Goal: Task Accomplishment & Management: Manage account settings

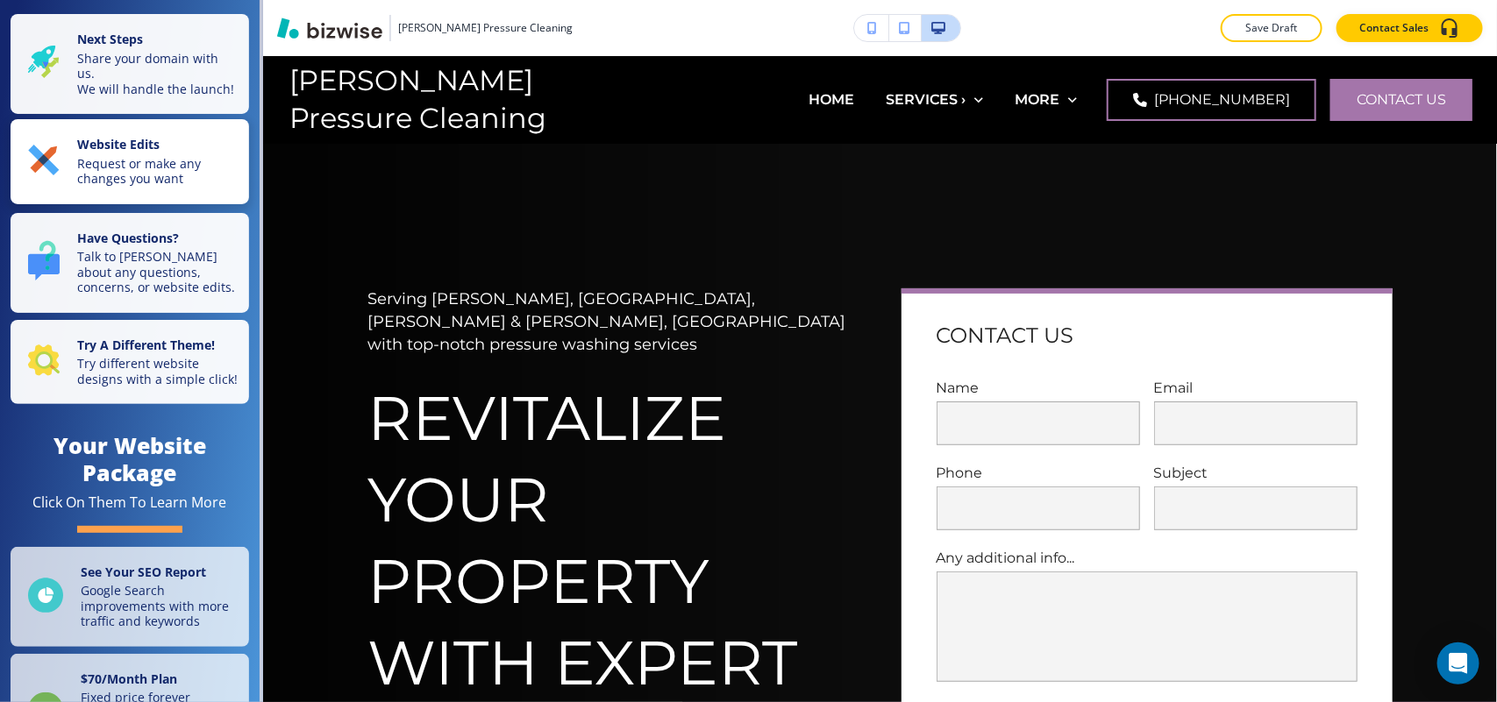
click at [123, 173] on p "Request or make any changes you want" at bounding box center [157, 171] width 161 height 31
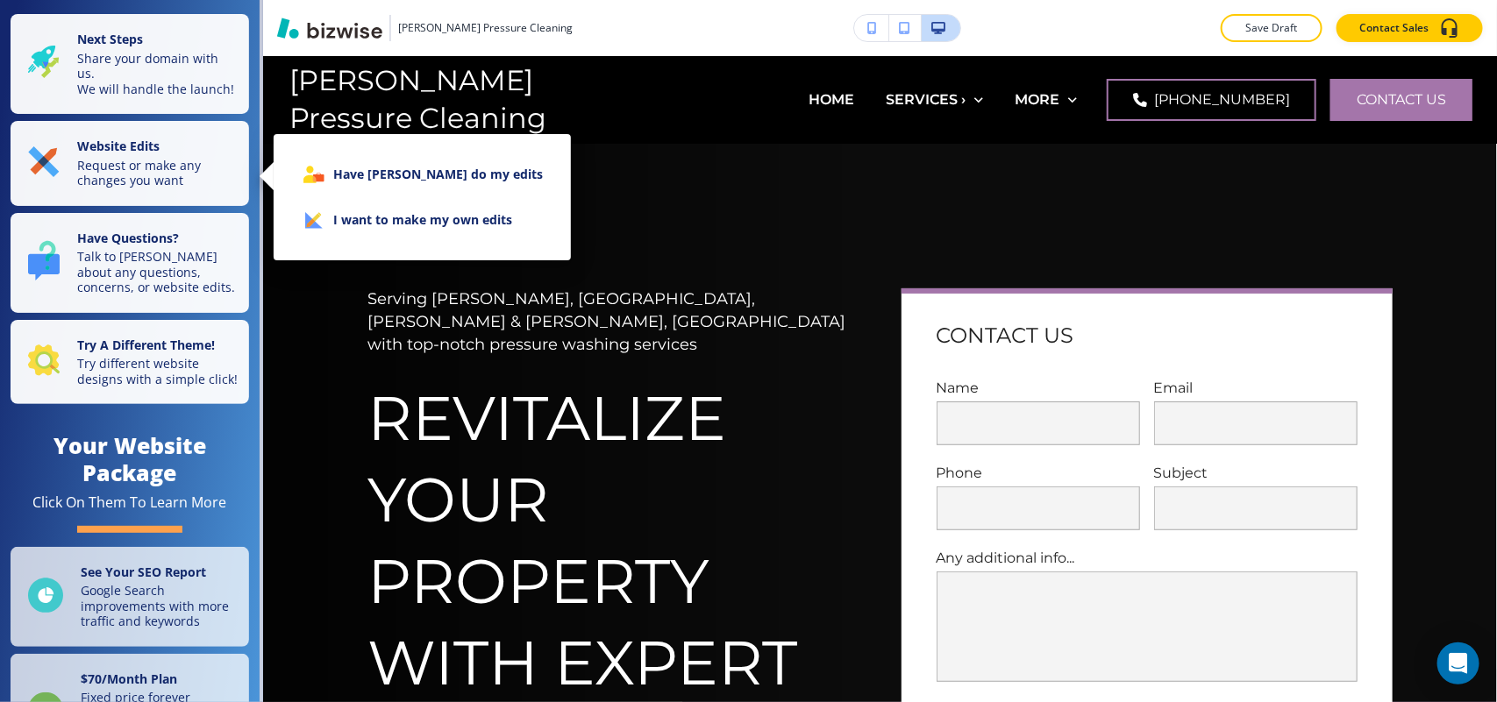
click at [399, 207] on li "I want to make my own edits" at bounding box center [422, 220] width 269 height 46
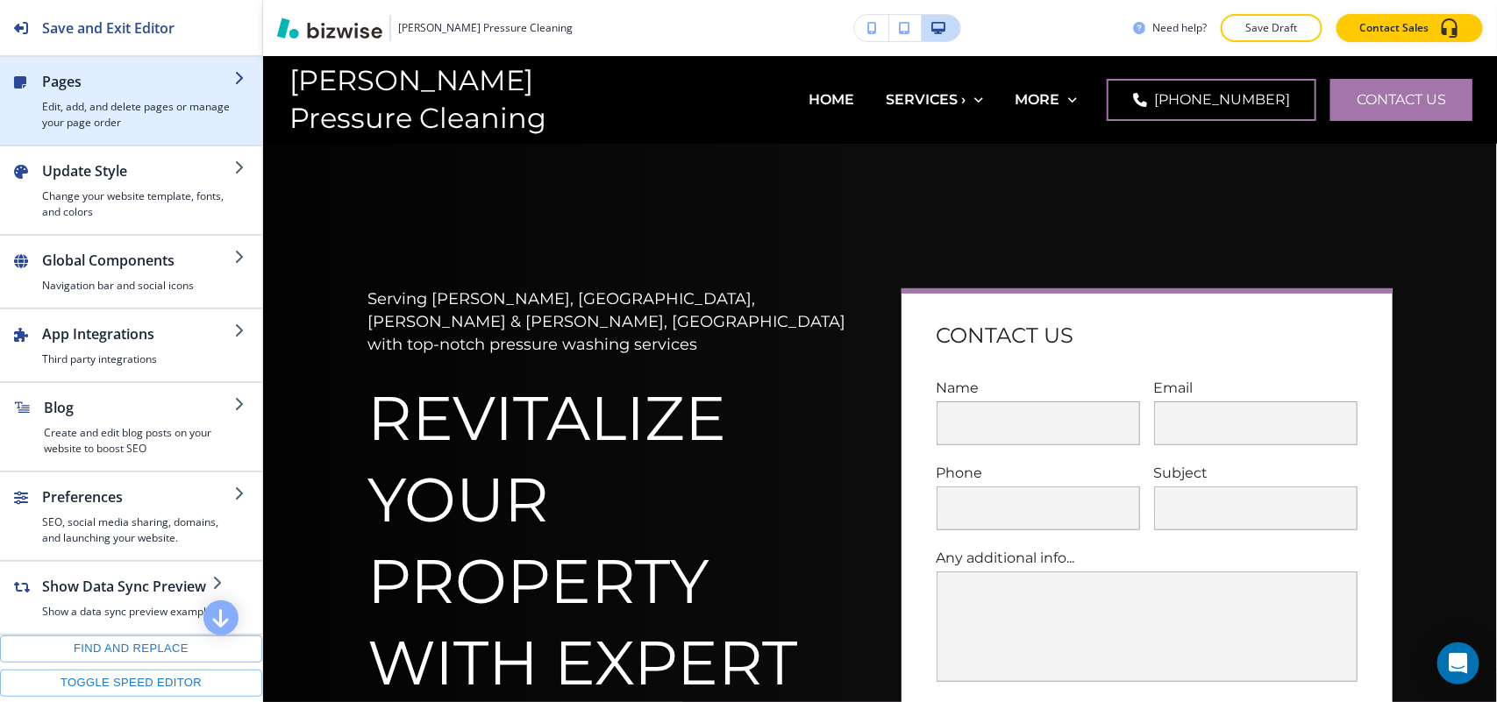
click at [75, 97] on div "button" at bounding box center [138, 95] width 192 height 7
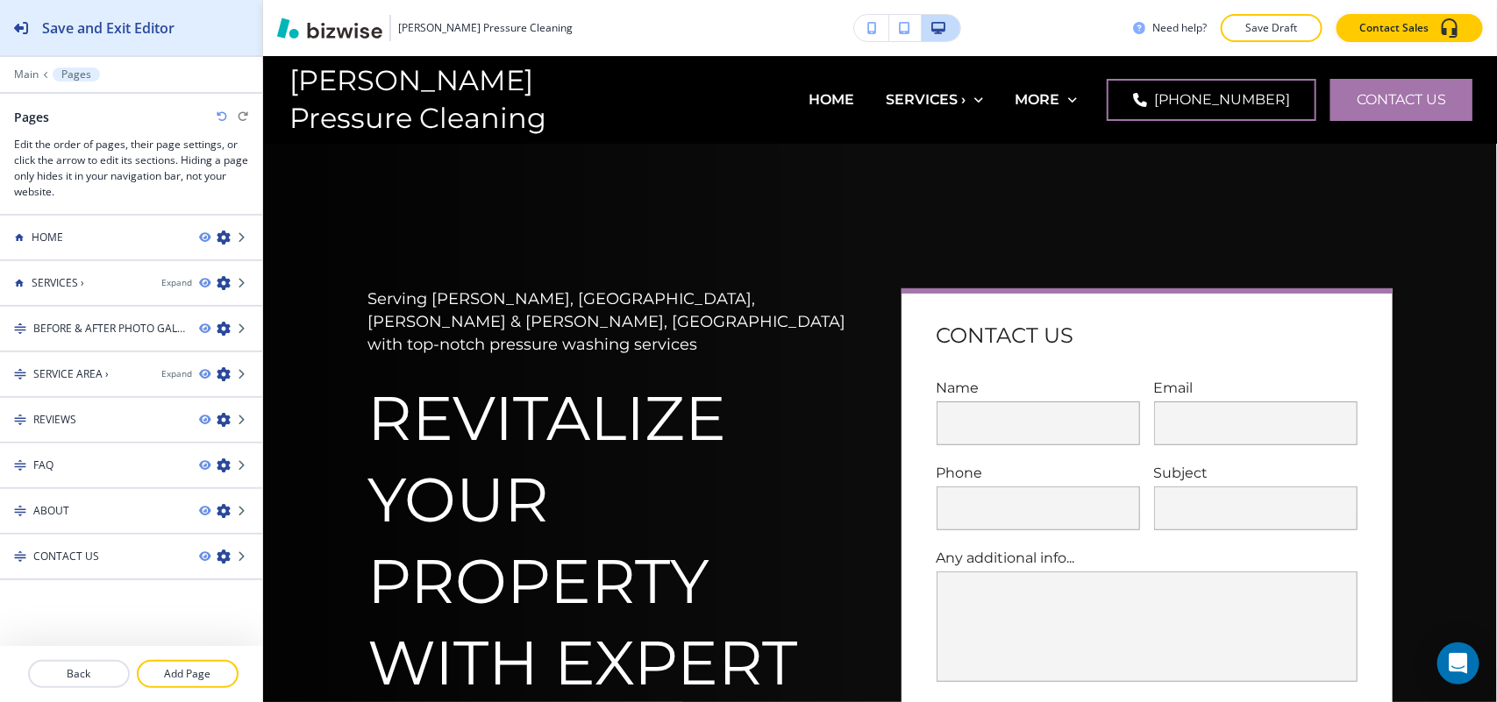
click at [84, 23] on h2 "Save and Exit Editor" at bounding box center [108, 28] width 132 height 21
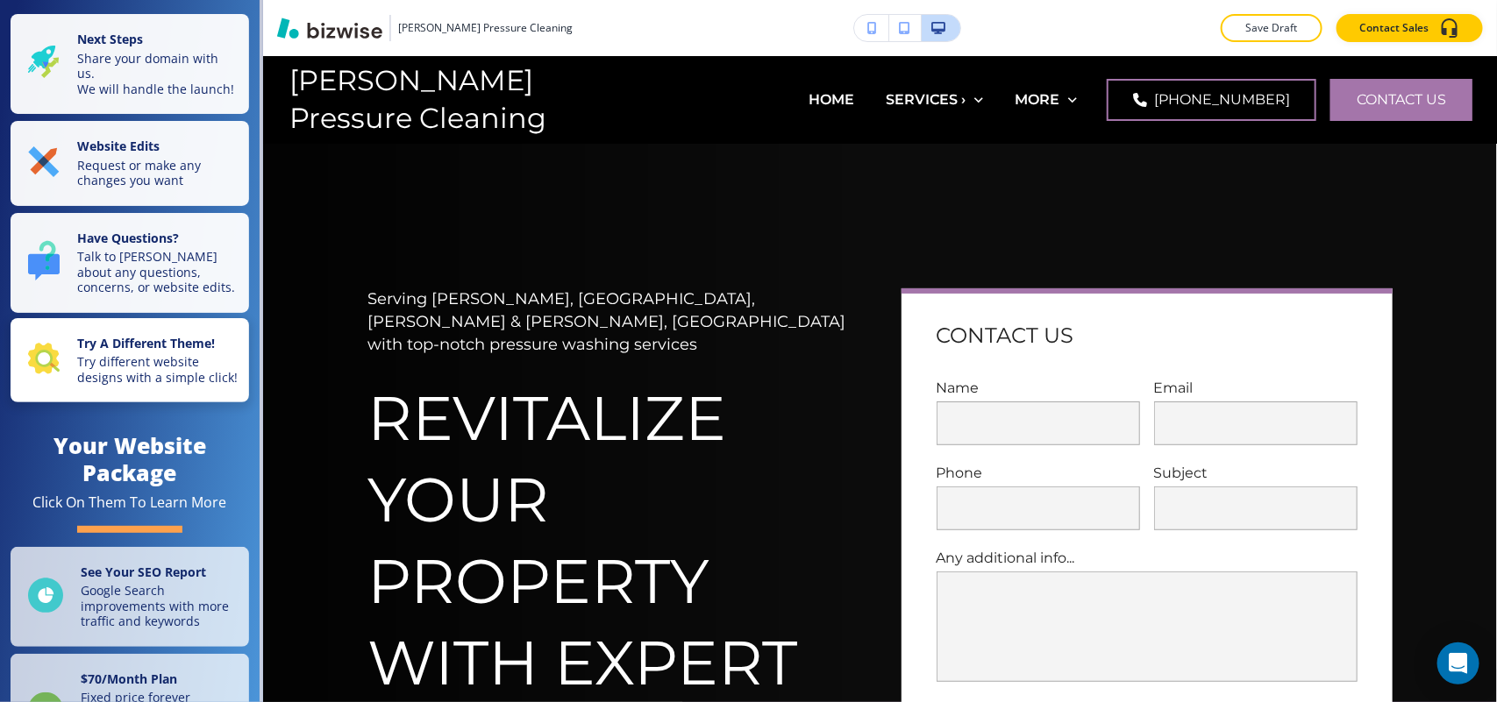
click at [141, 355] on p "Try A Different Theme!" at bounding box center [157, 345] width 161 height 19
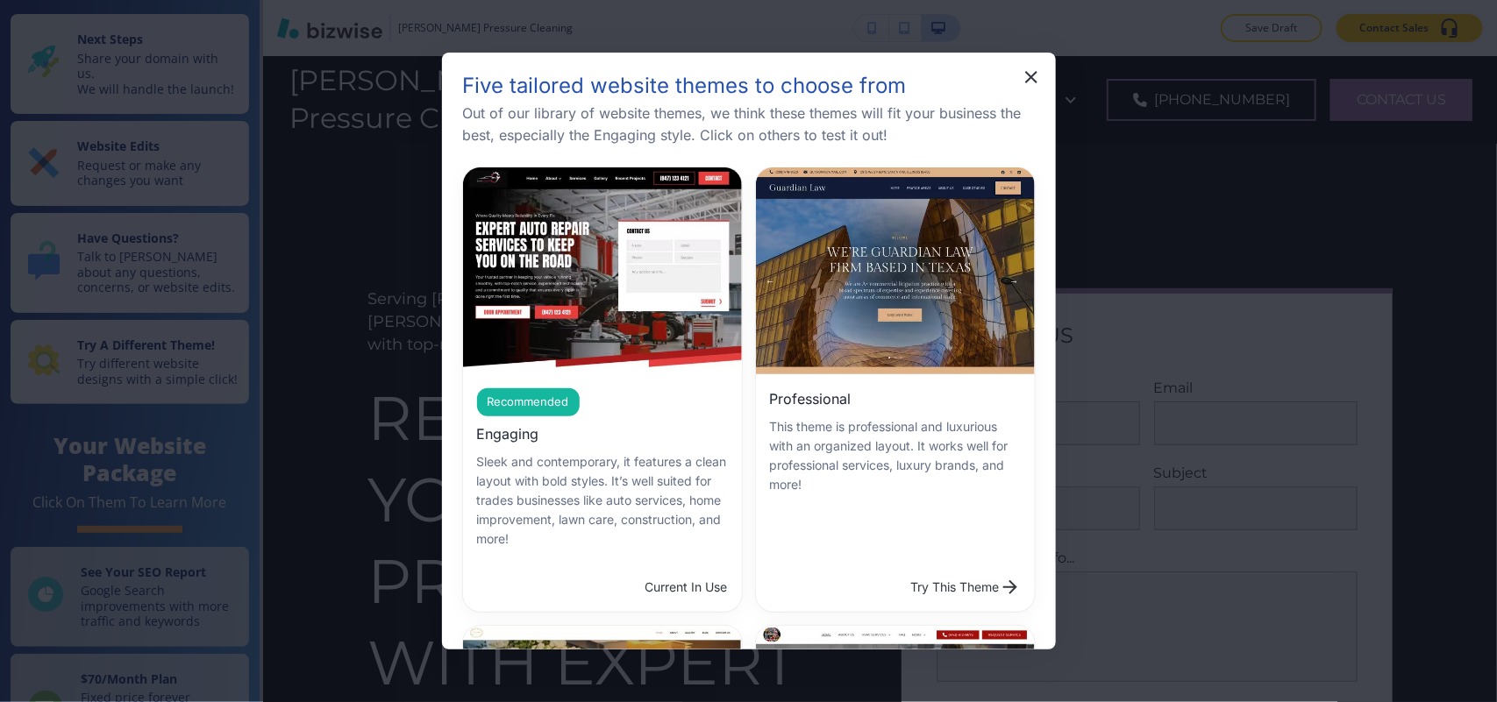
scroll to position [110, 0]
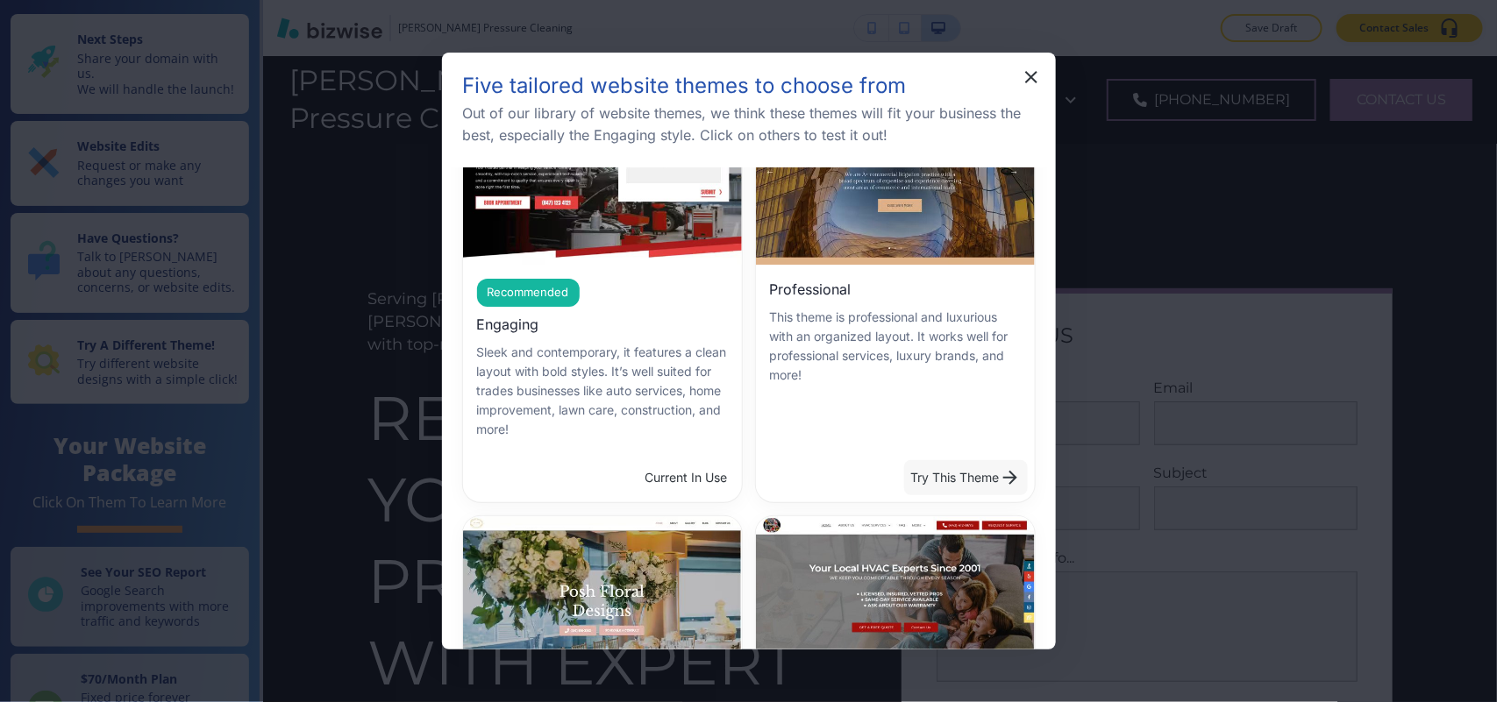
click at [931, 466] on button "Try This Theme" at bounding box center [966, 477] width 124 height 35
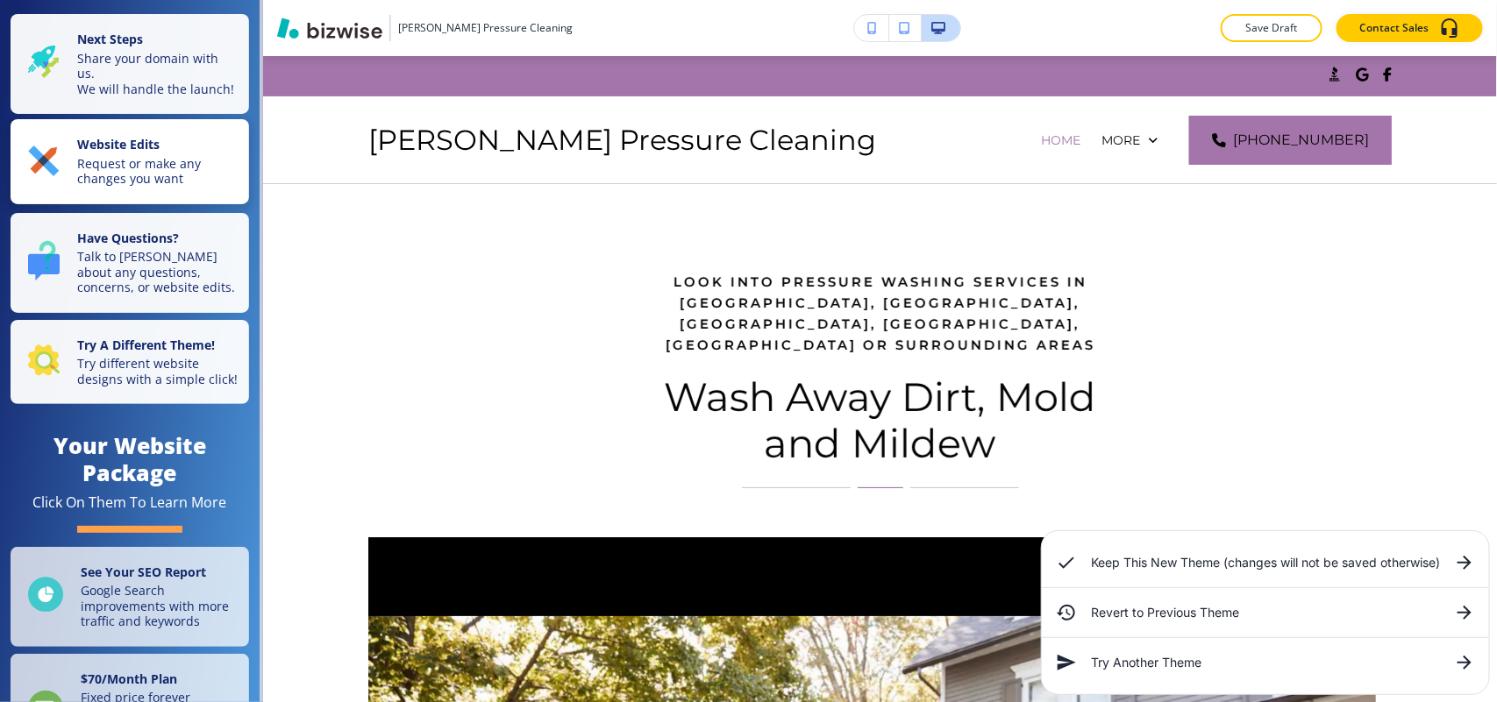
click at [145, 175] on p "Request or make any changes you want" at bounding box center [157, 171] width 161 height 31
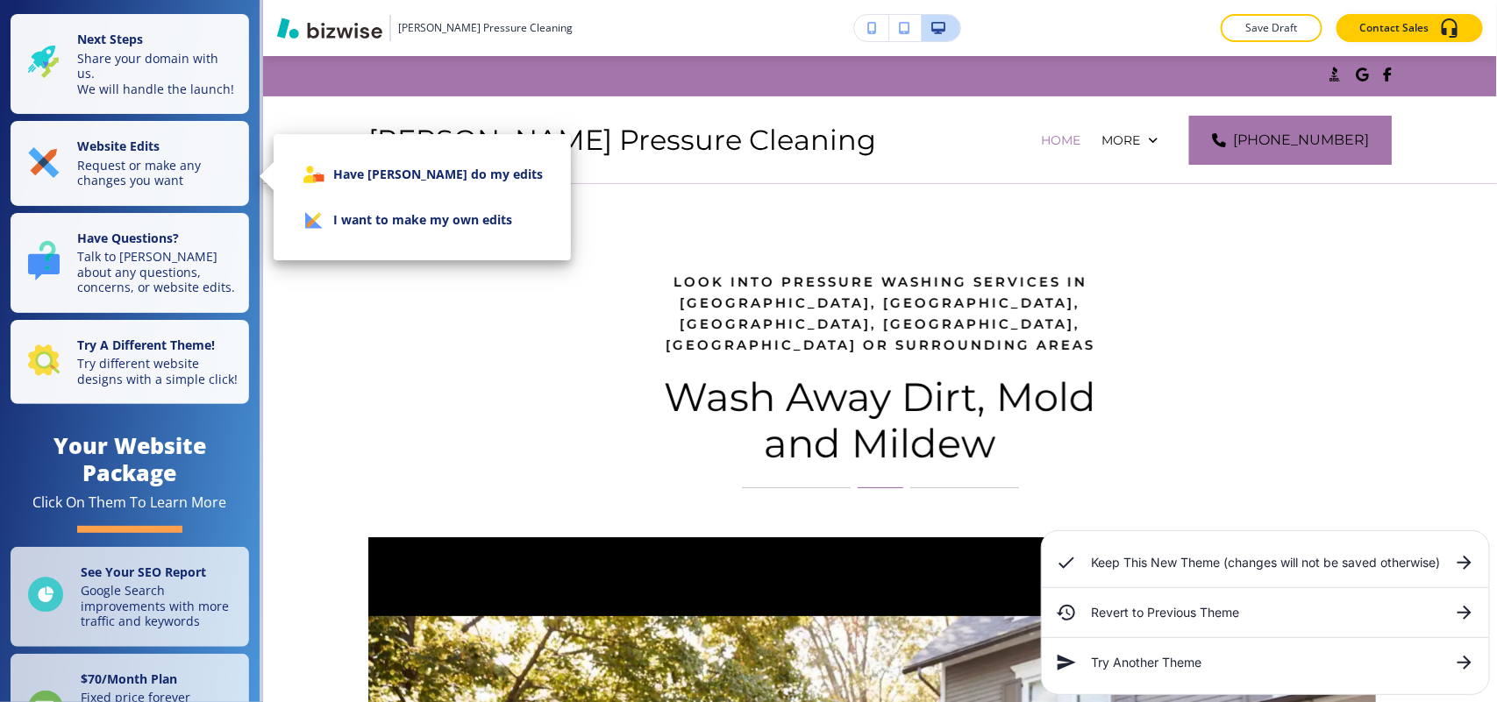
click at [362, 216] on li "I want to make my own edits" at bounding box center [422, 220] width 269 height 46
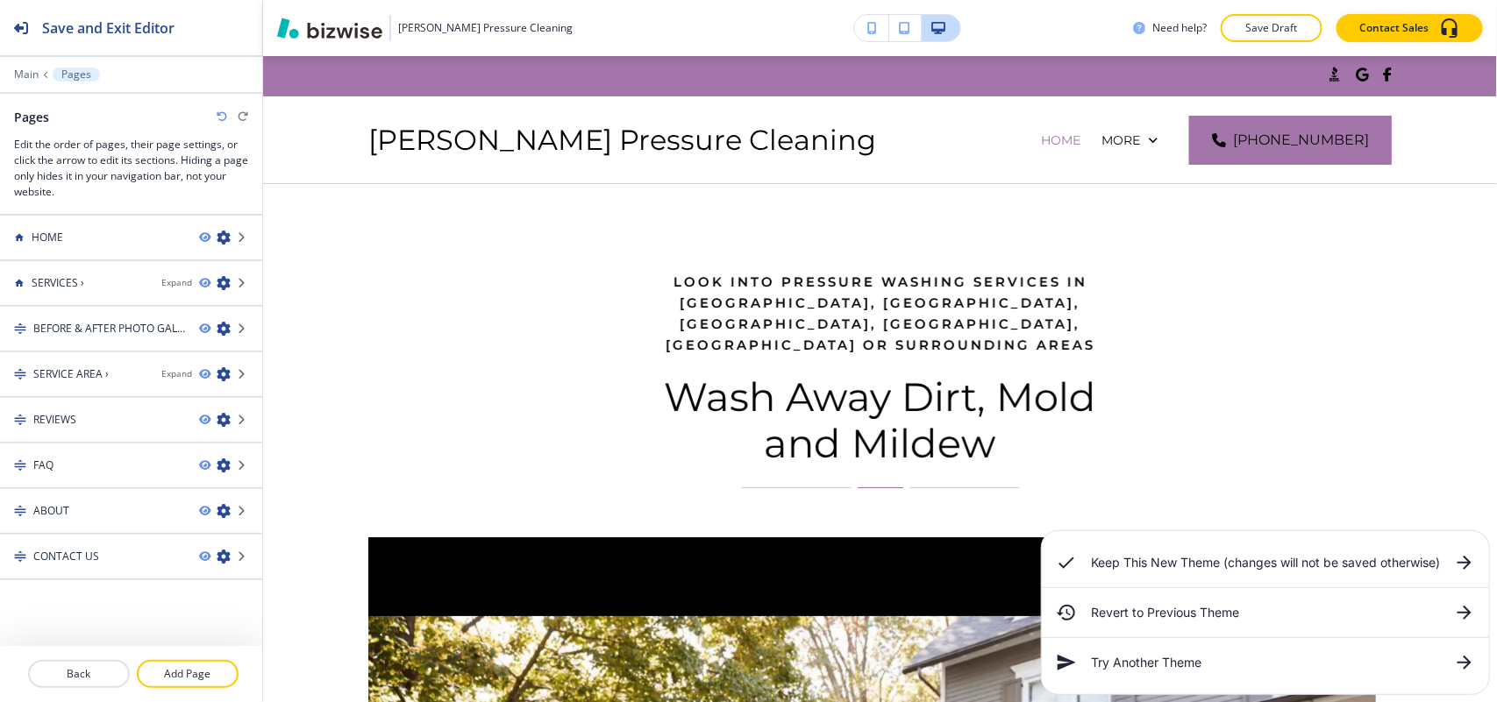
click at [33, 82] on div at bounding box center [131, 87] width 262 height 11
click at [32, 76] on p "Main" at bounding box center [26, 74] width 25 height 12
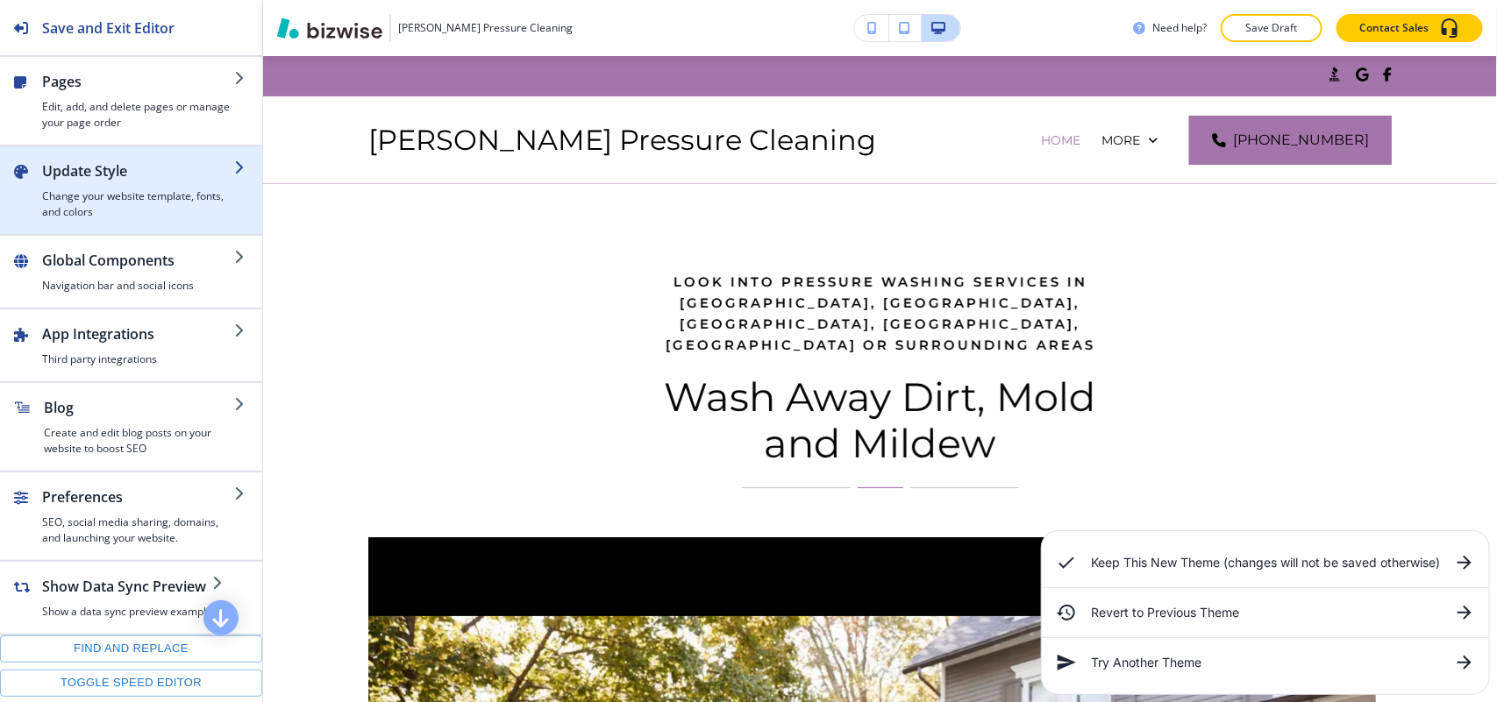
click at [98, 191] on h4 "Change your website template, fonts, and colors" at bounding box center [138, 204] width 192 height 32
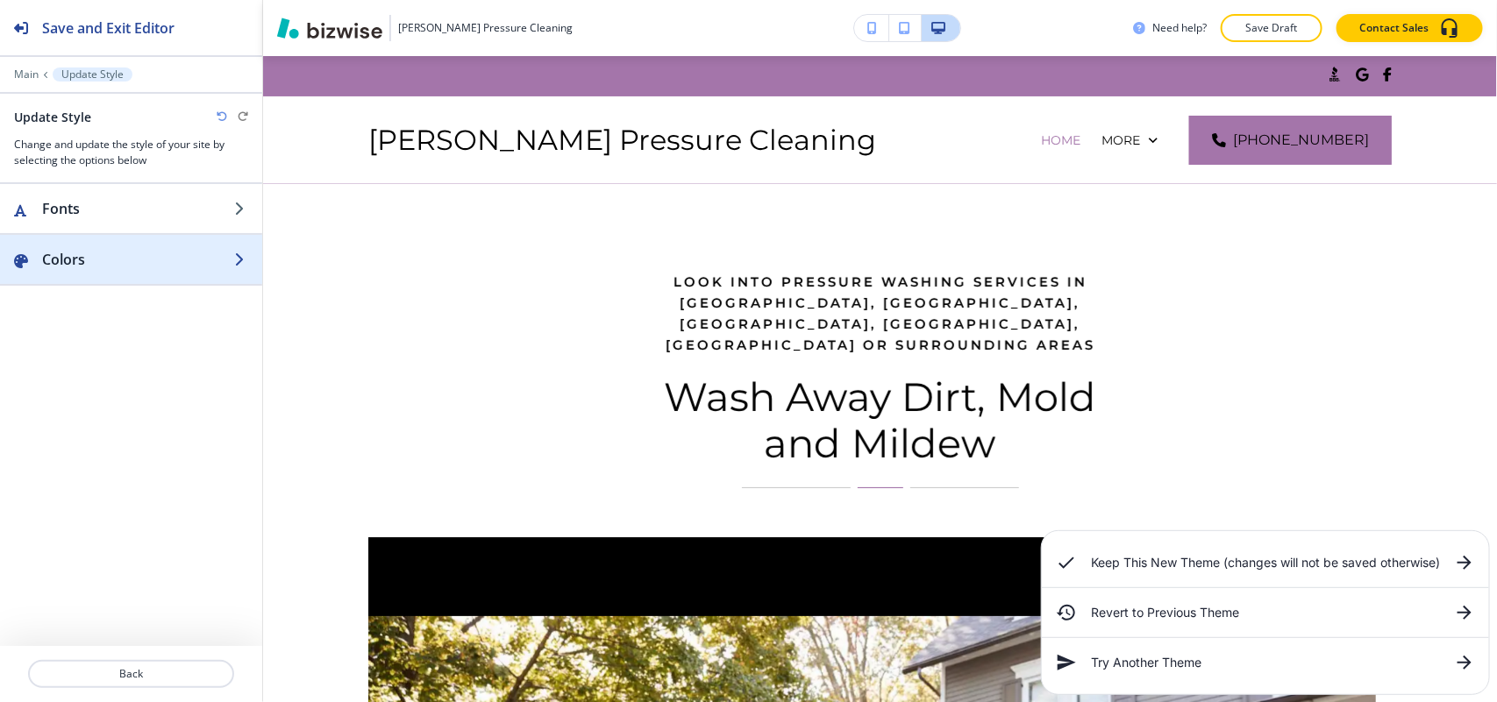
click at [102, 254] on h2 "Colors" at bounding box center [138, 259] width 192 height 21
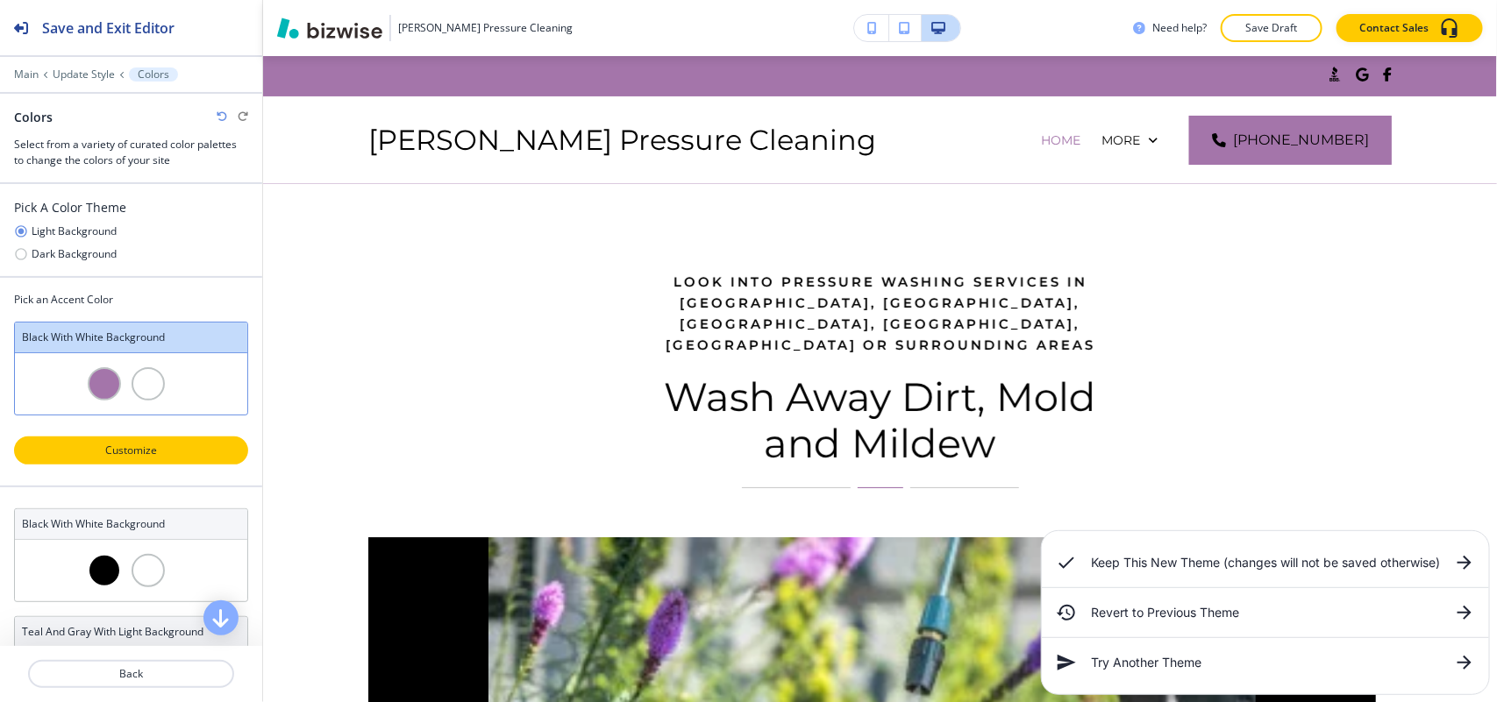
click at [146, 447] on p "Customize" at bounding box center [131, 451] width 188 height 16
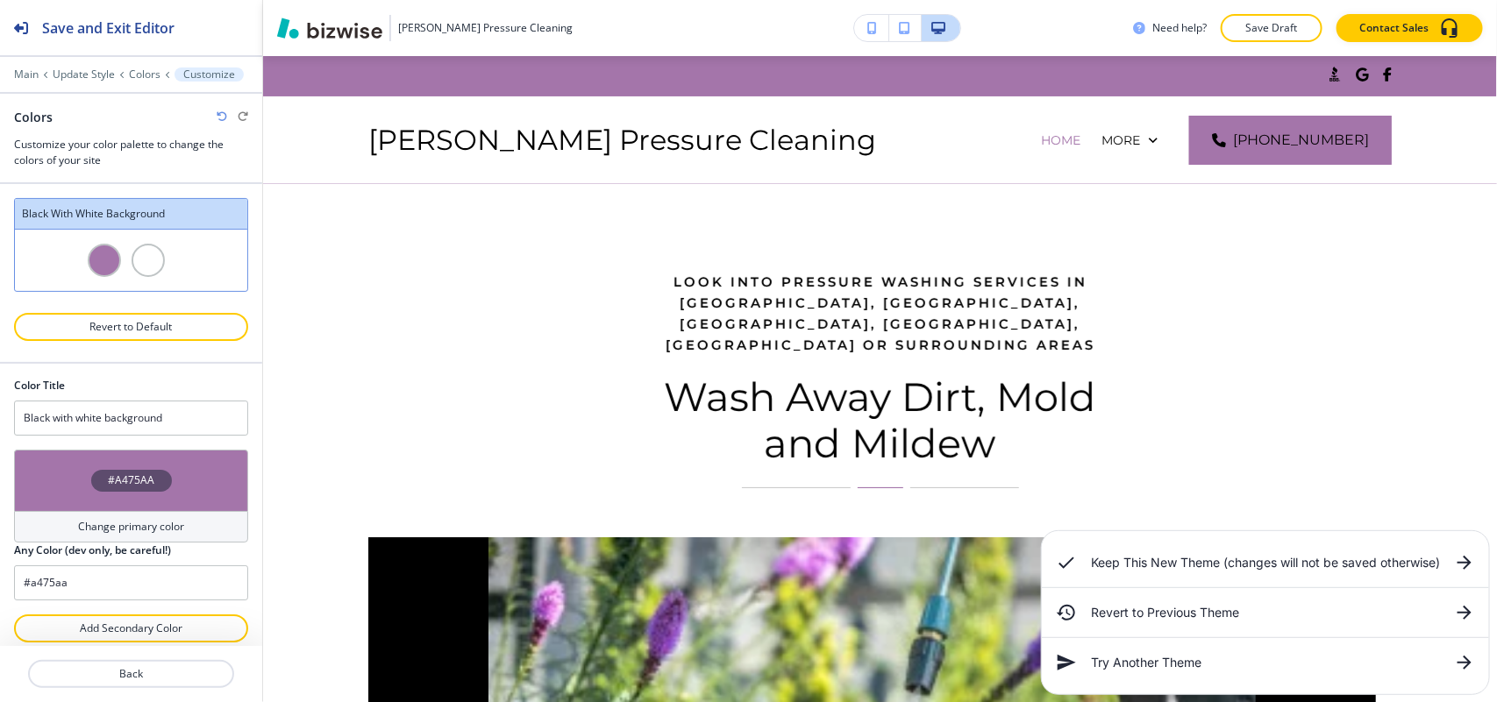
scroll to position [13, 0]
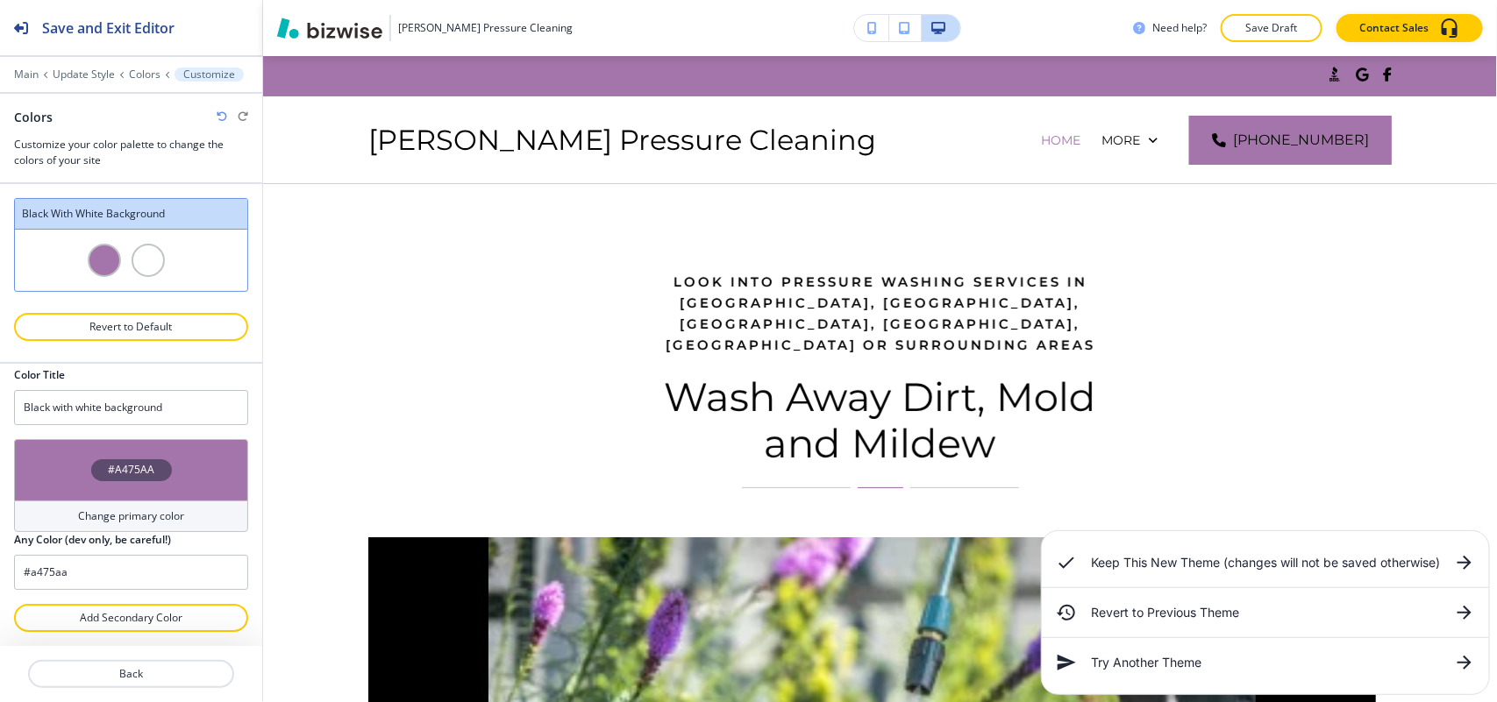
click at [70, 480] on div "#A475AA" at bounding box center [131, 469] width 234 height 61
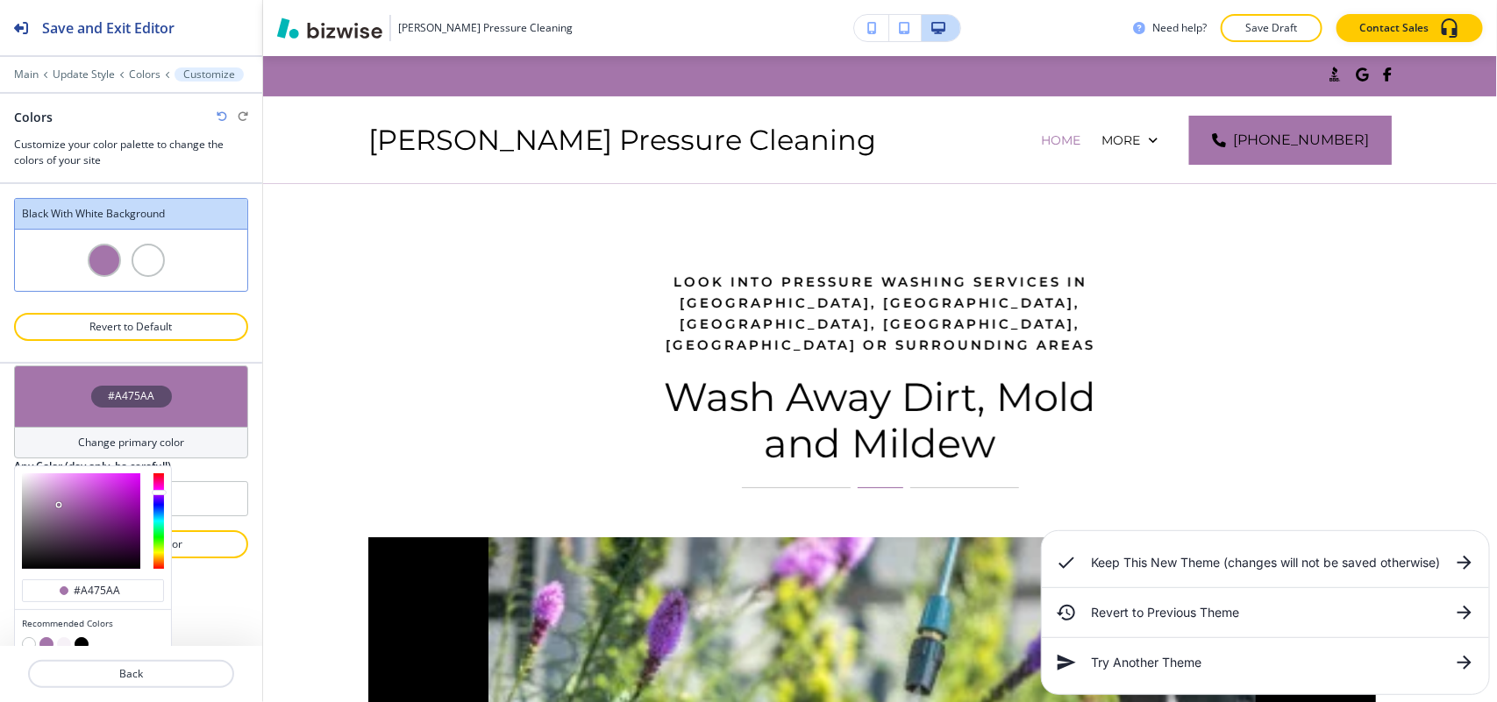
scroll to position [155, 0]
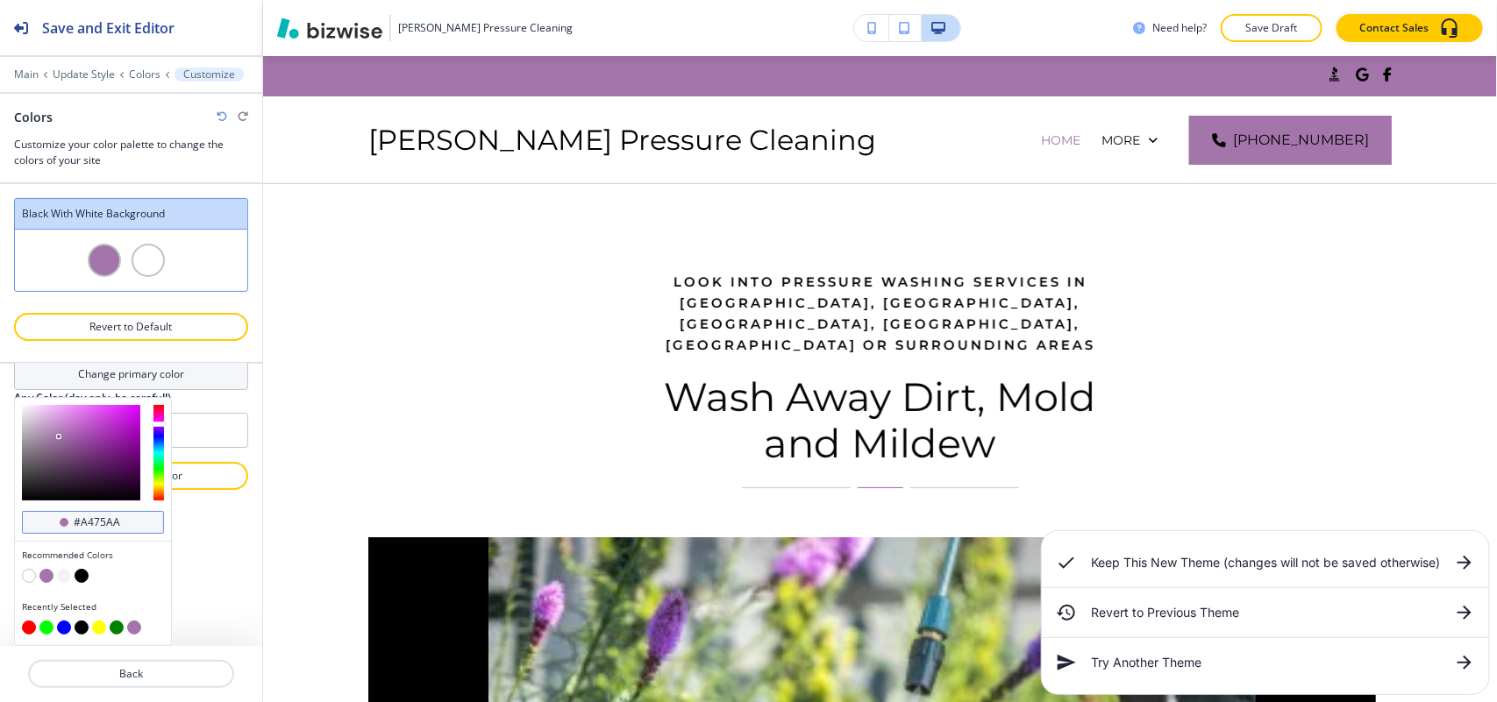
click at [116, 522] on input "#a475aa" at bounding box center [102, 522] width 61 height 14
click at [120, 522] on input "#a475aa" at bounding box center [102, 522] width 61 height 14
paste input "8b181c"
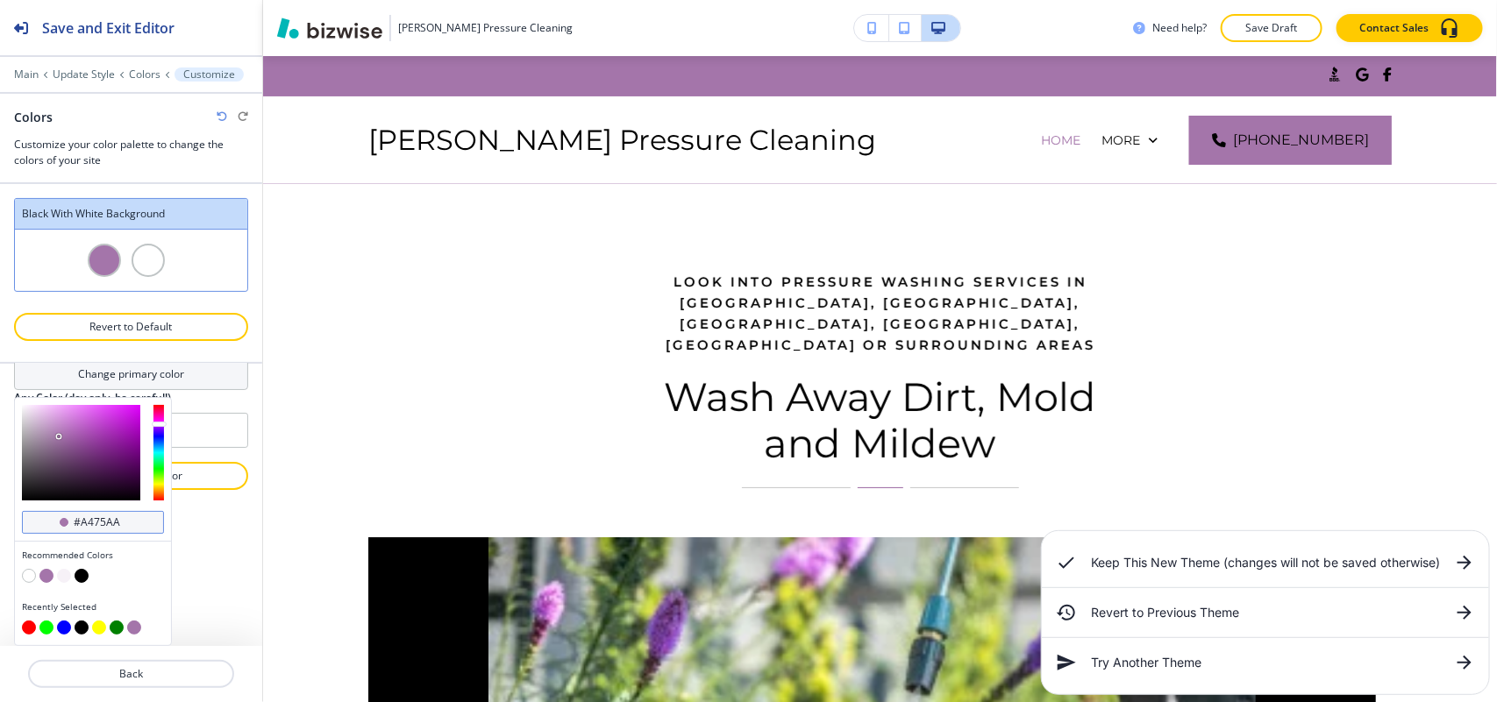
type input "#8b181c"
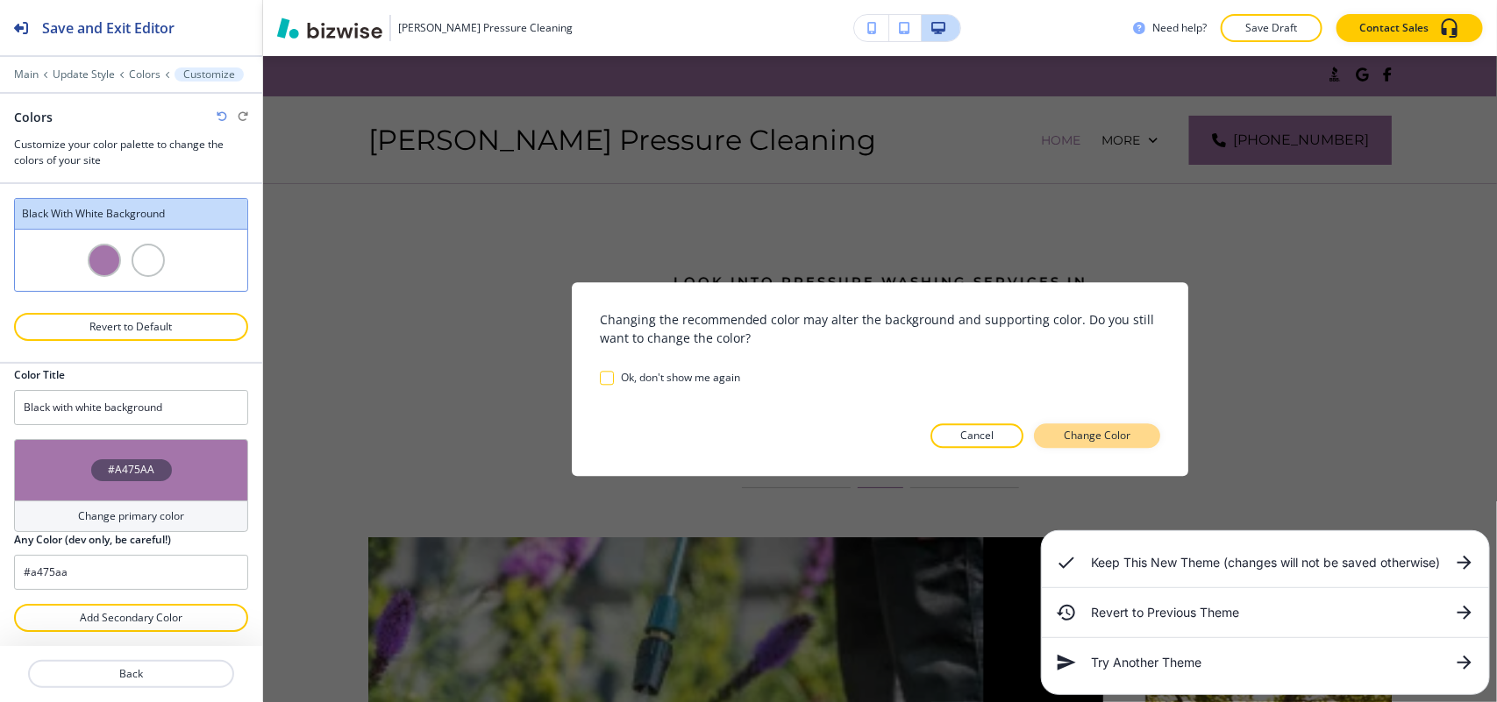
scroll to position [13, 0]
click at [1090, 434] on p "Change Color" at bounding box center [1096, 436] width 67 height 16
type input "#8b181c"
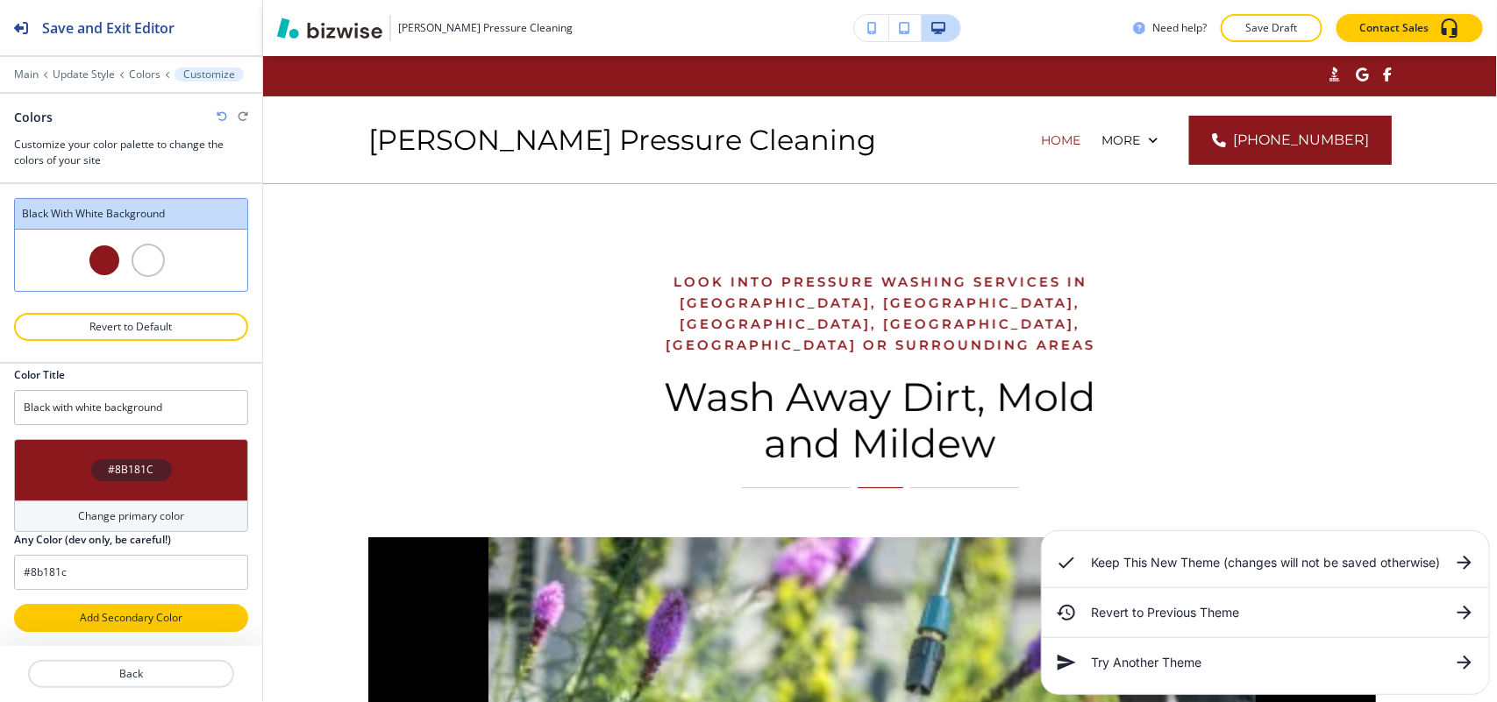
click at [111, 625] on p "Add Secondary Color" at bounding box center [131, 618] width 188 height 16
type input "Custom Black with white background"
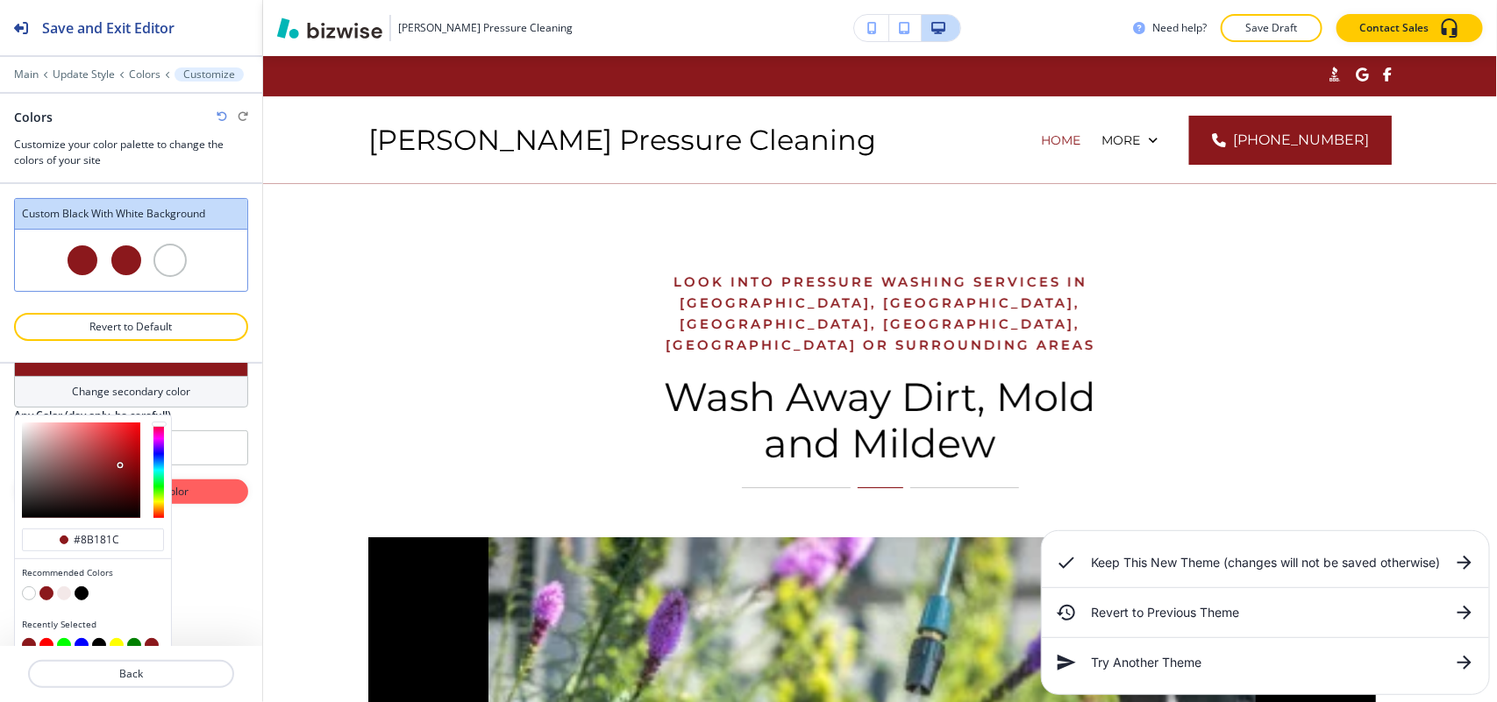
scroll to position [321, 0]
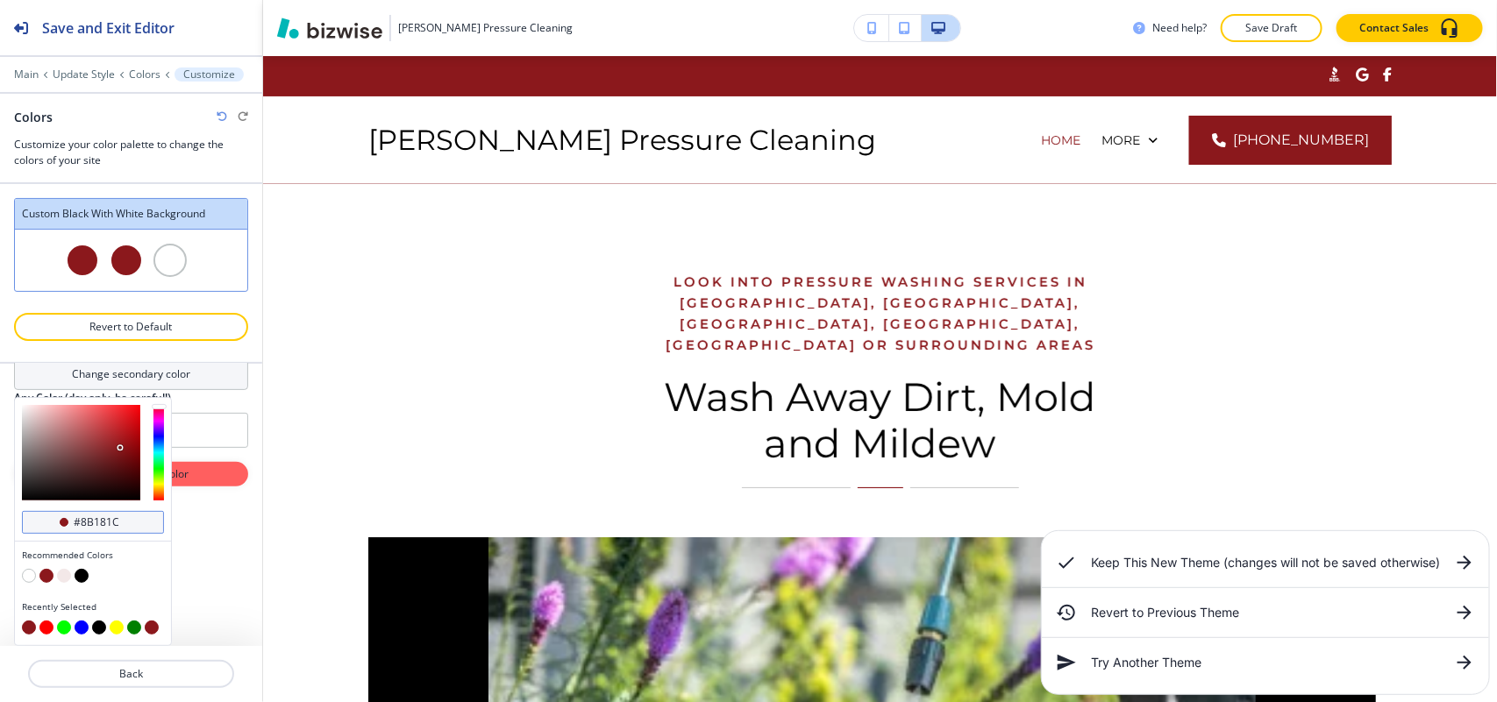
click at [146, 515] on div "#8b181c" at bounding box center [93, 522] width 142 height 23
click at [130, 517] on input "#8b181c" at bounding box center [102, 522] width 61 height 14
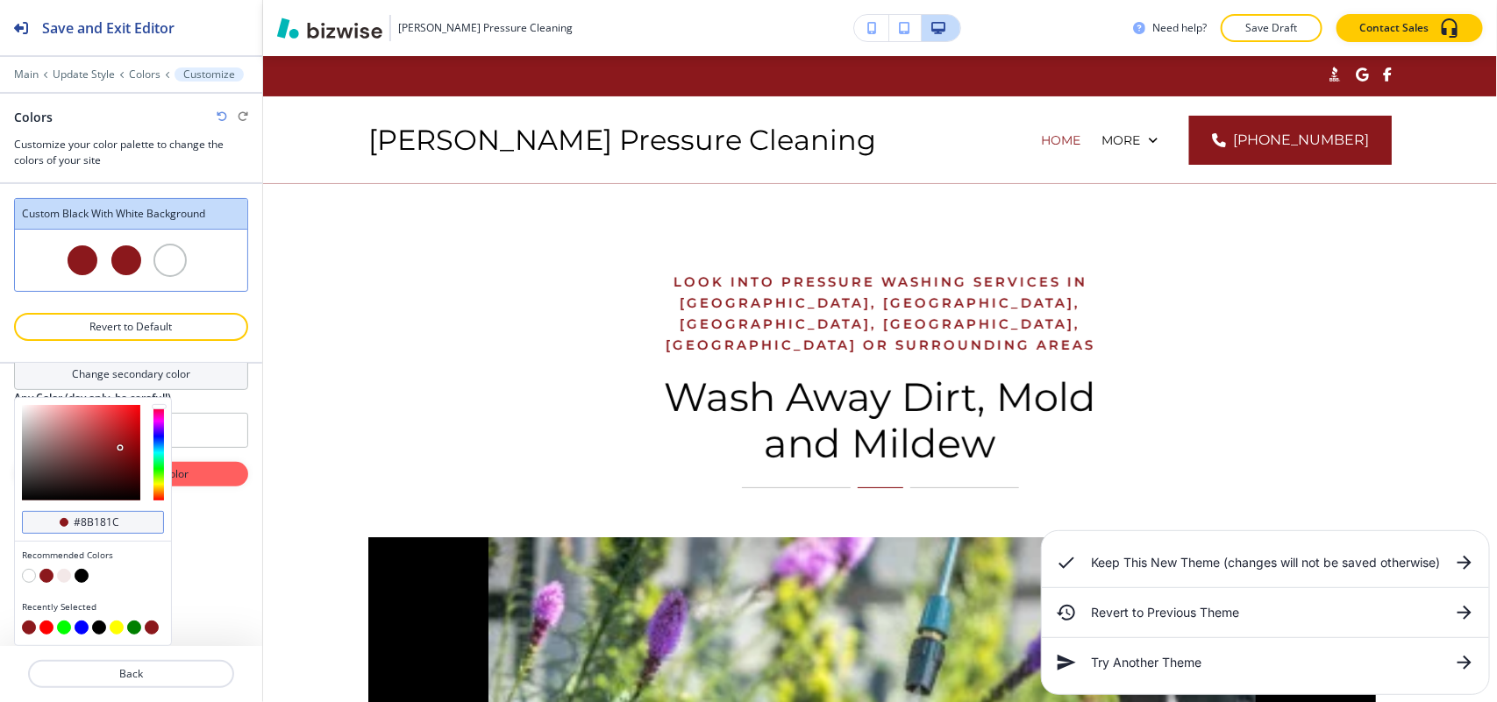
paste input "e76a1"
type input "#8e76a1"
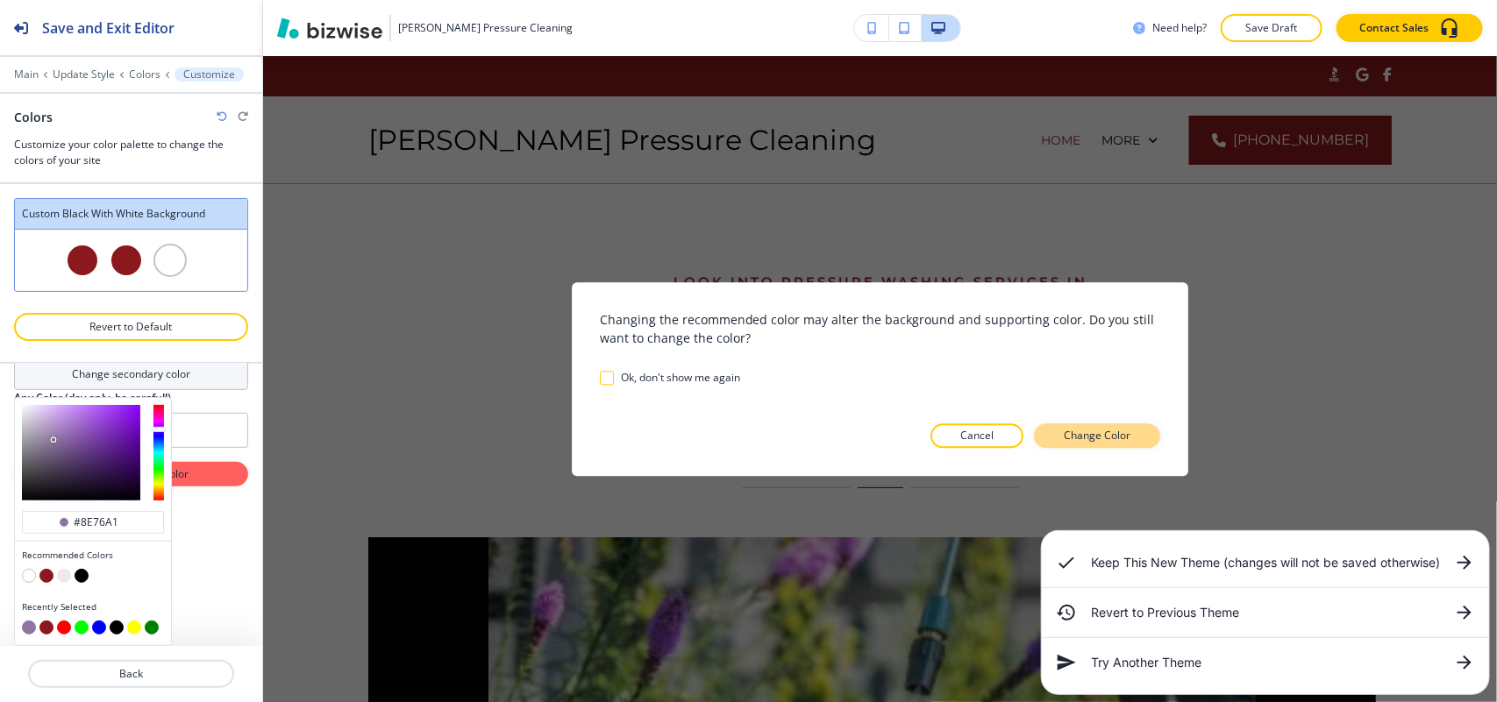
click at [1105, 439] on p "Change Color" at bounding box center [1096, 436] width 67 height 16
type input "#8e76a1"
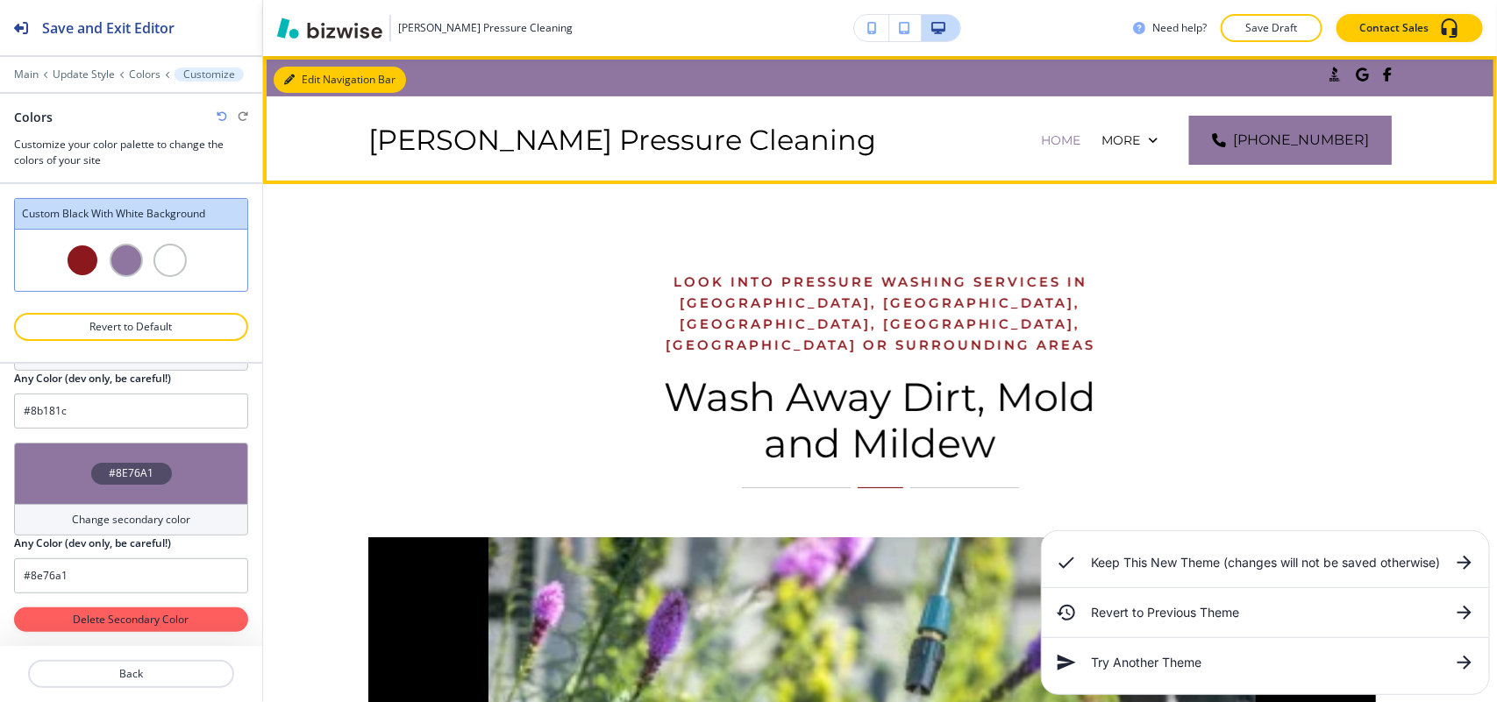
click at [313, 73] on button "Edit Navigation Bar" at bounding box center [340, 80] width 132 height 26
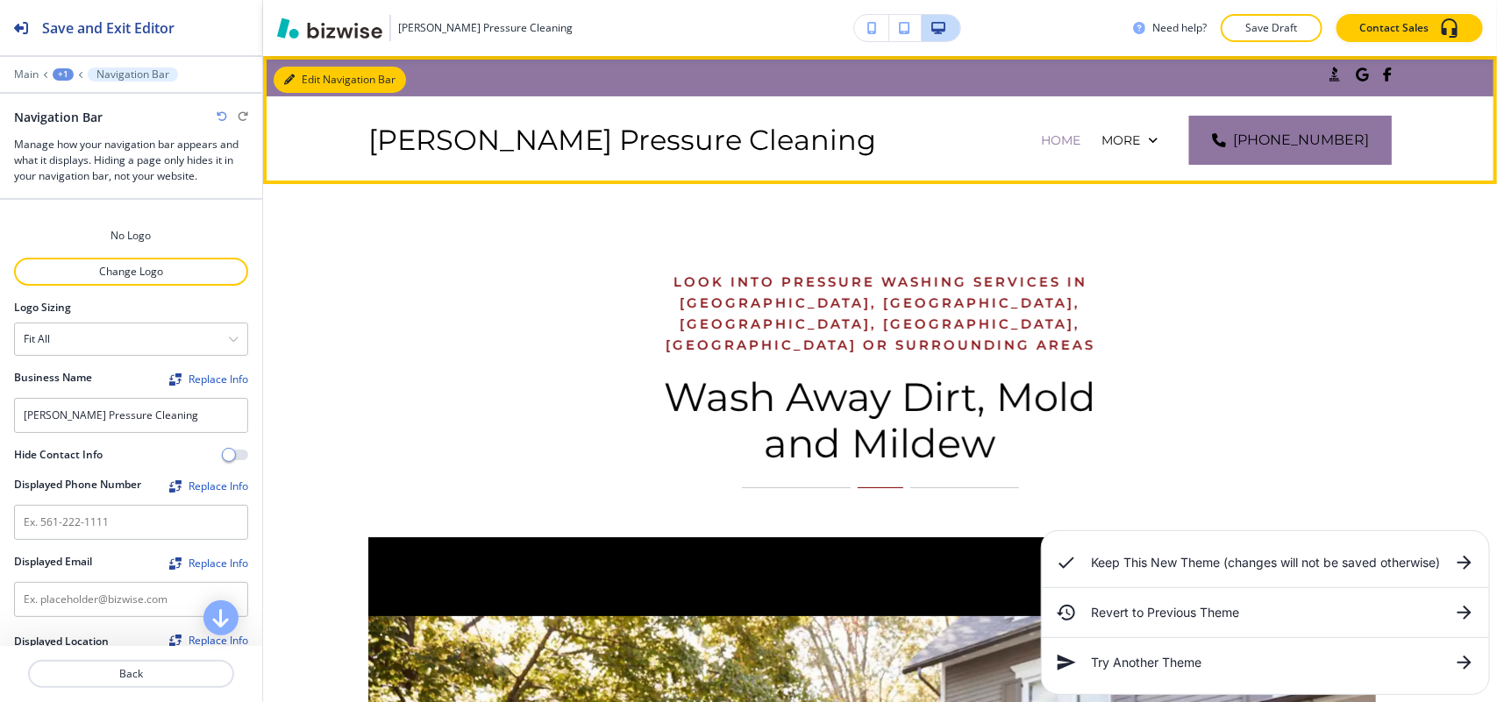
click at [309, 89] on button "Edit Navigation Bar" at bounding box center [340, 80] width 132 height 26
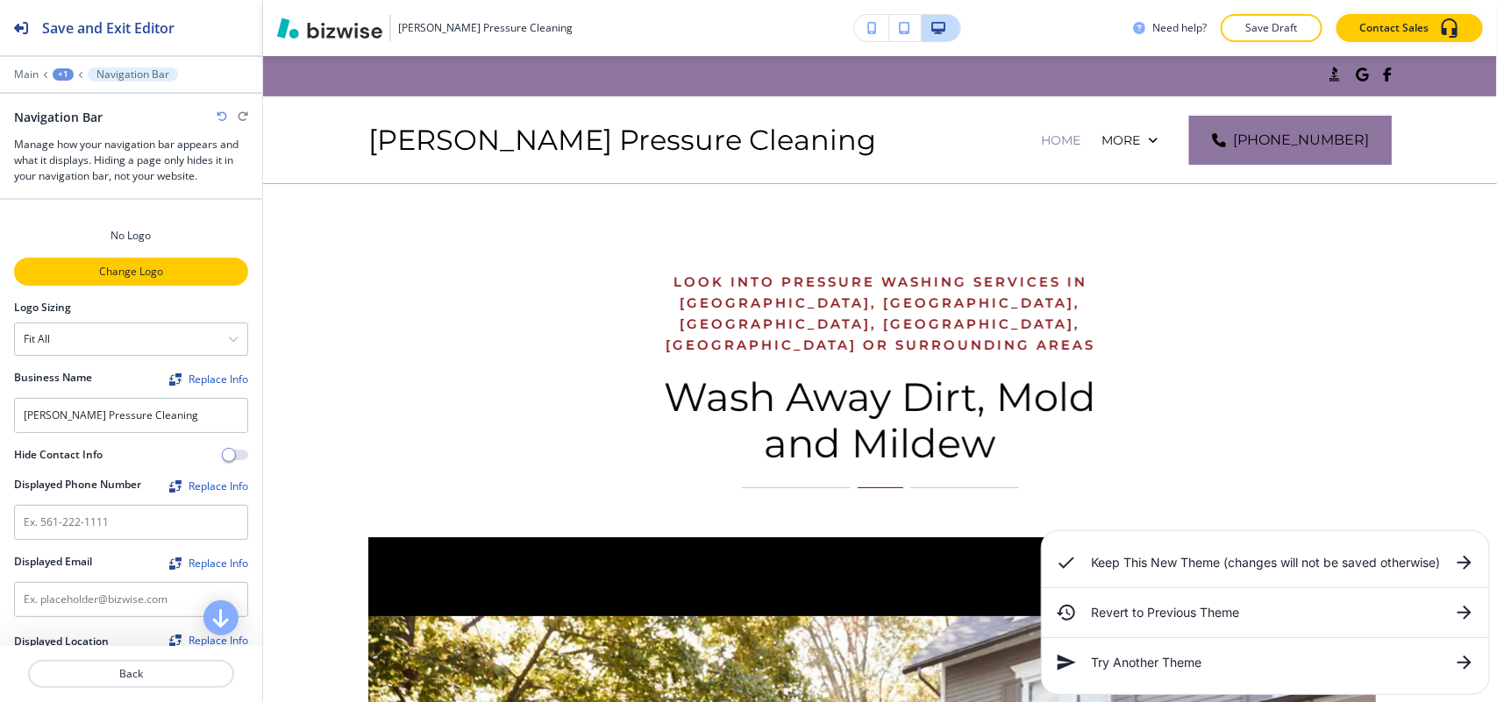
click at [145, 268] on p "Change Logo" at bounding box center [131, 272] width 231 height 16
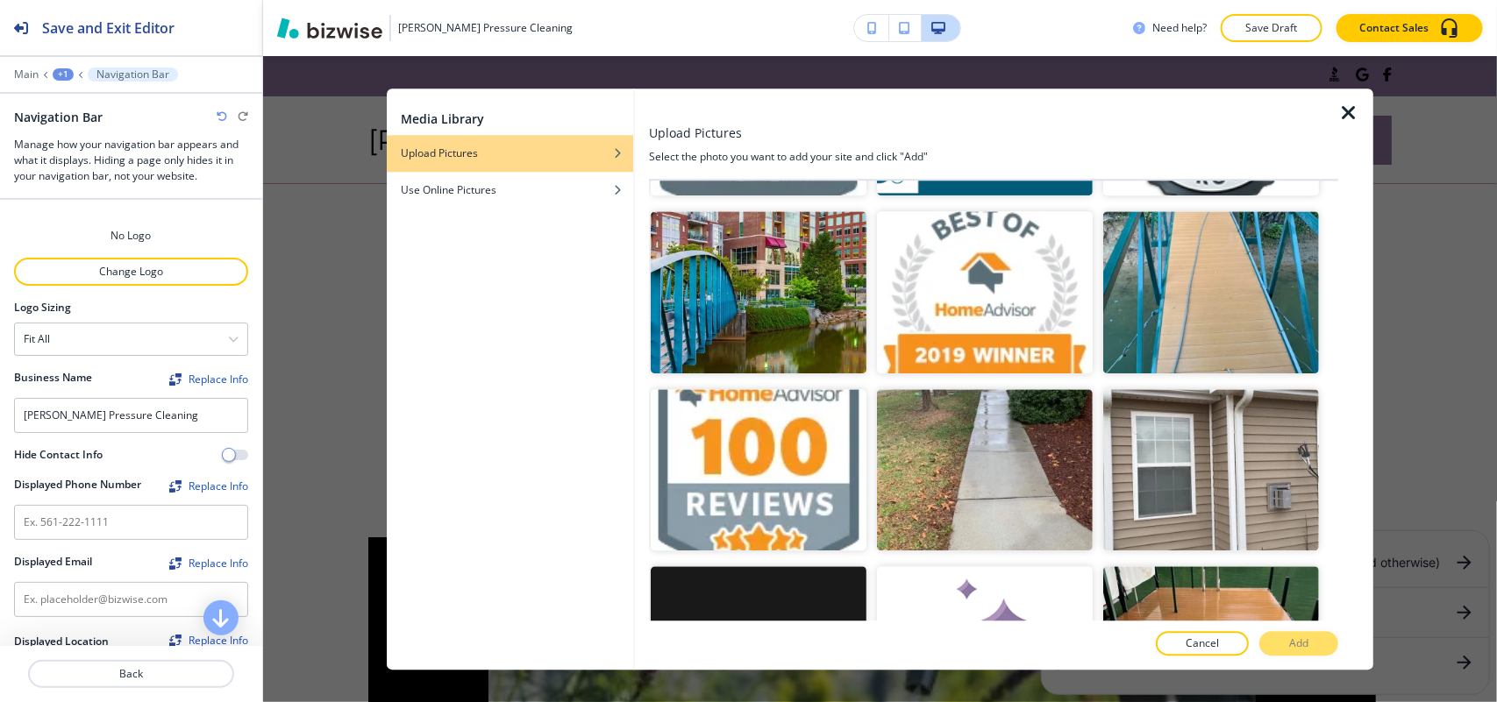
scroll to position [3231, 0]
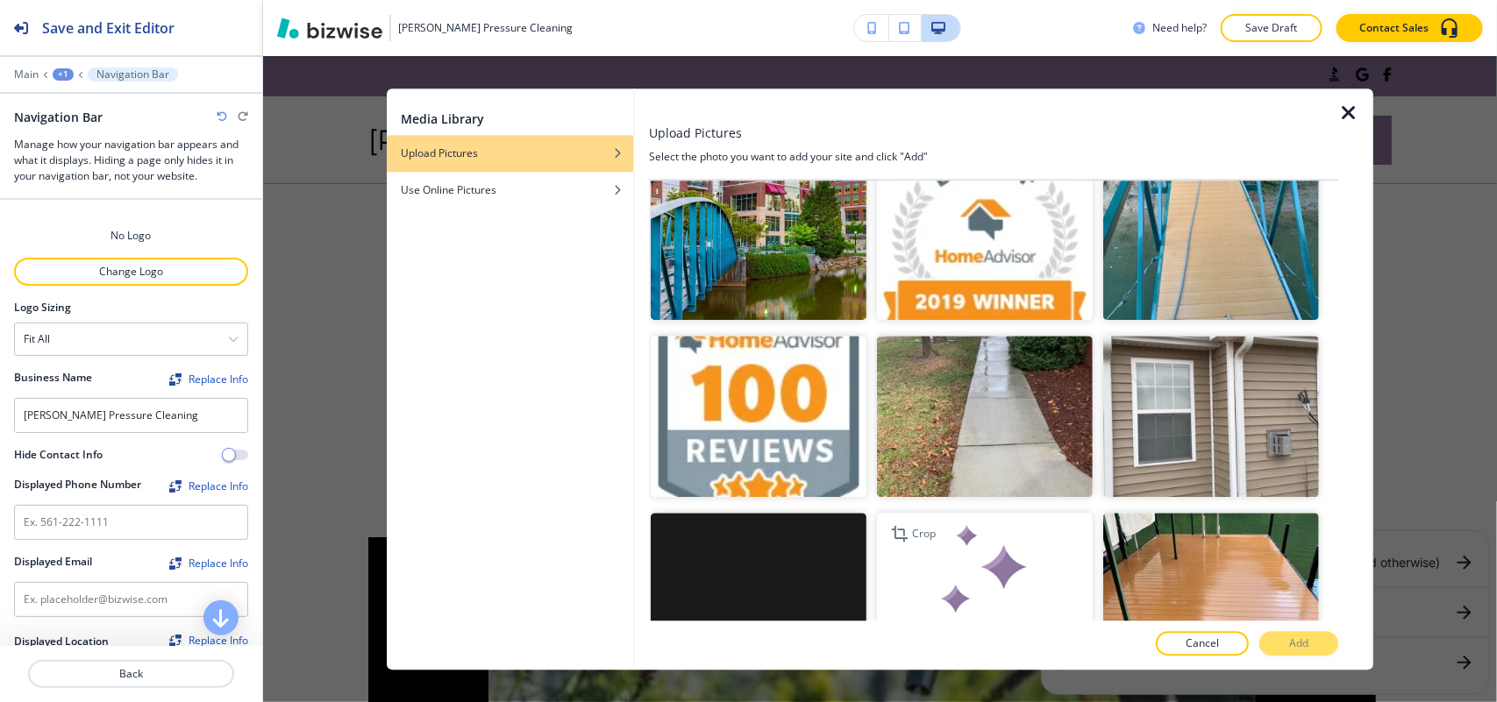
click at [1013, 514] on img "button" at bounding box center [985, 595] width 216 height 162
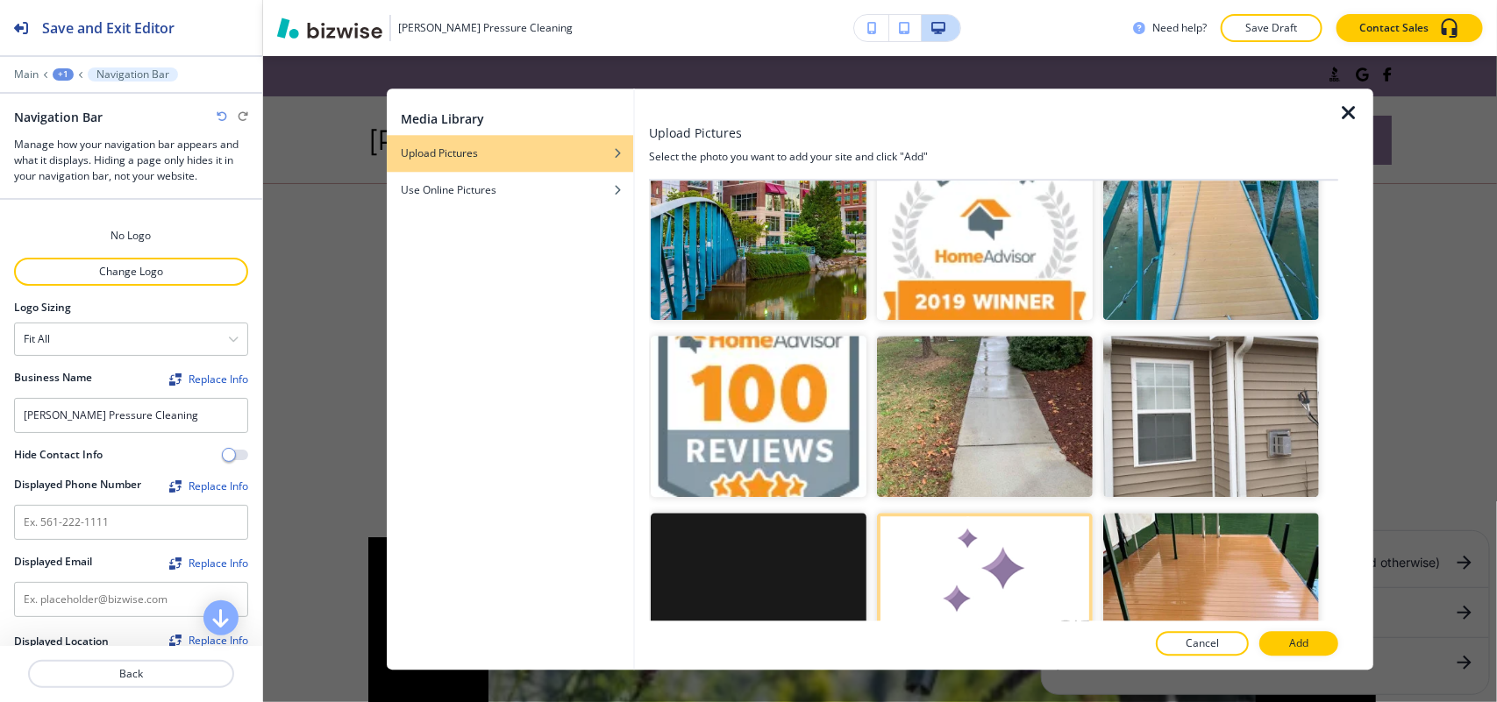
click at [1298, 627] on div at bounding box center [993, 626] width 689 height 11
click at [1300, 634] on button "Add" at bounding box center [1298, 643] width 79 height 25
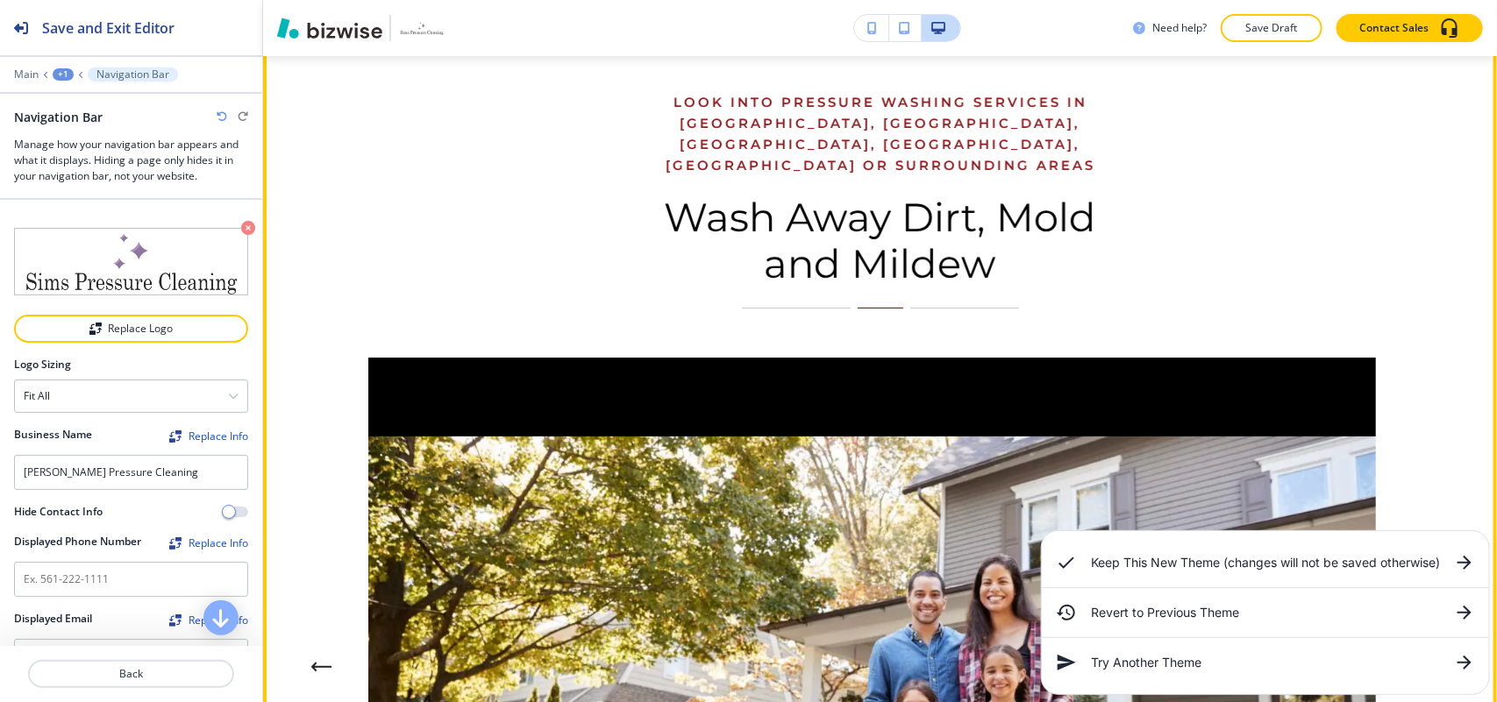
scroll to position [0, 0]
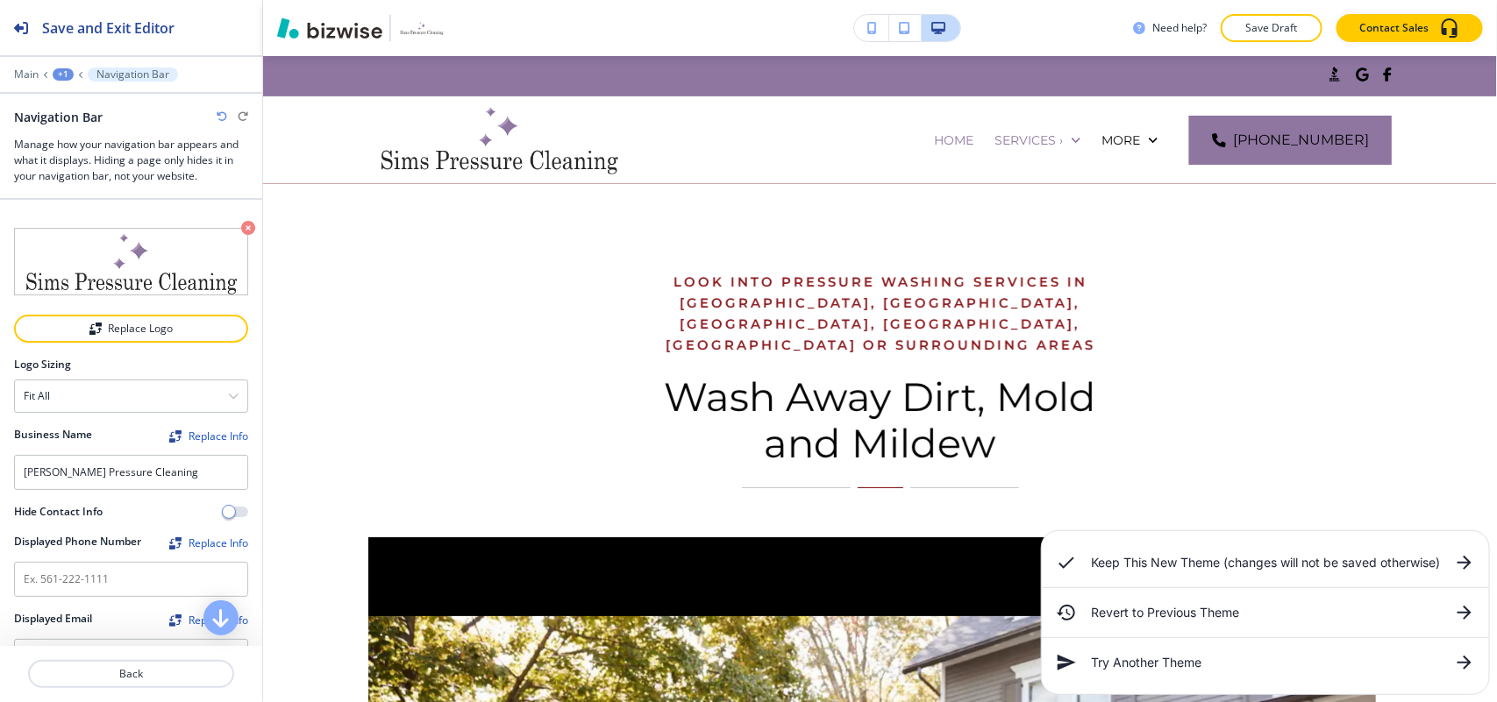
click at [20, 68] on div "Main +1 Navigation Bar" at bounding box center [131, 75] width 234 height 14
click at [14, 77] on p "Main" at bounding box center [26, 74] width 25 height 12
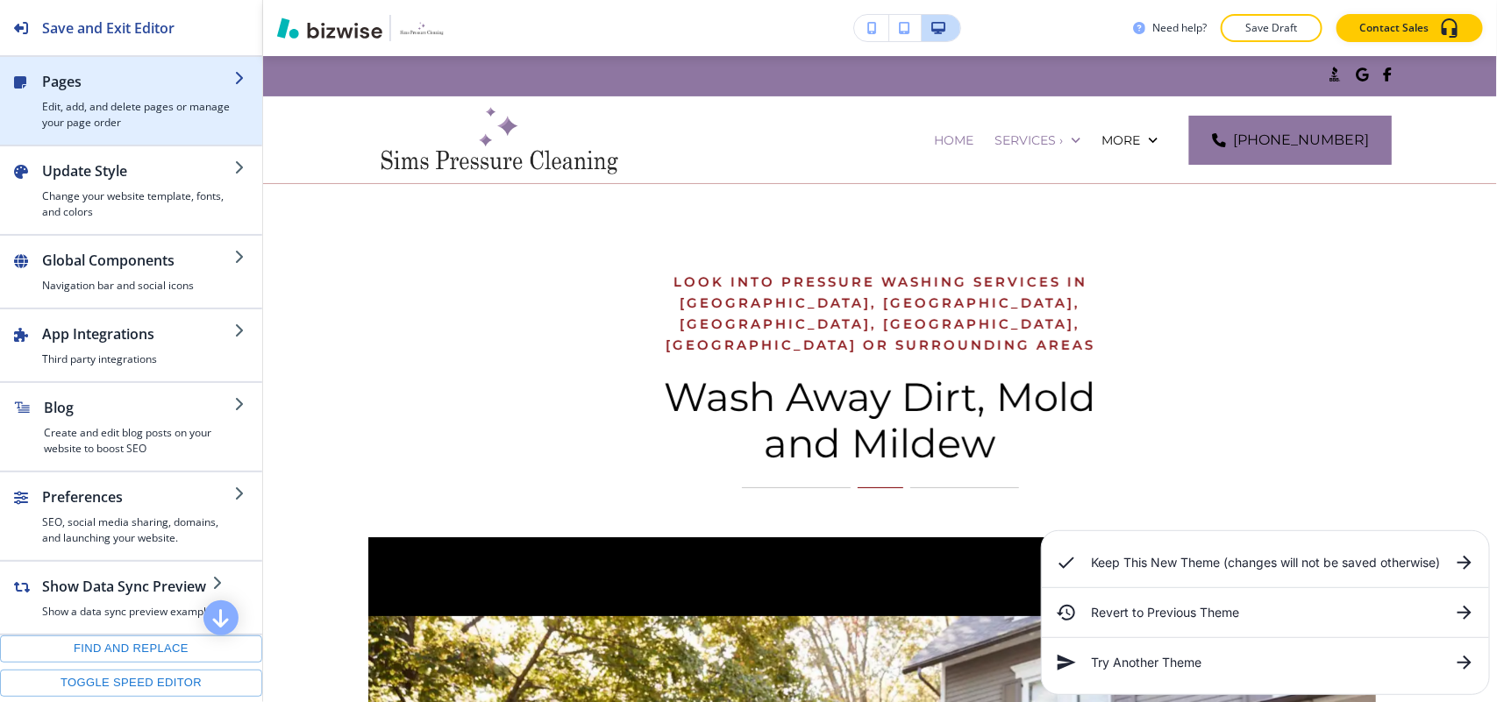
click at [83, 99] on h4 "Edit, add, and delete pages or manage your page order" at bounding box center [138, 115] width 192 height 32
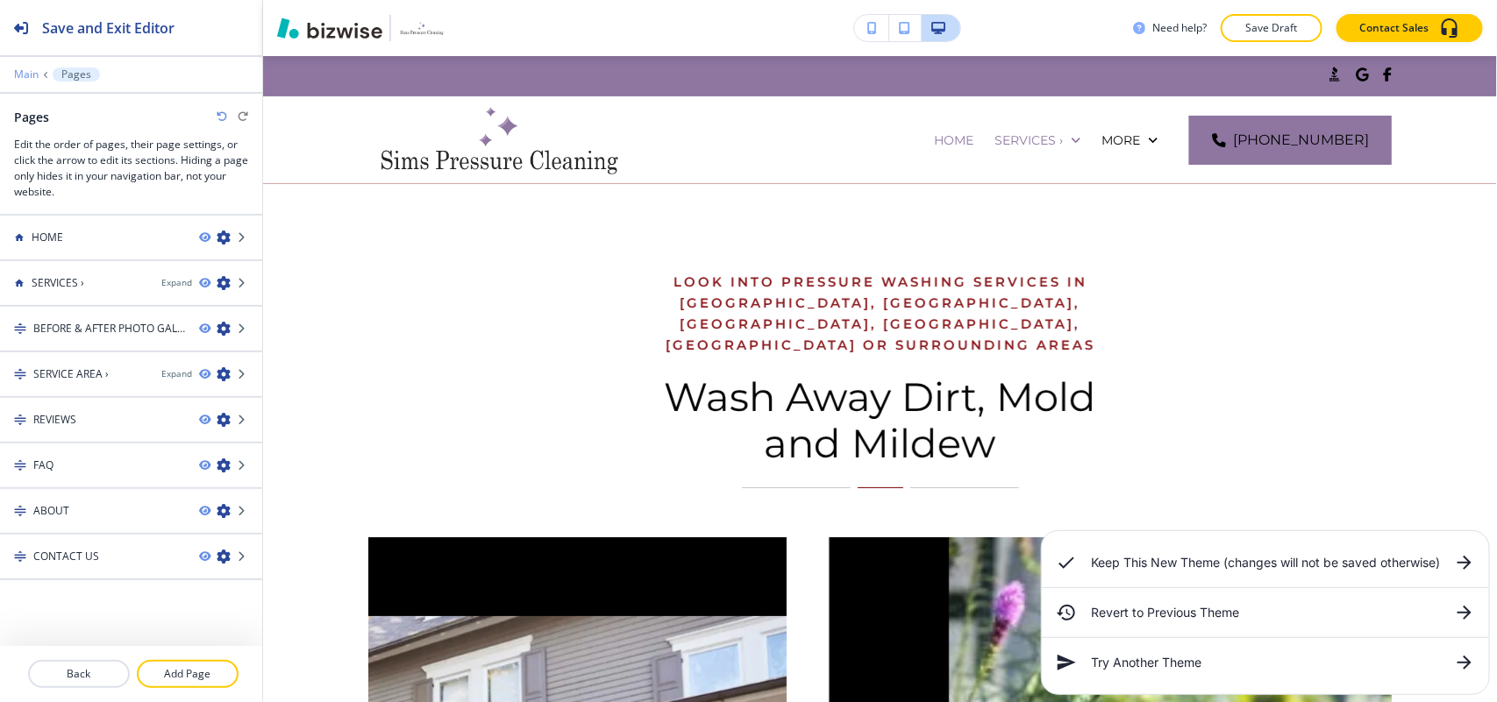
click at [33, 68] on p "Main" at bounding box center [26, 74] width 25 height 12
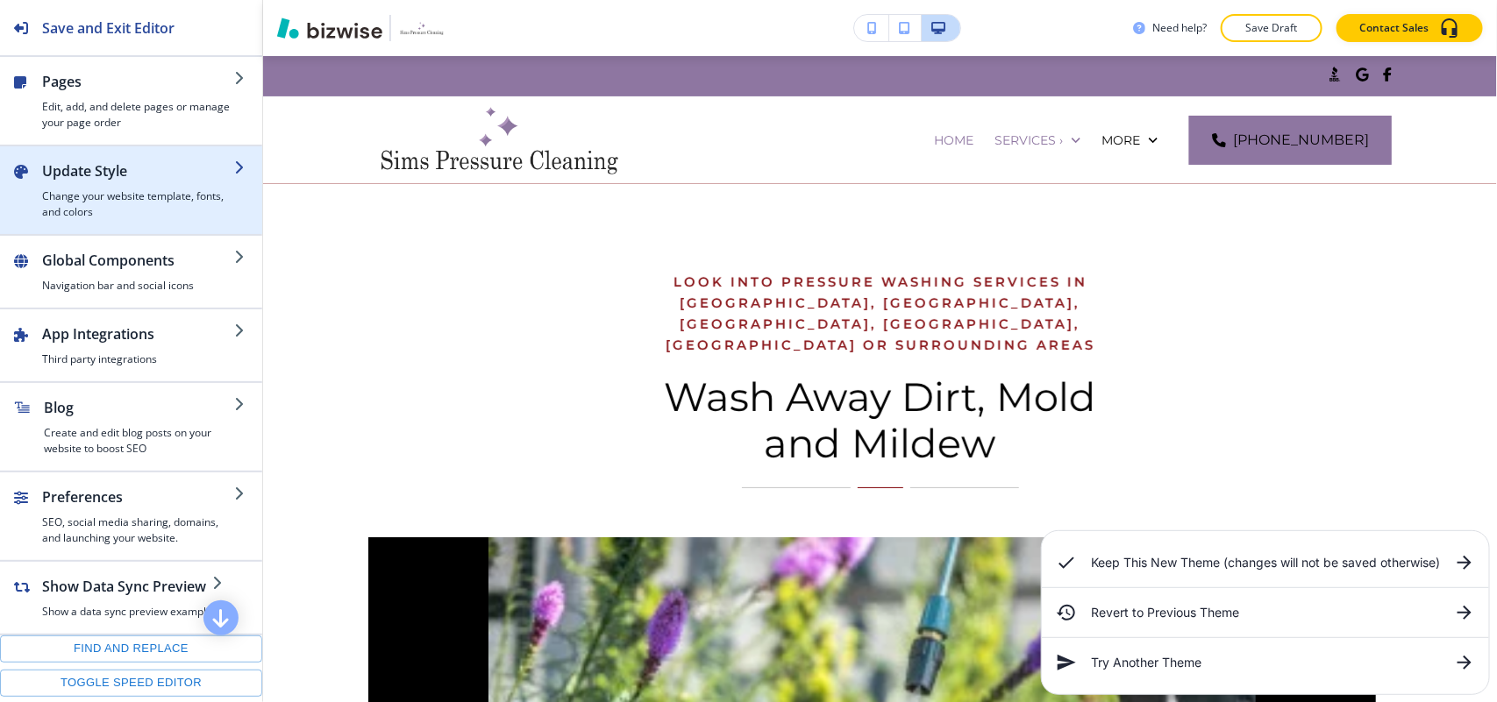
click at [160, 208] on h4 "Change your website template, fonts, and colors" at bounding box center [138, 204] width 192 height 32
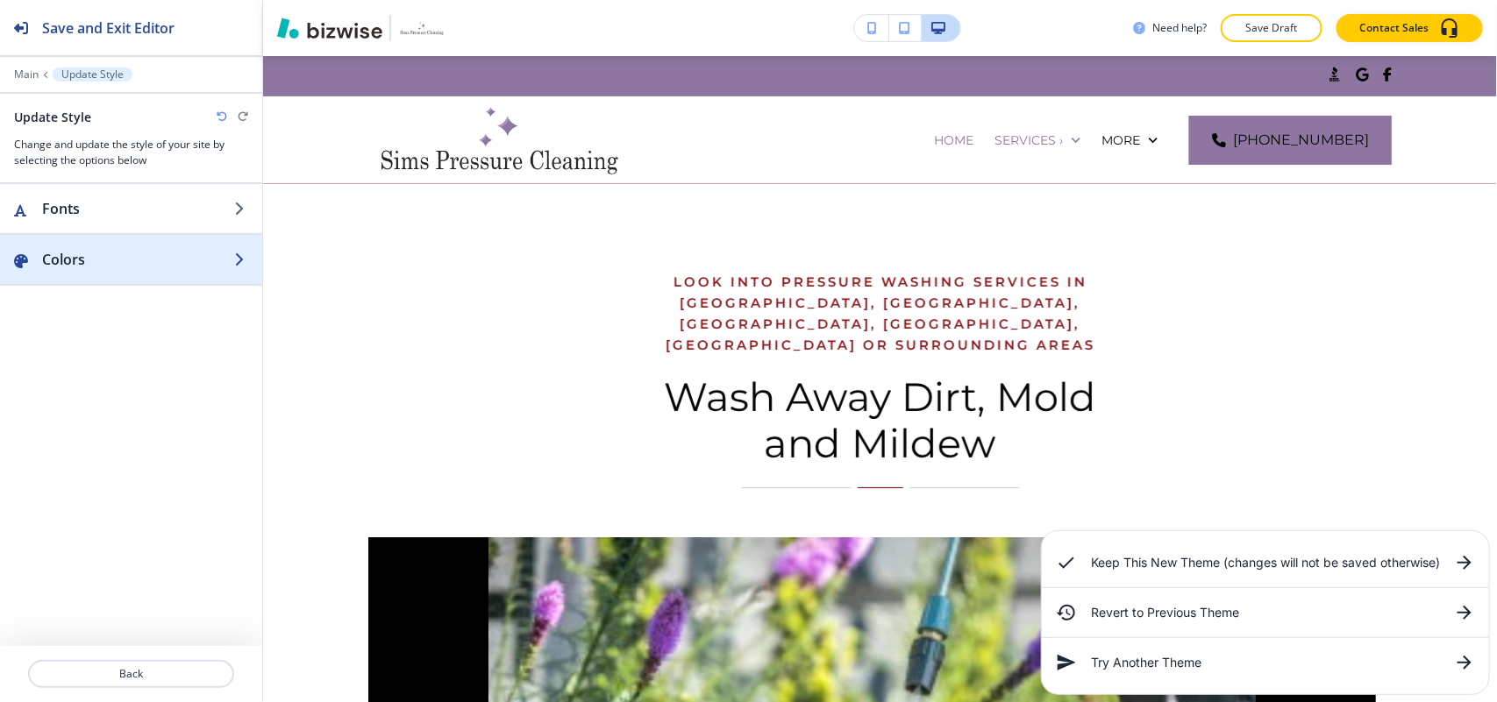
click at [132, 255] on h2 "Colors" at bounding box center [138, 259] width 192 height 21
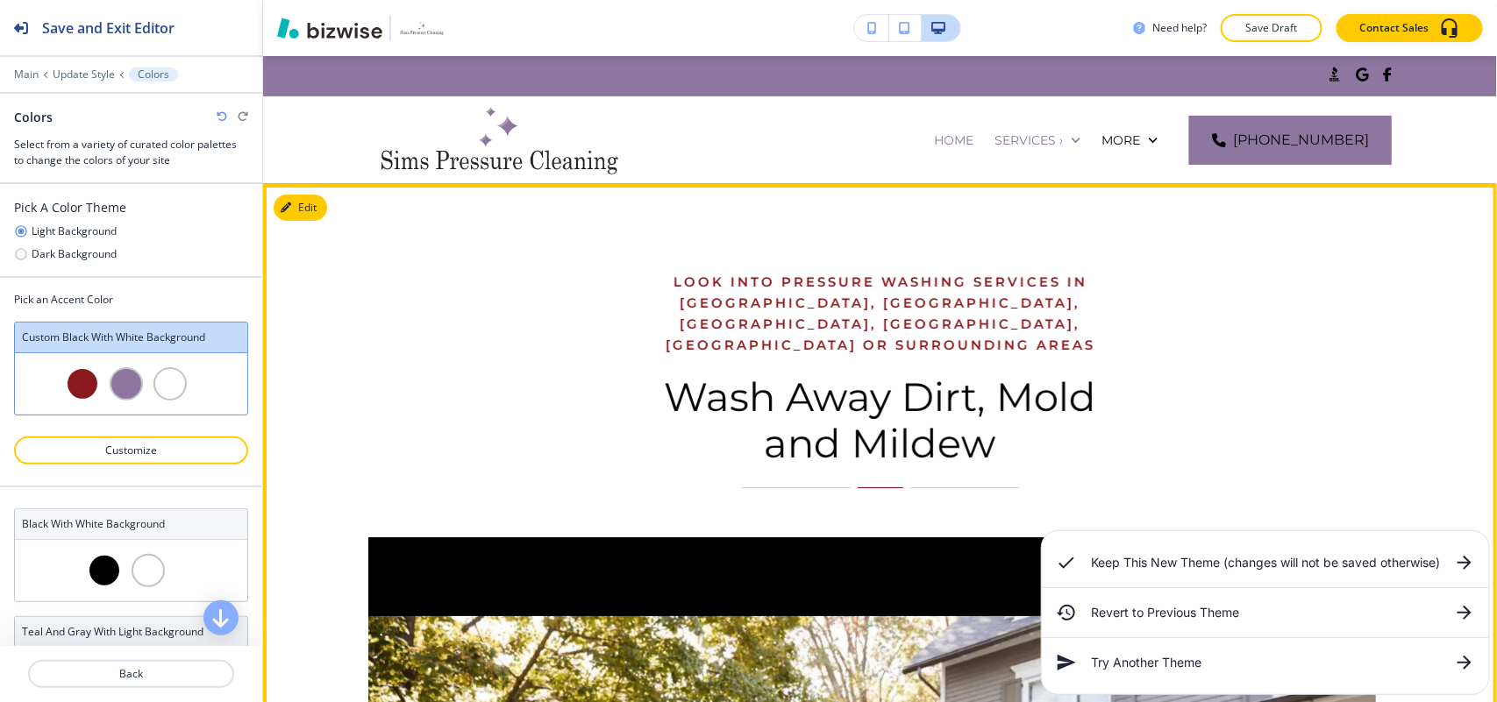
scroll to position [219, 0]
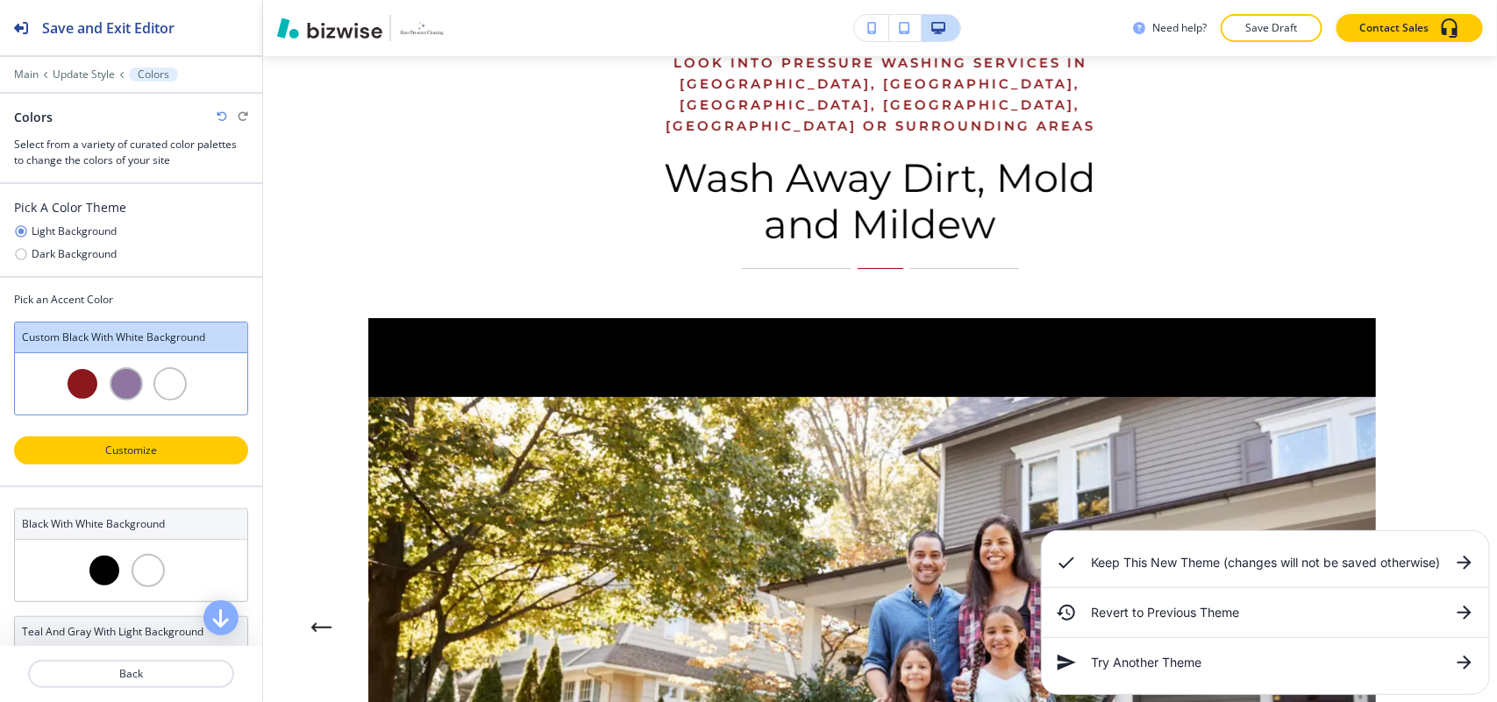
click at [132, 448] on p "Customize" at bounding box center [131, 451] width 188 height 16
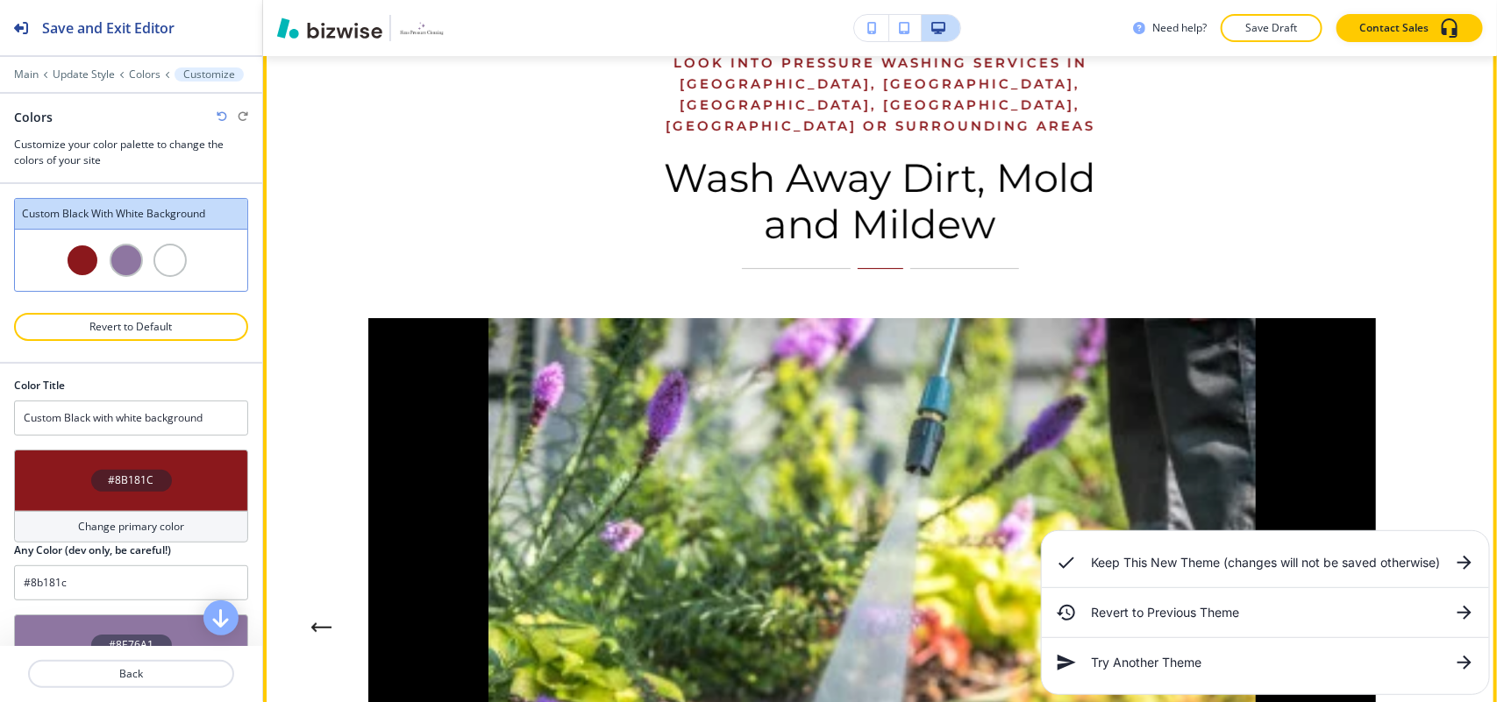
scroll to position [0, 0]
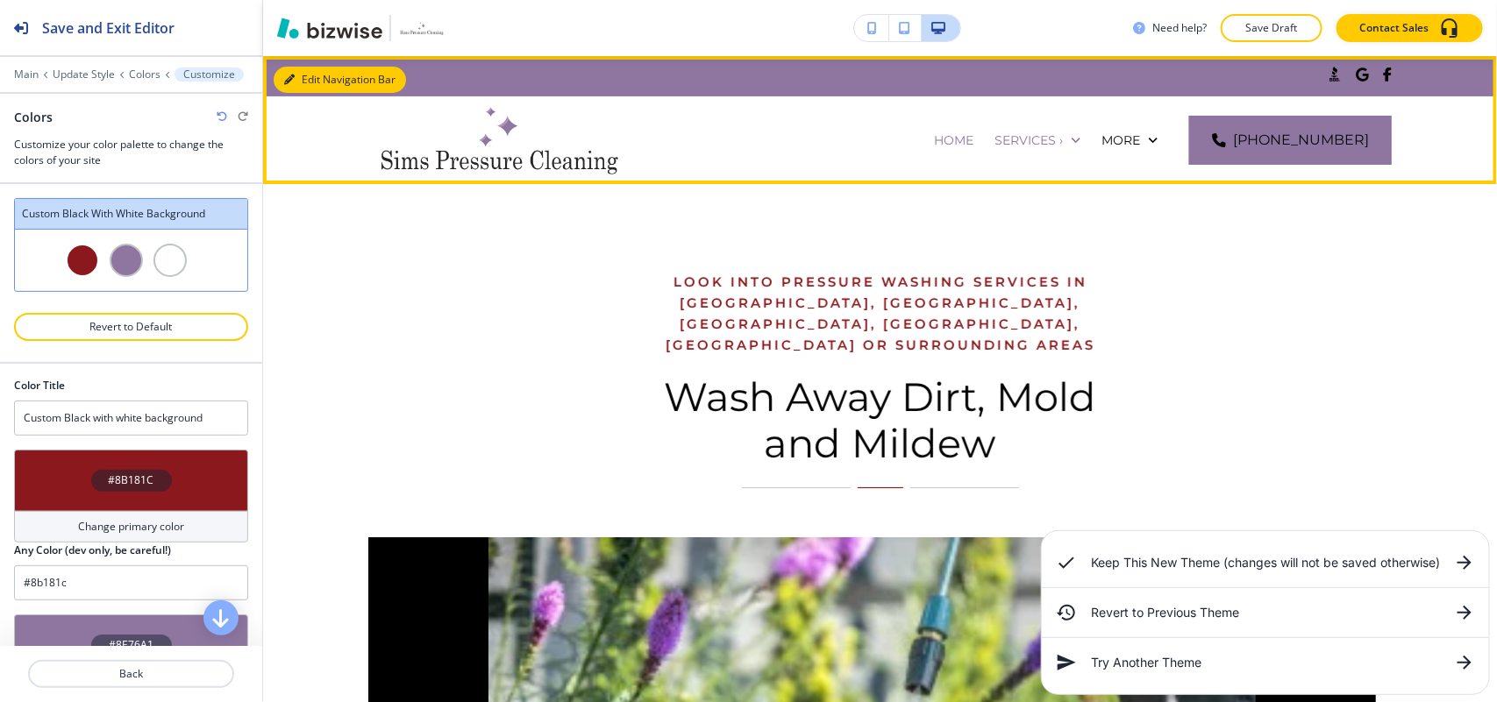
click at [305, 85] on button "Edit Navigation Bar" at bounding box center [340, 80] width 132 height 26
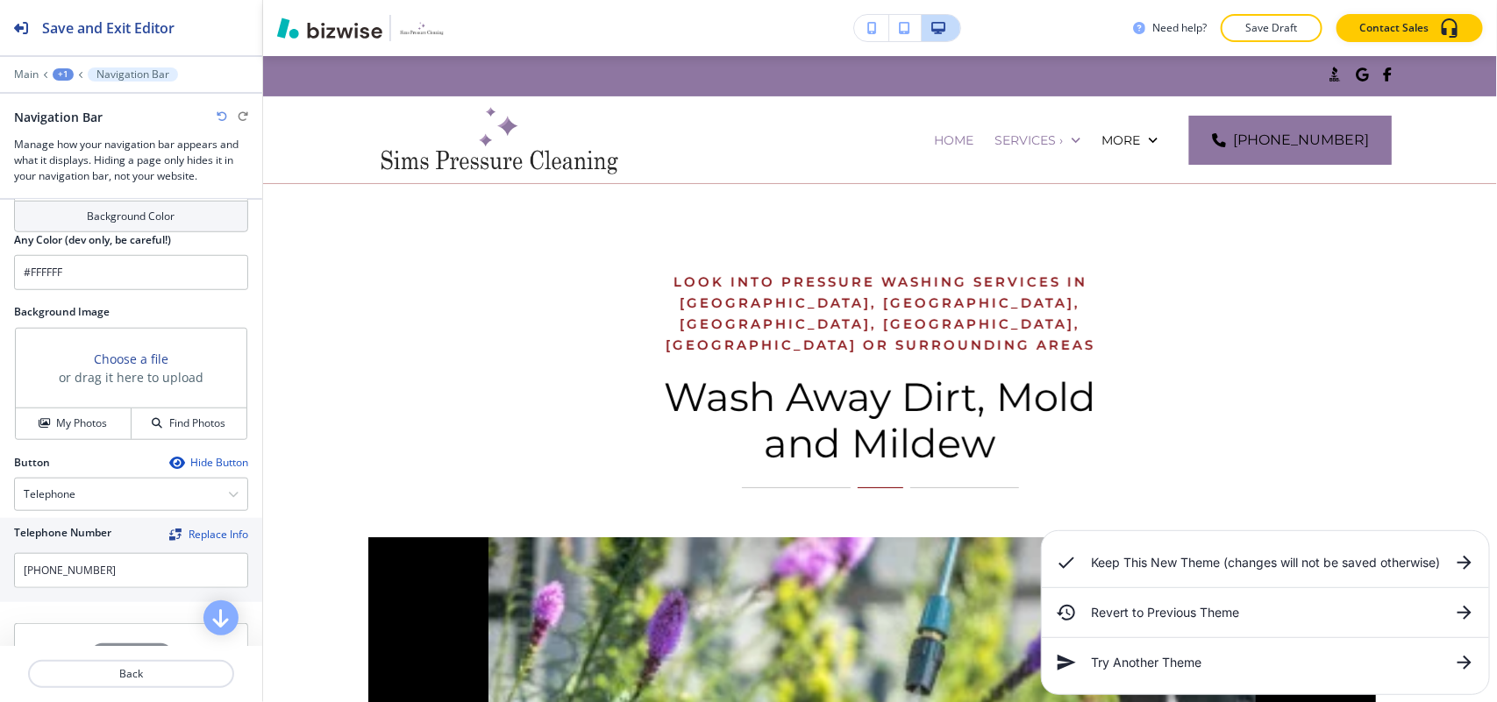
scroll to position [658, 0]
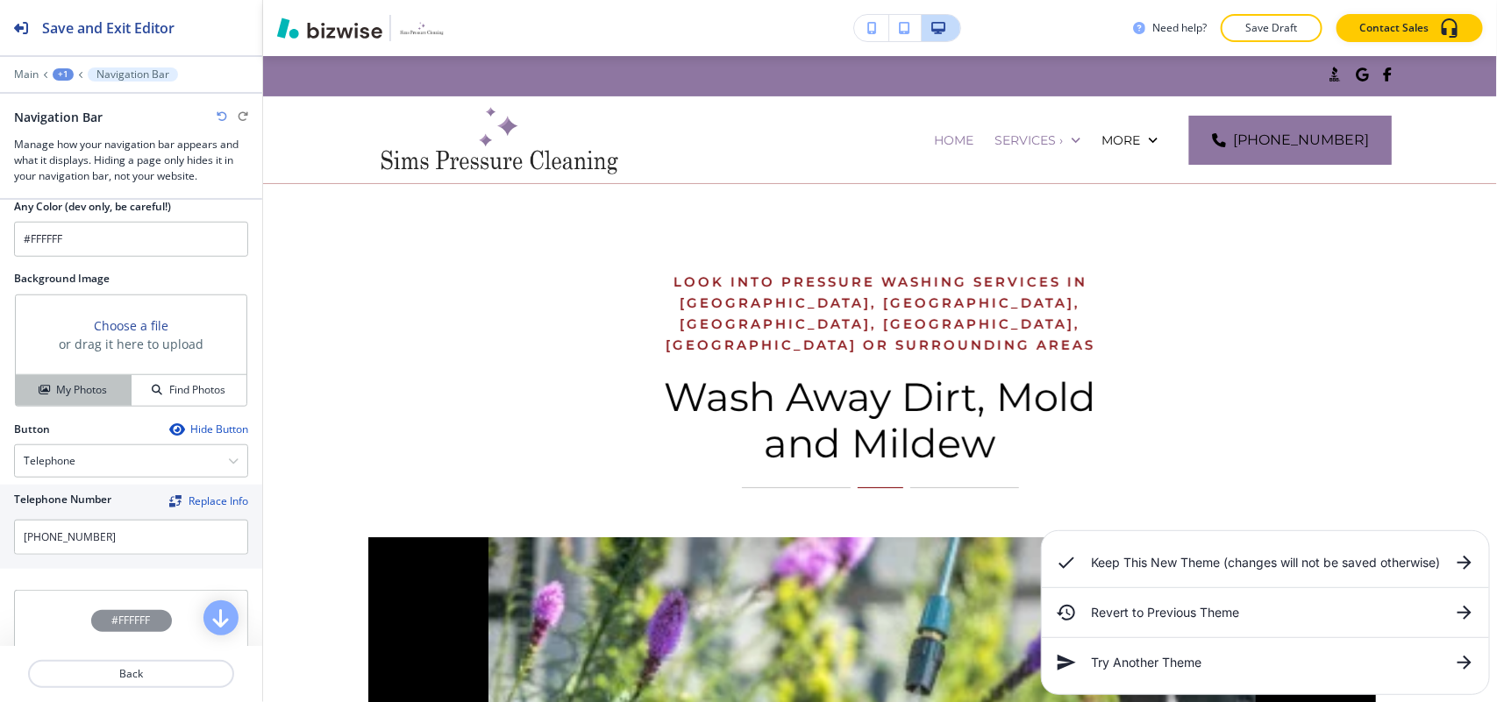
click at [97, 387] on h4 "My Photos" at bounding box center [81, 390] width 51 height 16
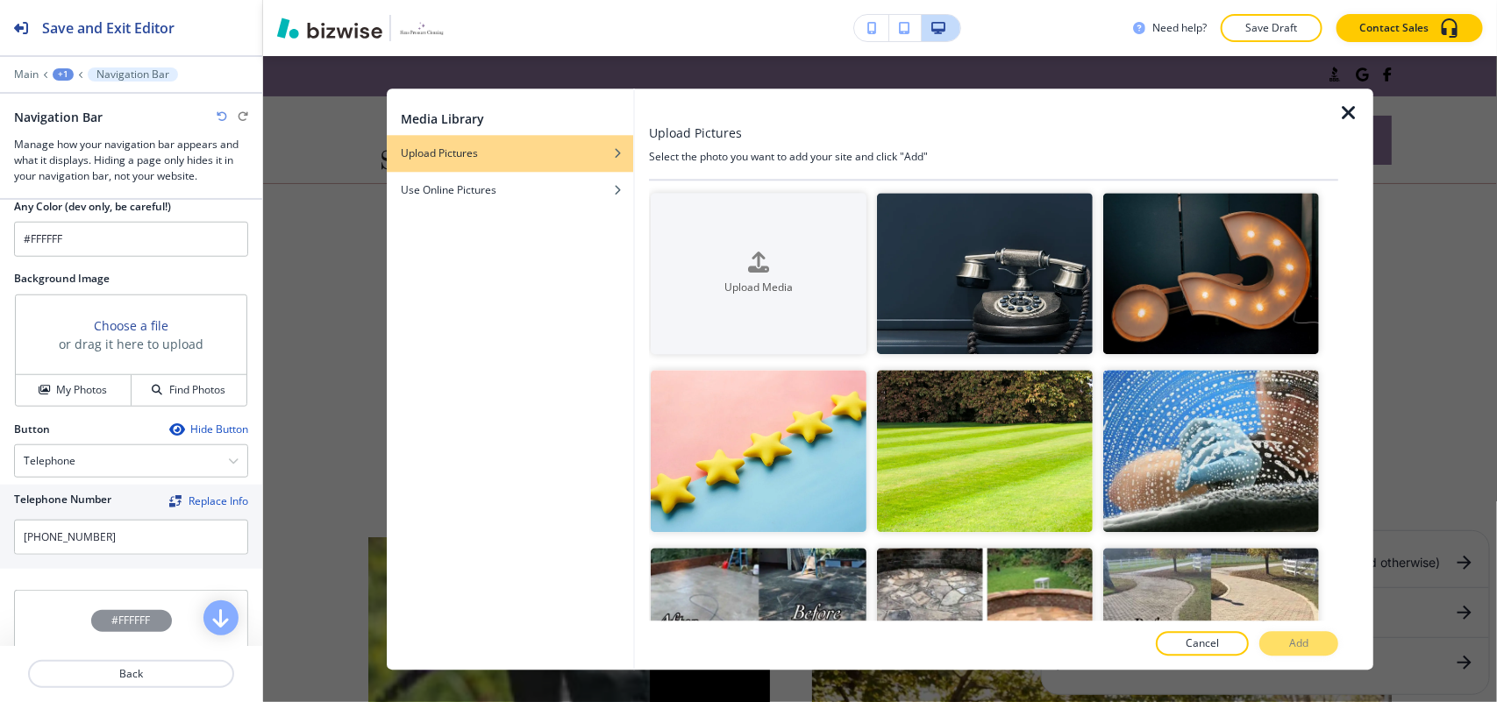
click at [1352, 116] on icon "button" at bounding box center [1348, 113] width 21 height 21
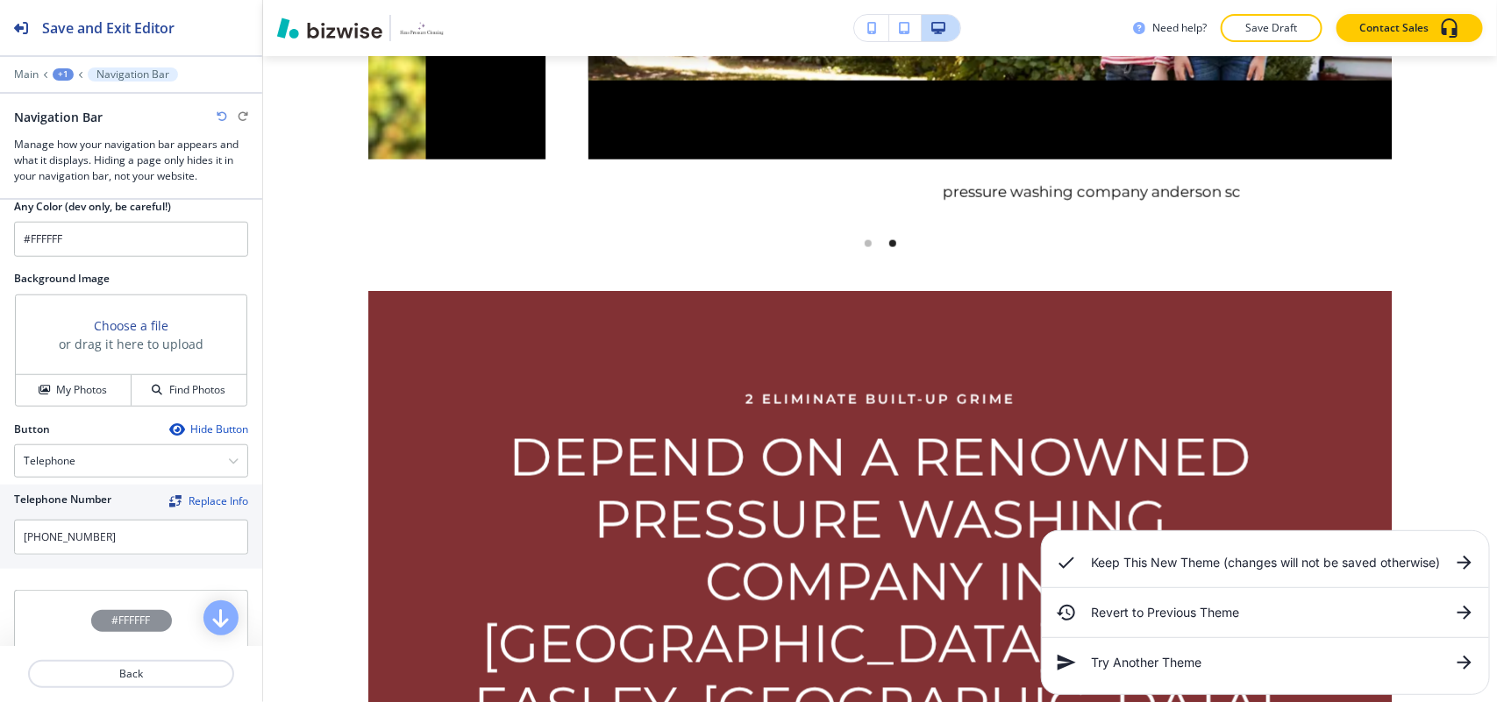
scroll to position [0, 0]
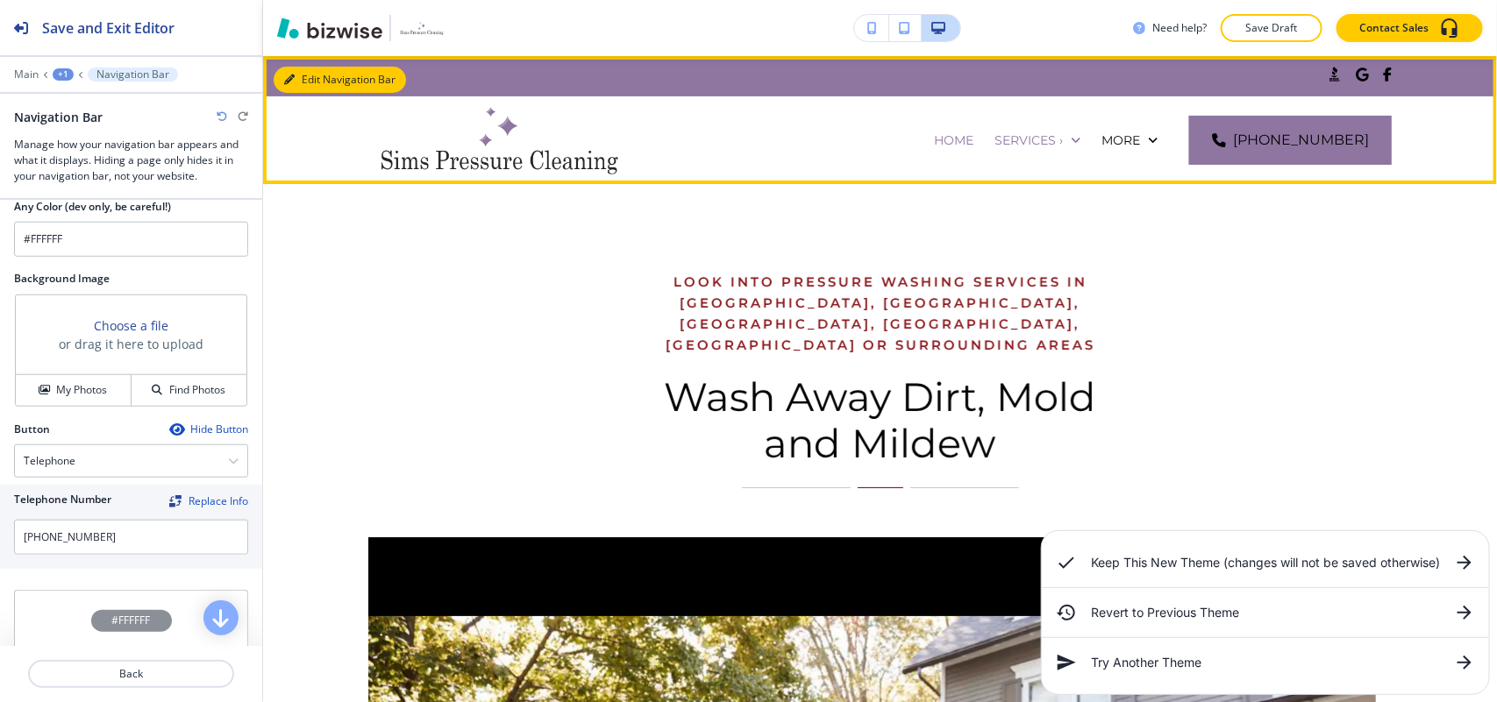
click at [313, 81] on button "Edit Navigation Bar" at bounding box center [340, 80] width 132 height 26
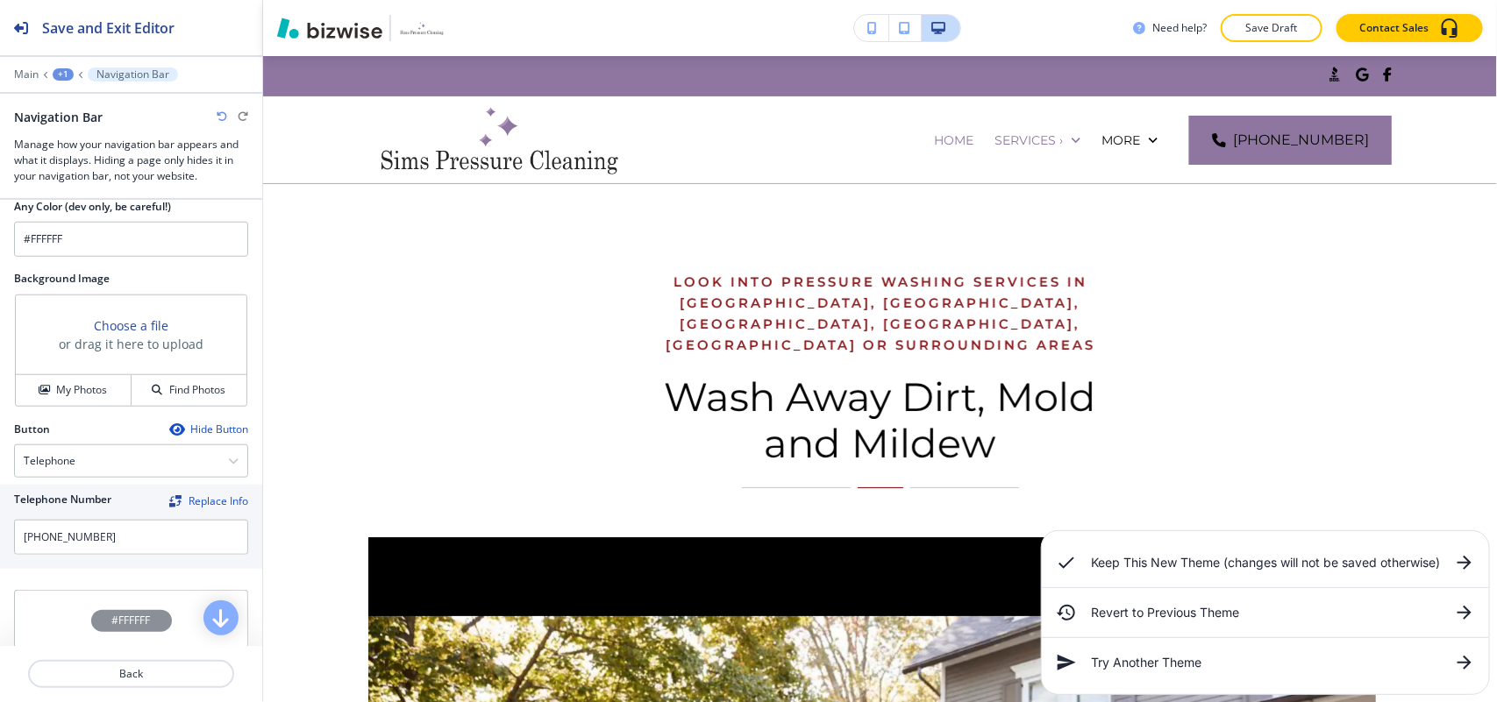
scroll to position [219, 0]
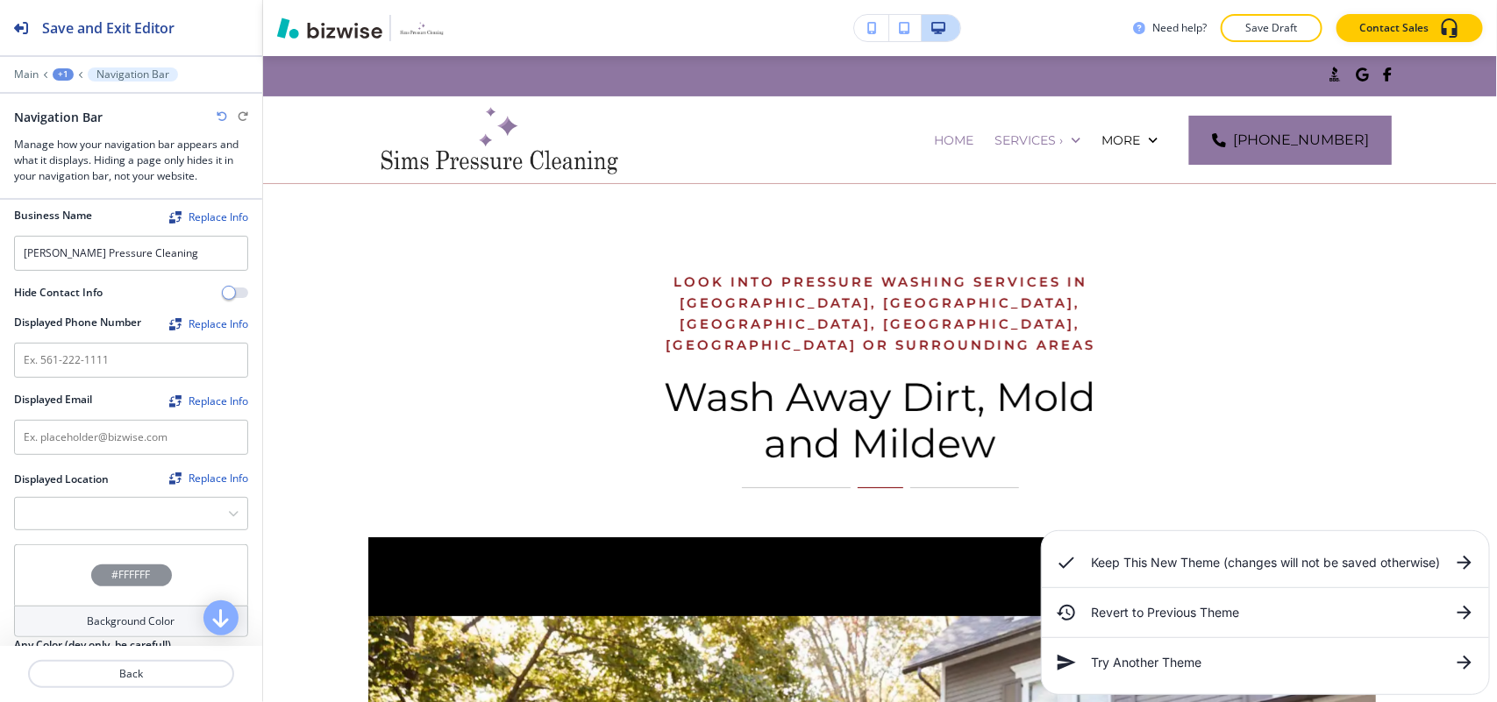
click at [53, 579] on div "#FFFFFF" at bounding box center [131, 574] width 234 height 61
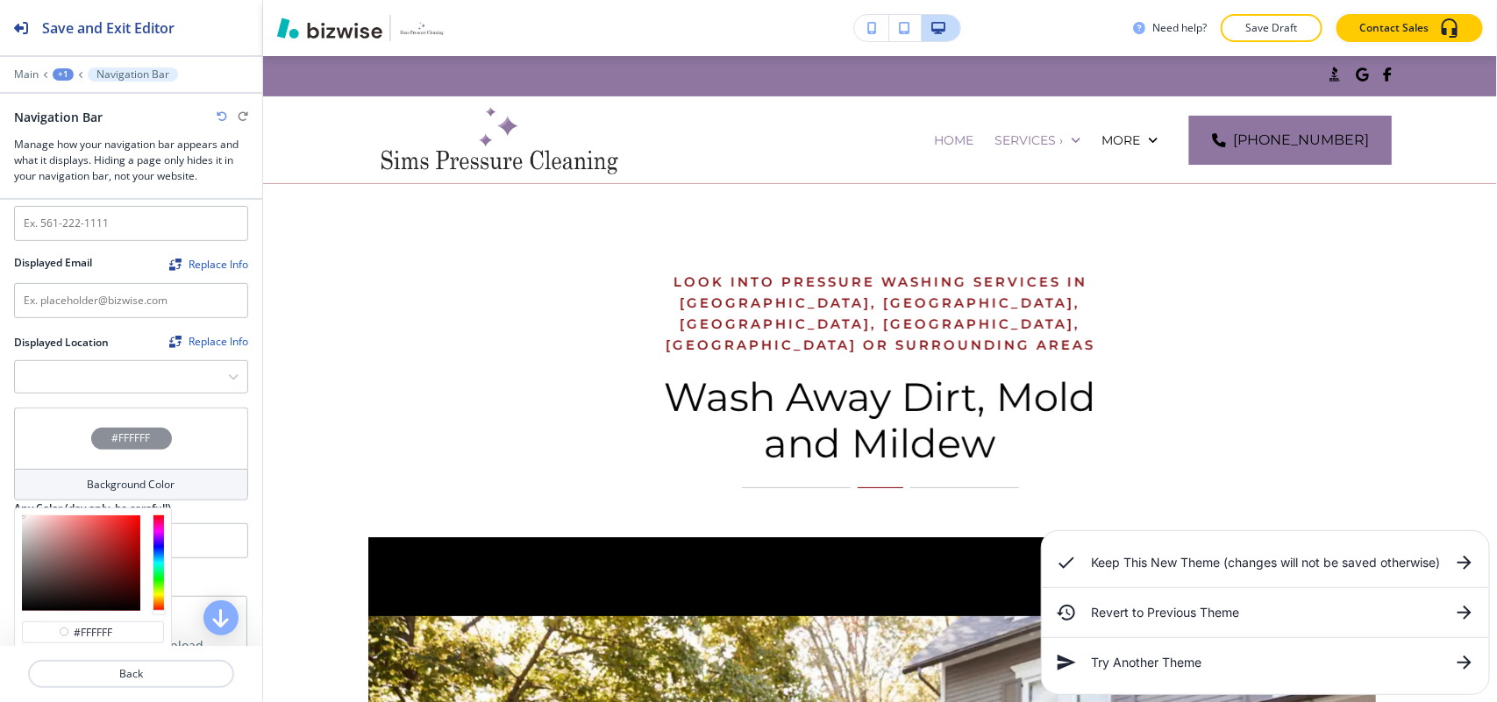
scroll to position [658, 0]
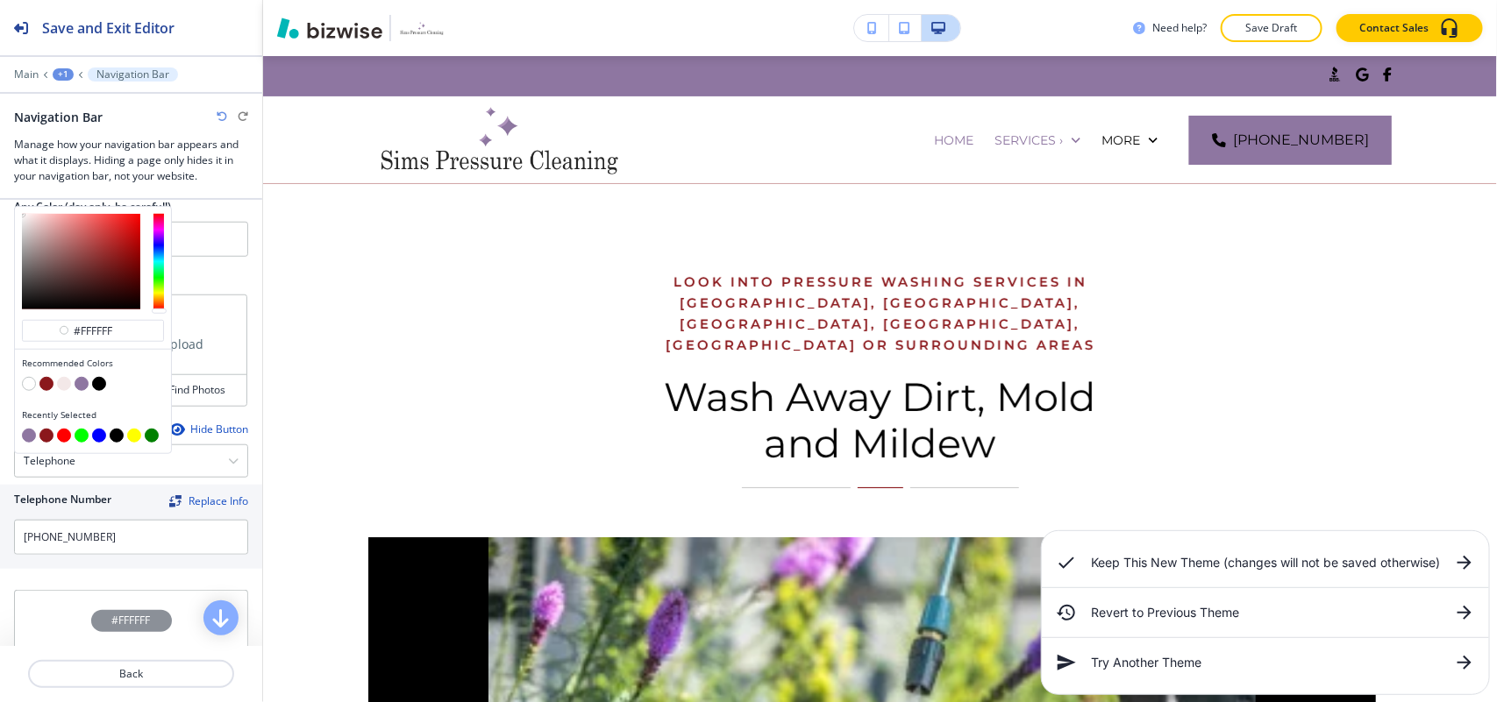
click at [44, 383] on button "button" at bounding box center [46, 384] width 14 height 14
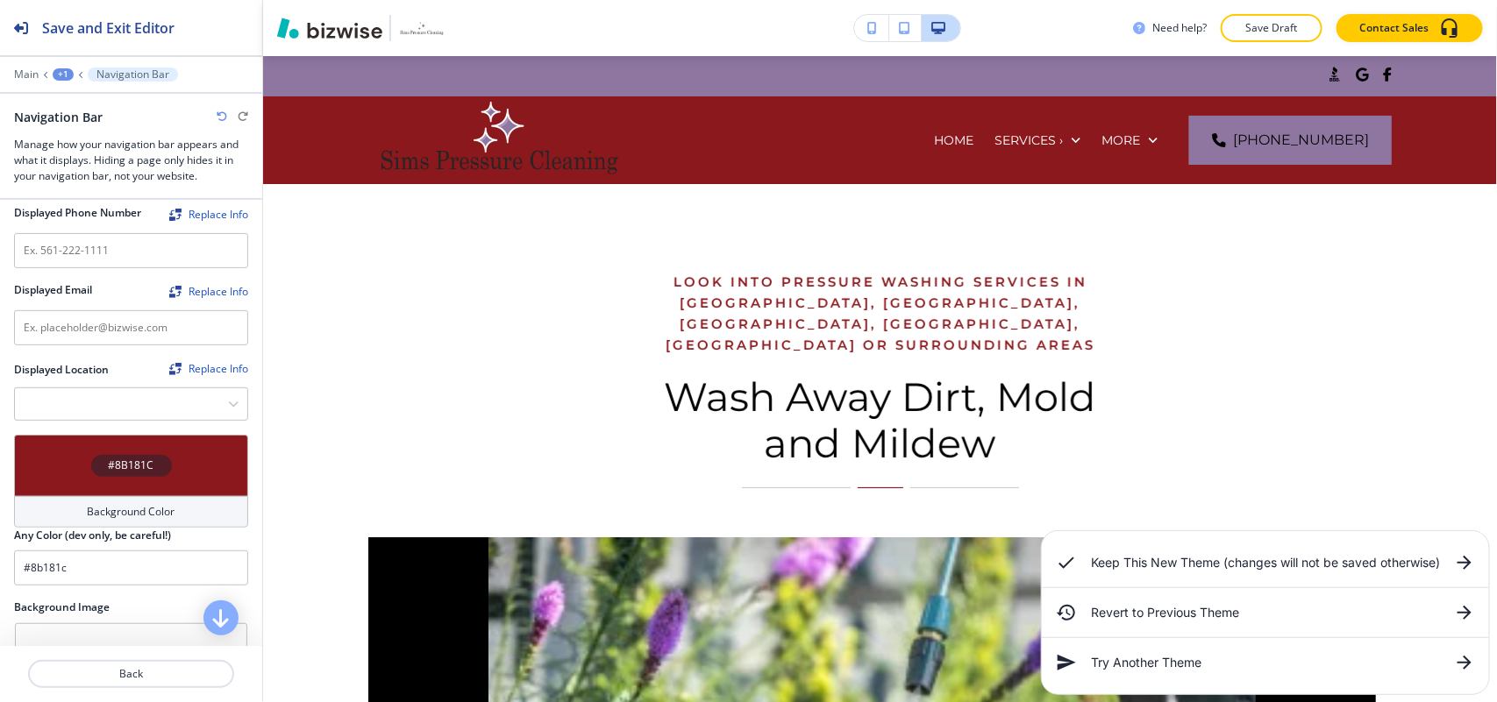
click at [76, 460] on div "#8B181C" at bounding box center [131, 465] width 234 height 61
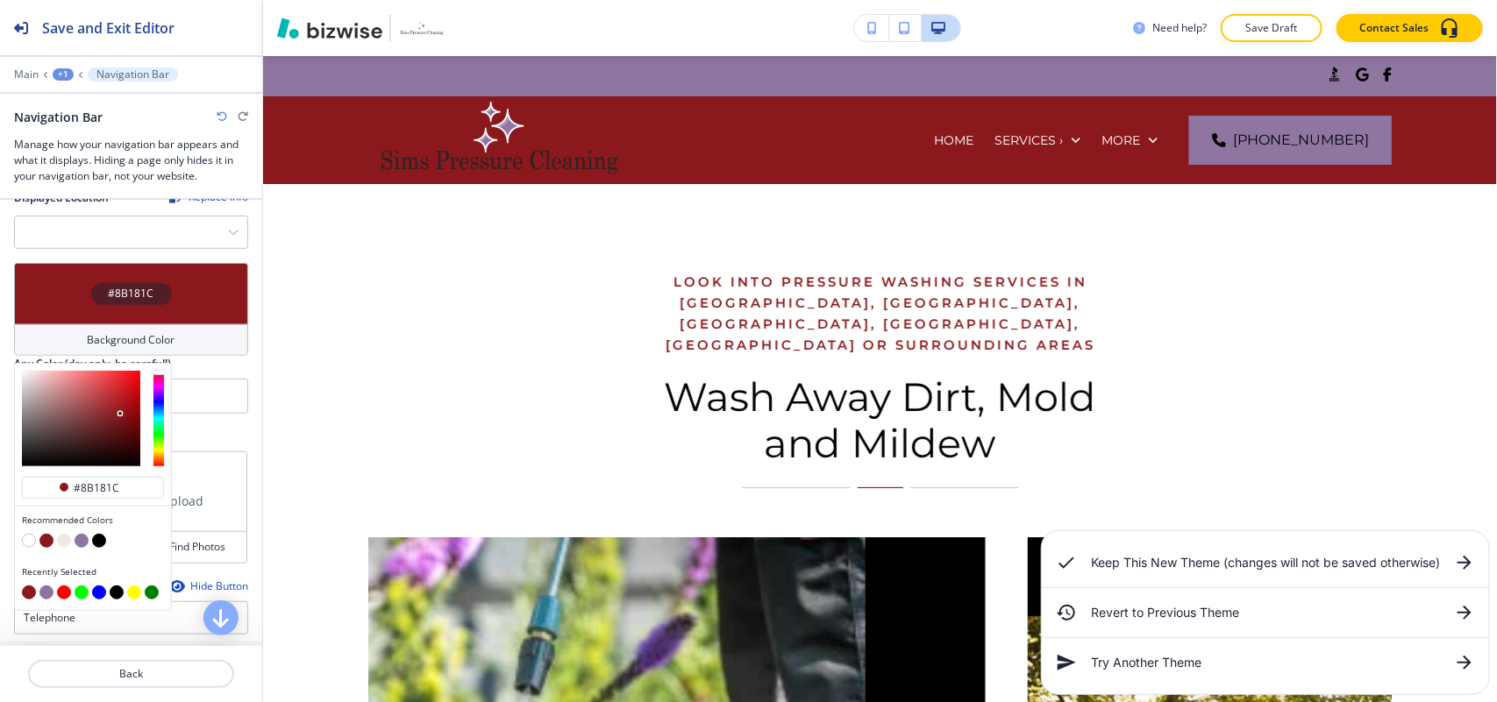
scroll to position [767, 0]
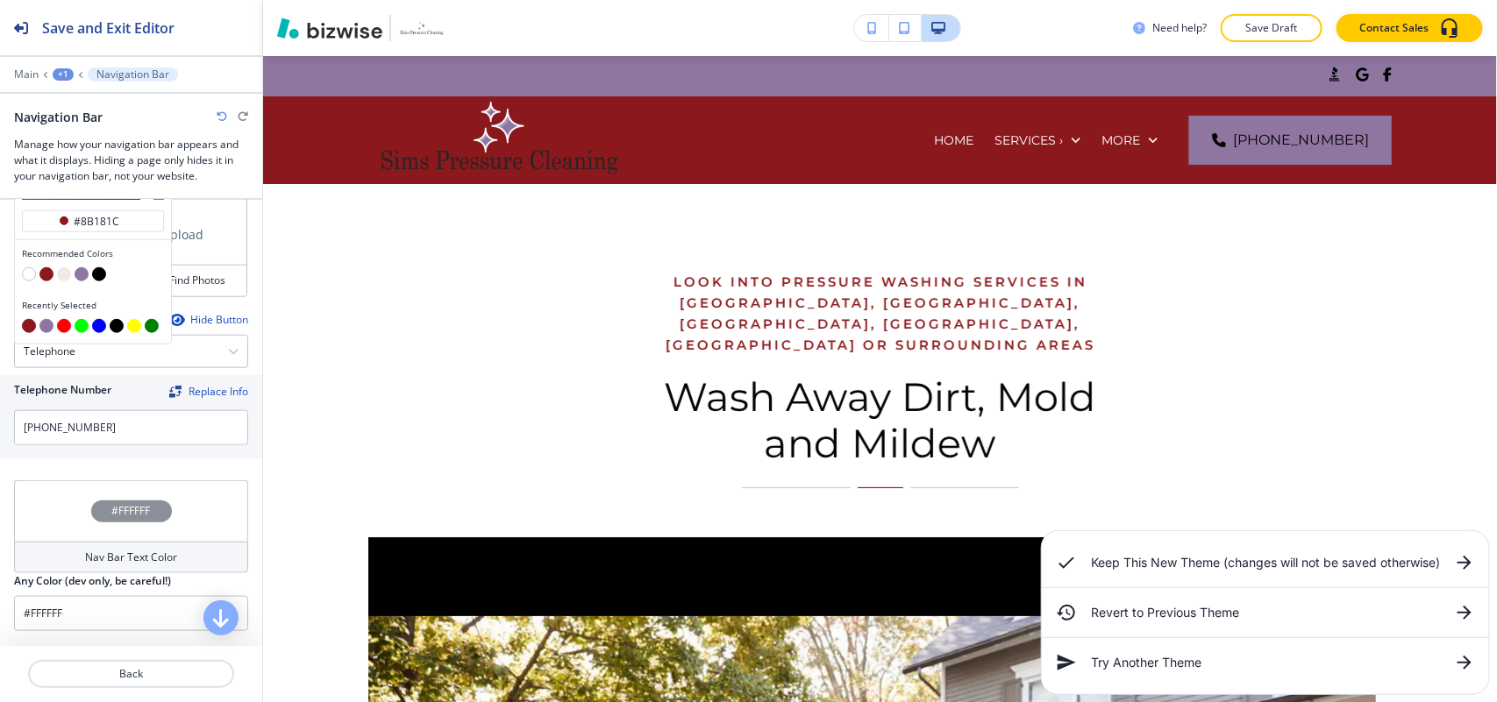
click at [31, 277] on button "button" at bounding box center [29, 274] width 14 height 14
type input "#FFFFFF"
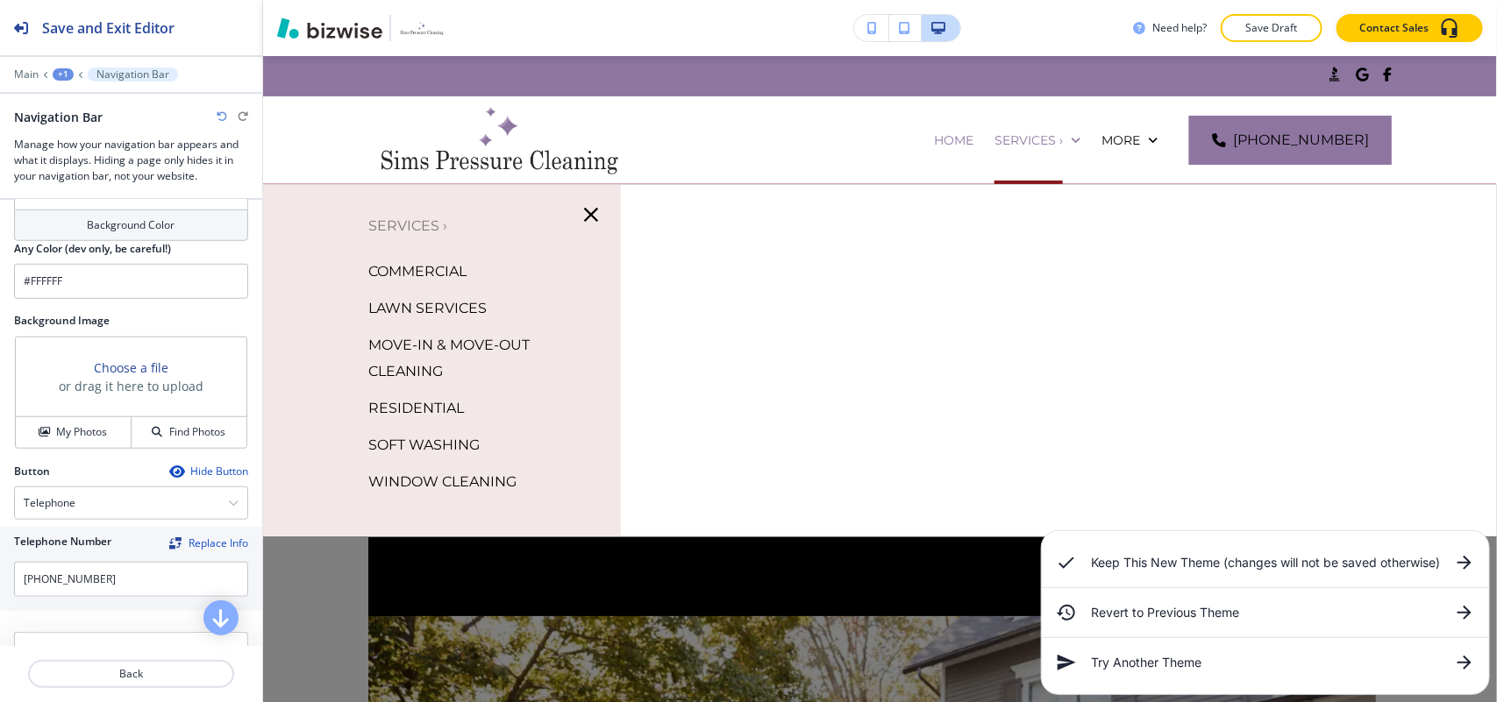
scroll to position [548, 0]
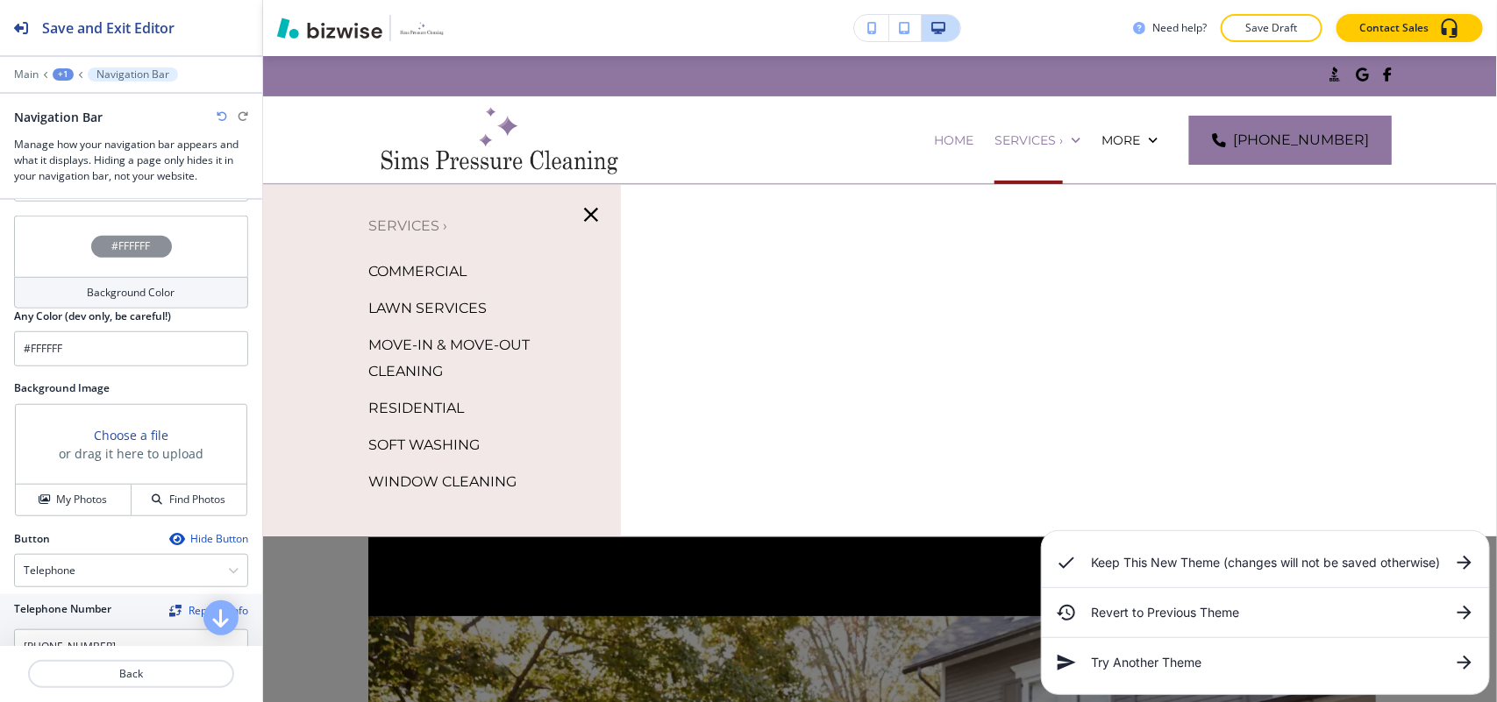
click at [580, 211] on icon "button" at bounding box center [591, 215] width 25 height 25
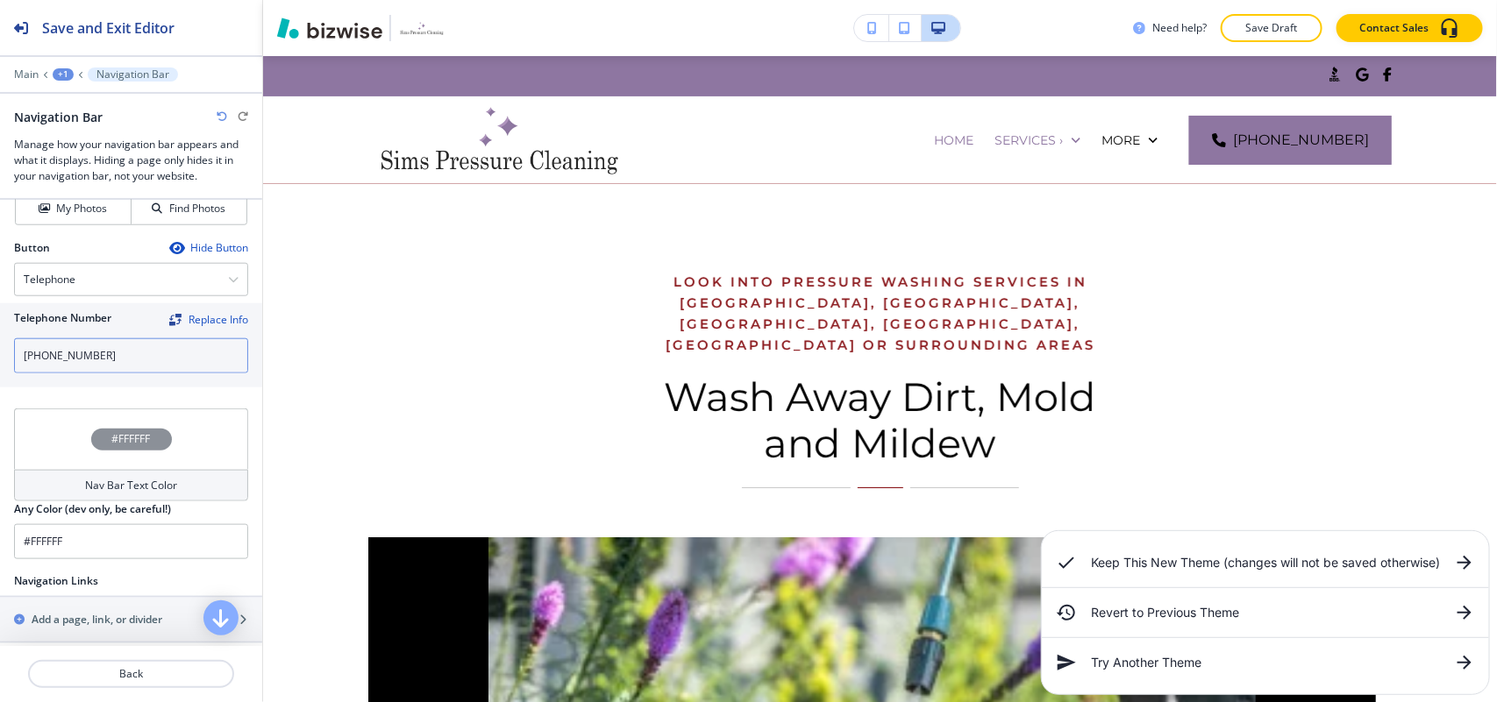
scroll to position [877, 0]
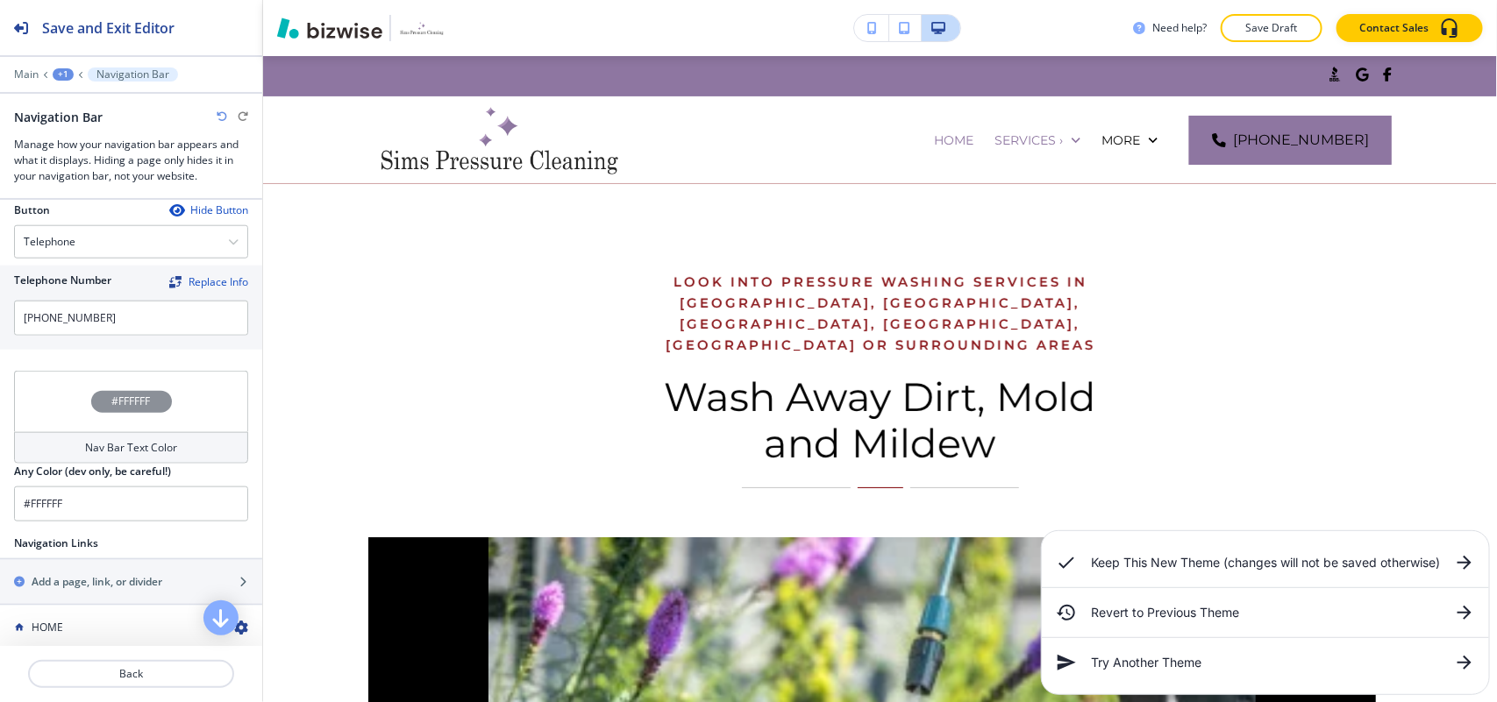
click at [61, 396] on div "#FFFFFF" at bounding box center [131, 401] width 234 height 61
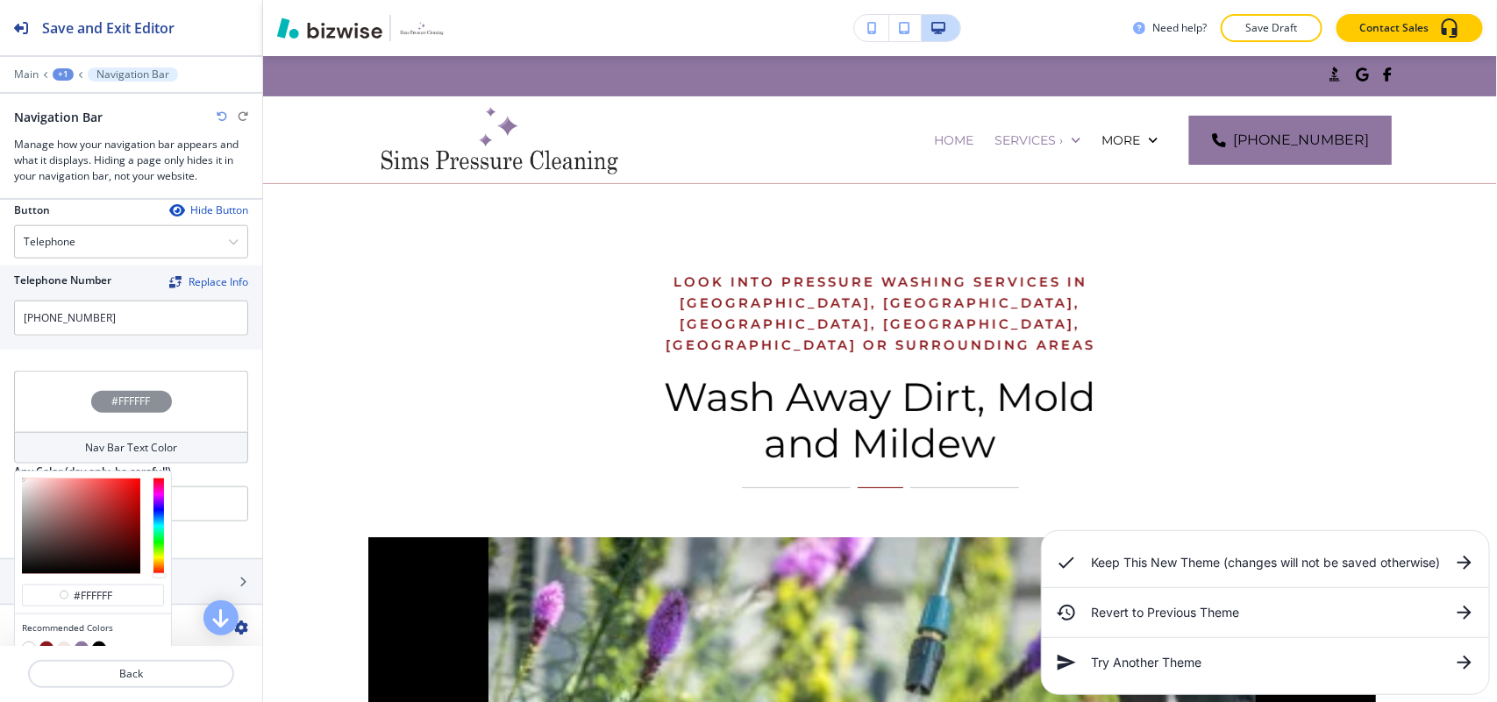
scroll to position [1096, 0]
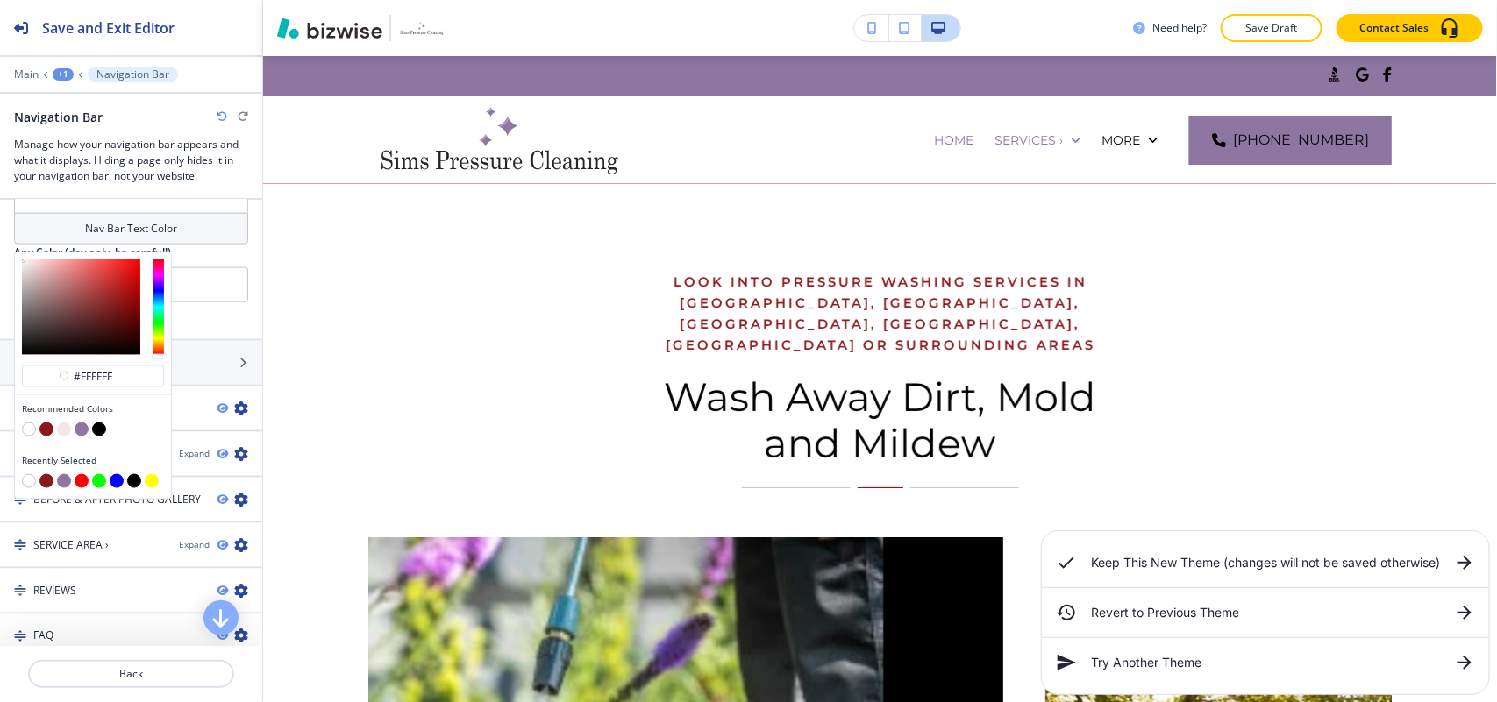
click at [46, 430] on button "button" at bounding box center [46, 430] width 14 height 14
type input "#8b181c"
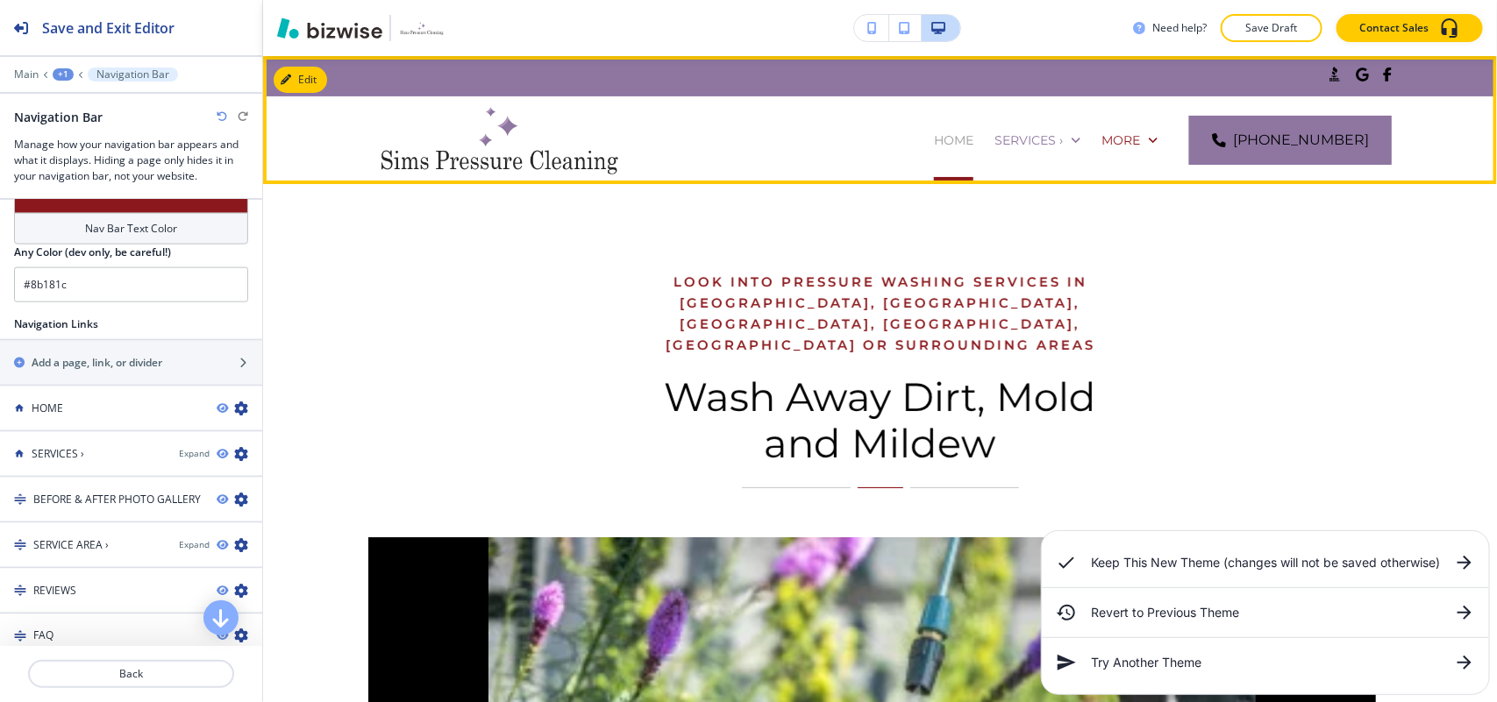
click at [934, 143] on p "HOME" at bounding box center [953, 141] width 39 height 18
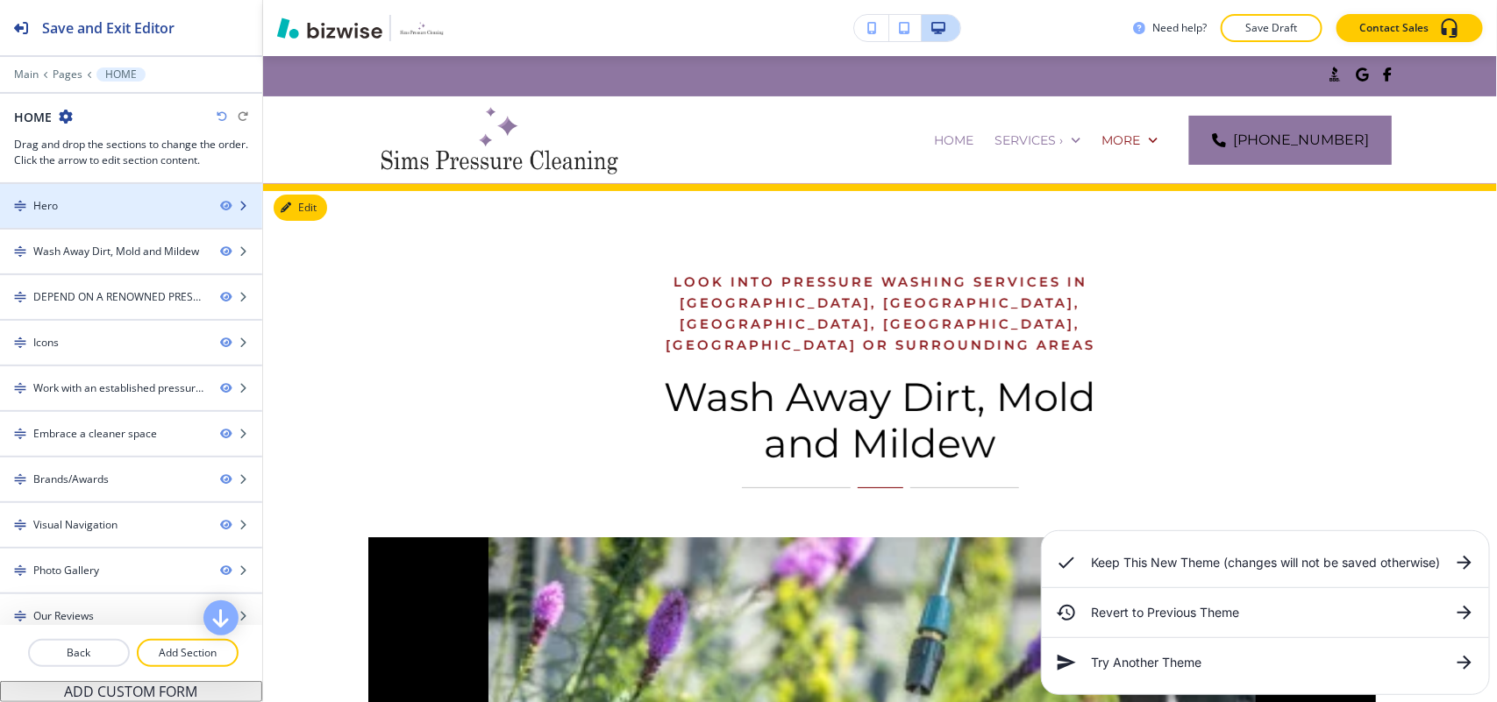
click at [121, 204] on div "Hero" at bounding box center [103, 206] width 206 height 16
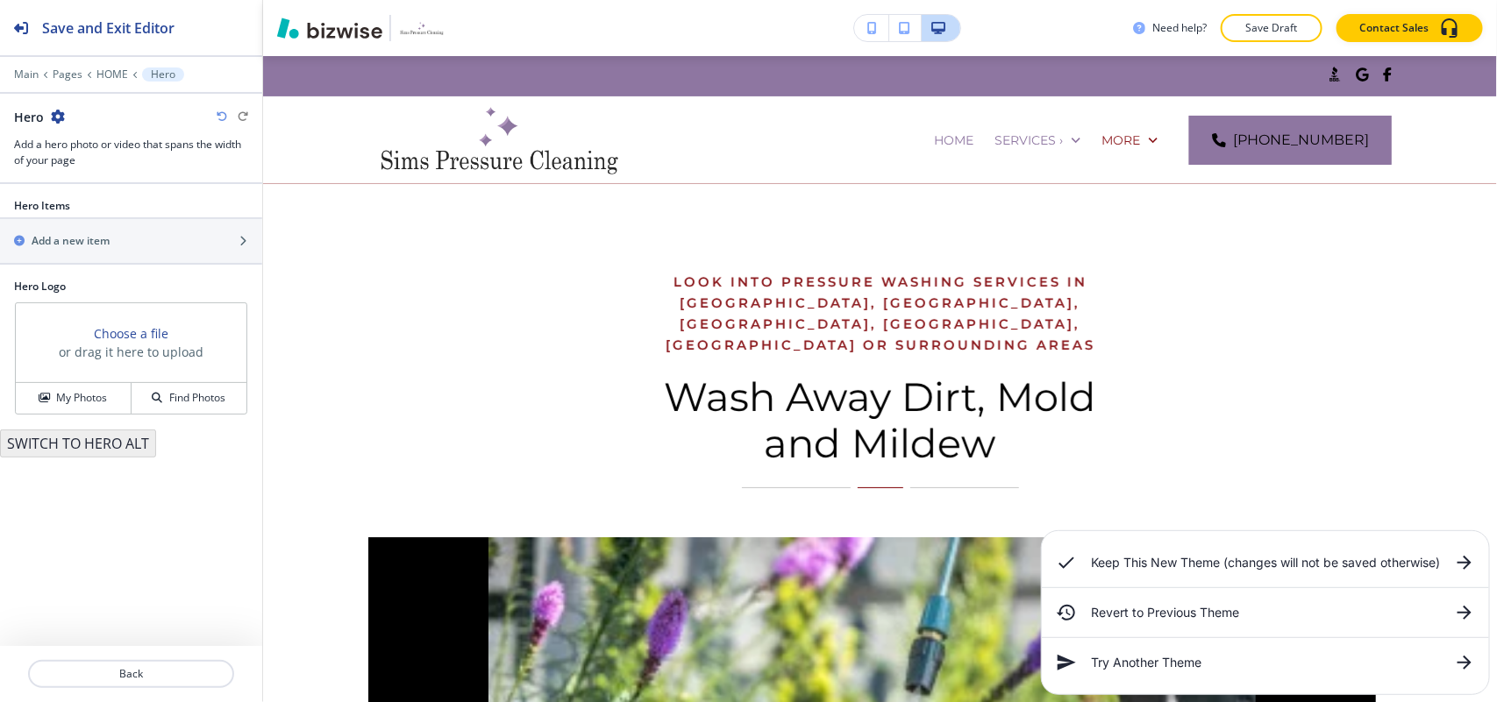
scroll to position [128, 0]
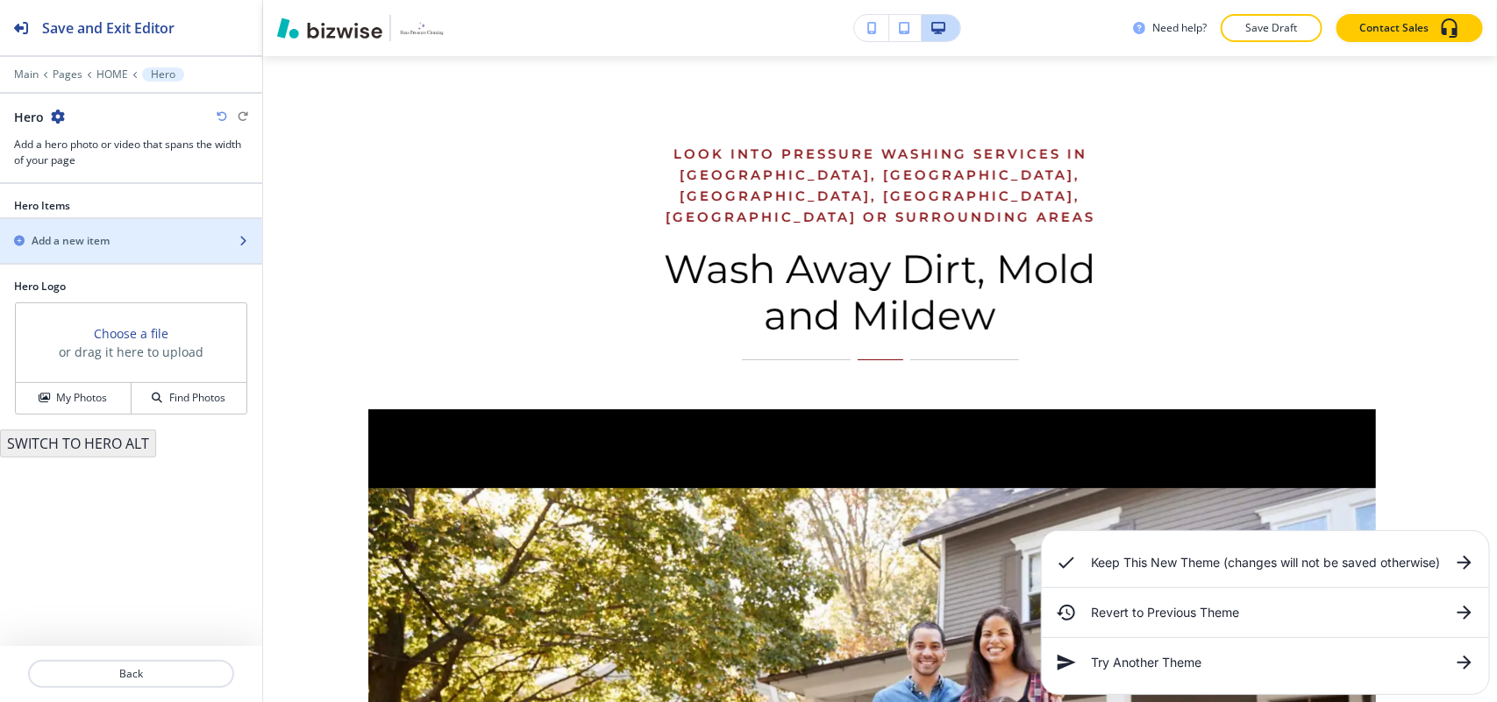
click at [106, 238] on h2 "Add a new item" at bounding box center [71, 241] width 78 height 16
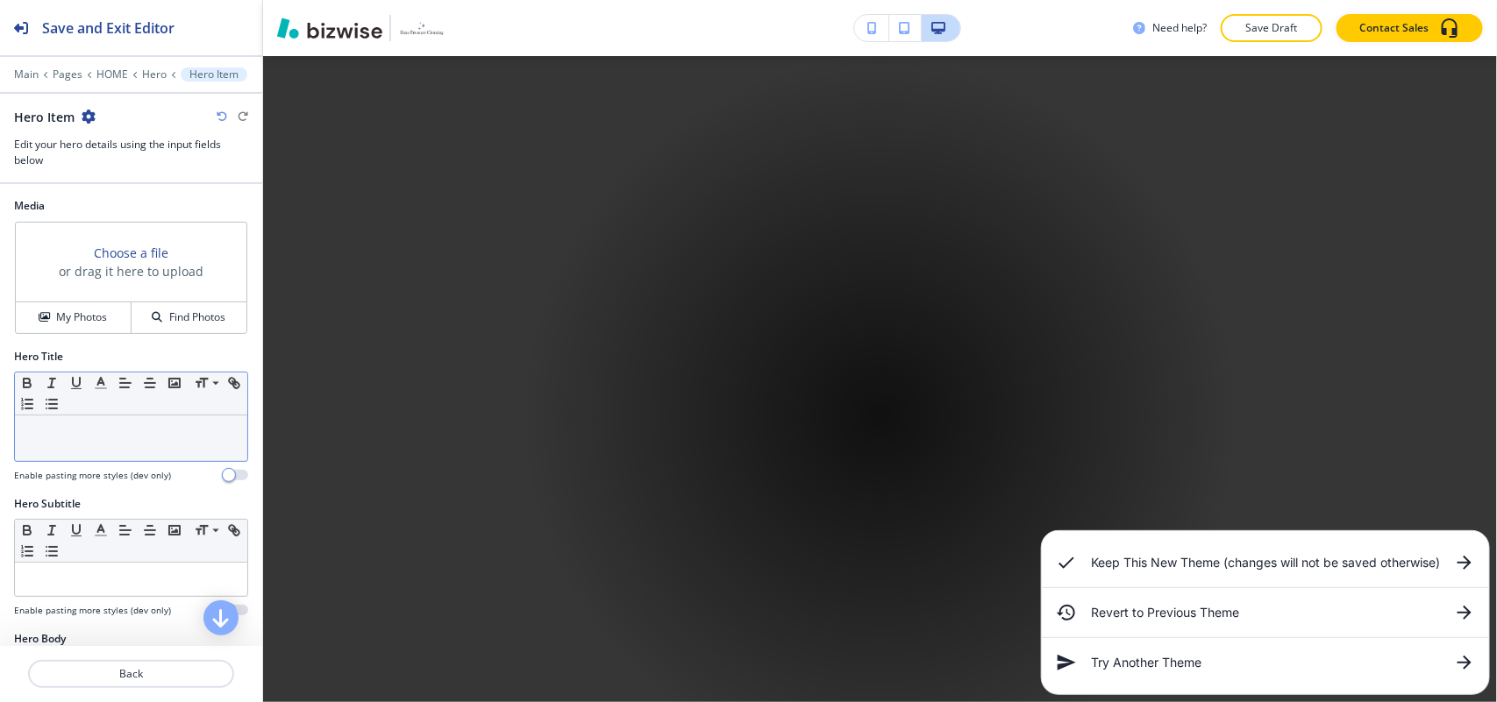
scroll to position [847, 0]
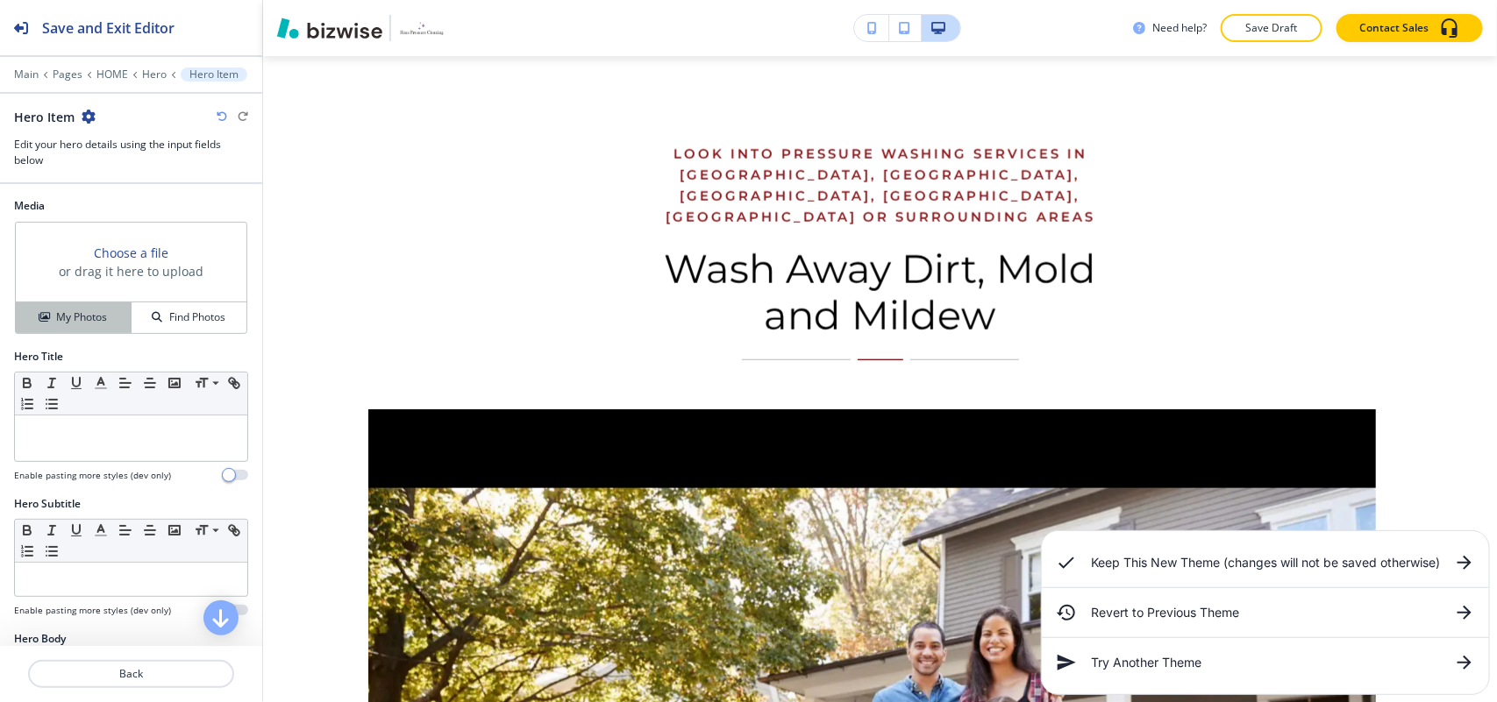
click at [68, 331] on button "My Photos" at bounding box center [74, 317] width 116 height 31
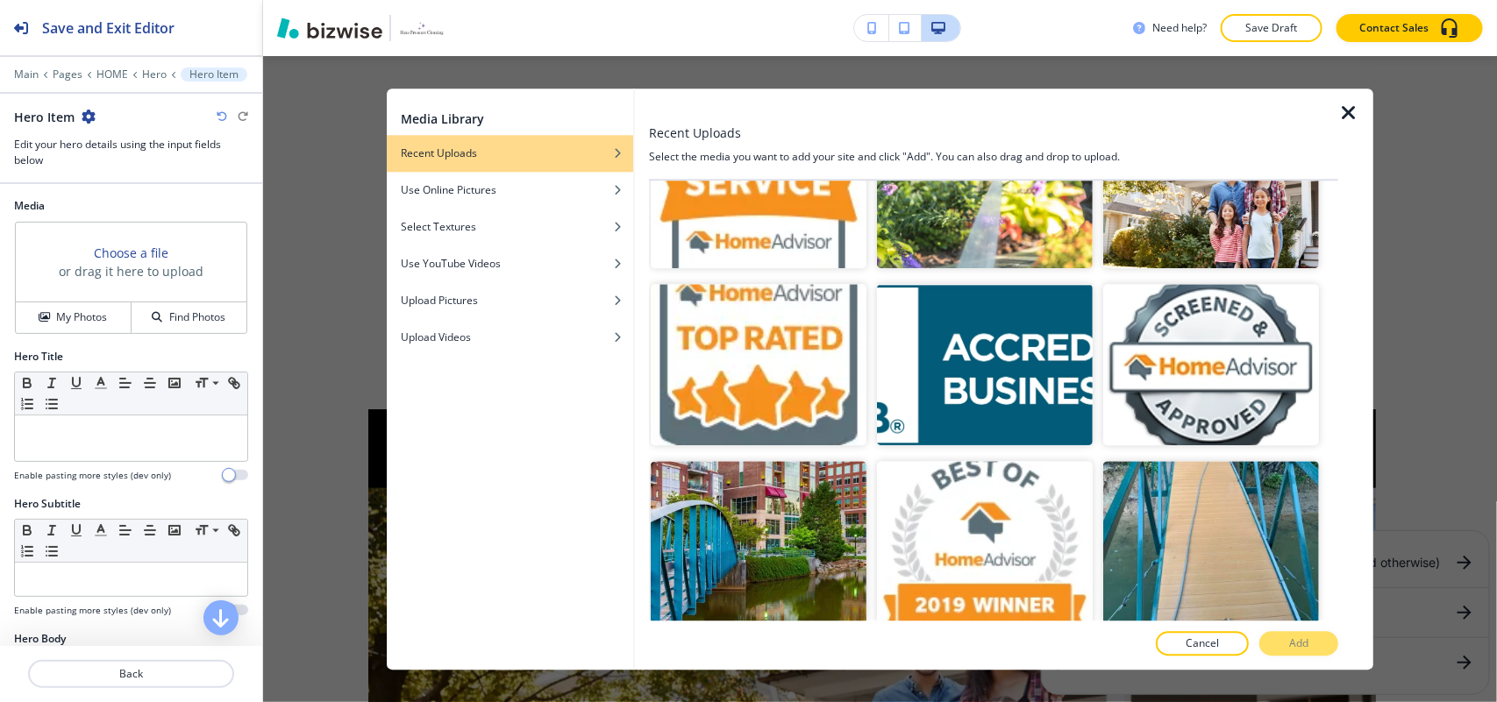
scroll to position [2740, 0]
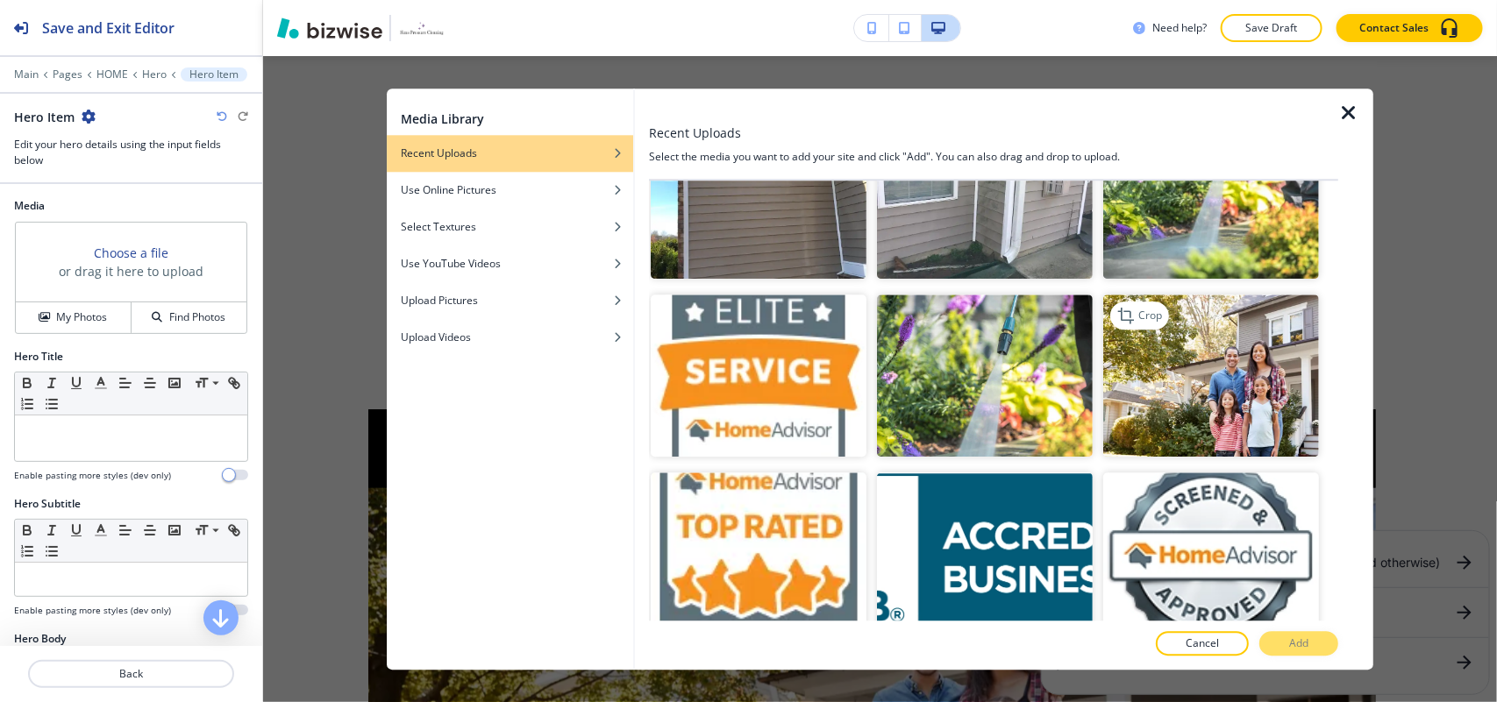
click at [1217, 345] on img "button" at bounding box center [1211, 376] width 216 height 162
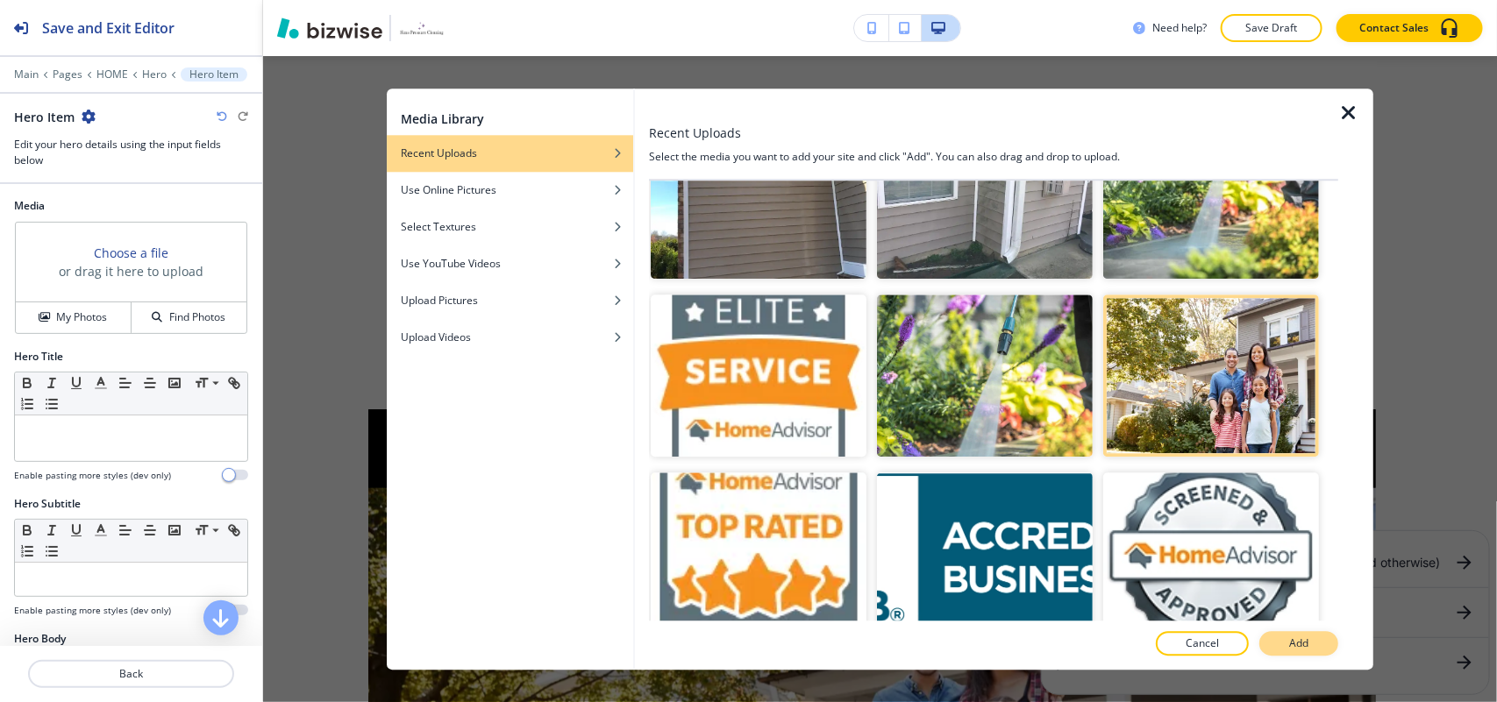
click at [1293, 636] on p "Add" at bounding box center [1298, 644] width 19 height 16
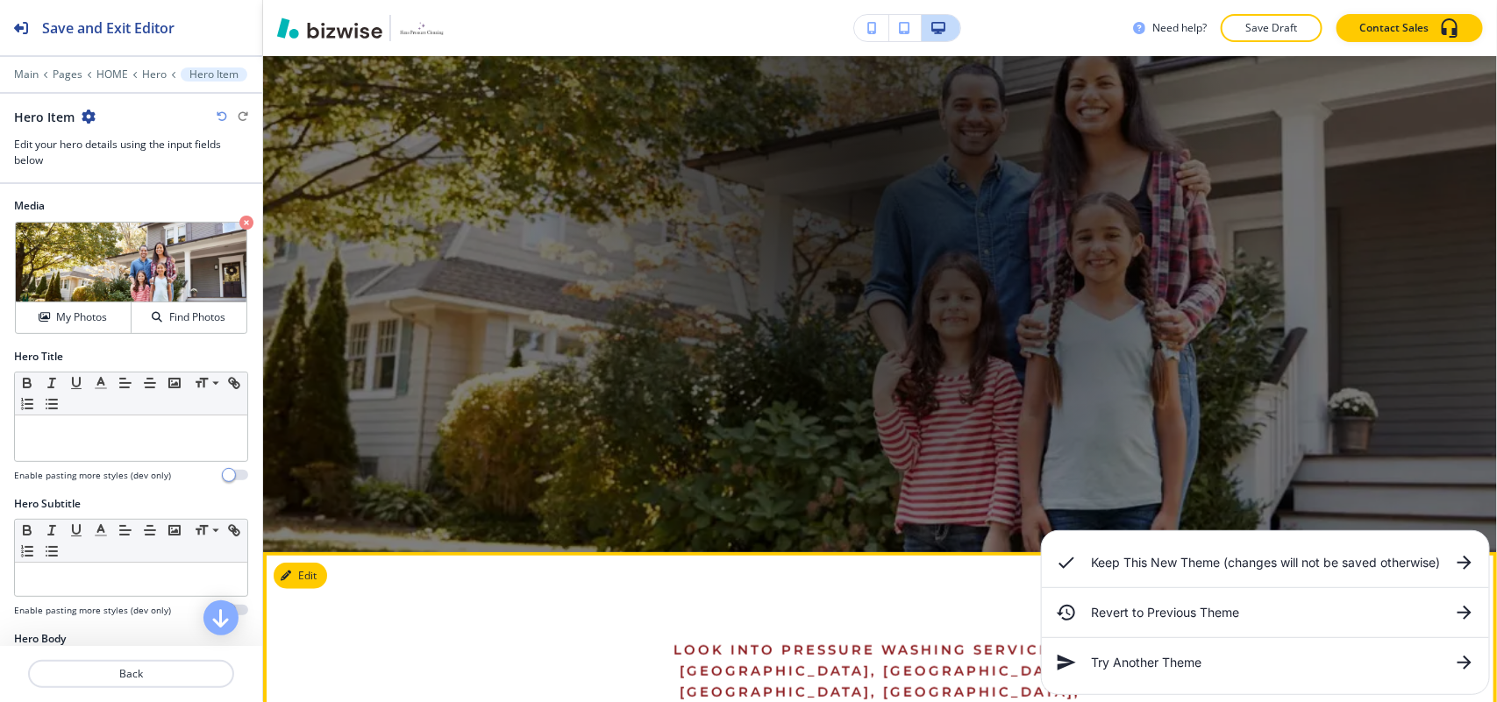
scroll to position [80, 0]
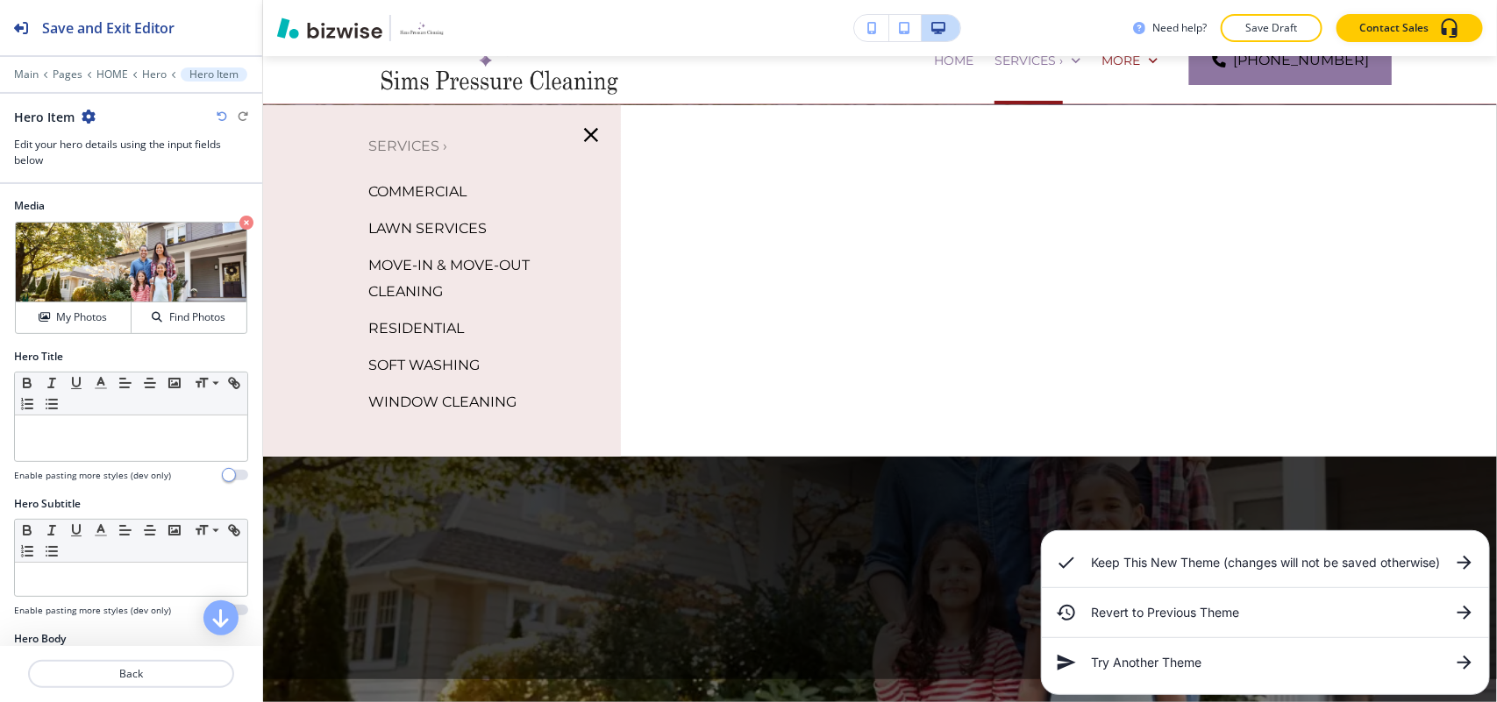
click at [588, 137] on icon "button" at bounding box center [591, 135] width 14 height 14
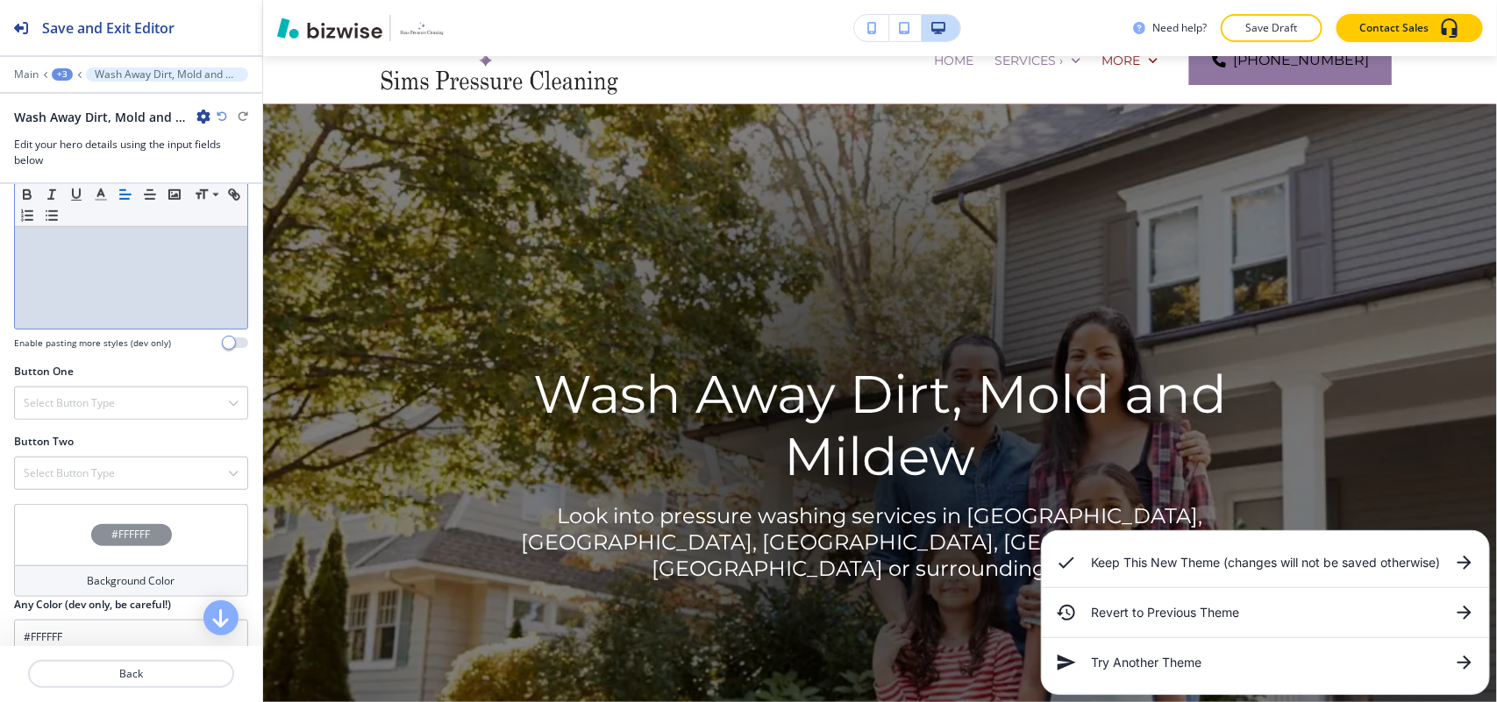
scroll to position [623, 0]
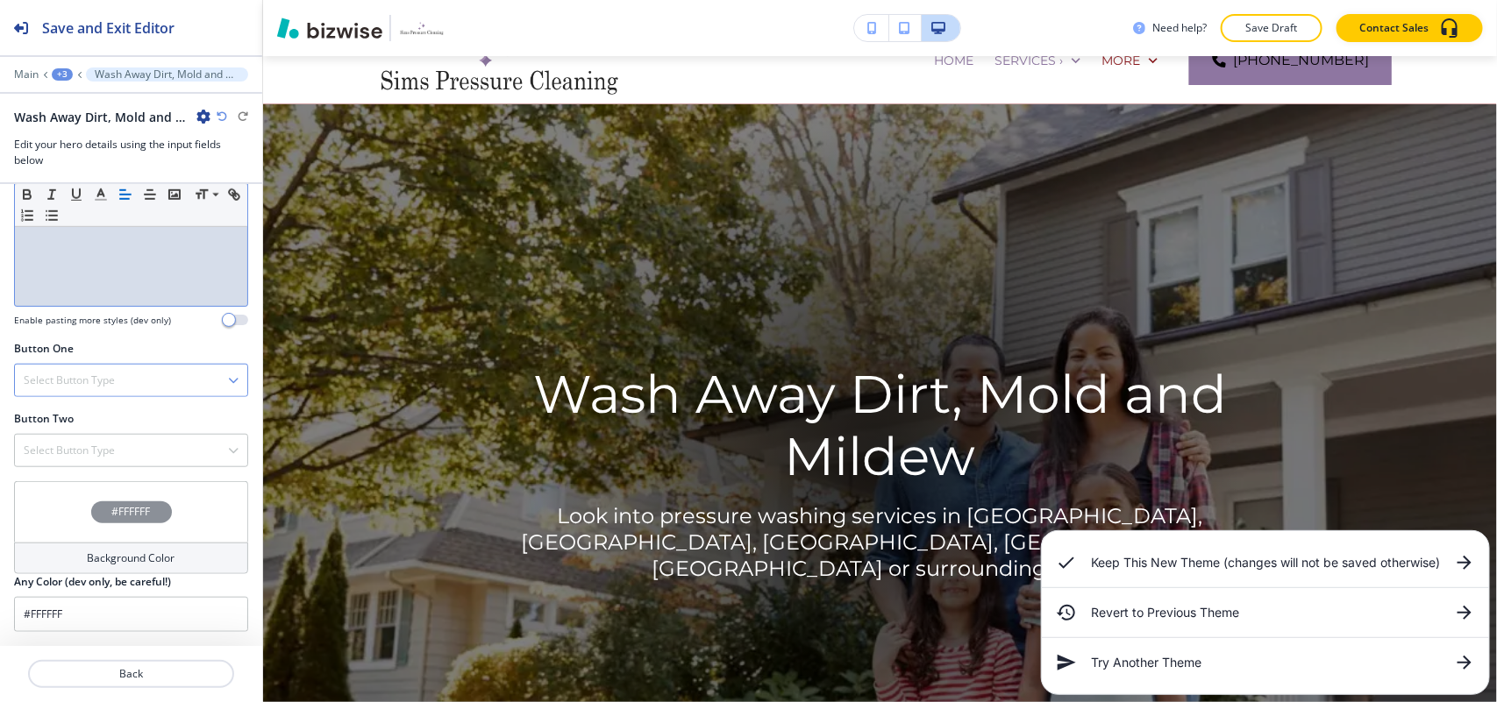
click at [102, 392] on div "Select Button Type" at bounding box center [131, 381] width 232 height 32
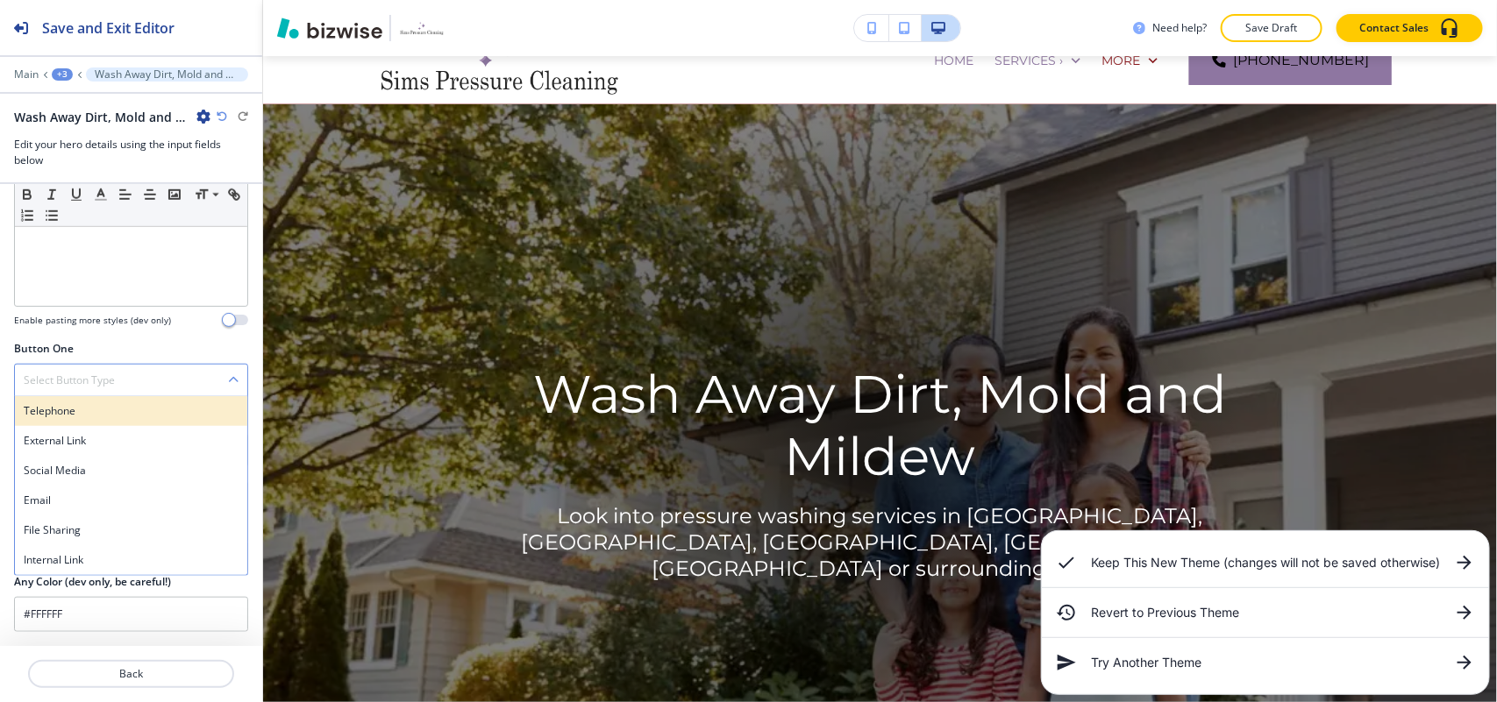
click at [103, 423] on div "Telephone" at bounding box center [131, 411] width 232 height 30
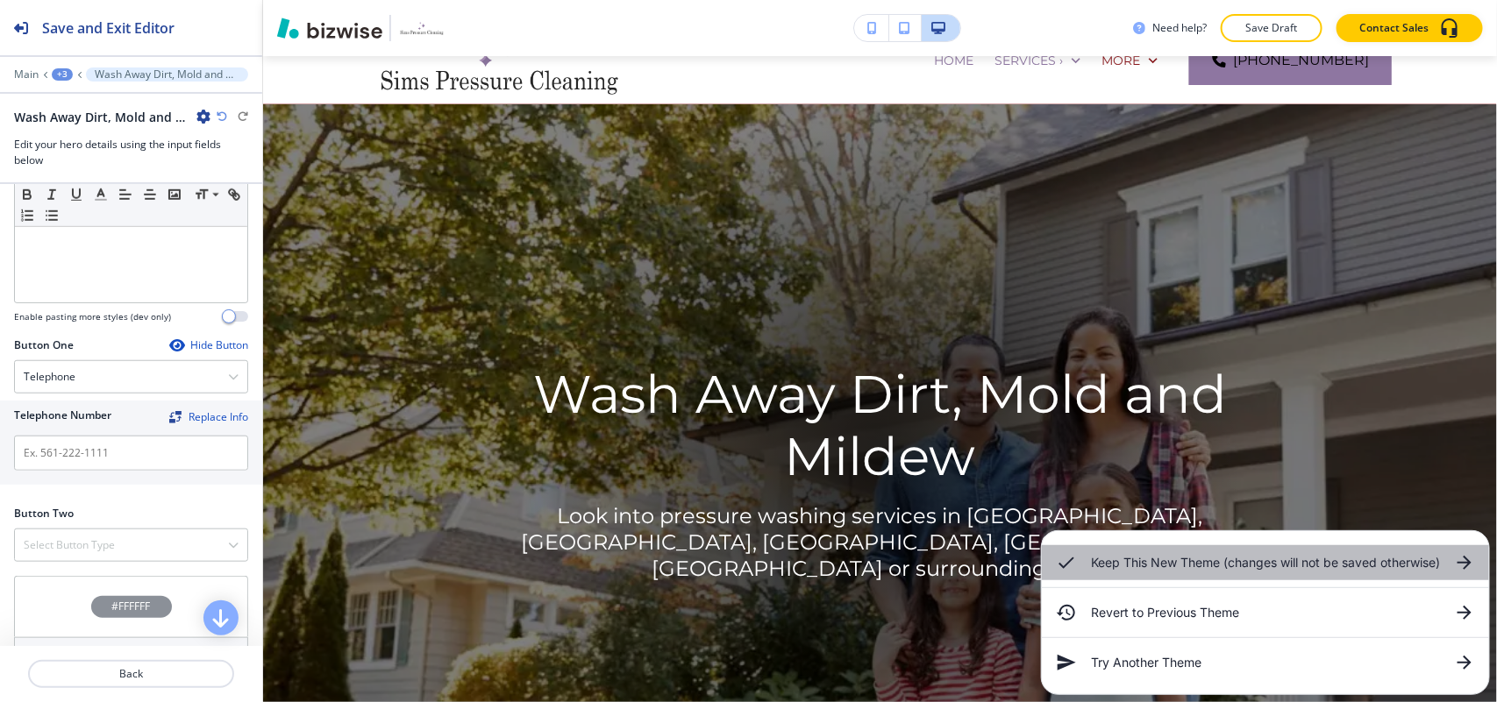
click at [1471, 559] on icon at bounding box center [1464, 562] width 21 height 21
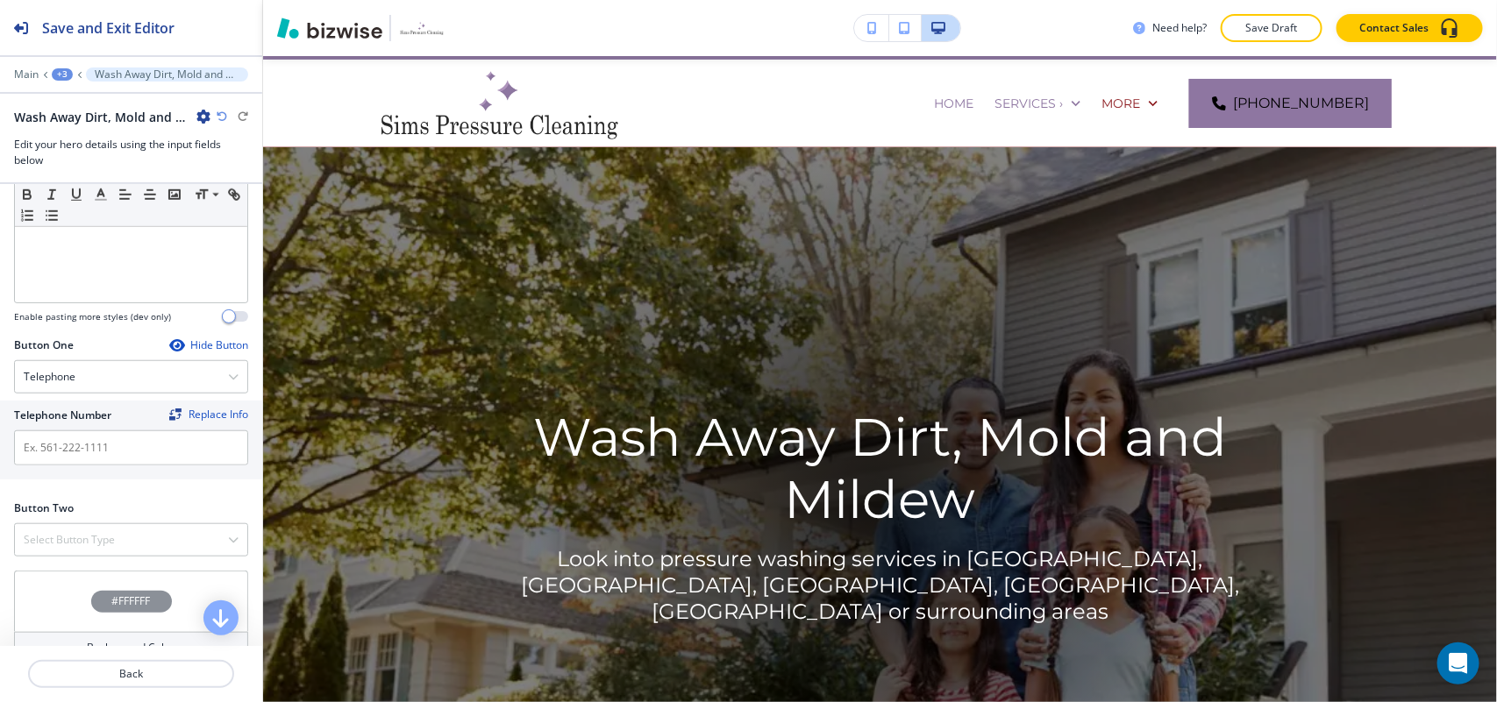
scroll to position [0, 0]
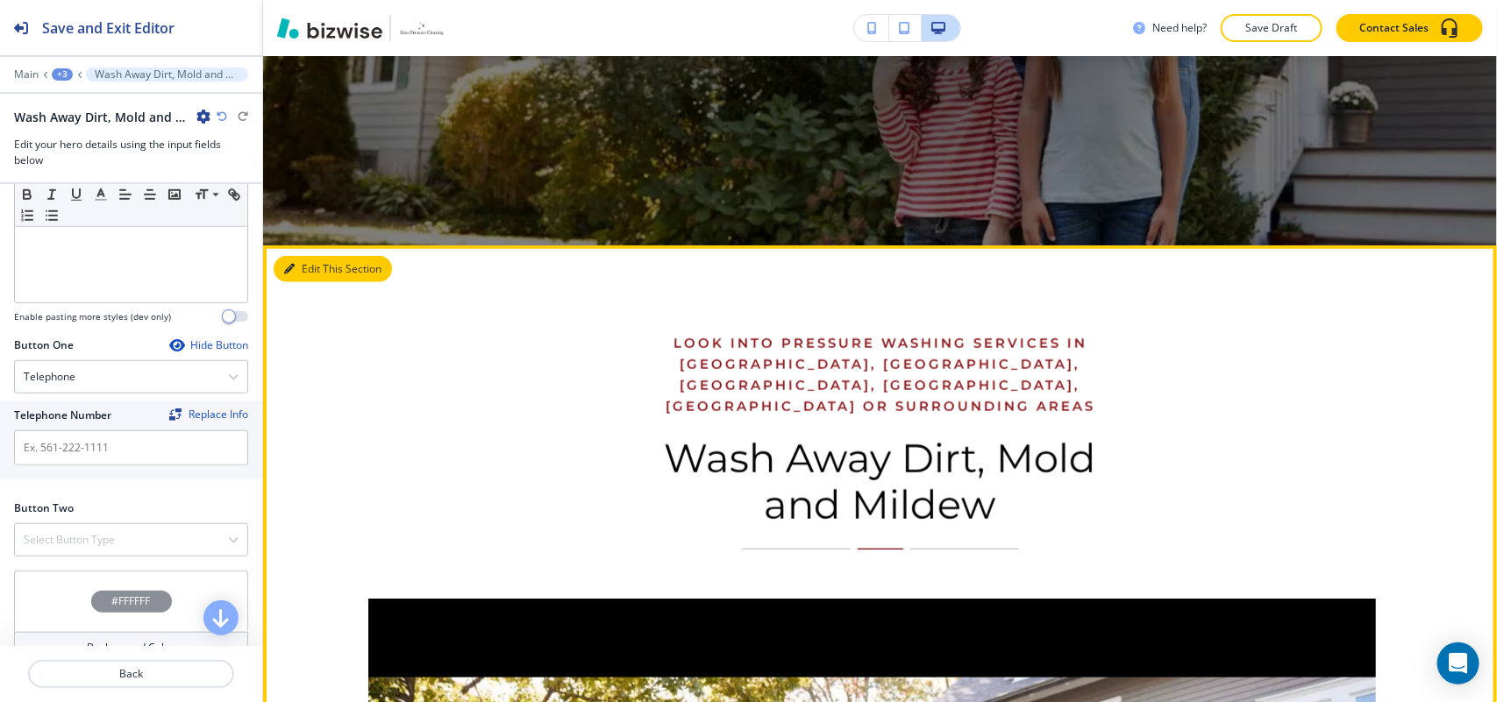
click at [291, 270] on icon "button" at bounding box center [289, 269] width 11 height 11
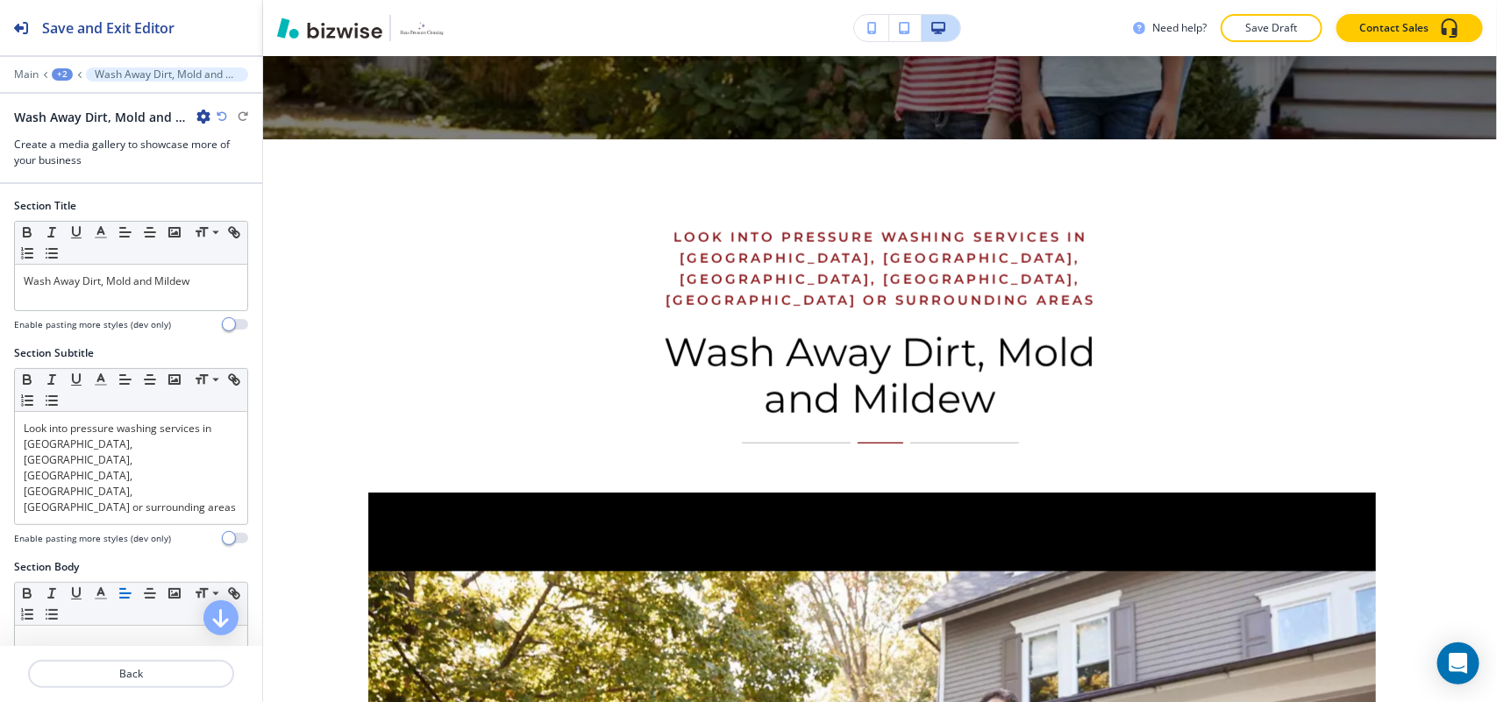
scroll to position [847, 0]
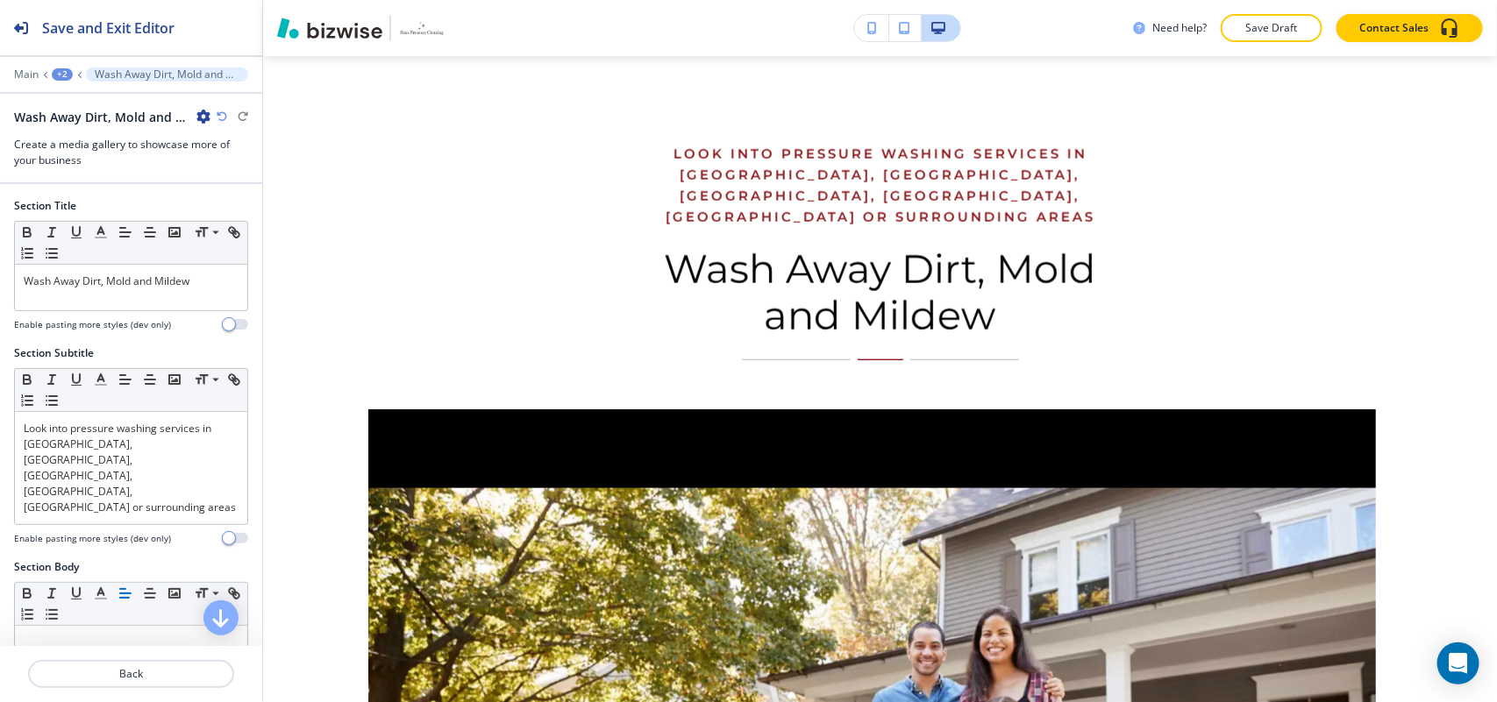
click at [200, 117] on icon "button" at bounding box center [203, 117] width 14 height 14
click at [230, 210] on p "Delete Section" at bounding box center [252, 210] width 89 height 16
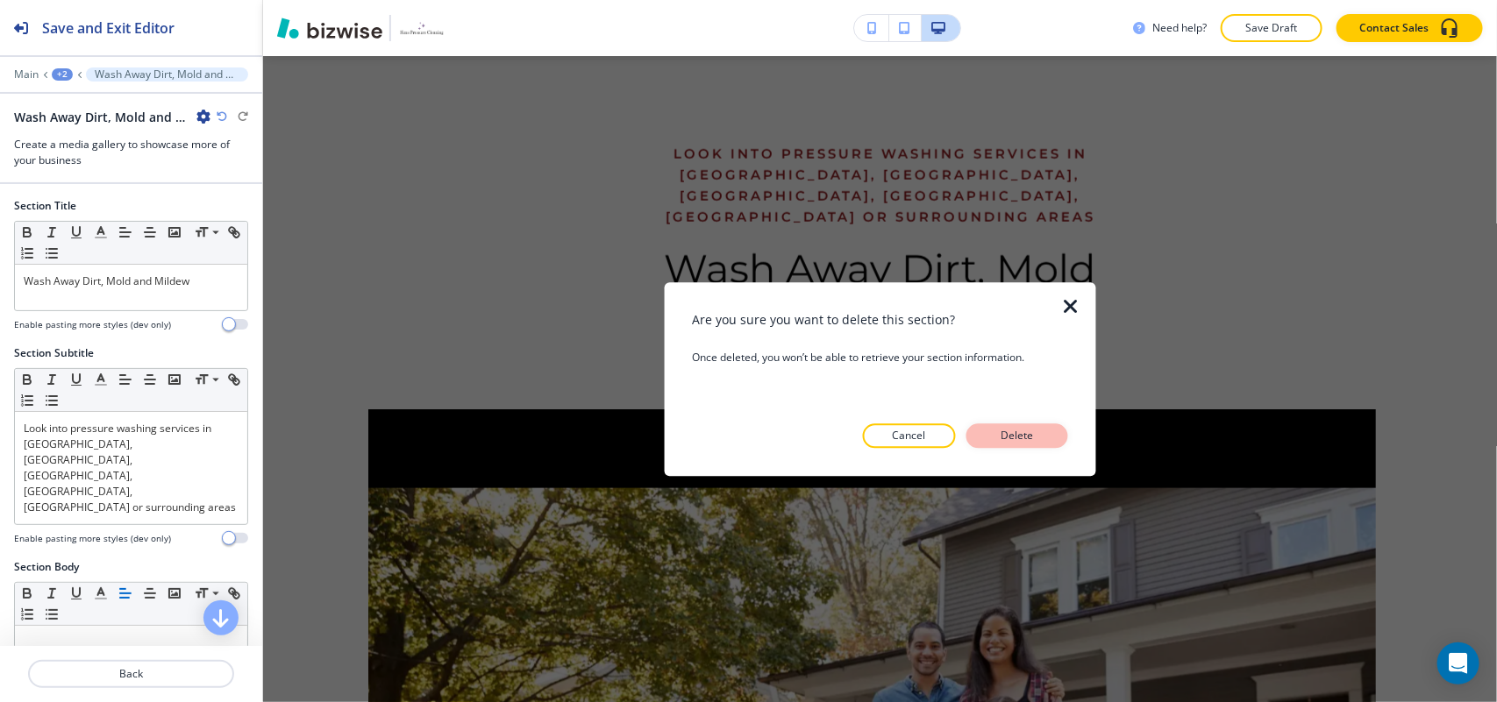
click at [1015, 428] on p "Delete" at bounding box center [1017, 436] width 42 height 16
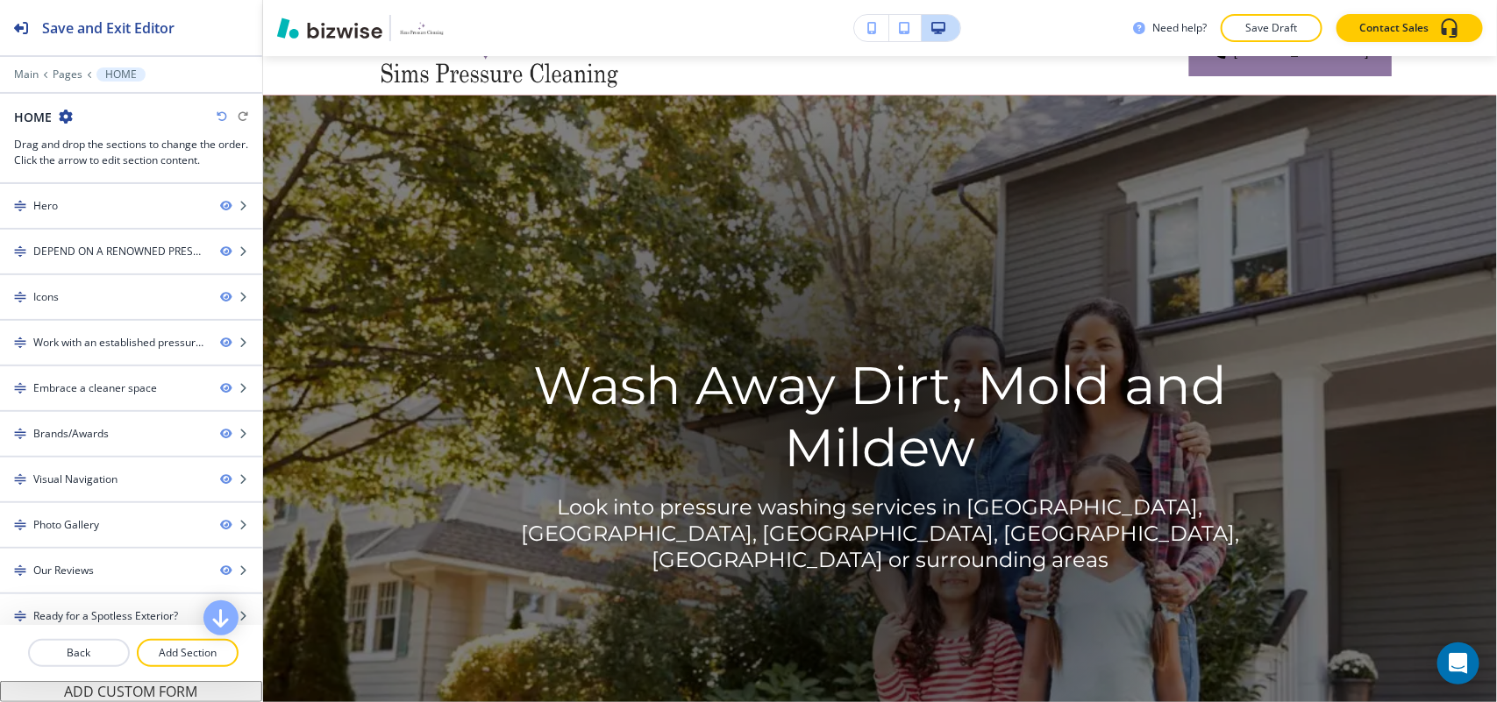
scroll to position [80, 0]
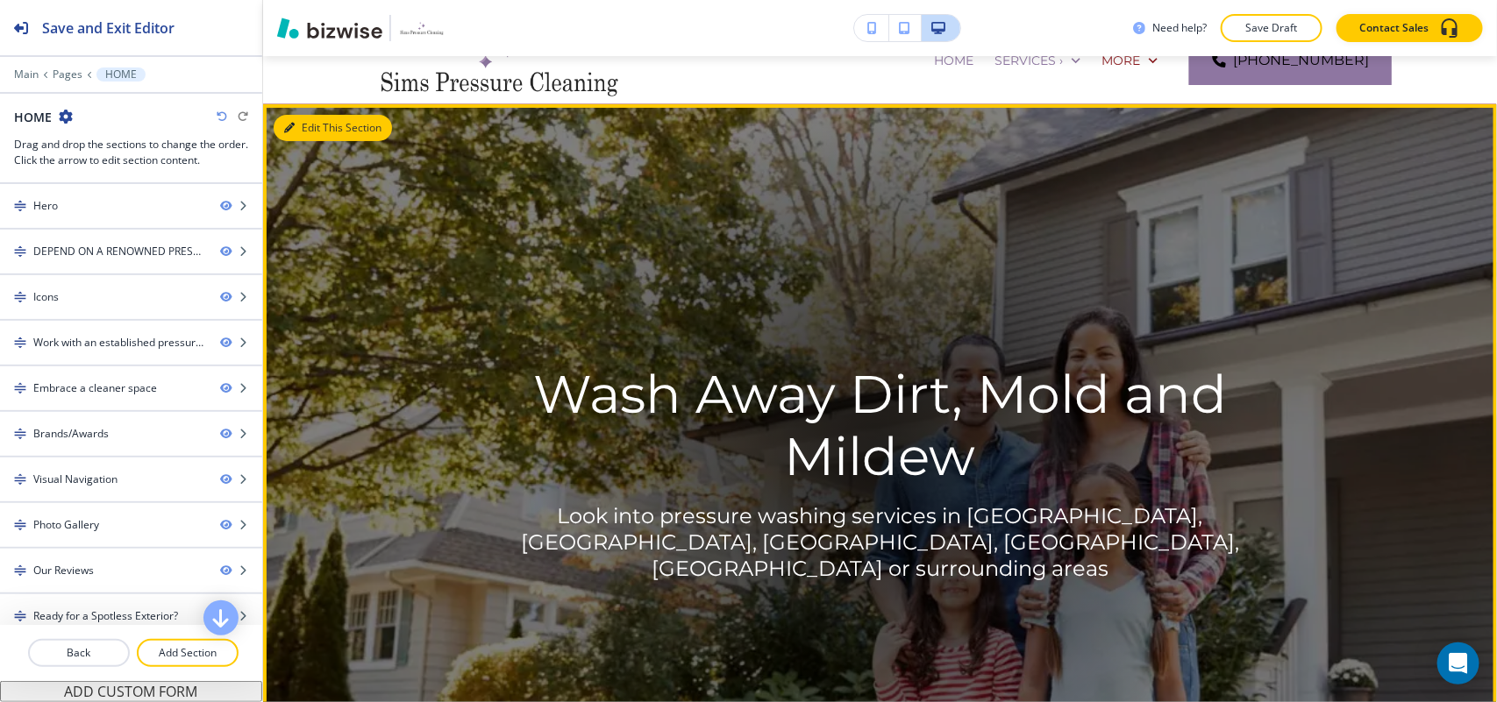
click at [316, 128] on button "Edit This Section" at bounding box center [333, 128] width 118 height 26
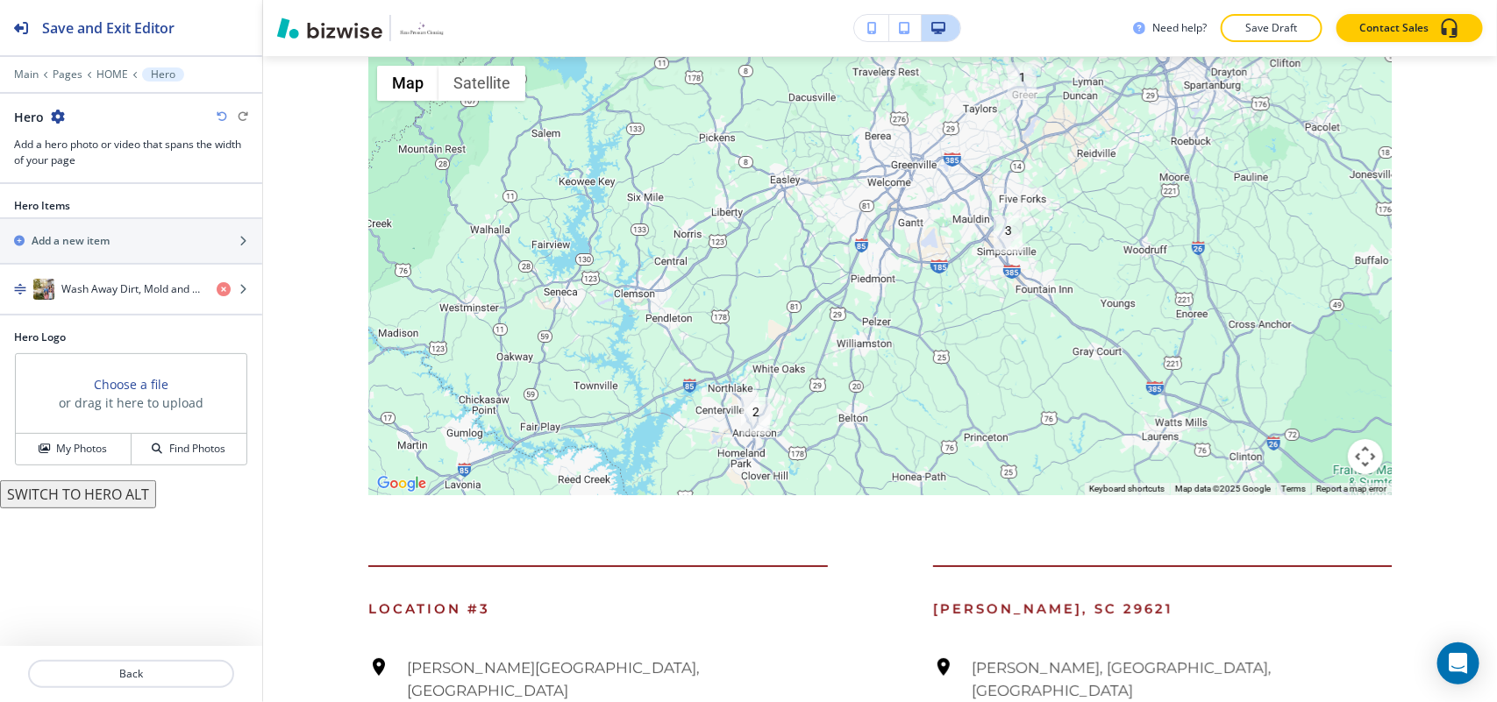
scroll to position [0, 0]
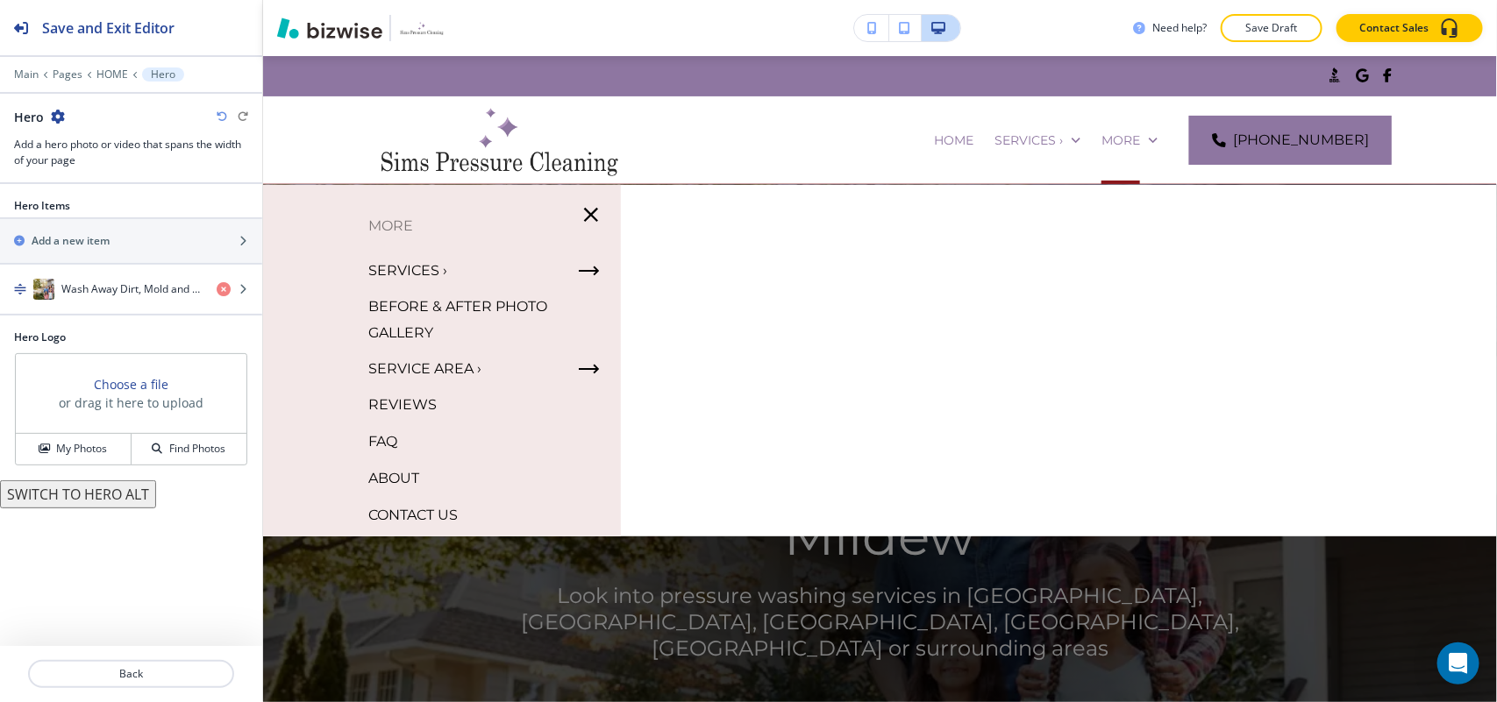
drag, startPoint x: 522, startPoint y: 440, endPoint x: 419, endPoint y: 427, distance: 103.4
click at [408, 439] on div "Edit .st0{fill:#015A75;} HOME SERVICES › BEFORE & AFTER PHOTO GALLERY SERVICE A…" at bounding box center [880, 379] width 1234 height 646
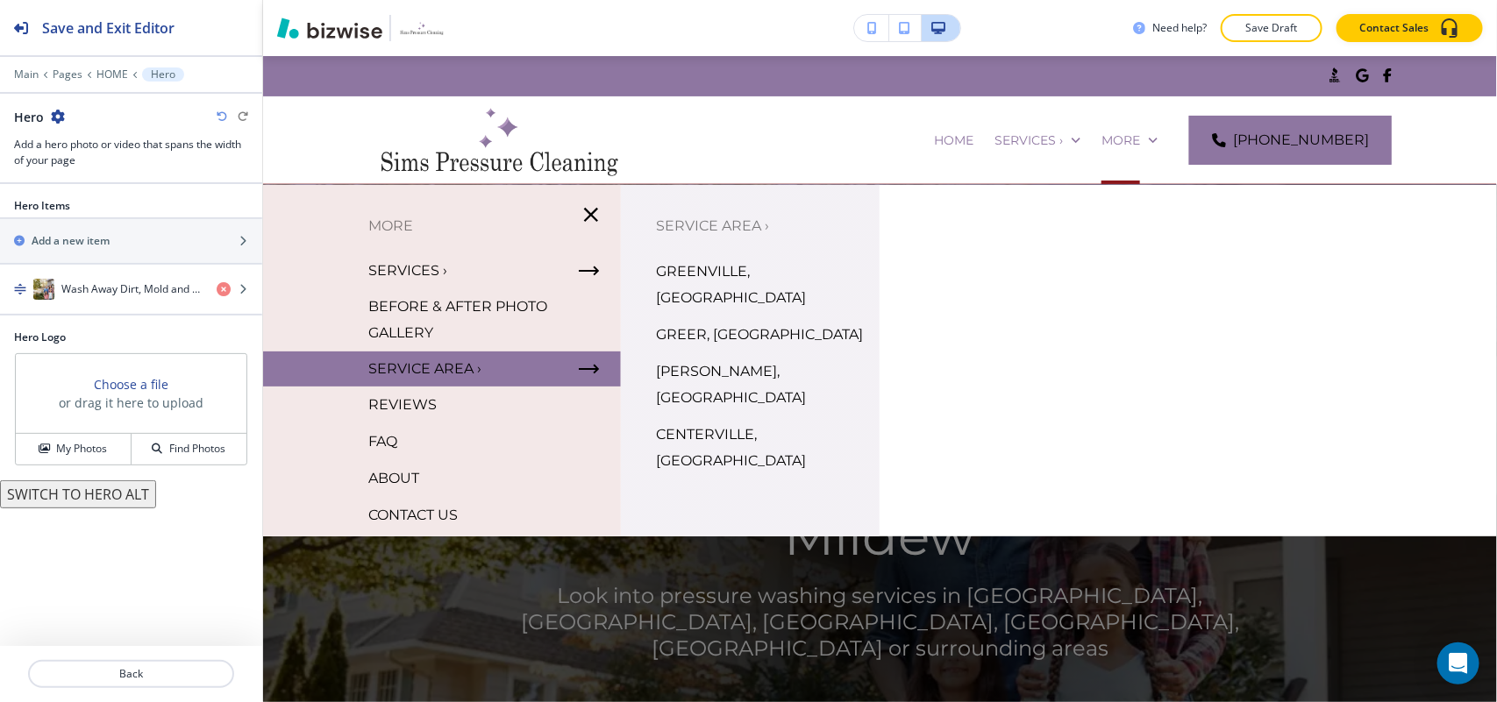
click at [585, 217] on icon "button" at bounding box center [591, 215] width 25 height 25
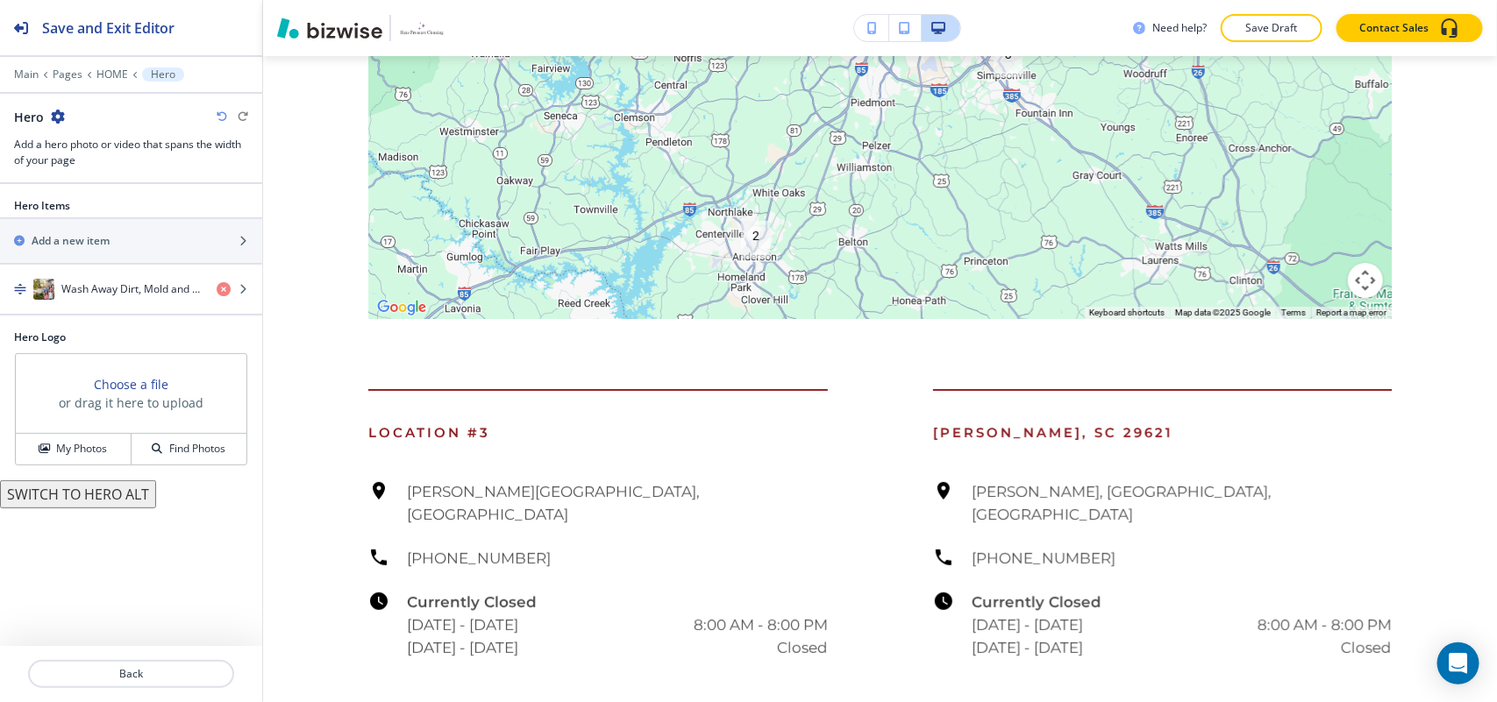
scroll to position [9296, 0]
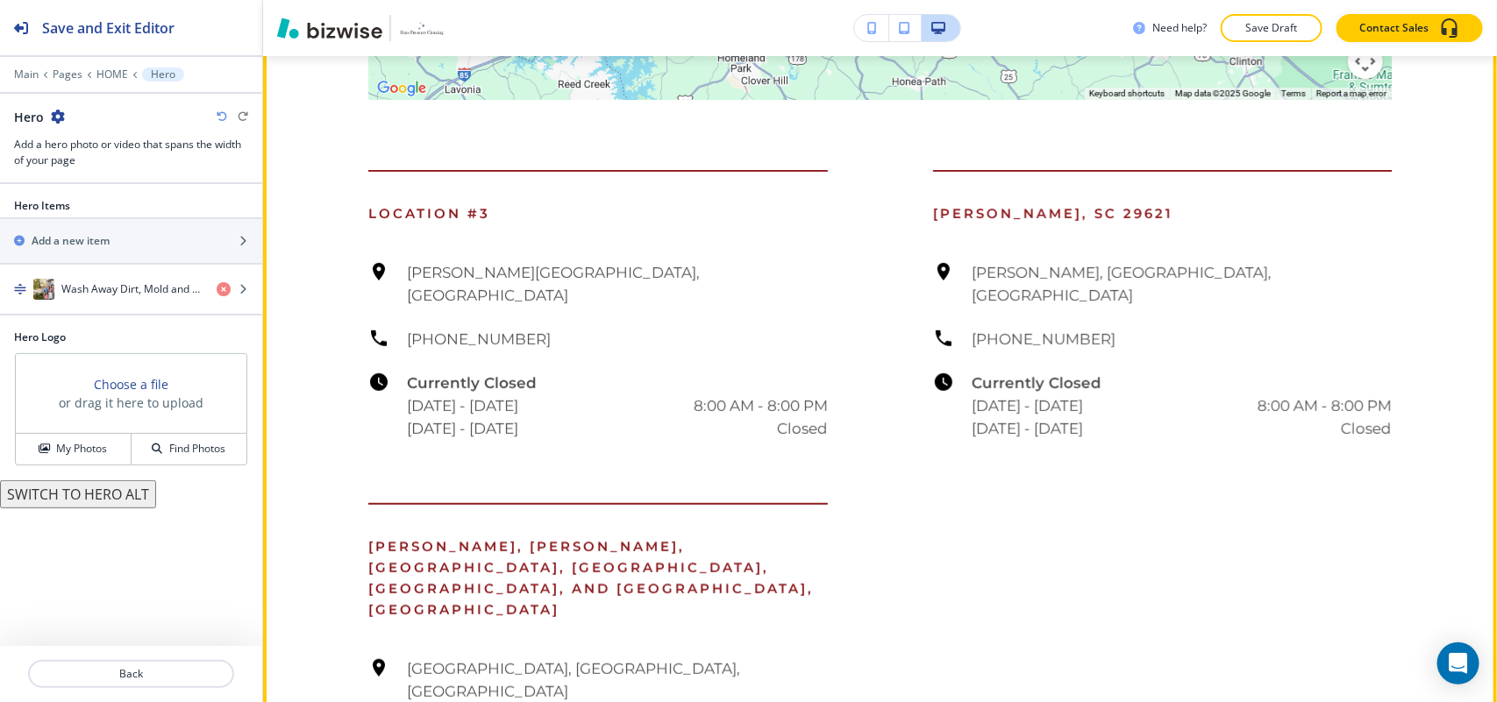
drag, startPoint x: 530, startPoint y: 378, endPoint x: 400, endPoint y: 371, distance: 130.8
copy h6 "[PHONE_NUMBER]"
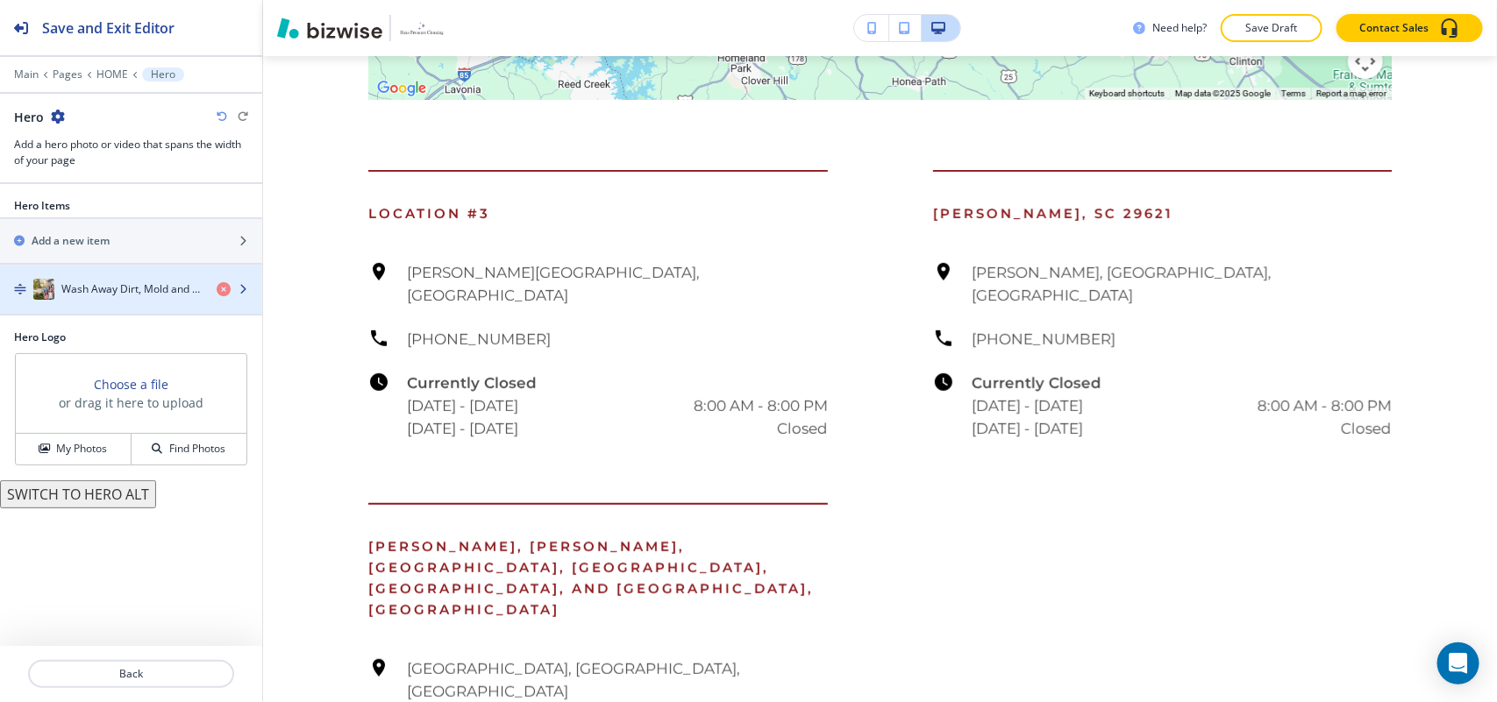
click at [139, 311] on div "button" at bounding box center [131, 307] width 262 height 14
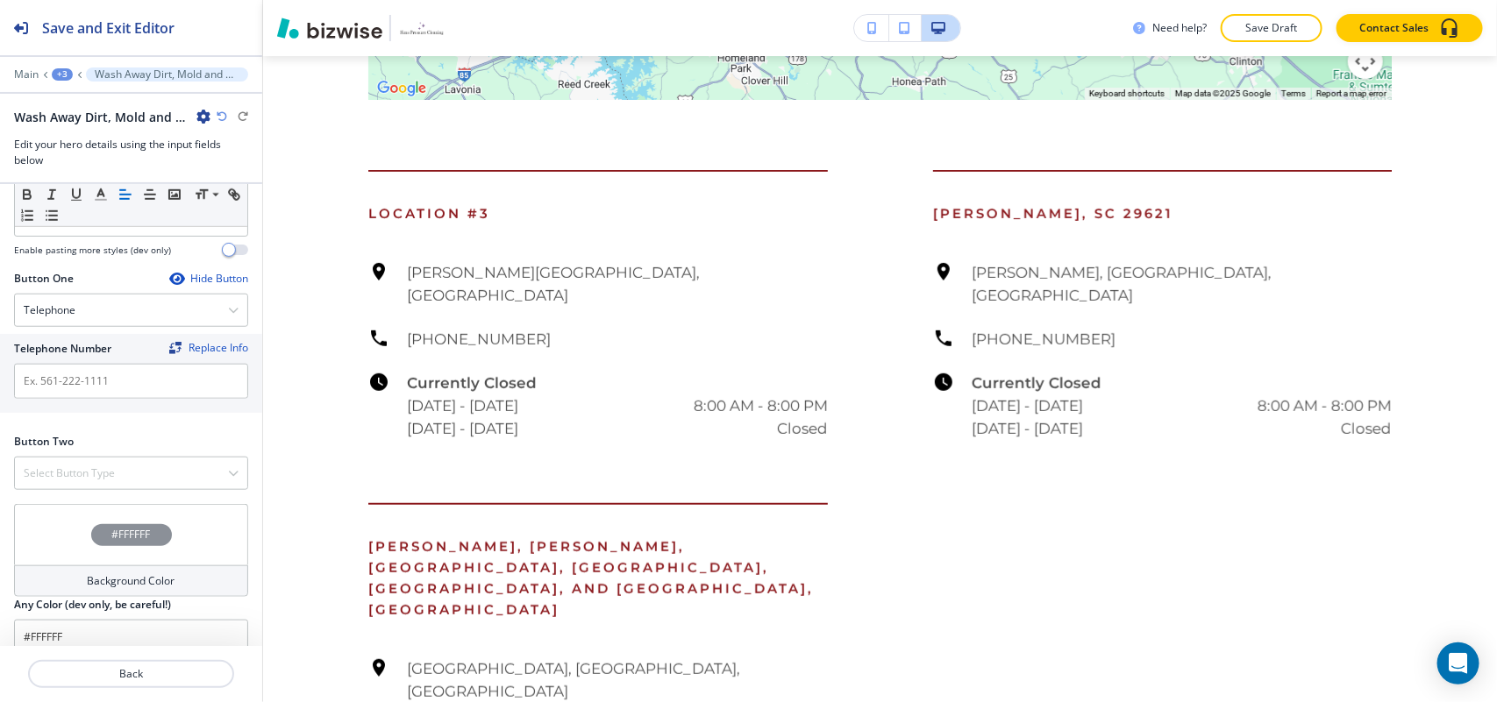
scroll to position [717, 0]
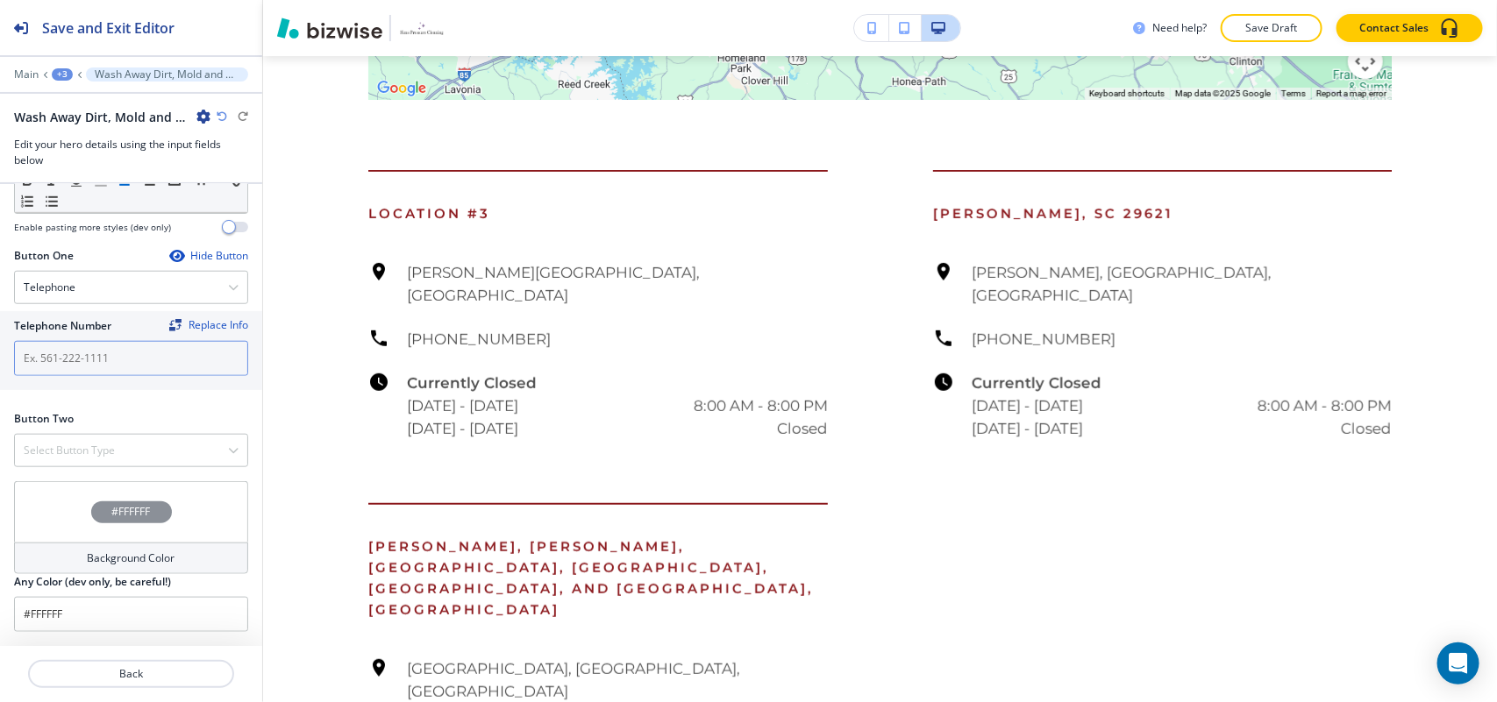
click at [97, 347] on input "text" at bounding box center [131, 358] width 234 height 35
paste input "[PHONE_NUMBER]"
type input "[PHONE_NUMBER]"
click at [84, 444] on h4 "Select Button Type" at bounding box center [69, 451] width 91 height 16
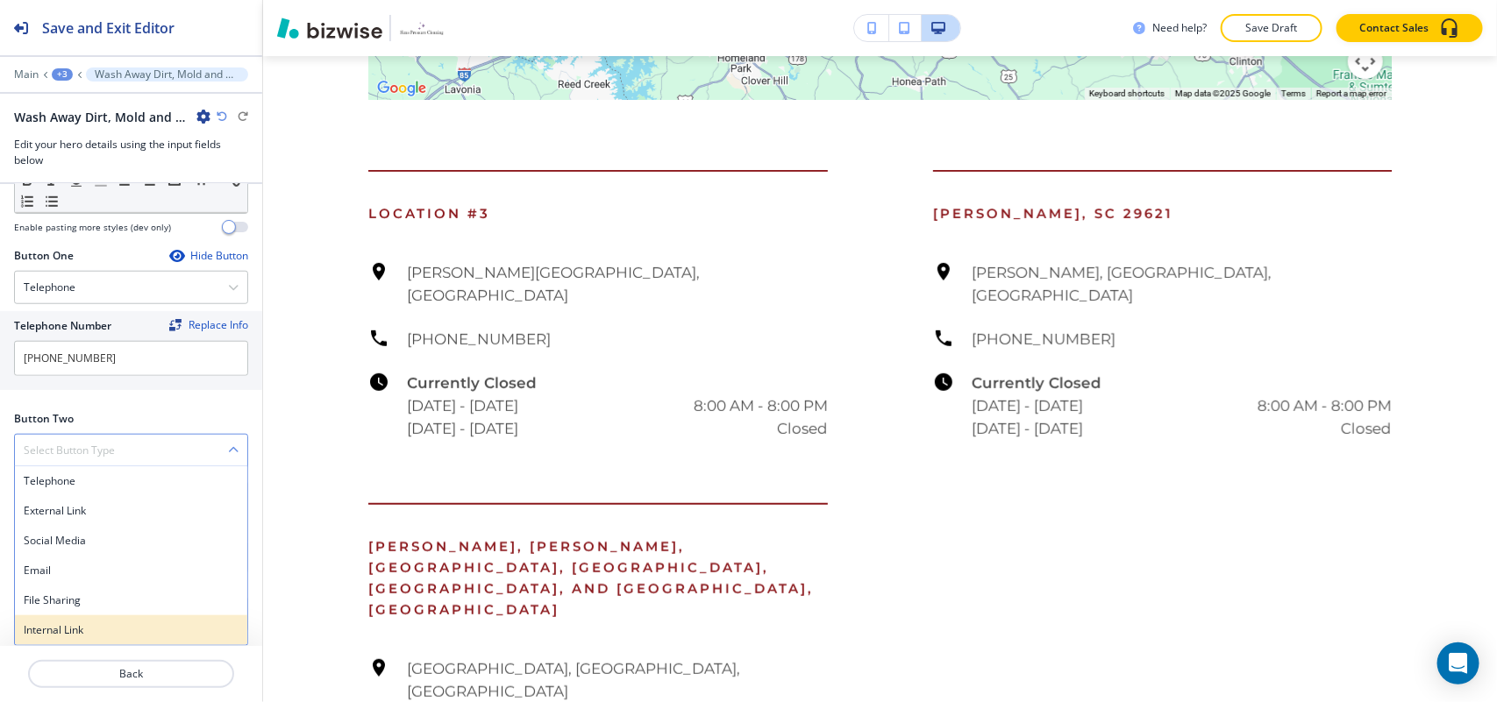
click at [75, 628] on h4 "Internal Link" at bounding box center [131, 630] width 215 height 16
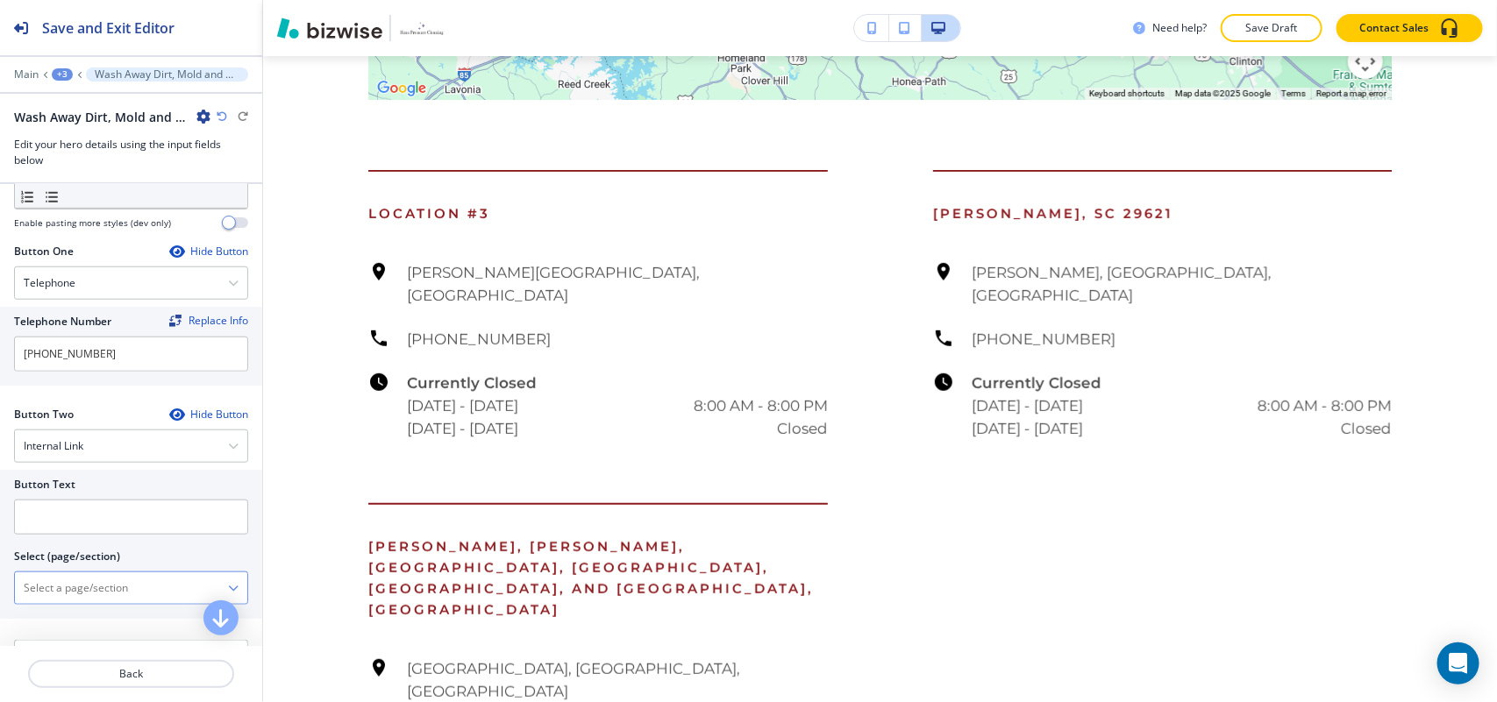
click at [103, 581] on \(page\/section\) "Manual Input" at bounding box center [121, 588] width 213 height 30
click at [110, 601] on \(page\/section\) "Contact Us" at bounding box center [121, 588] width 213 height 30
click at [108, 624] on h4 "CONTACT US" at bounding box center [131, 619] width 215 height 16
type \(page\/section\) "CONTACT US"
click at [105, 597] on \(page\/section\) "CONTACT US" at bounding box center [121, 588] width 213 height 30
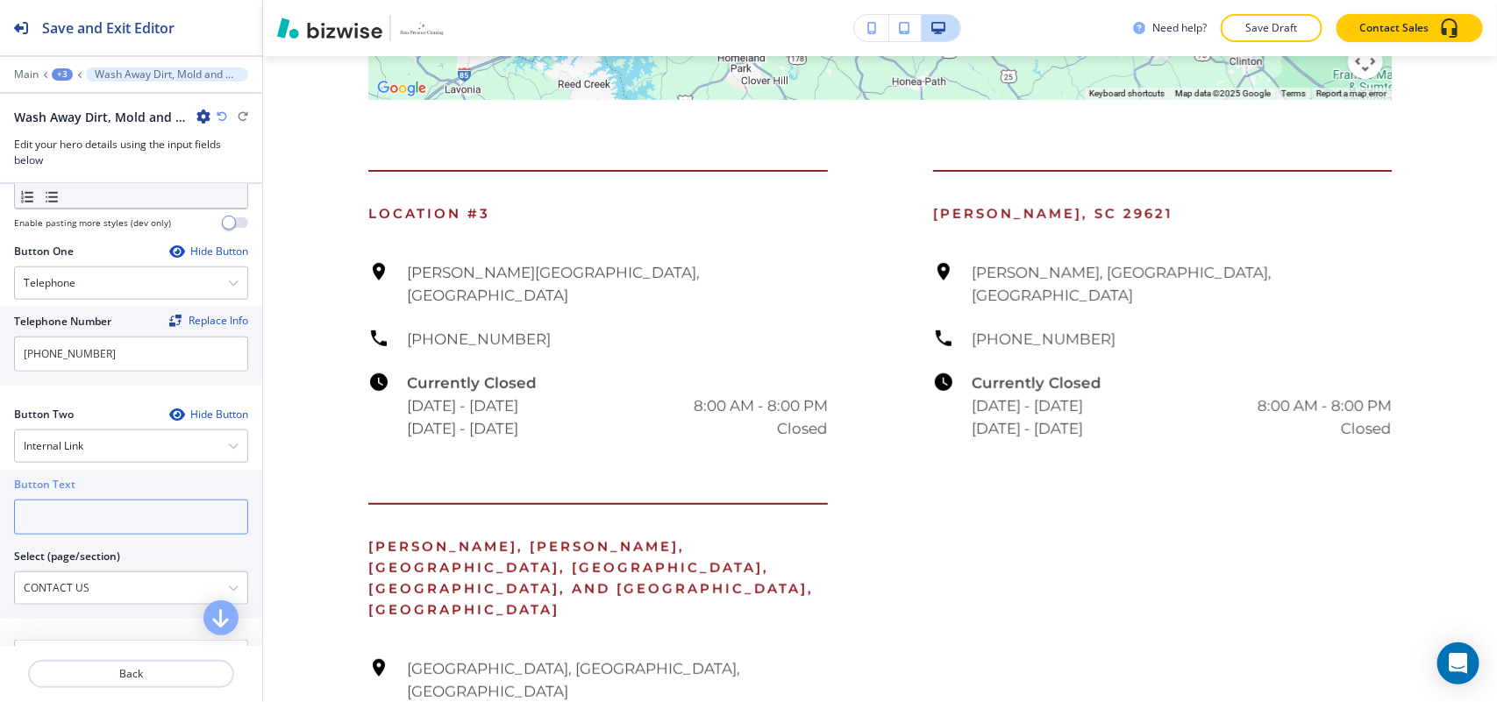
click at [46, 520] on input "text" at bounding box center [131, 517] width 234 height 35
paste input "CONTACT US"
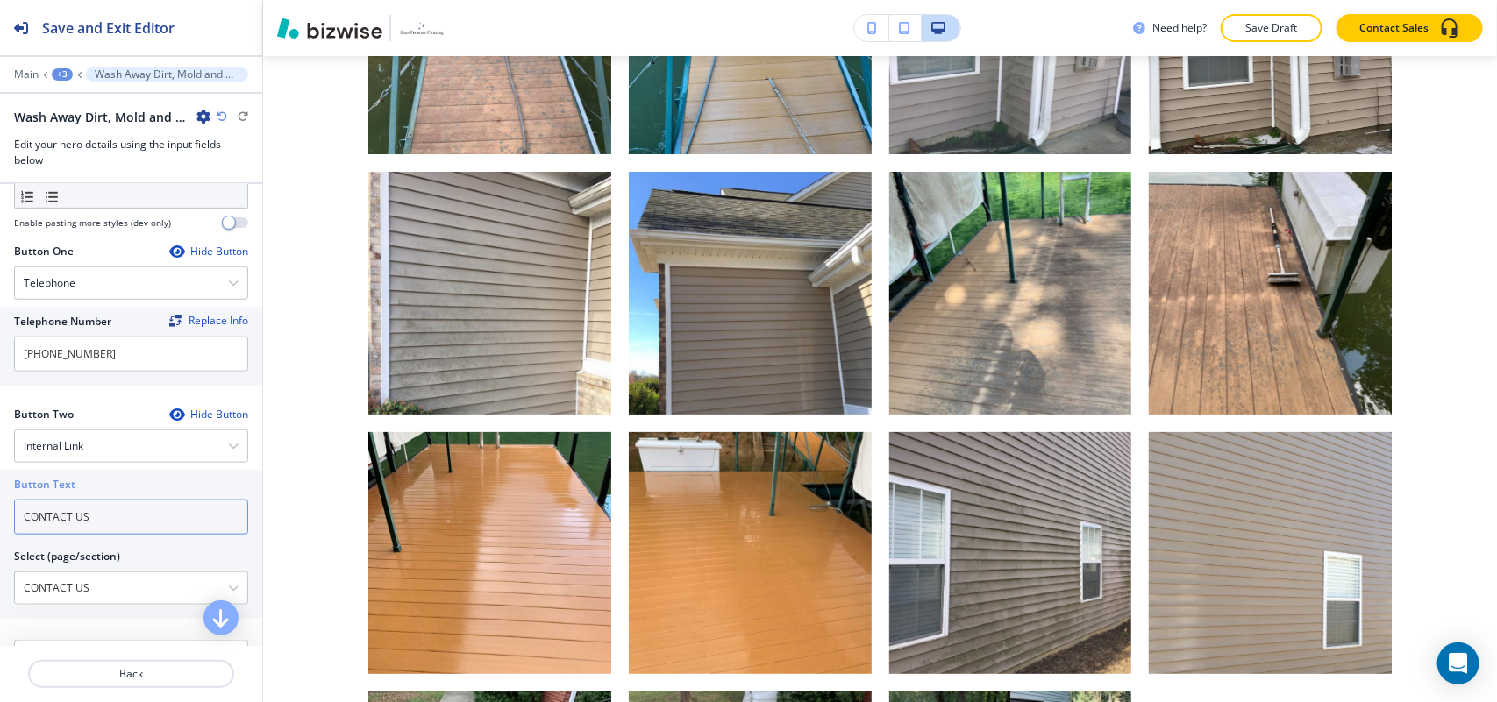
type input "CONTACT US"
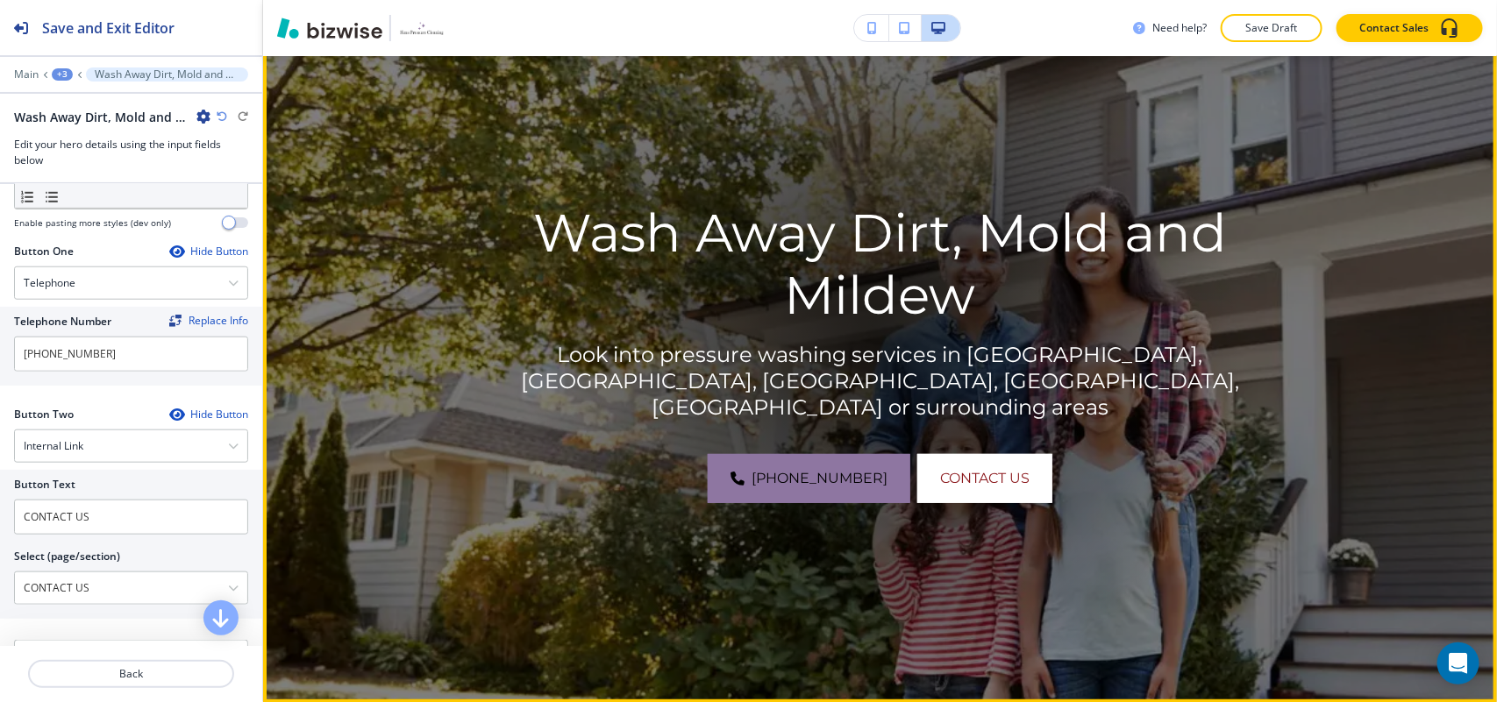
scroll to position [0, 0]
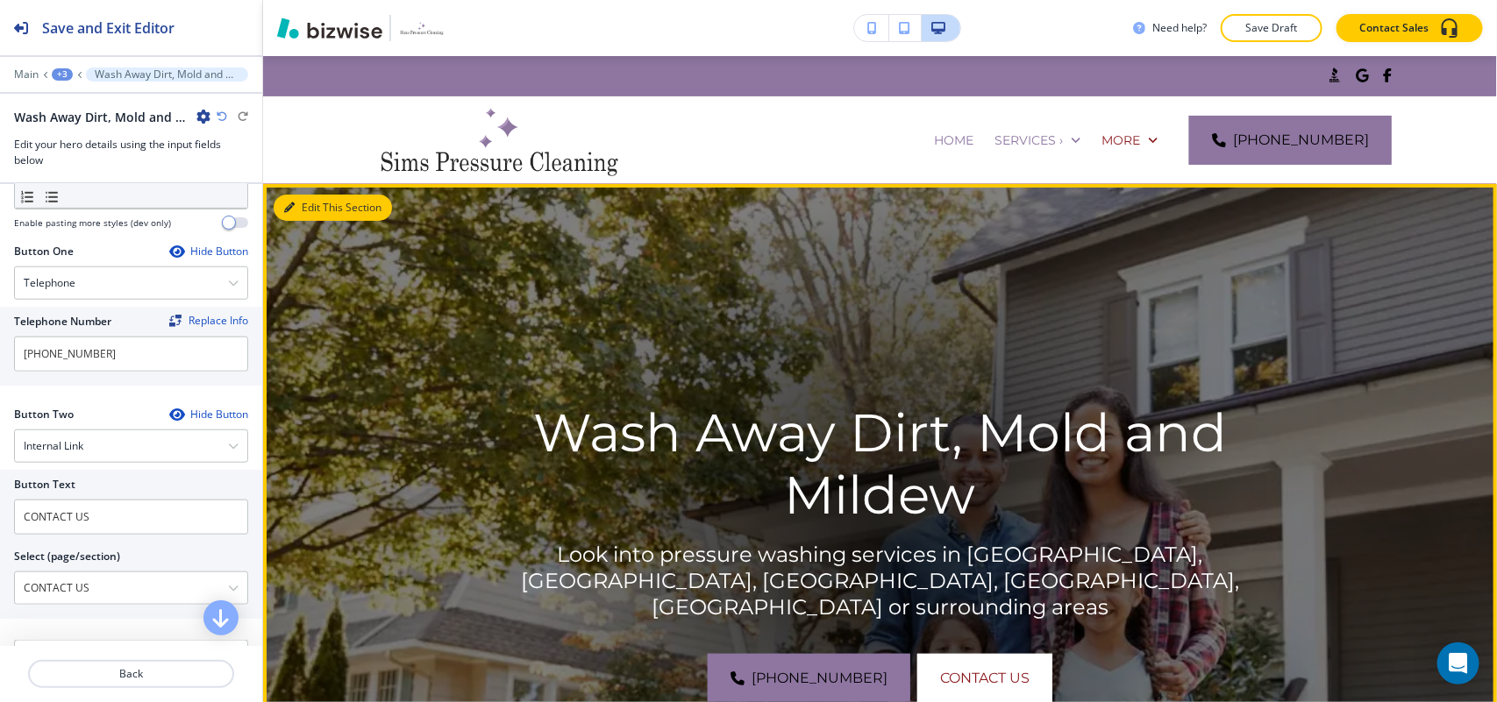
click at [314, 202] on button "Edit This Section" at bounding box center [333, 208] width 118 height 26
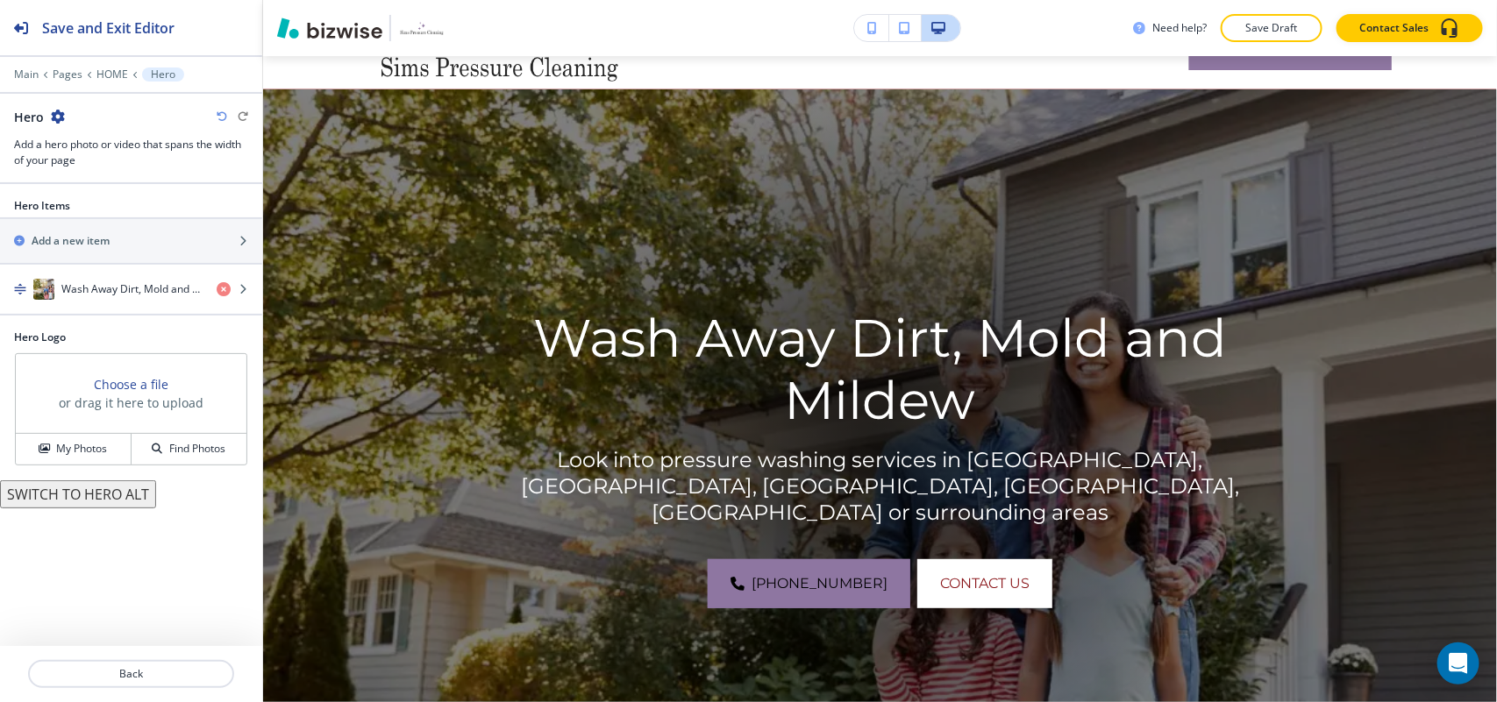
scroll to position [128, 0]
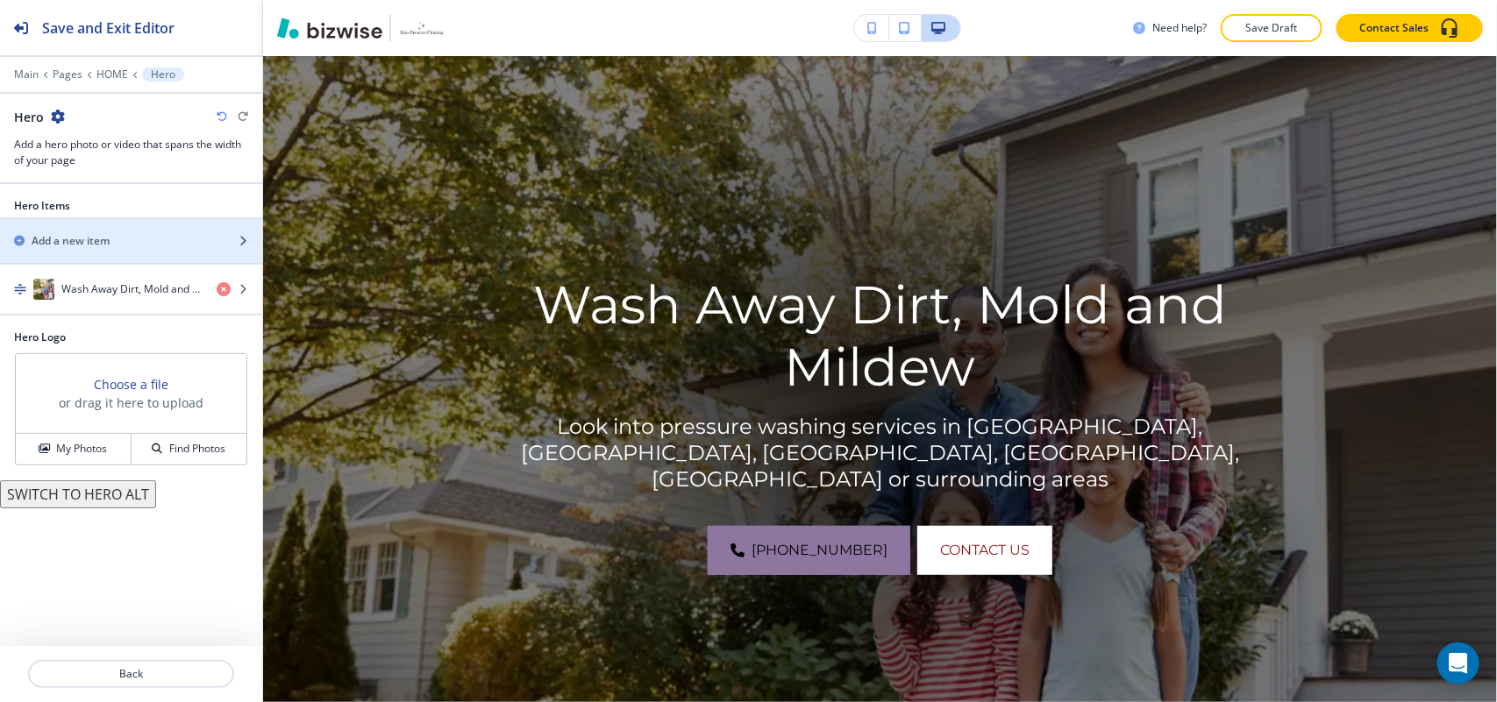
click at [129, 244] on div "Add a new item" at bounding box center [112, 241] width 224 height 16
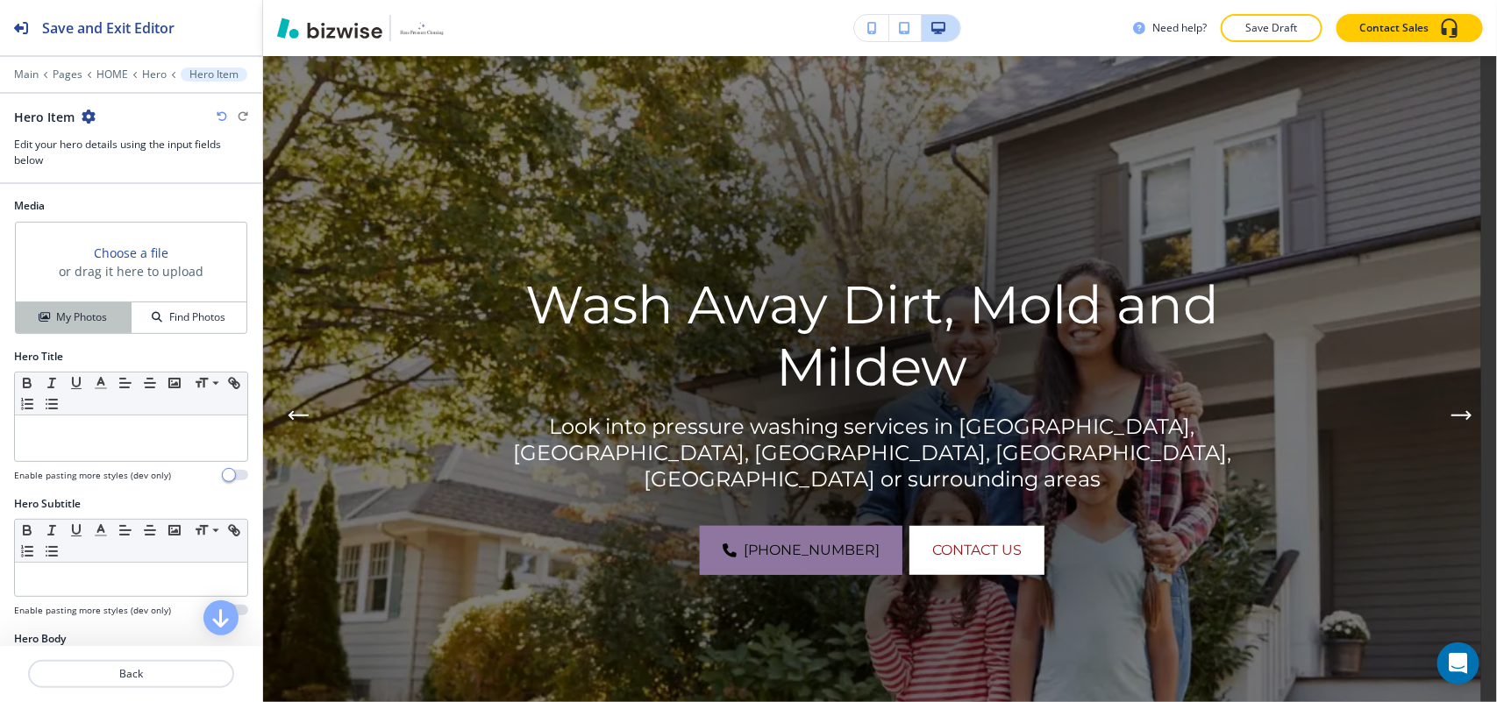
click at [84, 316] on h4 "My Photos" at bounding box center [81, 317] width 51 height 16
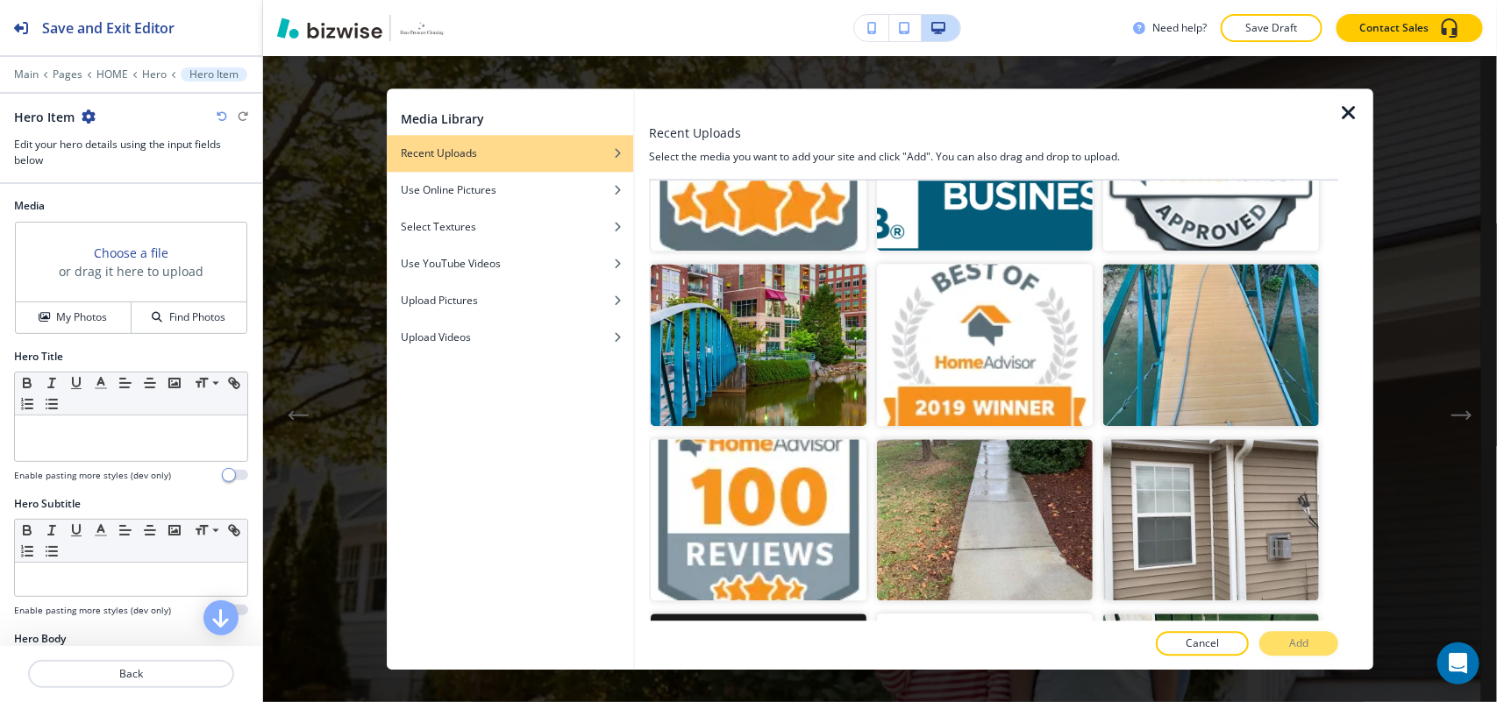
scroll to position [2693, 0]
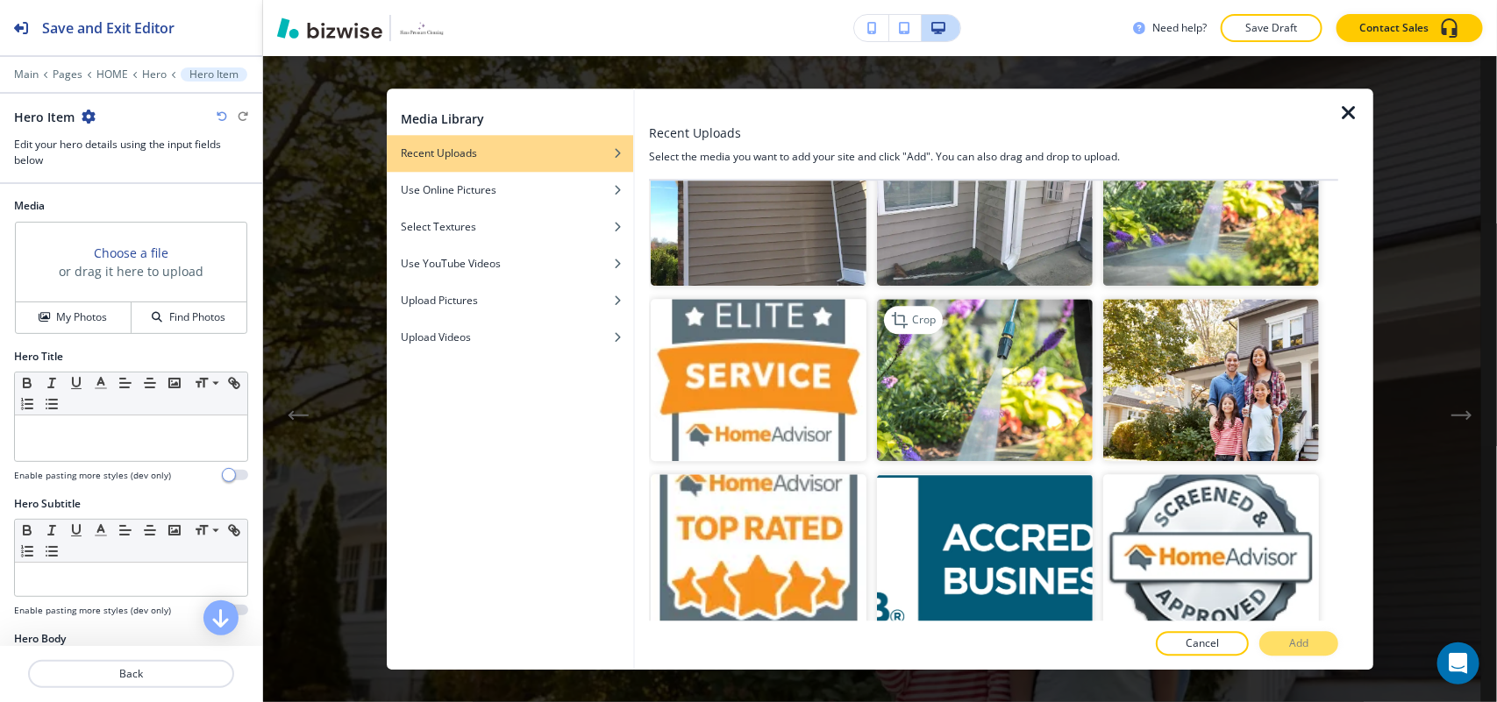
click at [1005, 309] on img "button" at bounding box center [985, 380] width 216 height 162
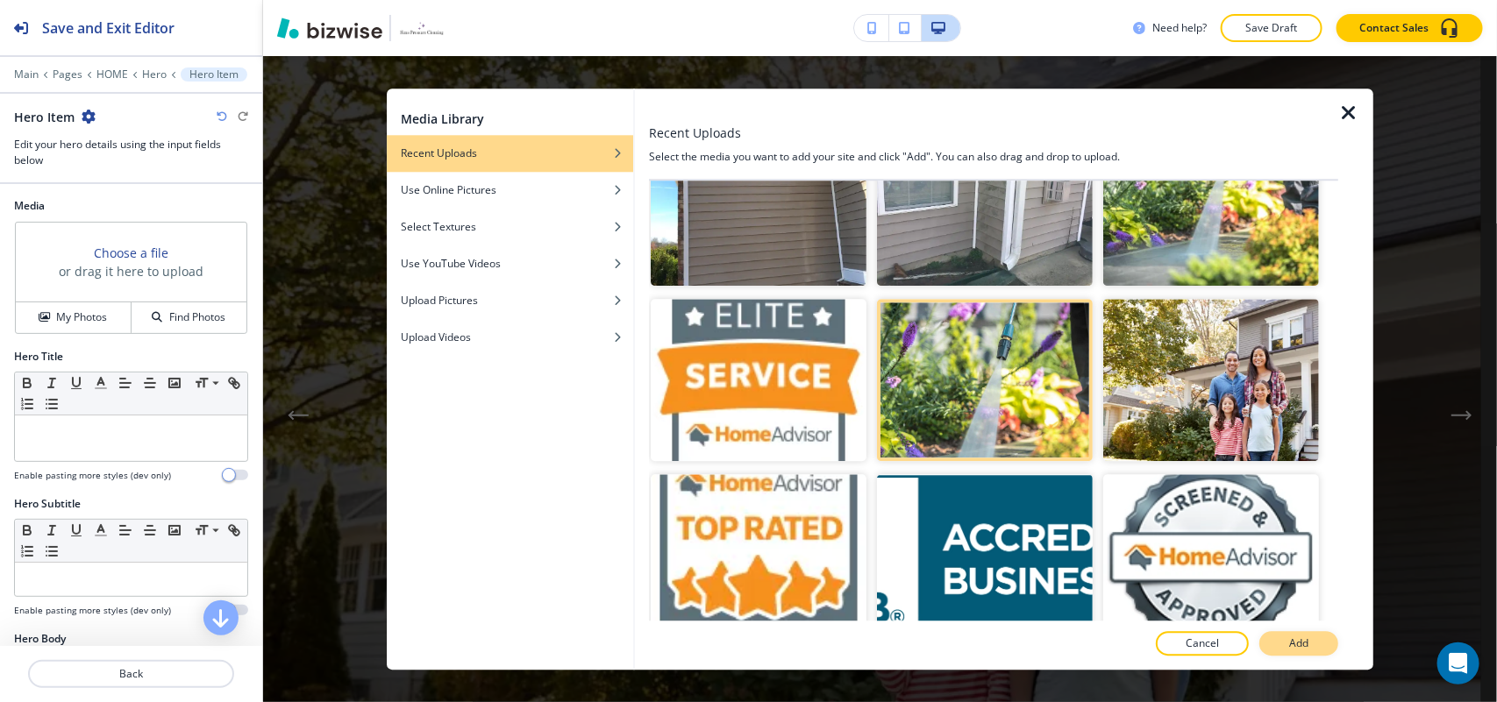
click at [1306, 636] on p "Add" at bounding box center [1298, 644] width 19 height 16
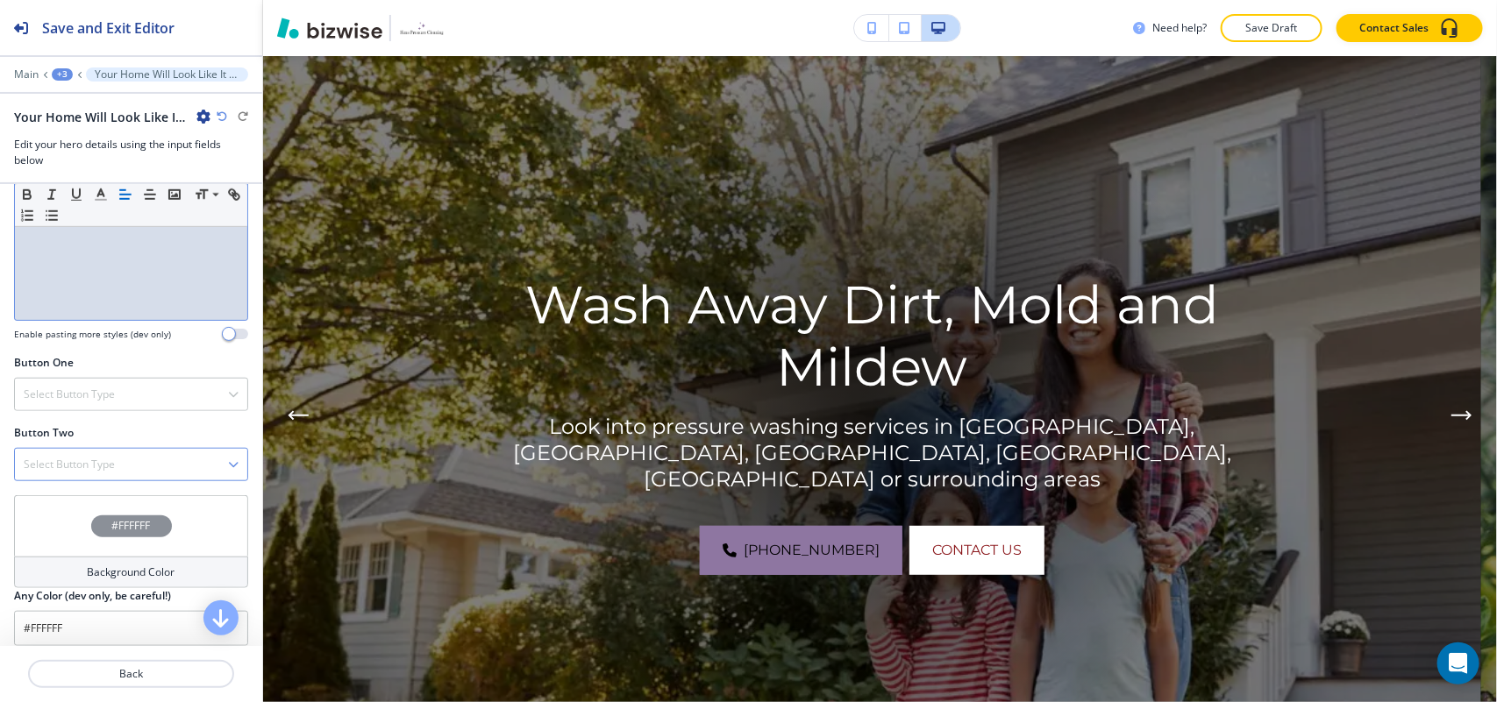
scroll to position [628, 0]
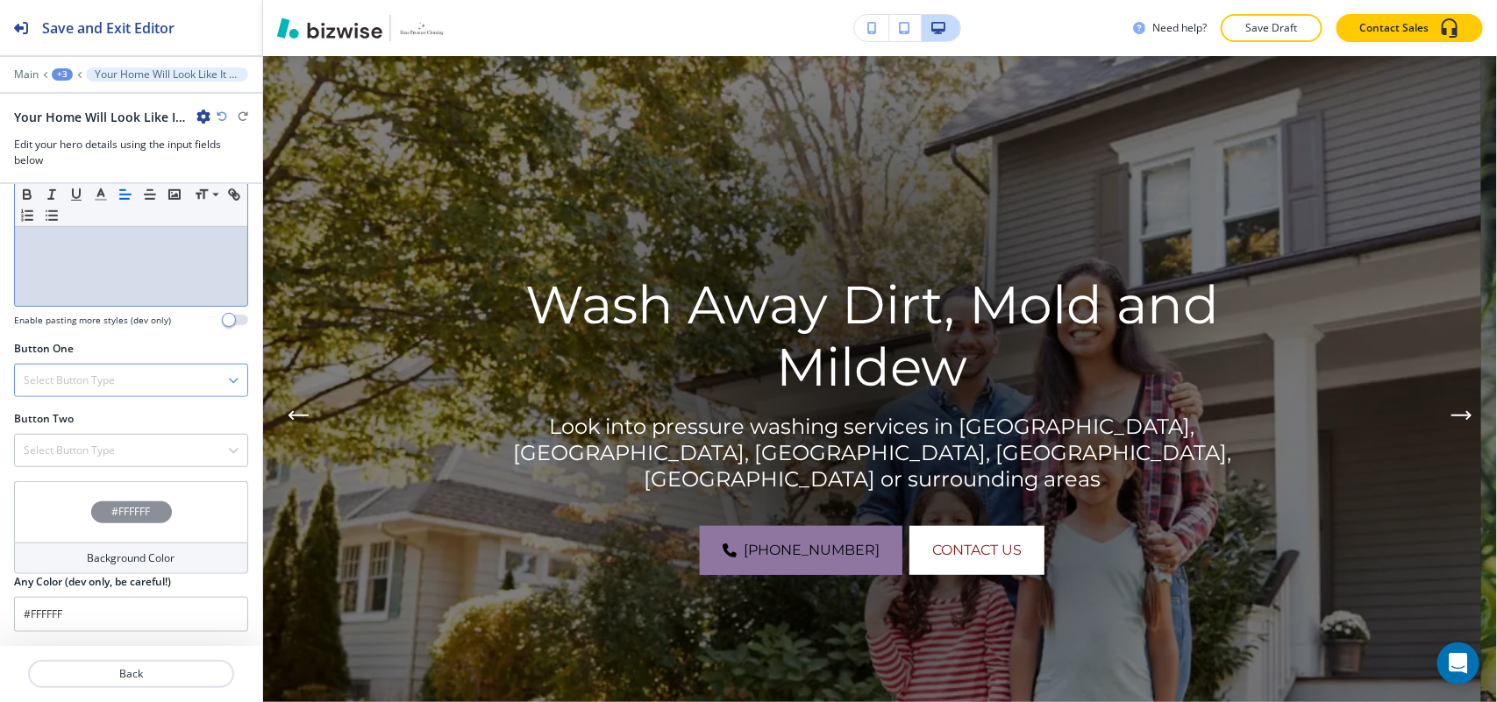
click at [92, 378] on h4 "Select Button Type" at bounding box center [69, 381] width 91 height 16
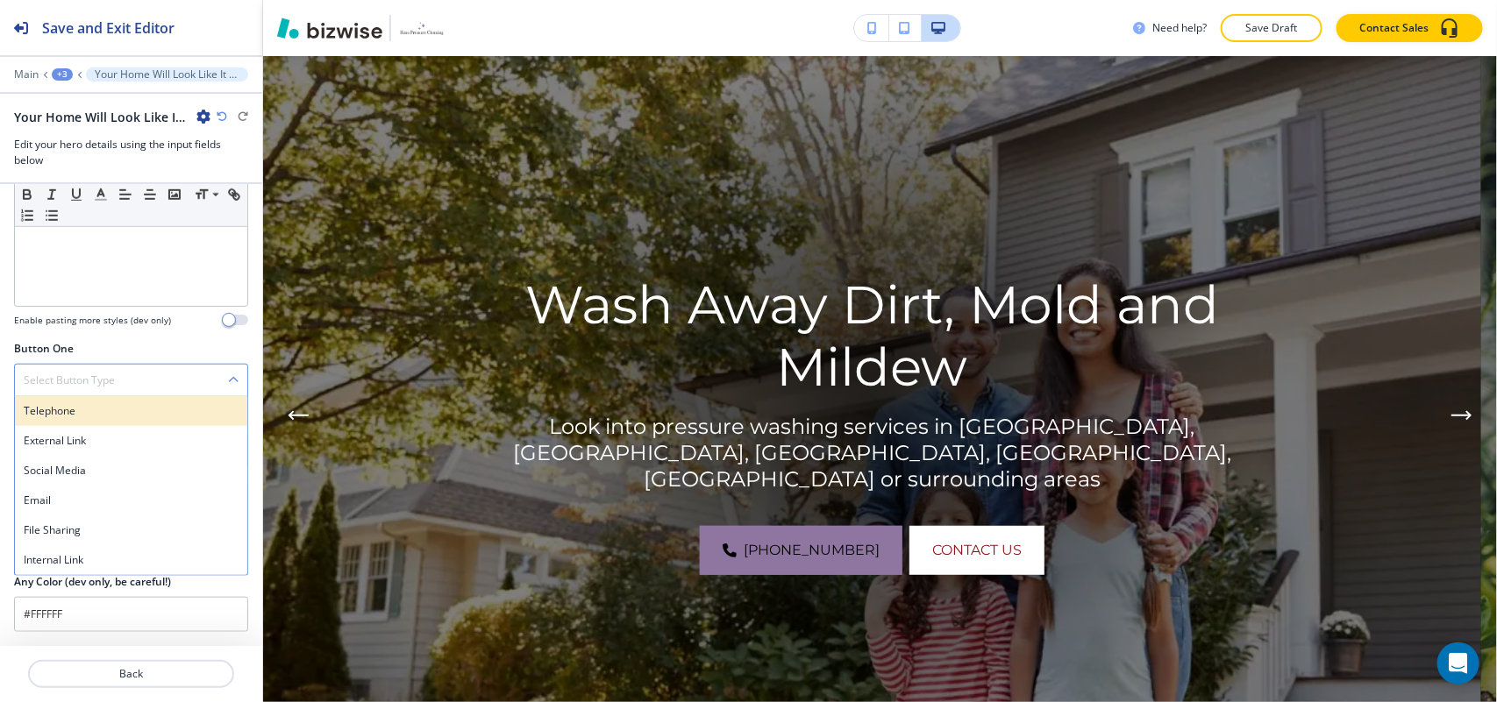
click at [86, 412] on h4 "Telephone" at bounding box center [131, 411] width 215 height 16
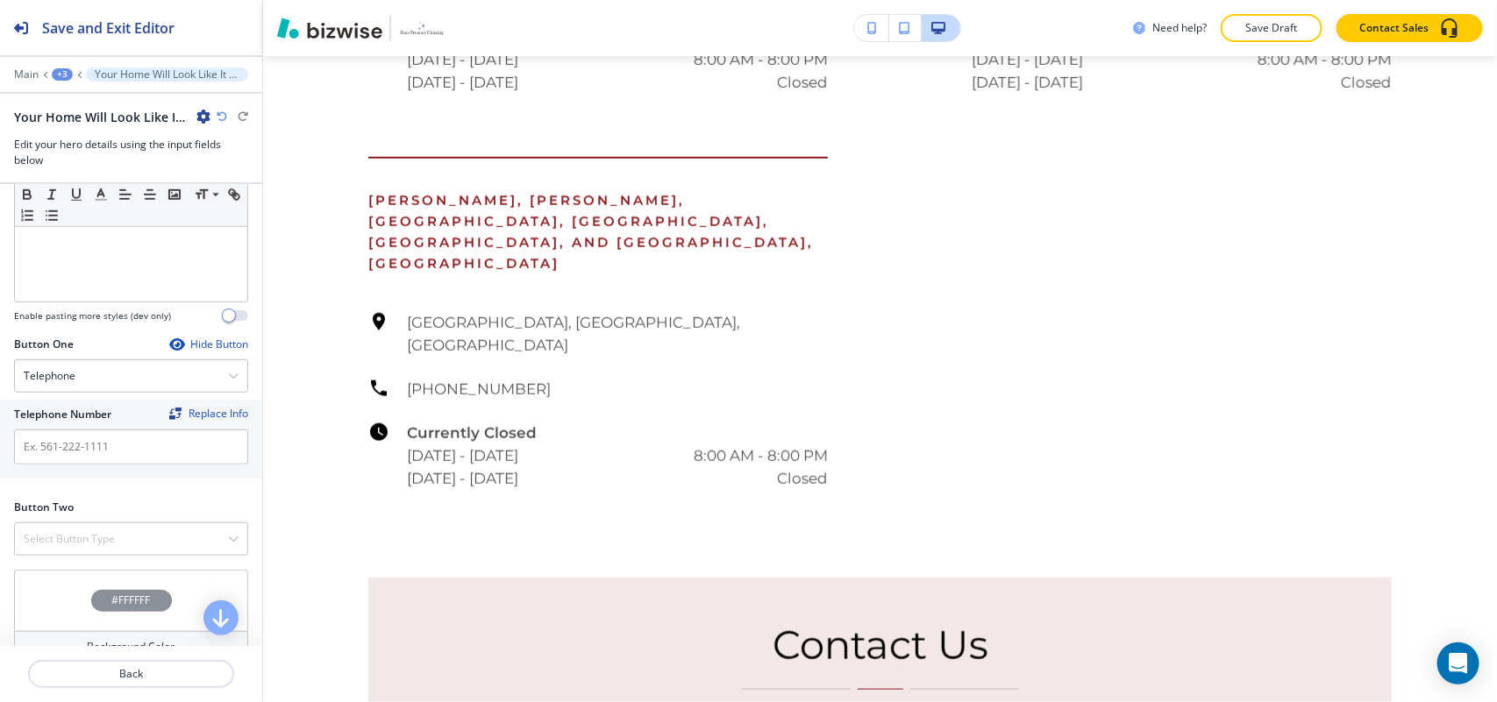
scroll to position [9138, 0]
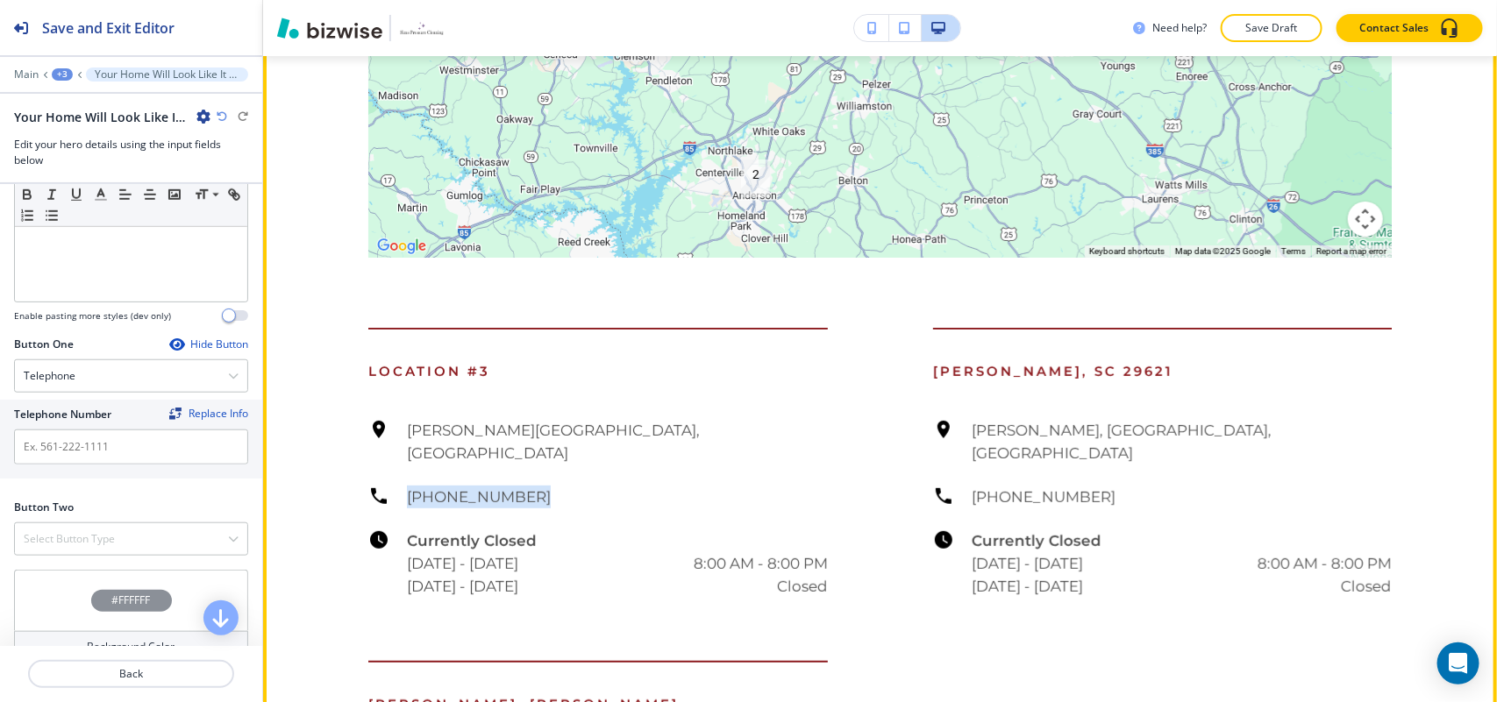
drag, startPoint x: 405, startPoint y: 206, endPoint x: 393, endPoint y: 206, distance: 12.3
click at [393, 419] on div "[PERSON_NAME][GEOGRAPHIC_DATA] [PHONE_NUMBER] Currently Closed [DATE] - [DATE] …" at bounding box center [597, 508] width 459 height 179
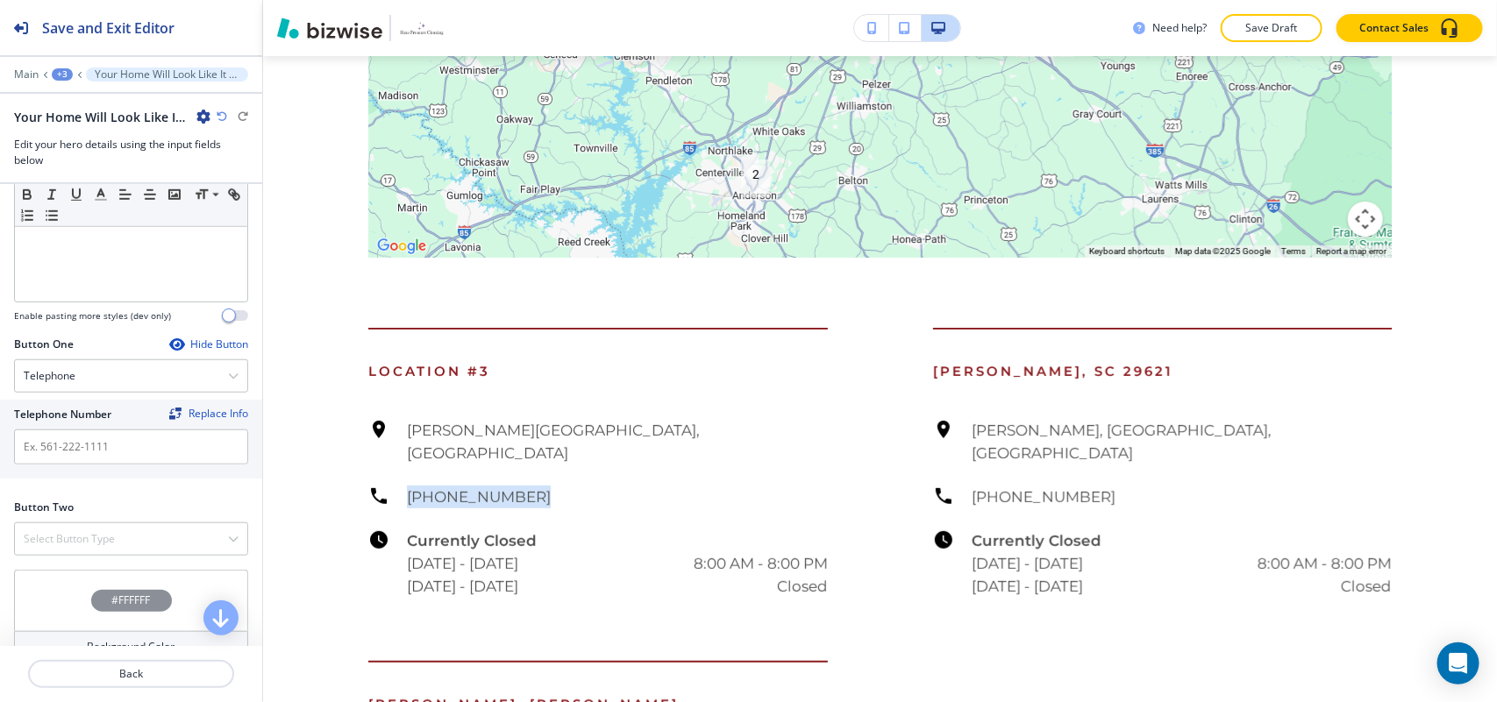
copy h6 "[PHONE_NUMBER]"
click at [66, 447] on input "text" at bounding box center [131, 447] width 234 height 35
paste input "[PHONE_NUMBER]"
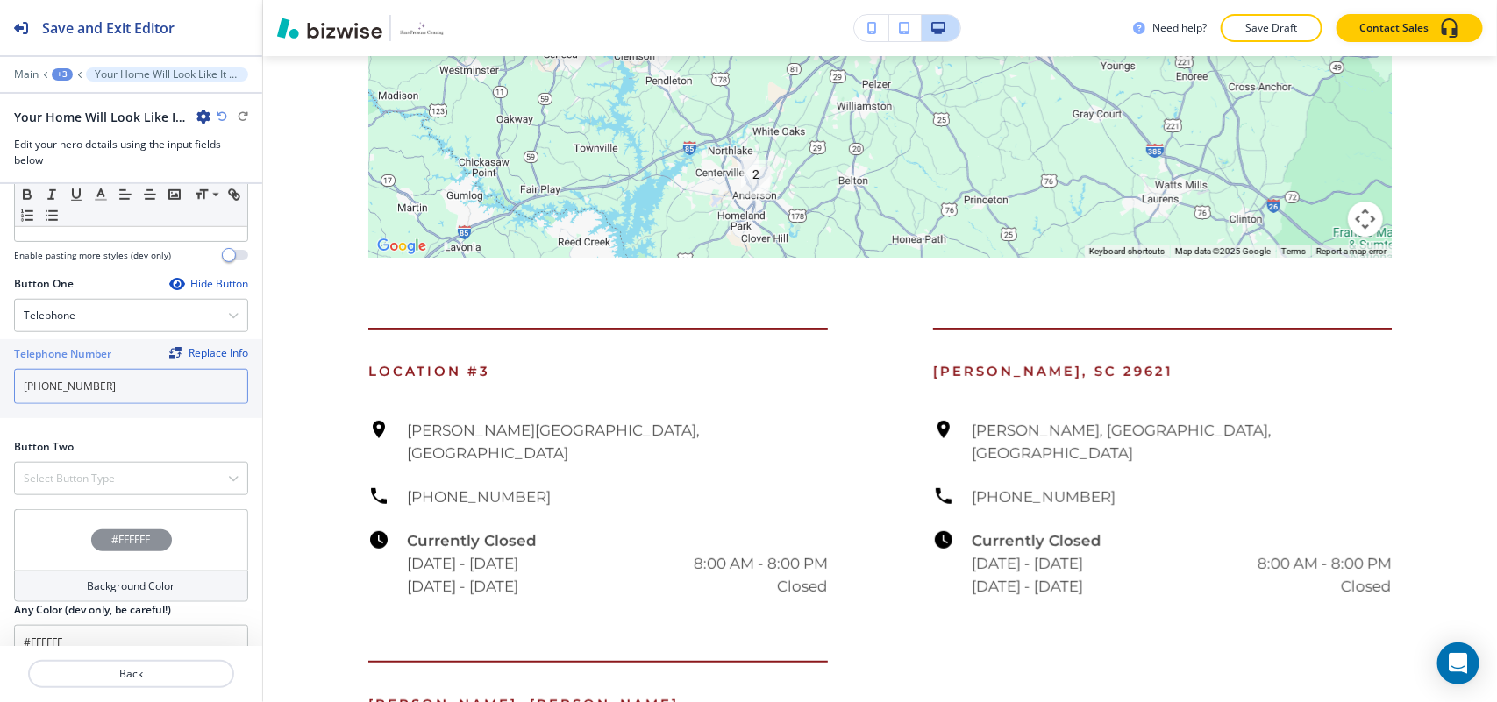
scroll to position [721, 0]
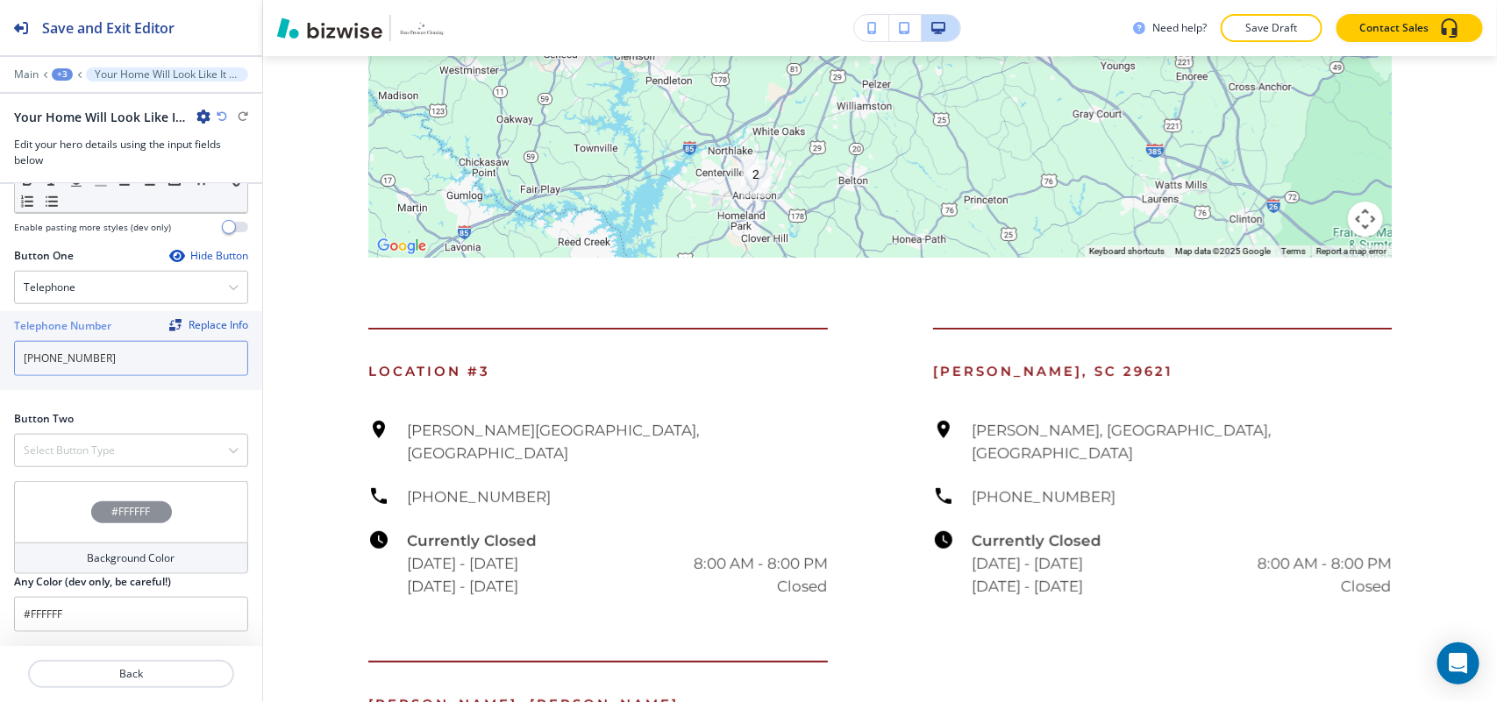
type input "[PHONE_NUMBER]"
click at [97, 430] on div at bounding box center [131, 430] width 234 height 7
click at [97, 439] on div "Select Button Type" at bounding box center [131, 451] width 232 height 32
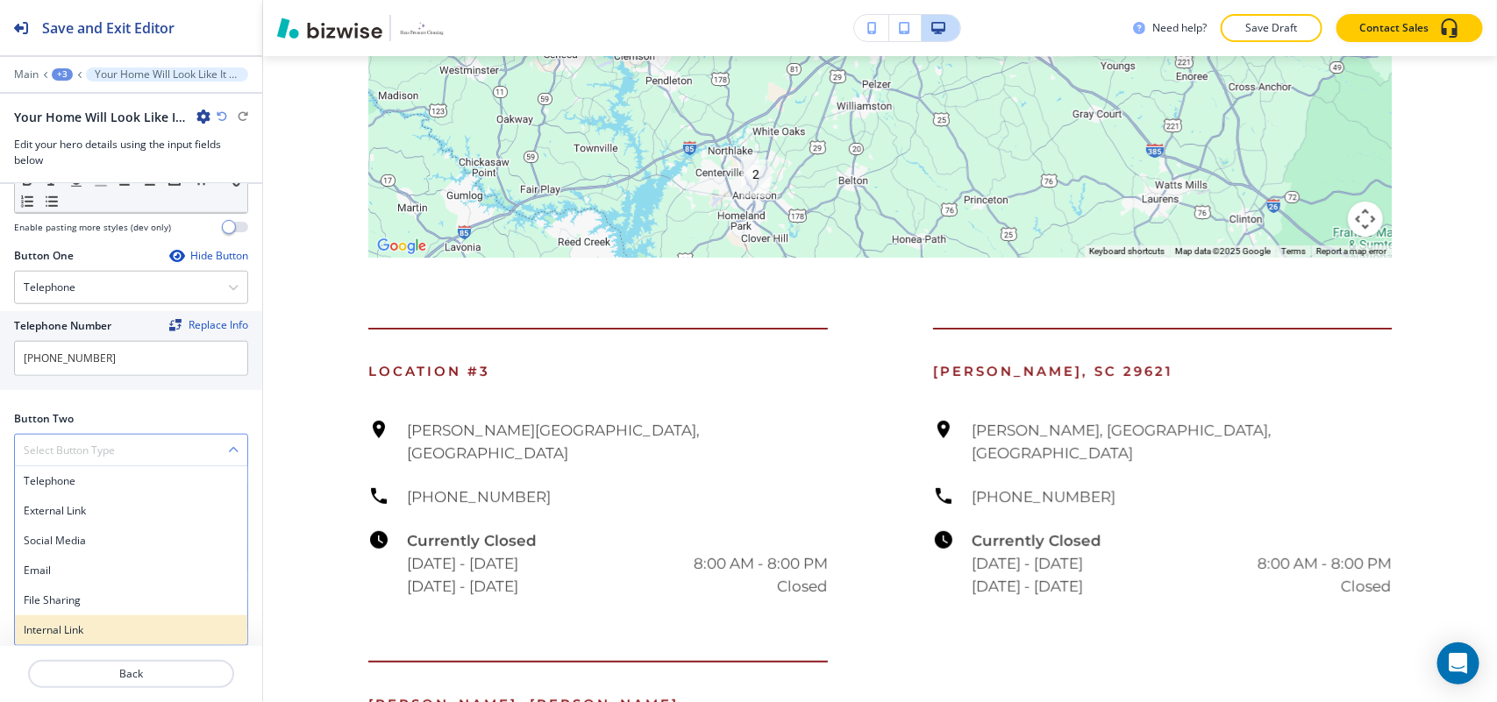
click at [60, 620] on div "Internal Link" at bounding box center [131, 630] width 232 height 30
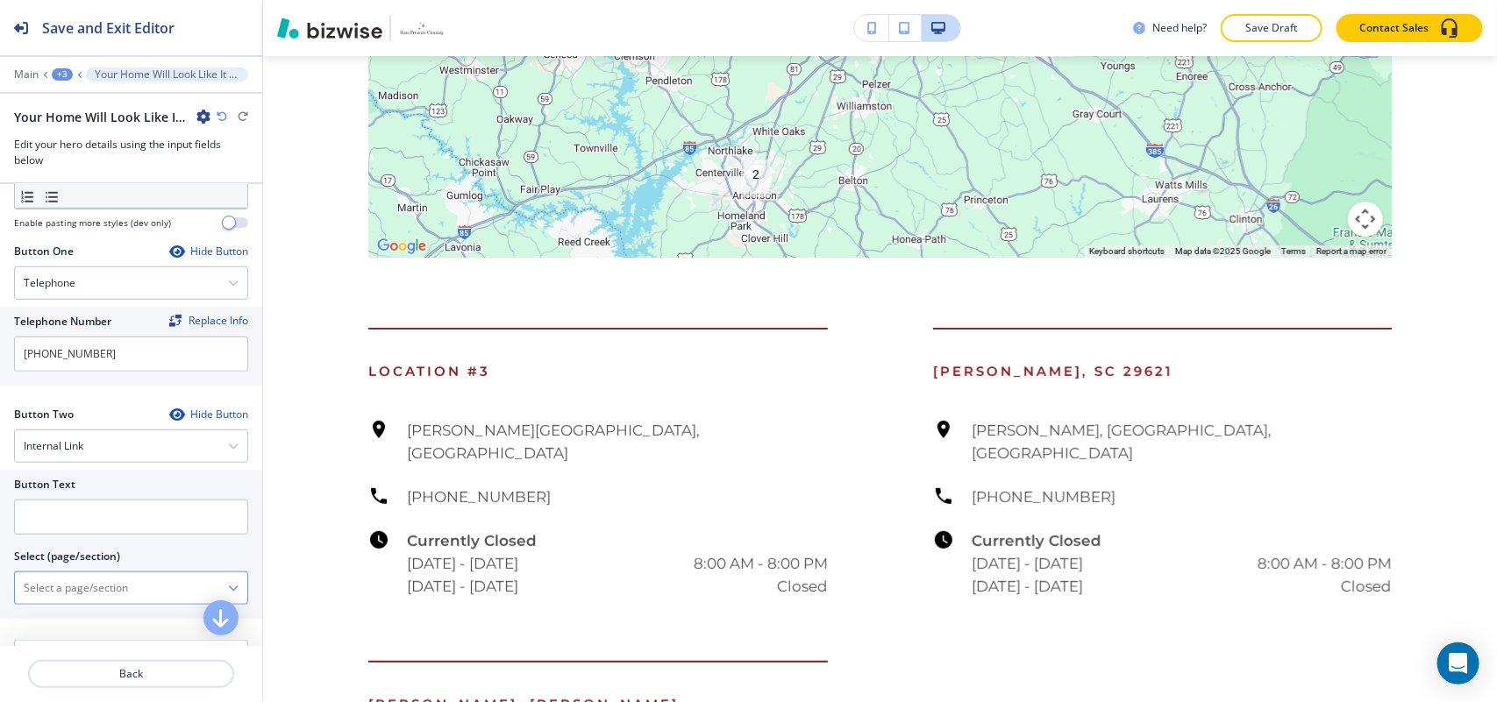
drag, startPoint x: 99, startPoint y: 583, endPoint x: 108, endPoint y: 579, distance: 9.4
click at [99, 583] on \(page\/section\) "Manual Input" at bounding box center [121, 588] width 213 height 30
type \(page\/section\) "CONTACT US"
click at [77, 616] on h4 "CONTACT US" at bounding box center [131, 619] width 215 height 16
click at [96, 523] on input "text" at bounding box center [131, 517] width 234 height 35
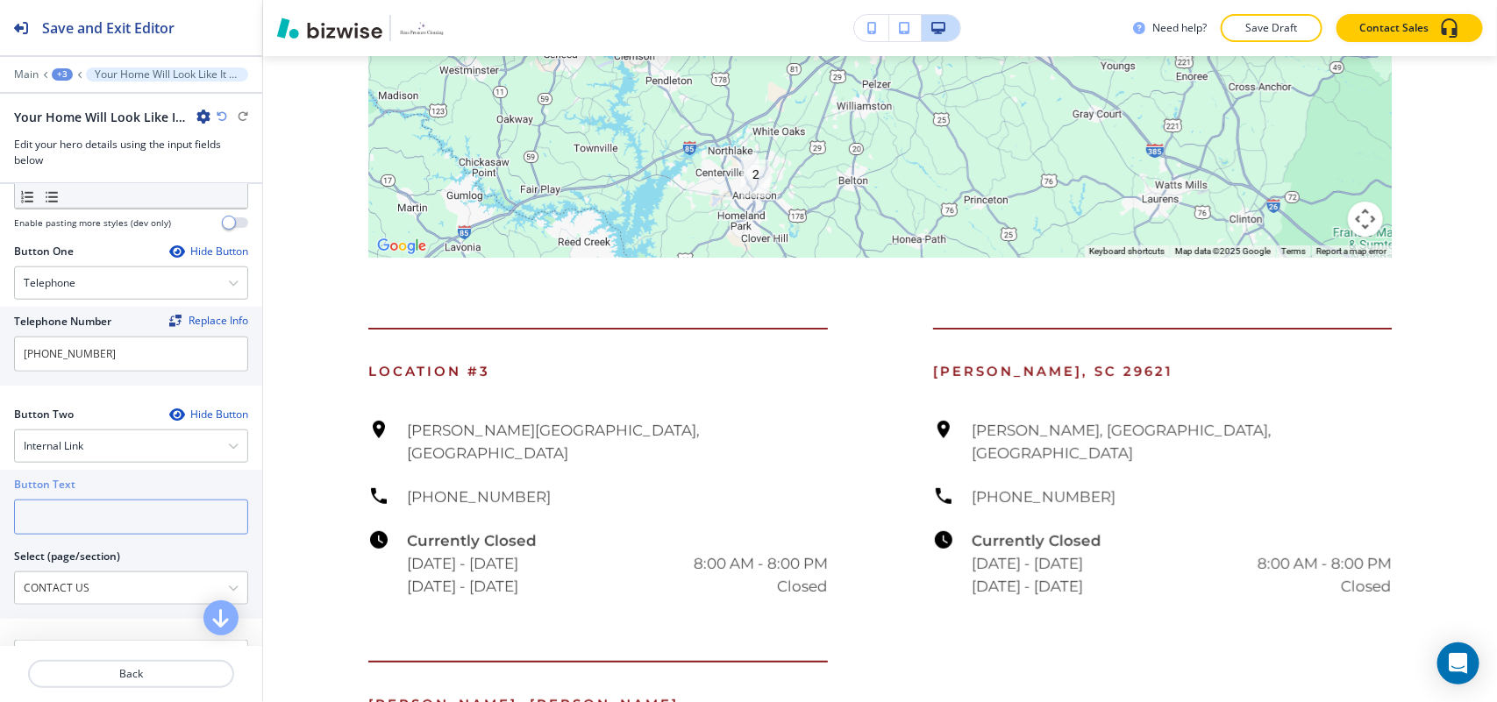
paste input "CONTACT US"
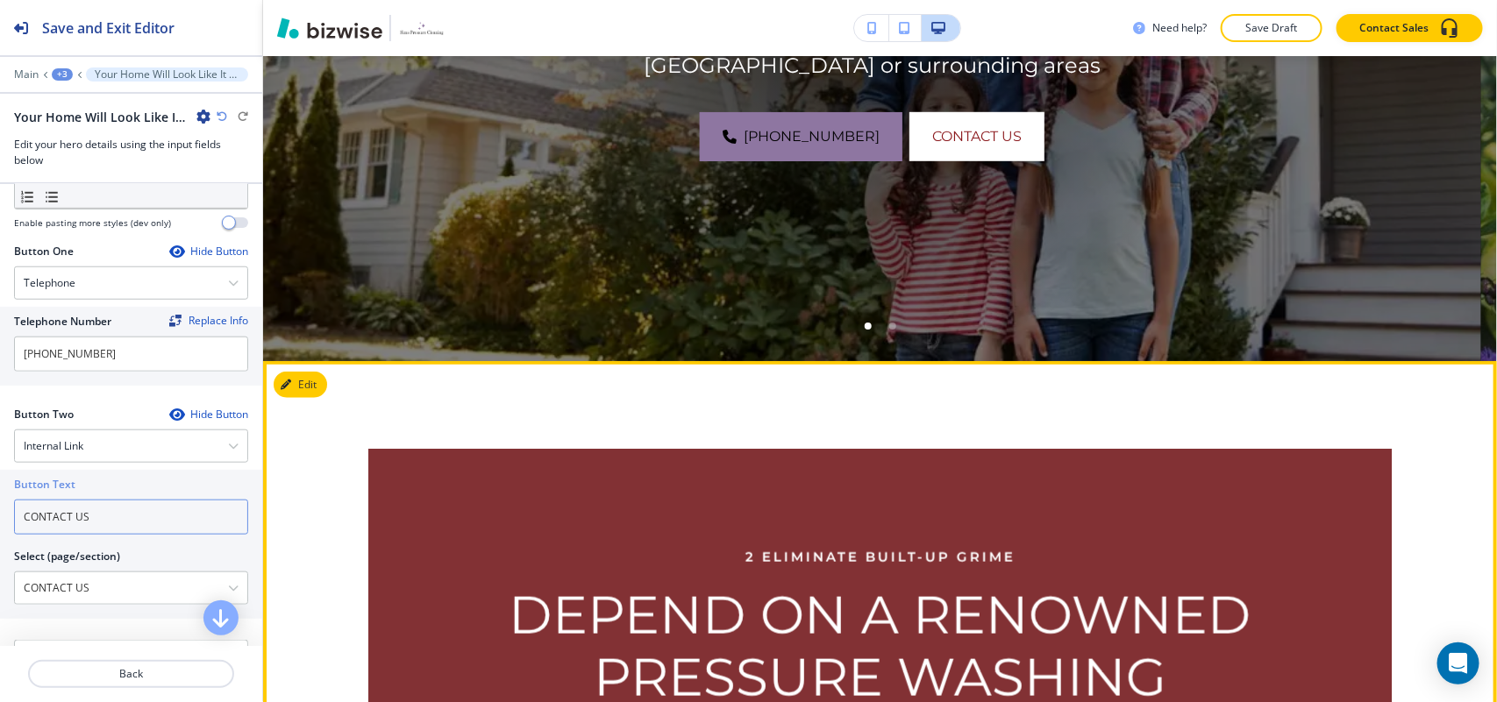
scroll to position [767, 0]
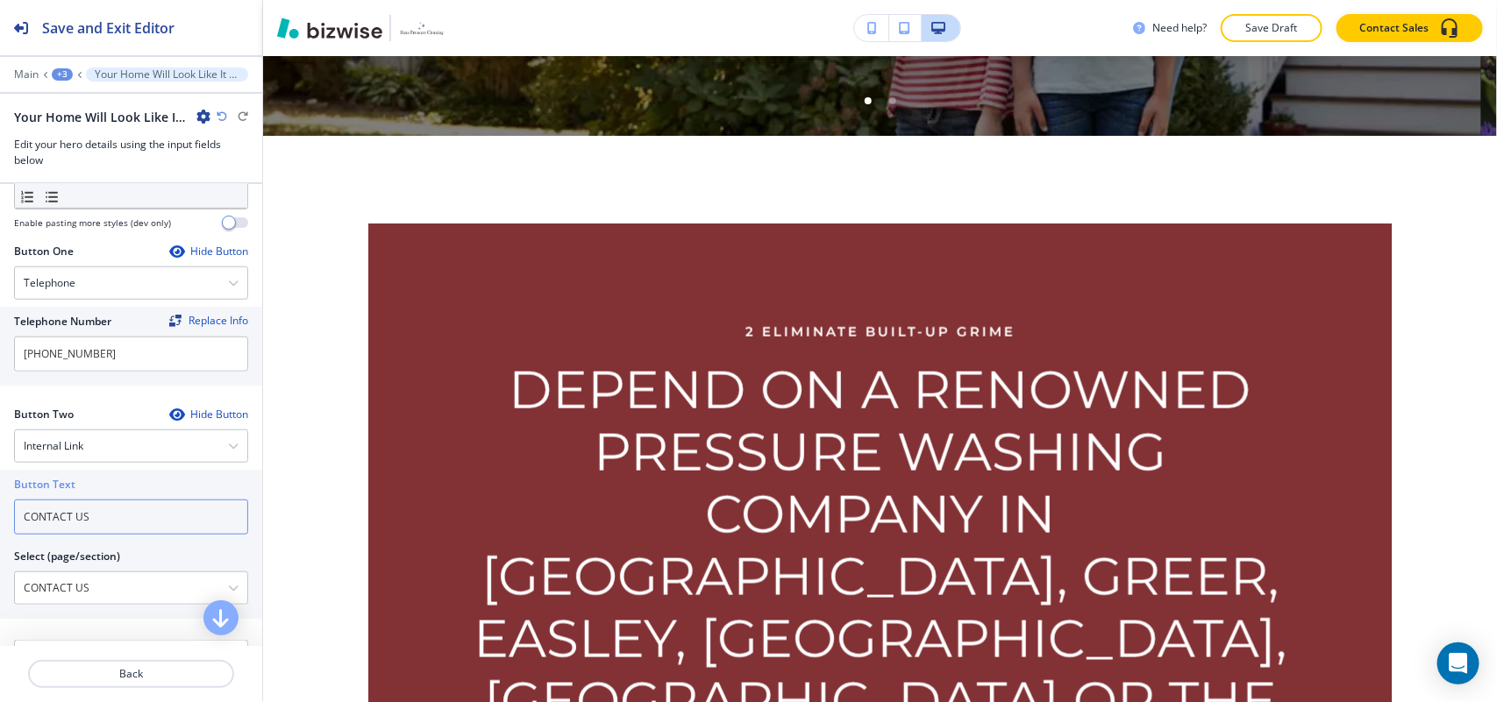
type input "CONTACT US"
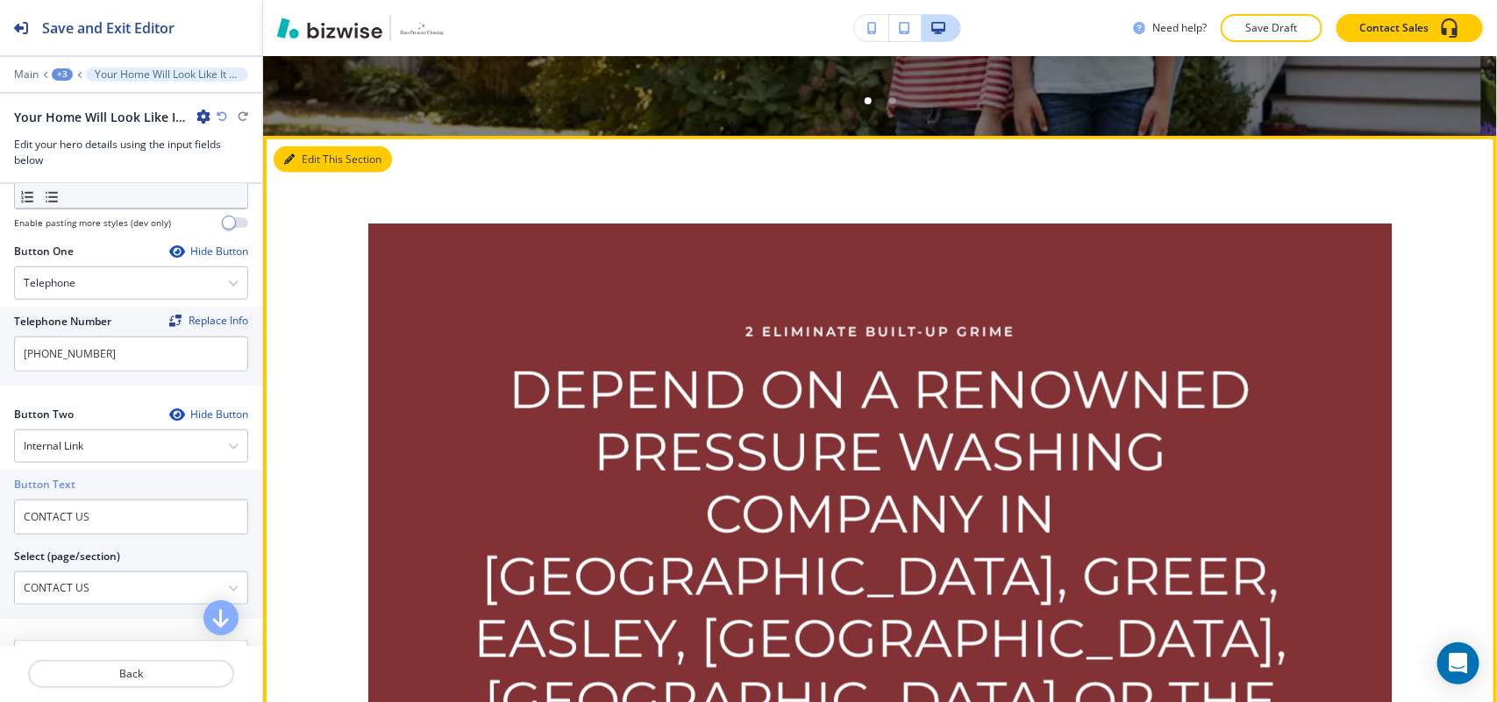
click at [300, 147] on button "Edit This Section" at bounding box center [333, 159] width 118 height 26
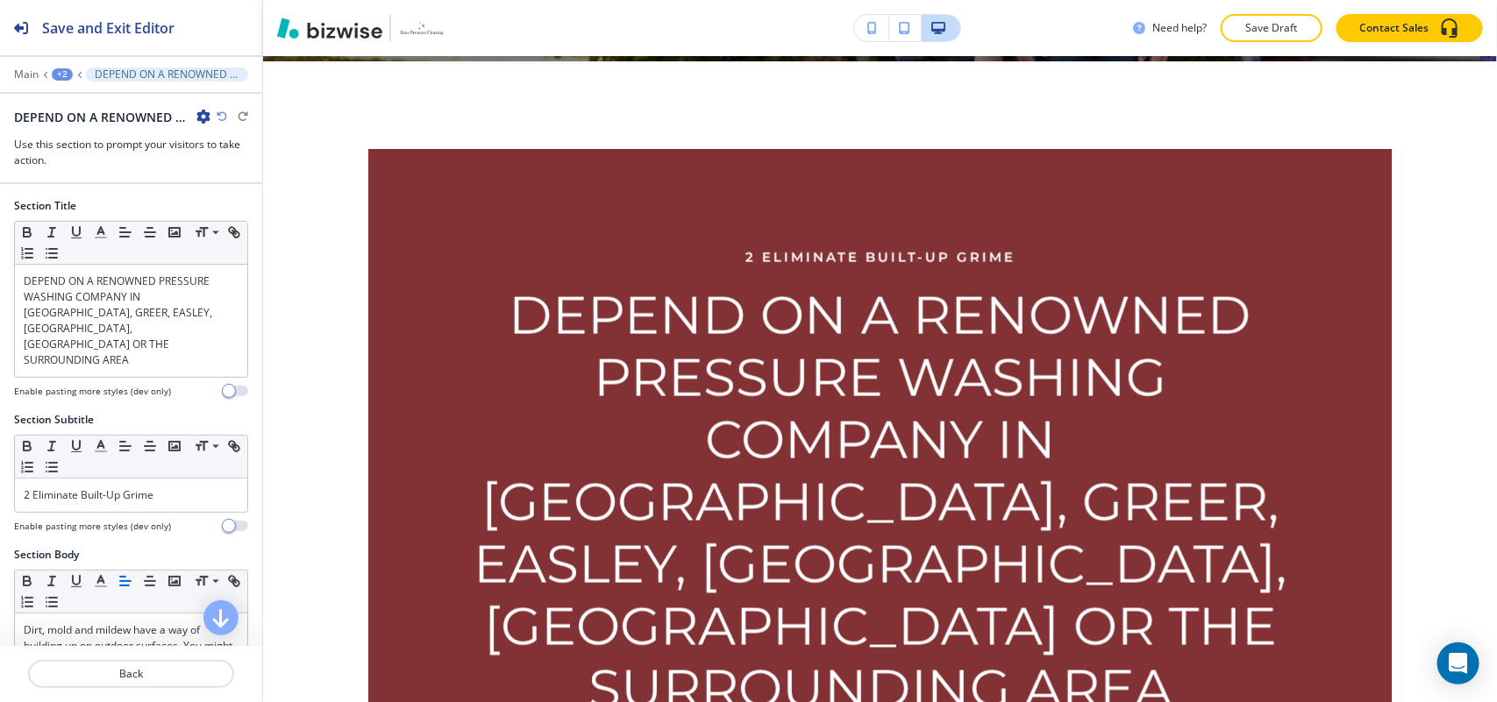
scroll to position [847, 0]
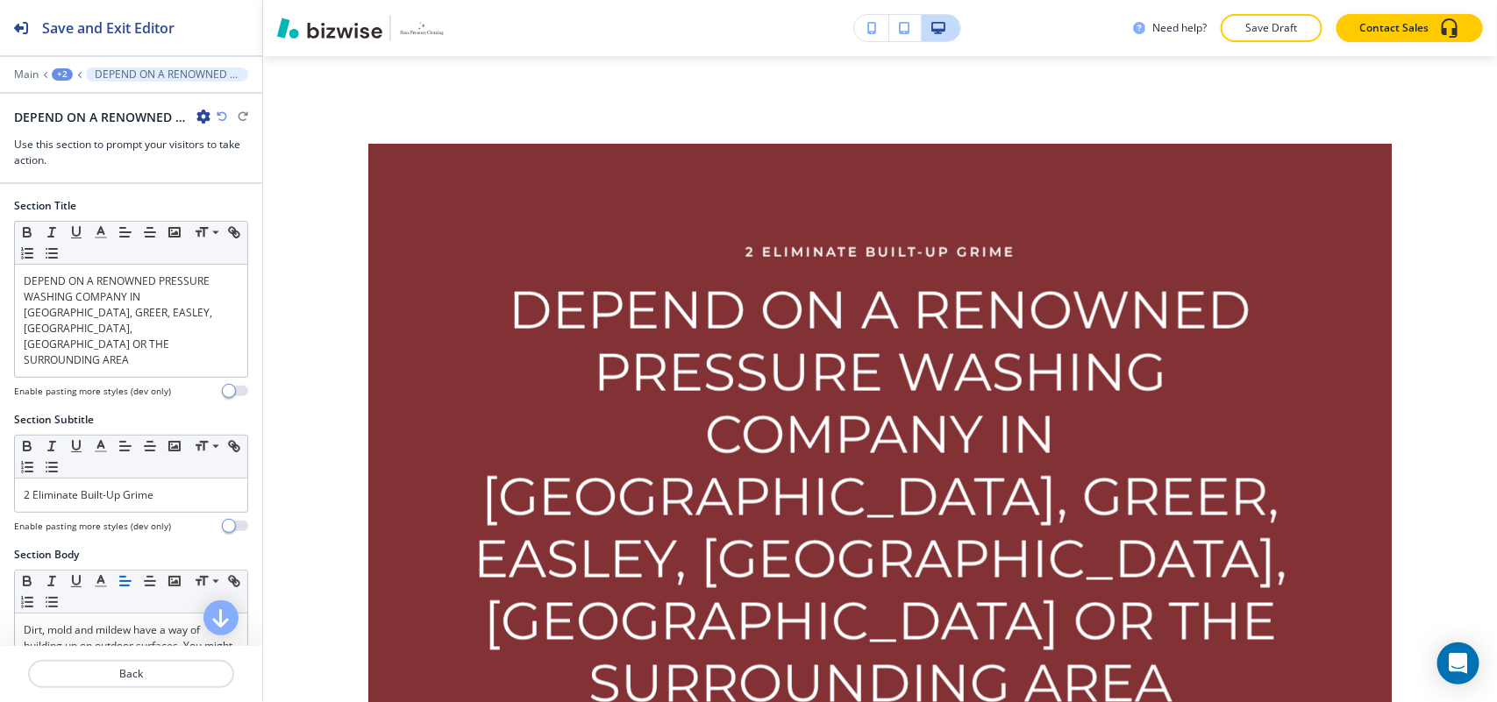
click at [200, 112] on icon "button" at bounding box center [203, 117] width 14 height 14
click at [294, 209] on p "Delete Section" at bounding box center [252, 210] width 89 height 16
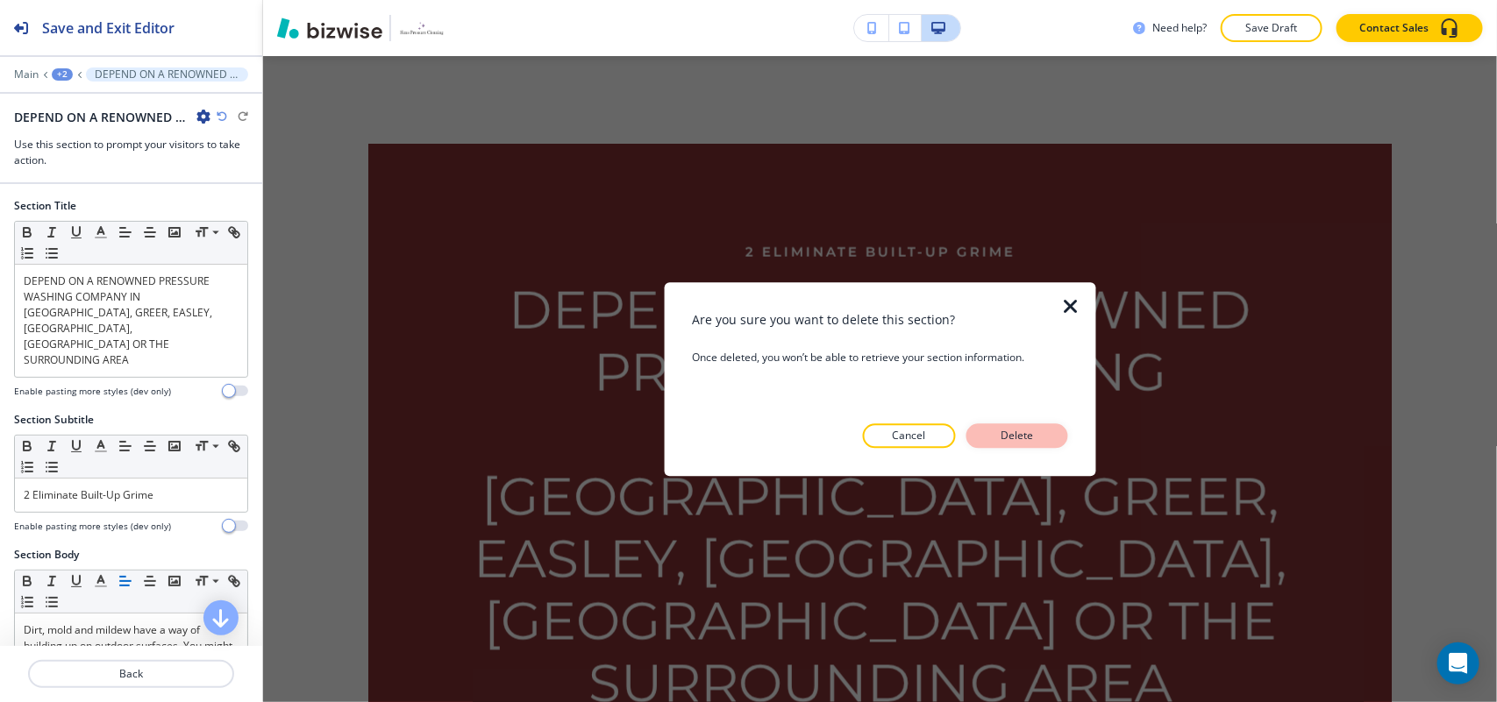
click at [1033, 430] on p "Delete" at bounding box center [1017, 436] width 42 height 16
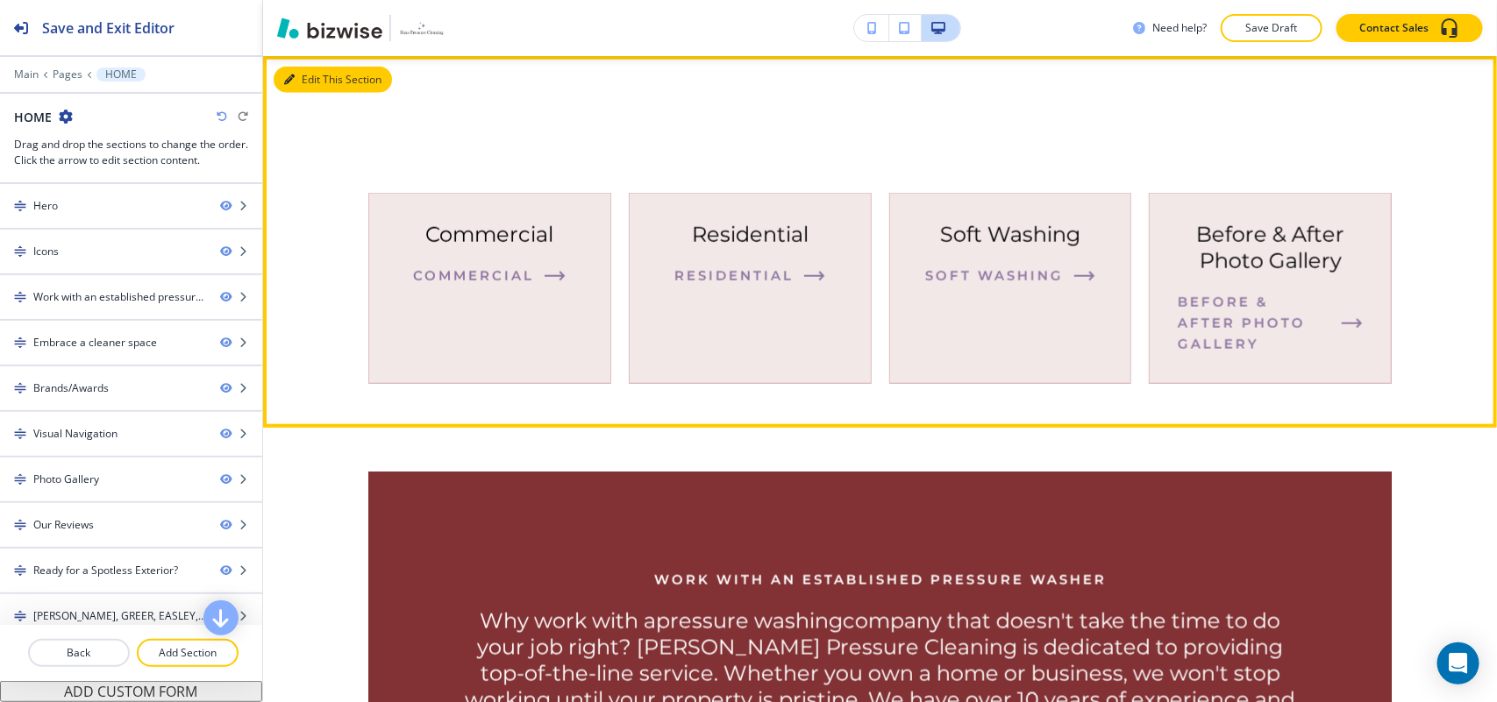
click at [298, 76] on button "Edit This Section" at bounding box center [333, 80] width 118 height 26
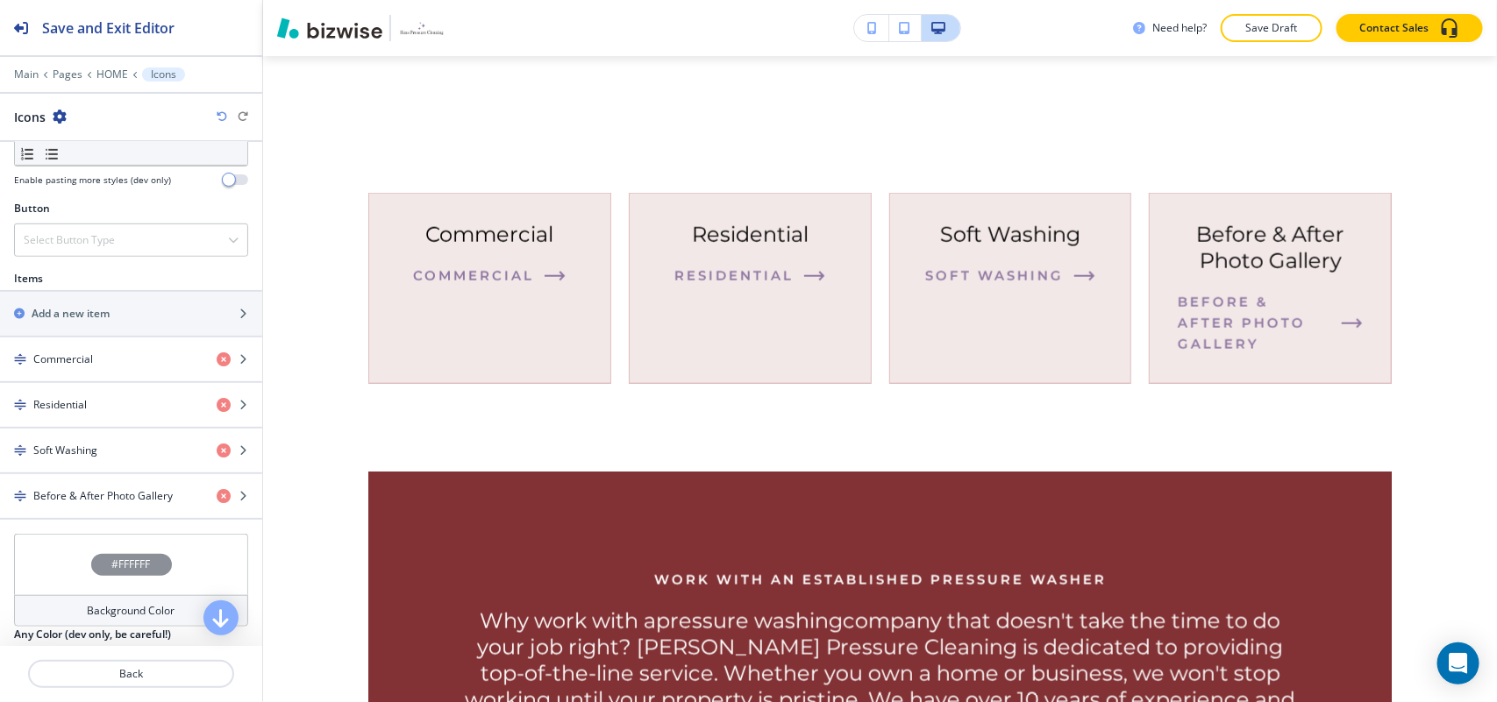
scroll to position [743, 0]
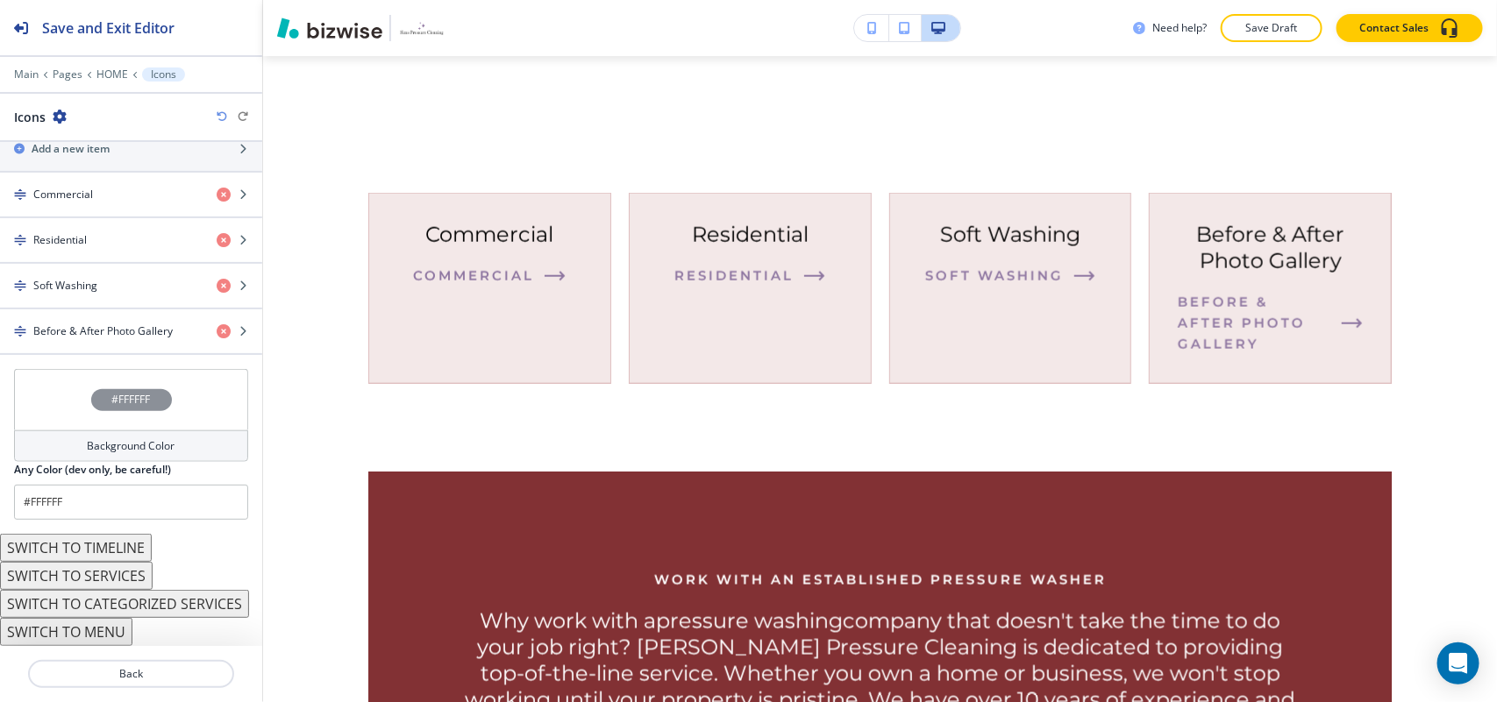
click at [119, 577] on button "SWITCH TO SERVICES" at bounding box center [76, 576] width 153 height 28
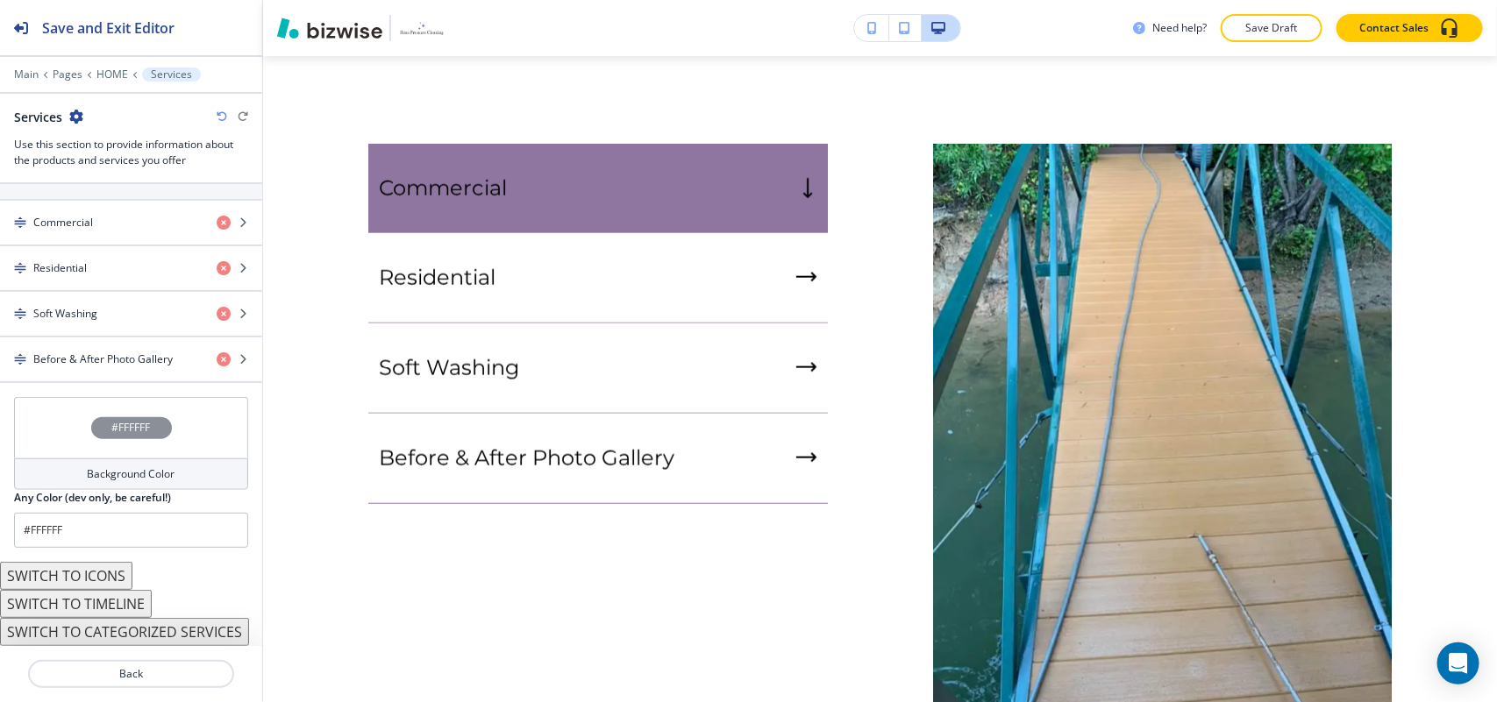
scroll to position [672, 0]
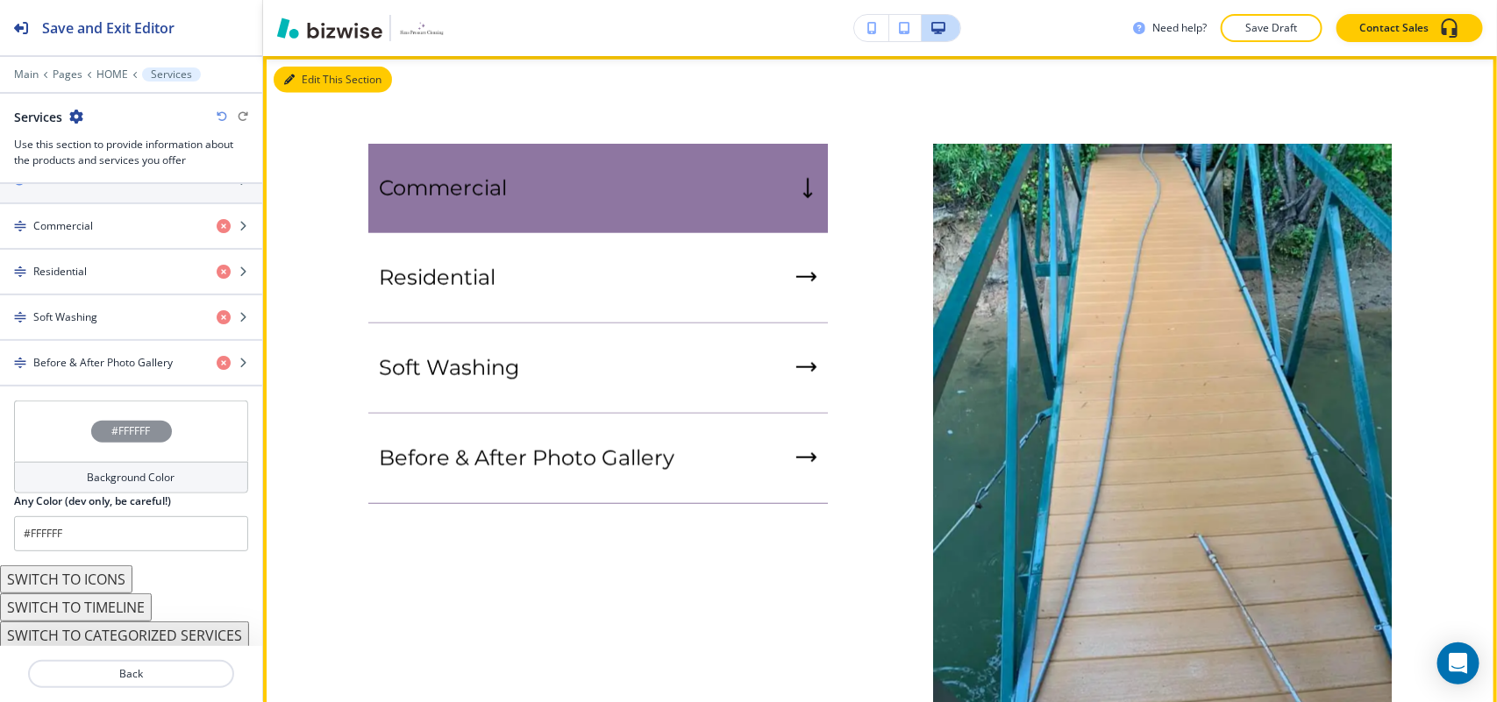
click at [301, 75] on button "Edit This Section" at bounding box center [333, 80] width 118 height 26
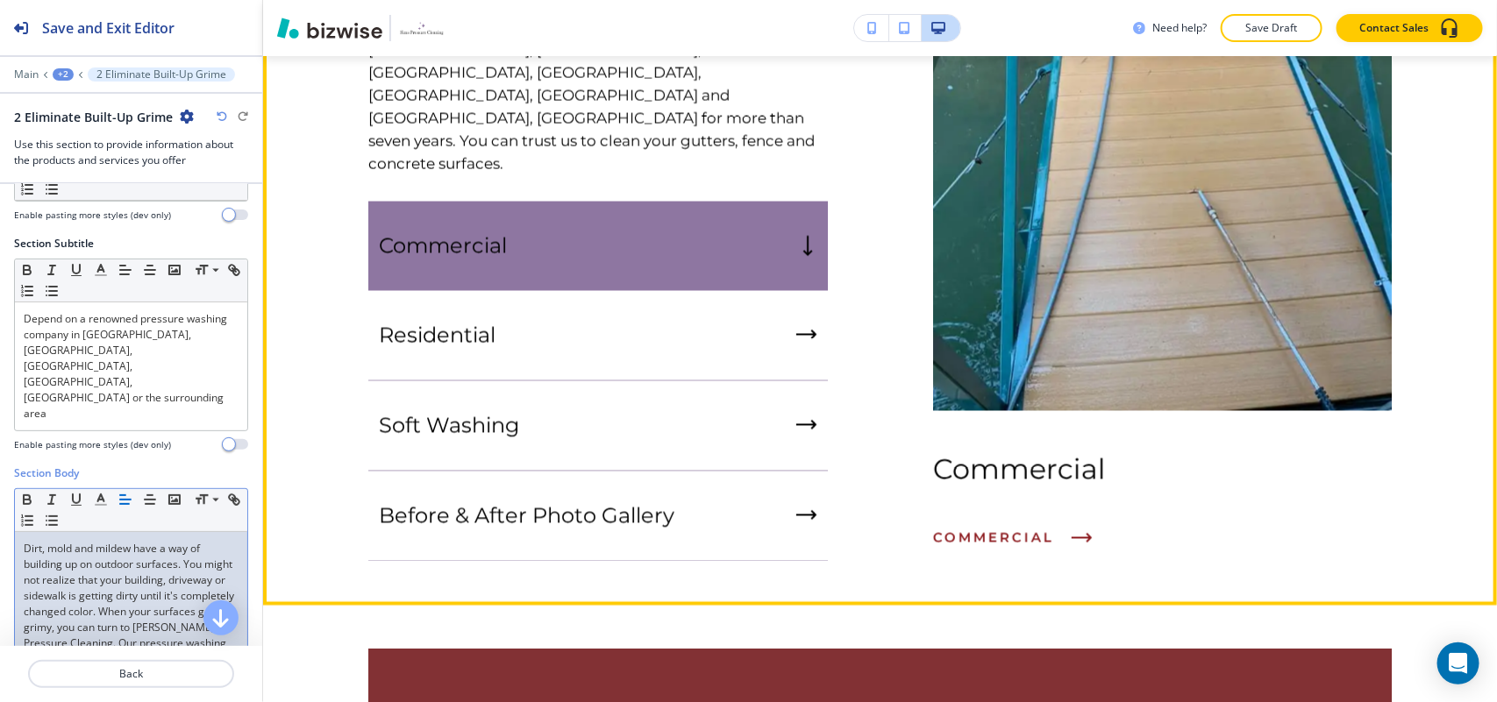
scroll to position [1176, 0]
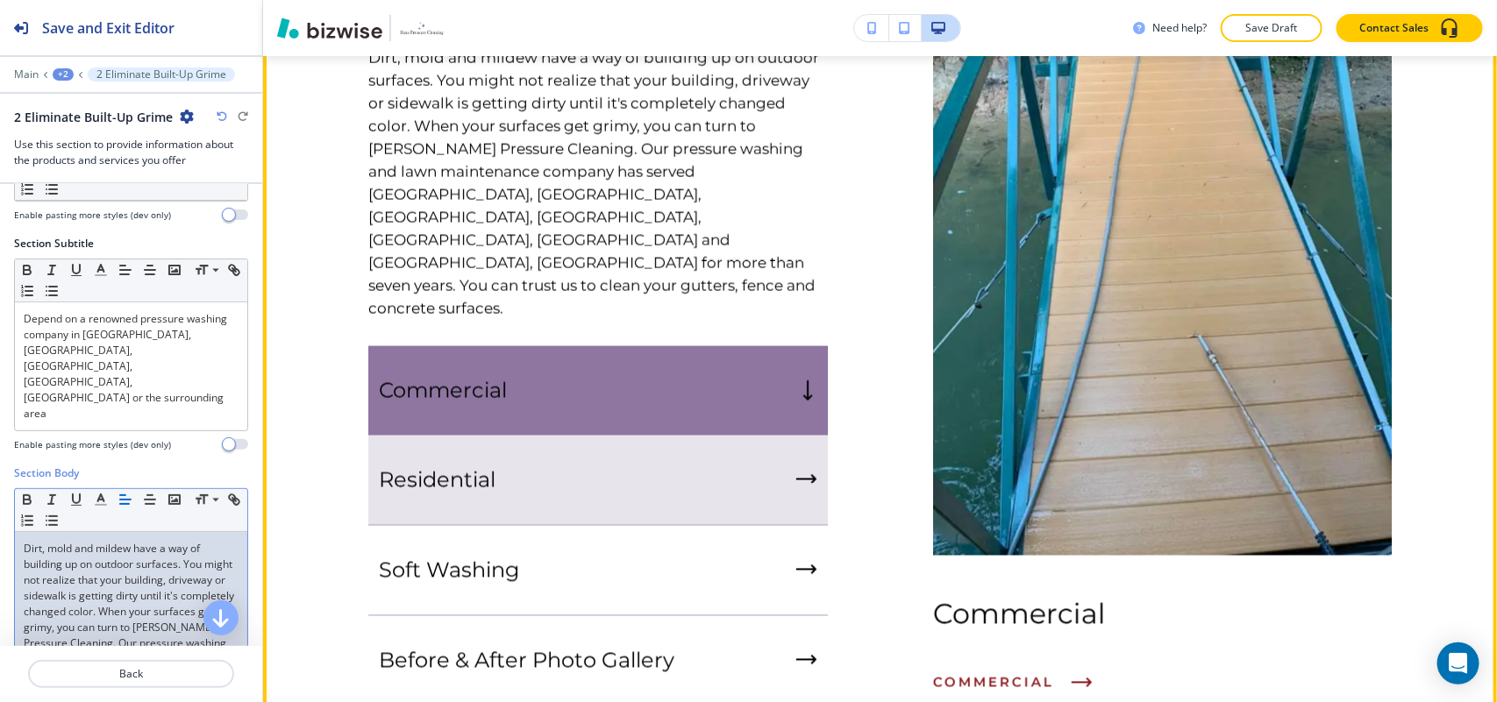
click at [576, 436] on div "Residential" at bounding box center [597, 481] width 459 height 90
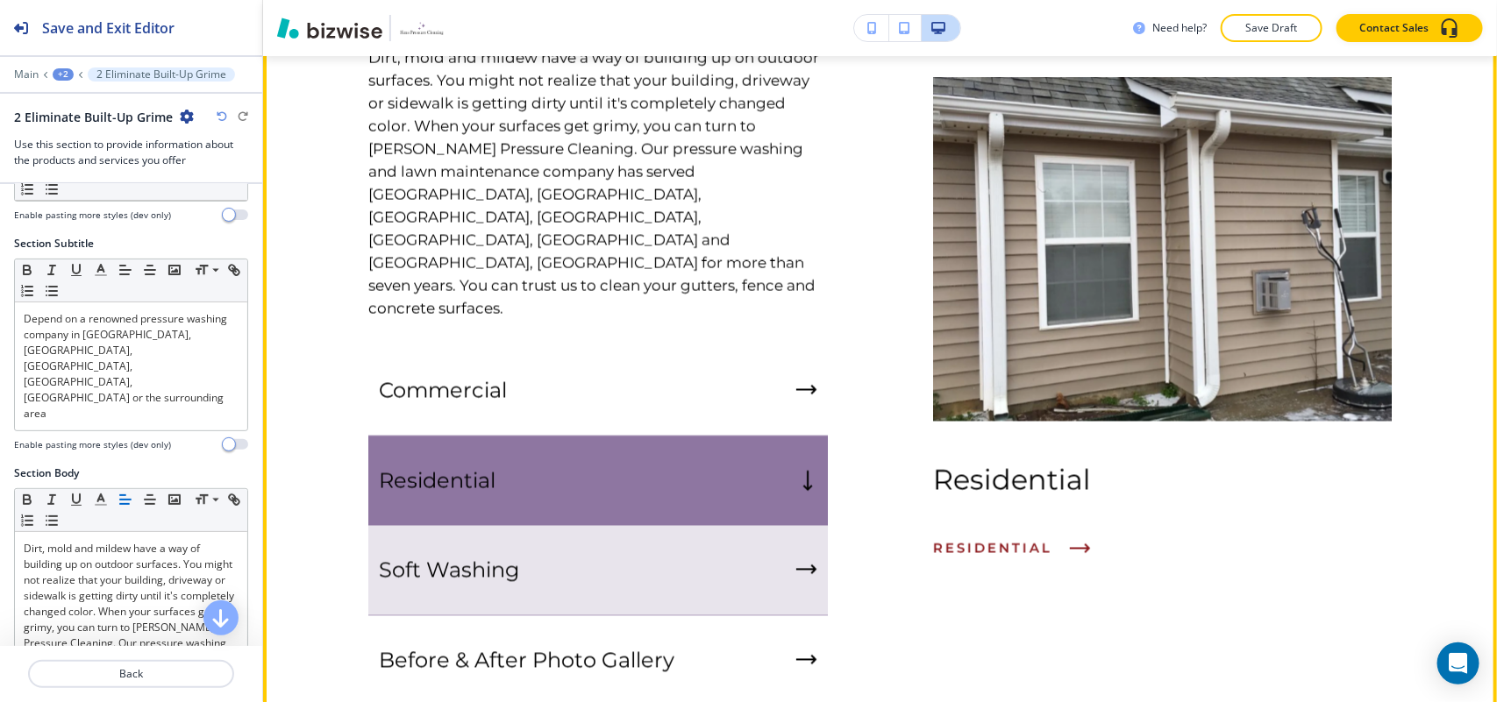
click at [579, 526] on div "Soft Washing" at bounding box center [597, 571] width 459 height 90
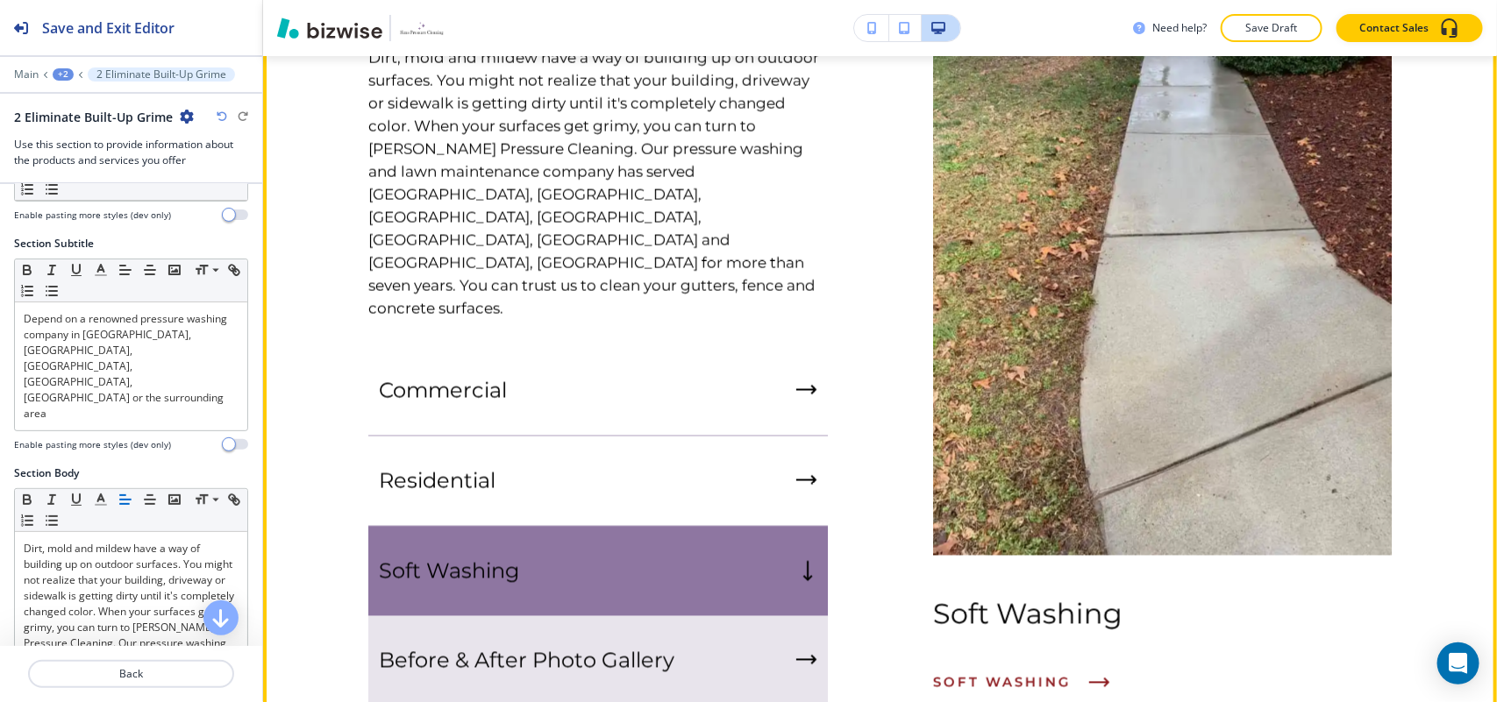
click at [562, 616] on div "Before & After Photo Gallery" at bounding box center [597, 661] width 459 height 90
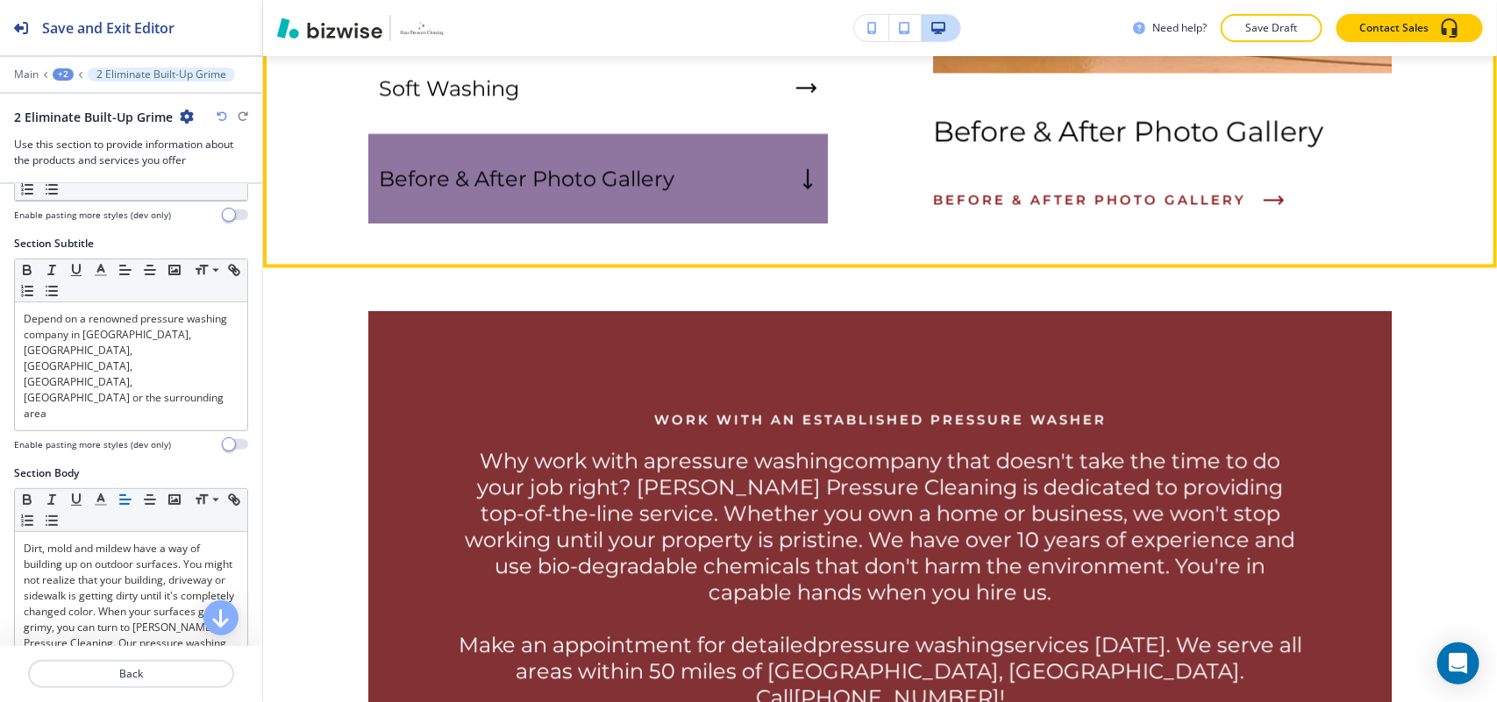
scroll to position [1724, 0]
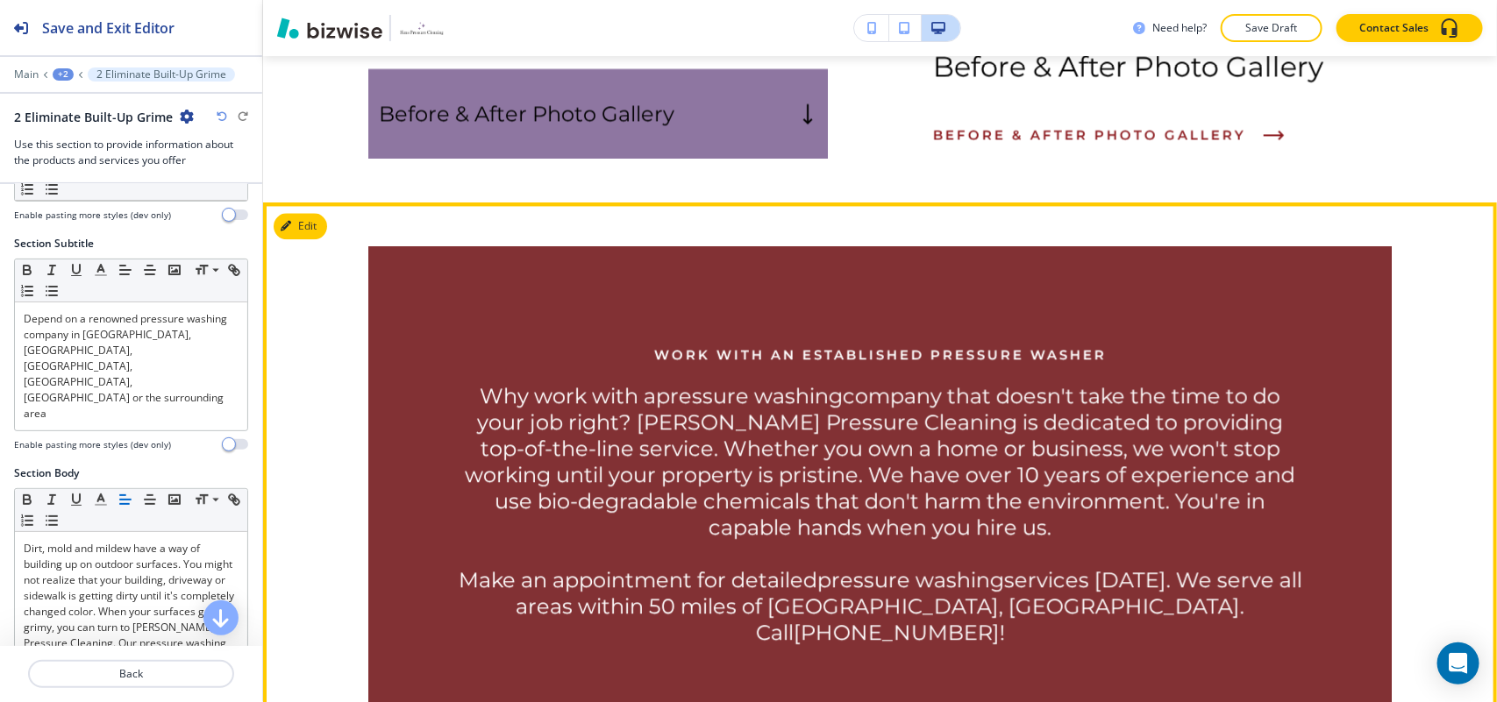
click at [322, 213] on button "Edit" at bounding box center [300, 226] width 53 height 26
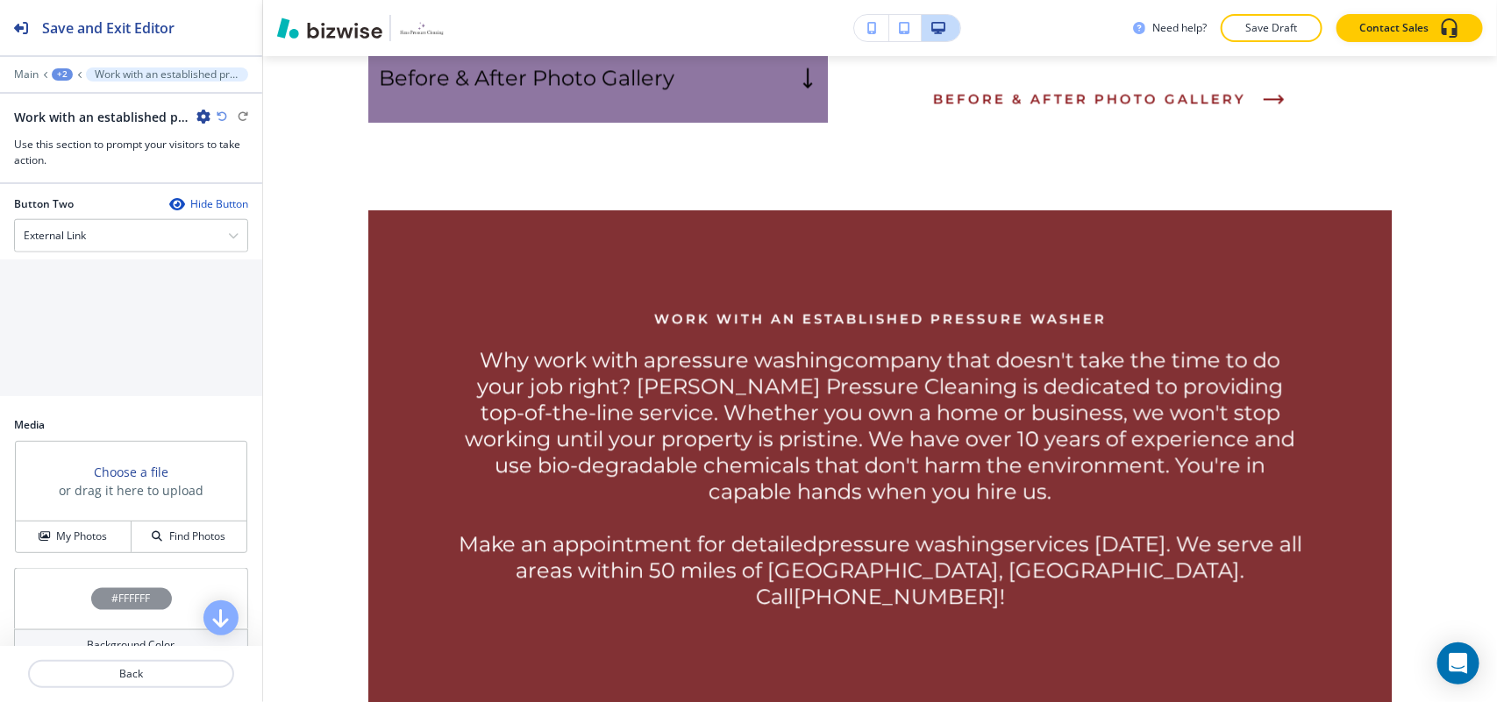
scroll to position [1041, 0]
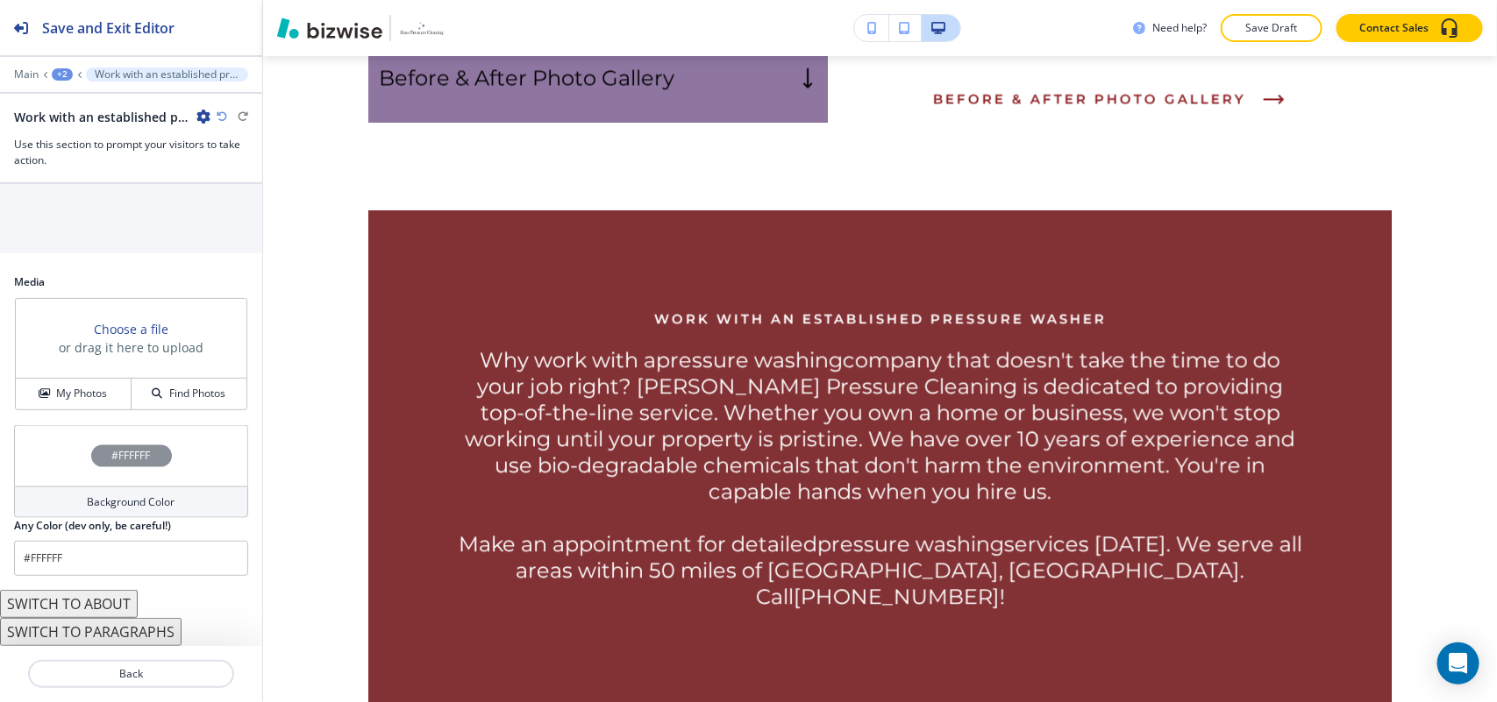
click at [115, 628] on button "SWITCH TO PARAGRAPHS" at bounding box center [90, 632] width 181 height 28
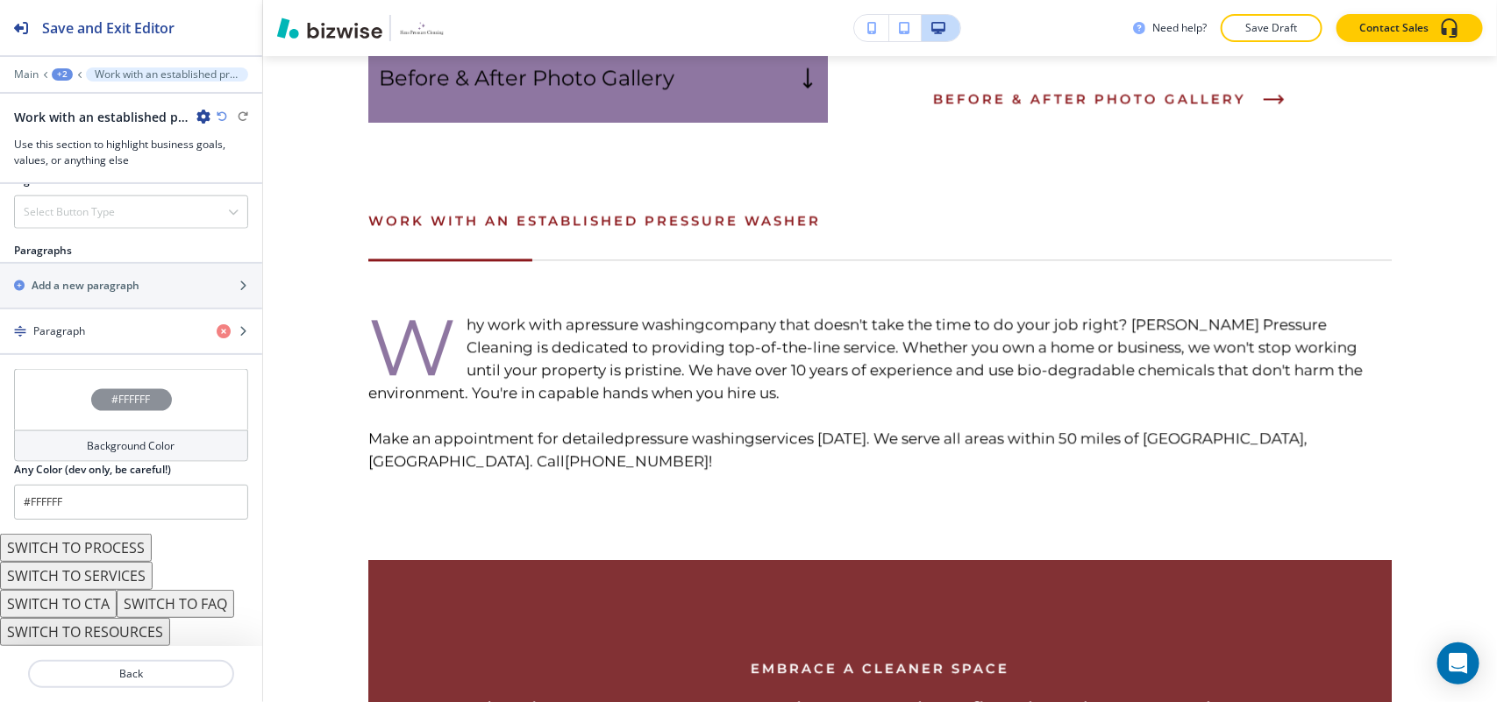
scroll to position [1070, 0]
click at [119, 334] on div "Paragraph" at bounding box center [101, 331] width 203 height 16
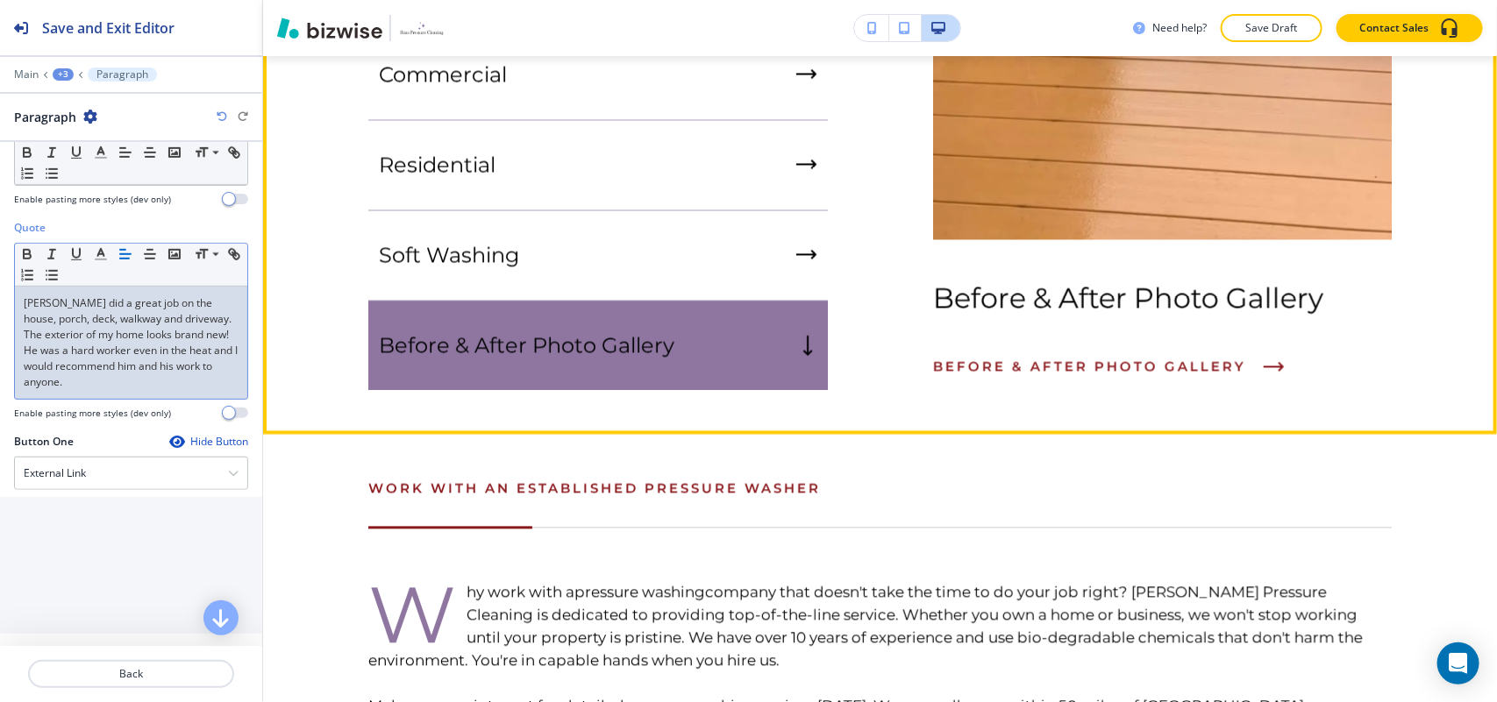
scroll to position [1650, 0]
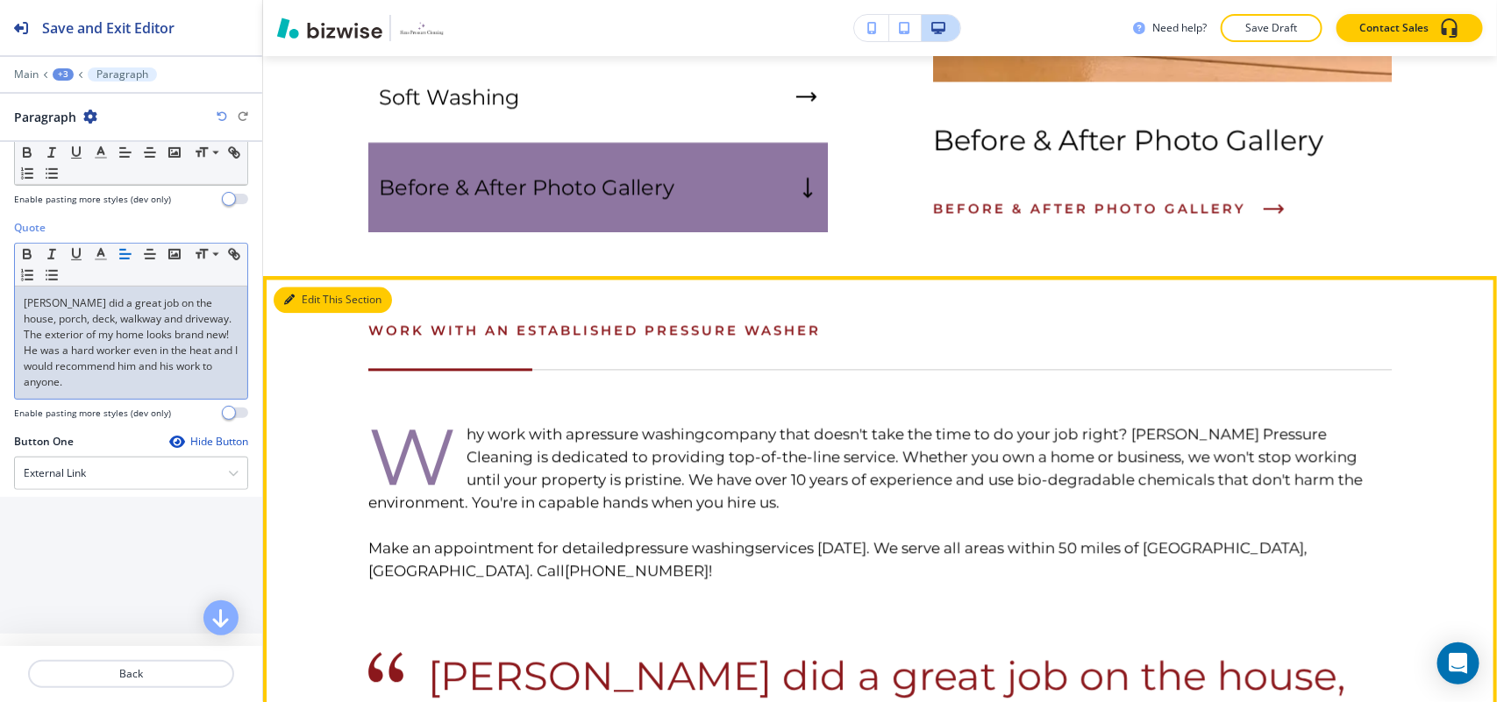
click at [313, 287] on button "Edit This Section" at bounding box center [333, 300] width 118 height 26
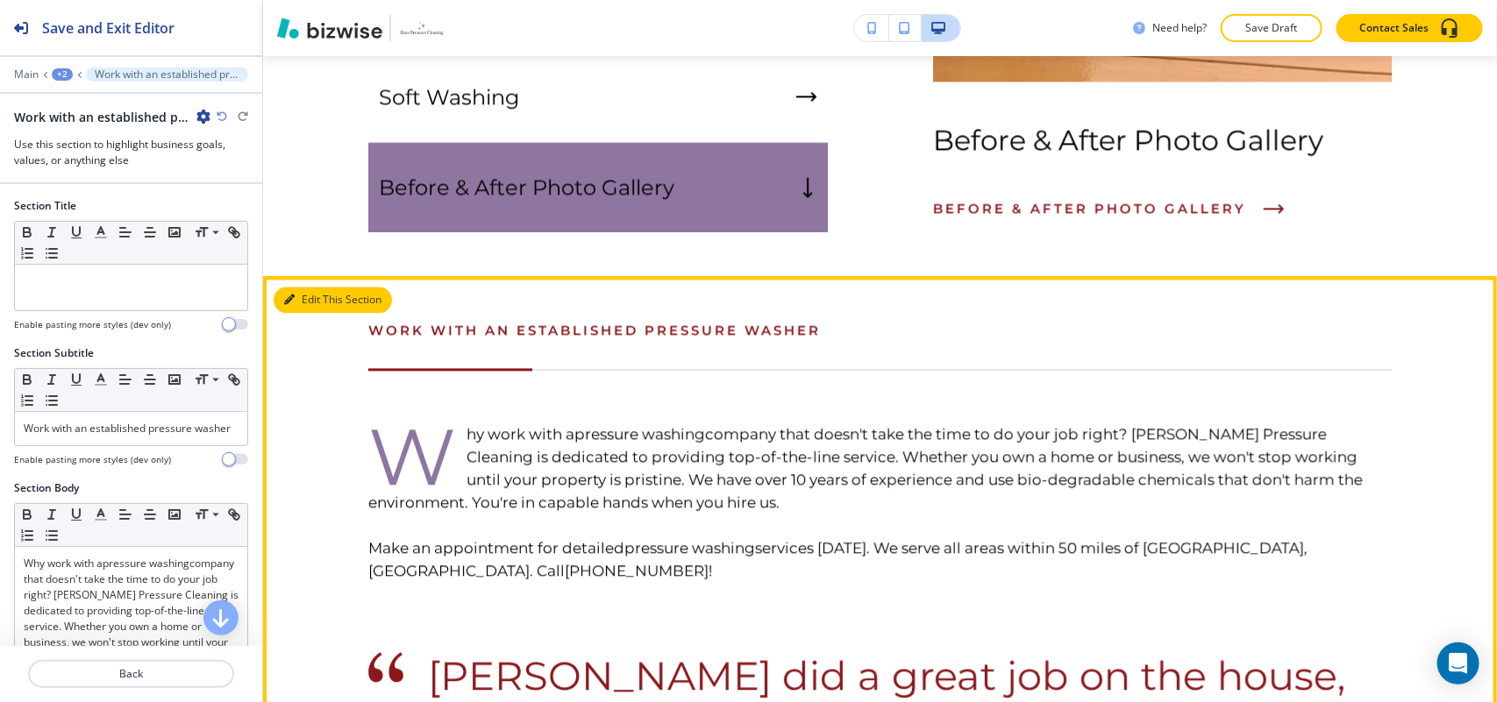
scroll to position [1760, 0]
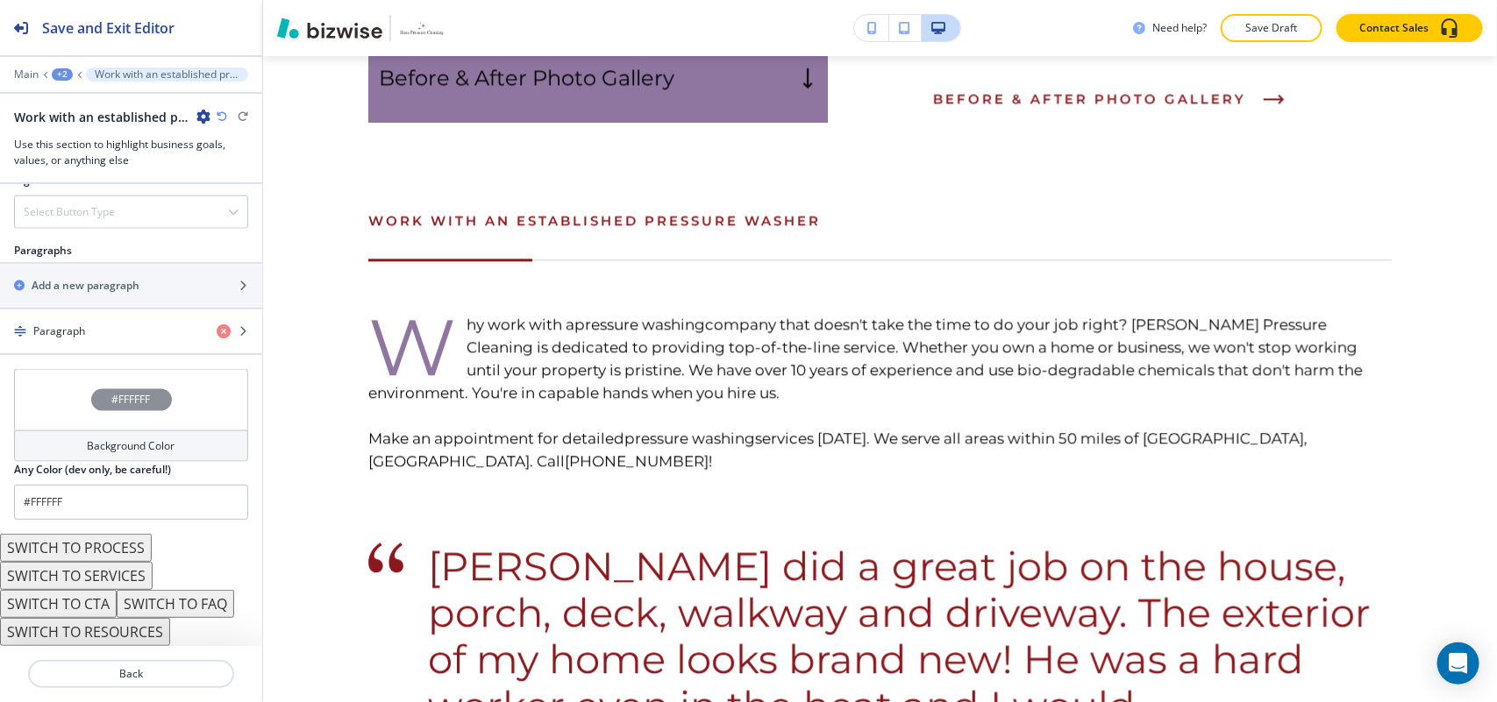
click at [37, 397] on div "#FFFFFF" at bounding box center [131, 399] width 234 height 61
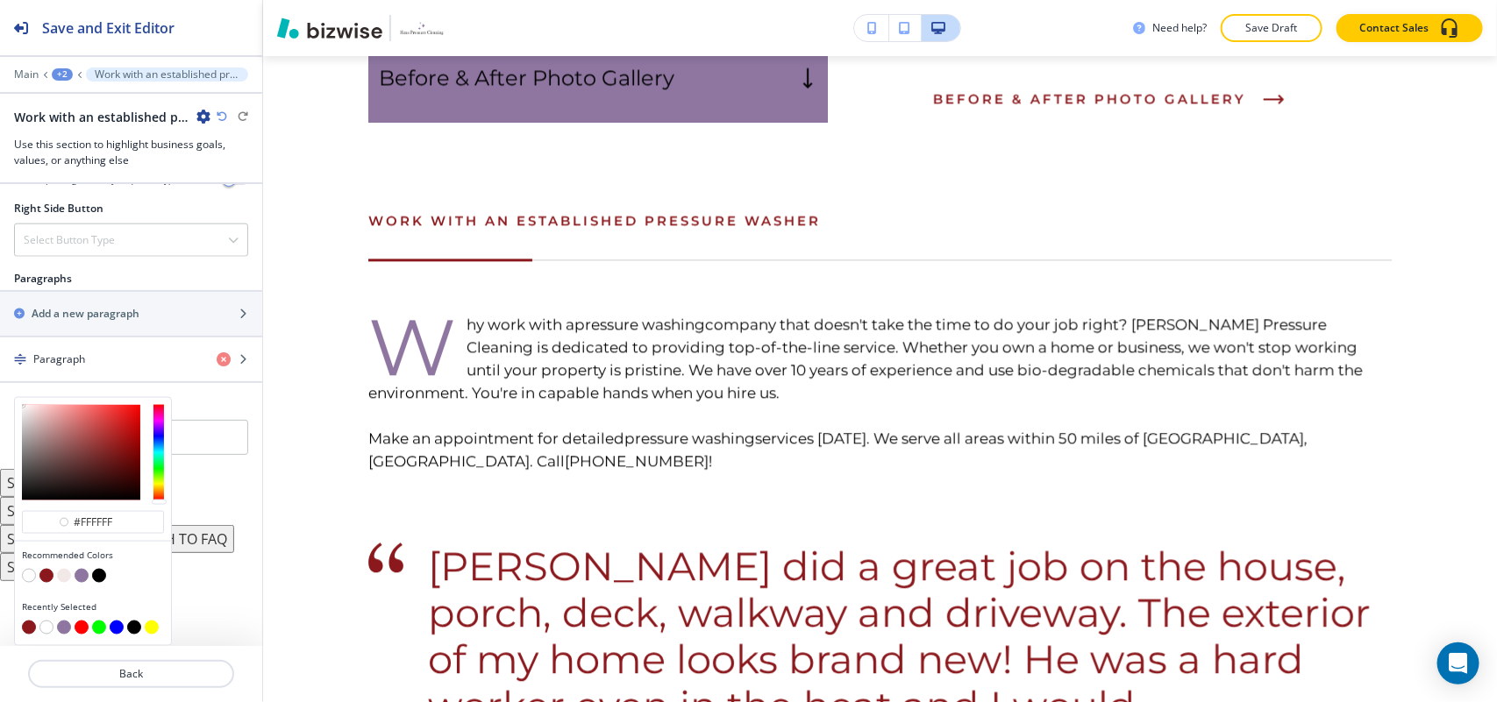
scroll to position [1042, 0]
click at [50, 574] on button "button" at bounding box center [46, 576] width 14 height 14
type input "#8b181c"
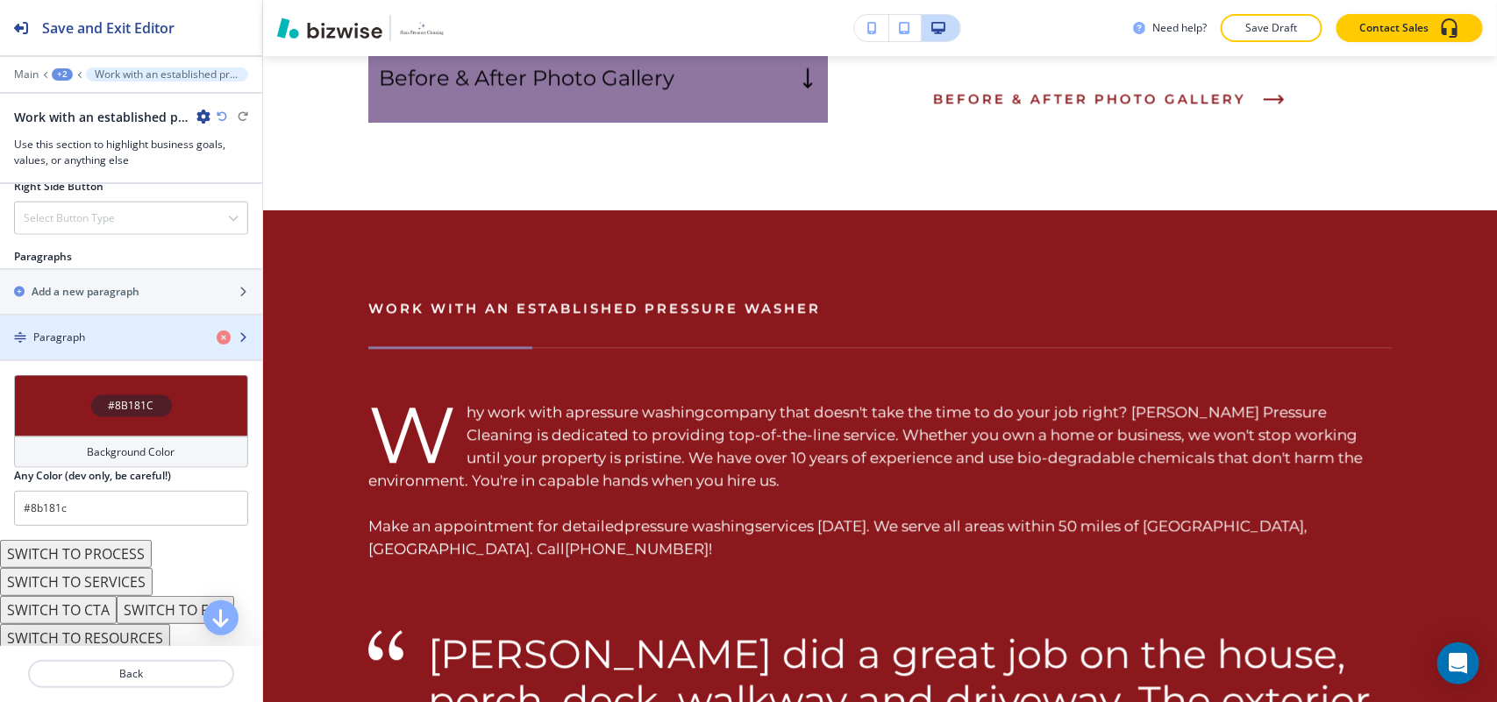
click at [115, 359] on div "button" at bounding box center [131, 352] width 262 height 14
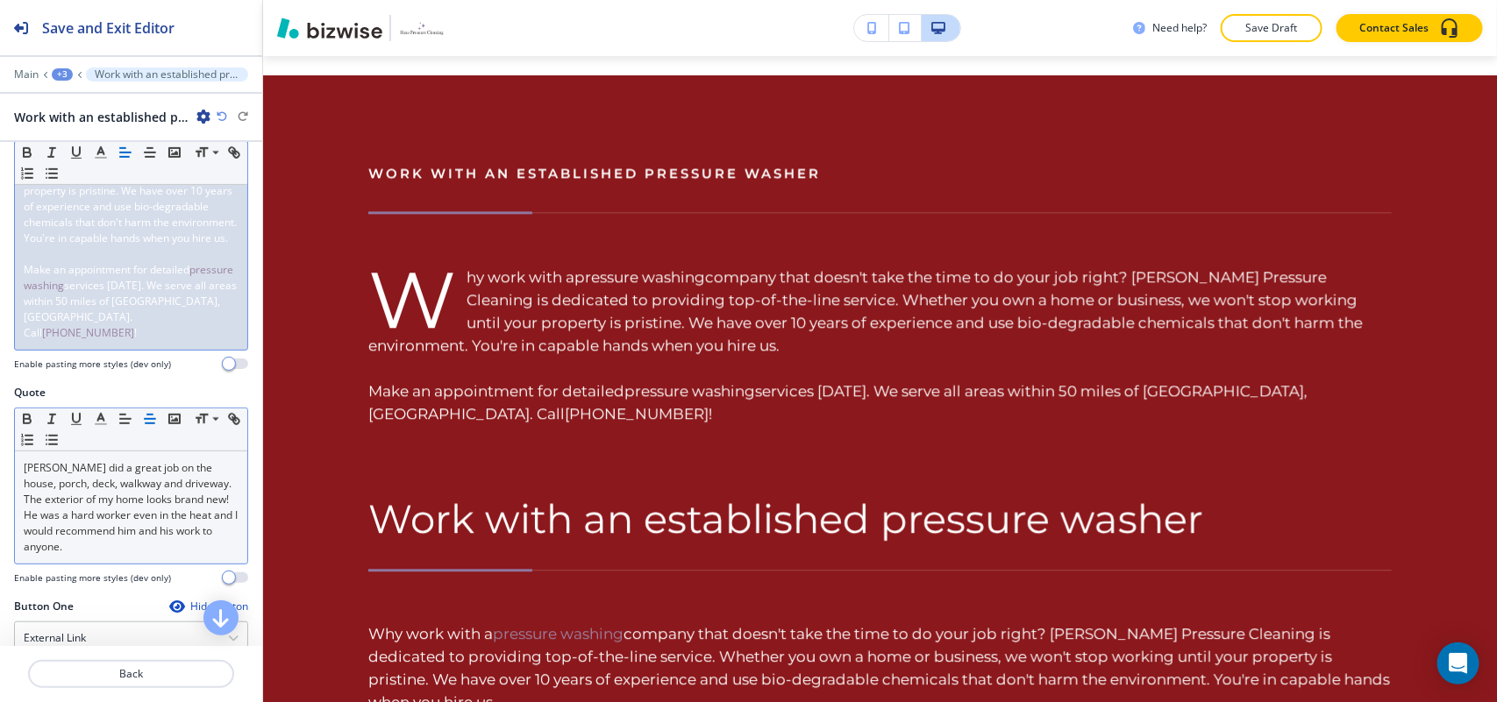
scroll to position [438, 0]
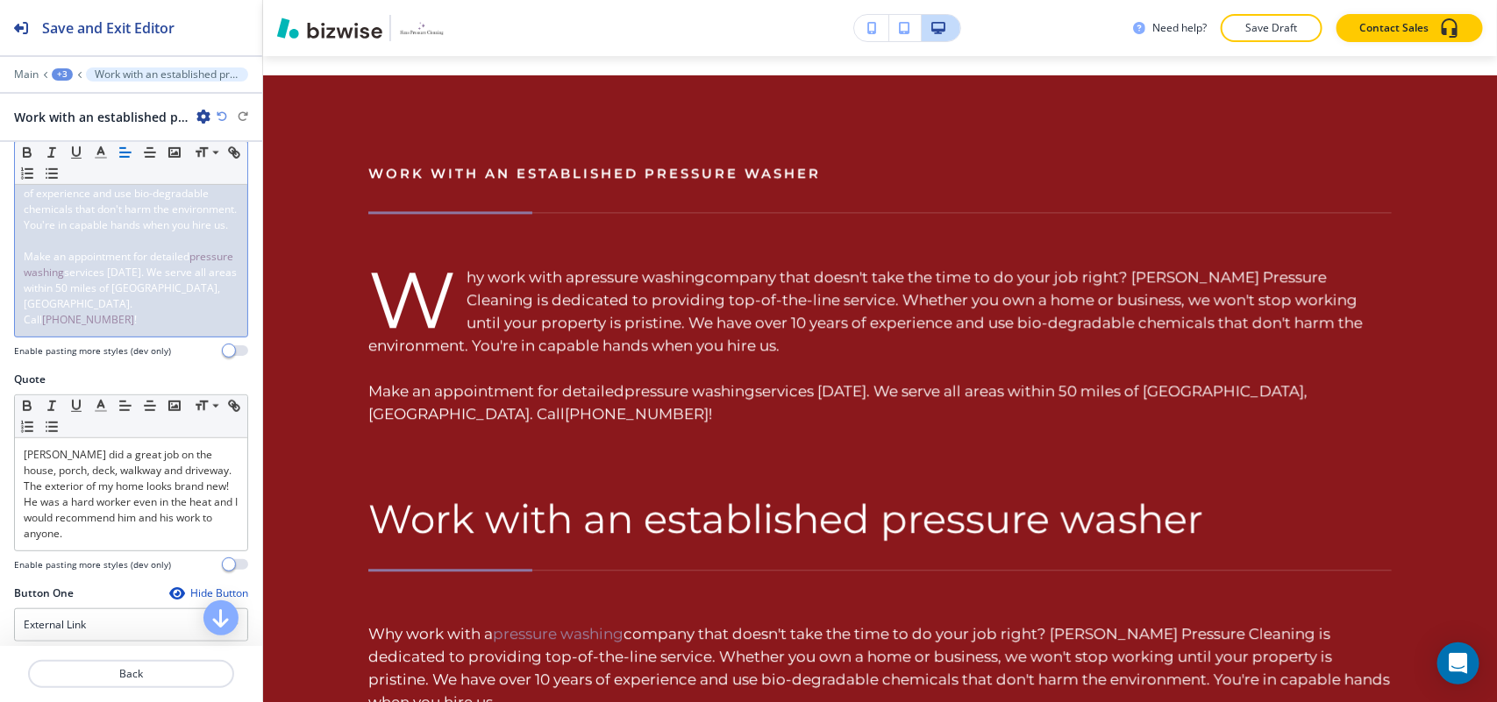
click at [76, 264] on span "Make an appointment for detailed" at bounding box center [107, 256] width 166 height 15
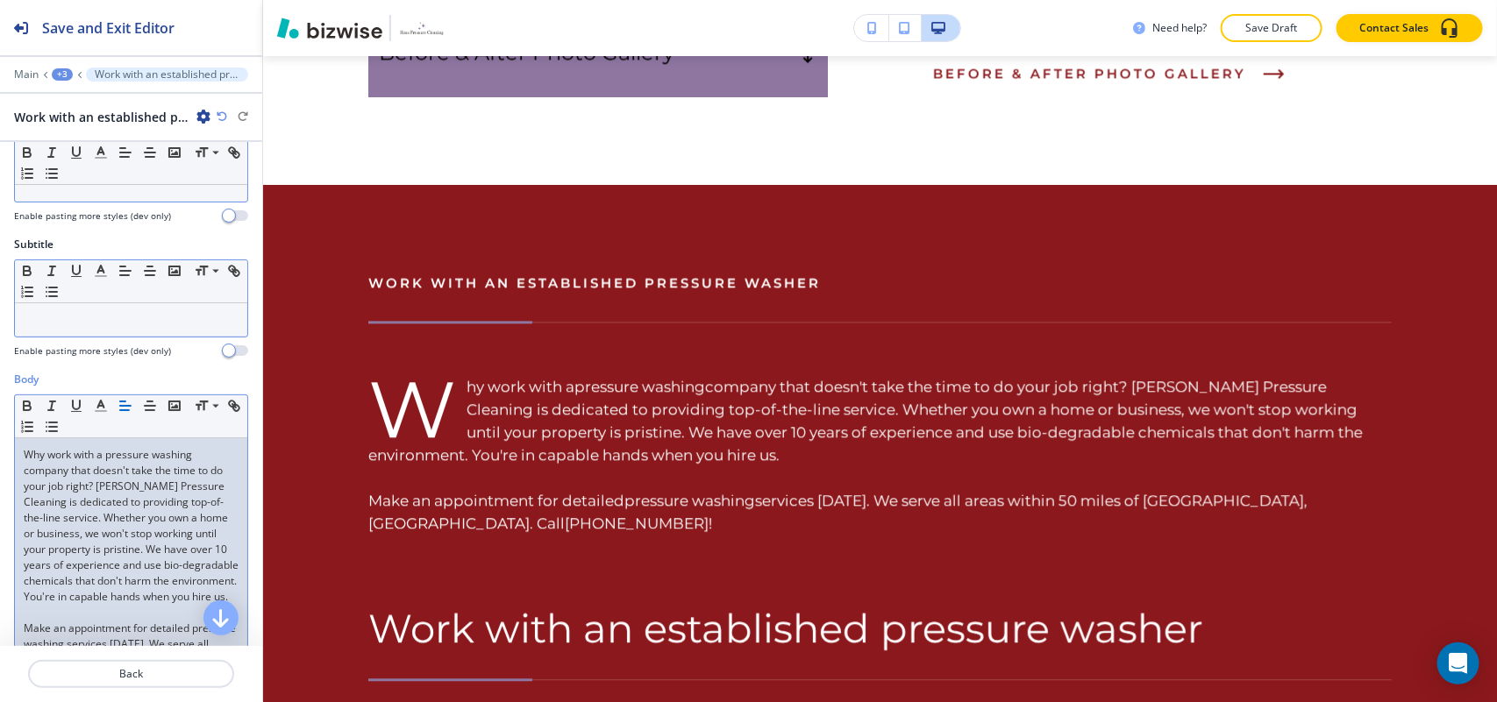
scroll to position [0, 0]
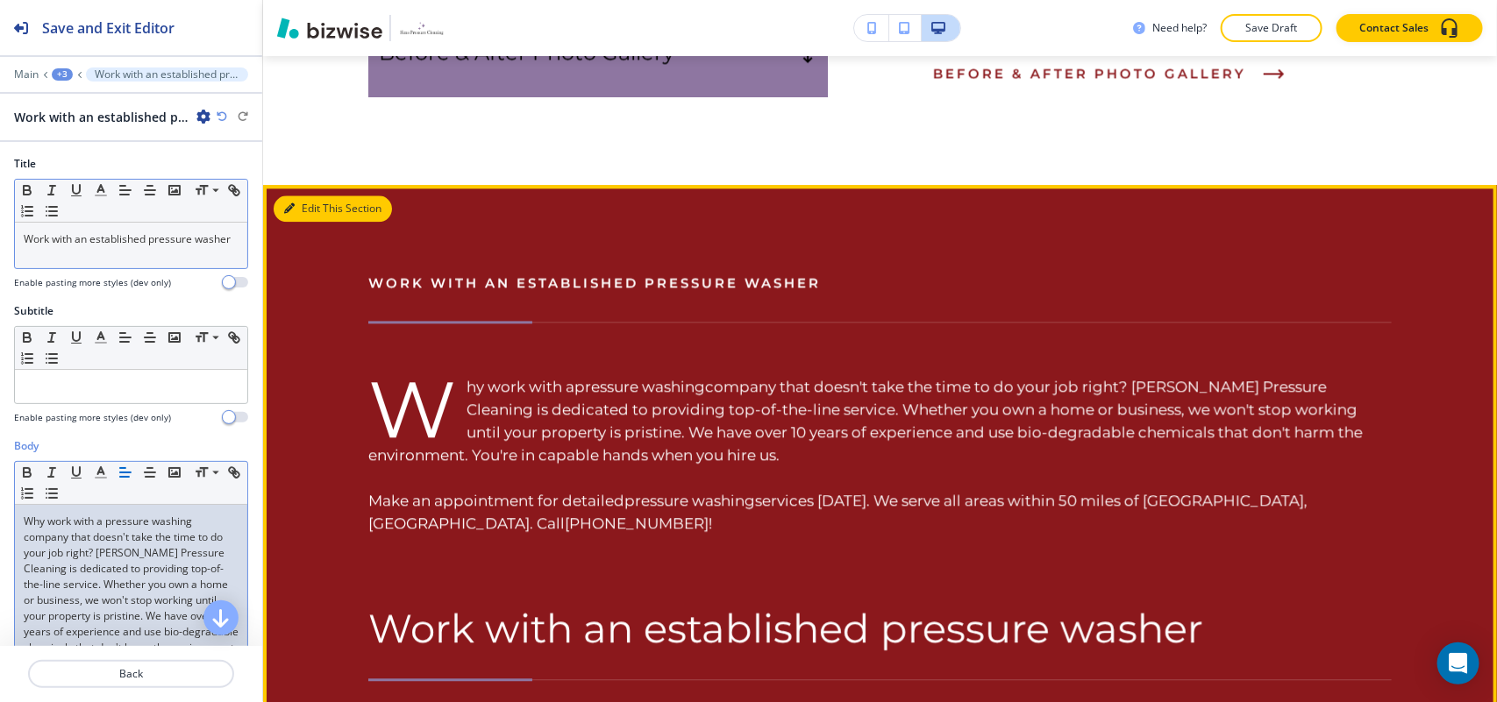
click at [292, 203] on icon "button" at bounding box center [289, 208] width 11 height 11
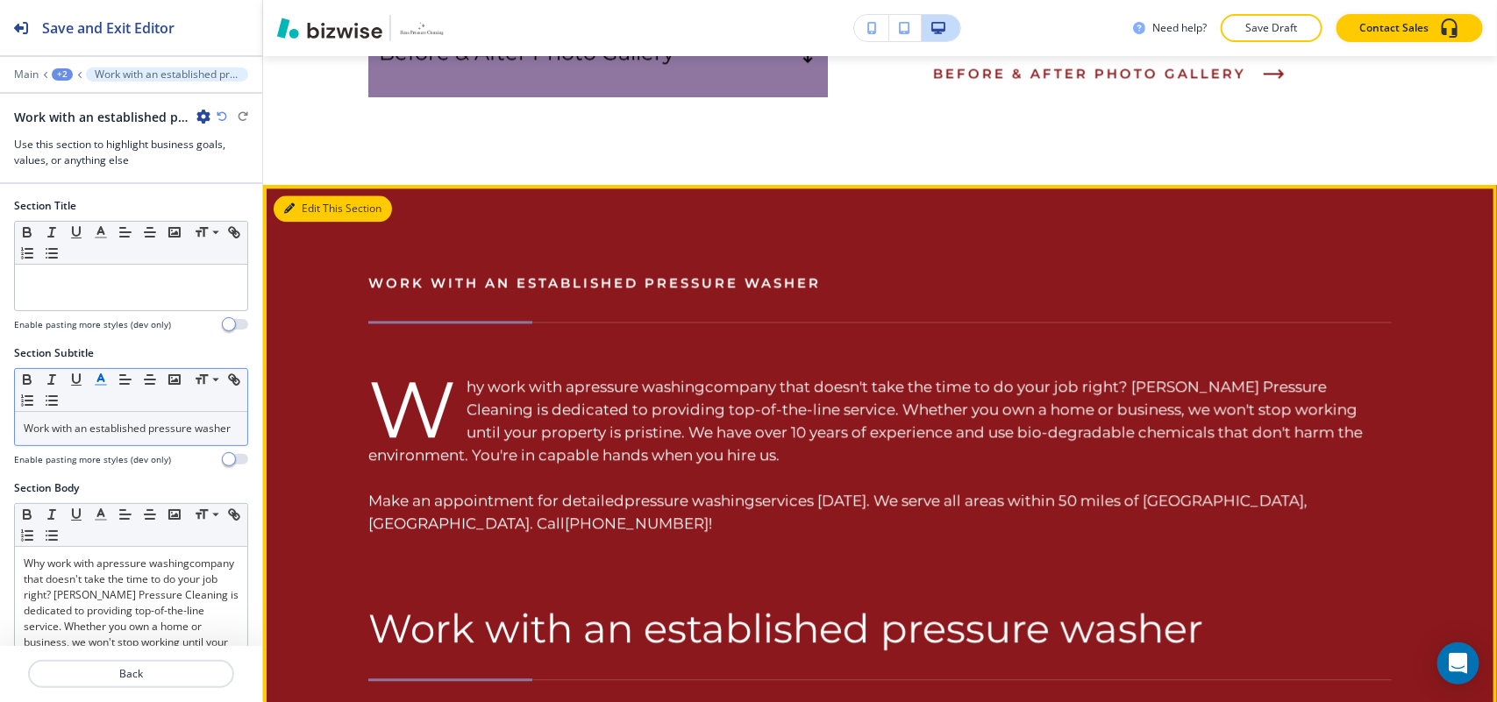
scroll to position [1803, 0]
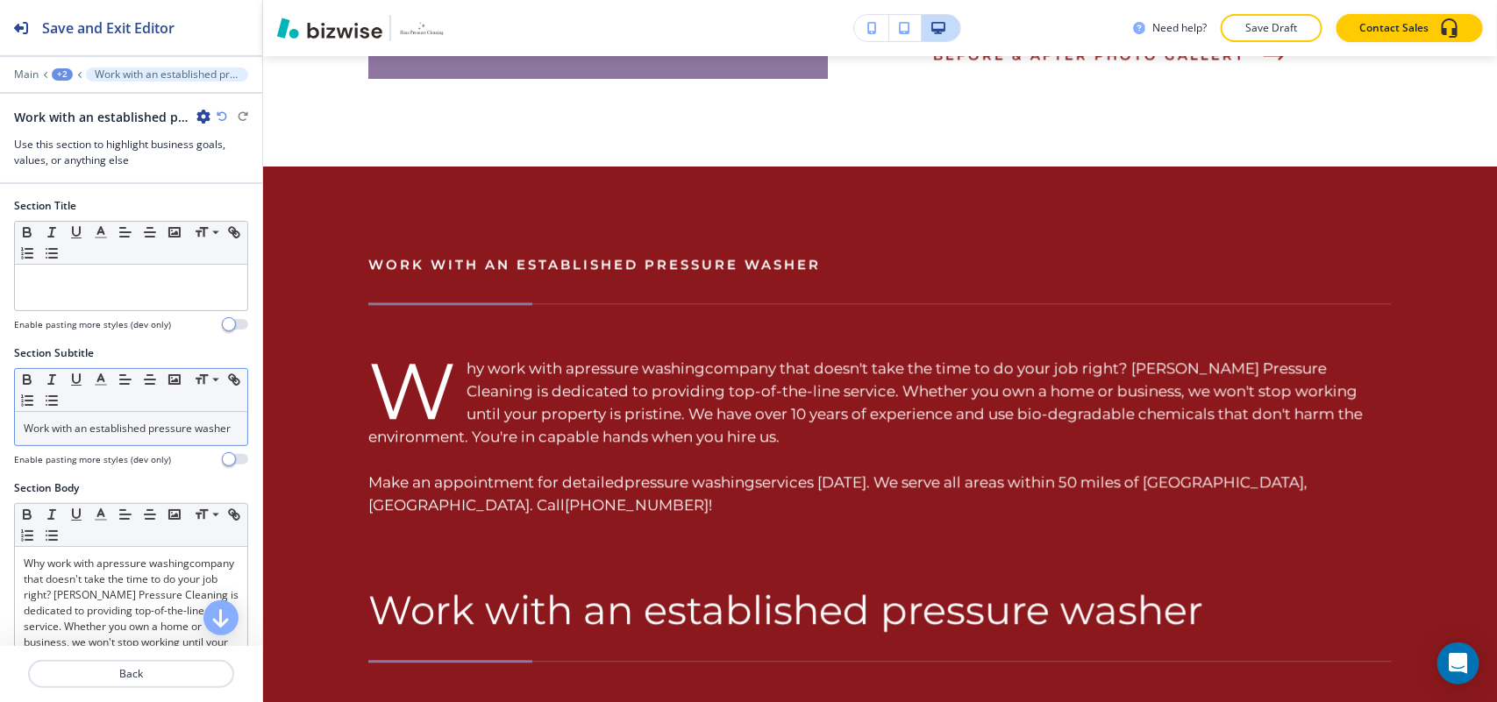
click at [110, 437] on p "Work with an established pressure washer" at bounding box center [131, 429] width 215 height 16
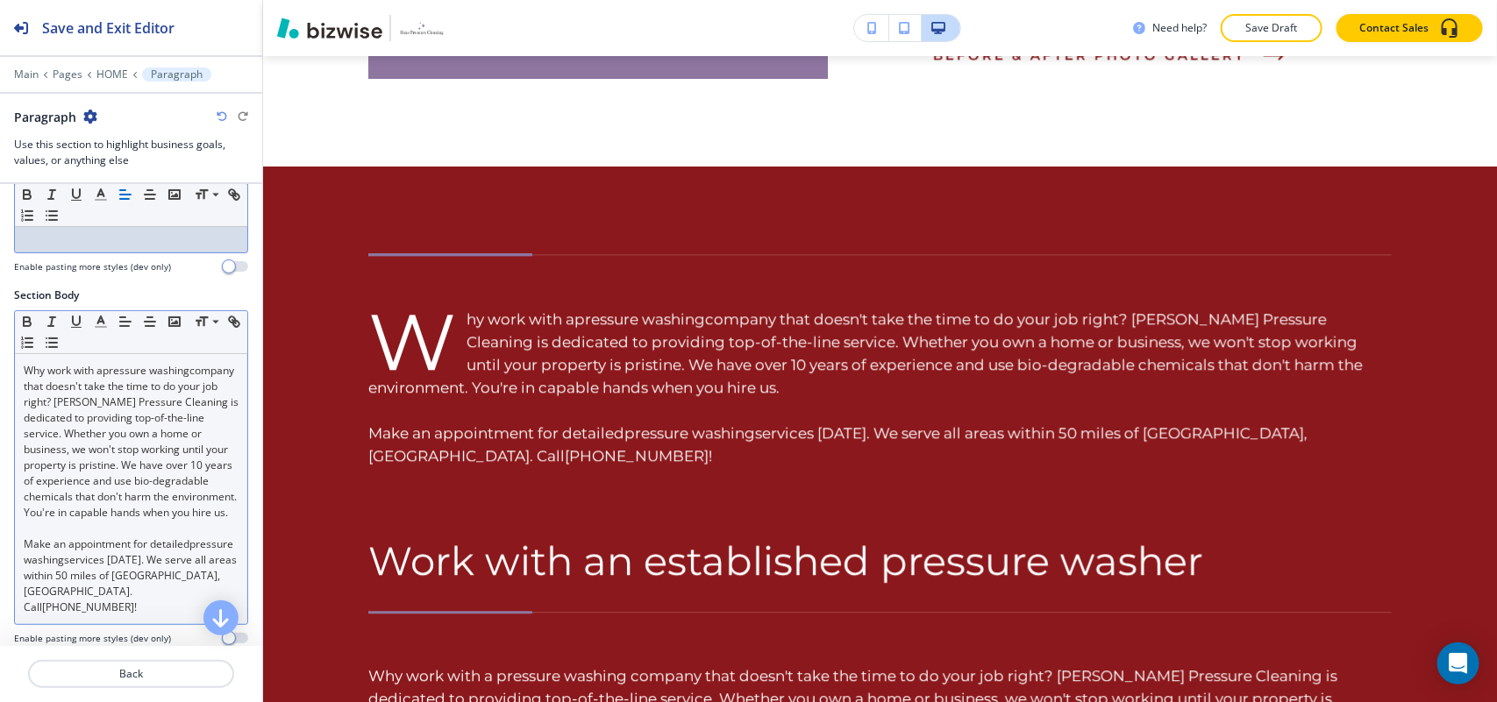
scroll to position [219, 0]
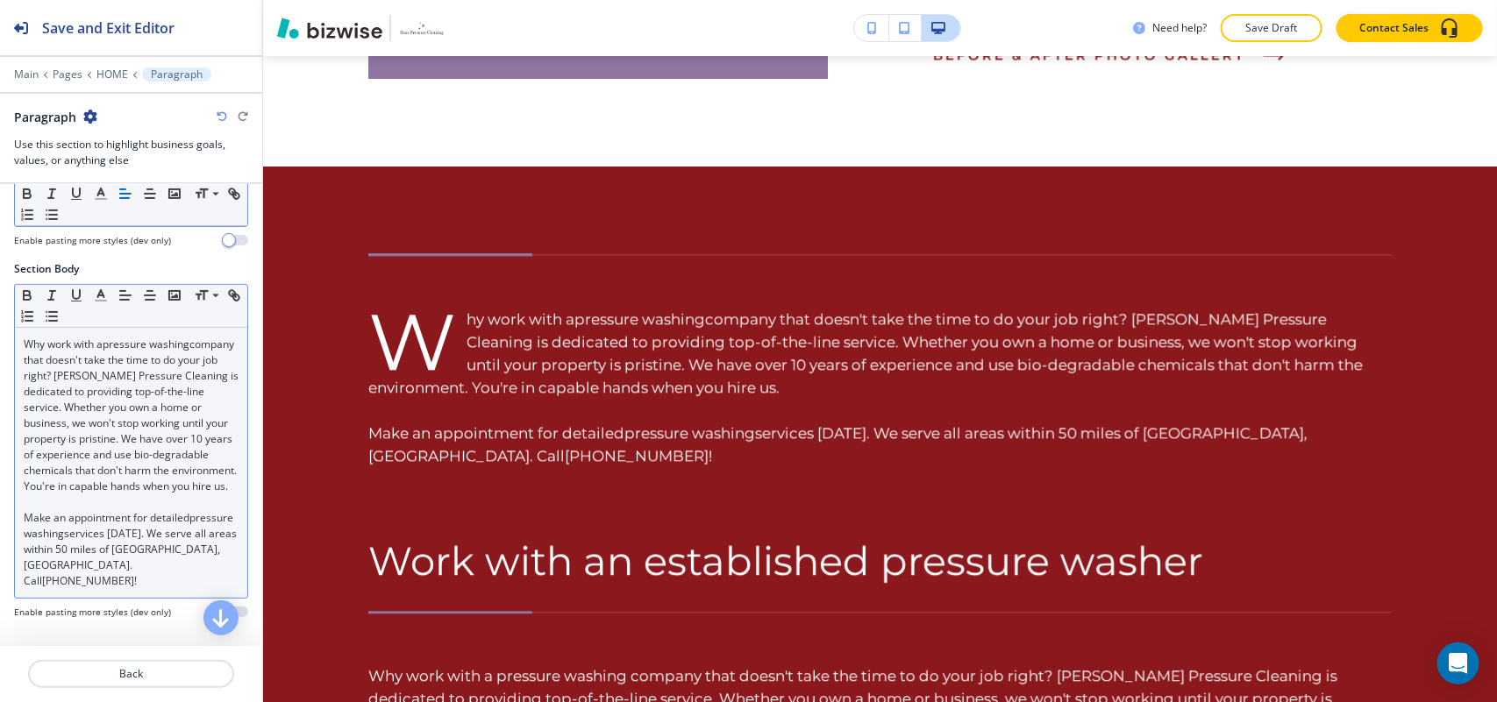
click at [160, 494] on link "company that doesn't take the time to do your job right? [PERSON_NAME] Pressure…" at bounding box center [132, 415] width 217 height 157
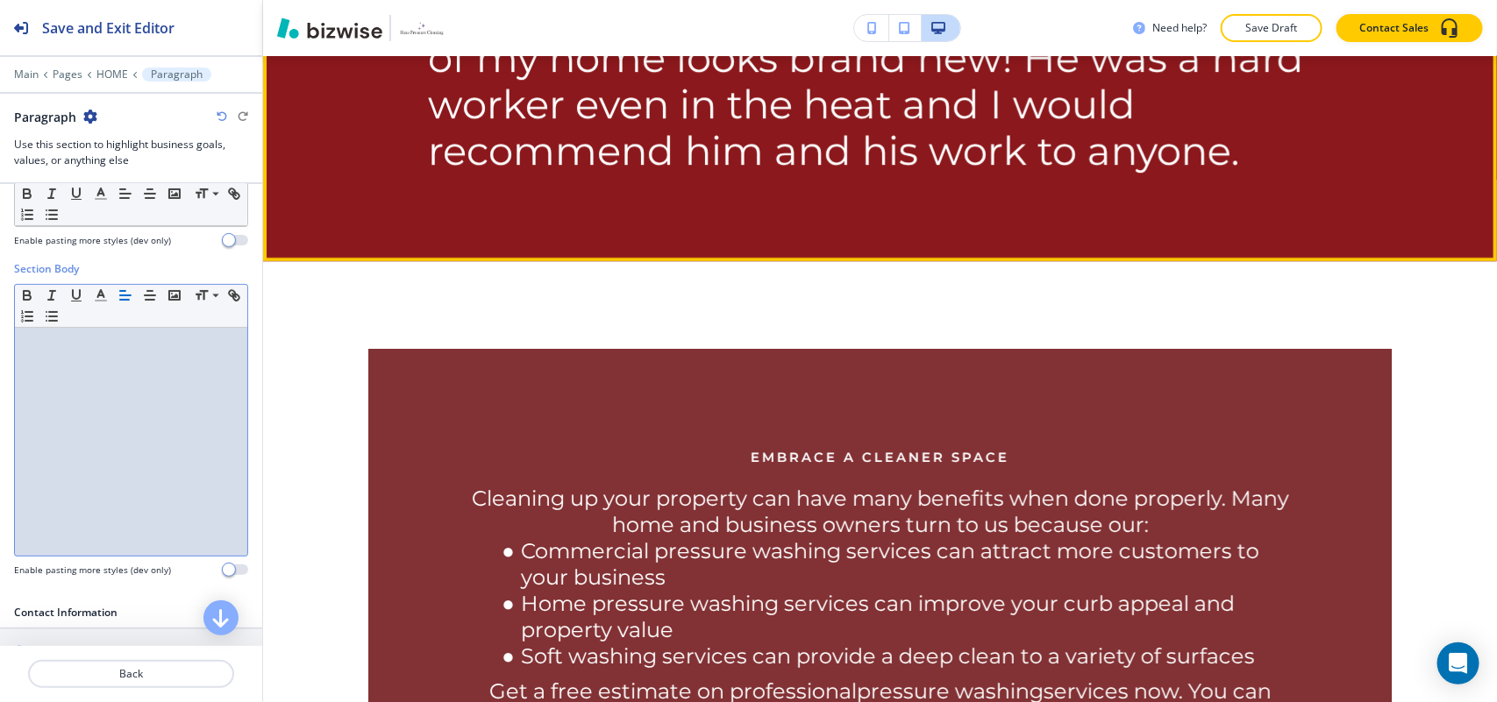
scroll to position [2461, 0]
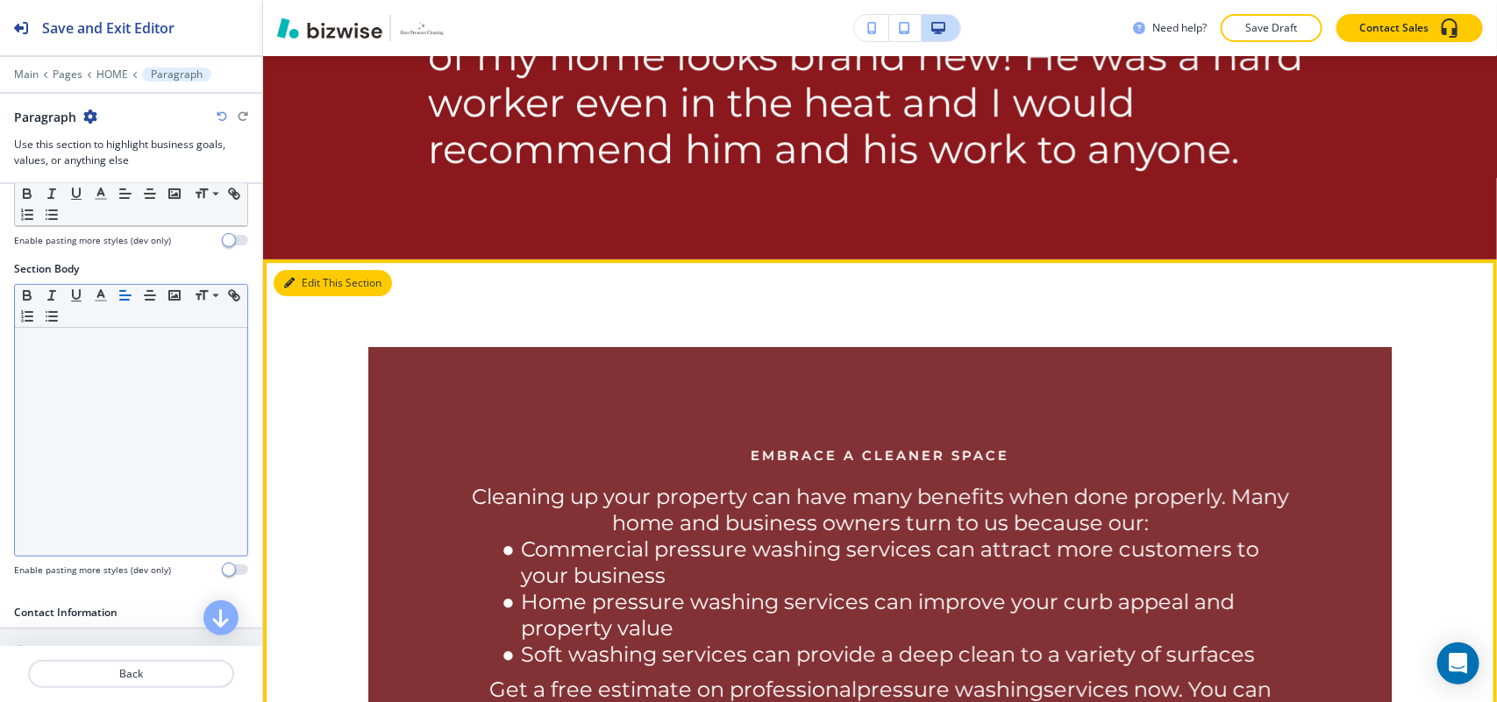
click at [314, 270] on button "Edit This Section" at bounding box center [333, 283] width 118 height 26
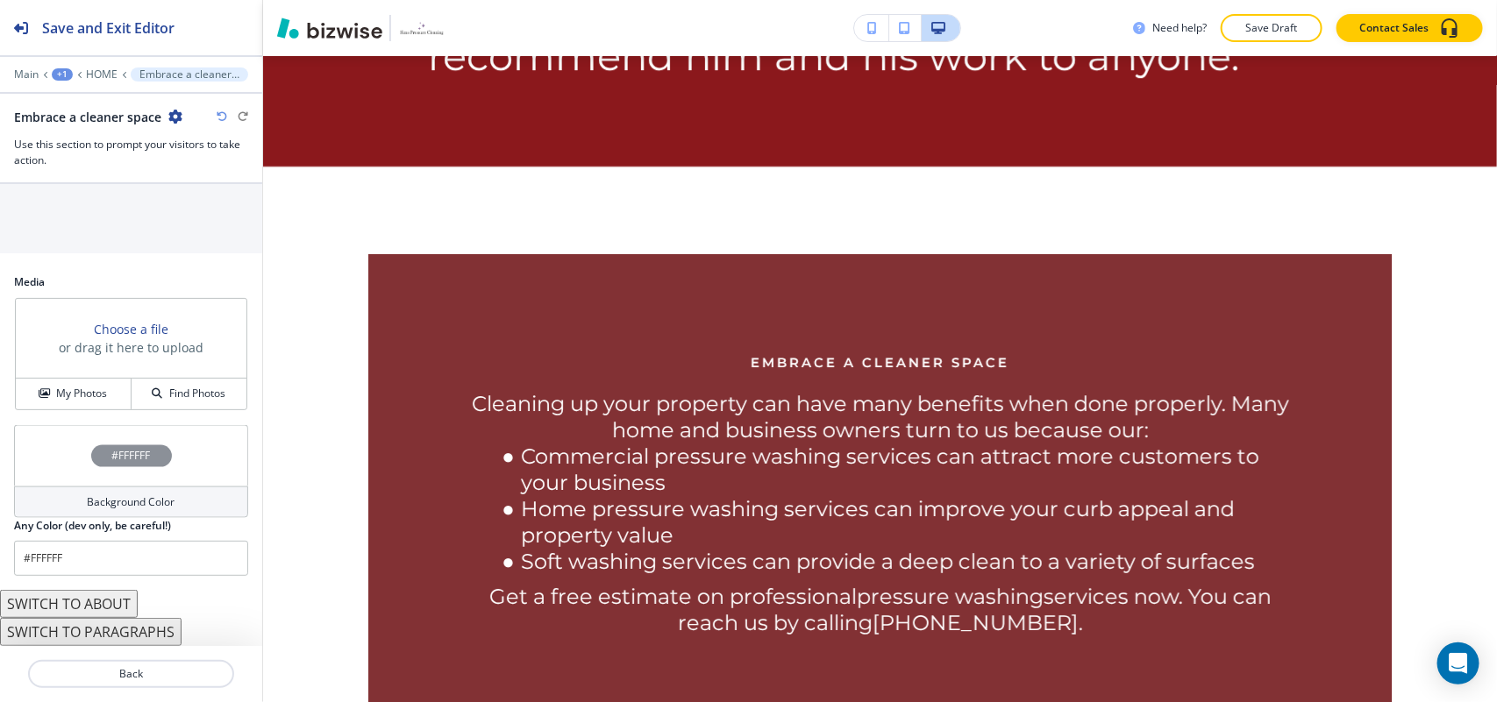
scroll to position [983, 0]
drag, startPoint x: 110, startPoint y: 602, endPoint x: 112, endPoint y: 594, distance: 8.9
click at [110, 603] on button "SWITCH TO ABOUT" at bounding box center [69, 604] width 138 height 28
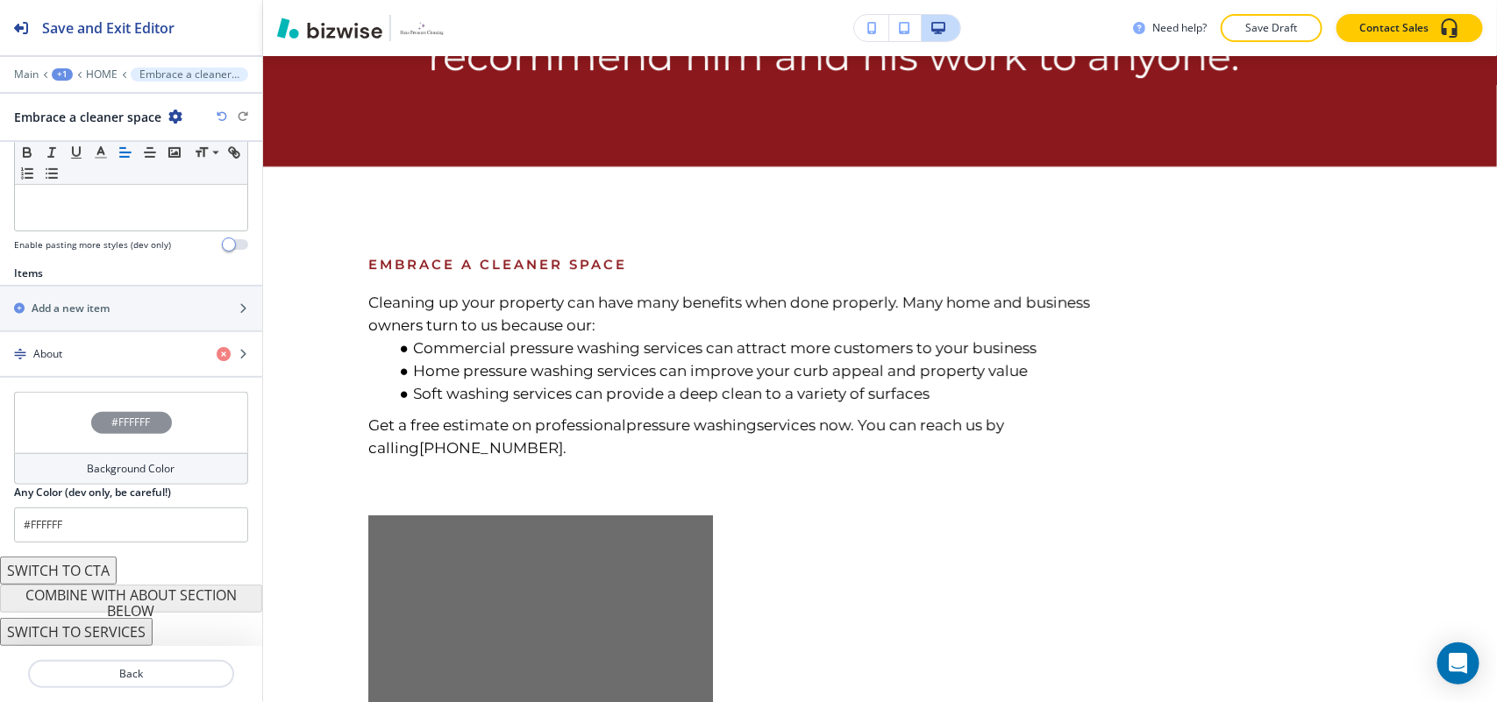
scroll to position [507, 0]
click at [99, 365] on div "button" at bounding box center [131, 369] width 262 height 14
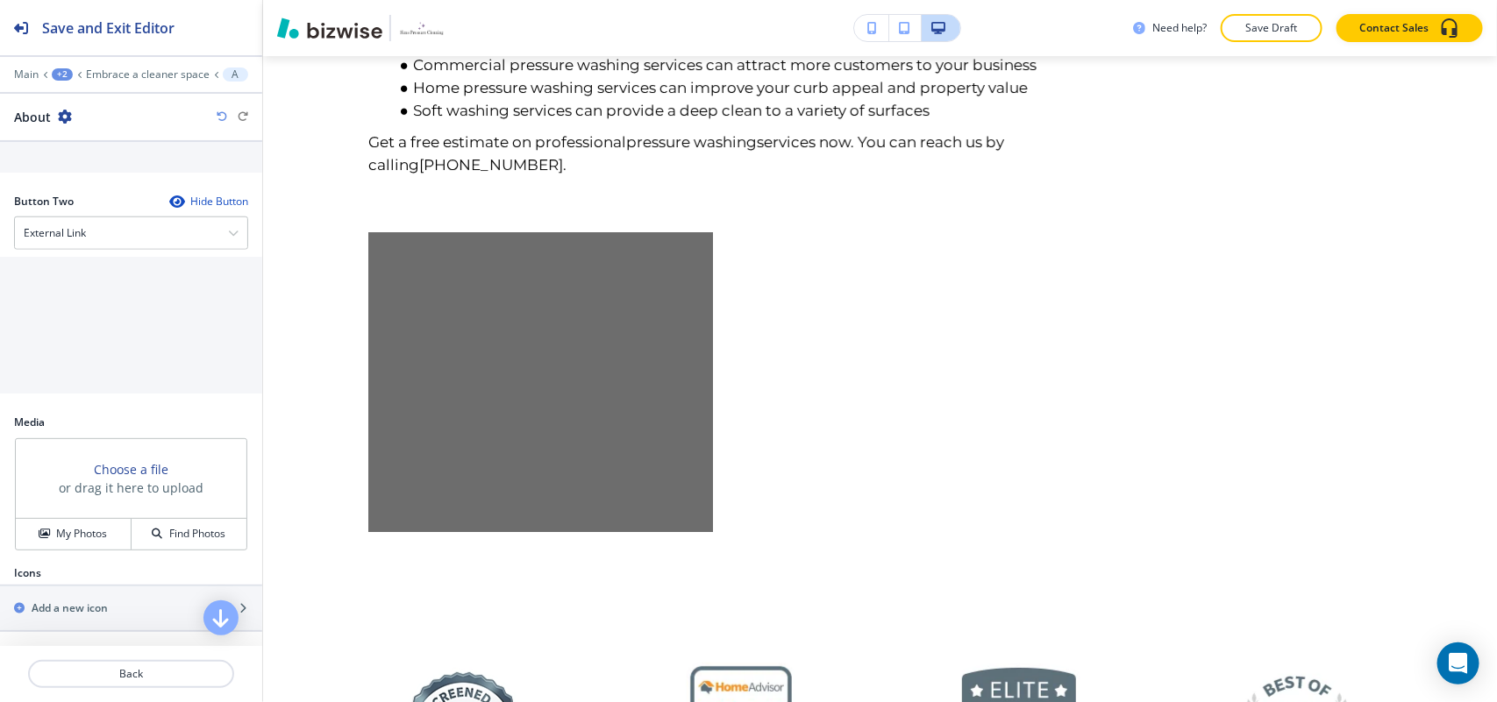
scroll to position [800, 0]
click at [83, 536] on h4 "My Photos" at bounding box center [81, 534] width 51 height 16
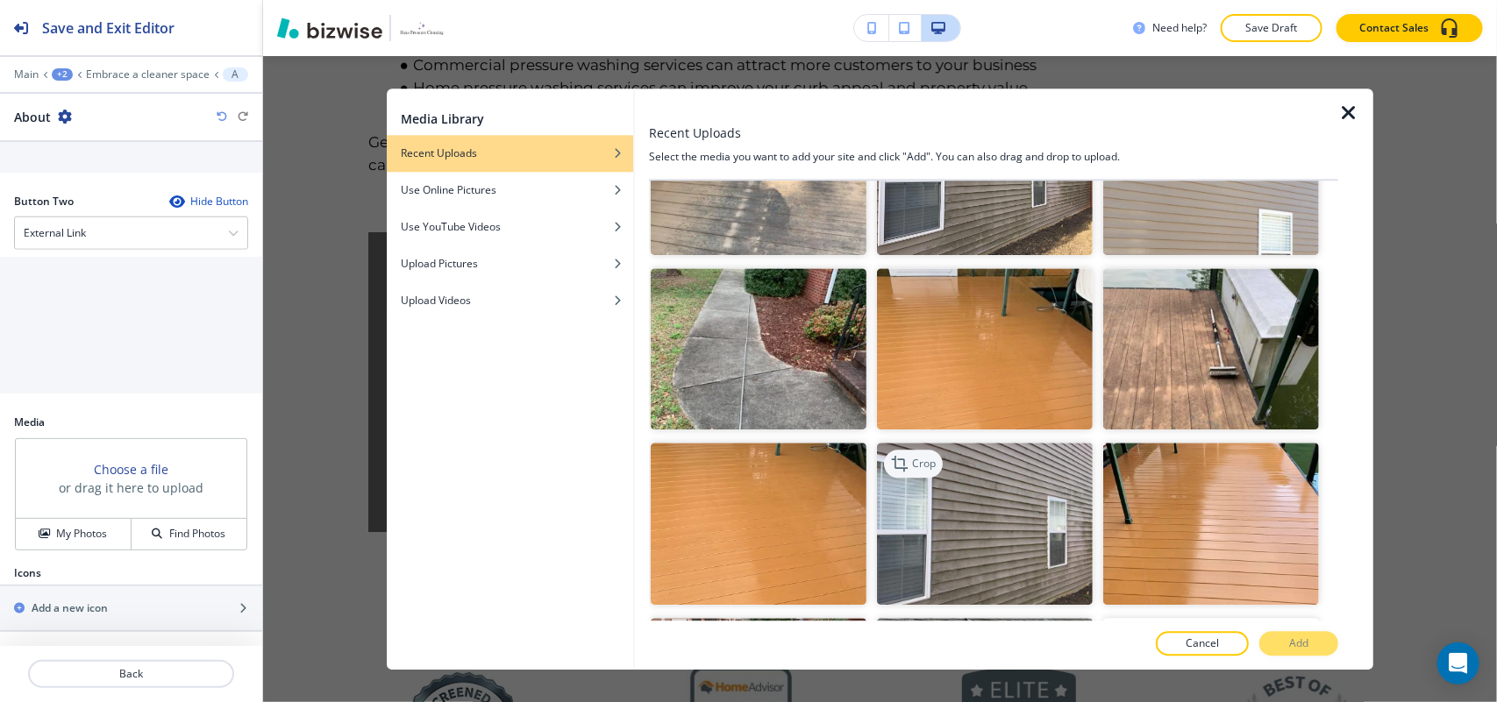
scroll to position [1937, 0]
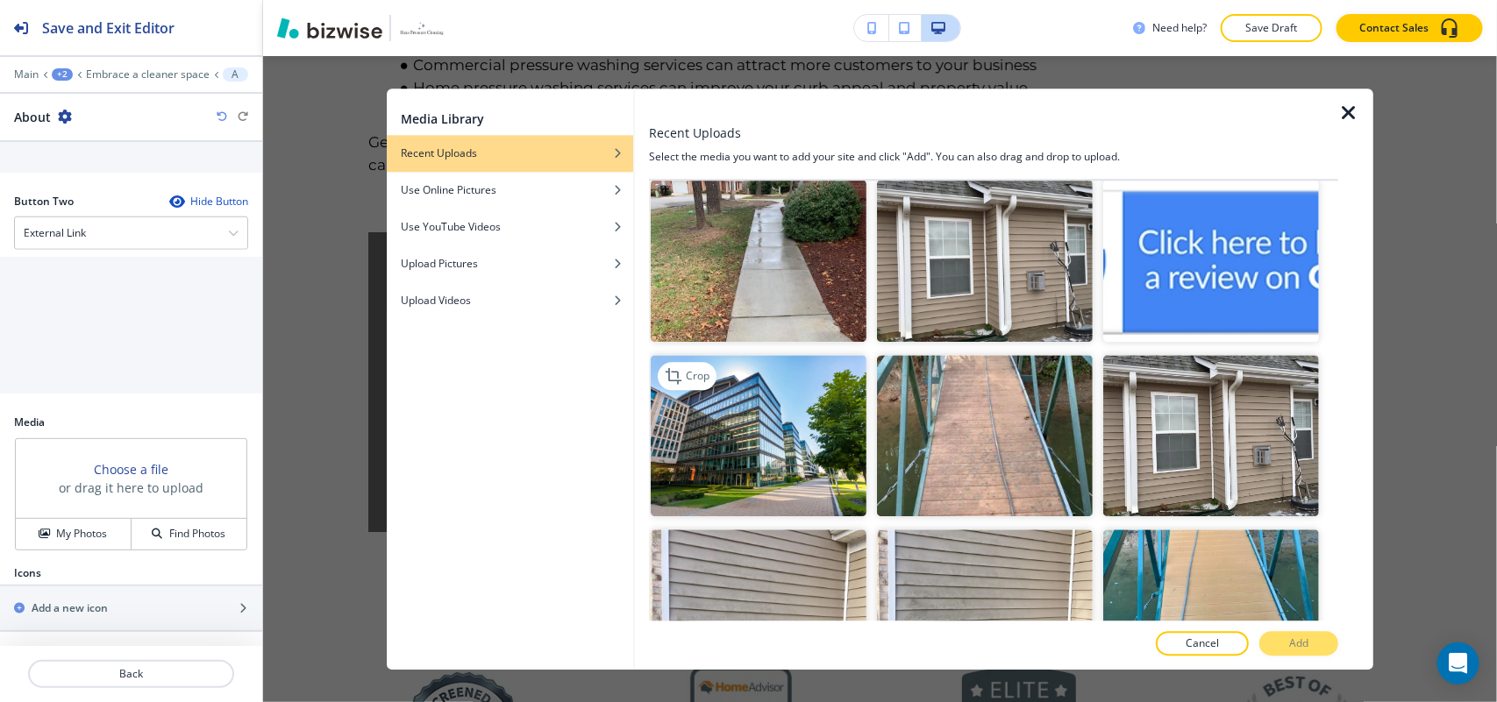
click at [807, 399] on img "button" at bounding box center [759, 436] width 216 height 162
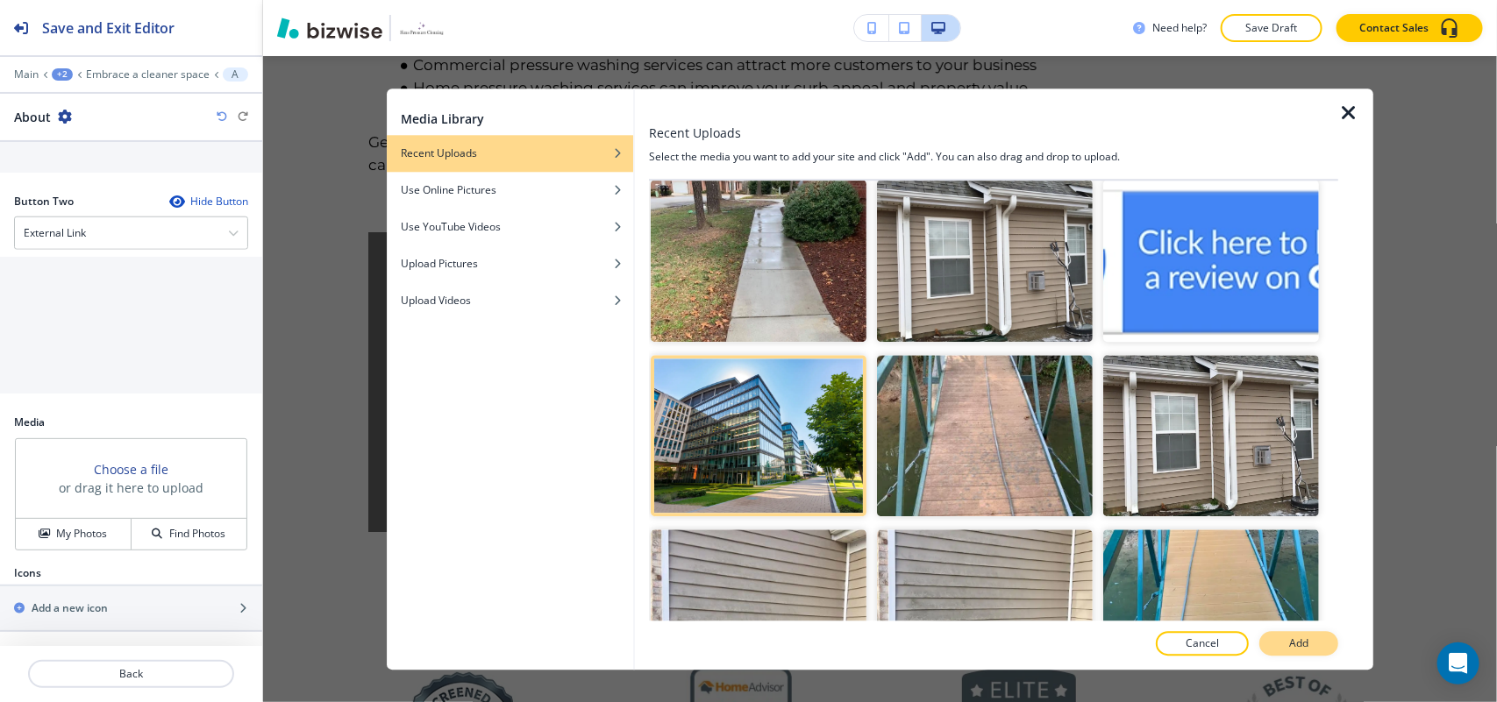
click at [1312, 641] on button "Add" at bounding box center [1298, 643] width 79 height 25
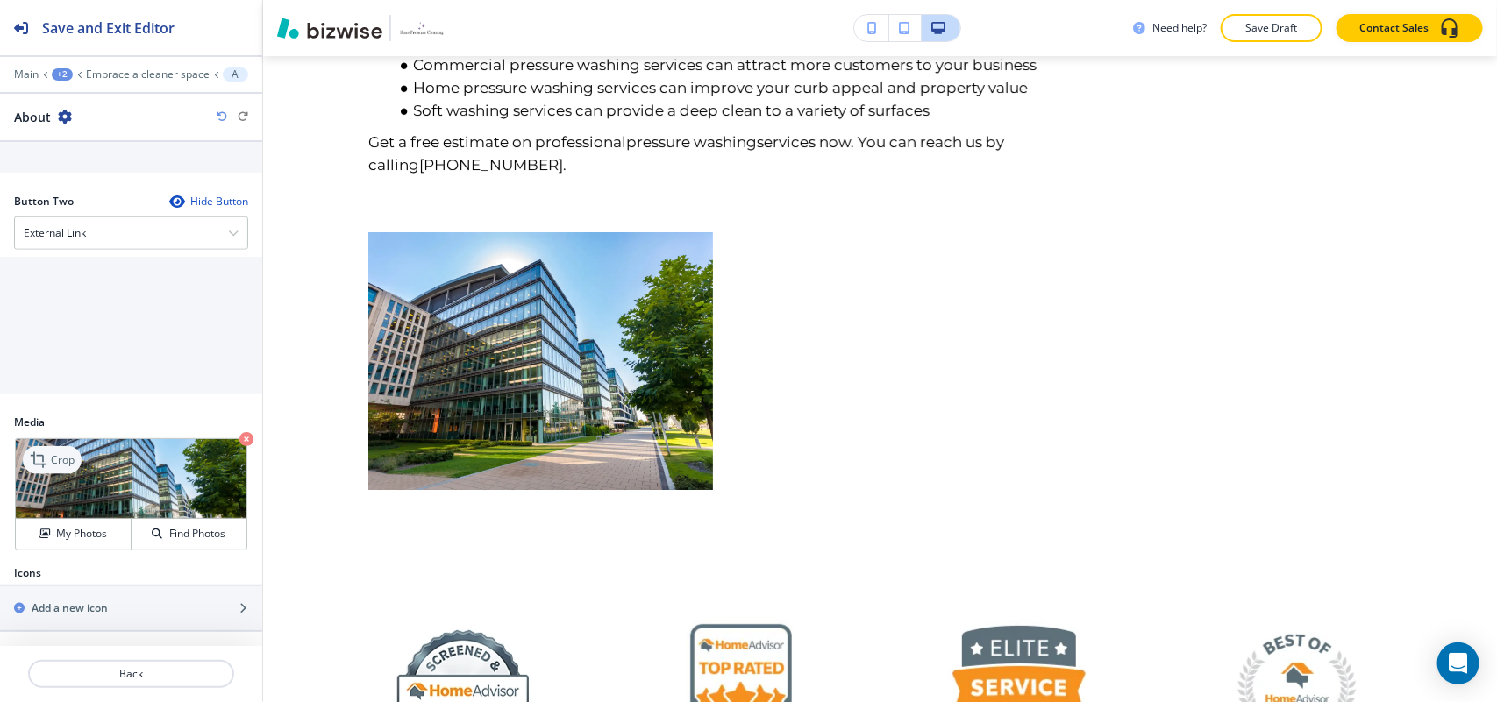
click at [48, 458] on icon at bounding box center [40, 460] width 21 height 21
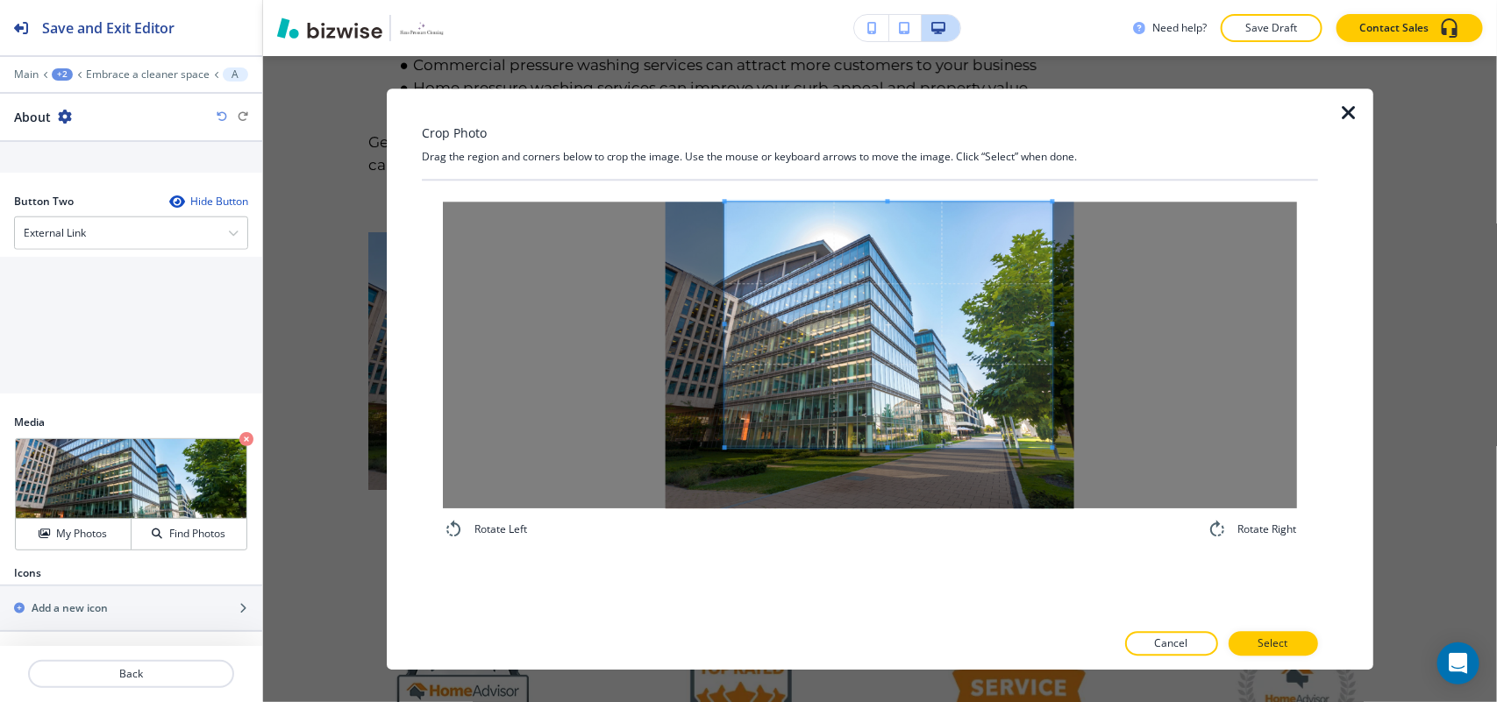
click at [953, 340] on span at bounding box center [887, 324] width 327 height 245
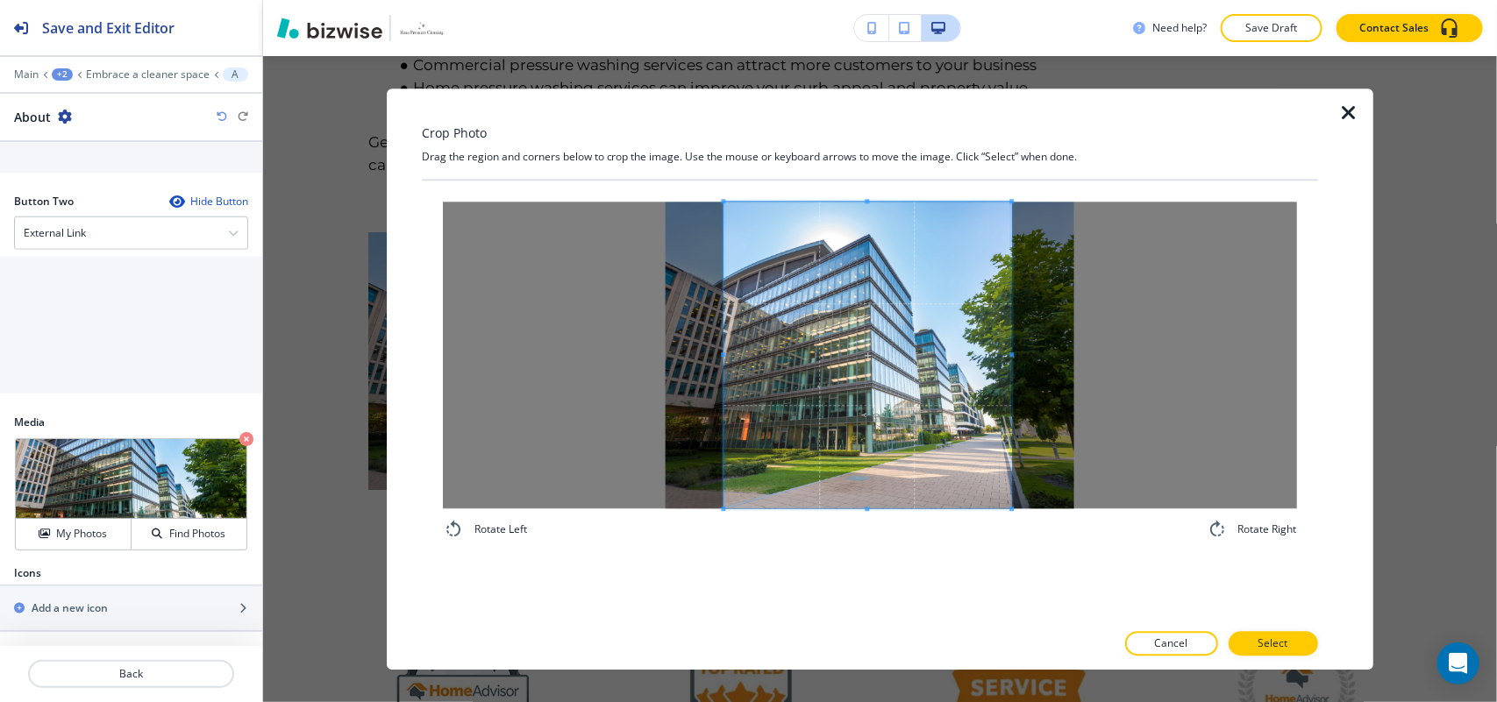
click at [1011, 537] on div "Rotate Left Rotate Right" at bounding box center [870, 371] width 854 height 338
click at [1302, 651] on button "Select" at bounding box center [1272, 643] width 89 height 25
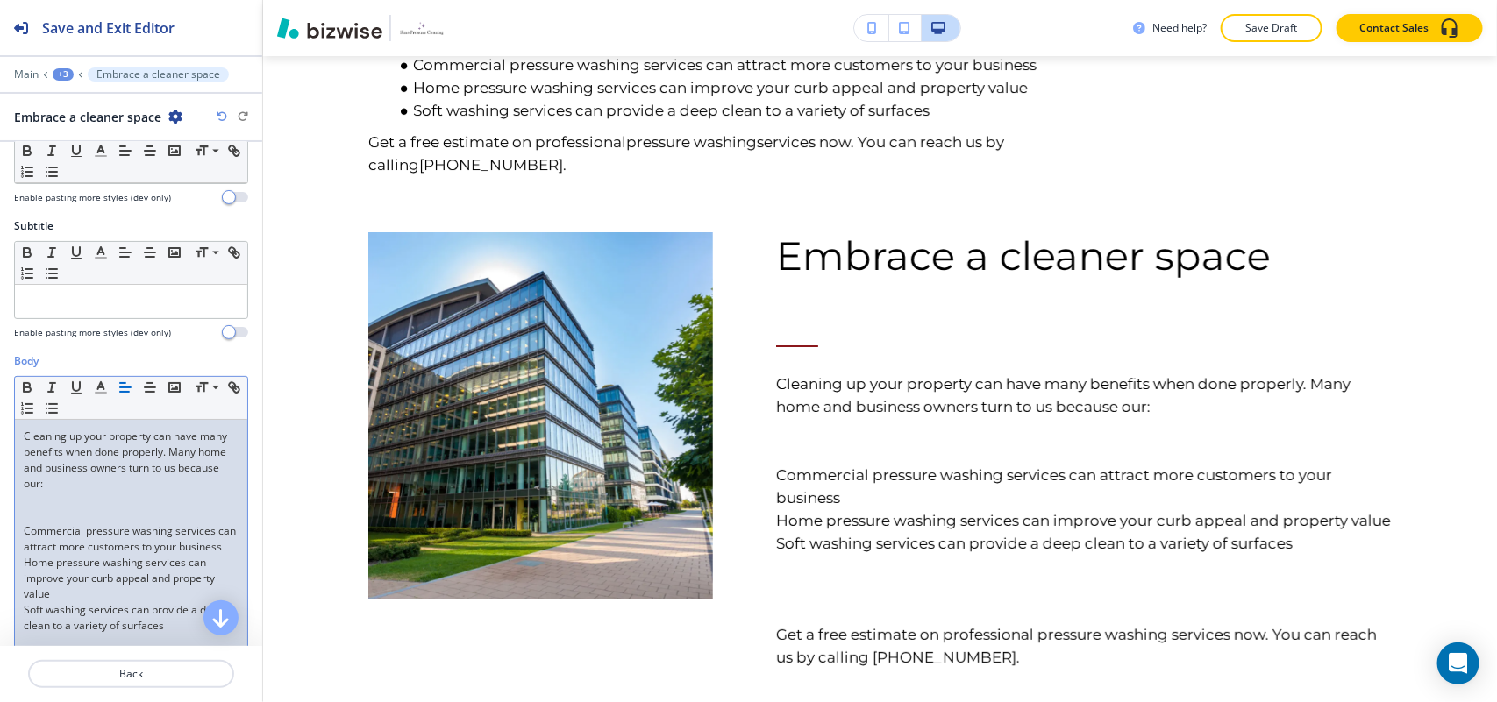
scroll to position [219, 0]
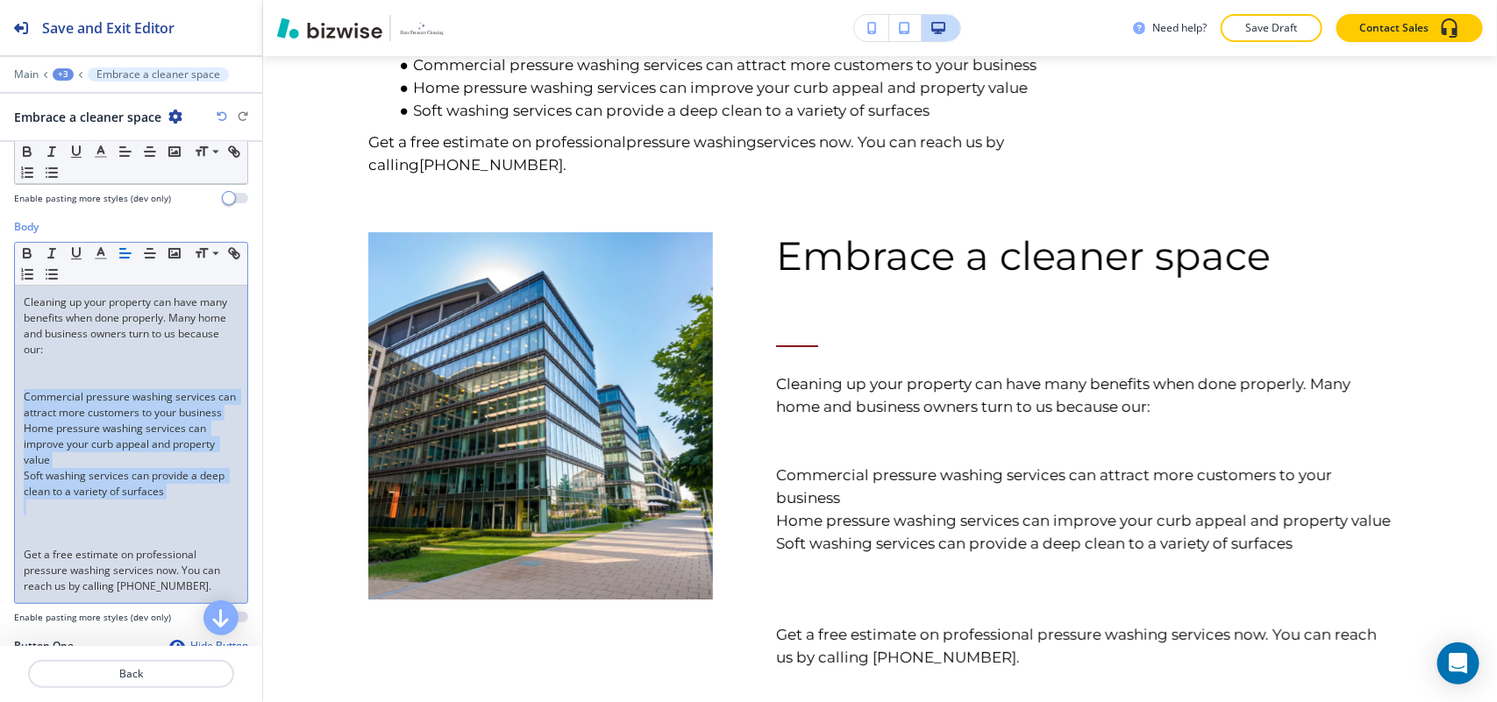
drag, startPoint x: 217, startPoint y: 517, endPoint x: 9, endPoint y: 395, distance: 240.9
click at [9, 395] on div "Body Small Normal Large Huge Cleaning up your property can have many benefits w…" at bounding box center [131, 428] width 262 height 419
click at [57, 274] on line "button" at bounding box center [53, 274] width 8 height 0
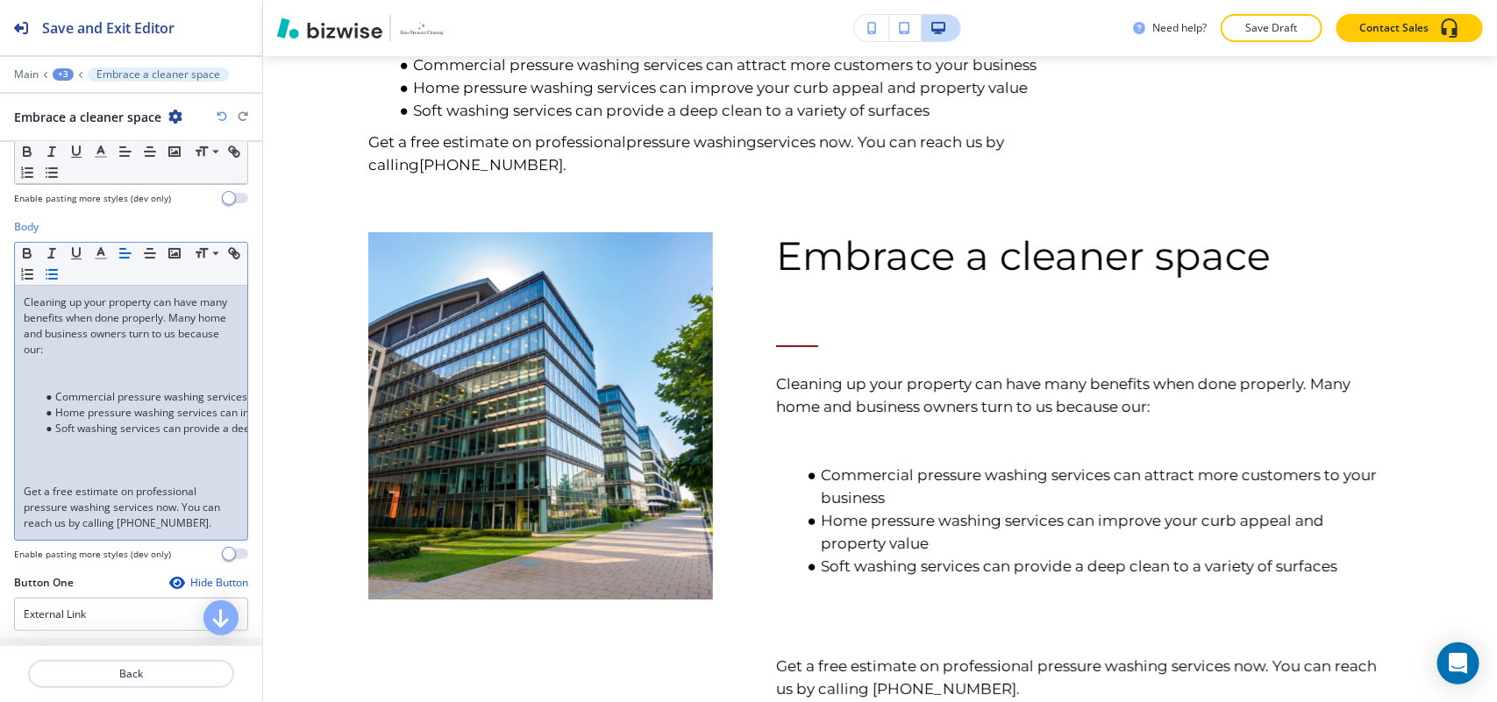
click at [59, 375] on p at bounding box center [131, 381] width 215 height 16
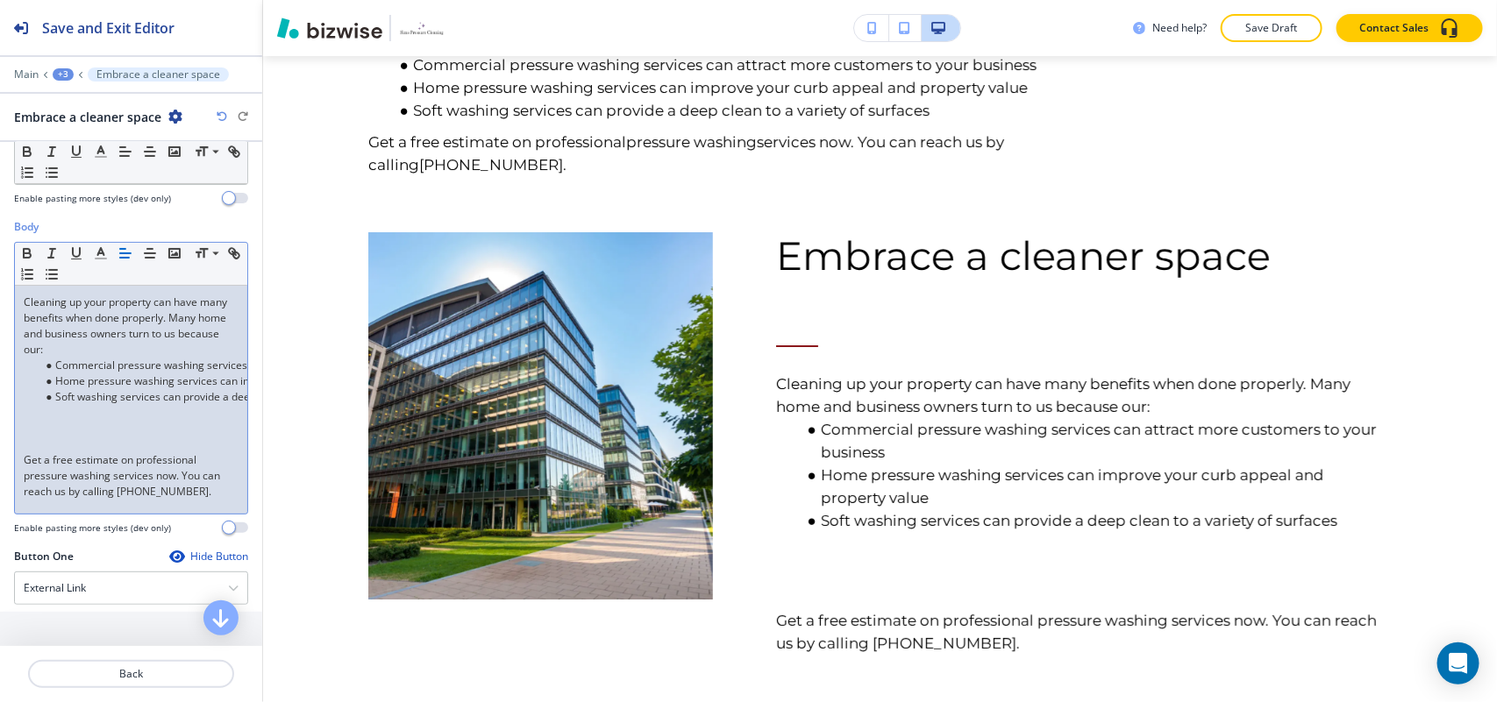
click at [48, 438] on p at bounding box center [131, 445] width 215 height 16
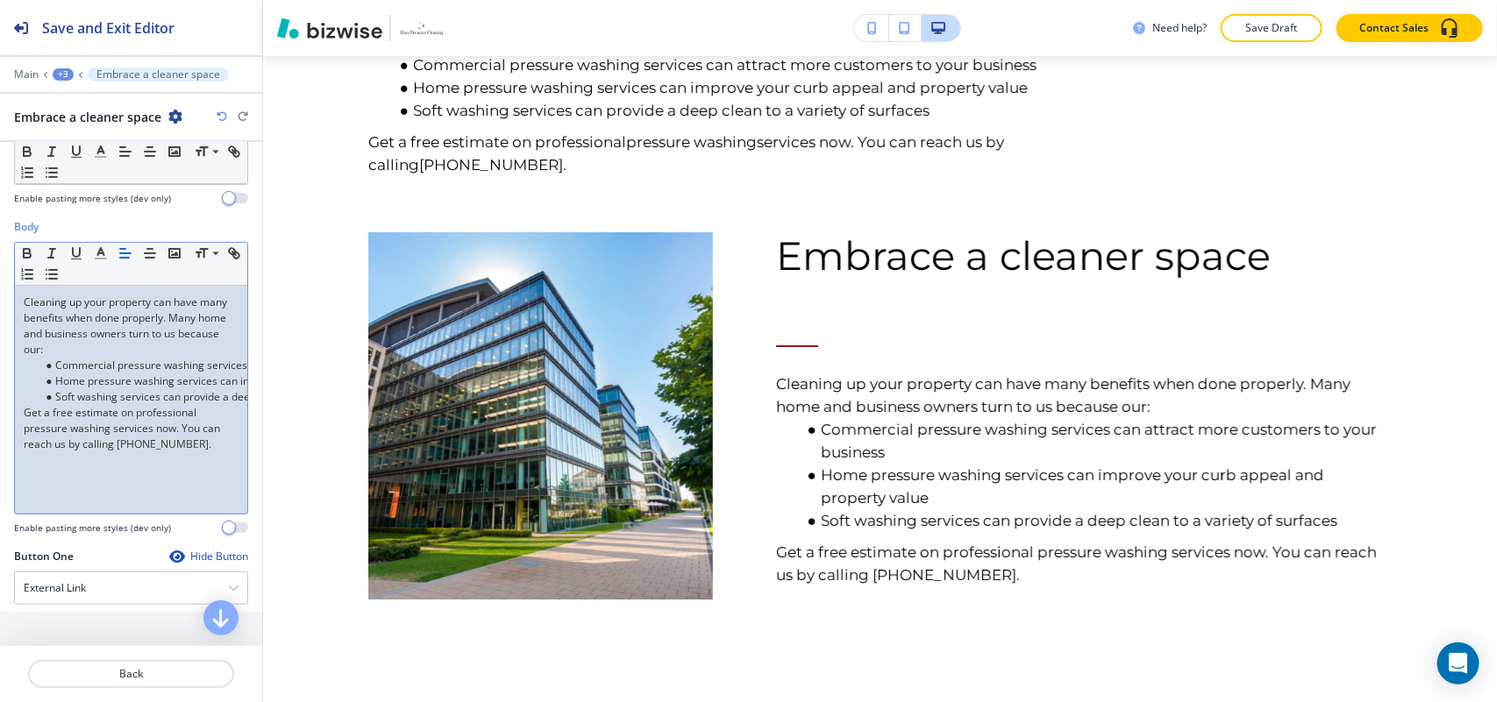
scroll to position [0, 0]
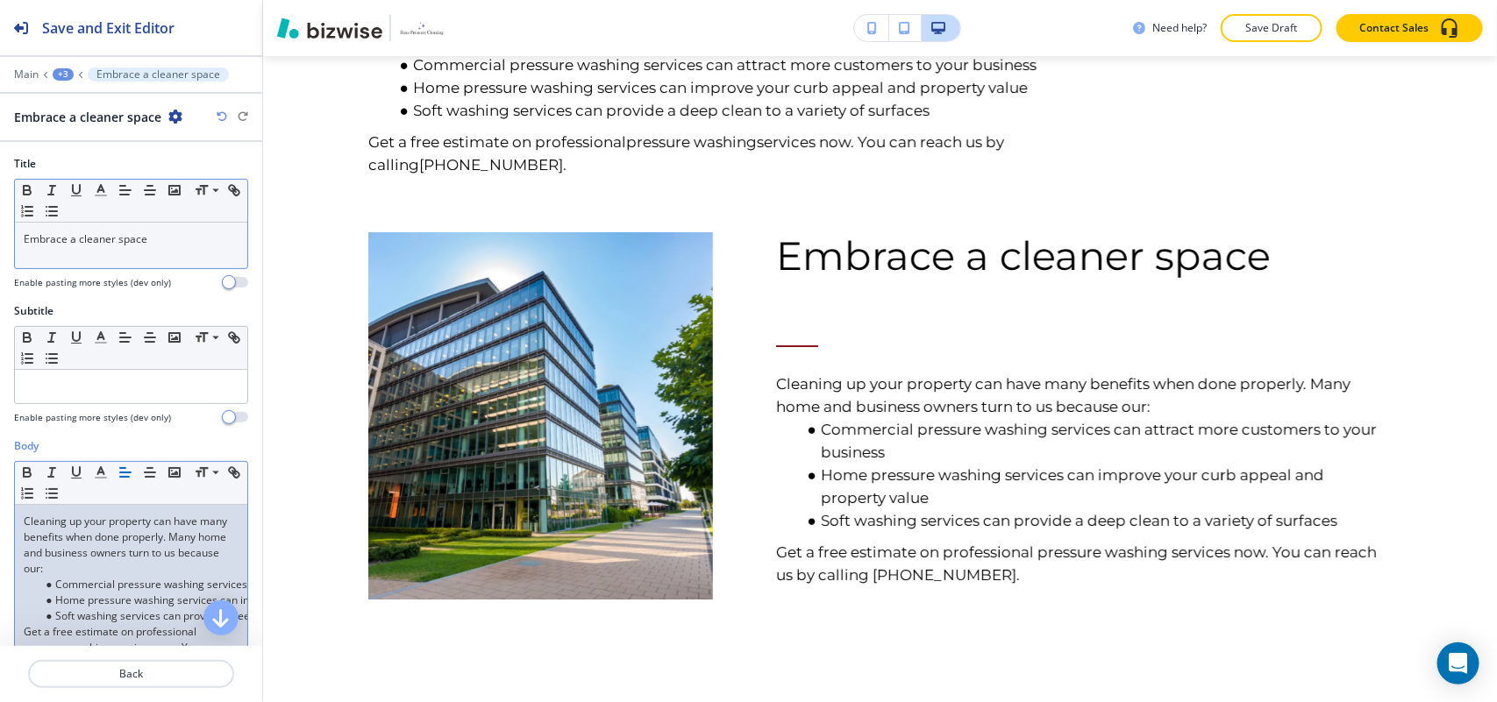
click at [189, 238] on p "Embrace a cleaner space" at bounding box center [131, 239] width 215 height 16
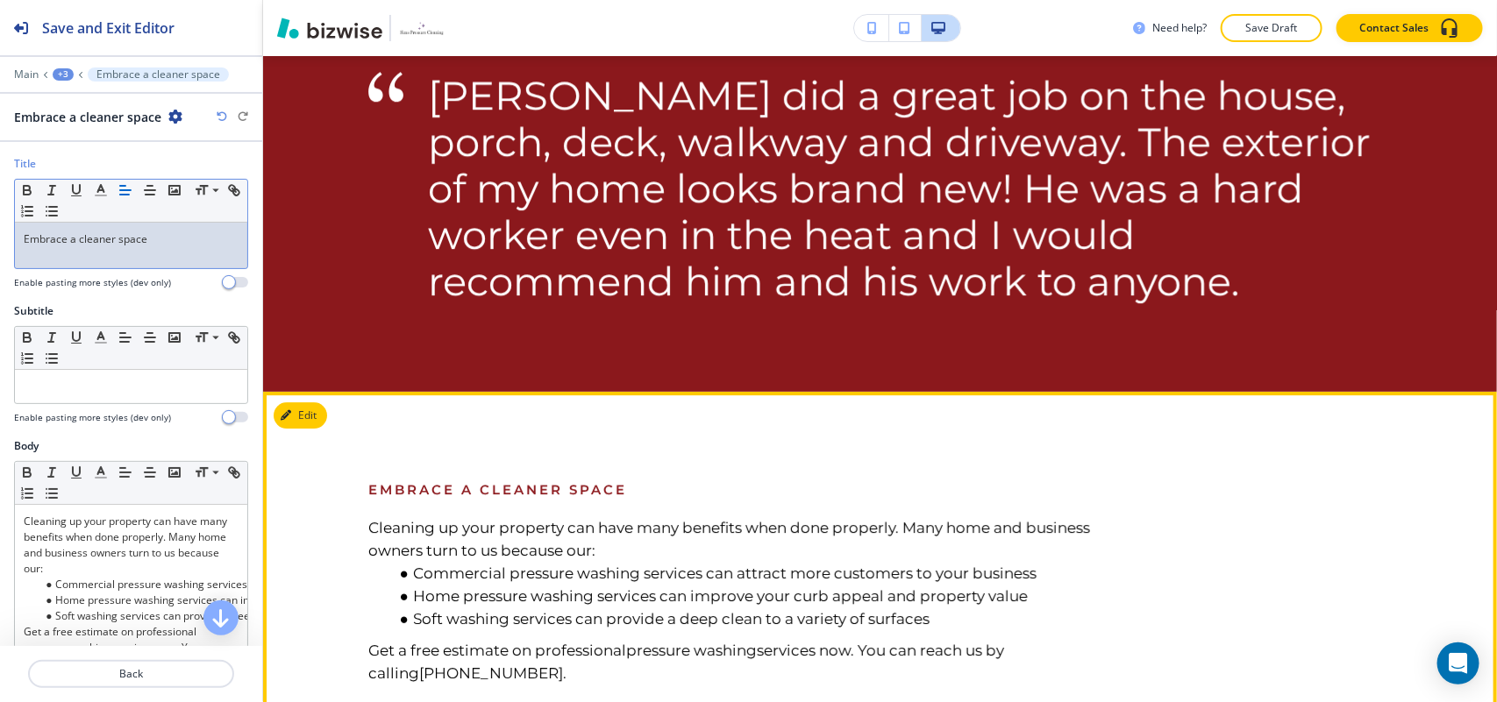
scroll to position [2289, 0]
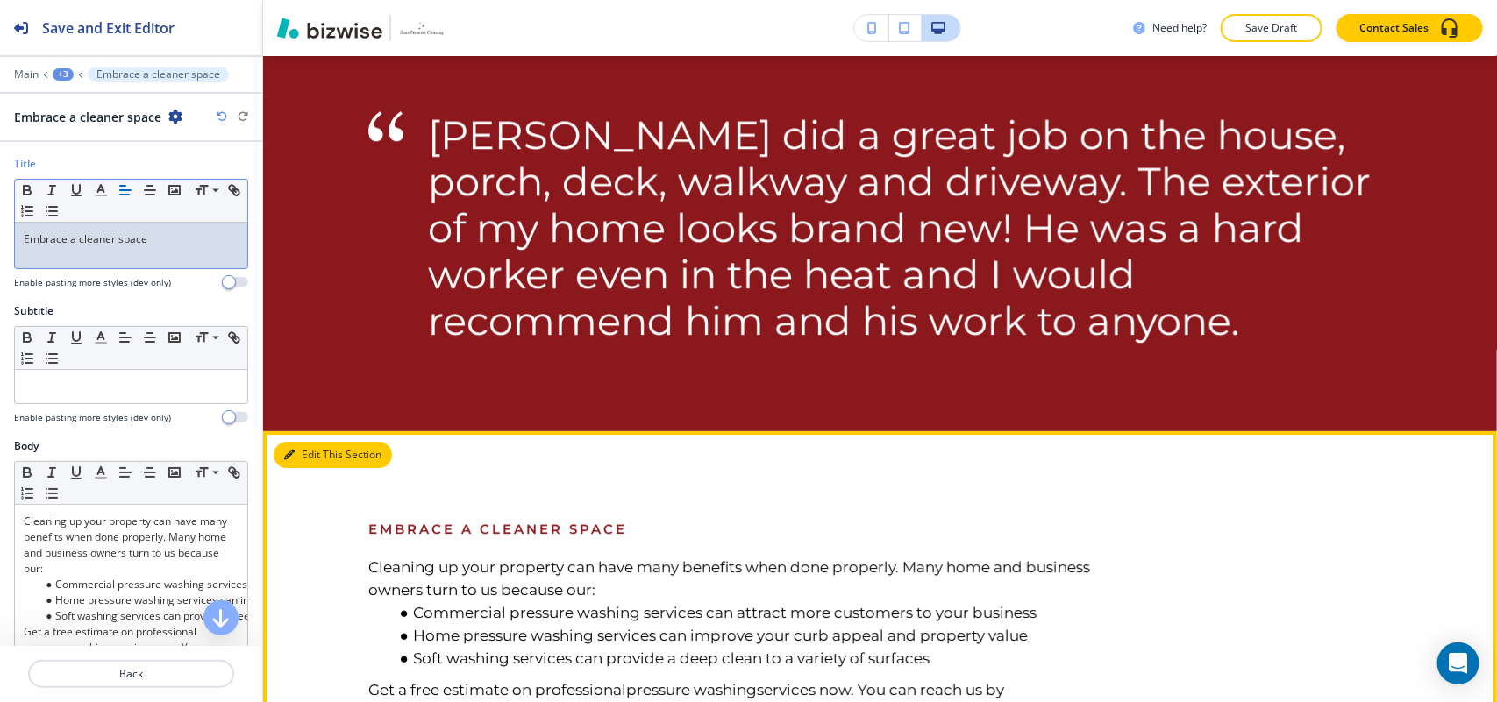
click at [305, 442] on button "Edit This Section" at bounding box center [333, 455] width 118 height 26
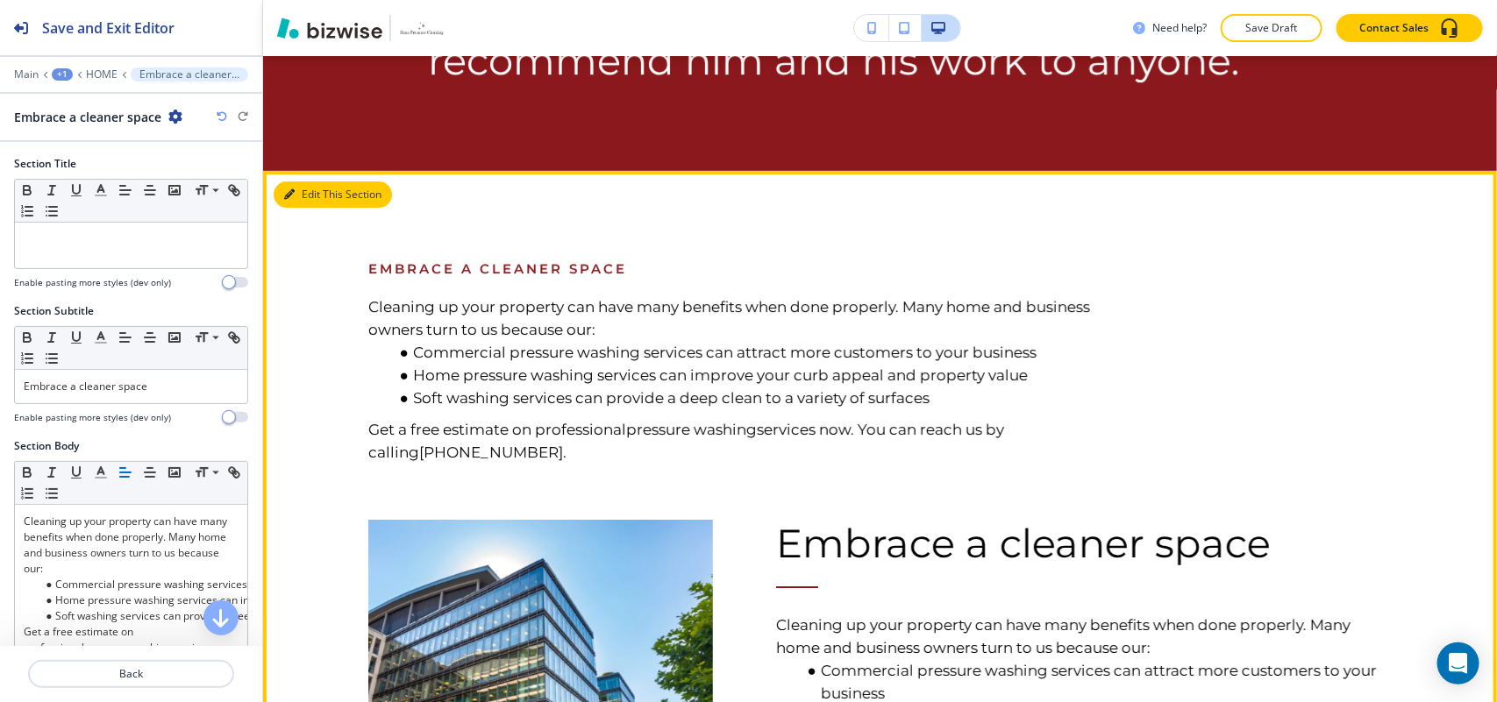
scroll to position [2554, 0]
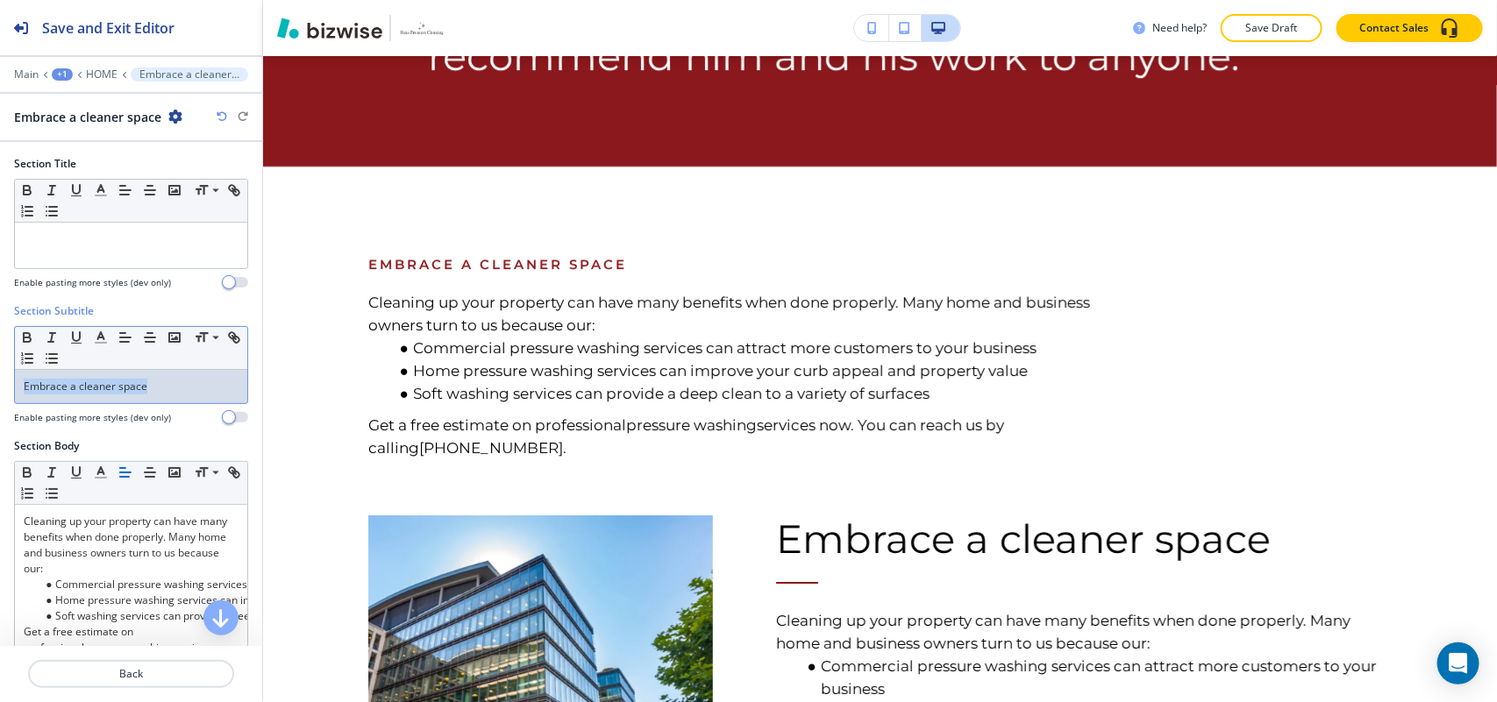
drag, startPoint x: 165, startPoint y: 390, endPoint x: 0, endPoint y: 380, distance: 165.2
click at [0, 380] on div "Section Subtitle Small Normal Large Huge Embrace a cleaner space Enable pasting…" at bounding box center [131, 370] width 262 height 135
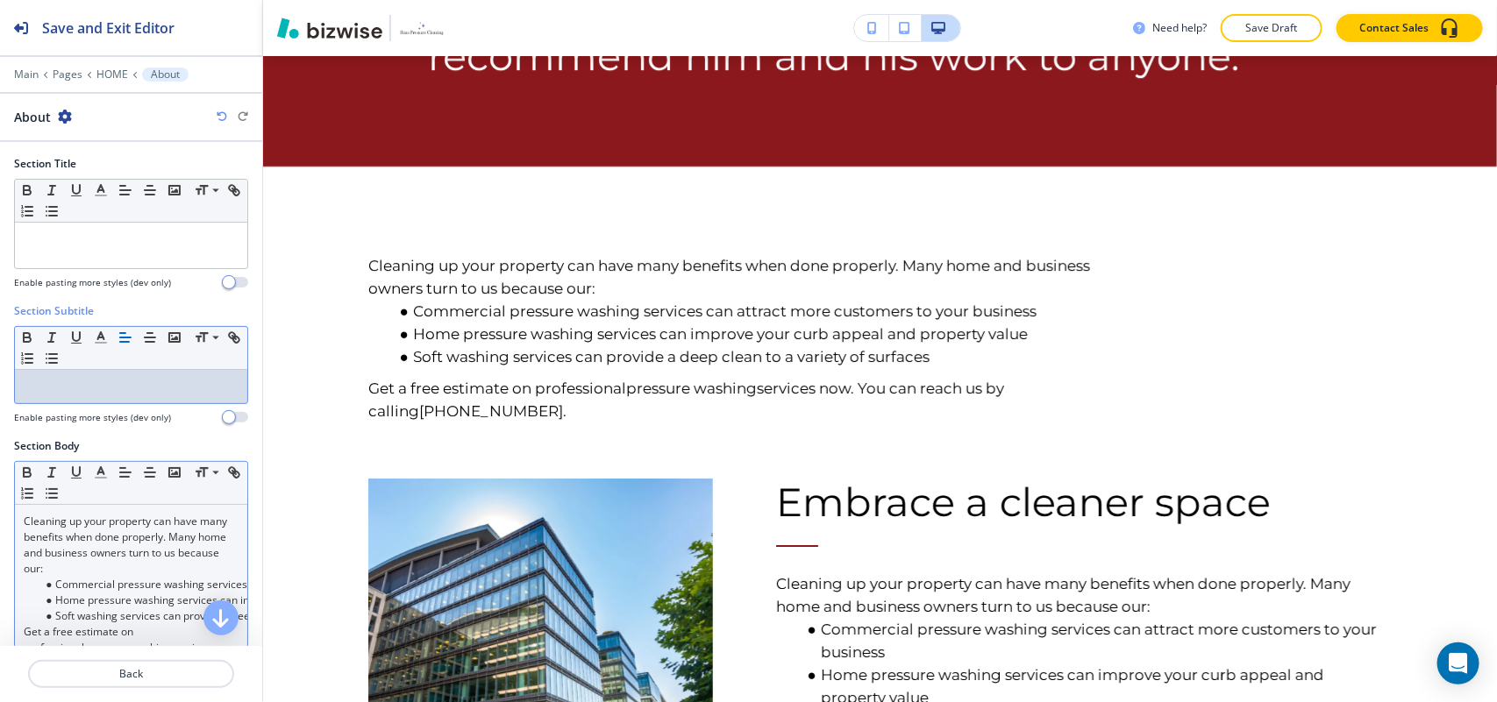
click at [115, 593] on li "Commercial pressure washing services can attract more customers to your business" at bounding box center [138, 585] width 199 height 16
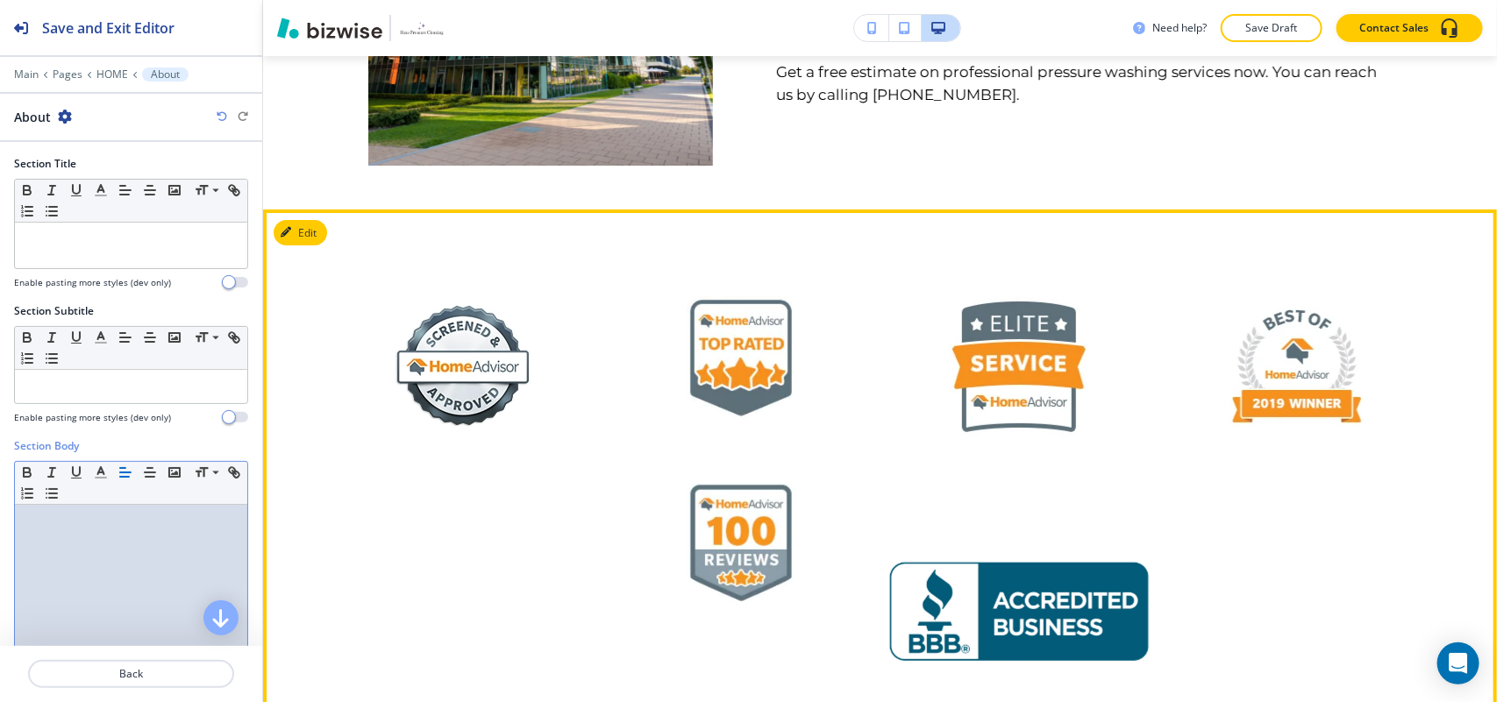
scroll to position [2992, 0]
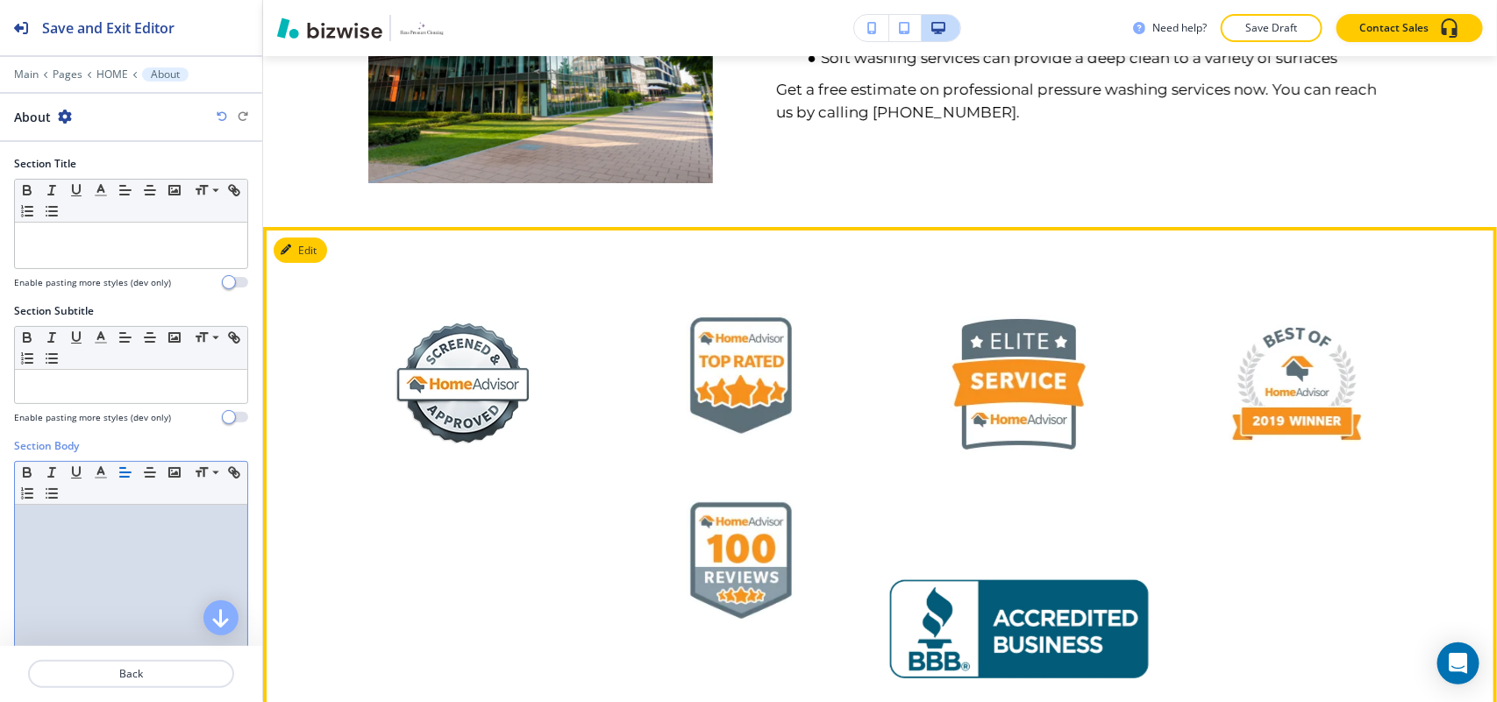
click at [313, 238] on button "Edit" at bounding box center [300, 251] width 53 height 26
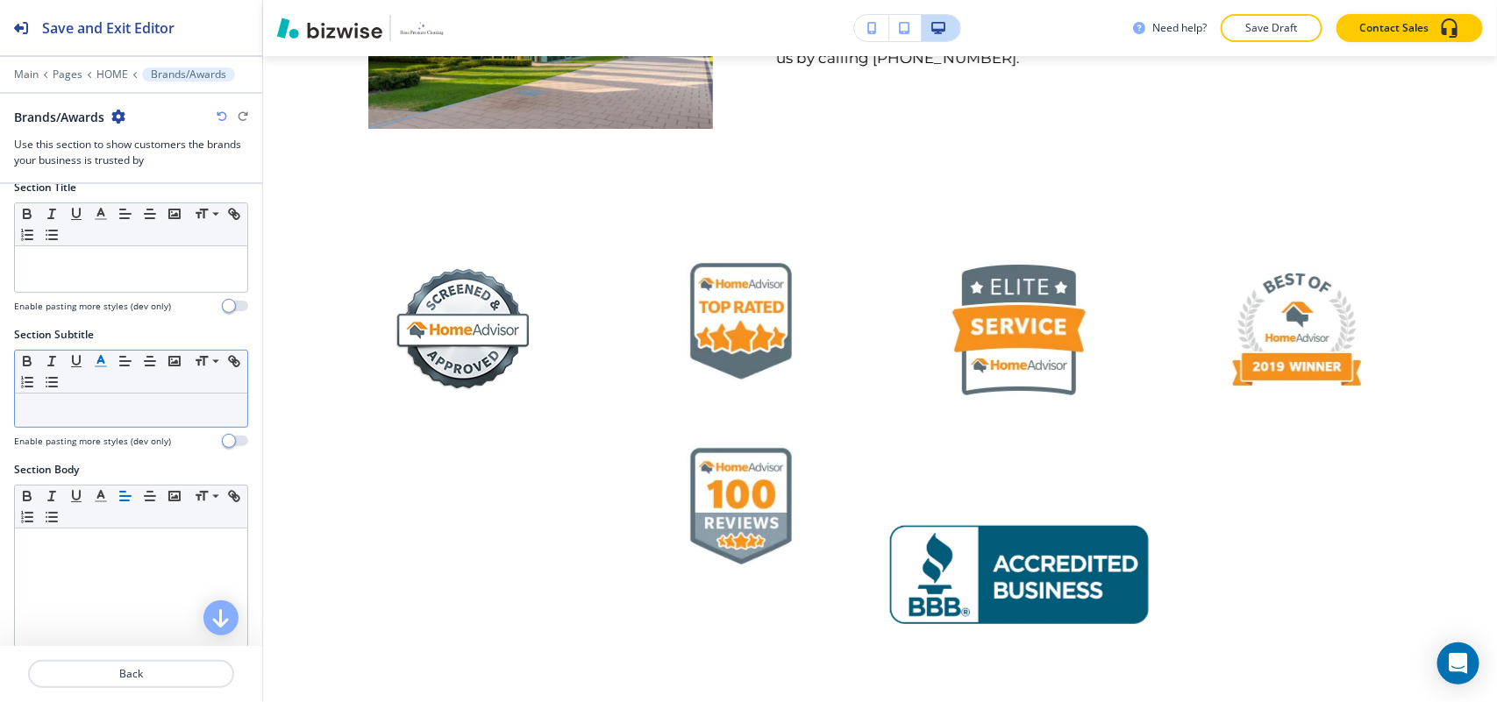
scroll to position [0, 0]
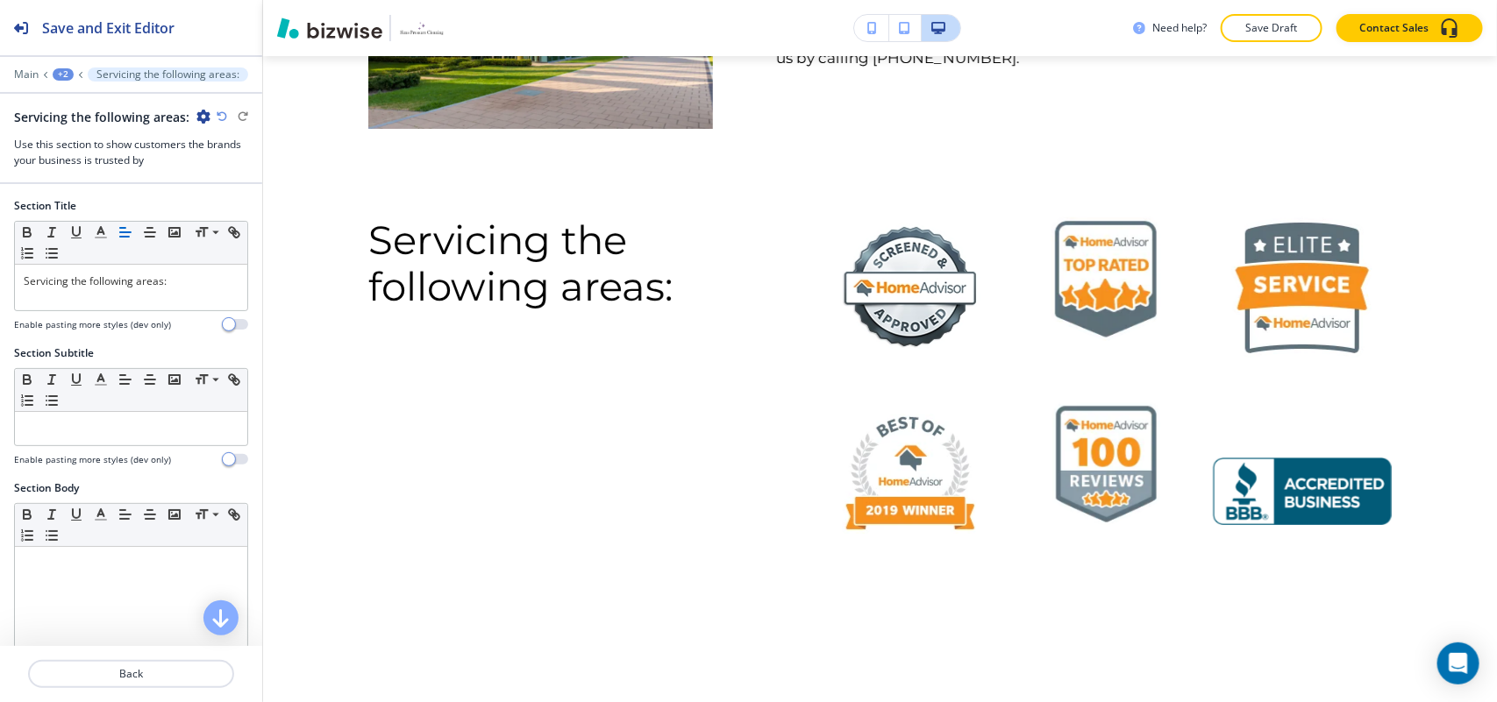
drag, startPoint x: 793, startPoint y: 89, endPoint x: 1362, endPoint y: 467, distance: 682.8
click at [1362, 467] on div "Cancel Copy Capture" at bounding box center [748, 365] width 1497 height 702
drag, startPoint x: 207, startPoint y: 294, endPoint x: 32, endPoint y: 289, distance: 175.4
click at [32, 289] on div "Servicing the following areas:" at bounding box center [131, 288] width 232 height 46
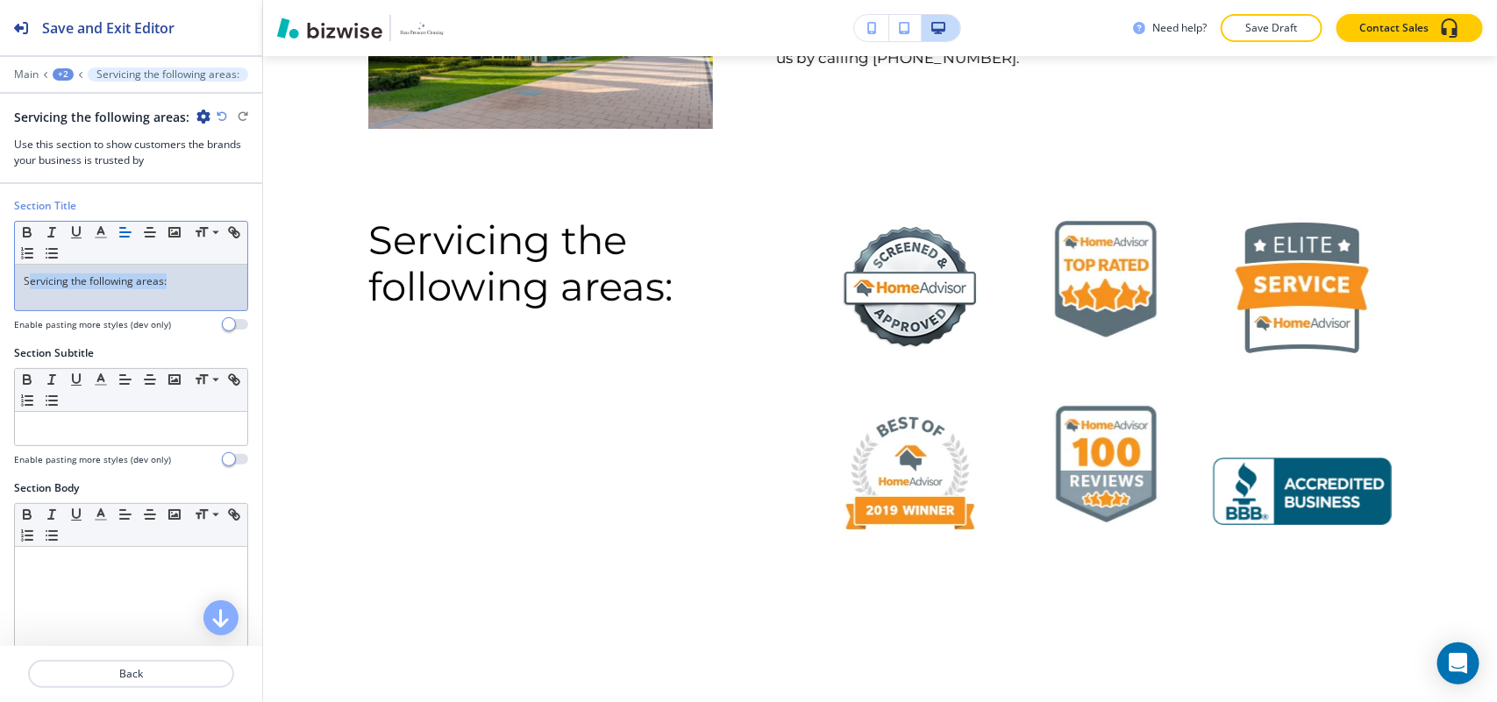
drag, startPoint x: 77, startPoint y: 286, endPoint x: 45, endPoint y: 283, distance: 32.5
click at [45, 283] on p "Servicing the following areas:" at bounding box center [131, 282] width 215 height 16
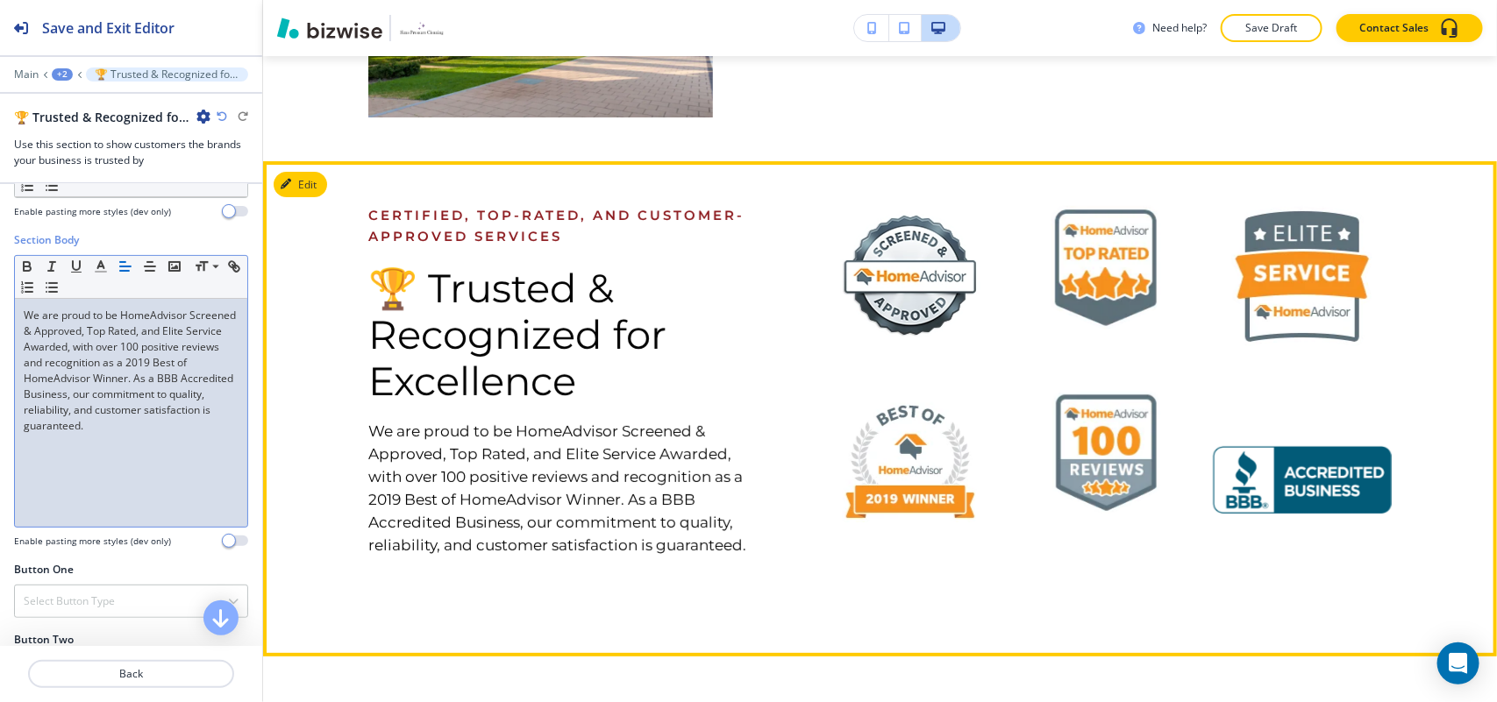
scroll to position [3046, 0]
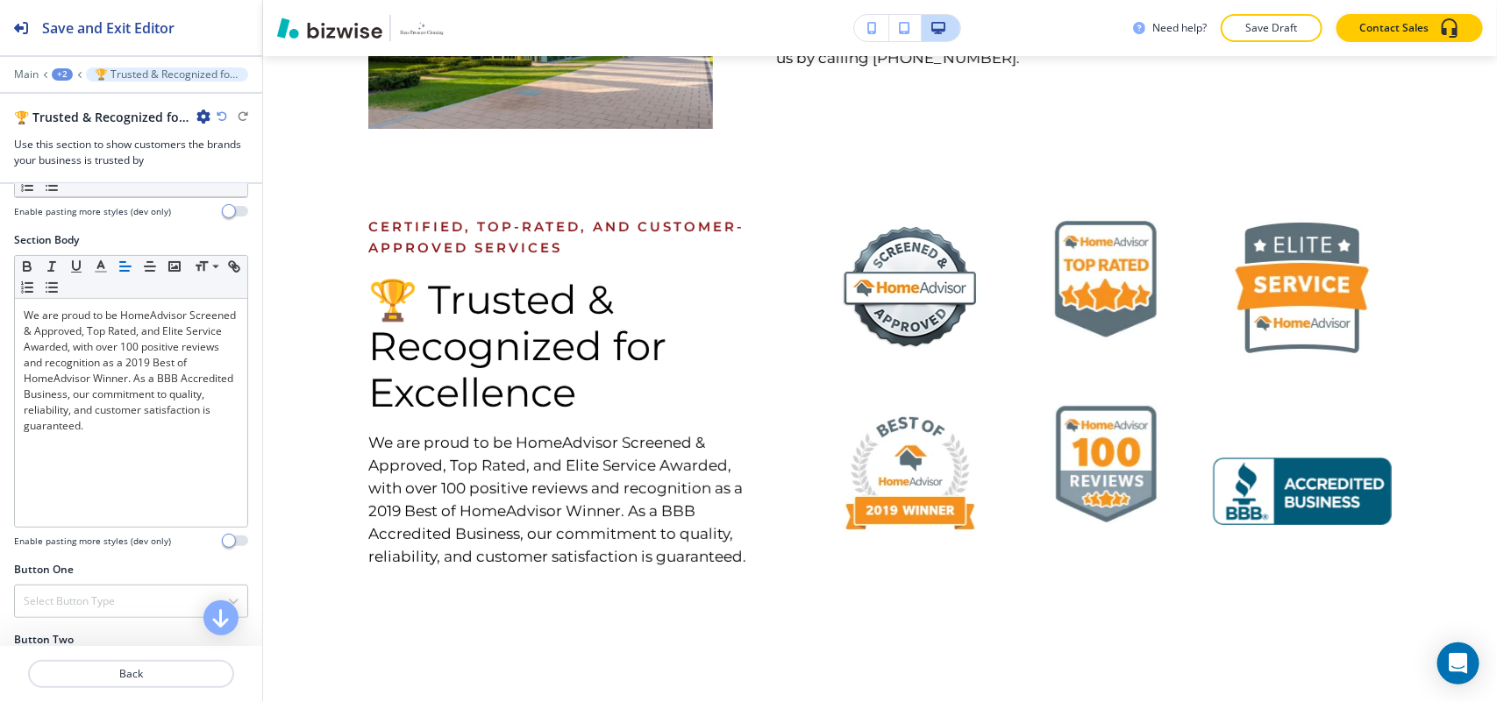
click at [55, 75] on div "+2" at bounding box center [62, 74] width 21 height 12
click at [85, 137] on p "HOME" at bounding box center [107, 135] width 89 height 16
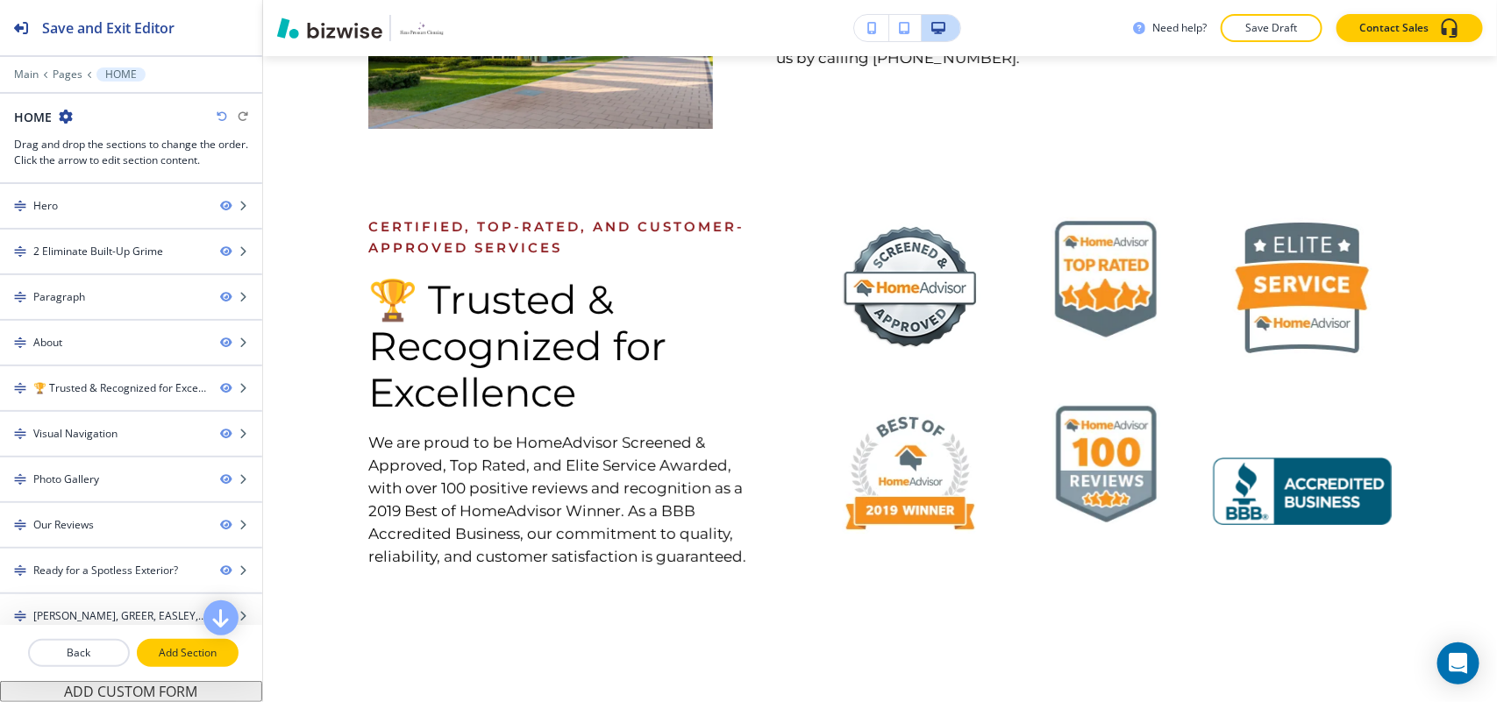
click at [184, 655] on p "Add Section" at bounding box center [188, 653] width 98 height 16
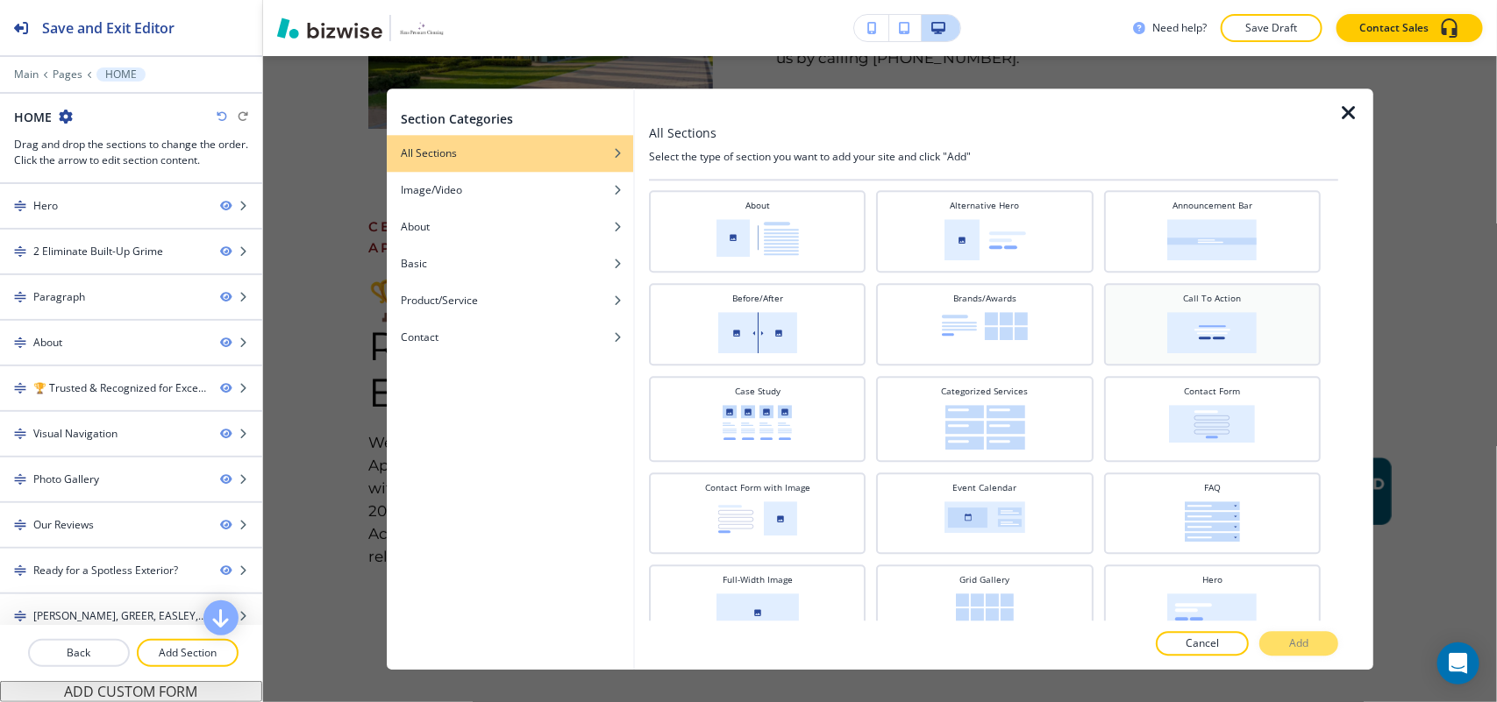
scroll to position [0, 0]
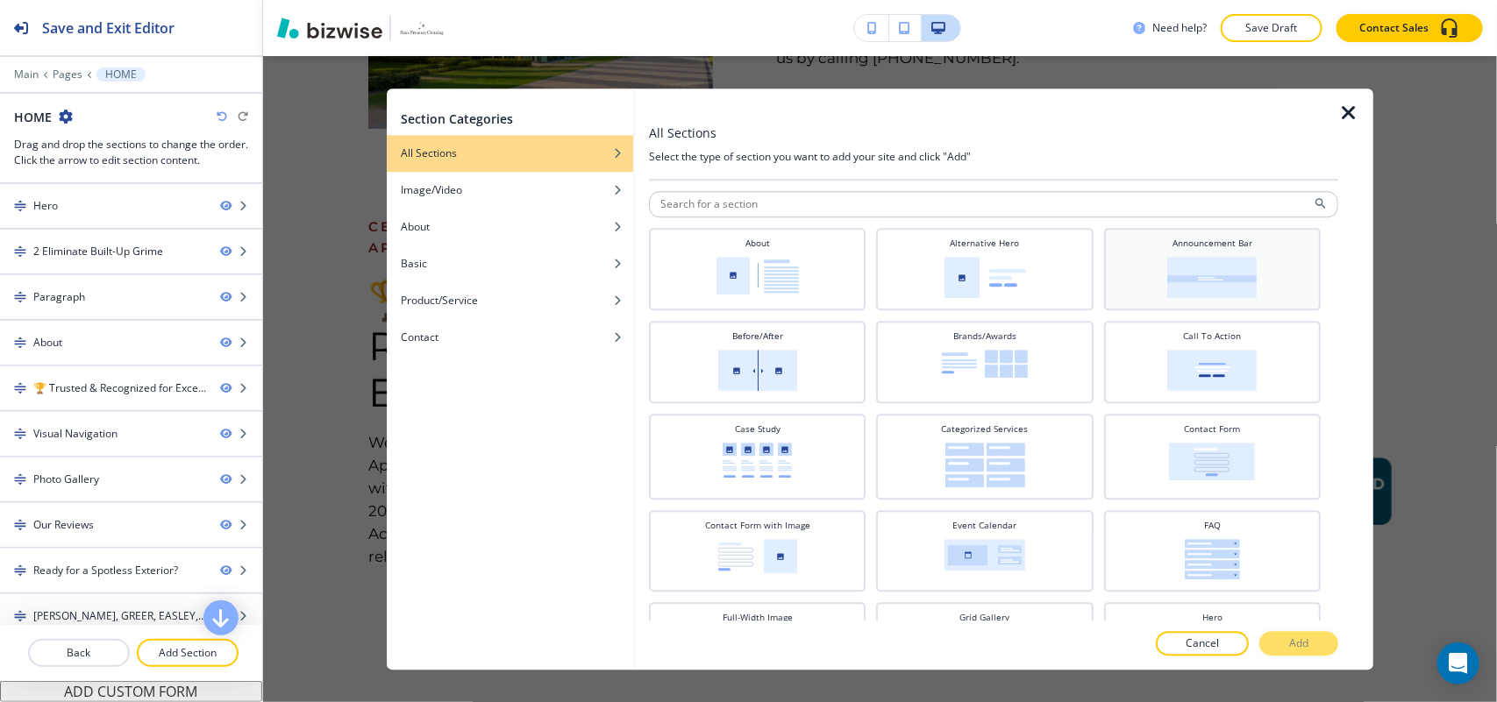
click at [1208, 276] on img at bounding box center [1212, 277] width 89 height 41
click at [1281, 651] on button "Add" at bounding box center [1298, 643] width 79 height 25
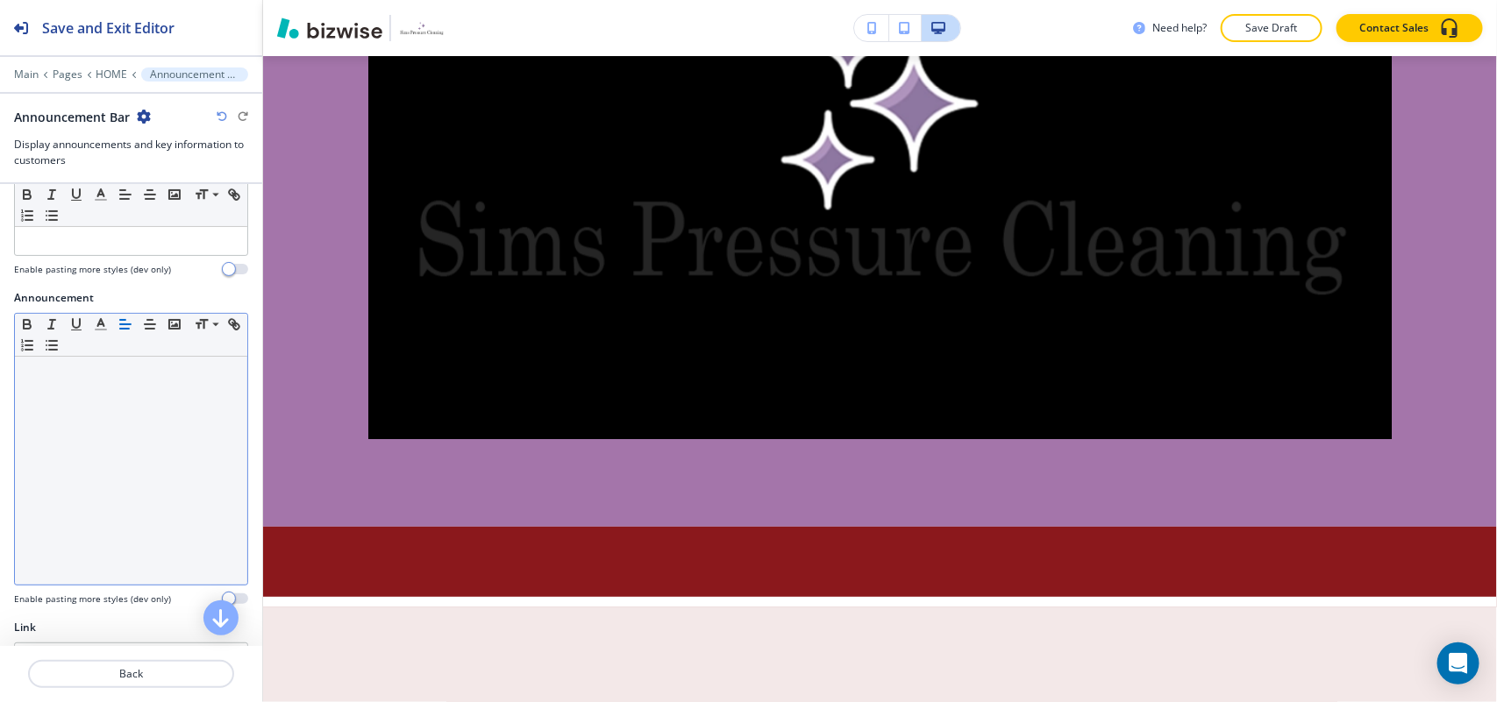
scroll to position [404, 0]
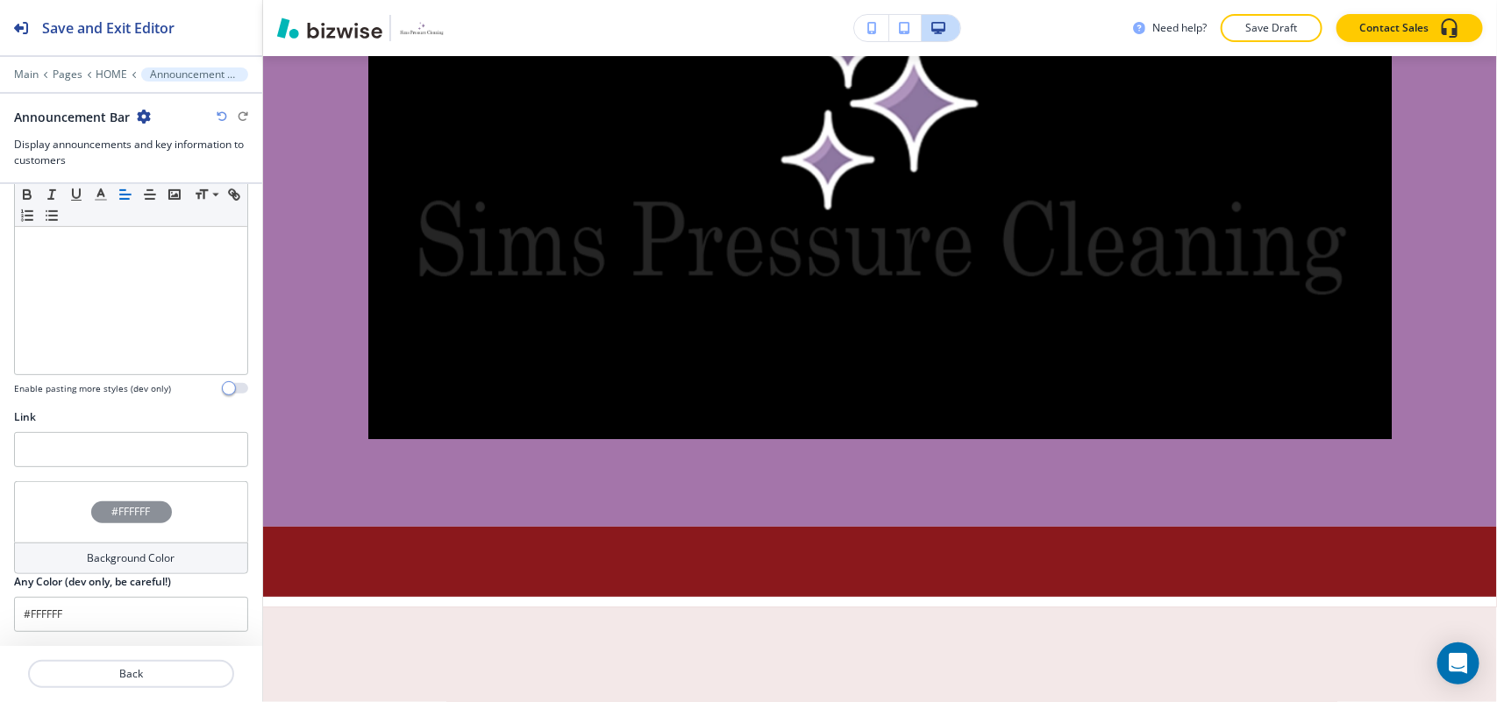
click at [141, 110] on icon "button" at bounding box center [144, 117] width 14 height 14
click at [167, 208] on p "Delete Section" at bounding box center [191, 210] width 89 height 16
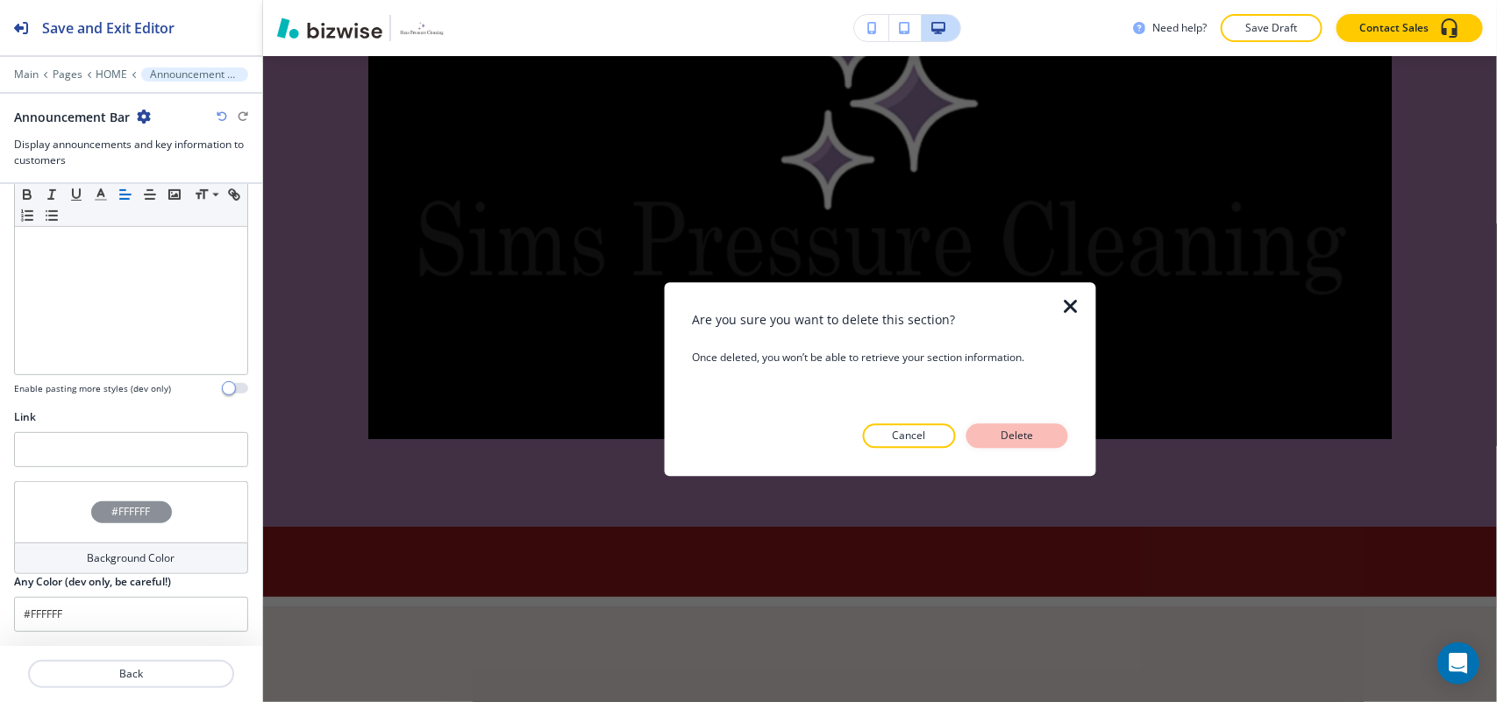
click at [1046, 423] on button "Delete" at bounding box center [1017, 435] width 102 height 25
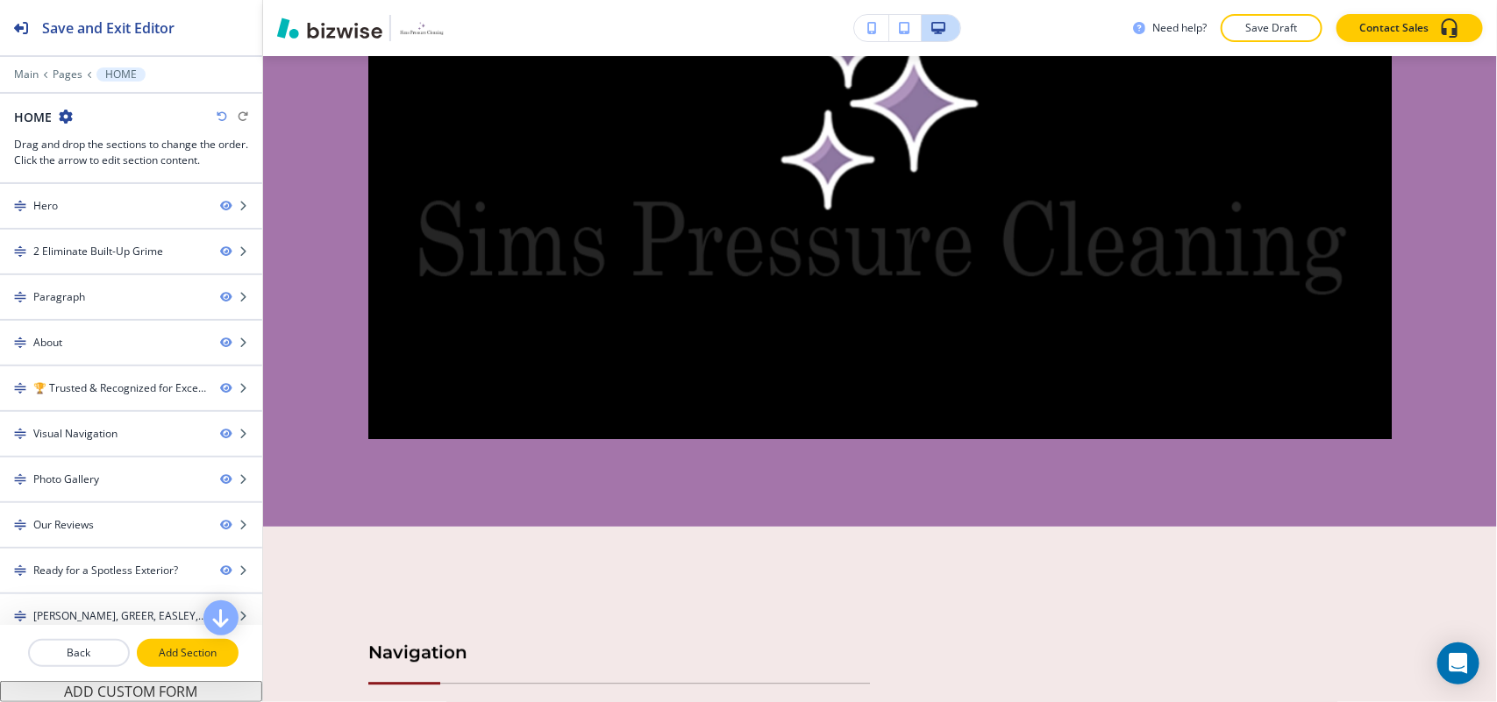
click at [196, 661] on p "Add Section" at bounding box center [188, 653] width 98 height 16
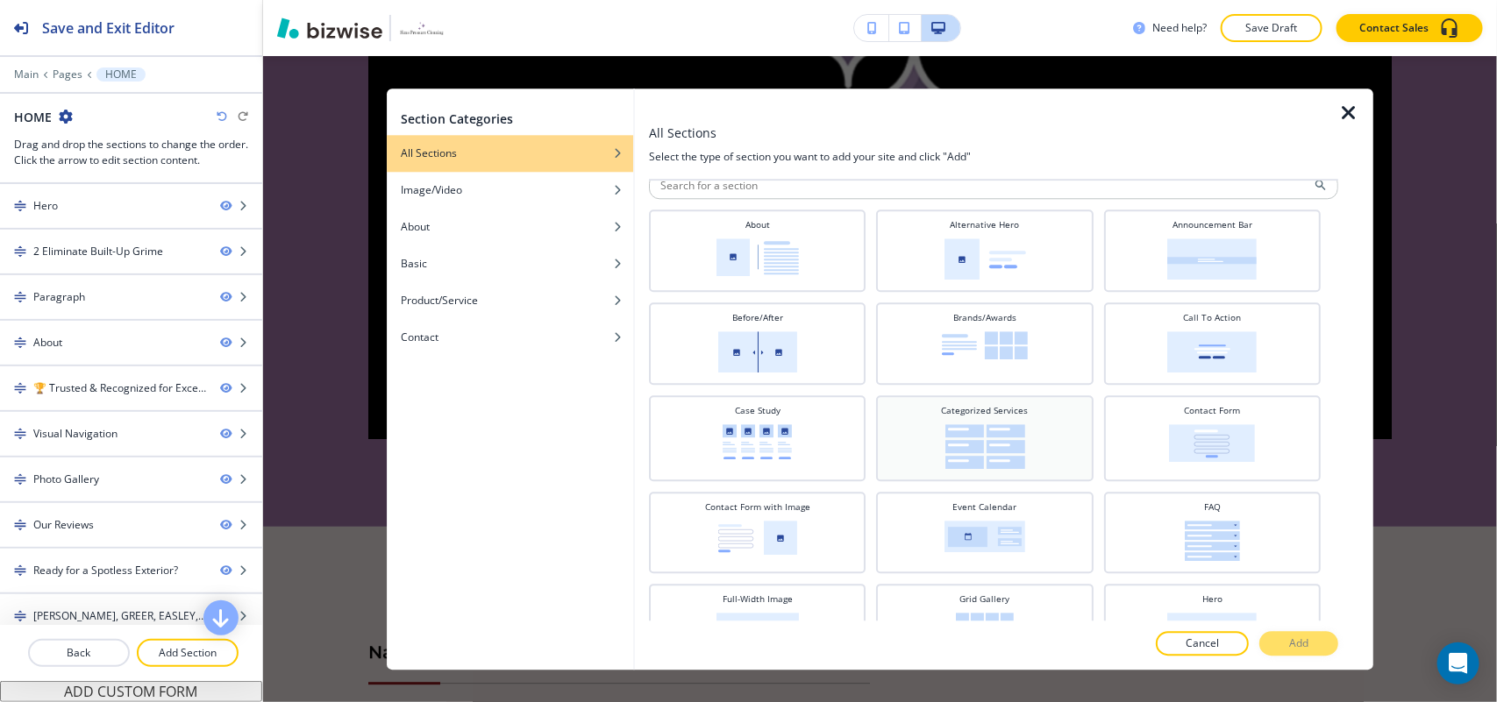
scroll to position [0, 0]
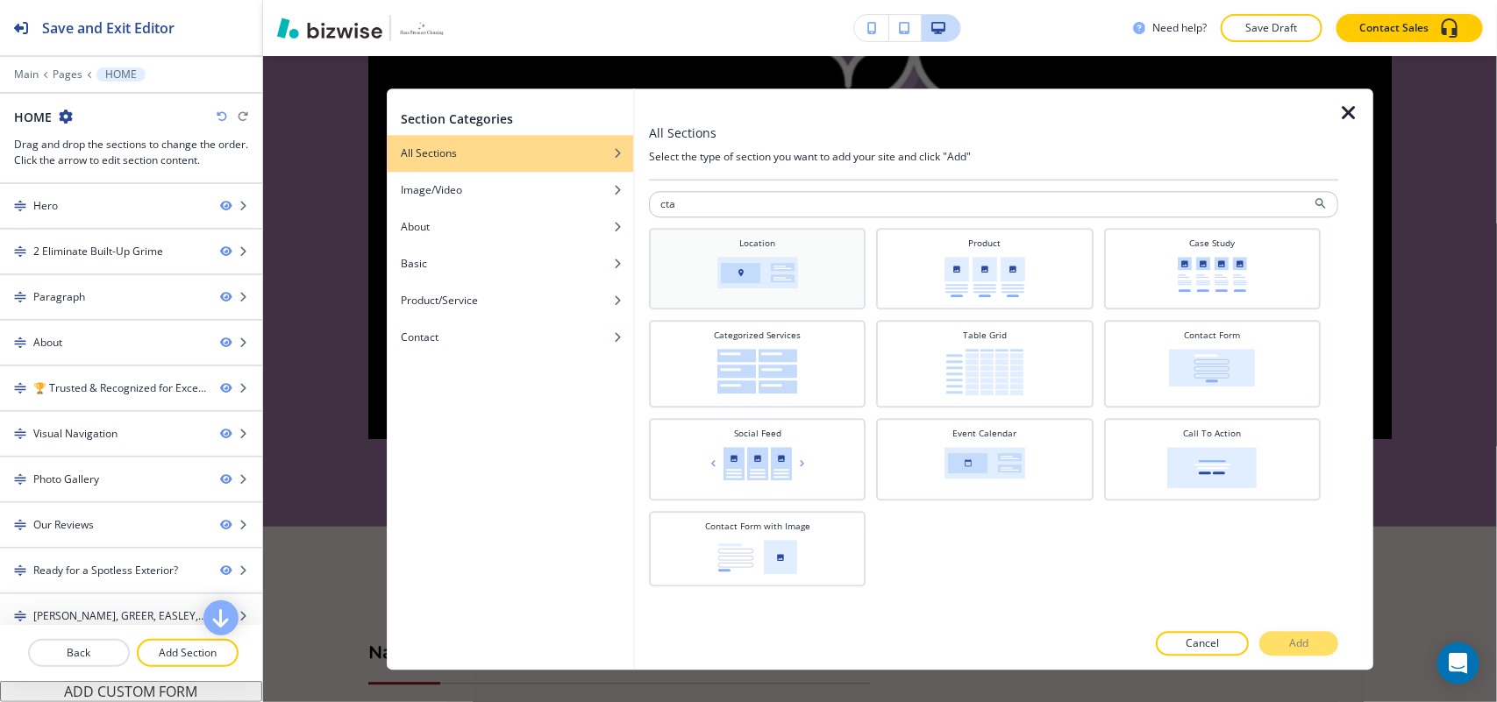
type input "cta"
click at [757, 263] on img at bounding box center [757, 273] width 81 height 32
click at [1259, 460] on div "Call To Action" at bounding box center [1212, 457] width 199 height 61
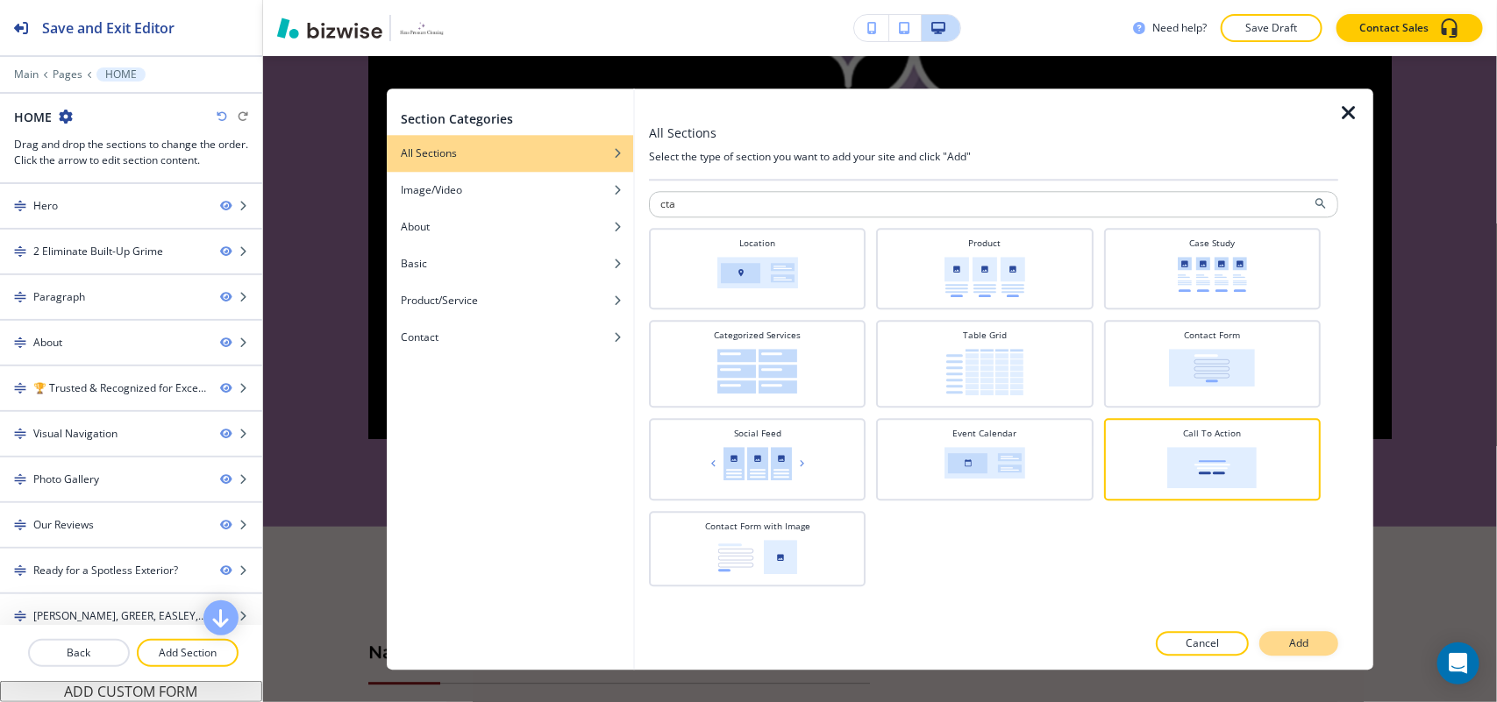
click at [1300, 638] on p "Add" at bounding box center [1298, 644] width 19 height 16
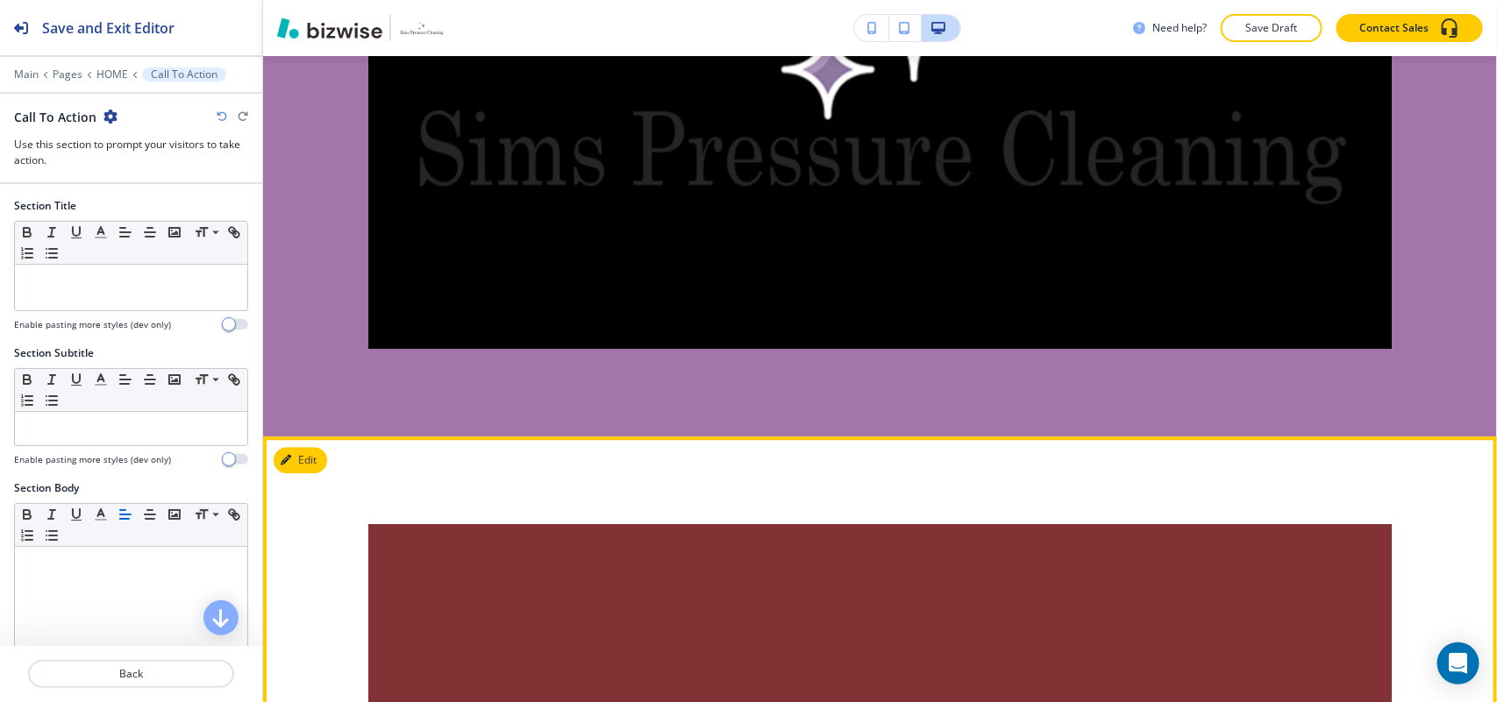
scroll to position [10917, 0]
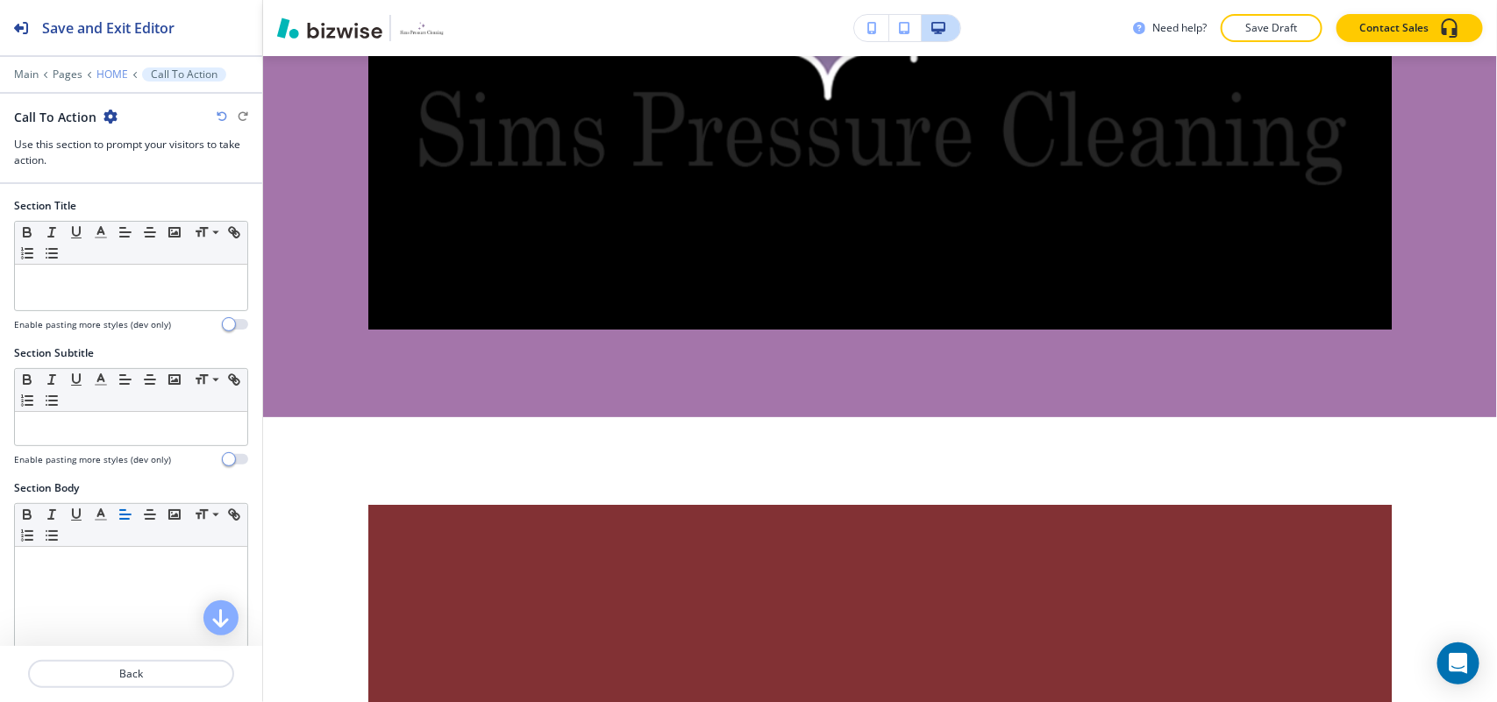
click at [110, 73] on p "HOME" at bounding box center [112, 74] width 32 height 12
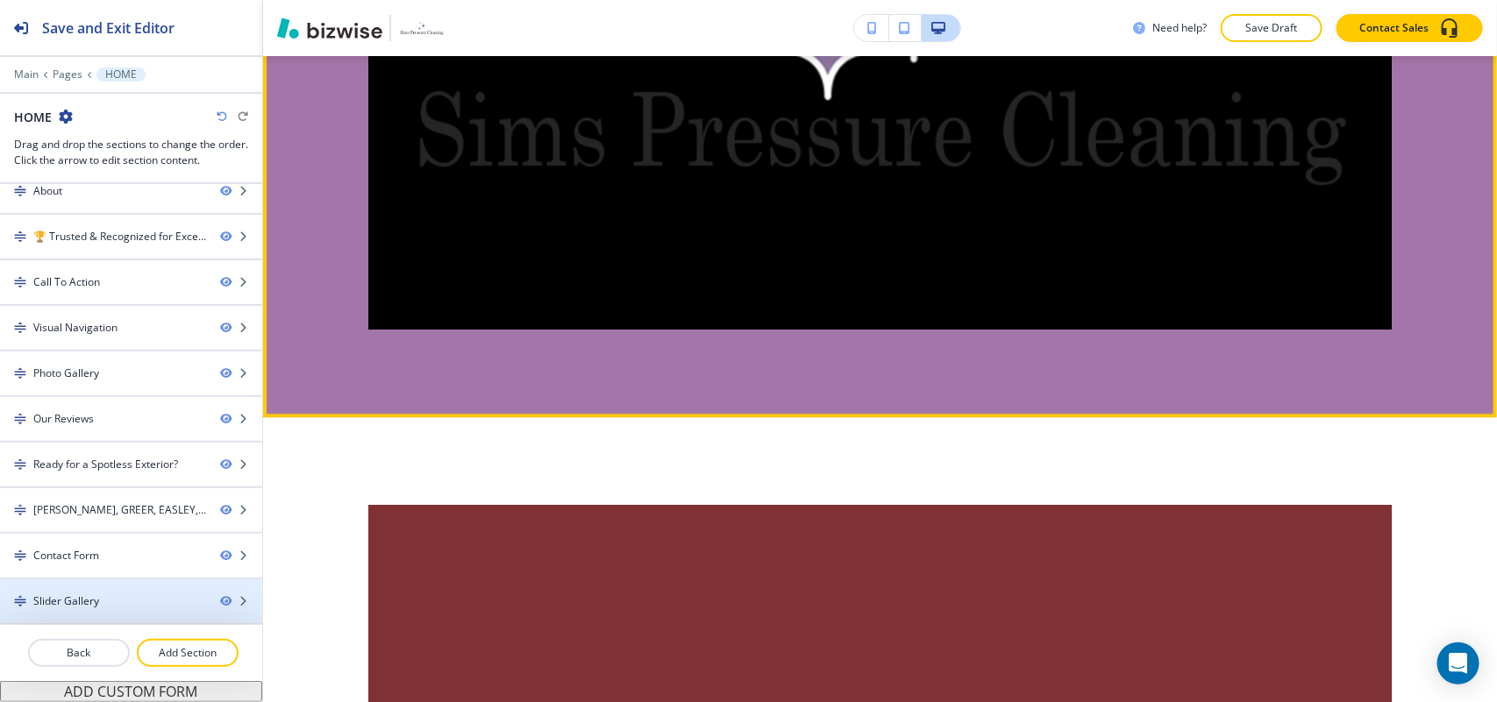
scroll to position [3495, 0]
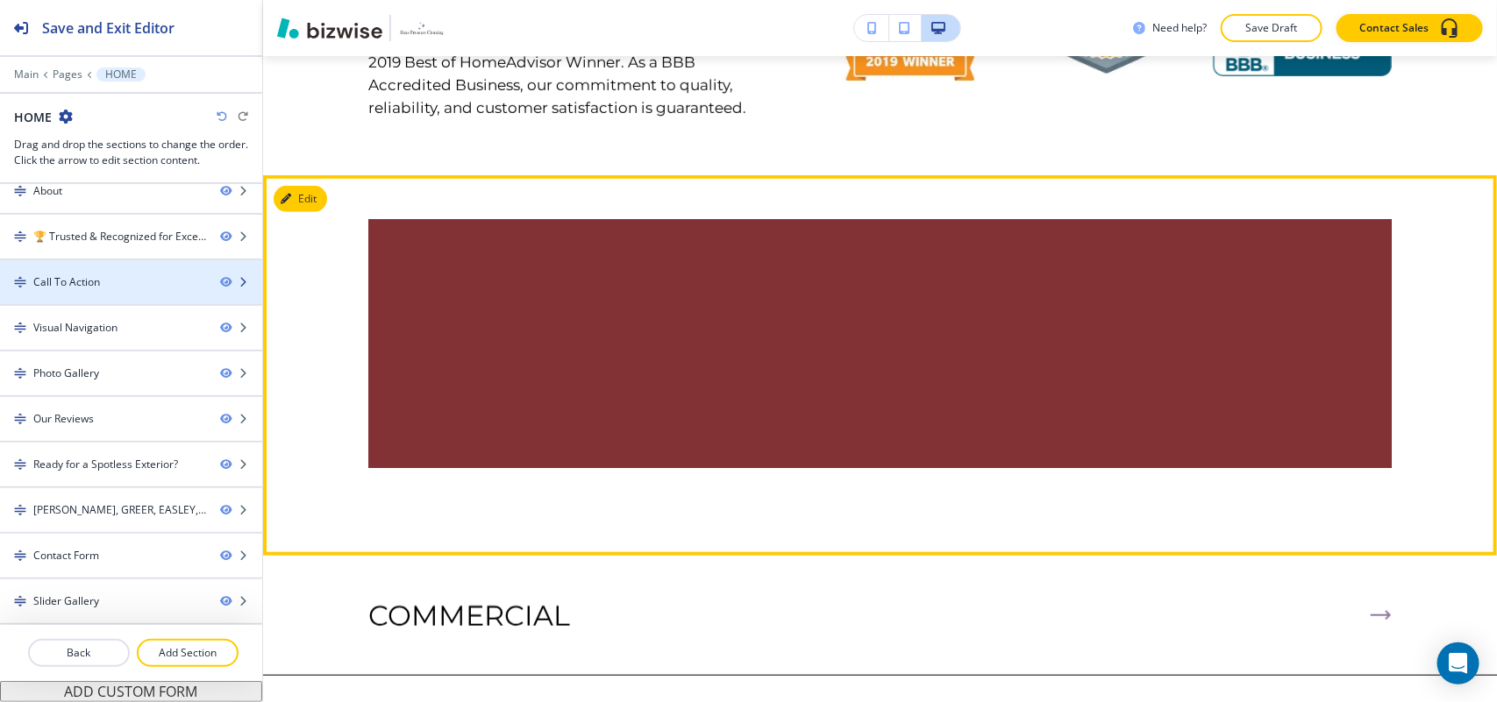
click at [112, 290] on div at bounding box center [131, 297] width 262 height 14
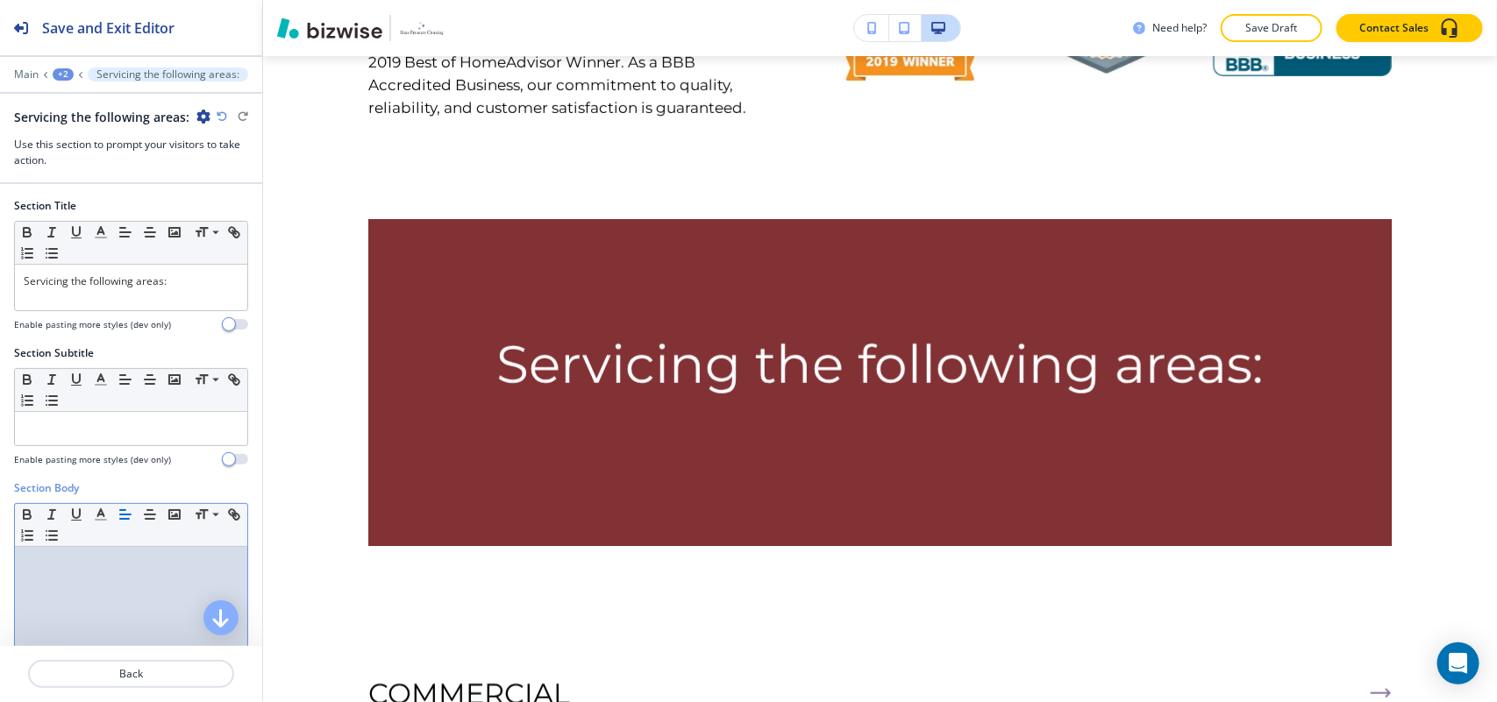
drag, startPoint x: 97, startPoint y: 596, endPoint x: 110, endPoint y: 589, distance: 14.1
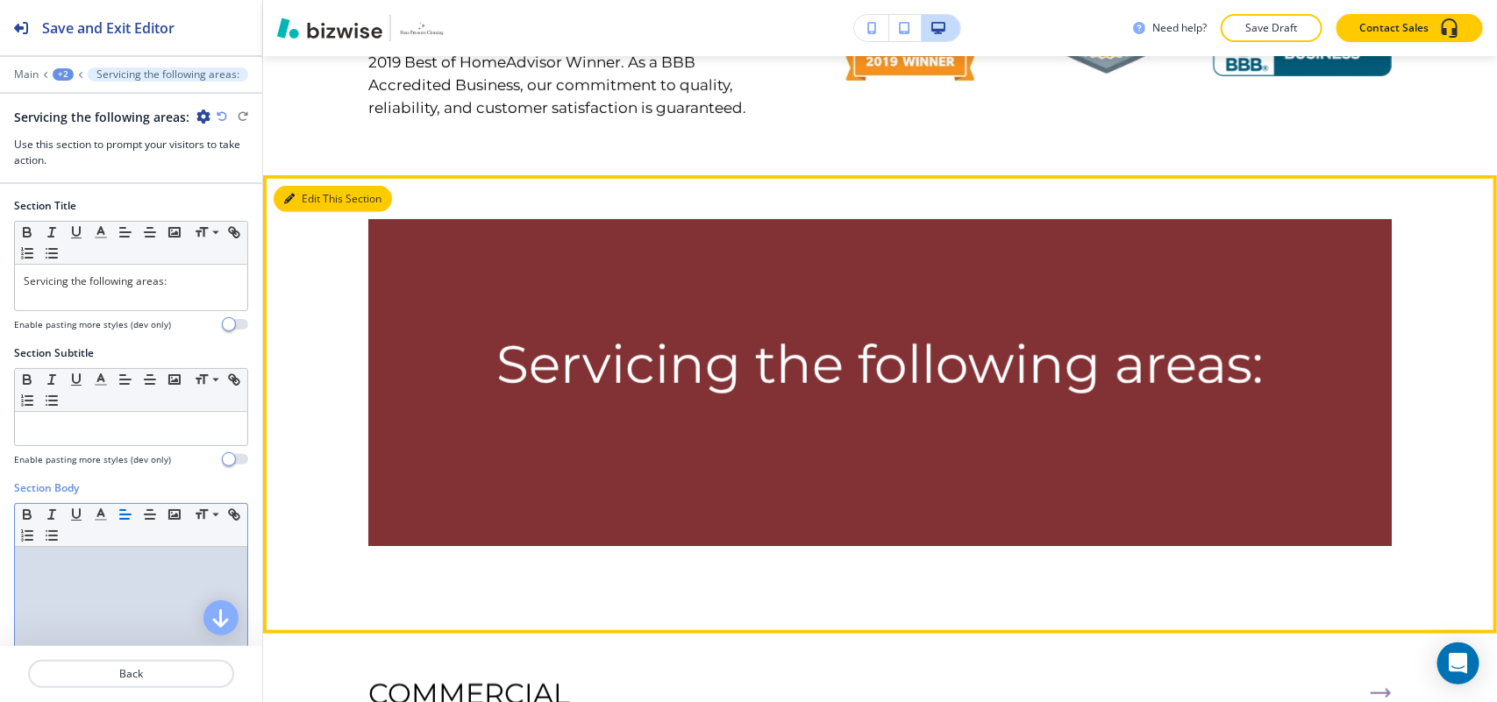
click at [311, 186] on button "Edit This Section" at bounding box center [333, 199] width 118 height 26
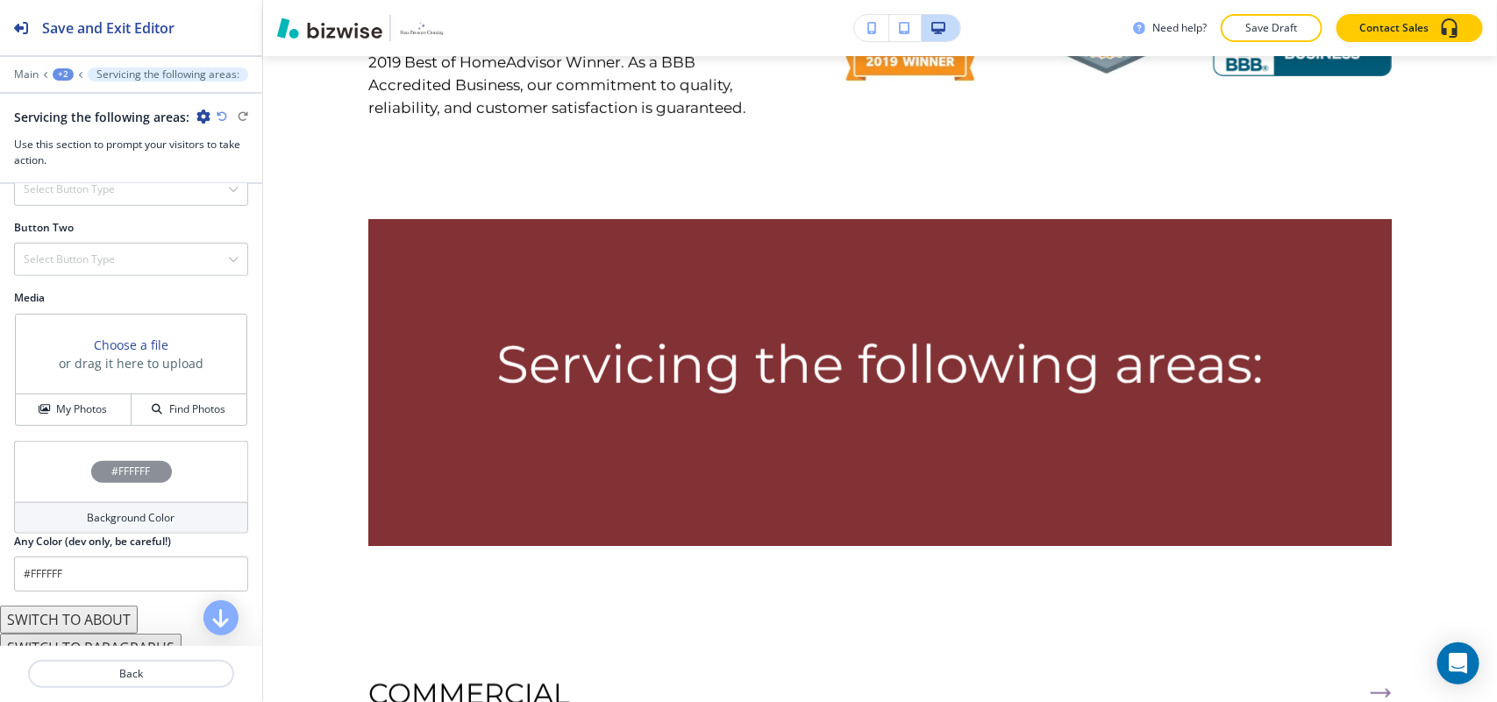
scroll to position [680, 0]
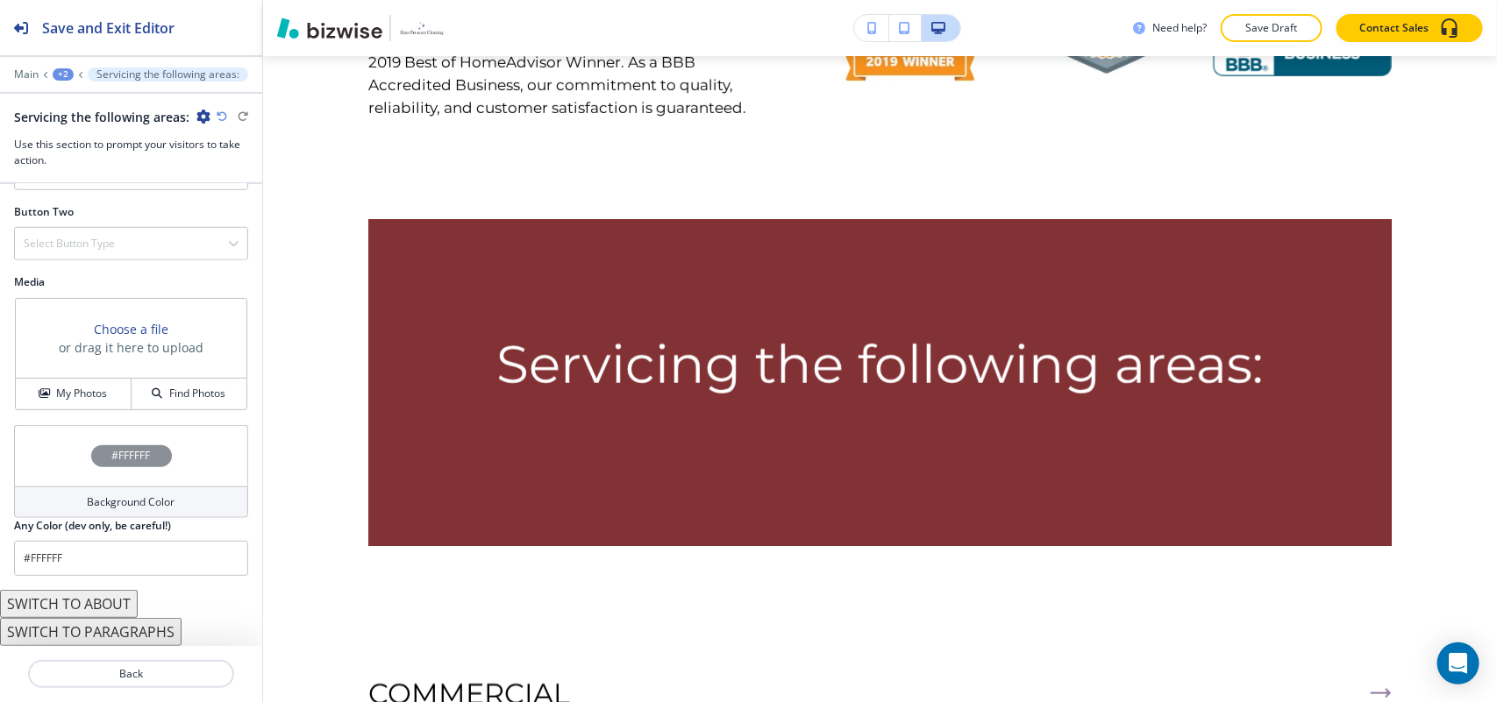
click at [120, 631] on button "SWITCH TO PARAGRAPHS" at bounding box center [90, 632] width 181 height 28
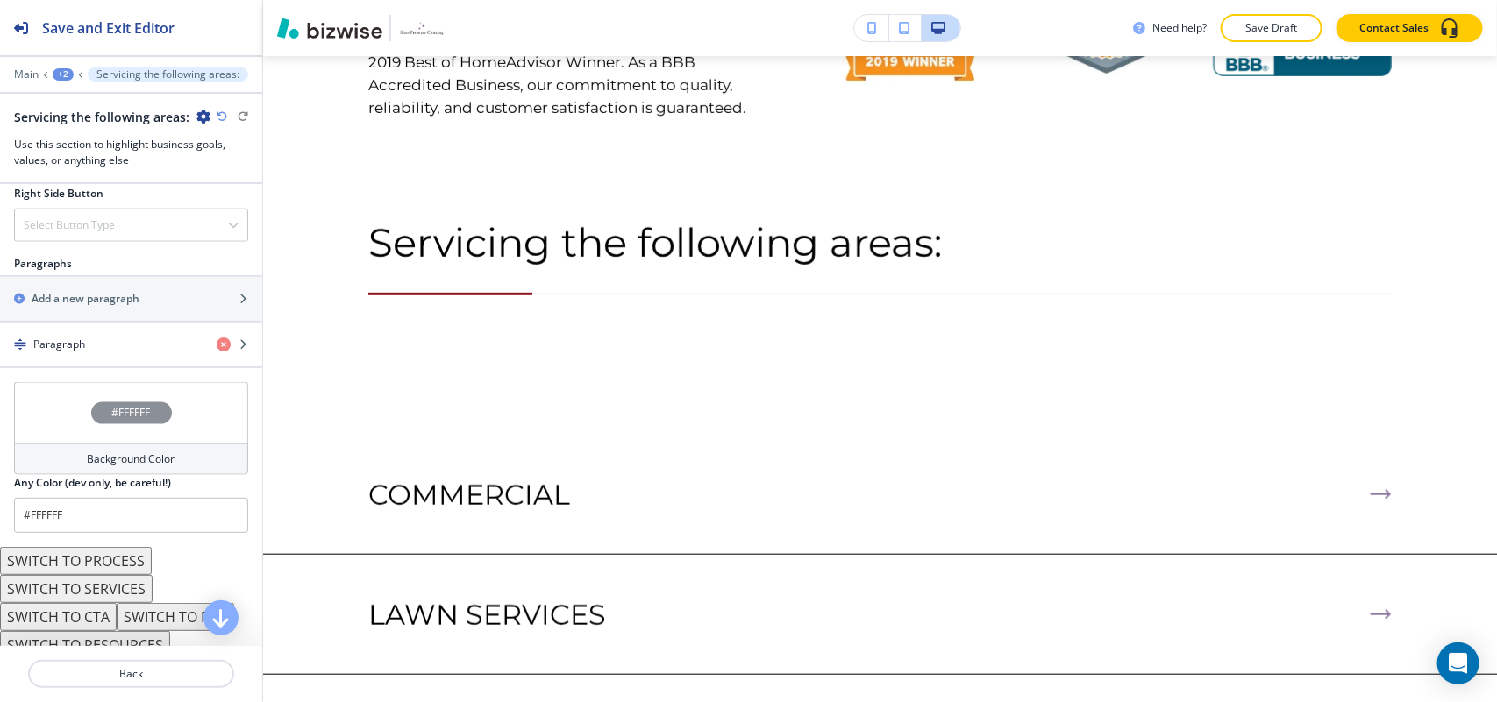
scroll to position [1013, 0]
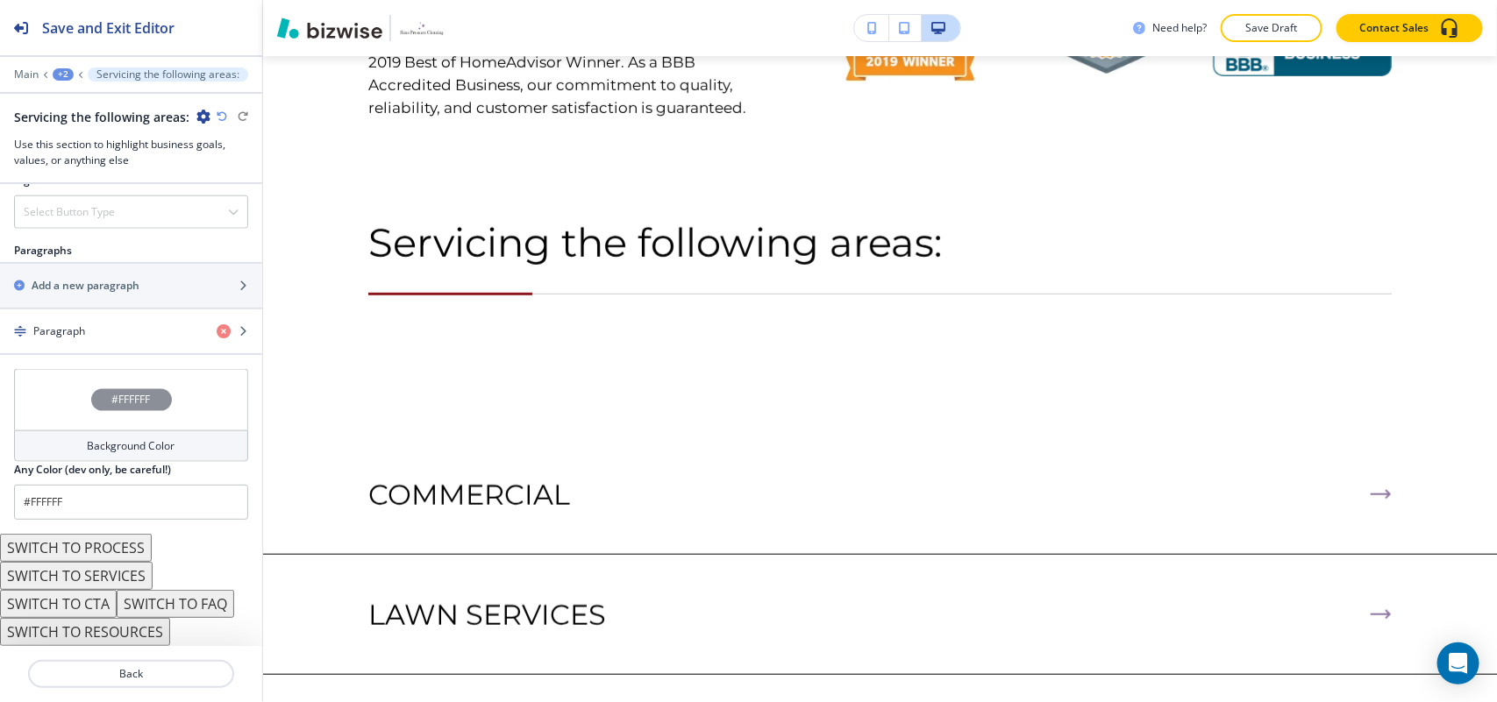
click at [105, 580] on button "SWITCH TO SERVICES" at bounding box center [76, 576] width 153 height 28
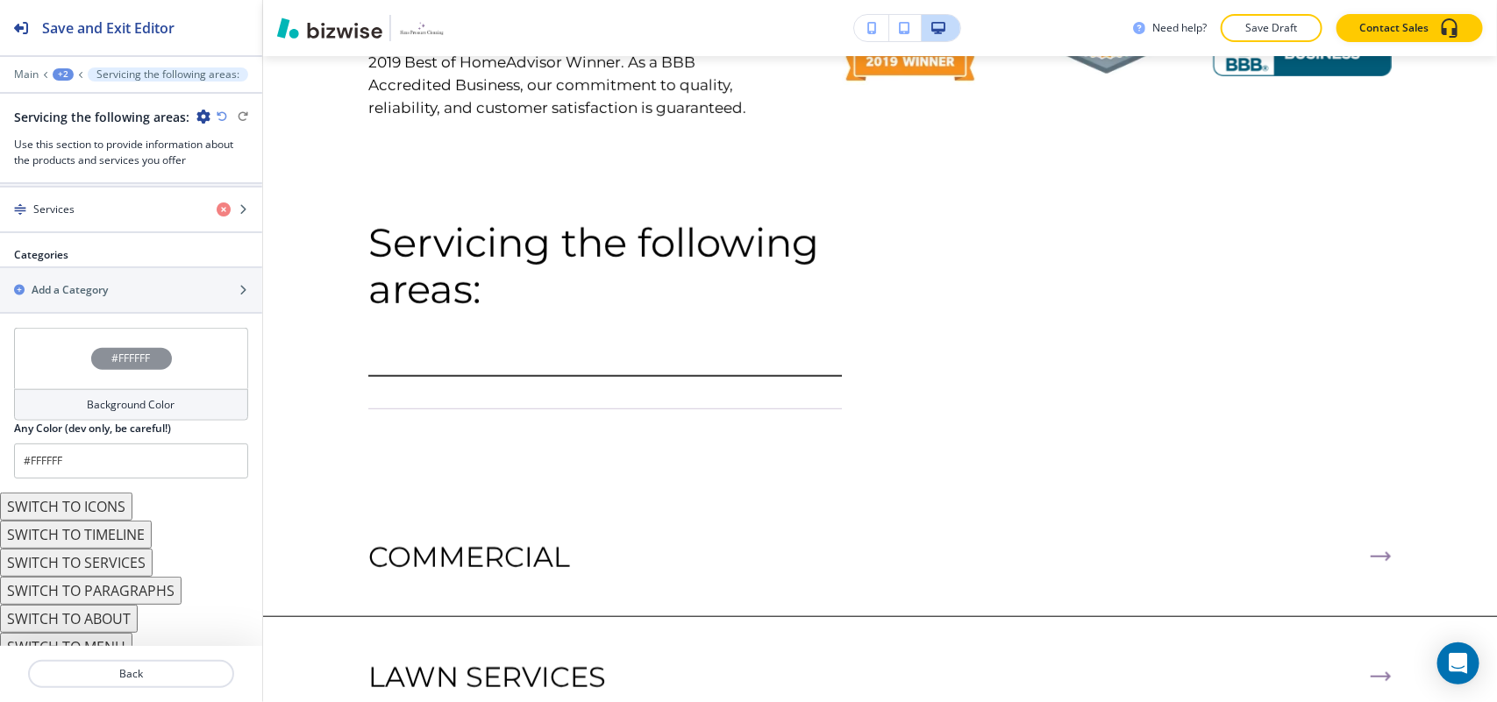
scroll to position [779, 0]
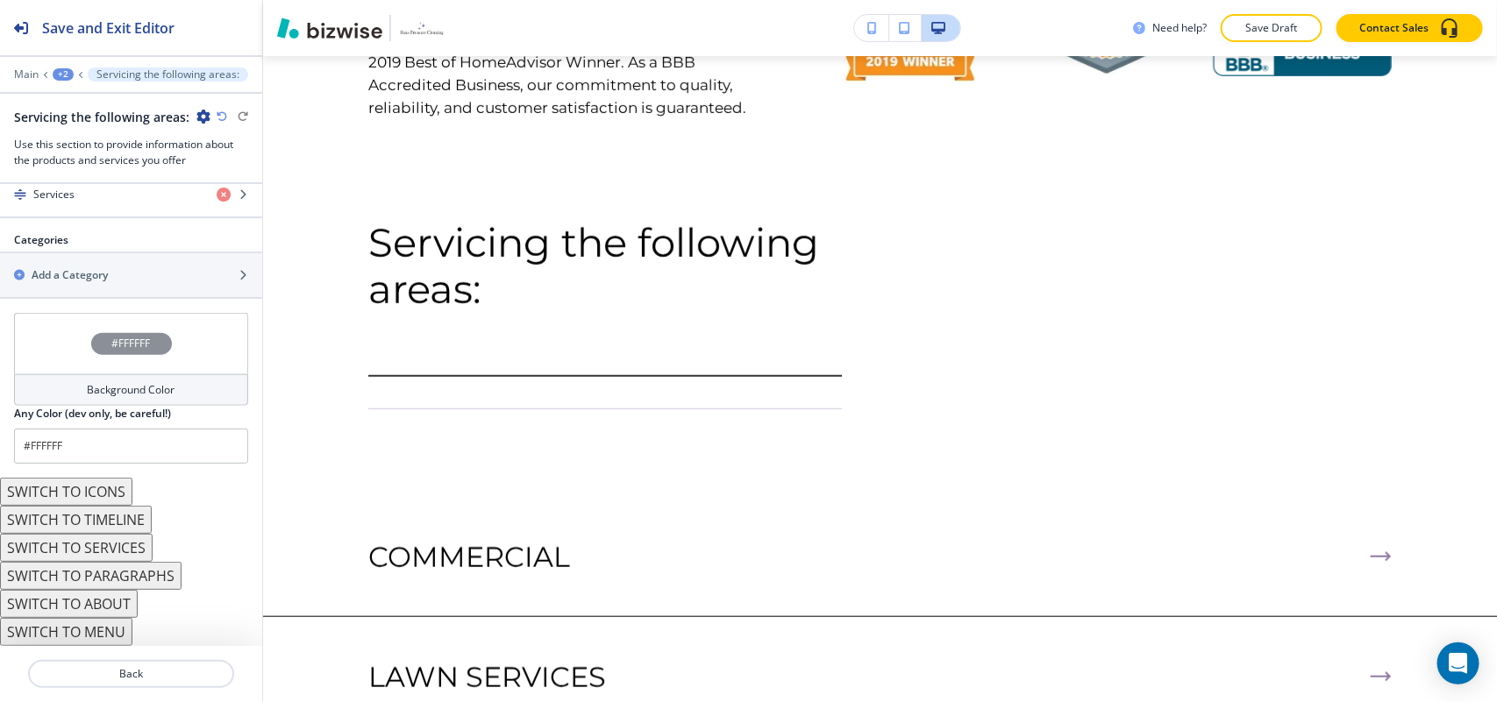
click at [90, 493] on button "SWITCH TO ICONS" at bounding box center [66, 492] width 132 height 28
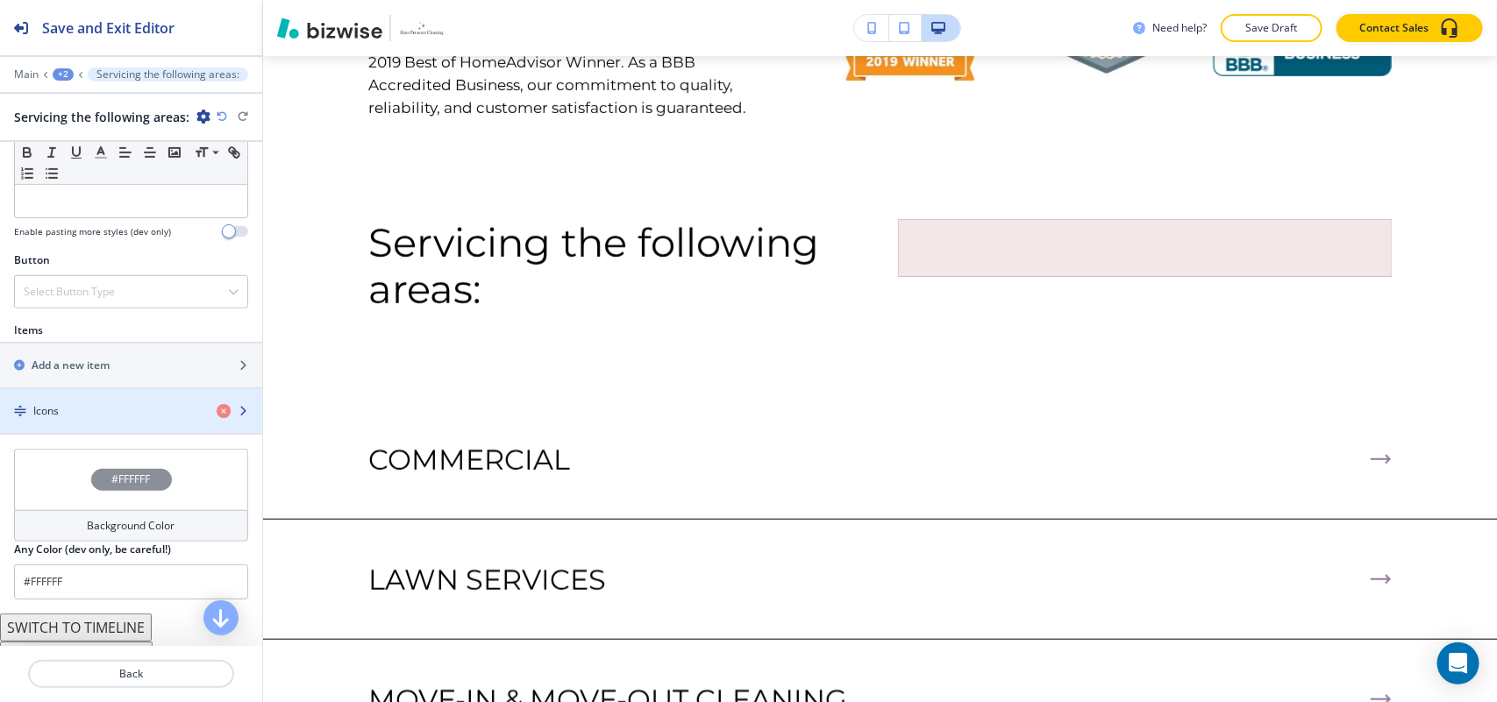
scroll to position [605, 0]
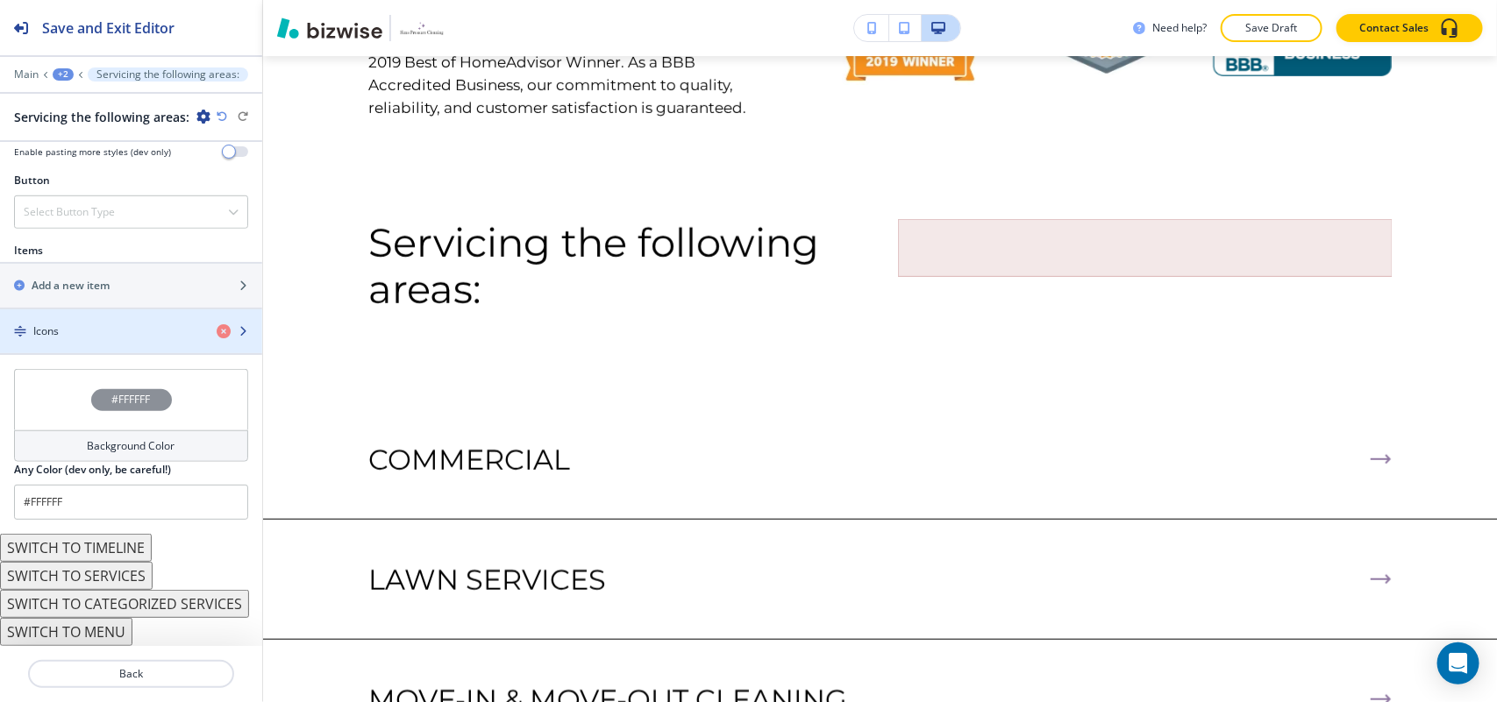
click at [92, 323] on div "Icons" at bounding box center [101, 331] width 203 height 16
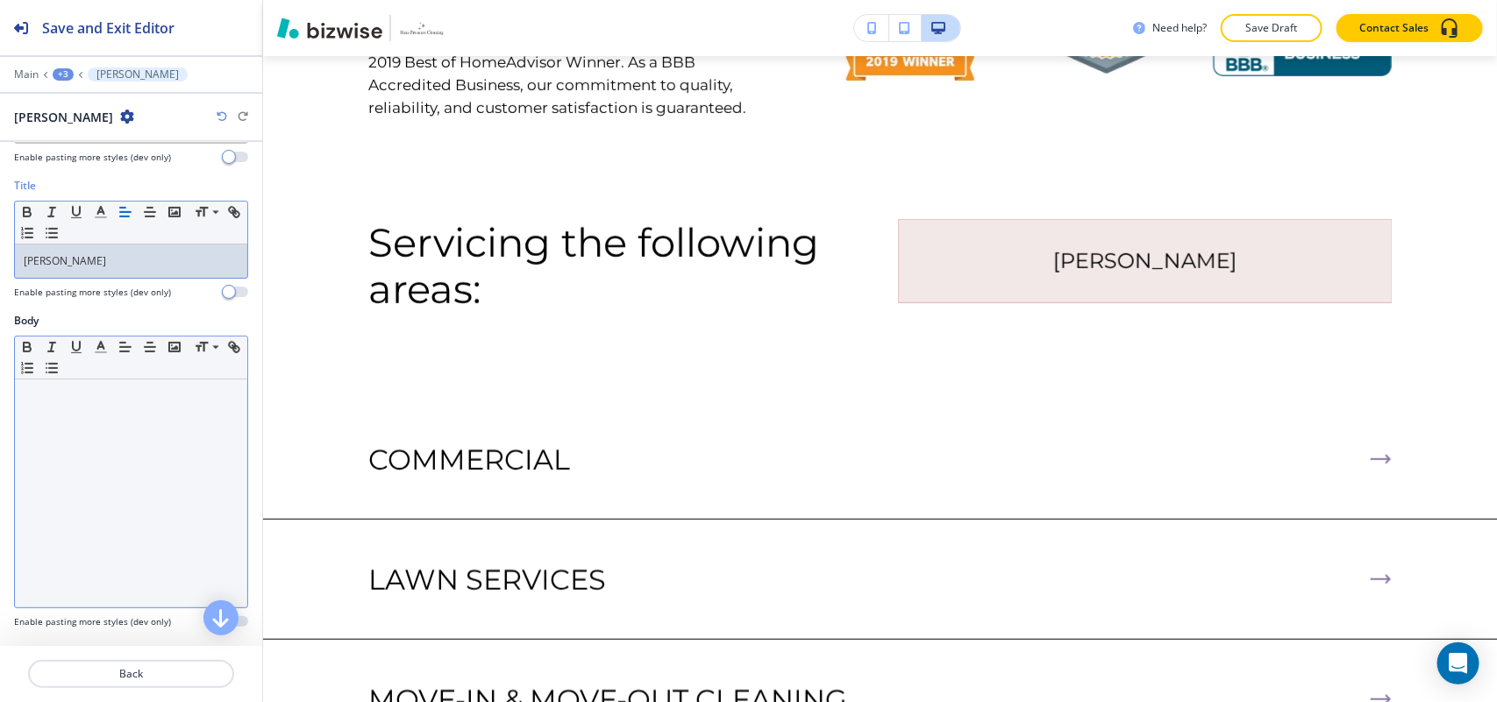
scroll to position [329, 0]
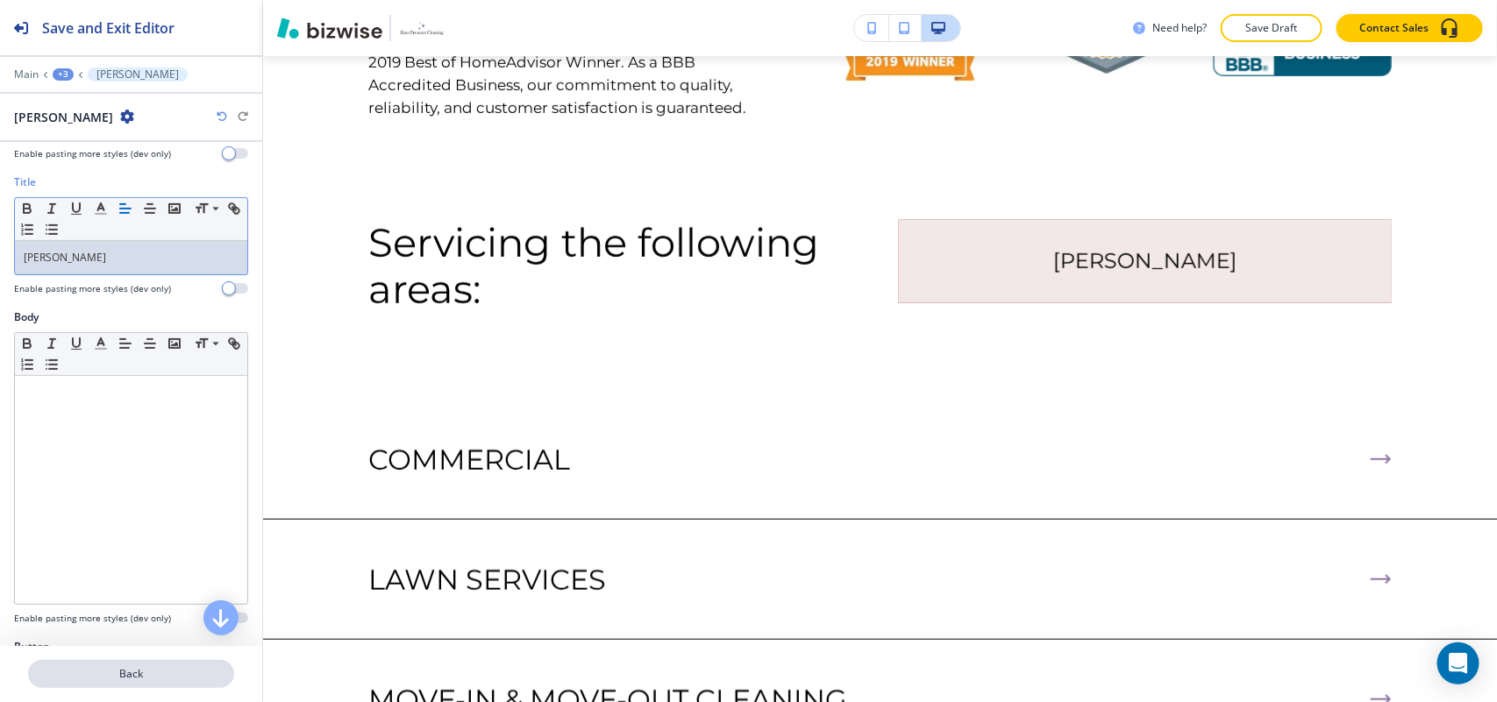
click at [132, 671] on p "Back" at bounding box center [131, 674] width 203 height 16
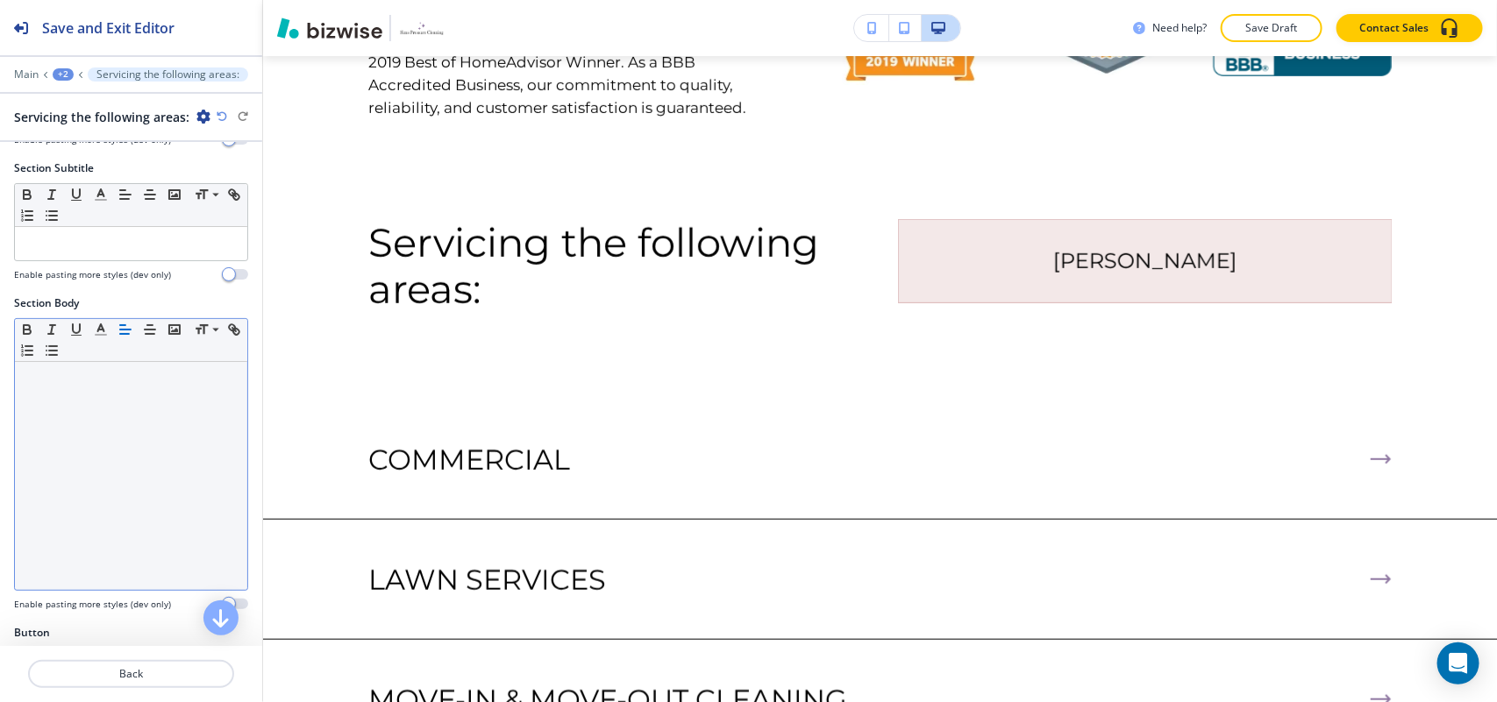
scroll to position [438, 0]
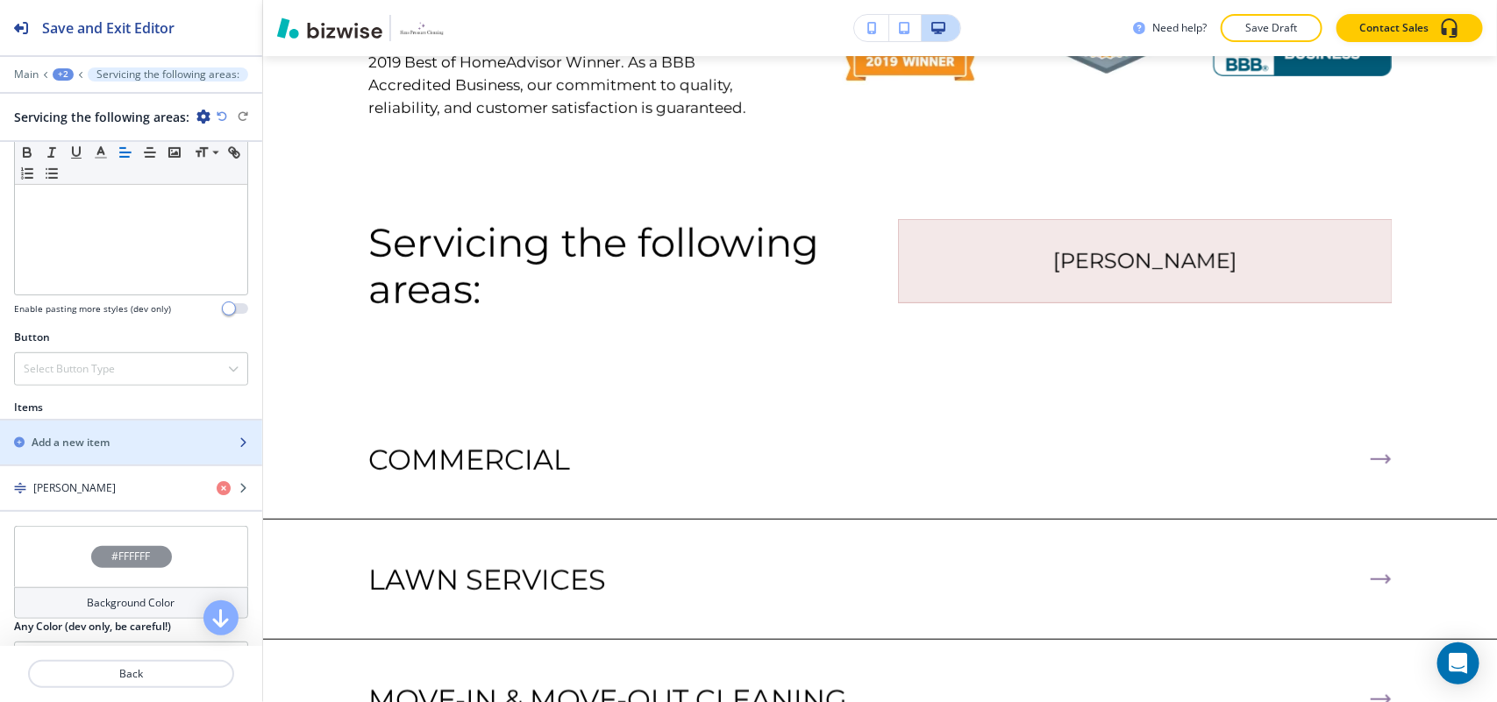
click at [94, 440] on h2 "Add a new item" at bounding box center [71, 443] width 78 height 16
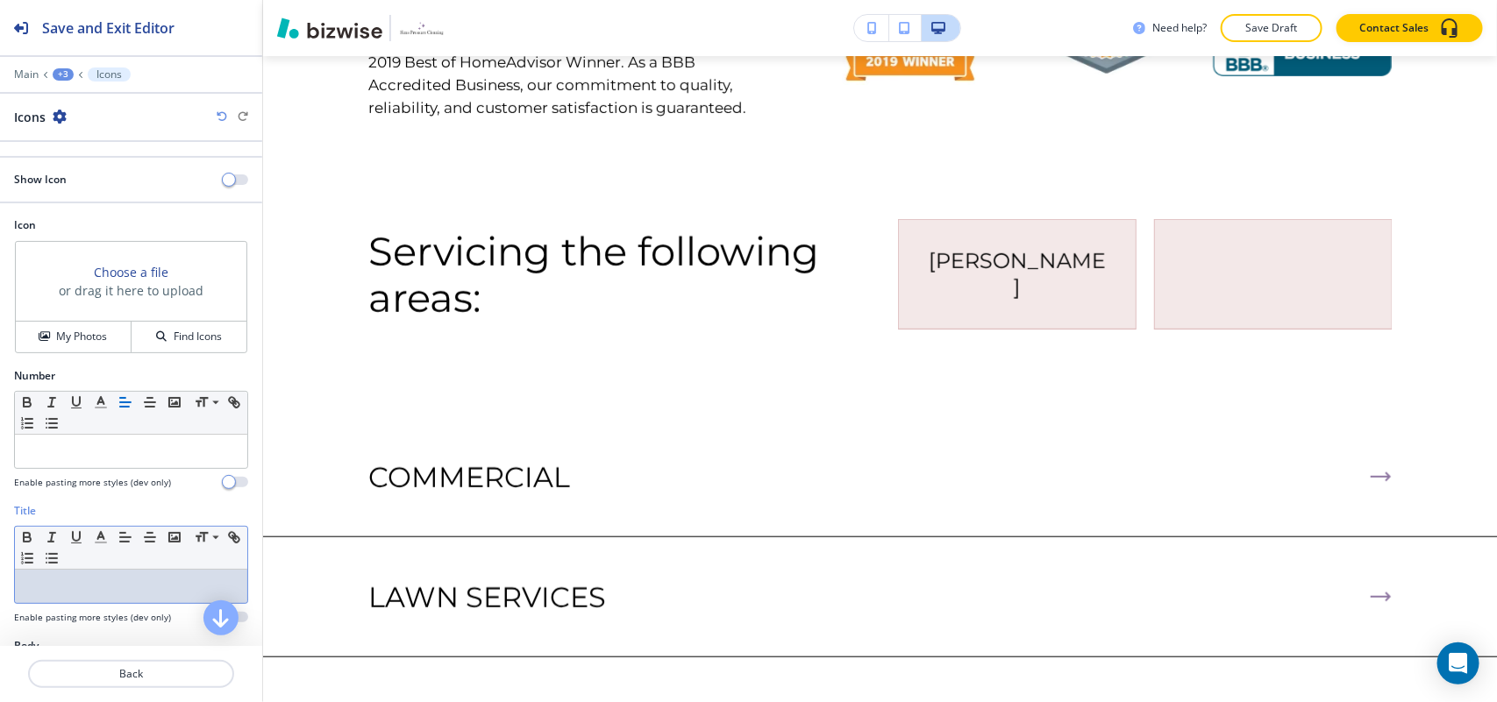
drag, startPoint x: 73, startPoint y: 451, endPoint x: 36, endPoint y: 593, distance: 145.9
click at [36, 593] on p at bounding box center [131, 587] width 215 height 16
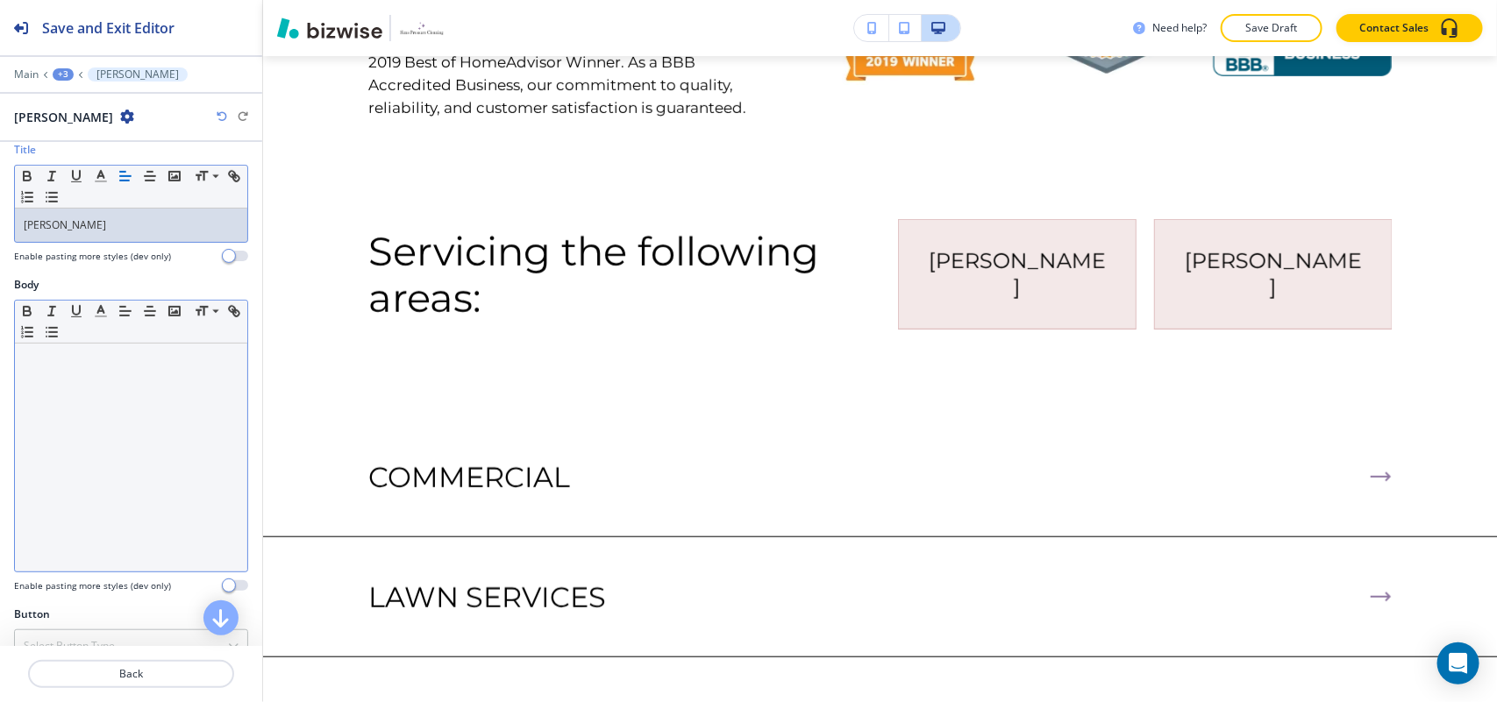
scroll to position [395, 0]
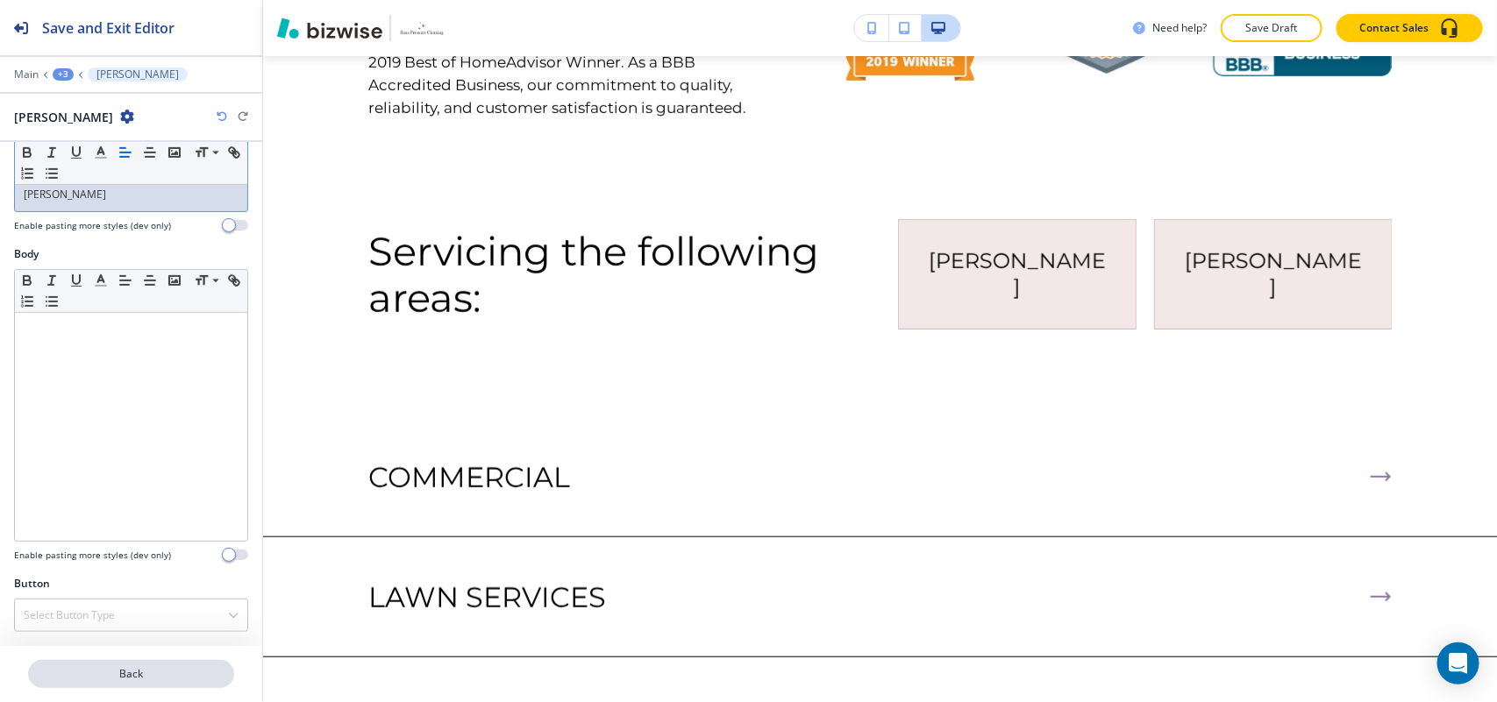
click at [110, 665] on button "Back" at bounding box center [131, 674] width 206 height 28
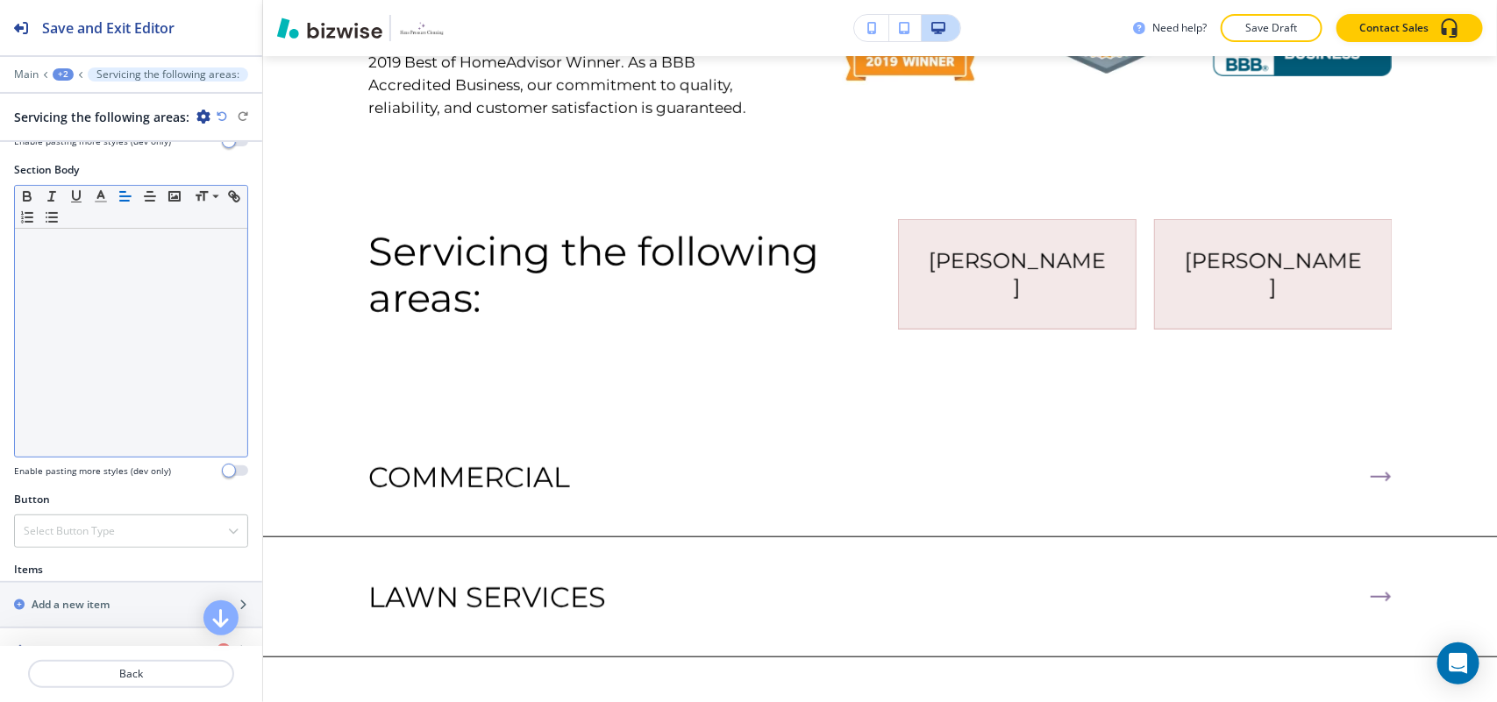
scroll to position [438, 0]
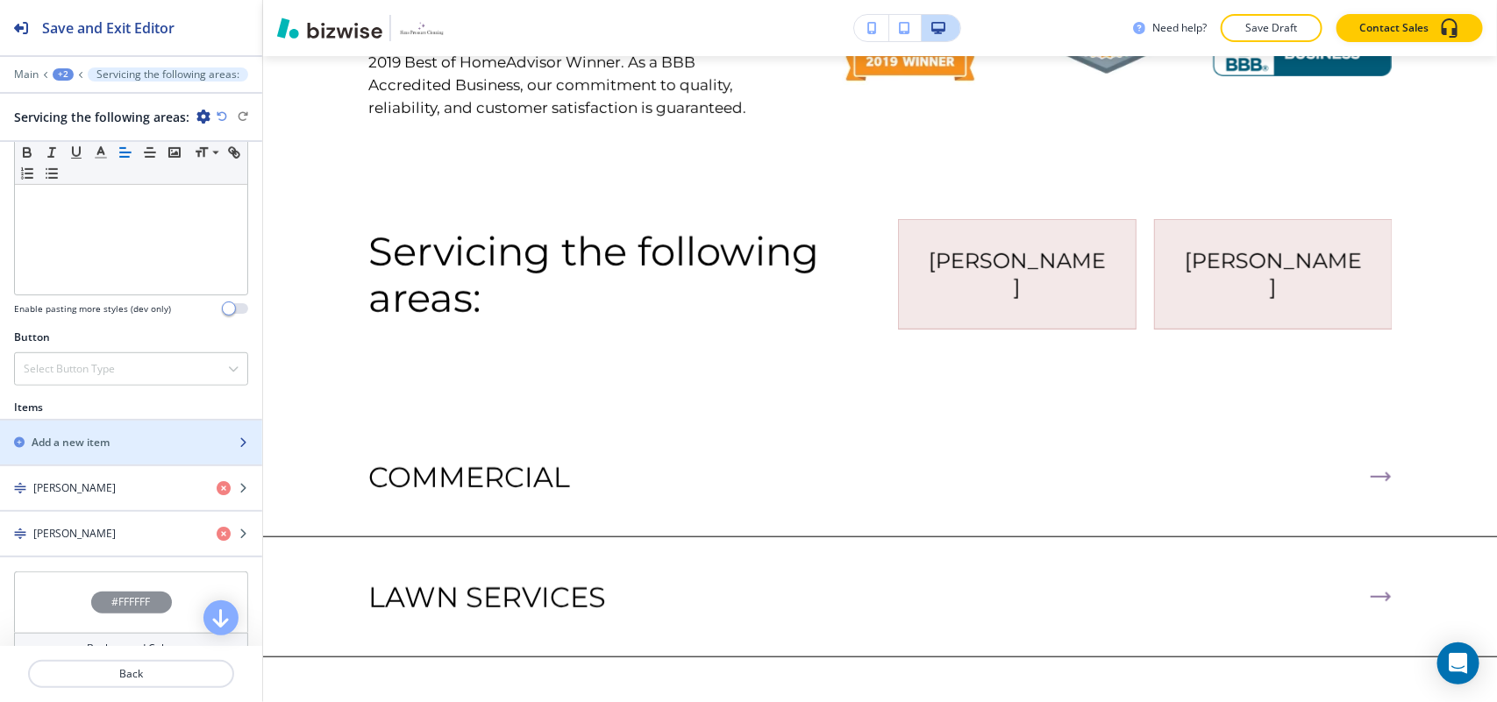
click at [95, 458] on div "button" at bounding box center [131, 458] width 262 height 14
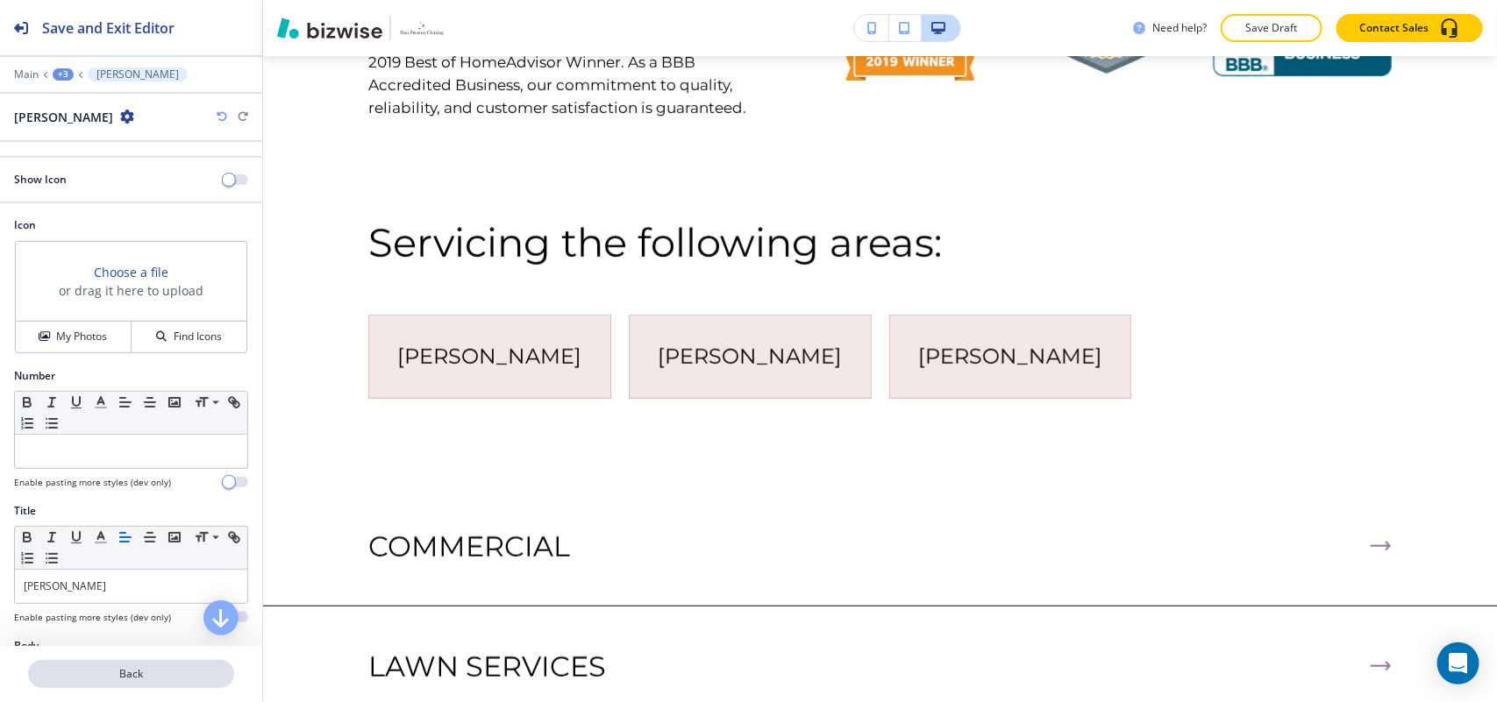
click at [138, 675] on p "Back" at bounding box center [131, 674] width 203 height 16
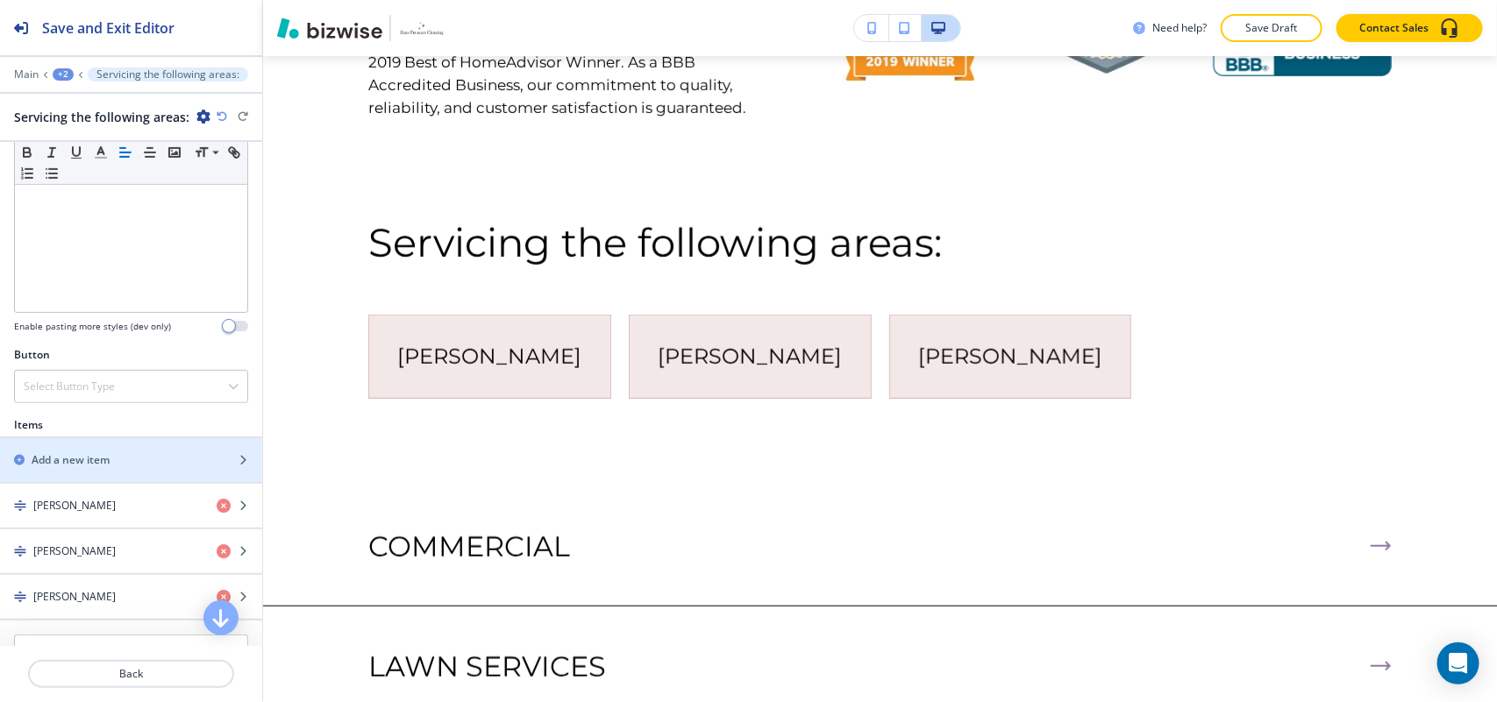
scroll to position [548, 0]
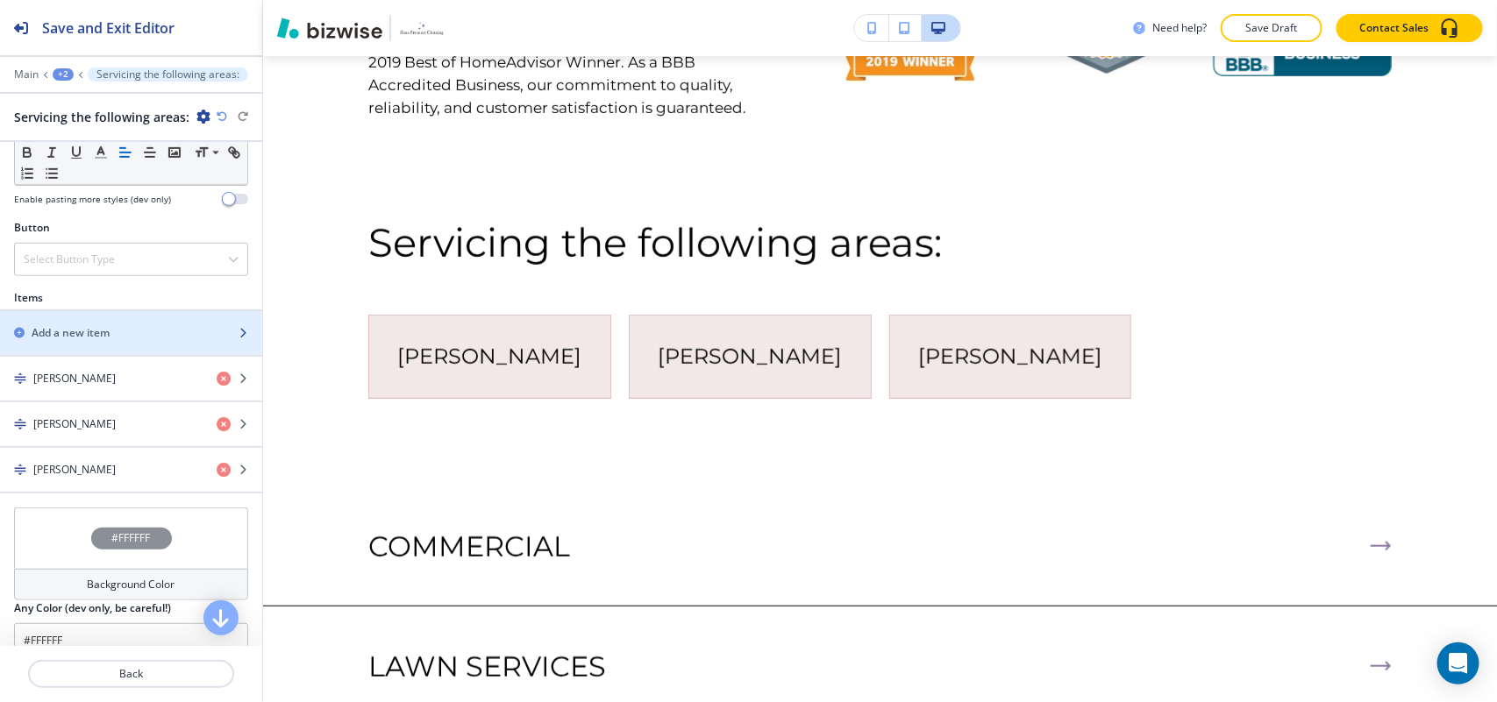
click at [97, 345] on div "button" at bounding box center [131, 348] width 262 height 14
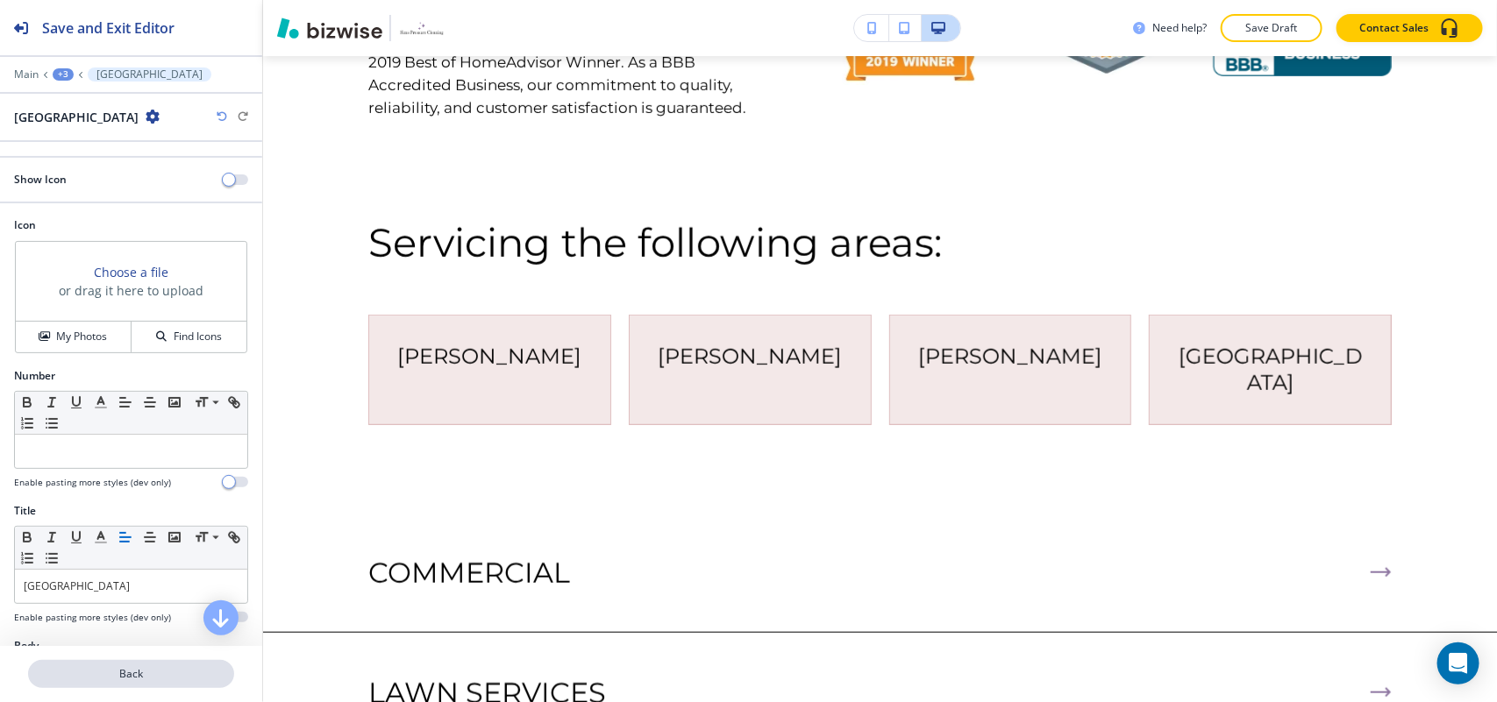
click at [124, 677] on p "Back" at bounding box center [131, 674] width 203 height 16
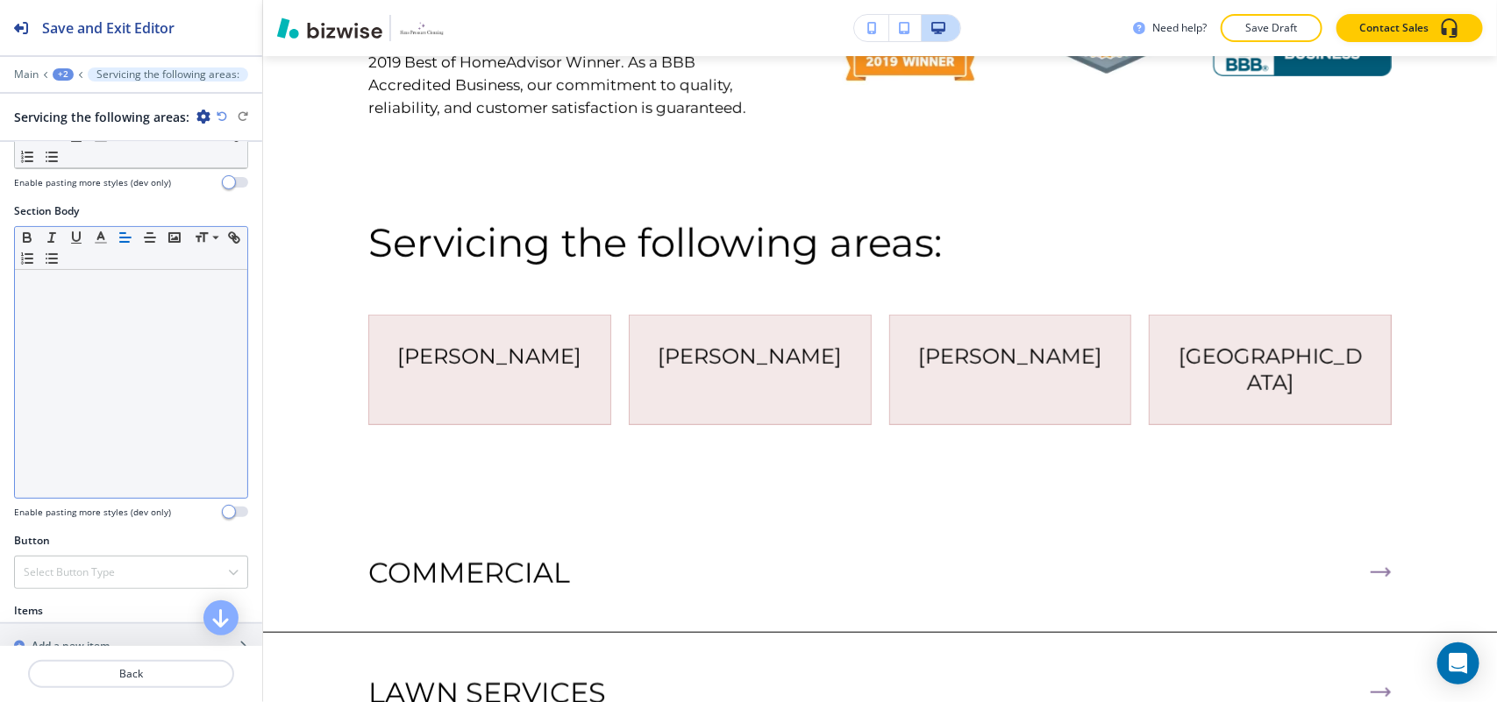
scroll to position [438, 0]
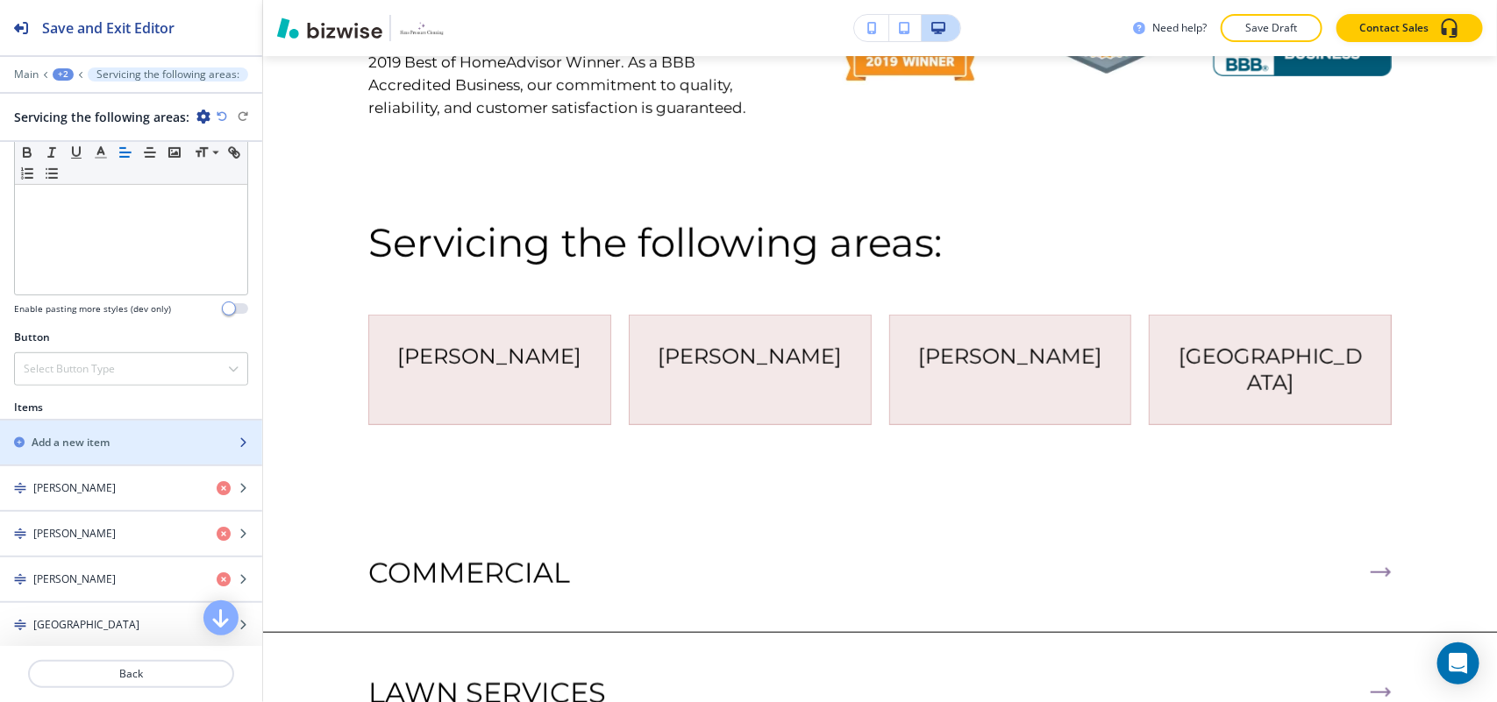
click at [89, 440] on h2 "Add a new item" at bounding box center [71, 443] width 78 height 16
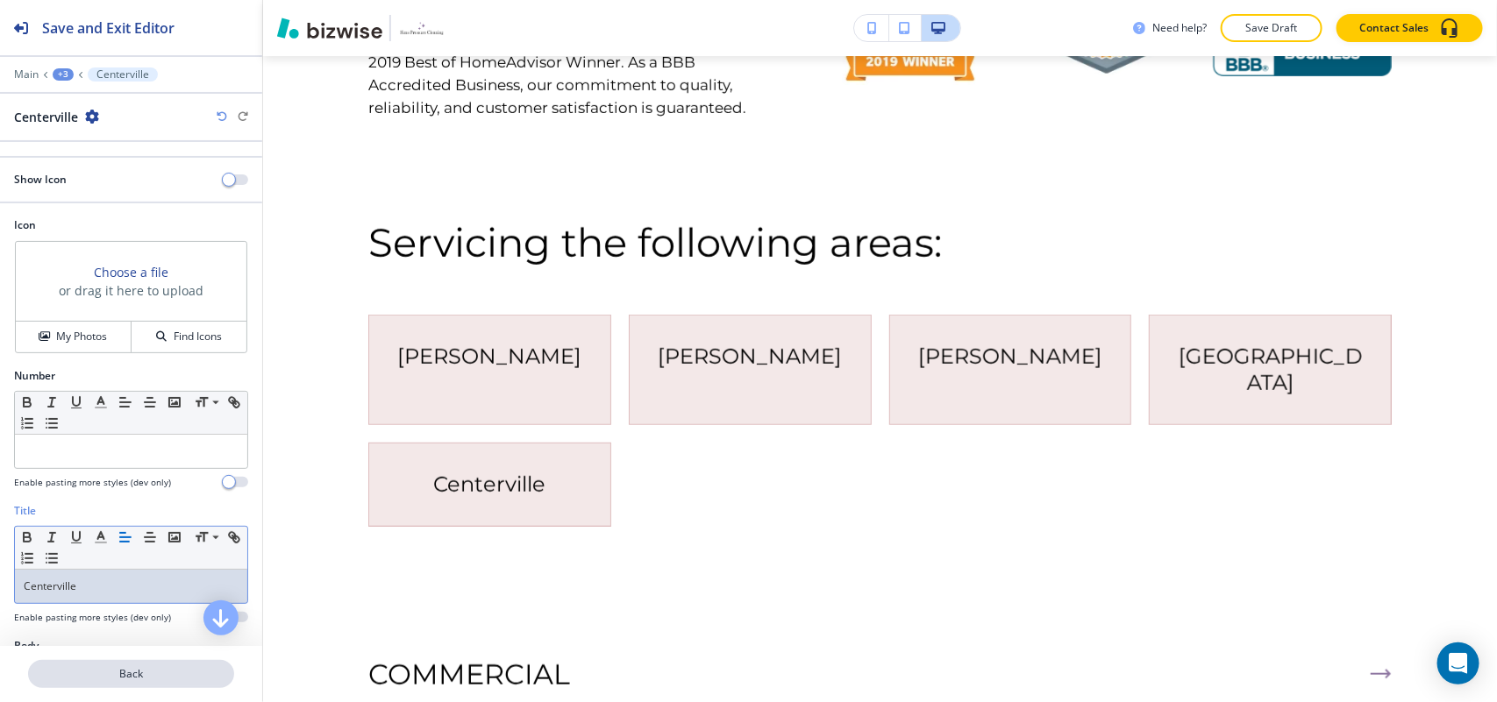
click at [150, 668] on p "Back" at bounding box center [131, 674] width 203 height 16
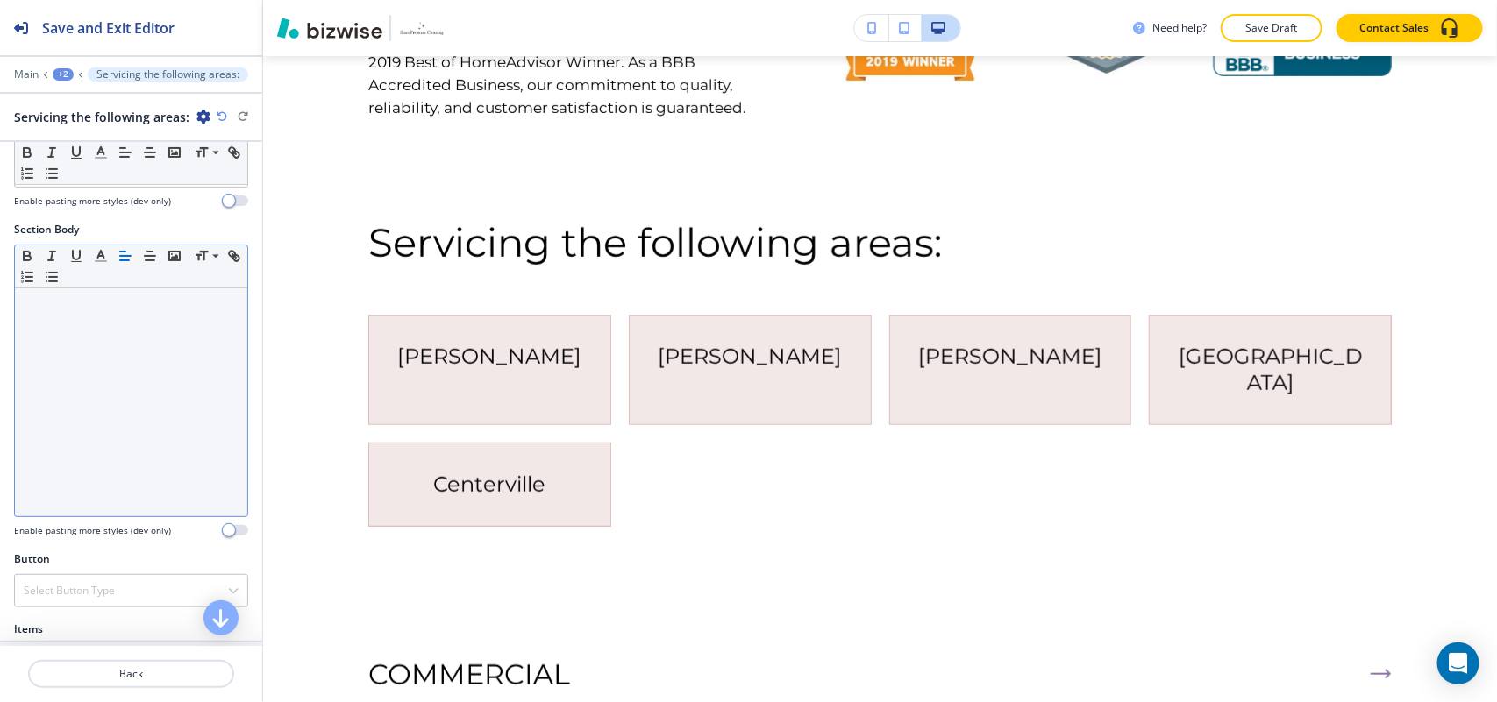
scroll to position [548, 0]
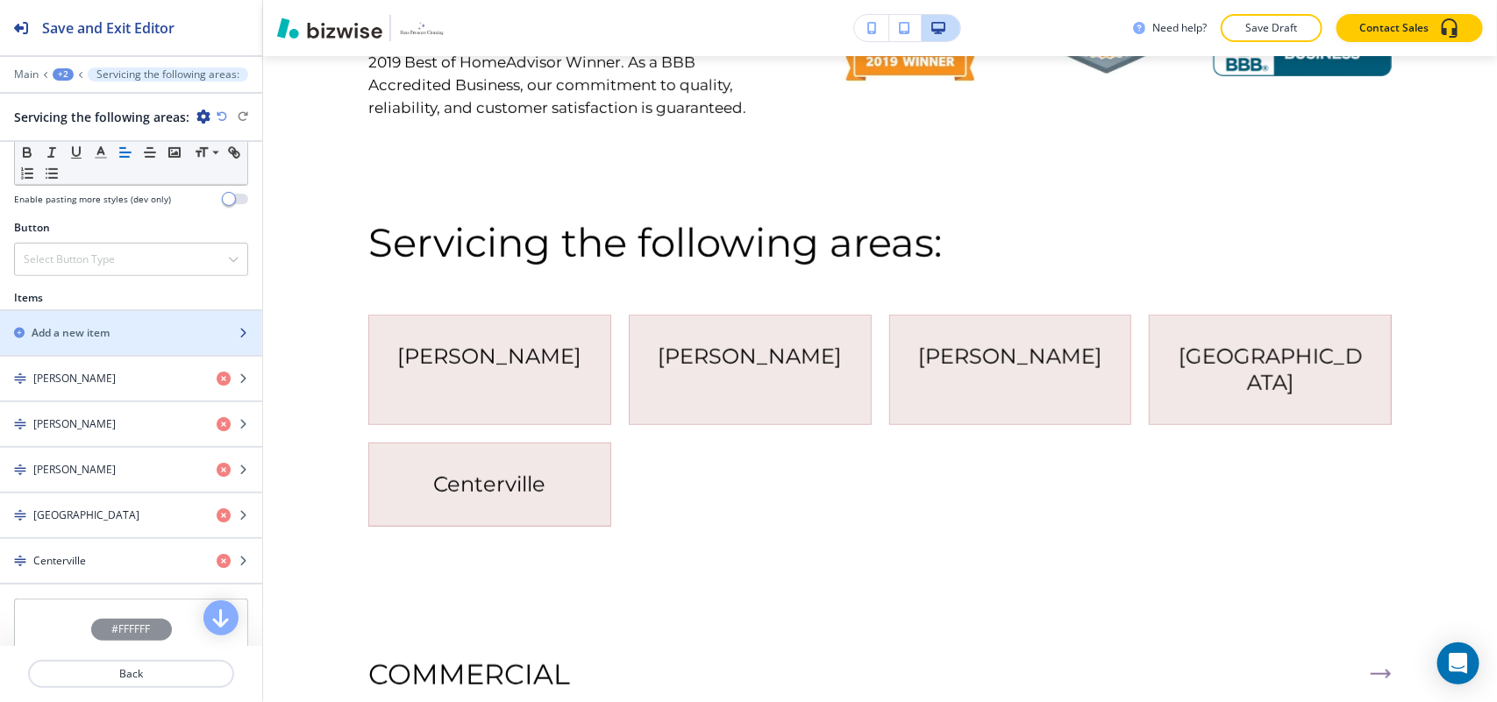
click at [88, 334] on h2 "Add a new item" at bounding box center [71, 333] width 78 height 16
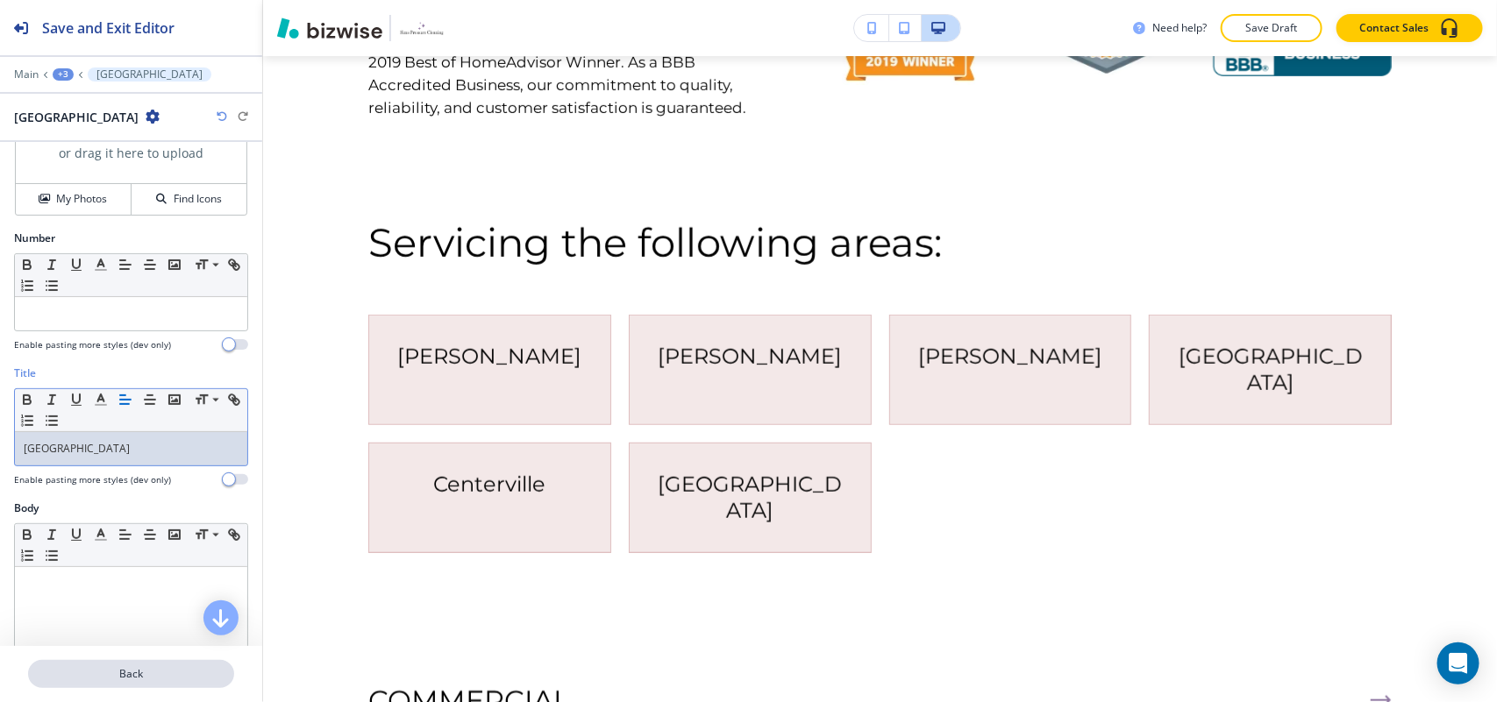
scroll to position [176, 0]
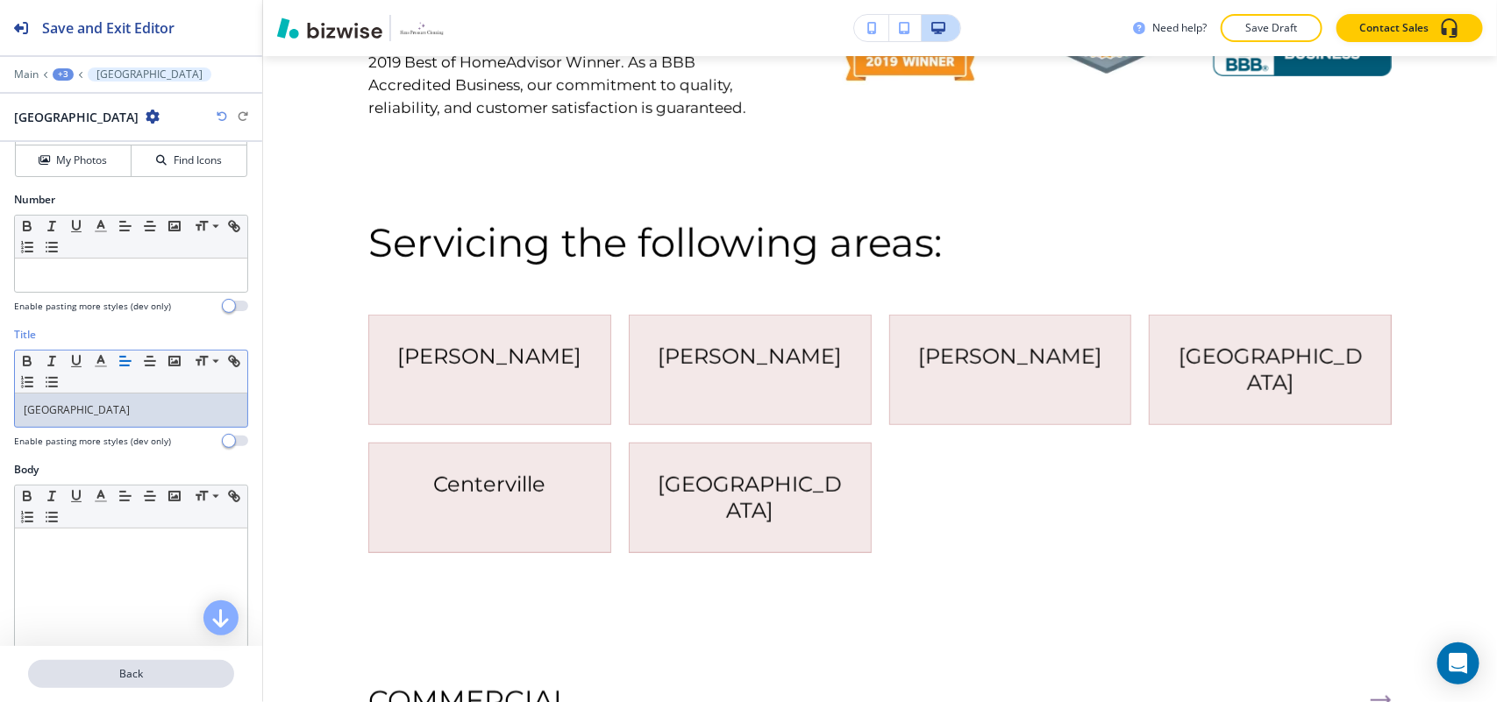
click at [133, 665] on button "Back" at bounding box center [131, 674] width 206 height 28
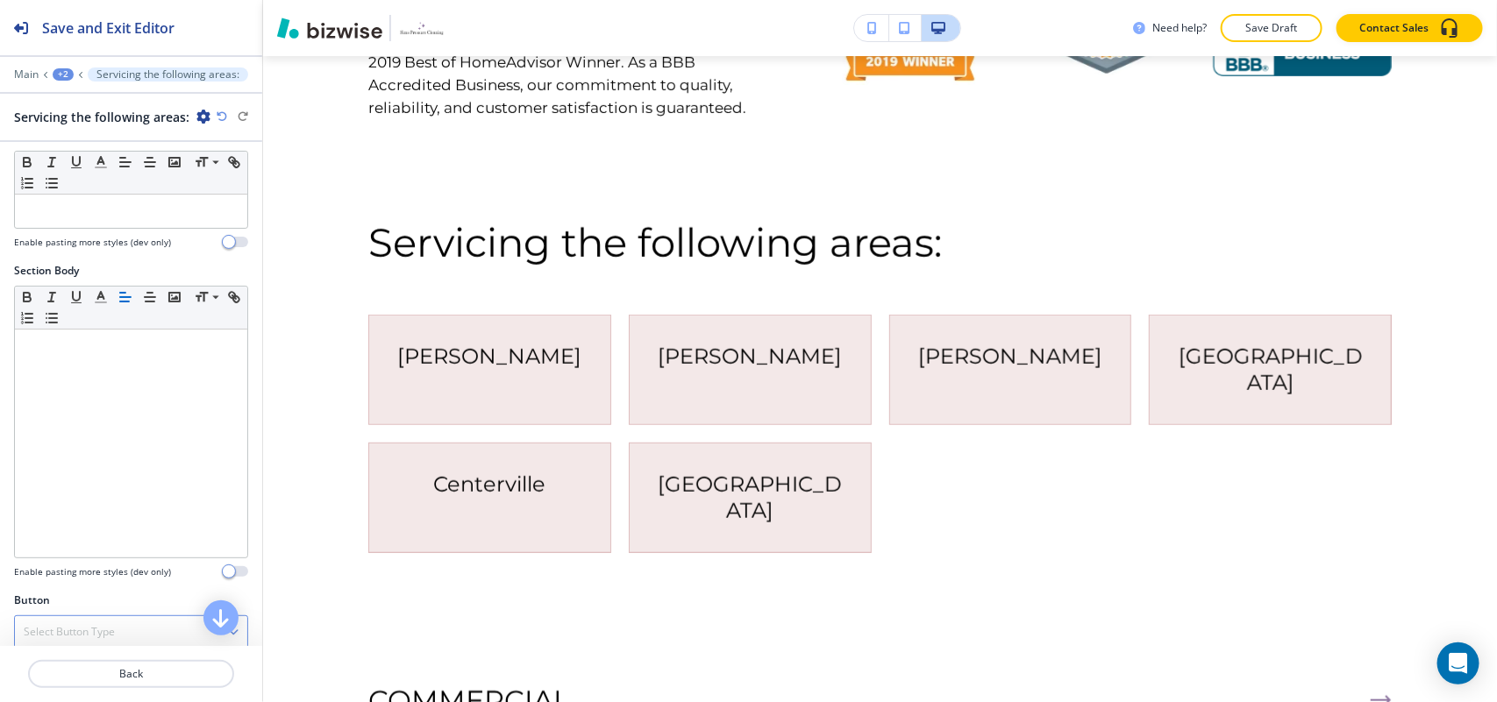
scroll to position [329, 0]
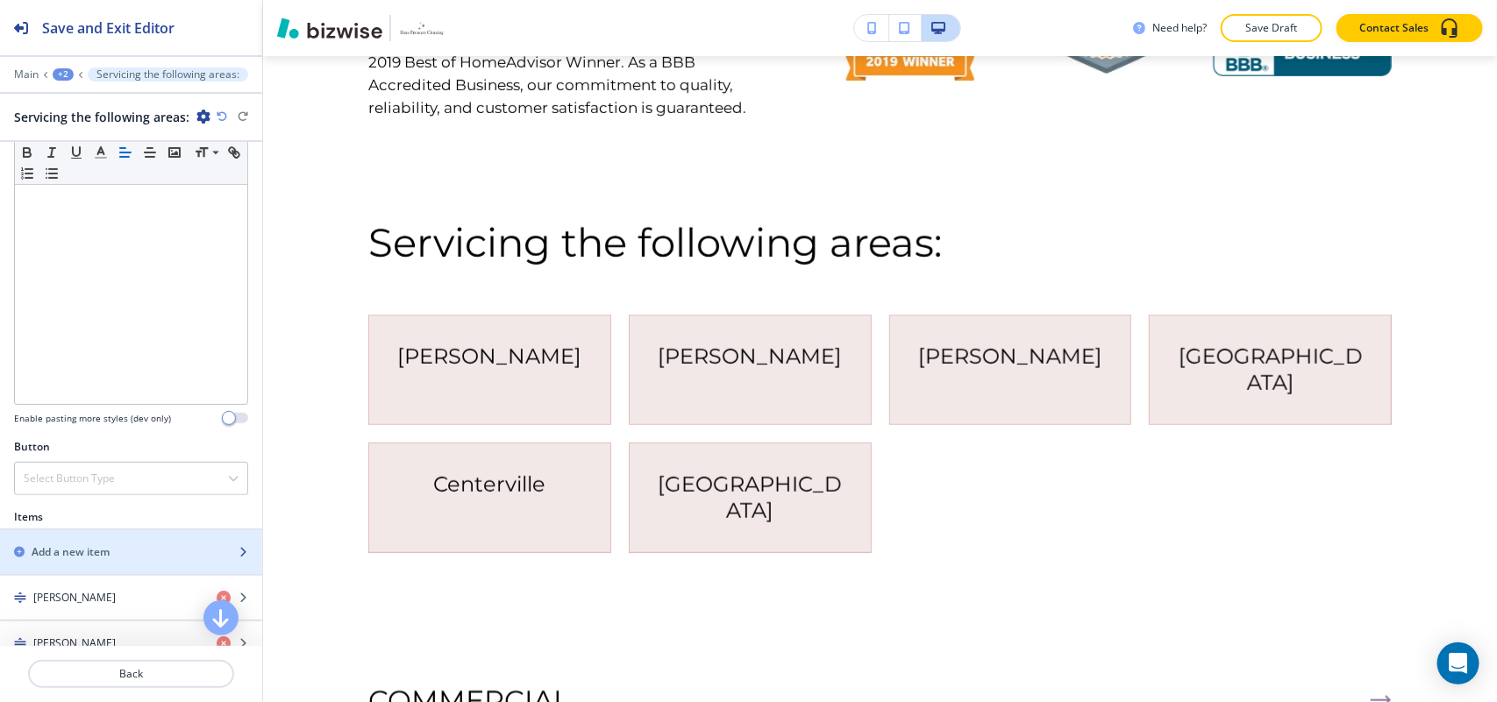
click at [72, 557] on h2 "Add a new item" at bounding box center [71, 552] width 78 height 16
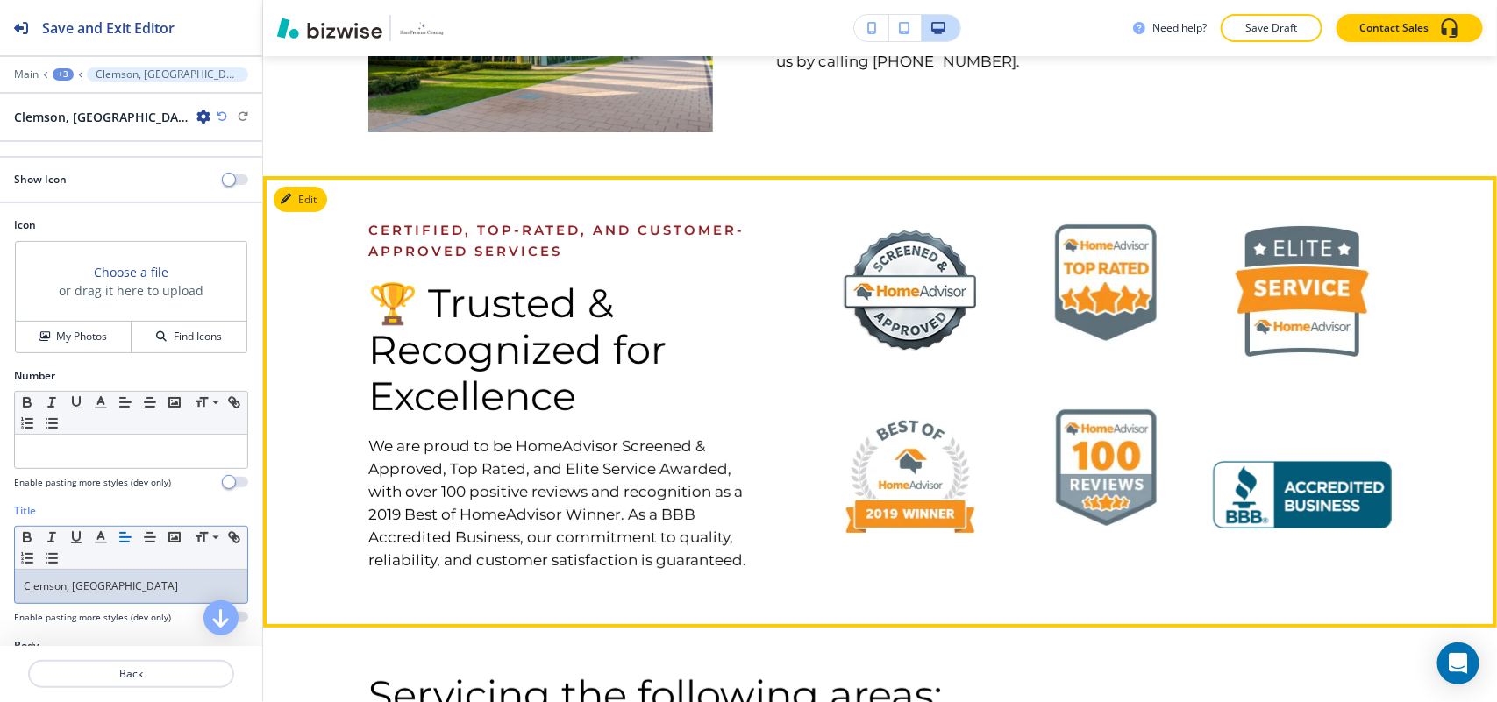
scroll to position [3276, 0]
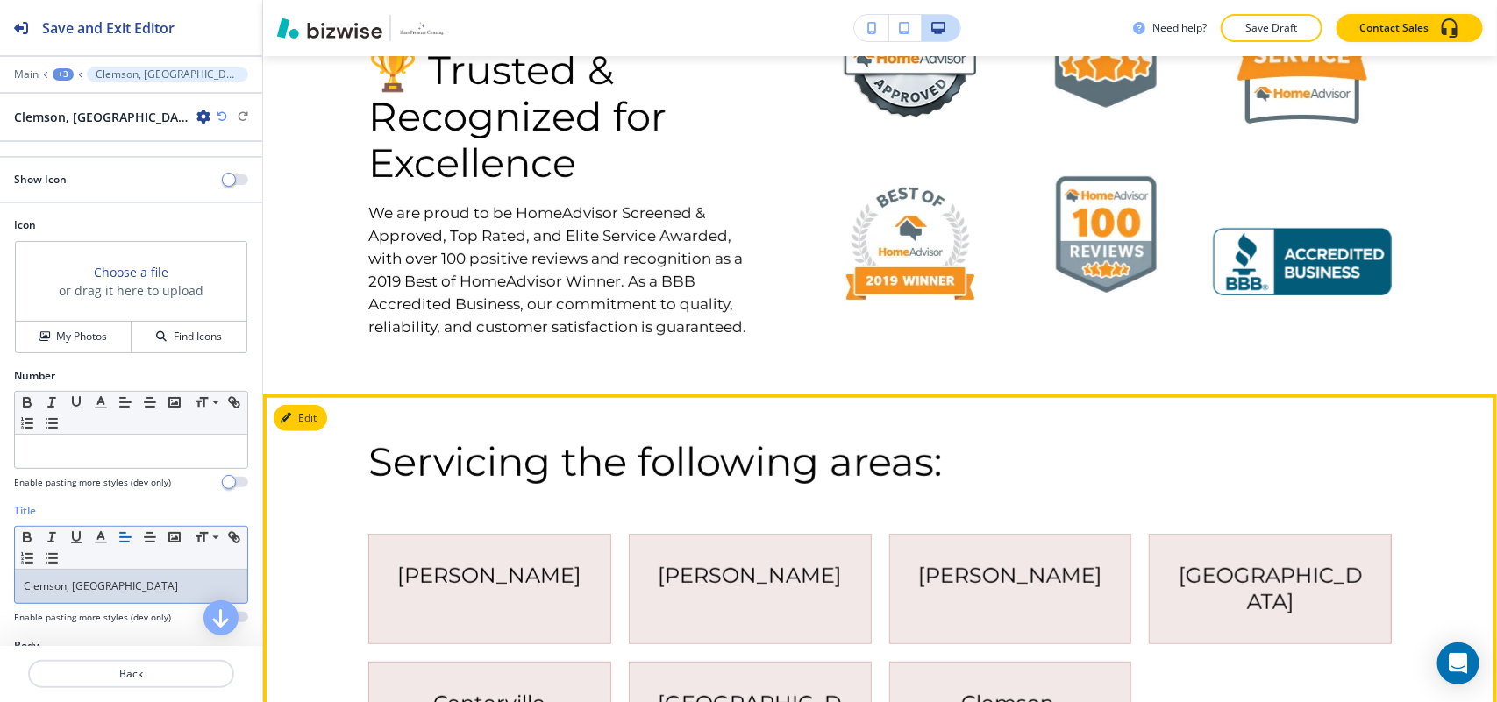
click at [288, 413] on icon "button" at bounding box center [286, 418] width 11 height 11
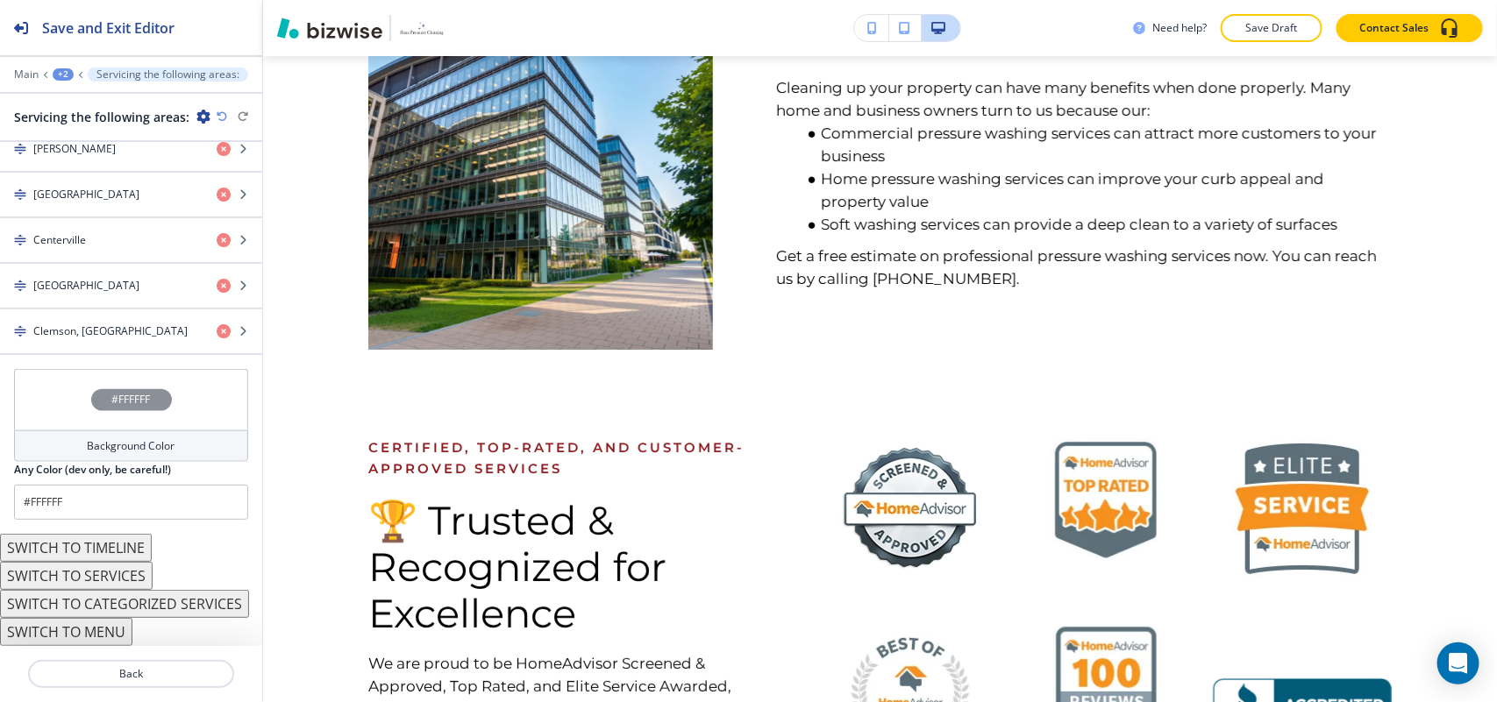
scroll to position [2947, 0]
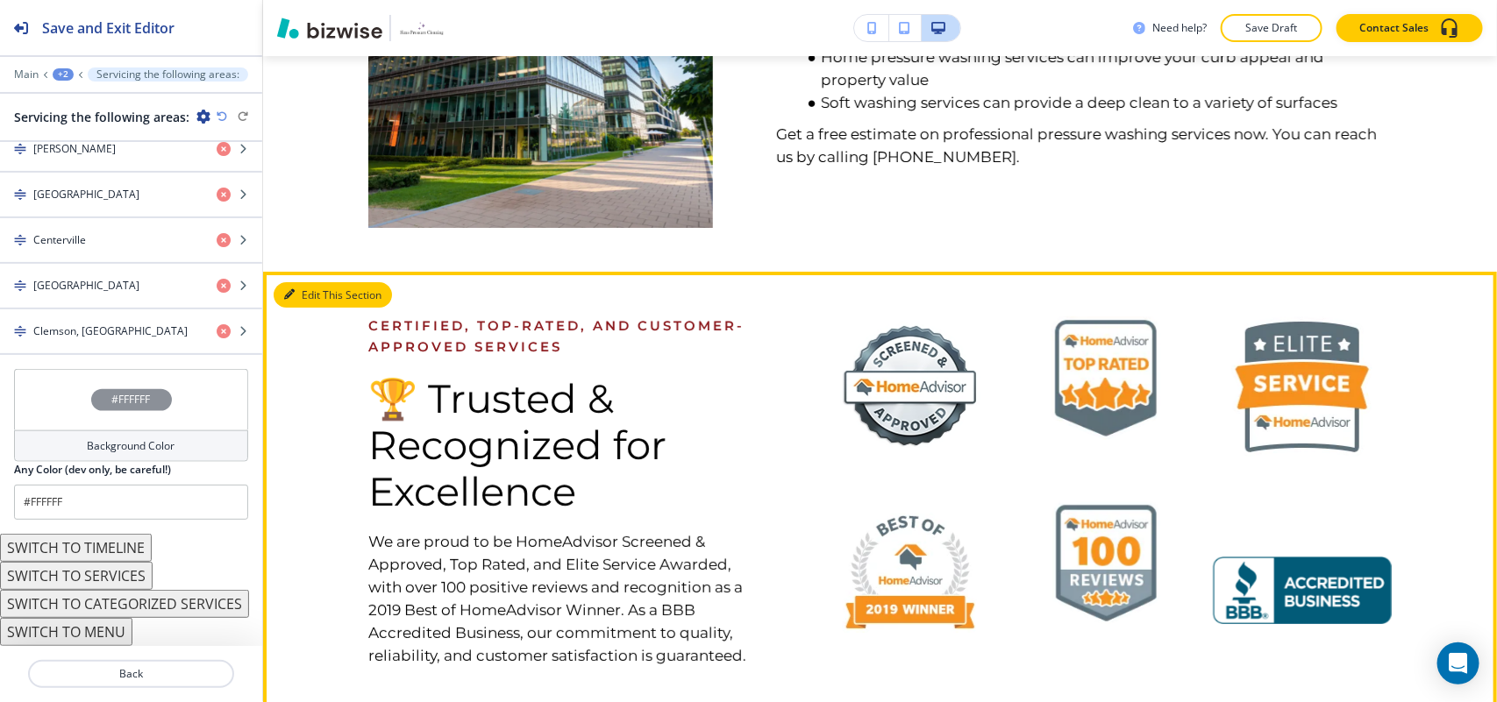
click at [307, 282] on button "Edit This Section" at bounding box center [333, 295] width 118 height 26
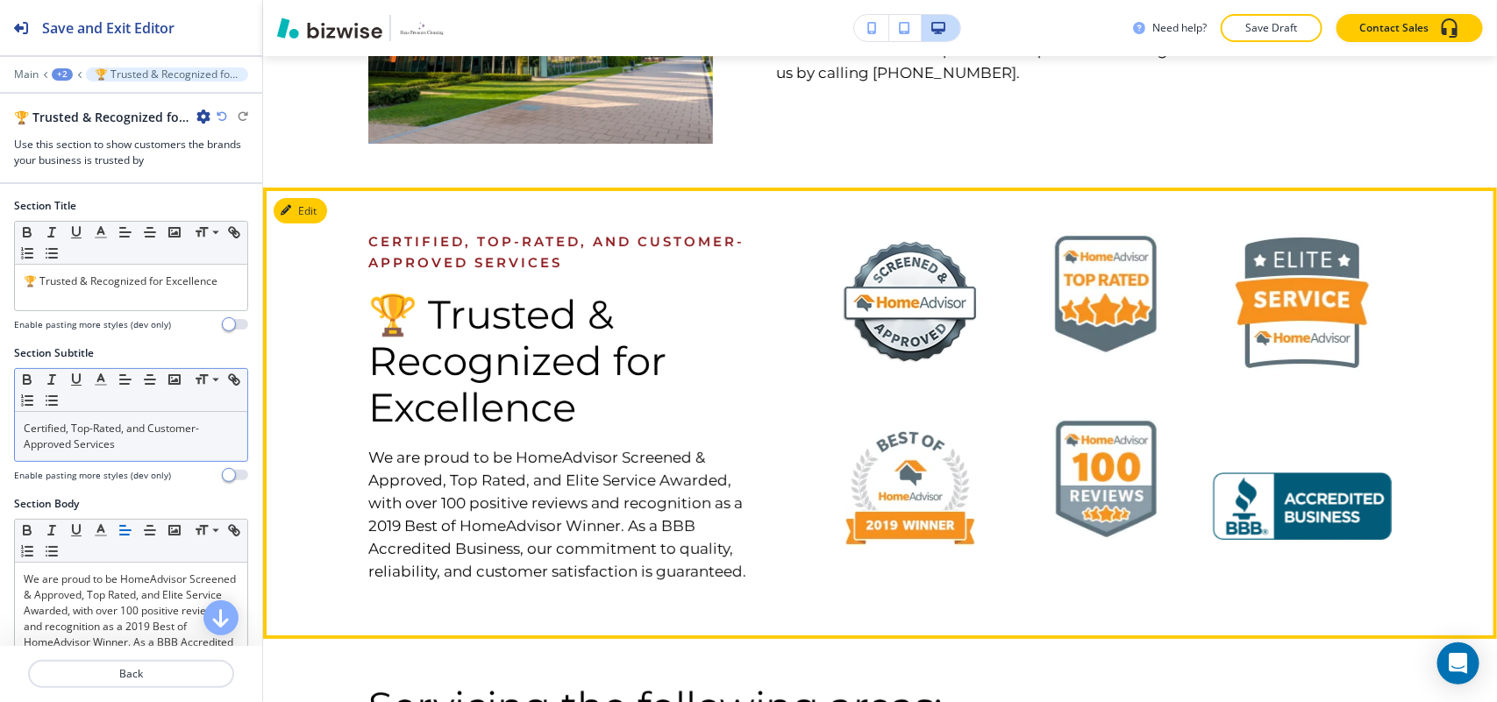
scroll to position [3046, 0]
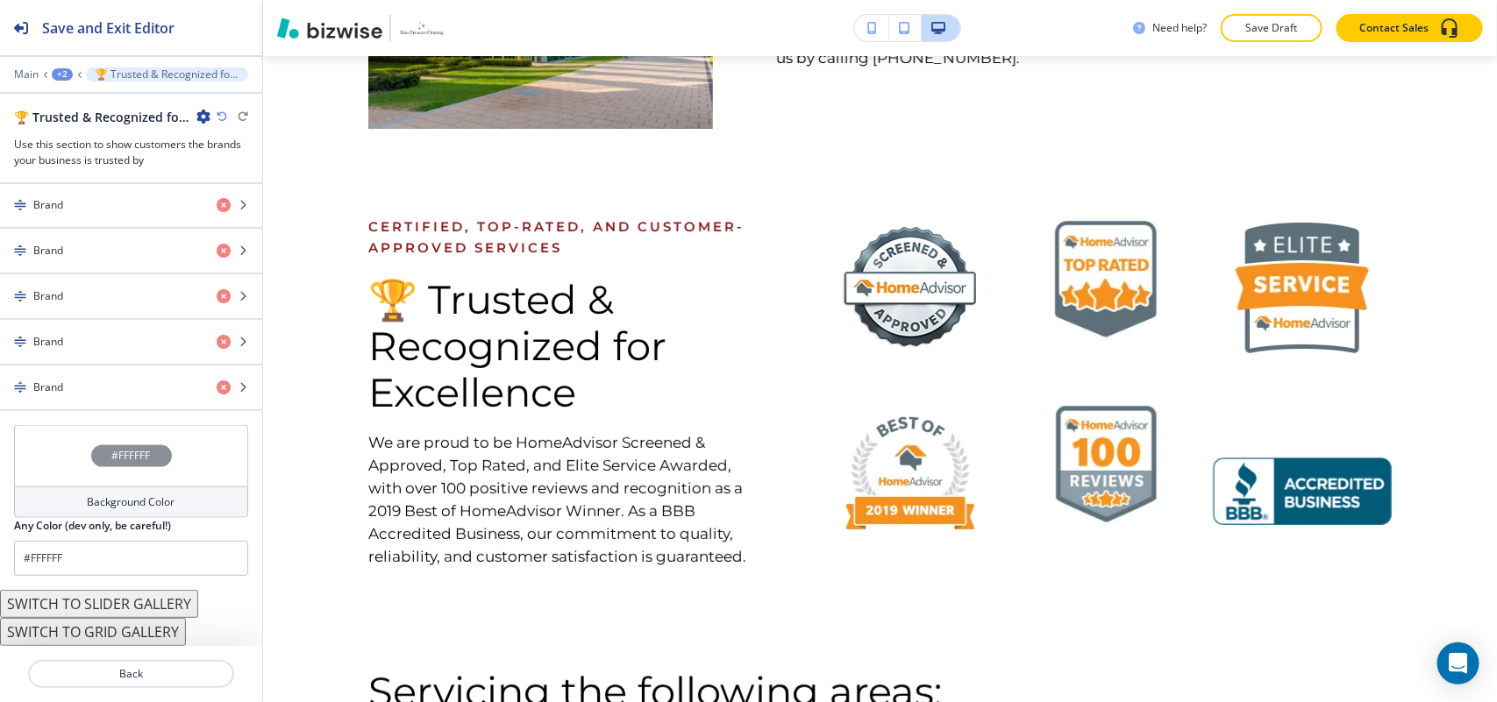
click at [92, 474] on div "#FFFFFF" at bounding box center [131, 455] width 234 height 61
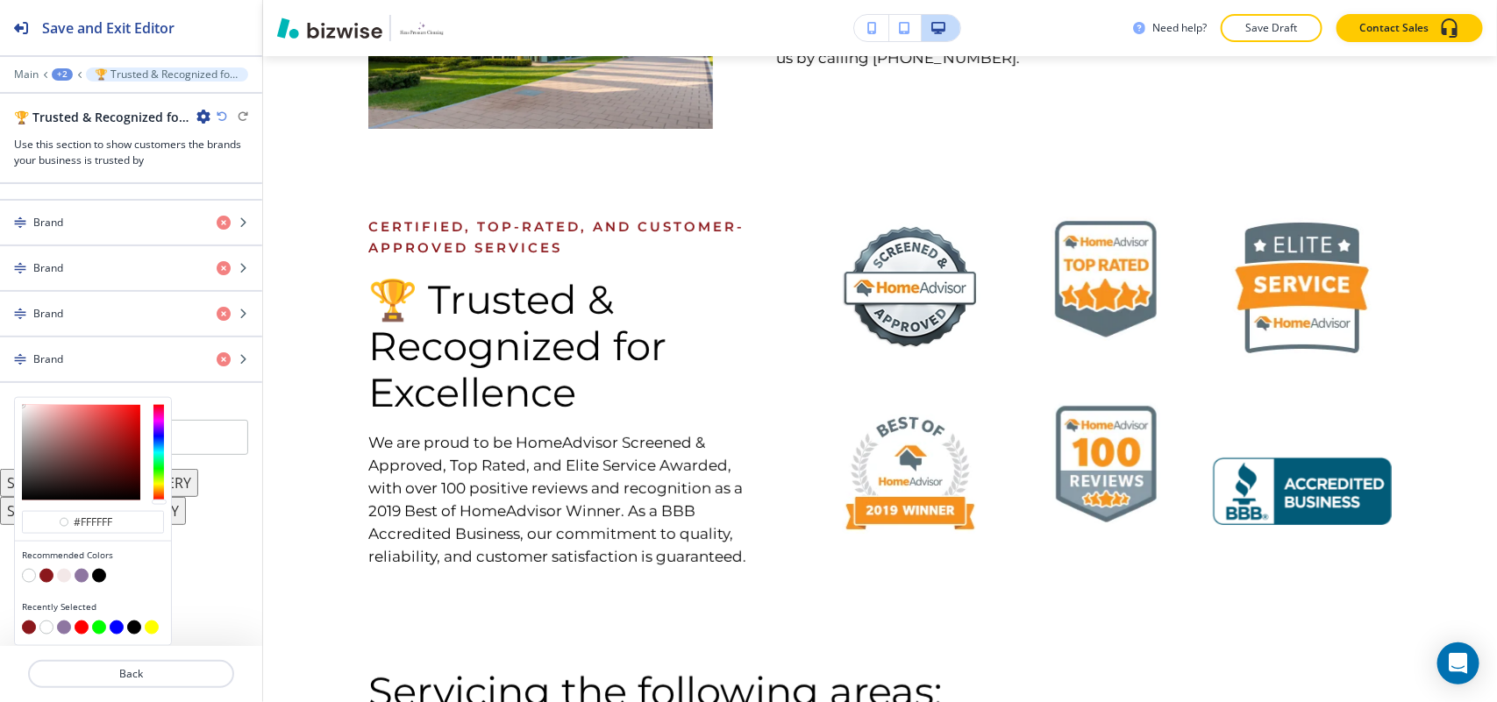
click at [64, 579] on button "button" at bounding box center [64, 576] width 14 height 14
type input "#f3e8e8"
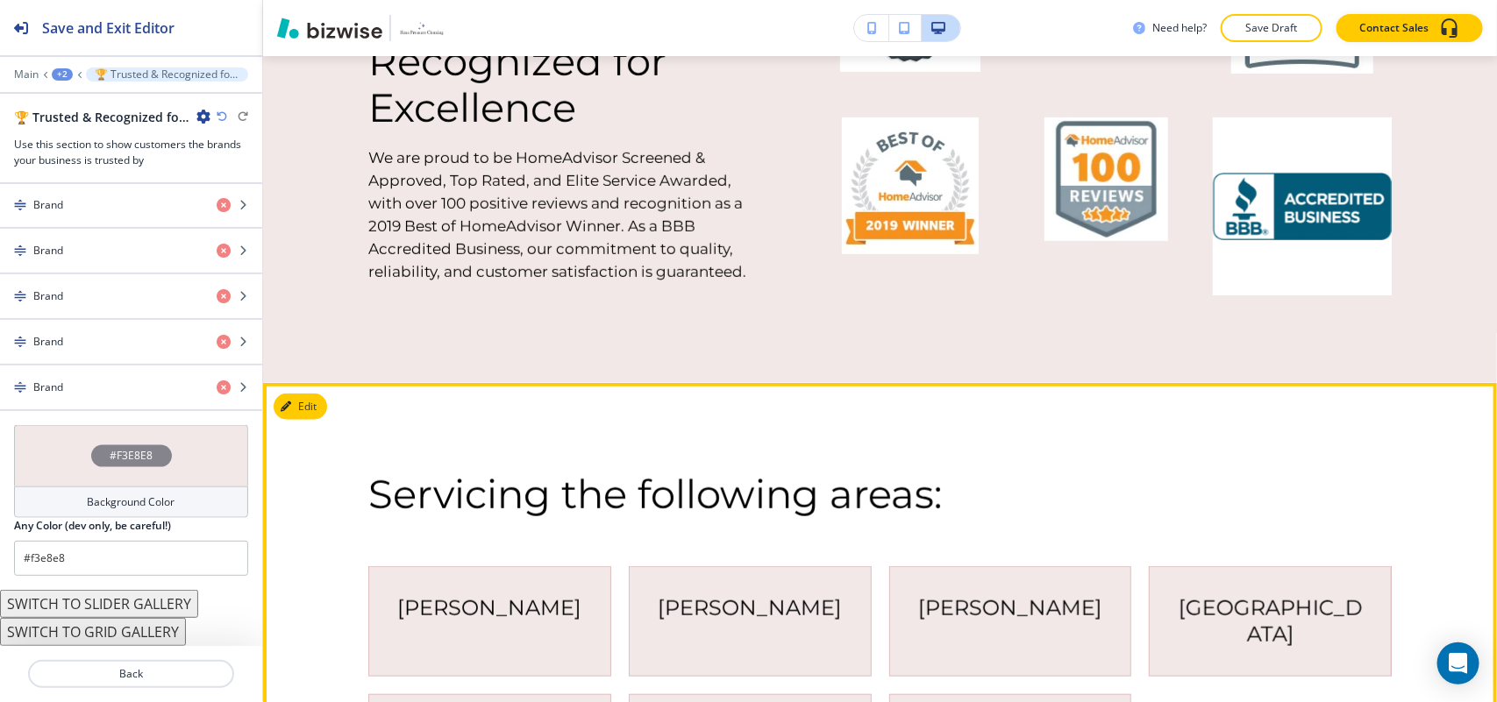
scroll to position [3748, 0]
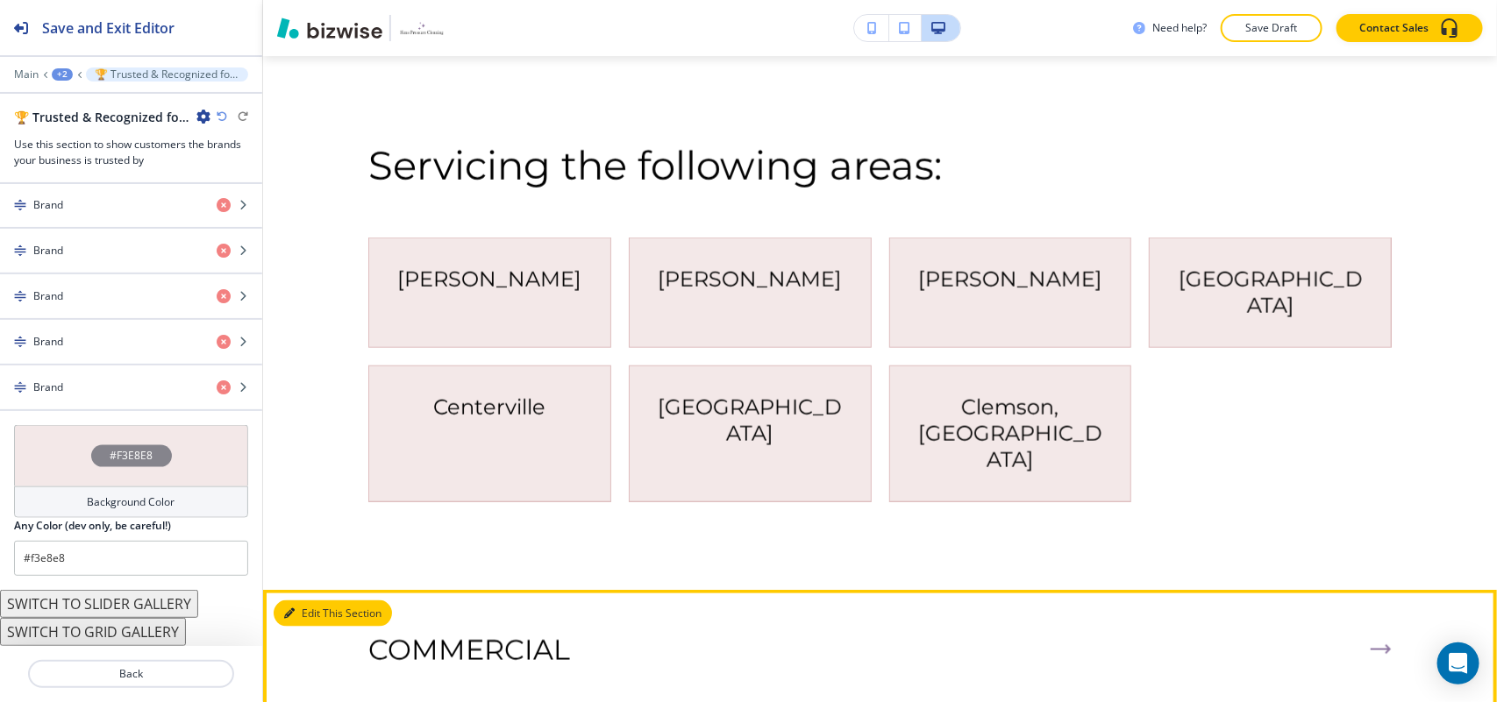
click at [309, 601] on button "Edit This Section" at bounding box center [333, 614] width 118 height 26
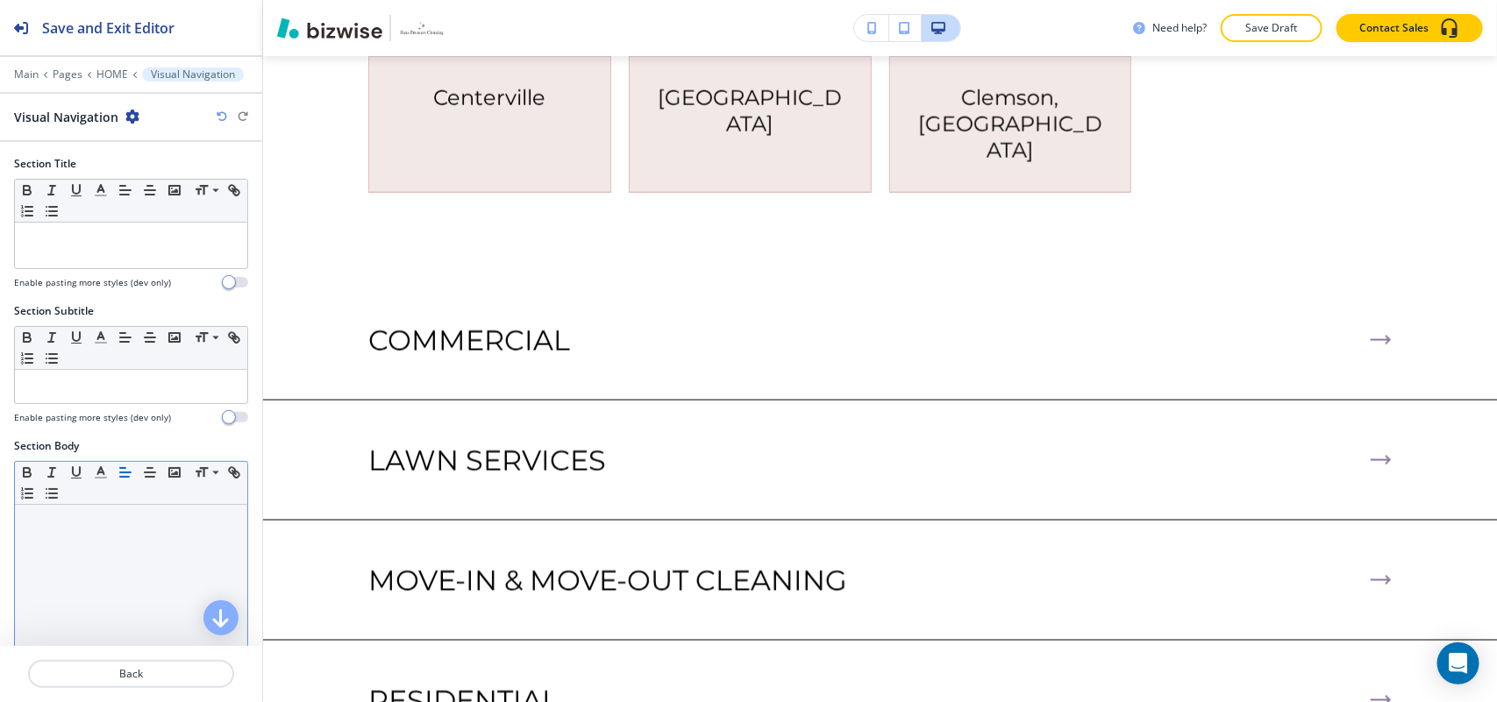
scroll to position [4084, 0]
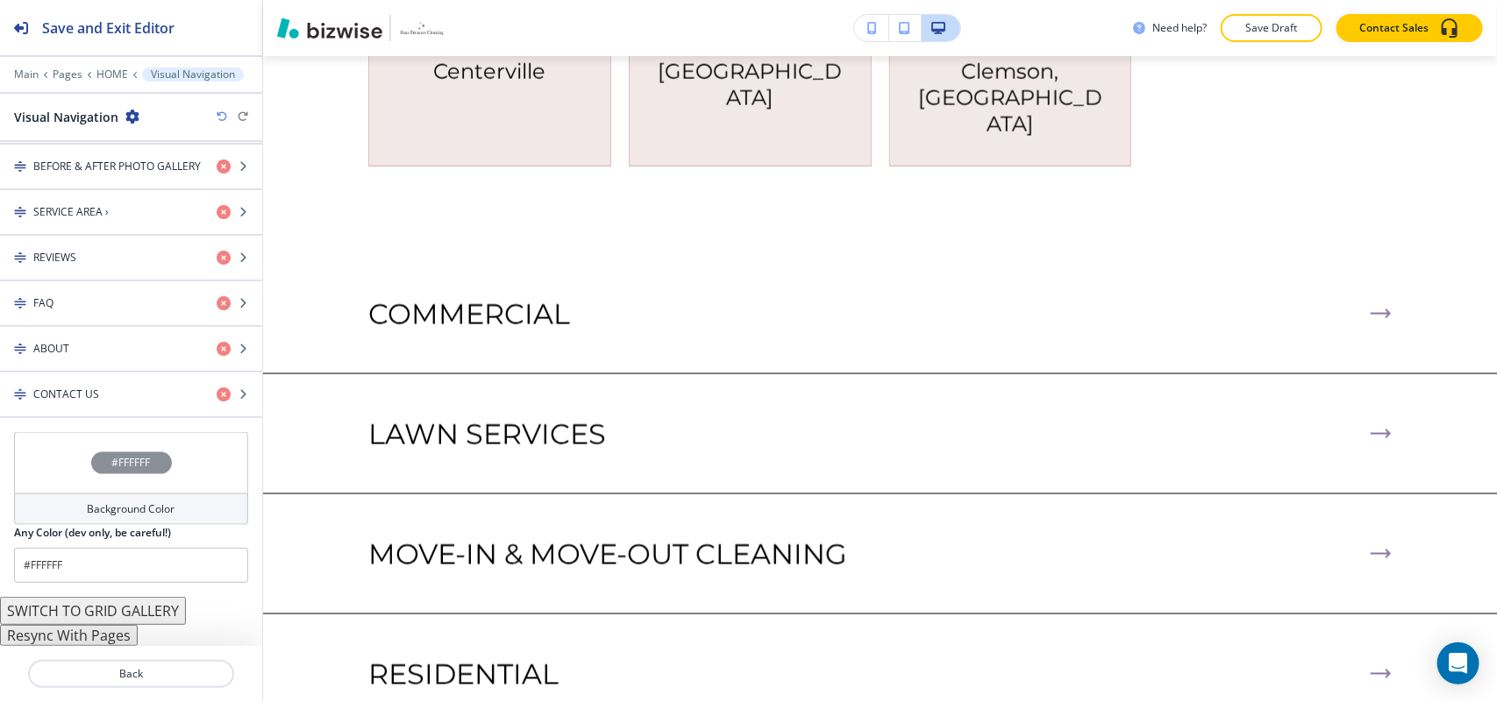
click at [59, 469] on div "#FFFFFF" at bounding box center [131, 462] width 234 height 61
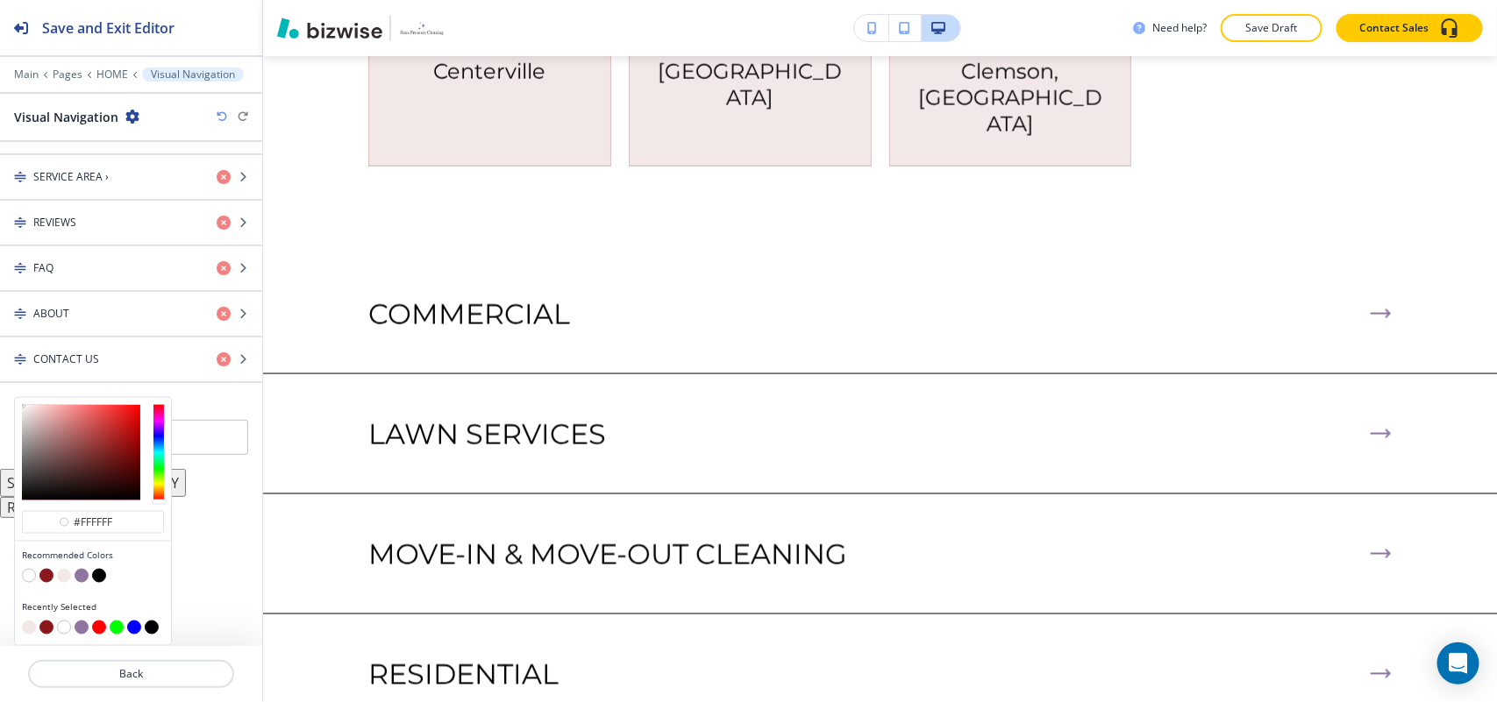
click at [61, 569] on button "button" at bounding box center [64, 576] width 14 height 14
type input "#f3e8e8"
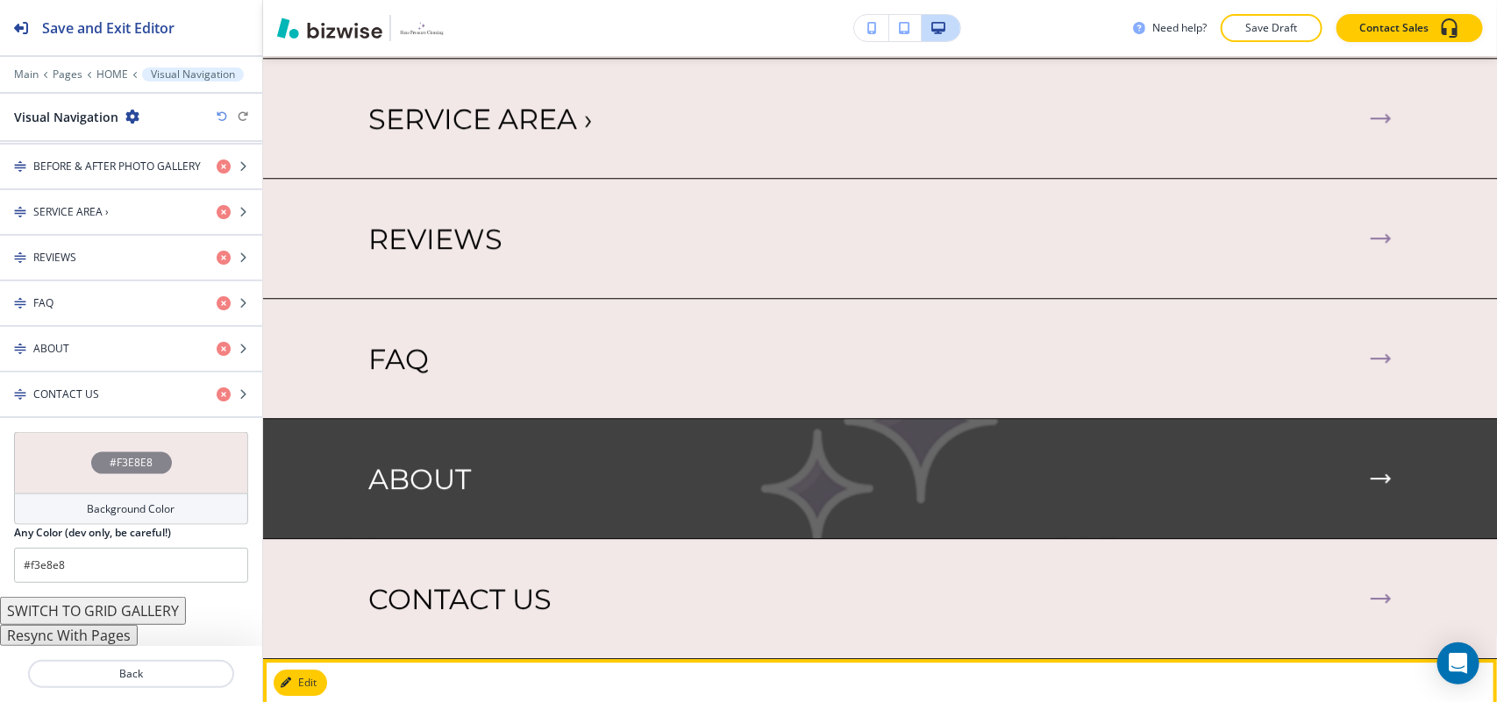
scroll to position [5289, 0]
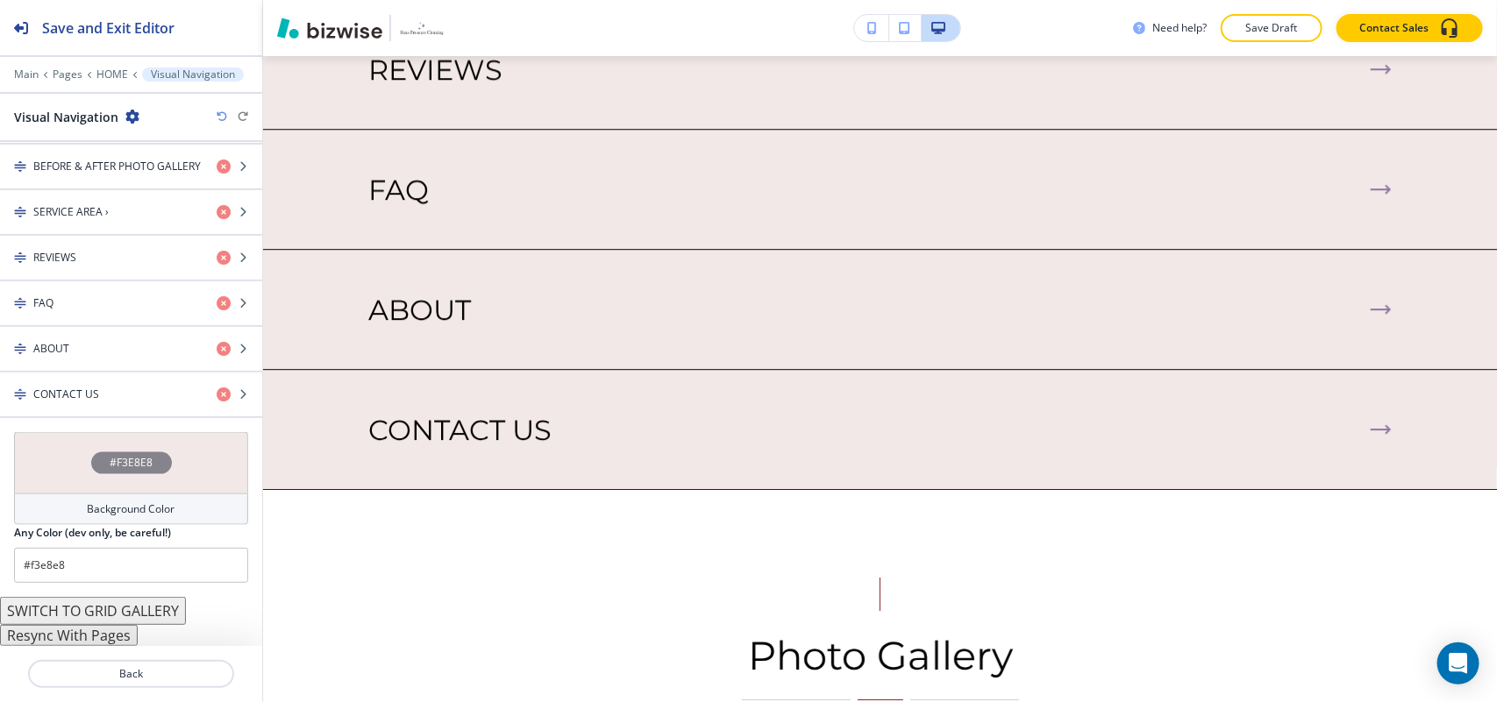
click at [76, 643] on button "Resync With Pages" at bounding box center [69, 635] width 138 height 21
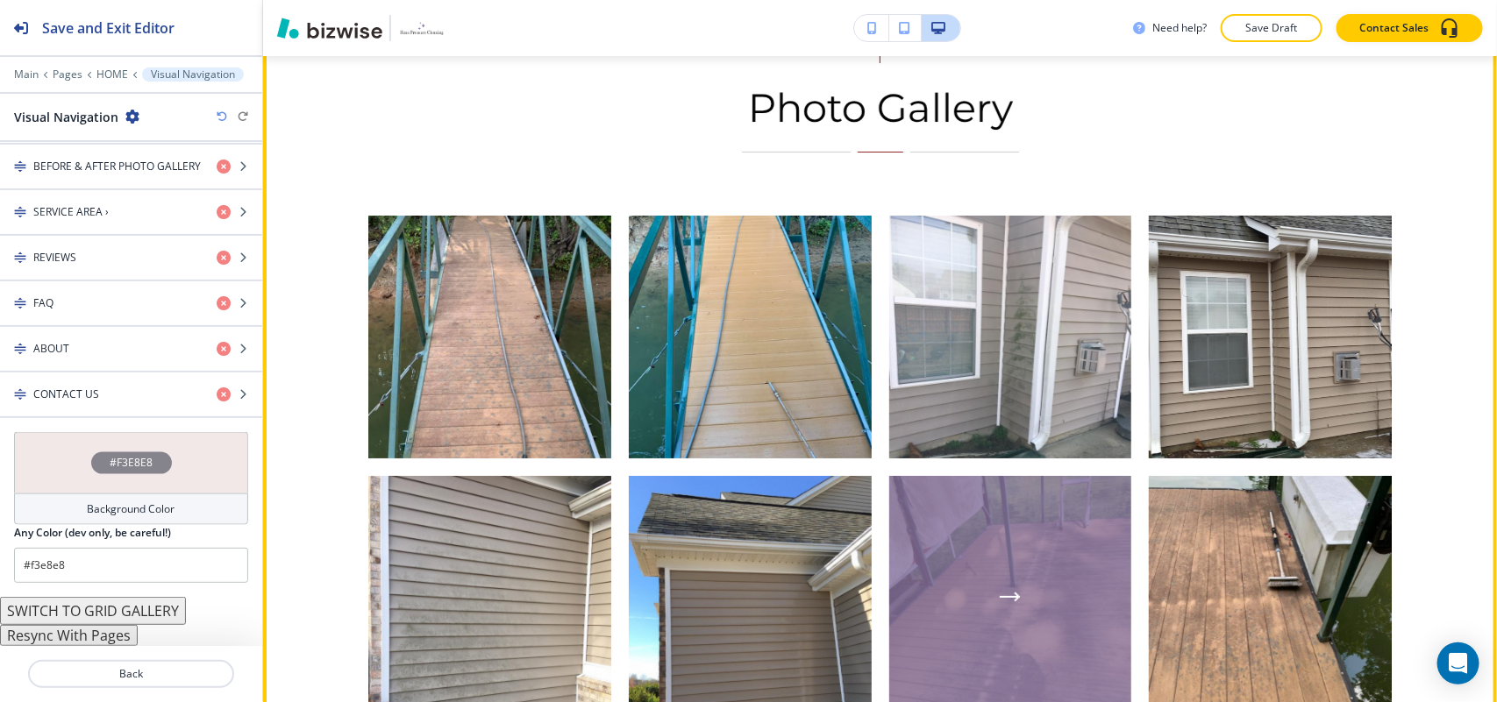
scroll to position [5399, 0]
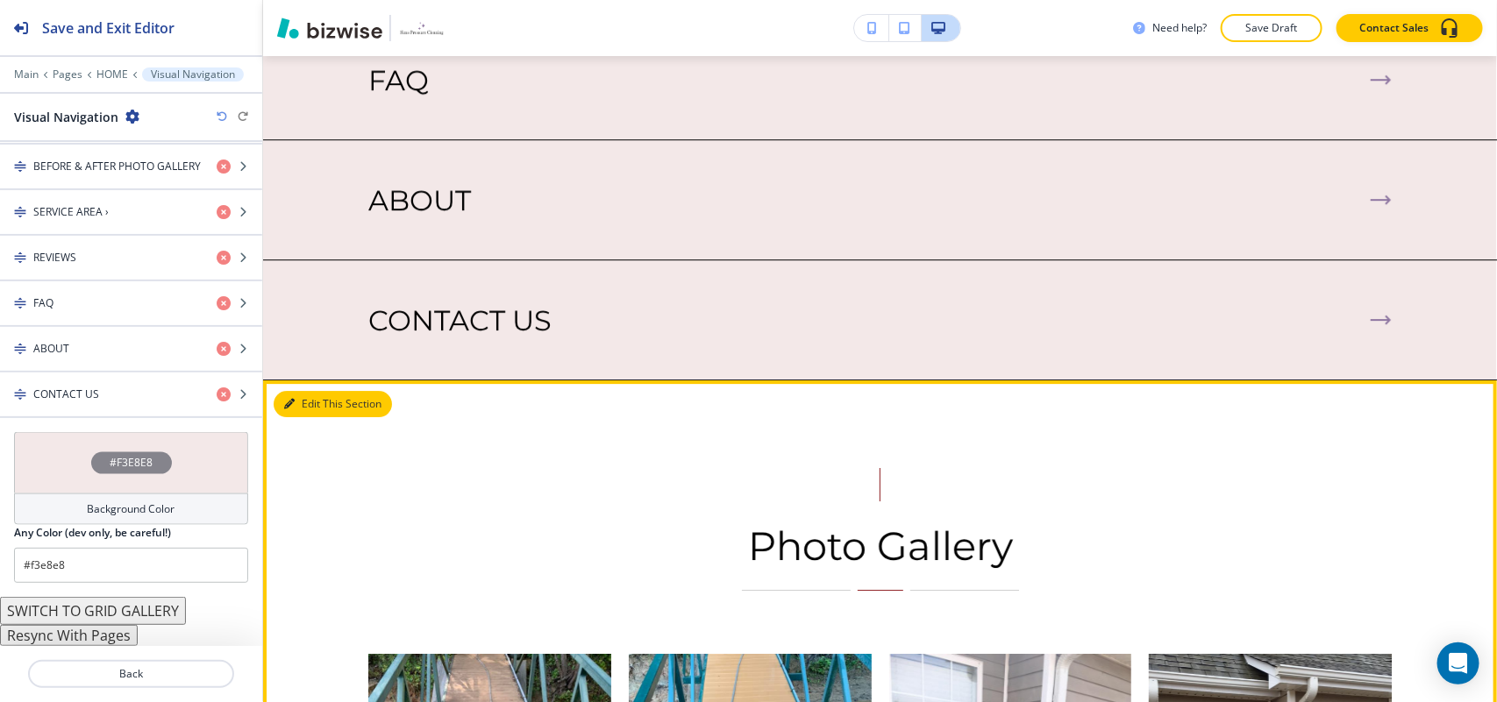
click at [304, 391] on button "Edit This Section" at bounding box center [333, 404] width 118 height 26
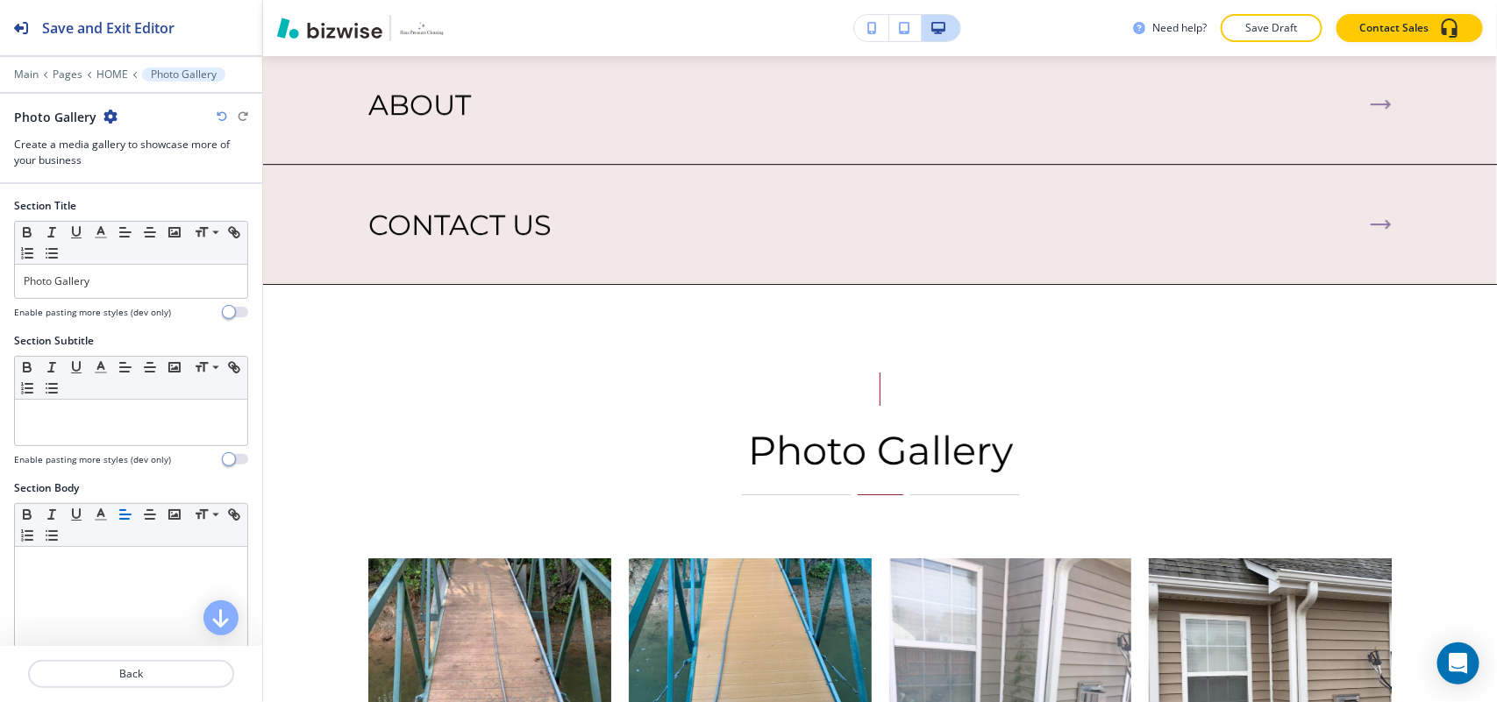
scroll to position [5528, 0]
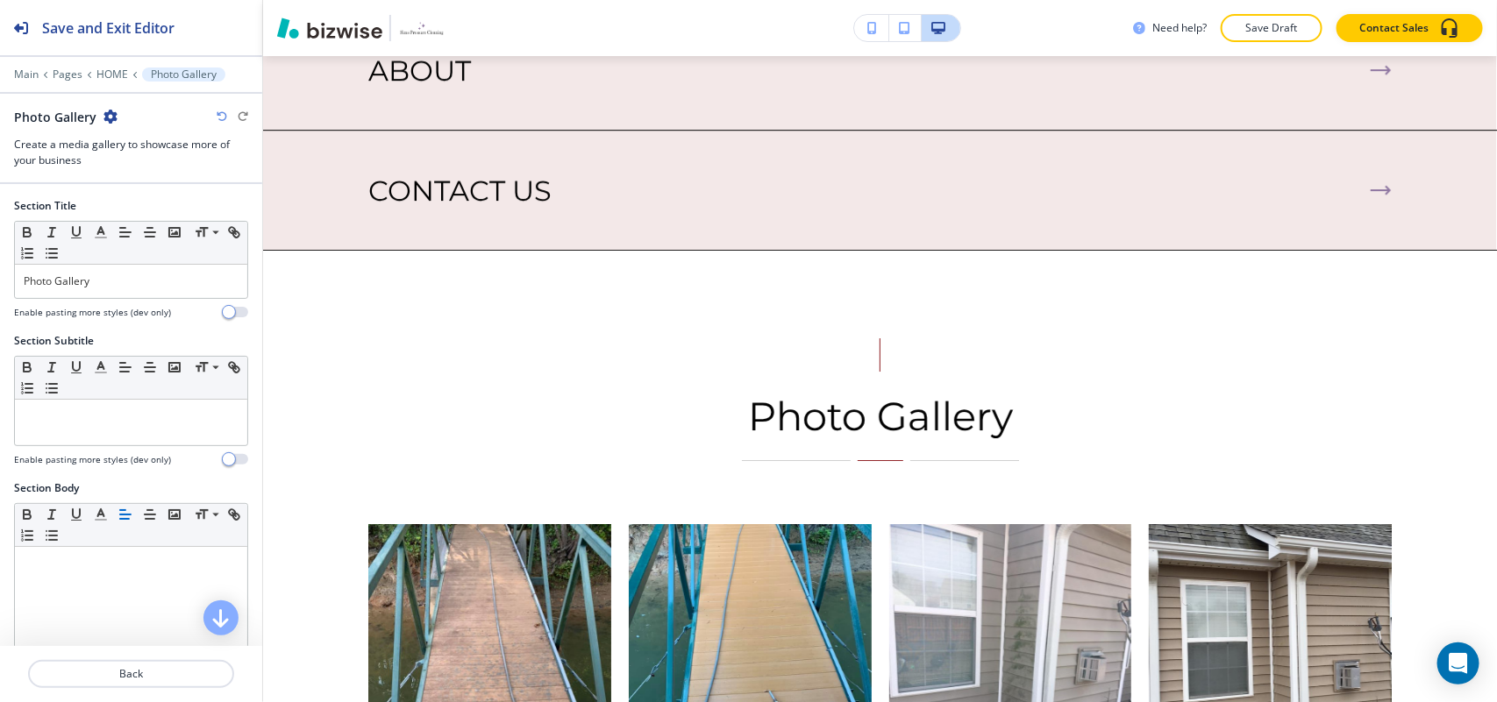
click at [111, 112] on icon "button" at bounding box center [110, 117] width 14 height 14
click at [137, 212] on p "Delete Section" at bounding box center [156, 210] width 89 height 16
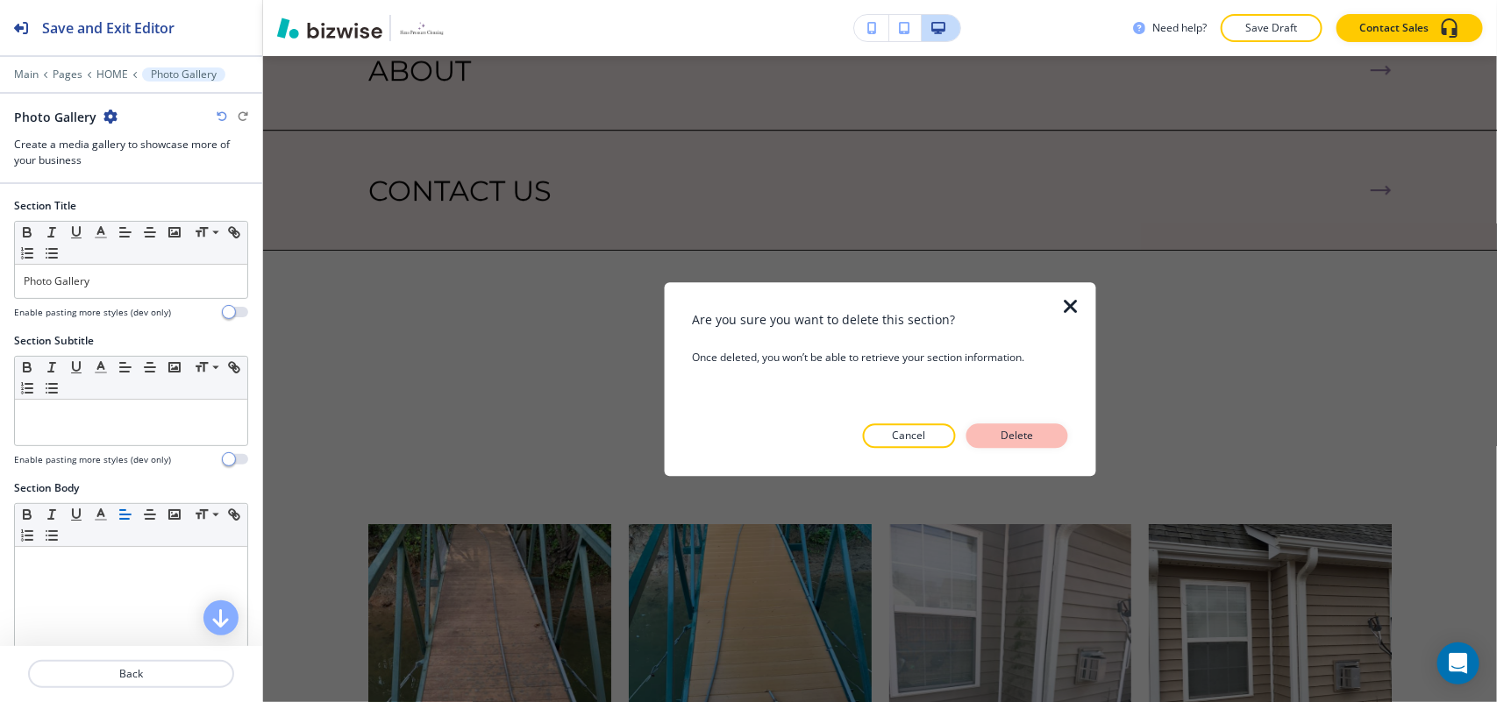
click at [1032, 432] on p "Delete" at bounding box center [1017, 436] width 42 height 16
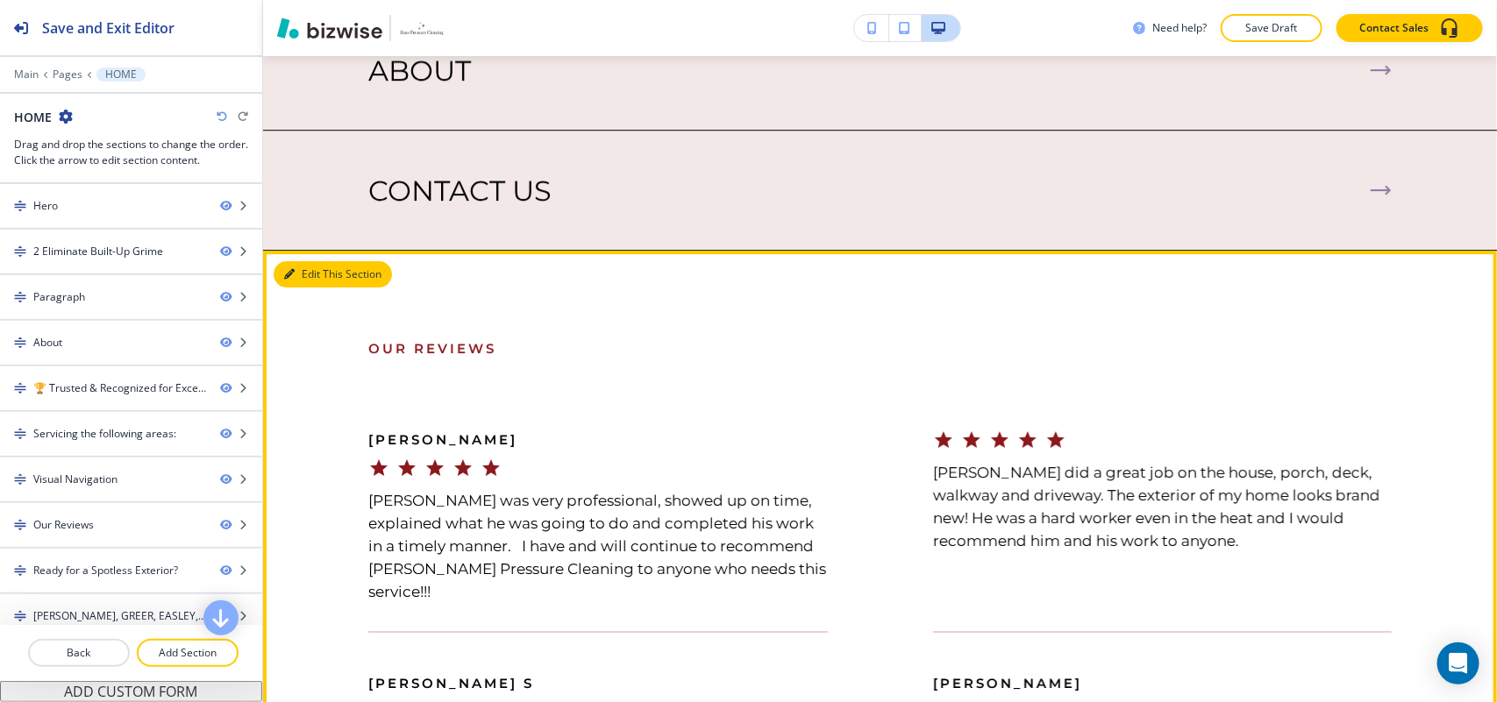
click at [303, 261] on button "Edit This Section" at bounding box center [333, 274] width 118 height 26
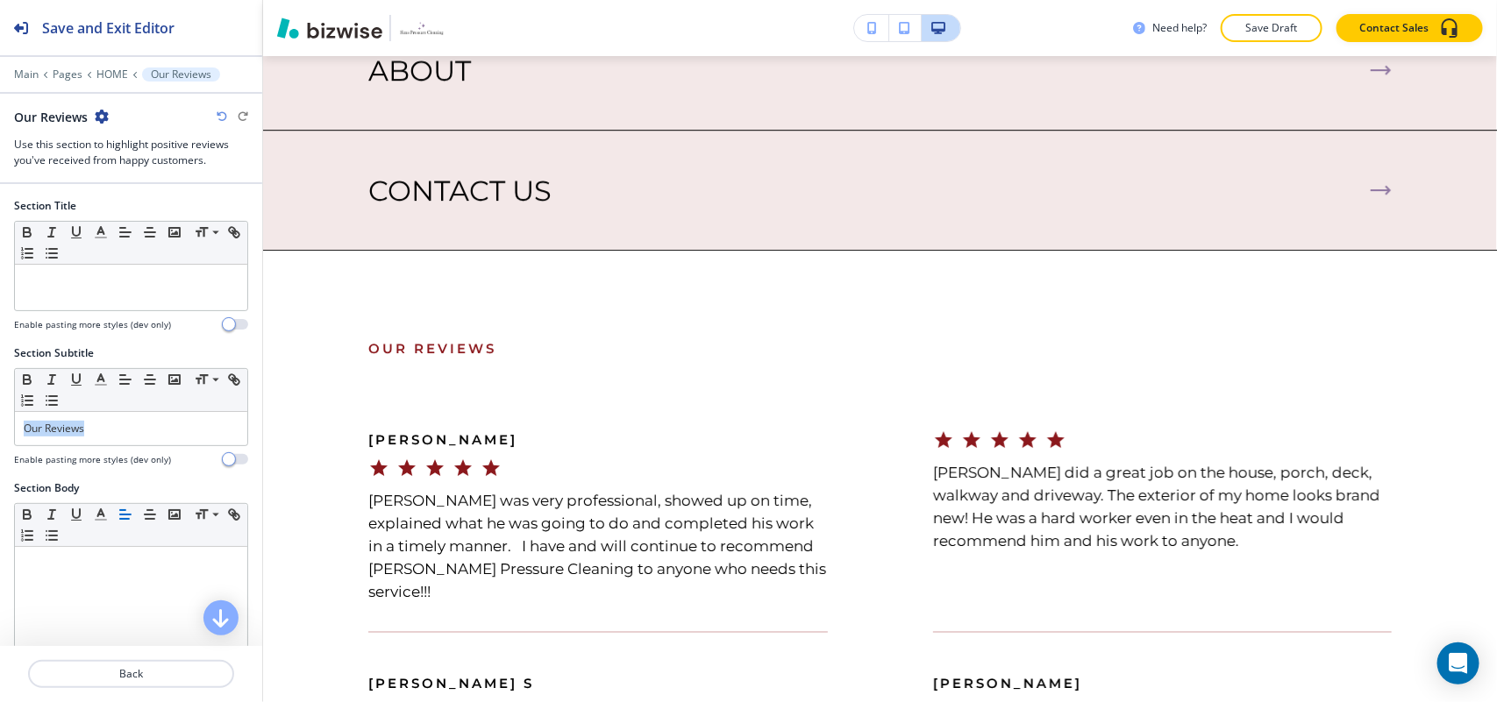
click at [0, 422] on div "Section Subtitle Small Normal Large Huge Our Reviews Enable pasting more styles…" at bounding box center [131, 412] width 262 height 135
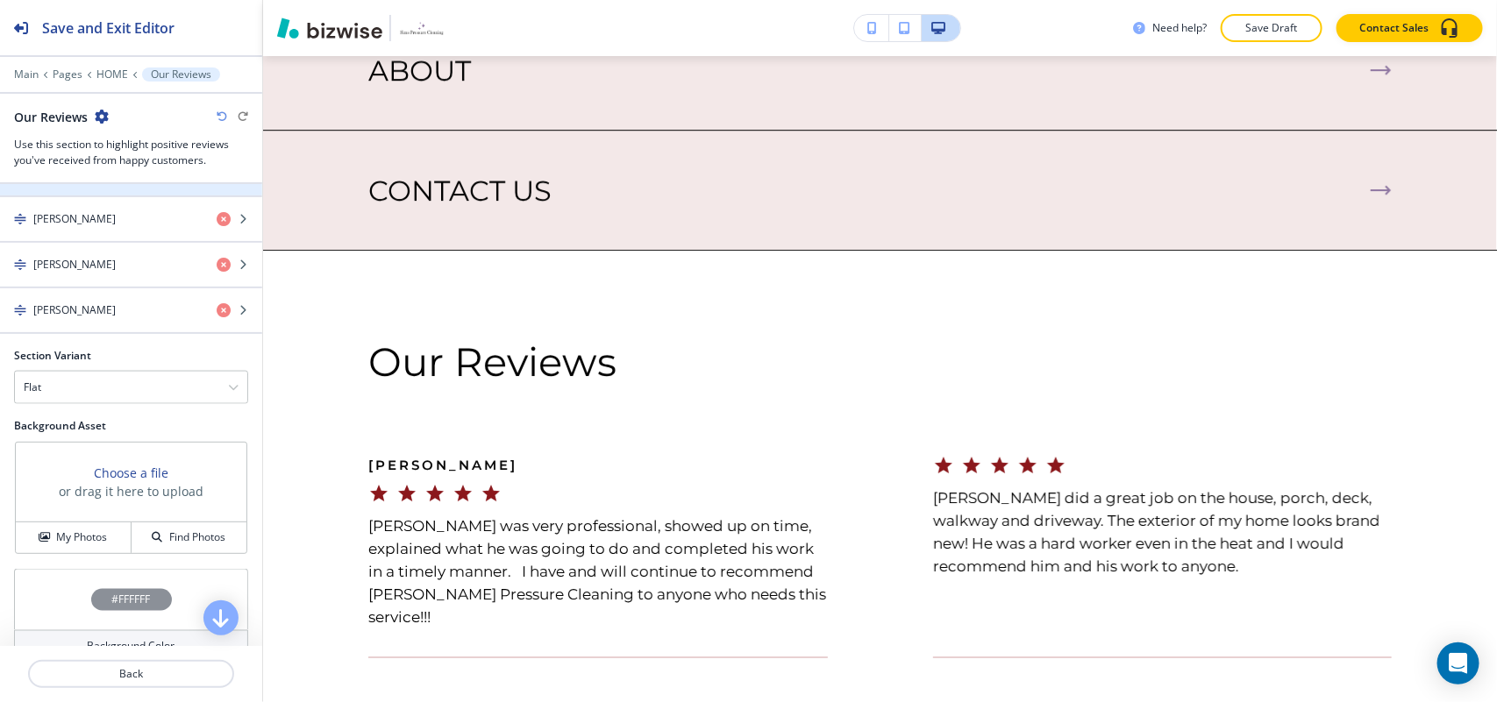
scroll to position [1120, 0]
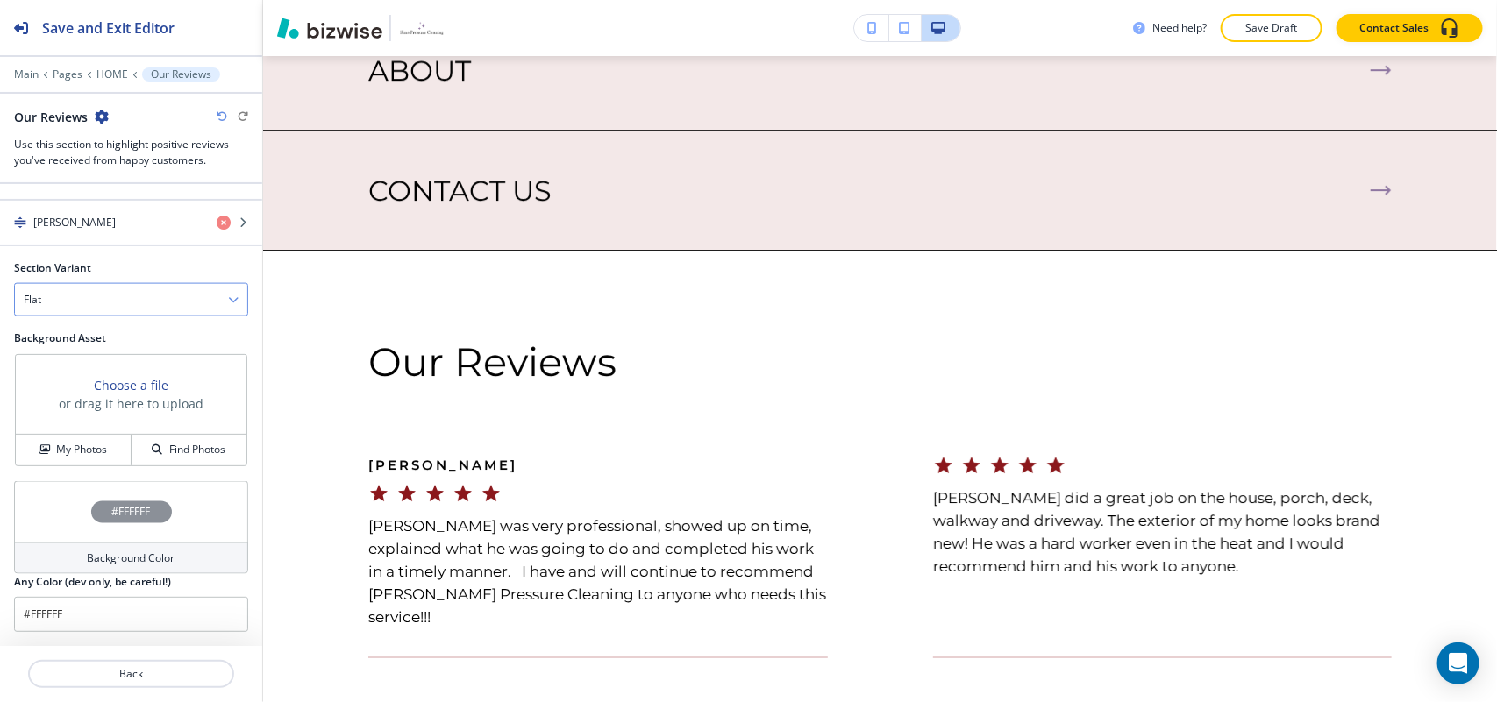
click at [63, 296] on div "Flat" at bounding box center [131, 300] width 232 height 32
click at [64, 336] on h4 "Slider" at bounding box center [131, 331] width 215 height 16
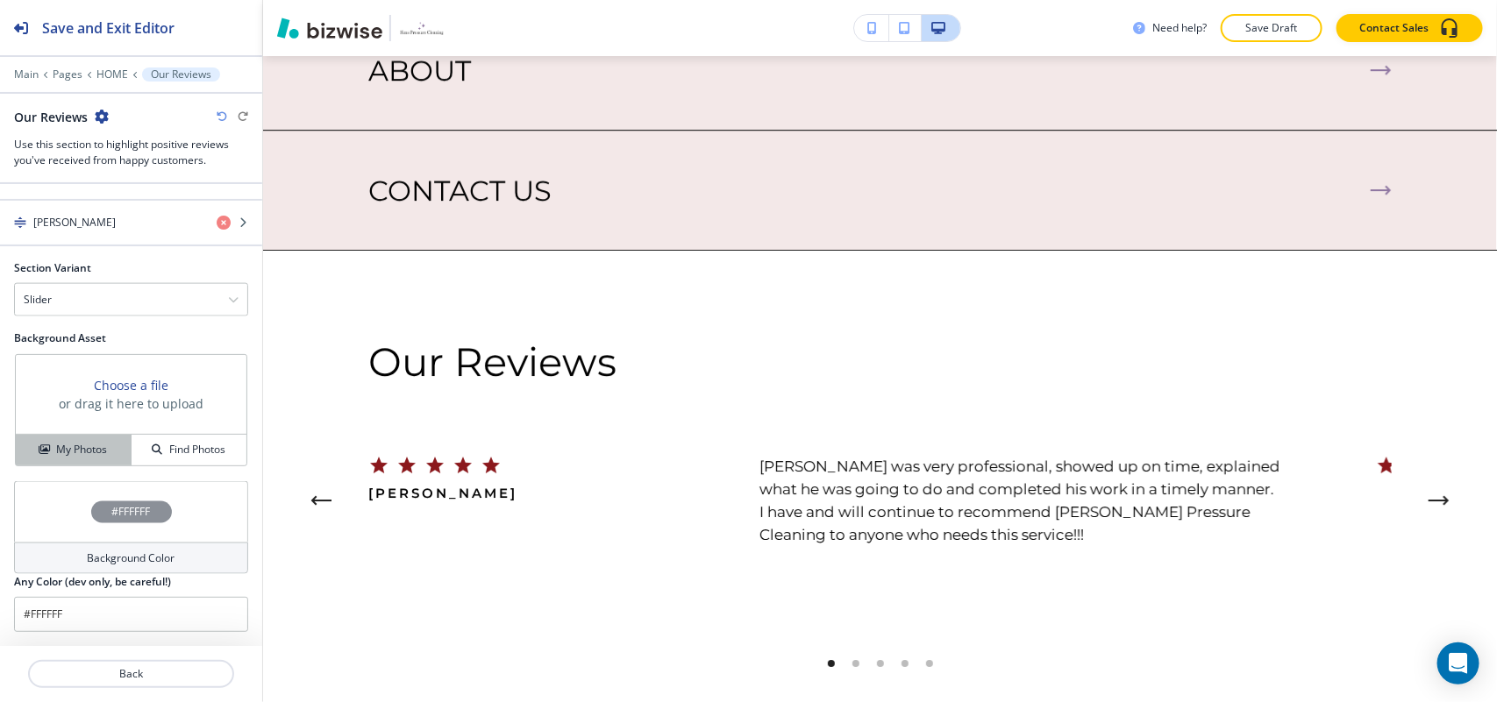
click at [70, 444] on h4 "My Photos" at bounding box center [81, 450] width 51 height 16
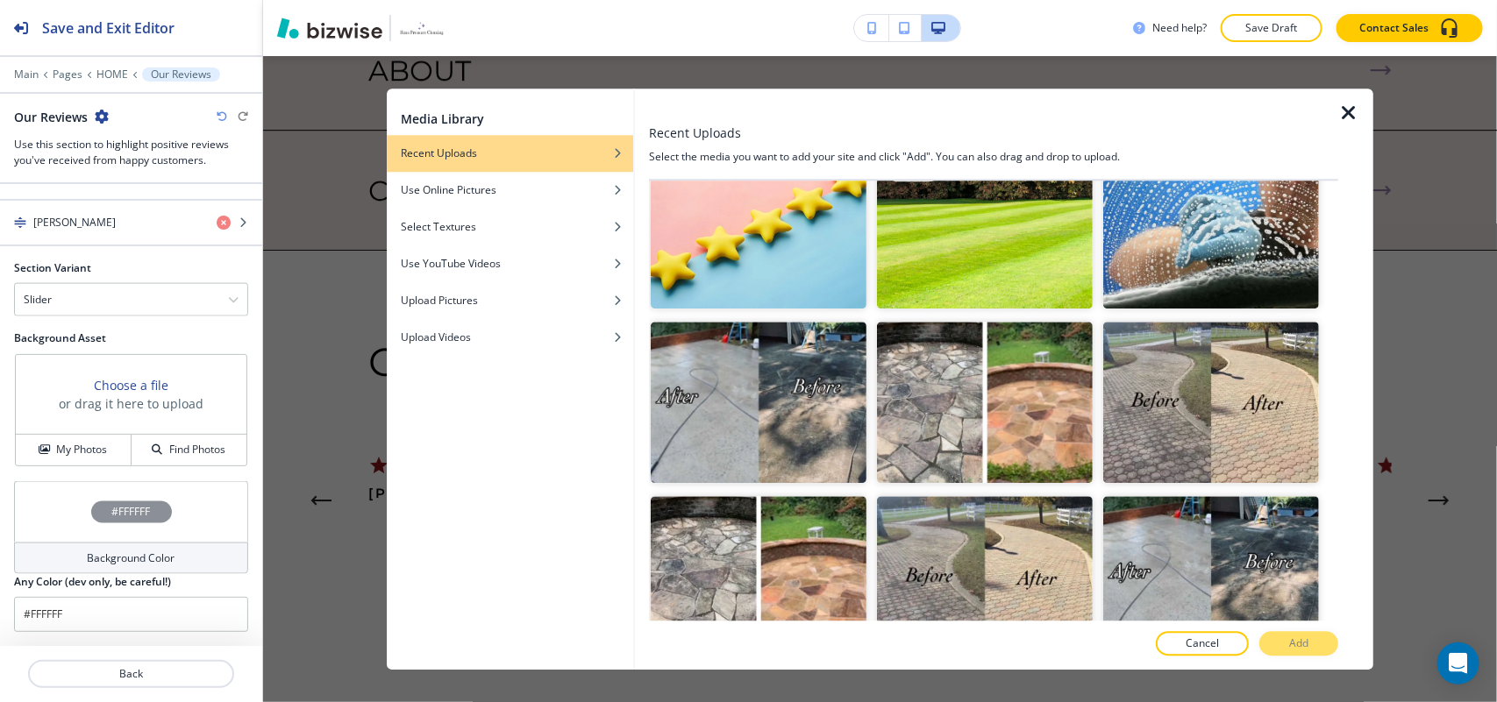
scroll to position [219, 0]
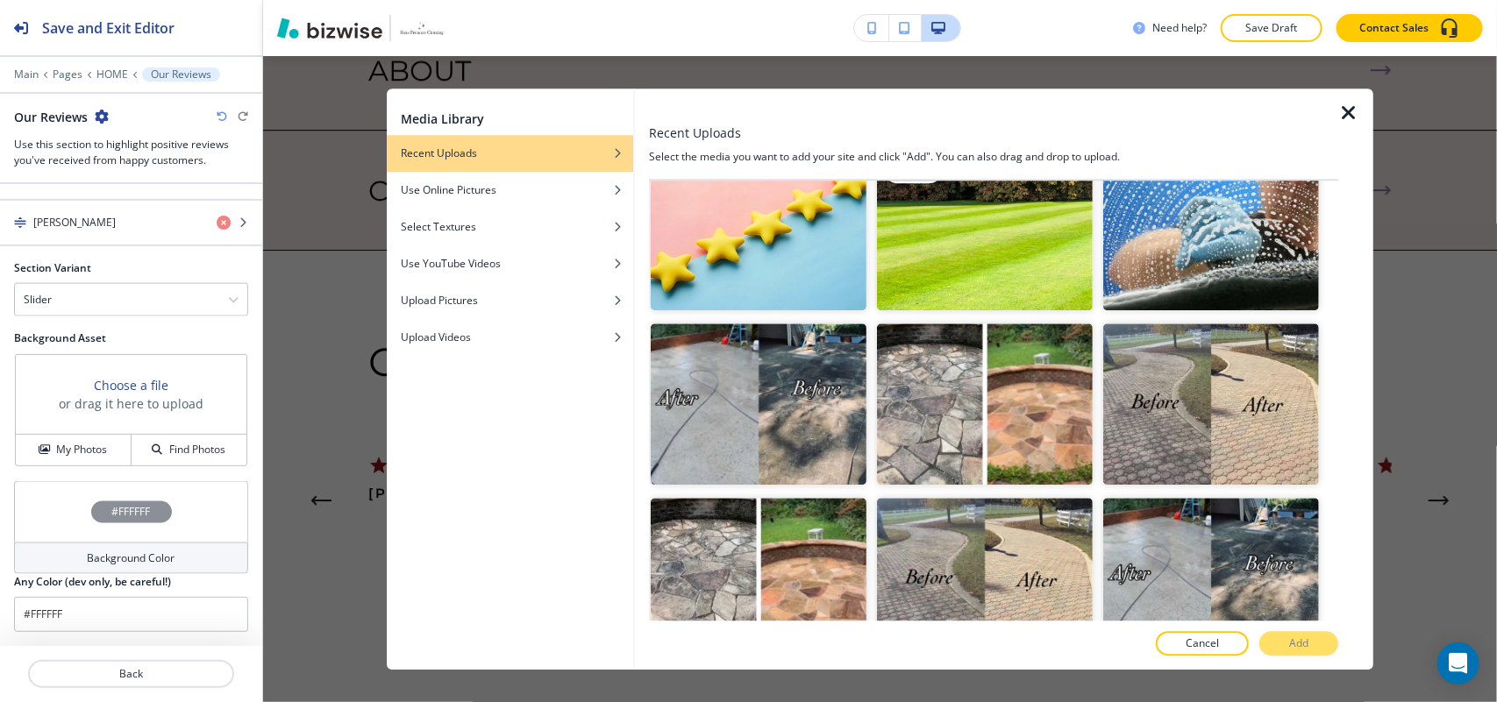
click at [914, 263] on img "button" at bounding box center [985, 229] width 216 height 162
click at [1312, 647] on button "Add" at bounding box center [1298, 643] width 79 height 25
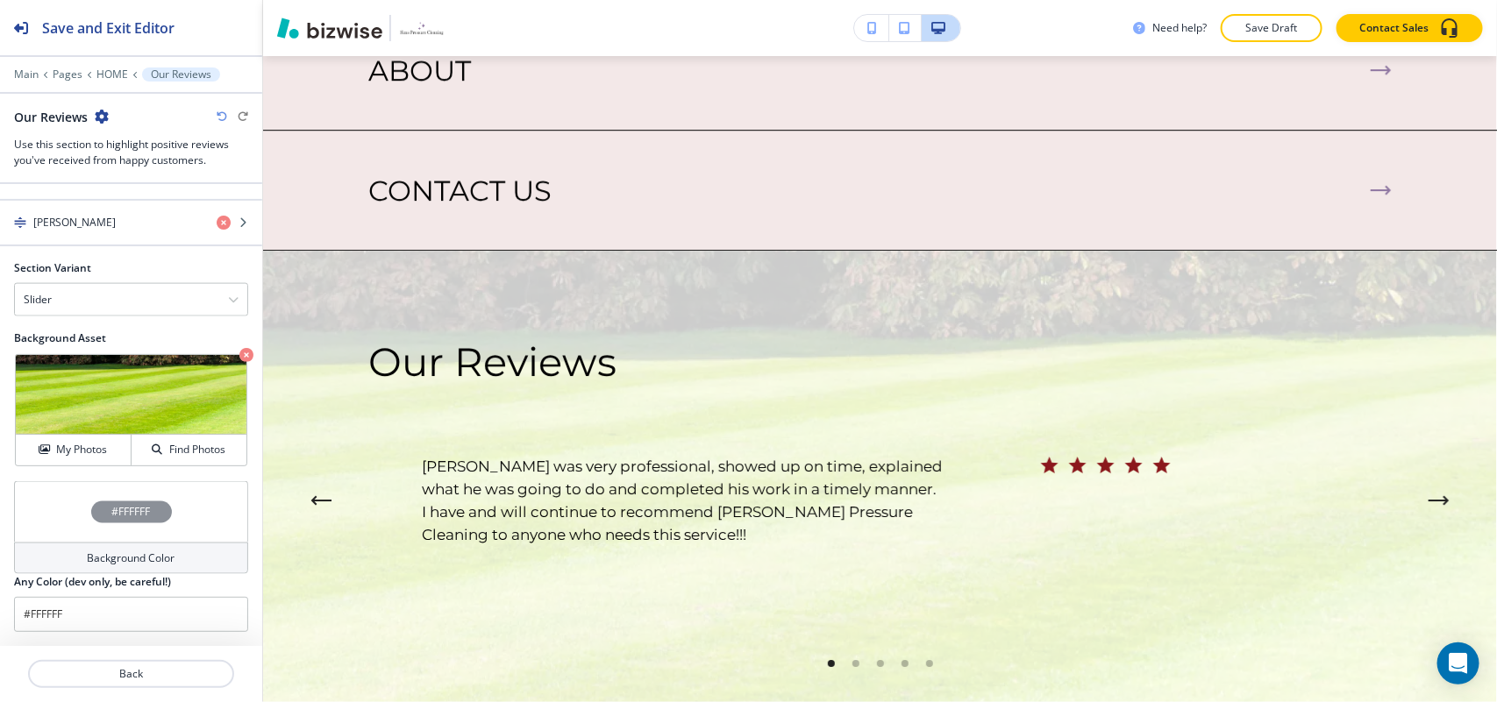
click at [41, 515] on div "#FFFFFF" at bounding box center [131, 511] width 234 height 61
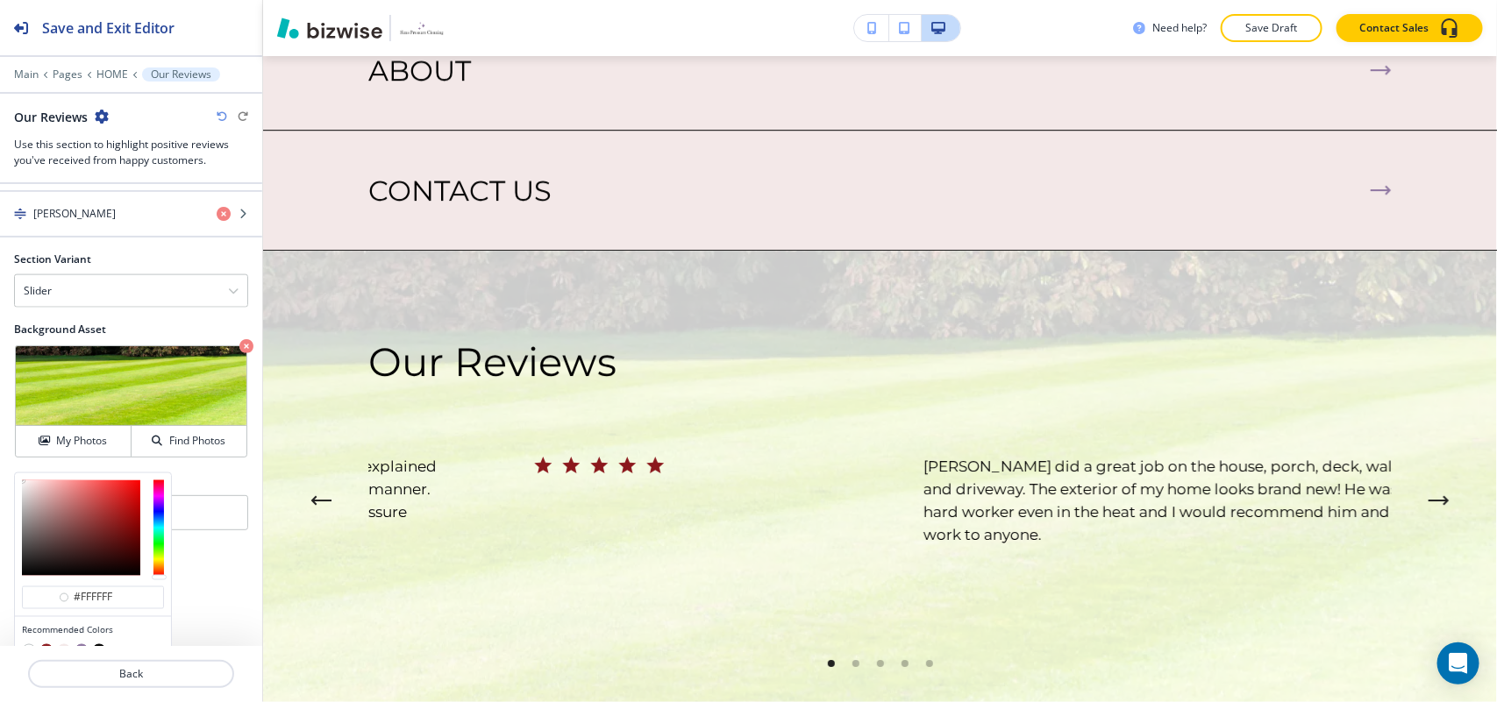
scroll to position [1204, 0]
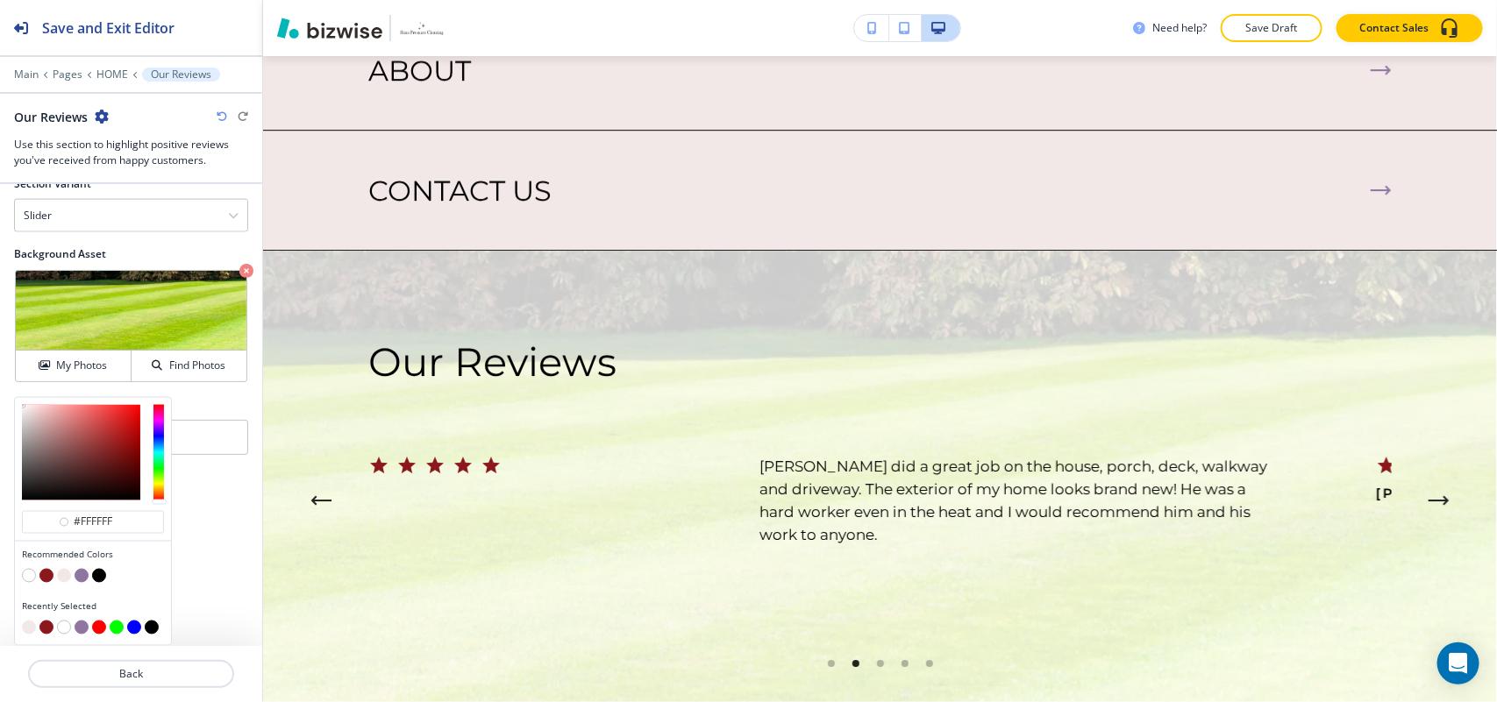
click at [67, 575] on button "button" at bounding box center [64, 576] width 14 height 14
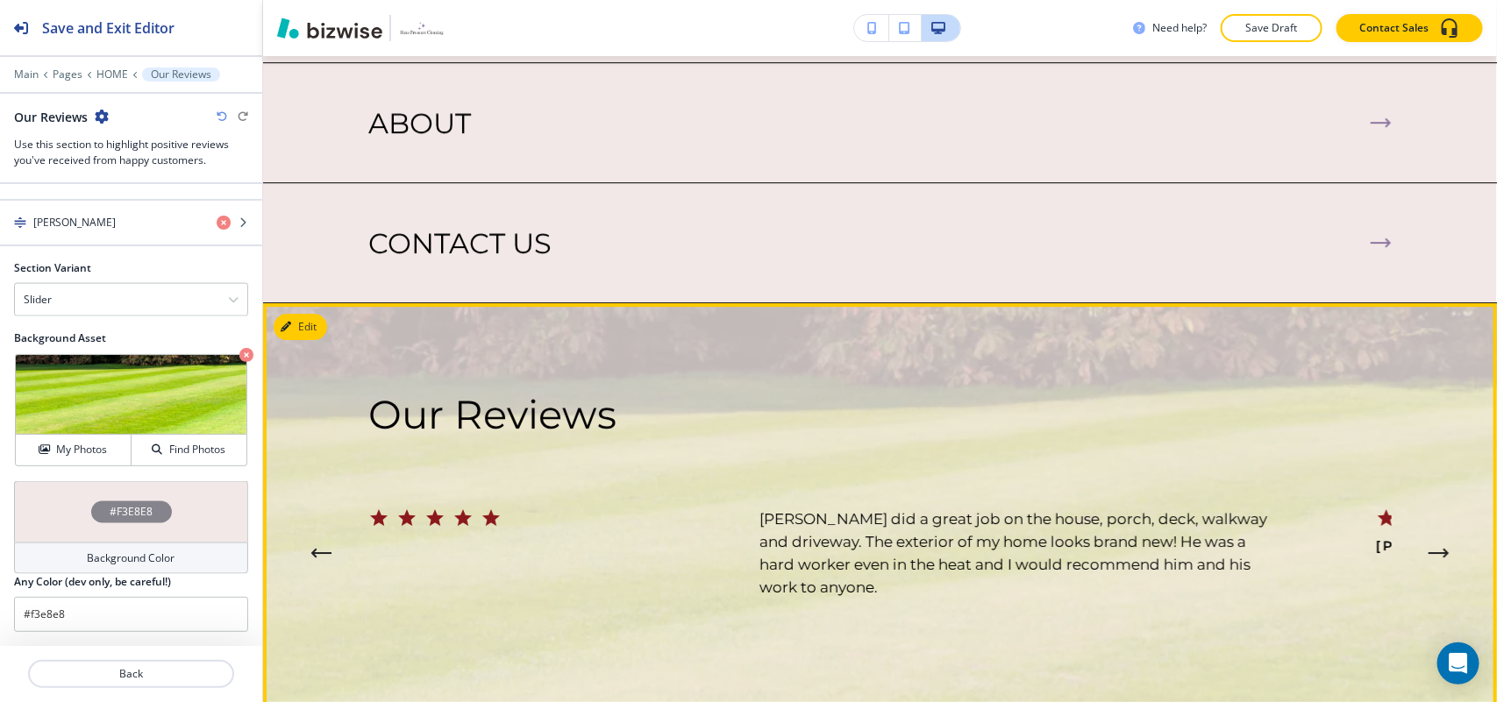
scroll to position [5638, 0]
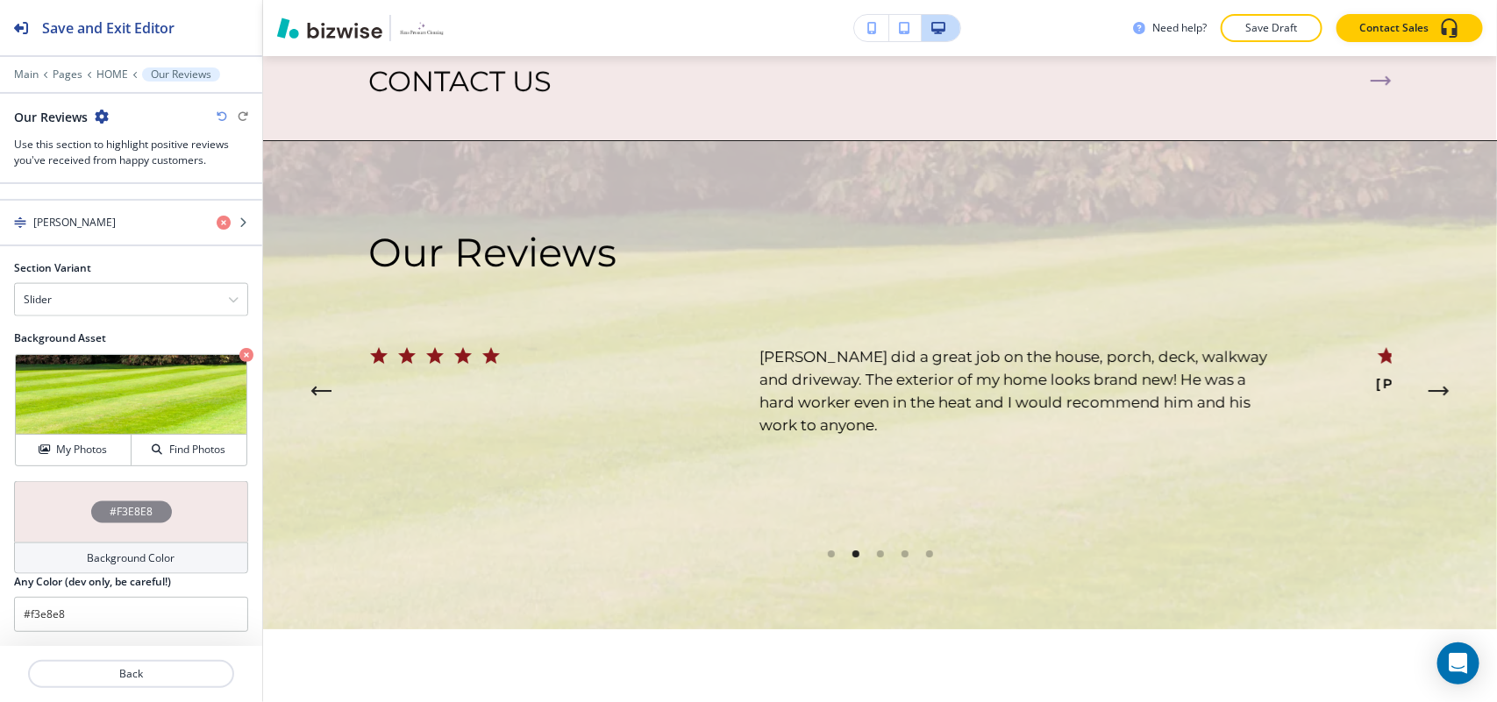
click at [54, 501] on div "#F3E8E8" at bounding box center [131, 511] width 234 height 61
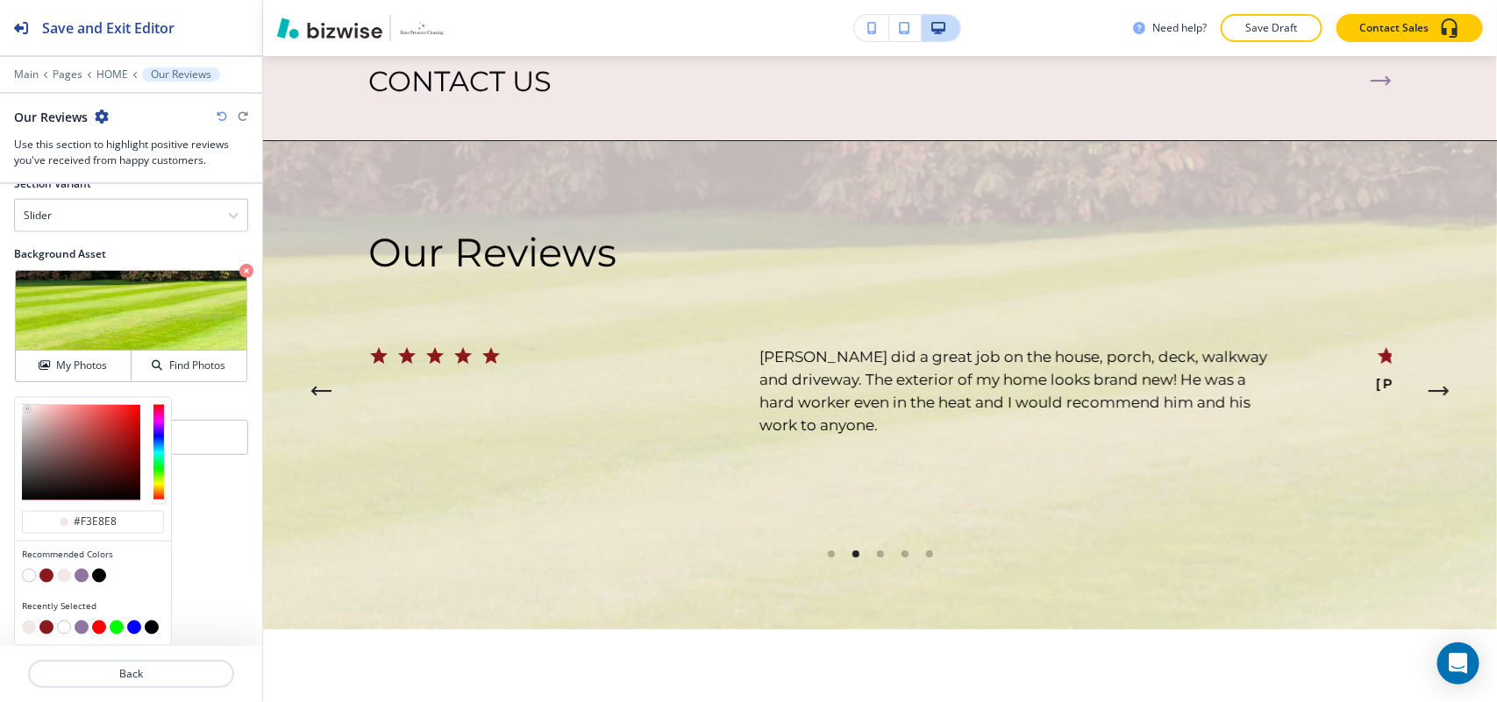
click at [79, 579] on button "button" at bounding box center [82, 576] width 14 height 14
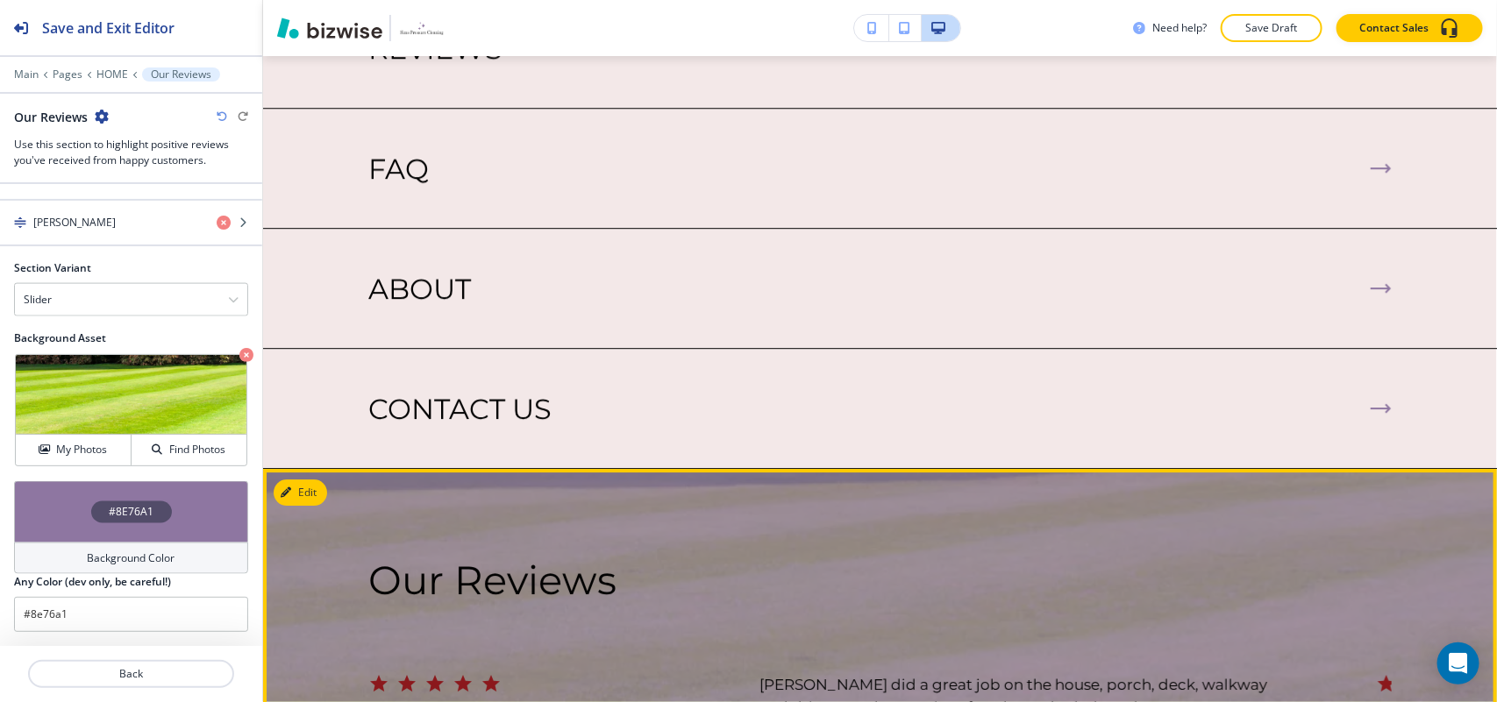
scroll to position [5309, 0]
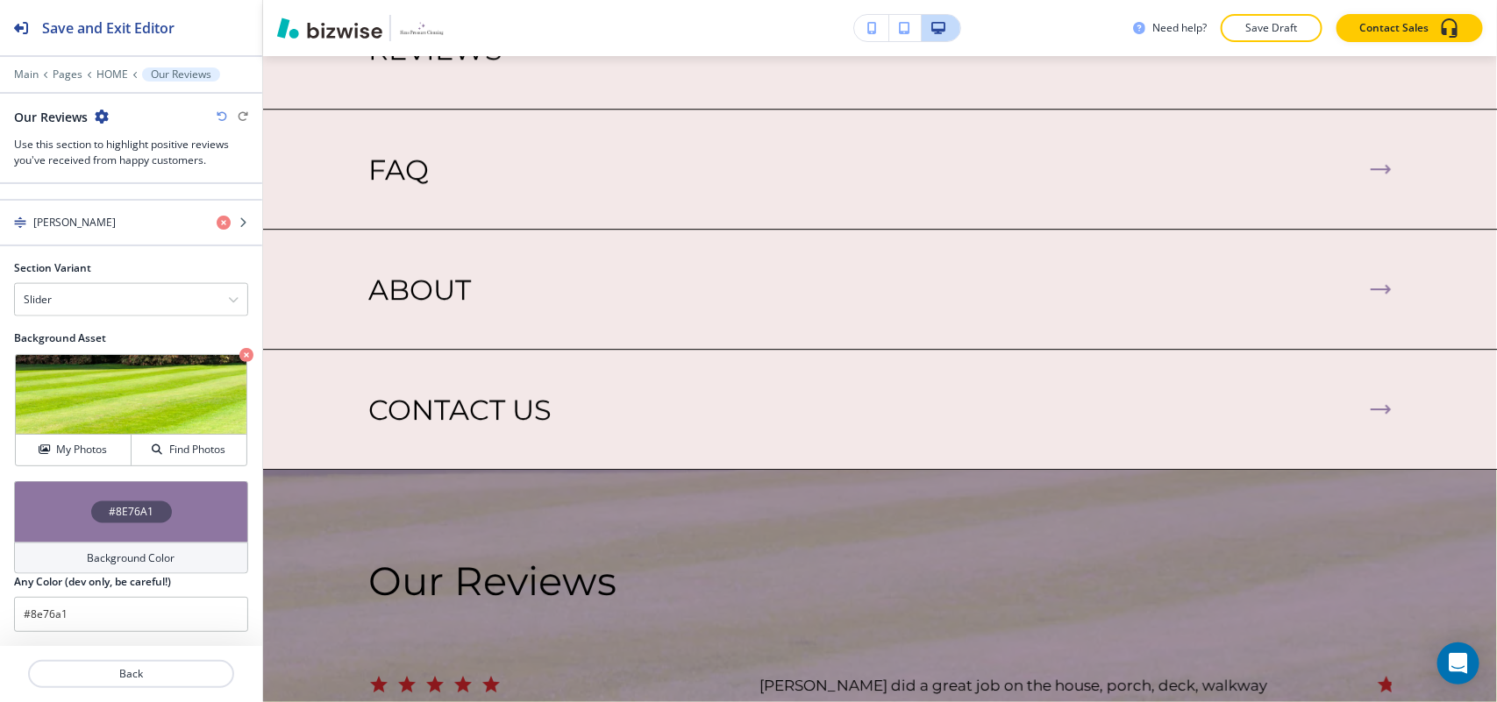
click at [48, 515] on div "#8E76A1" at bounding box center [131, 511] width 234 height 61
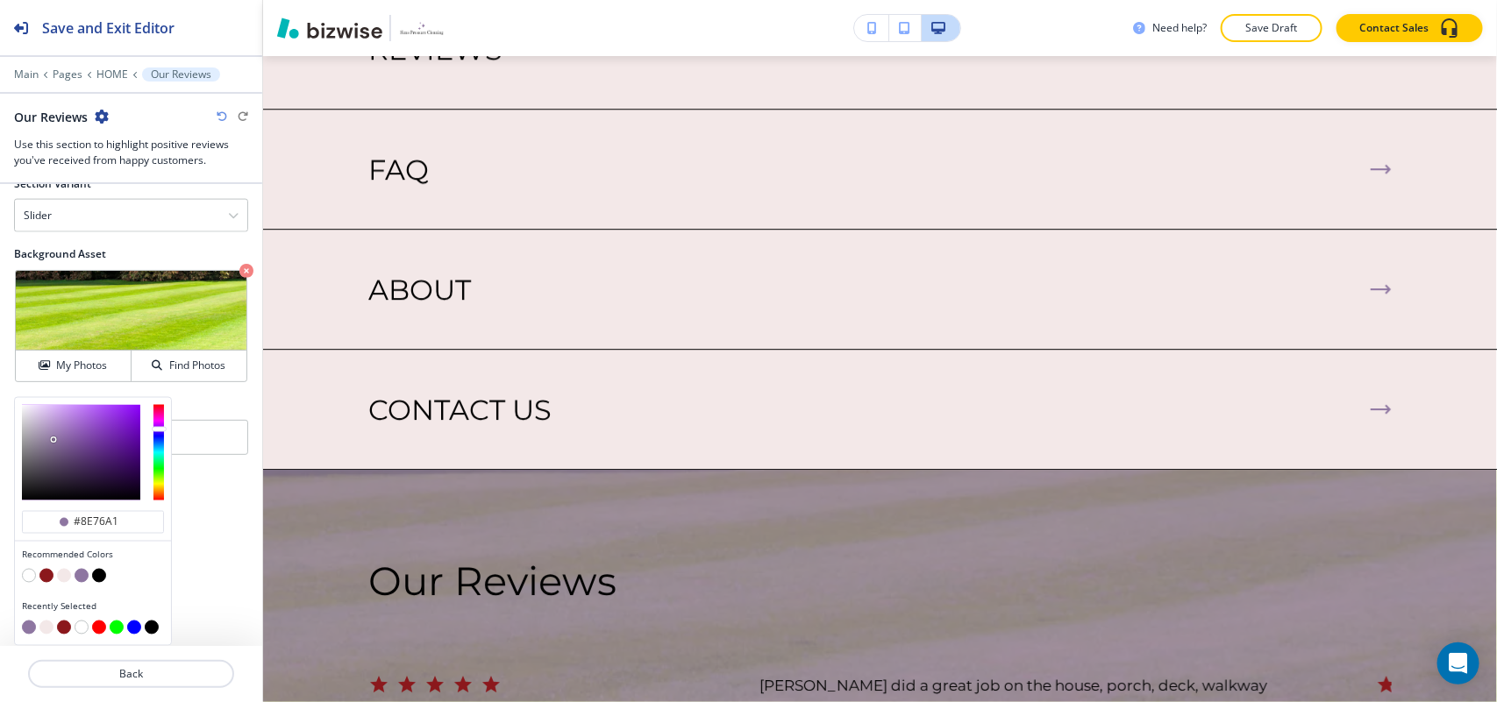
click at [46, 572] on button "button" at bounding box center [46, 576] width 14 height 14
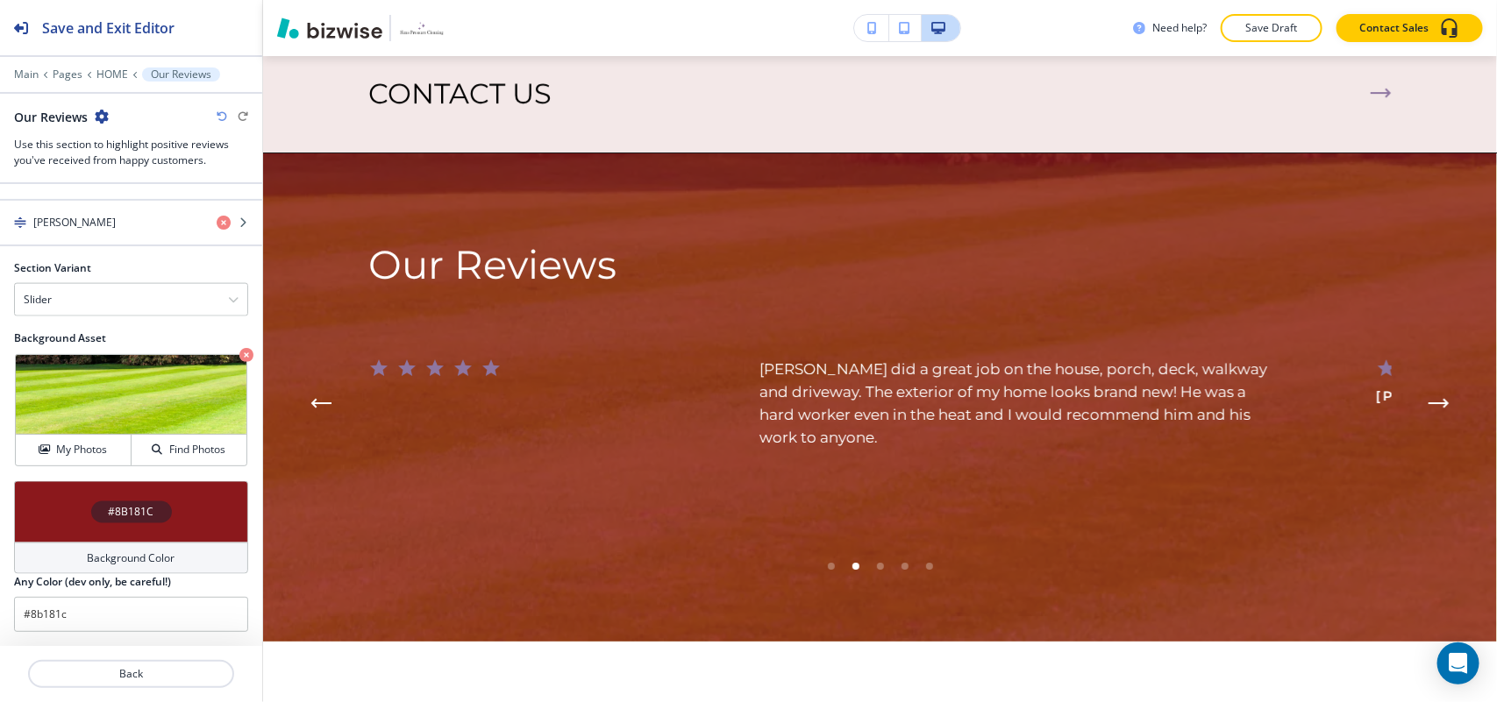
scroll to position [5419, 0]
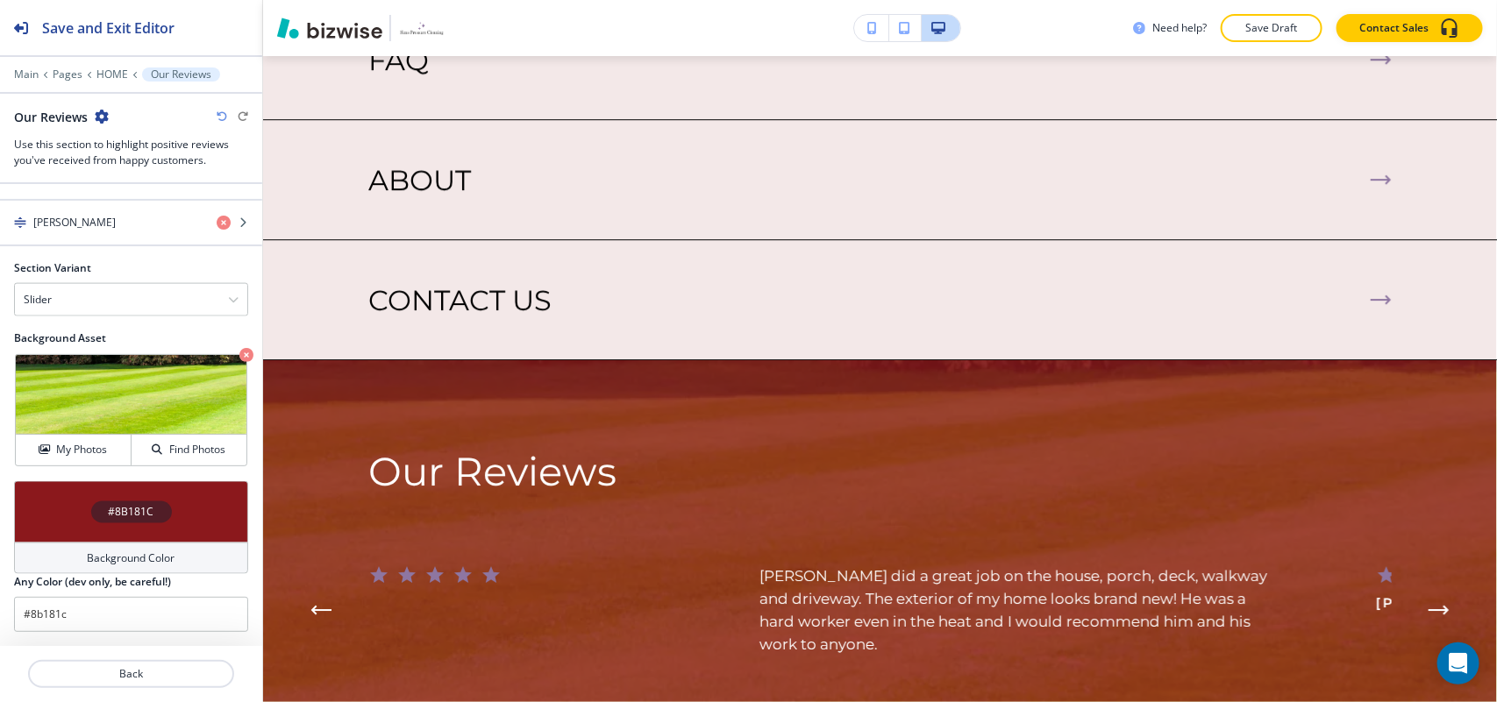
click at [48, 502] on div "#8B181C" at bounding box center [131, 511] width 234 height 61
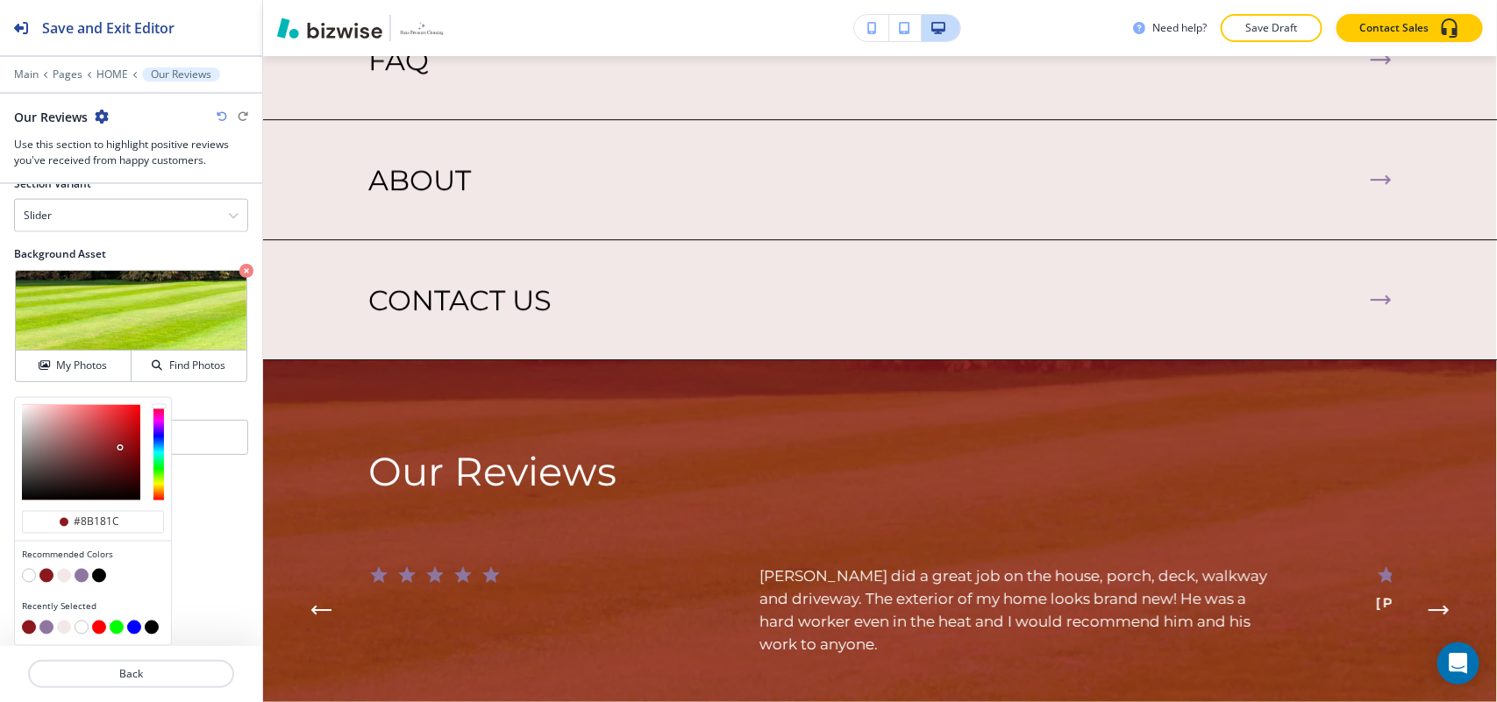
click at [103, 575] on button "button" at bounding box center [99, 576] width 14 height 14
type input "#000000"
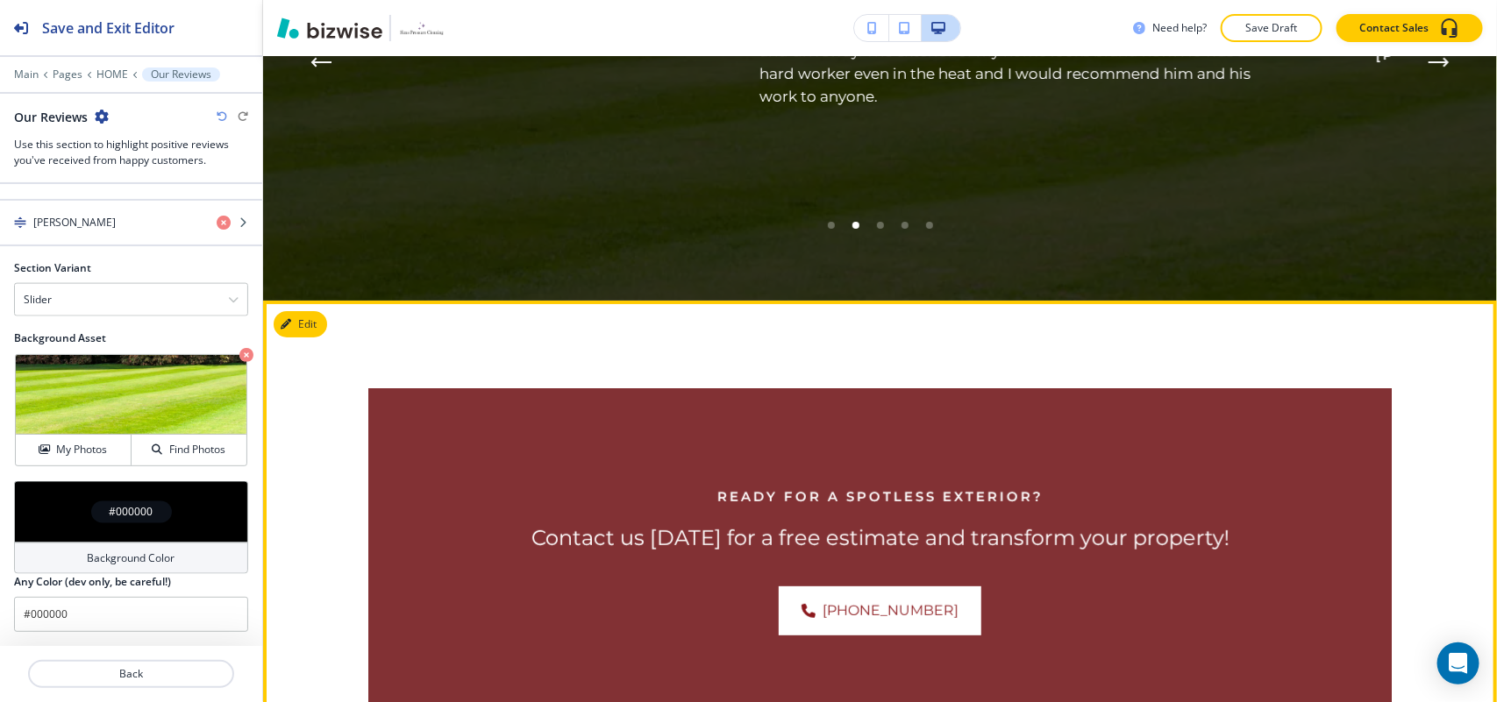
click at [344, 301] on div "Ready for a Spotless Exterior? Contact us [DATE] for a free estimate and transf…" at bounding box center [880, 548] width 1234 height 494
click at [308, 311] on button "Edit This Section" at bounding box center [333, 324] width 118 height 26
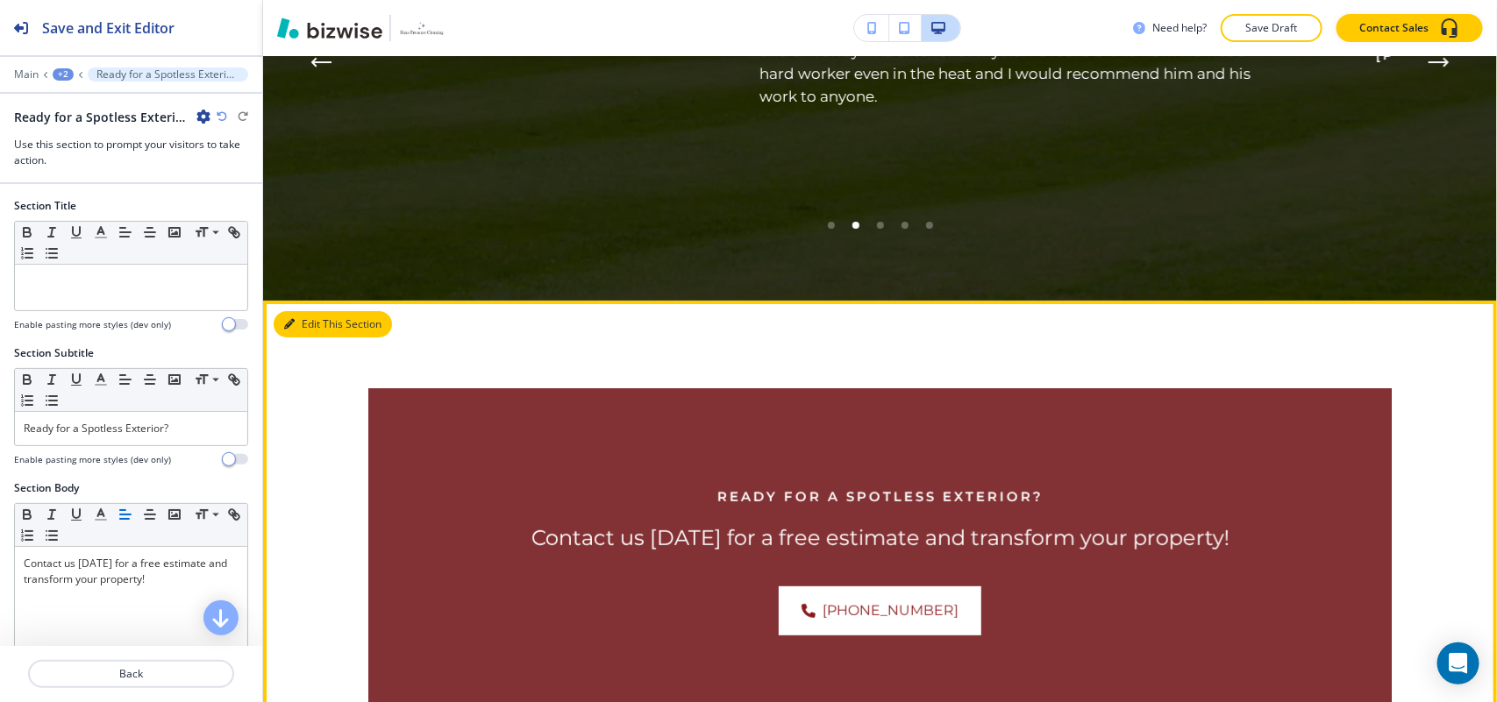
scroll to position [6016, 0]
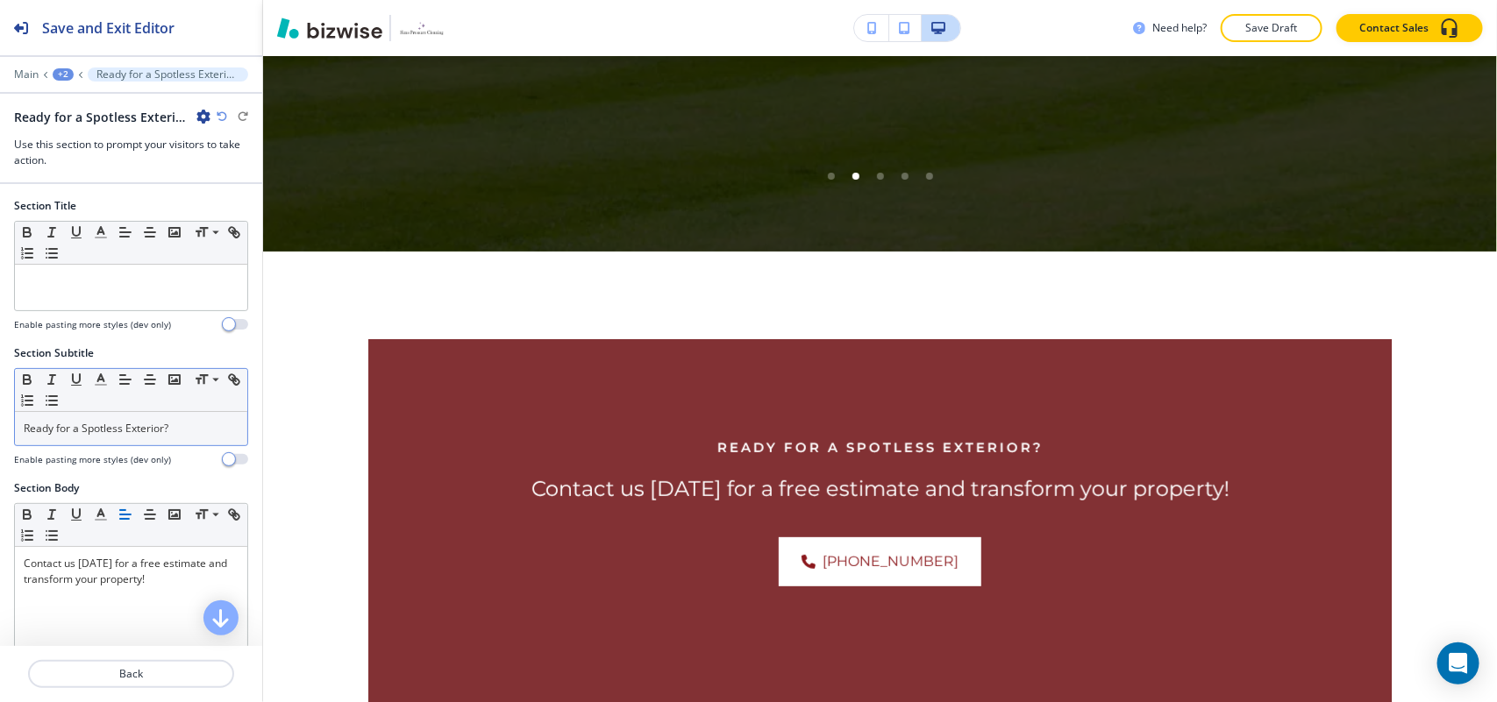
click at [190, 428] on p "Ready for a Spotless Exterior?" at bounding box center [131, 429] width 215 height 16
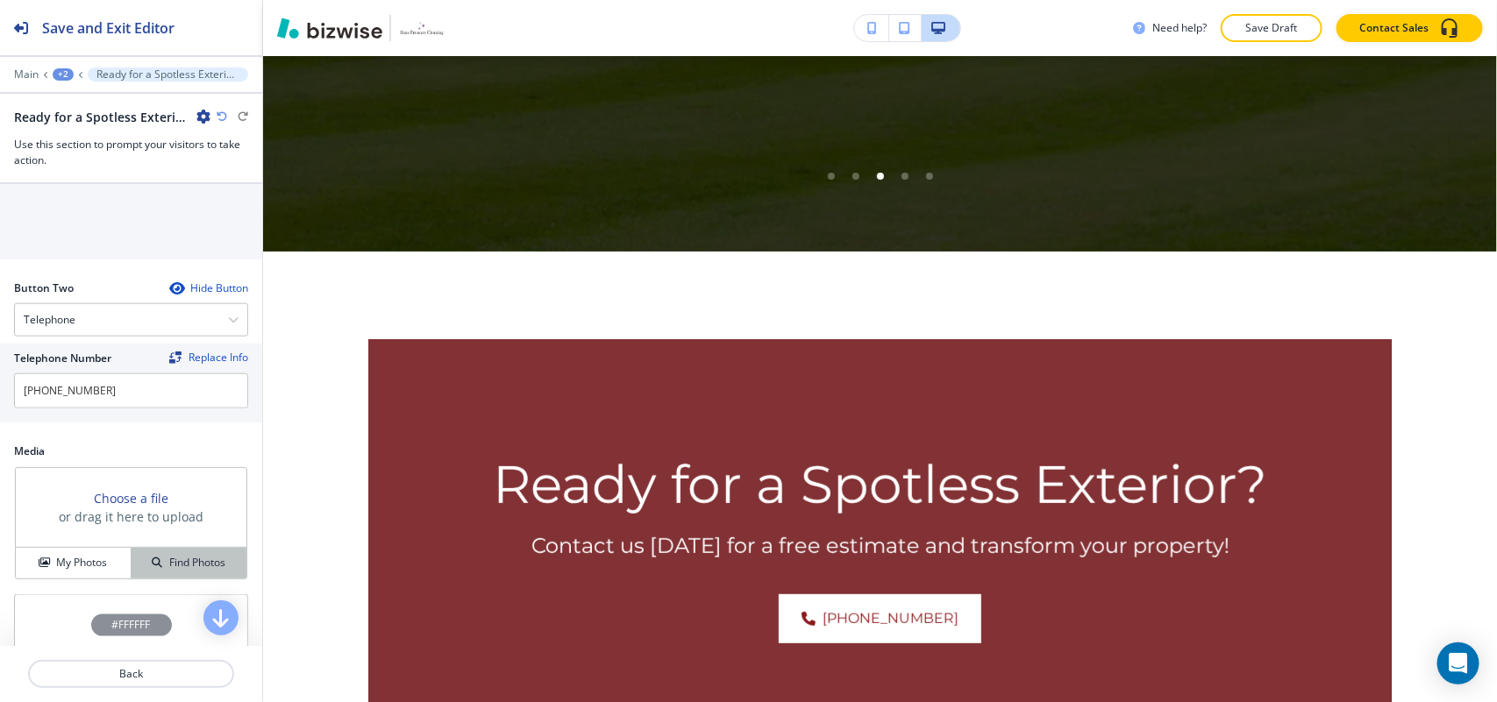
scroll to position [877, 0]
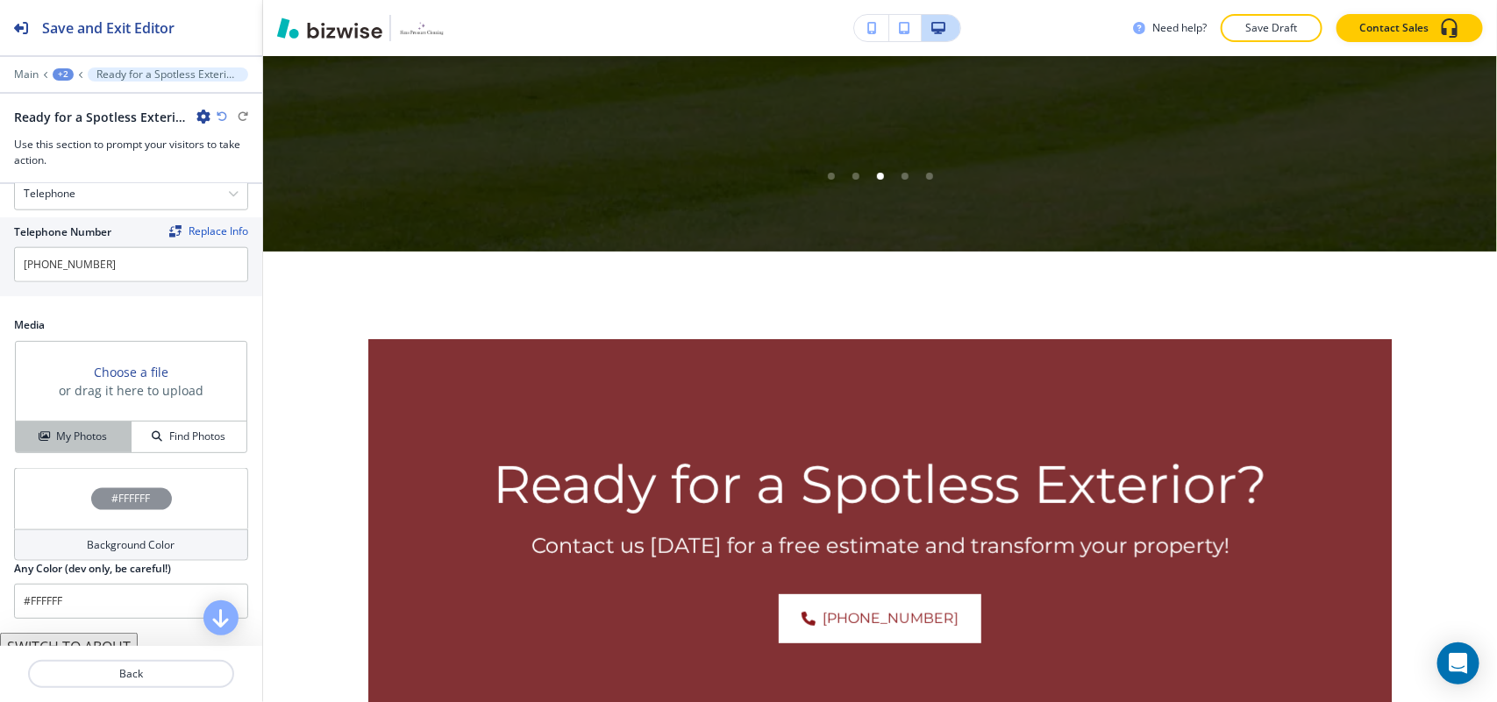
click at [80, 444] on h4 "My Photos" at bounding box center [81, 437] width 51 height 16
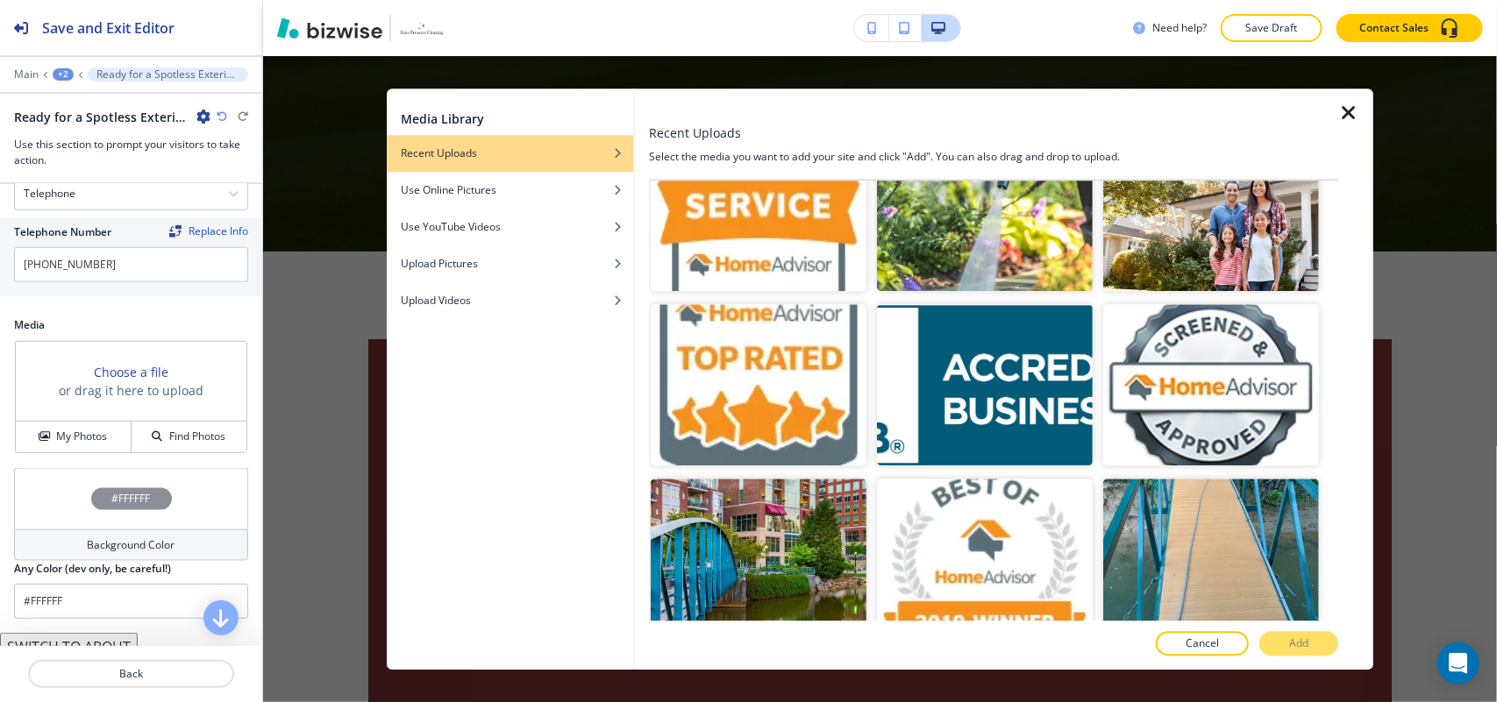
scroll to position [3175, 0]
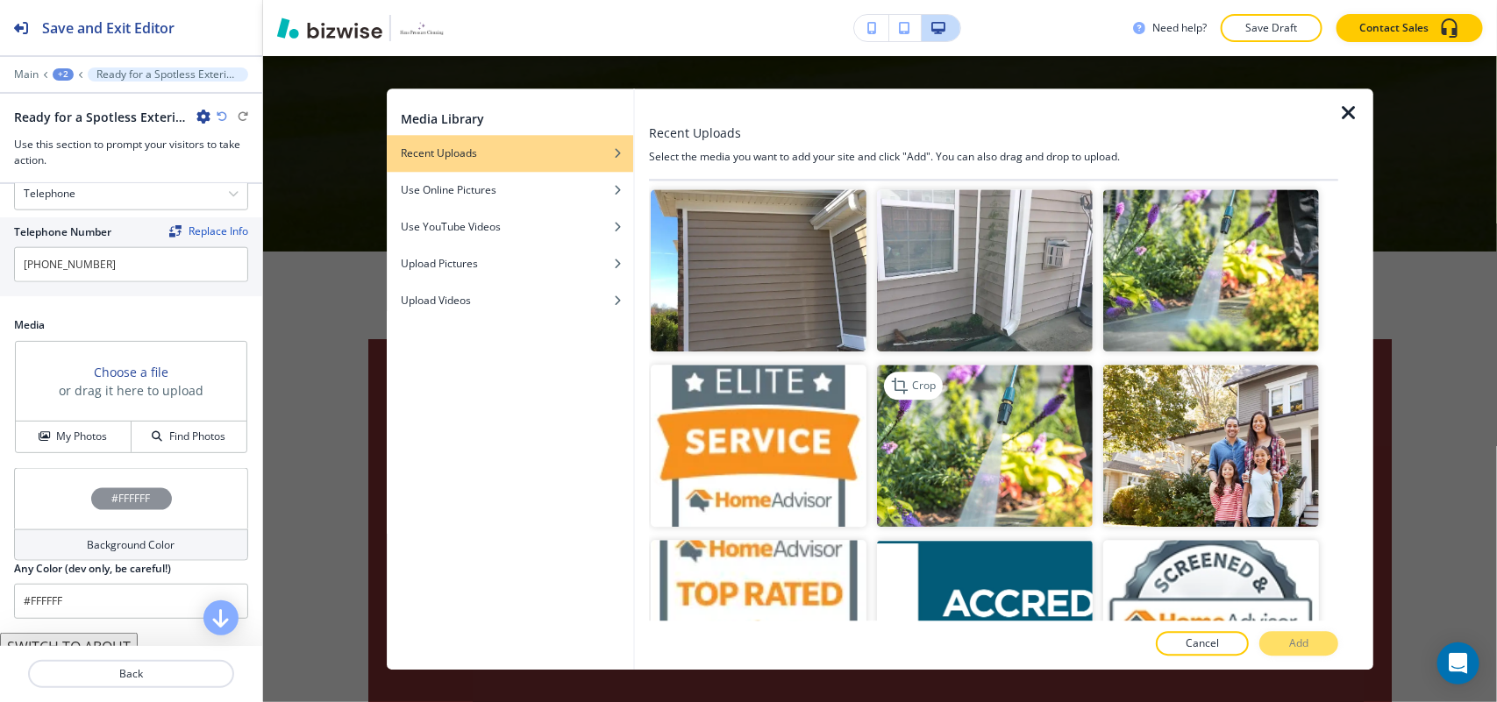
click at [992, 406] on img "button" at bounding box center [985, 446] width 216 height 162
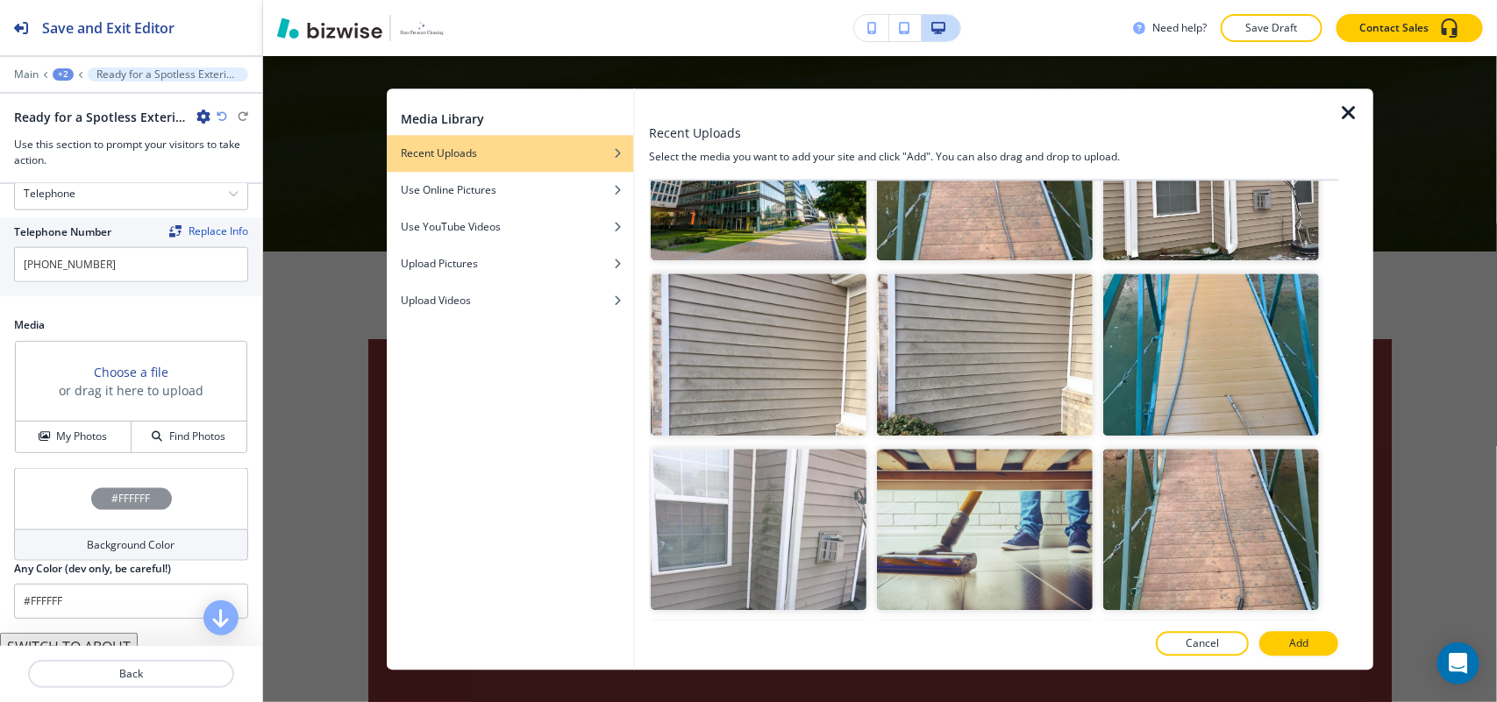
scroll to position [2189, 0]
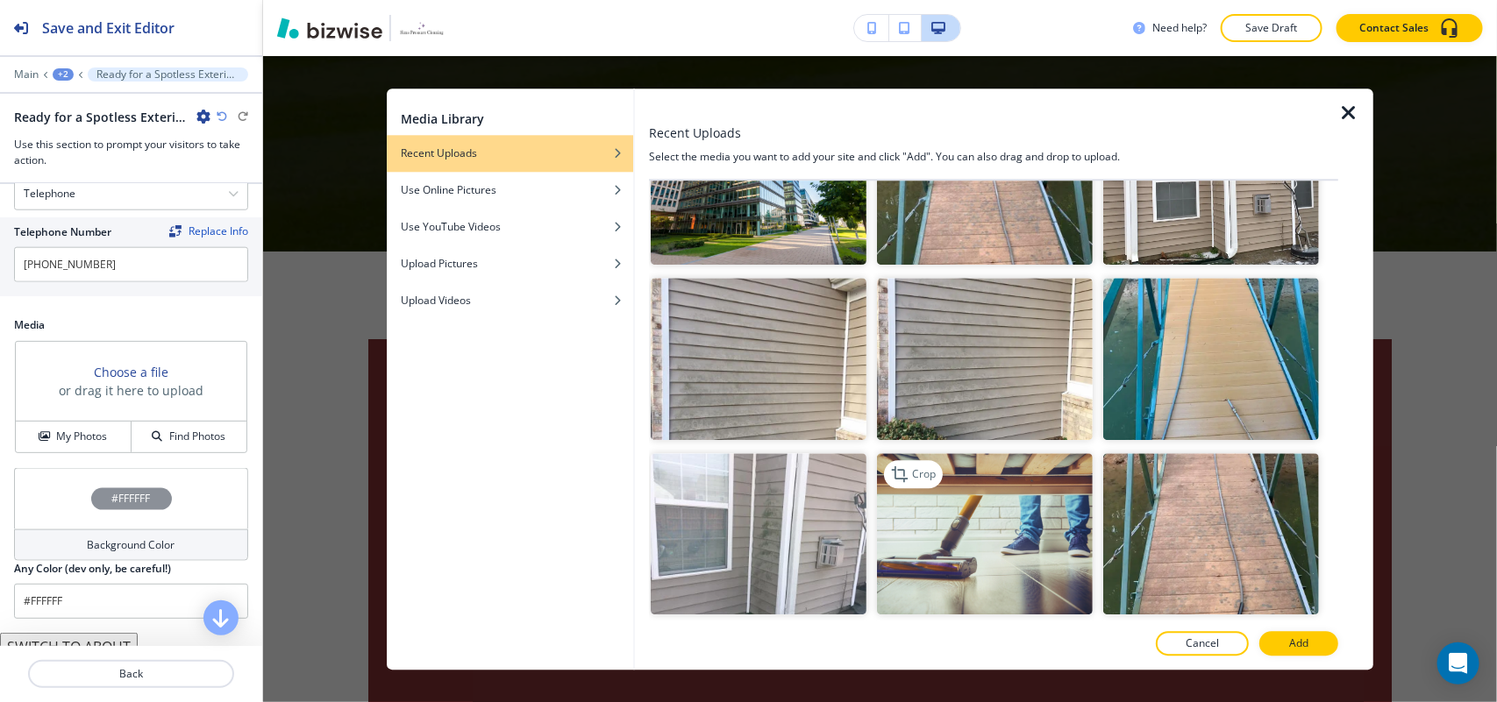
click at [962, 502] on img "button" at bounding box center [985, 534] width 216 height 162
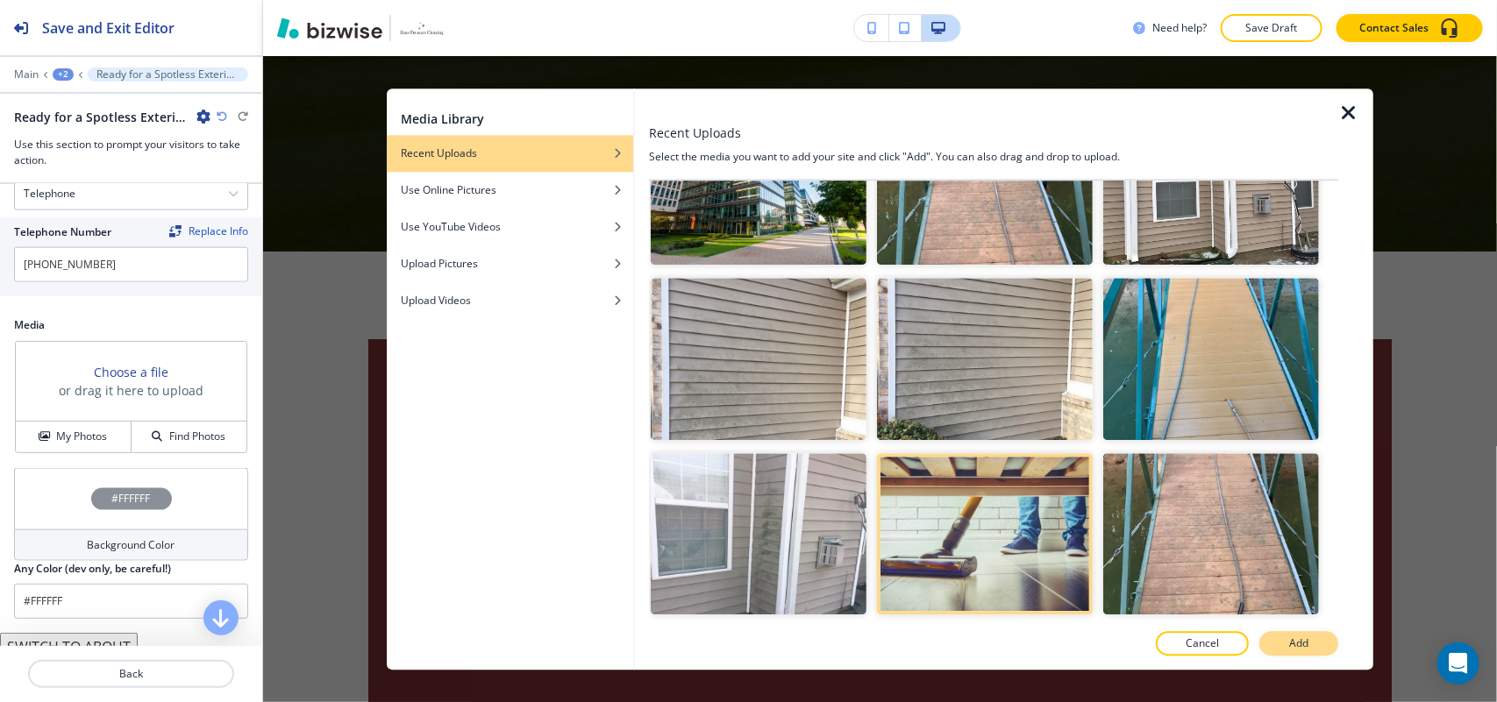
click at [1299, 649] on p "Add" at bounding box center [1298, 644] width 19 height 16
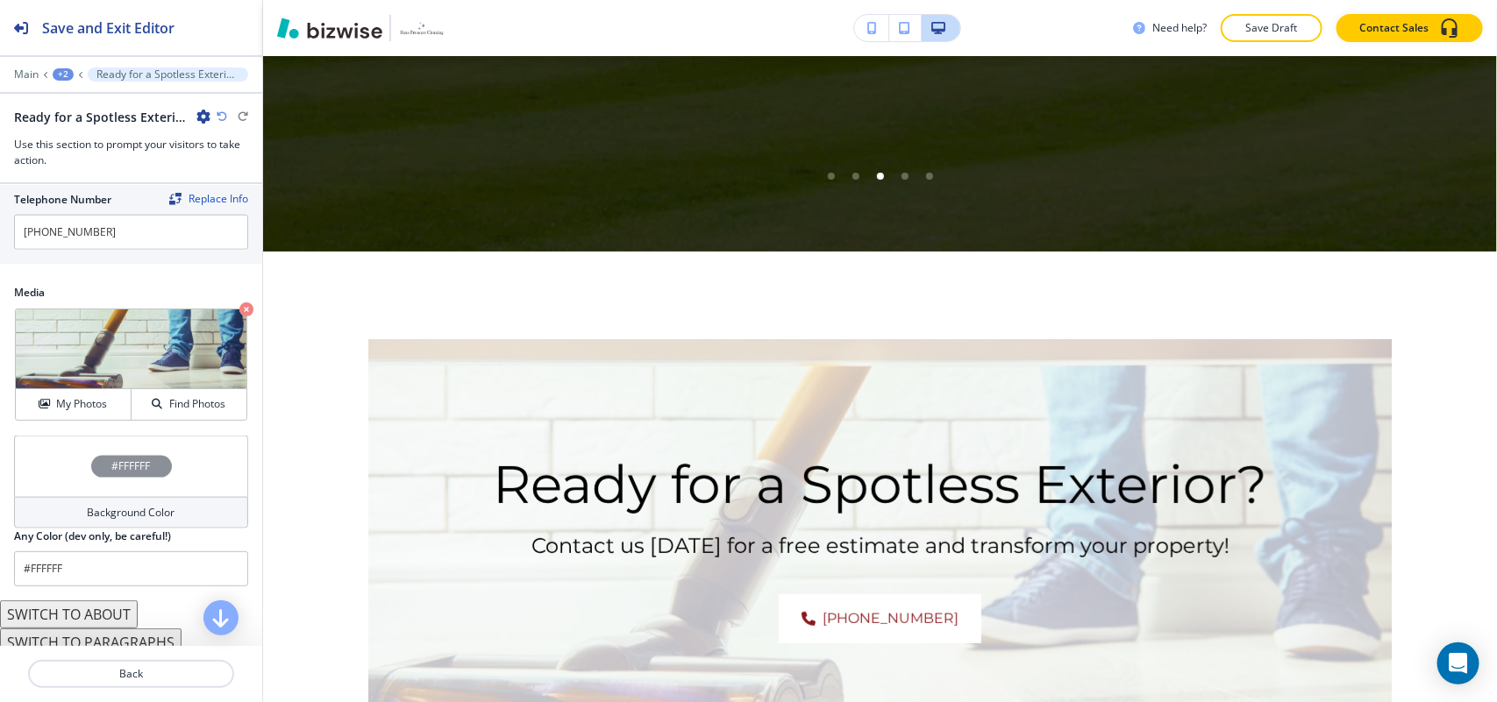
scroll to position [925, 0]
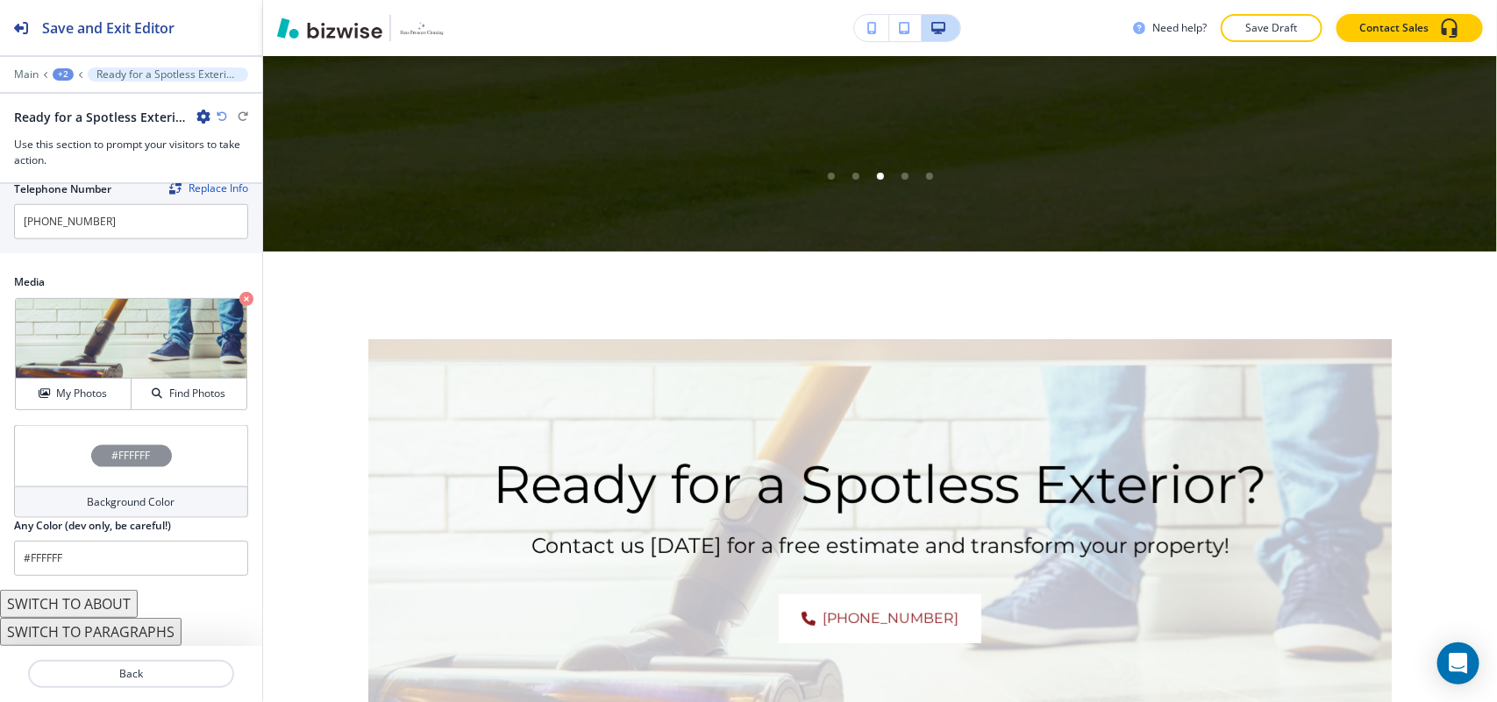
click at [29, 432] on div "#FFFFFF" at bounding box center [131, 455] width 234 height 61
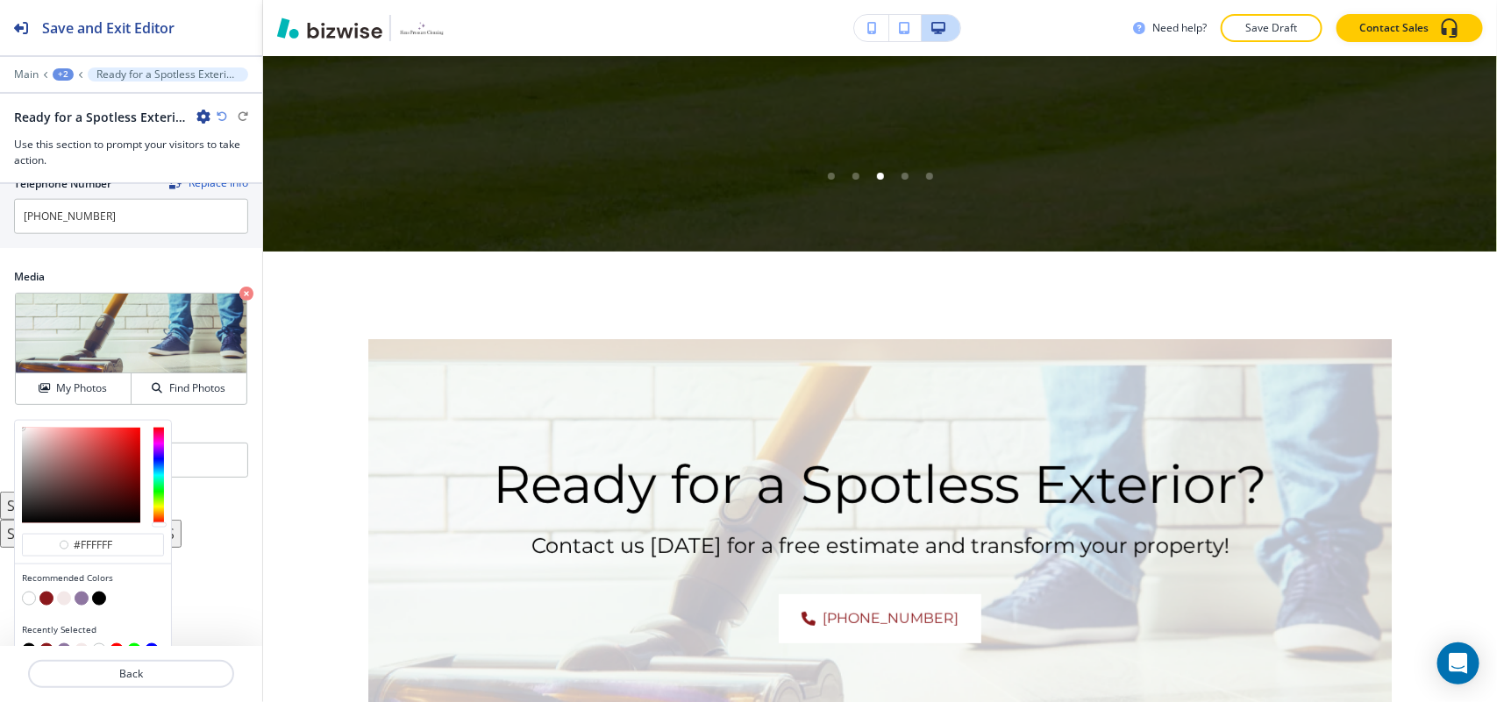
click at [41, 603] on button "button" at bounding box center [46, 599] width 14 height 14
type input "#8b181c"
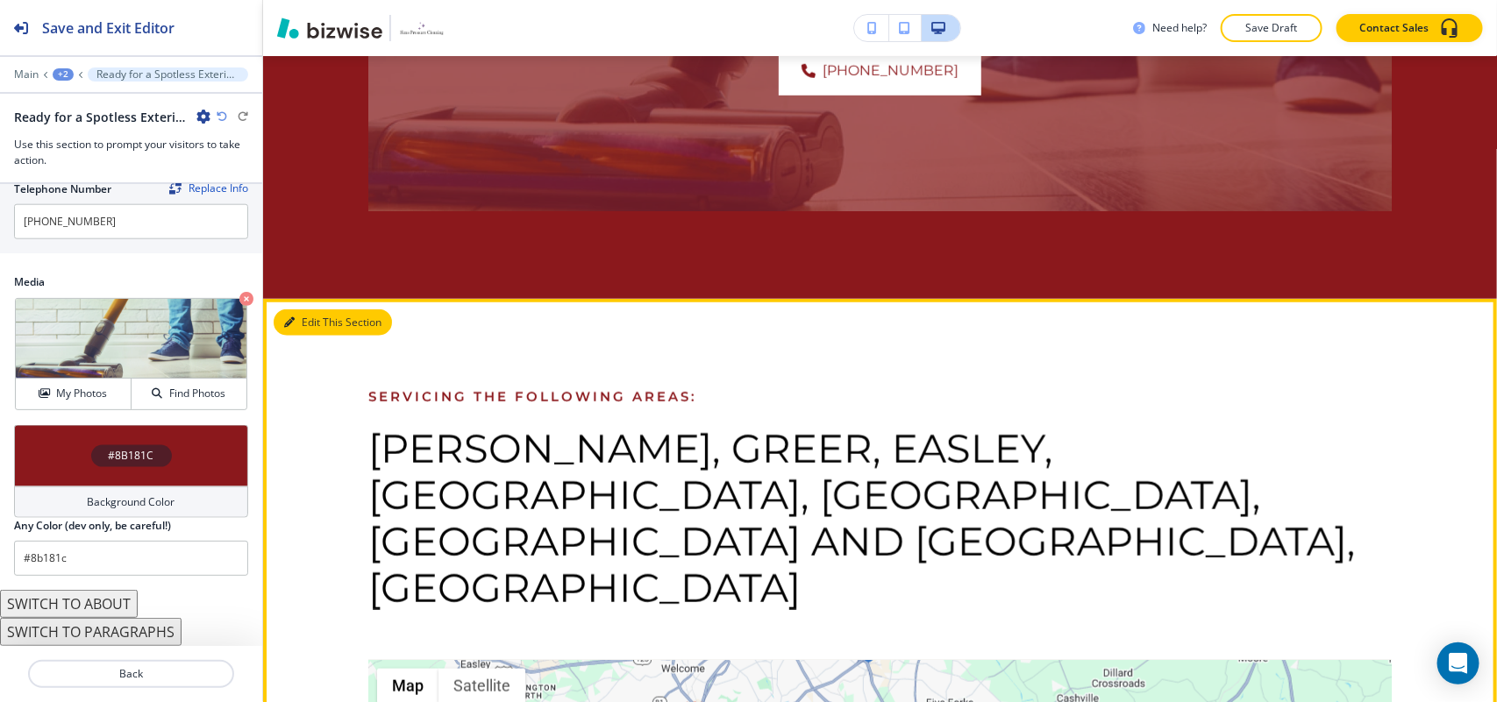
click at [295, 309] on button "Edit This Section" at bounding box center [333, 322] width 118 height 26
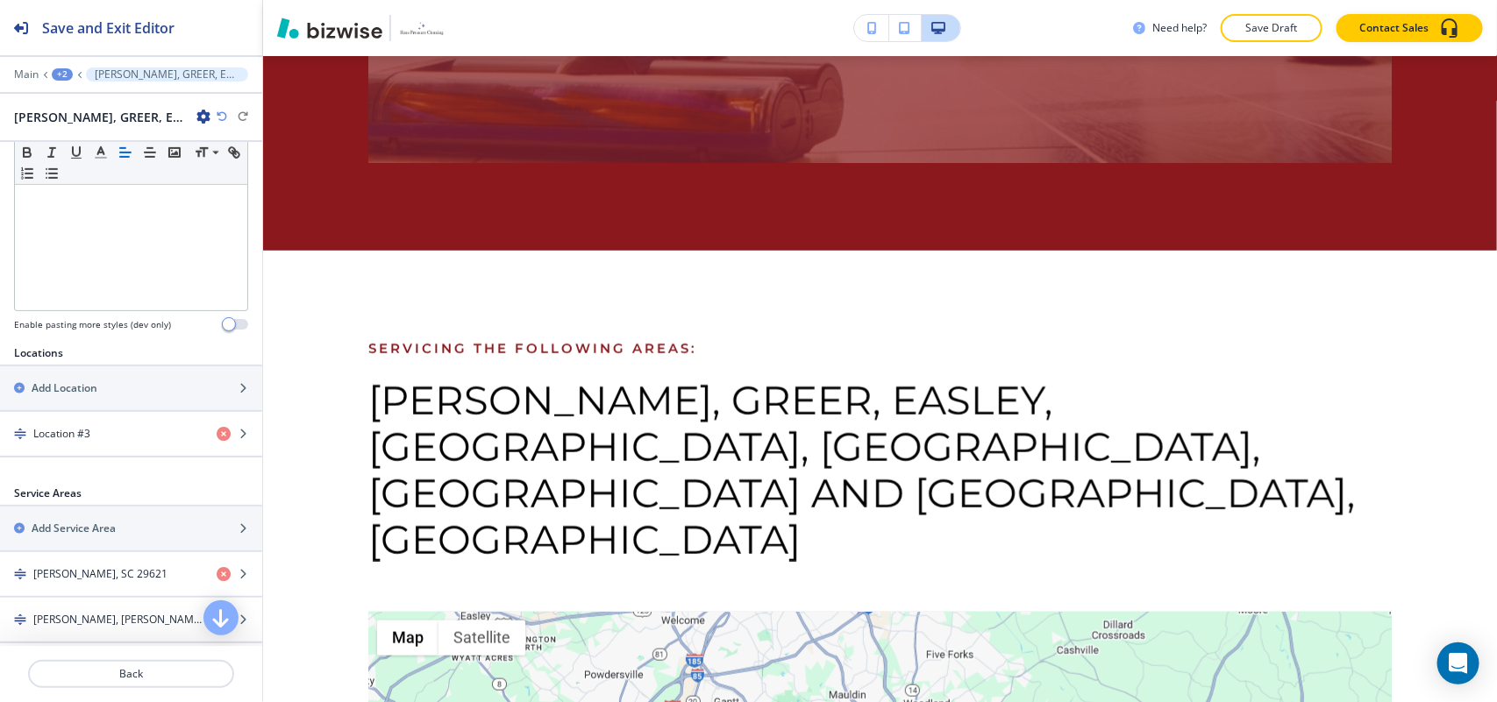
scroll to position [528, 0]
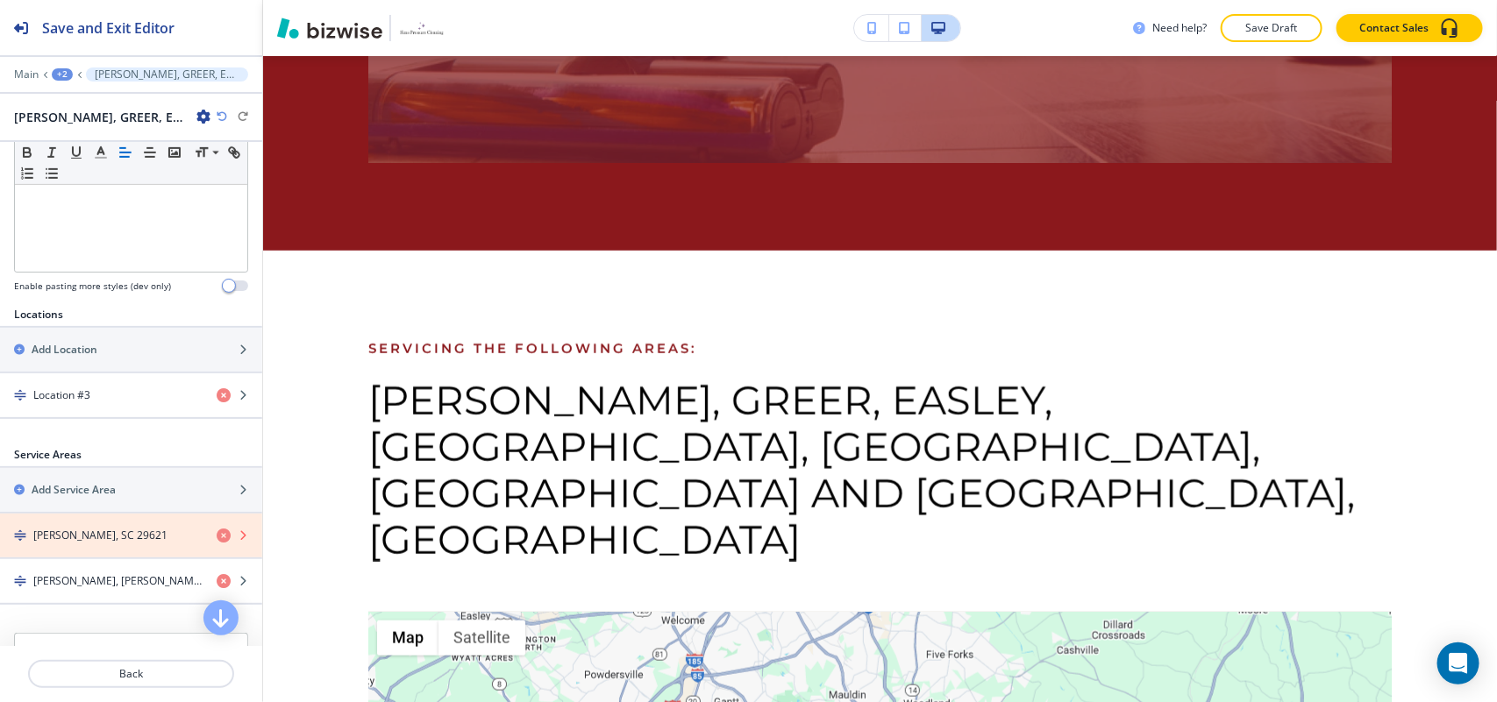
click at [217, 529] on icon "button" at bounding box center [224, 536] width 14 height 14
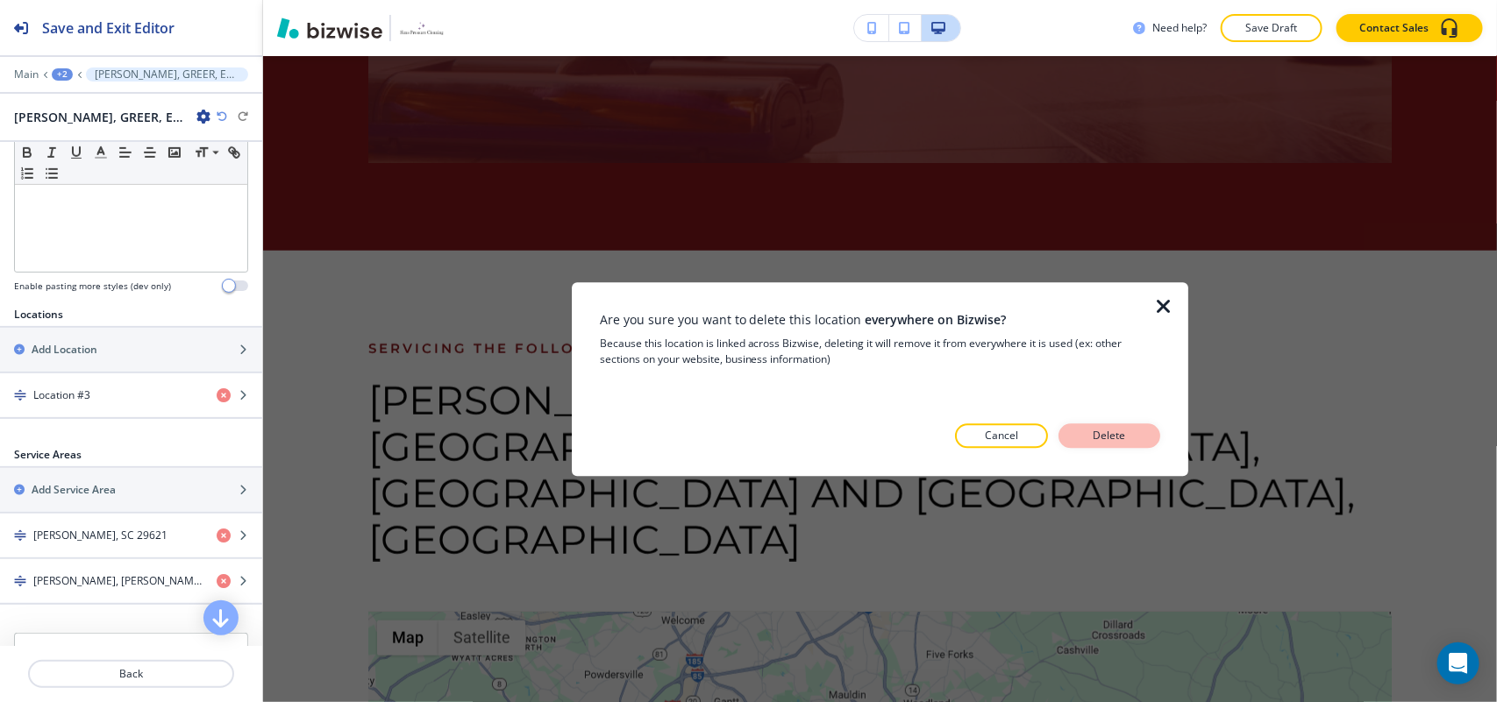
click at [1098, 426] on button "Delete" at bounding box center [1109, 435] width 102 height 25
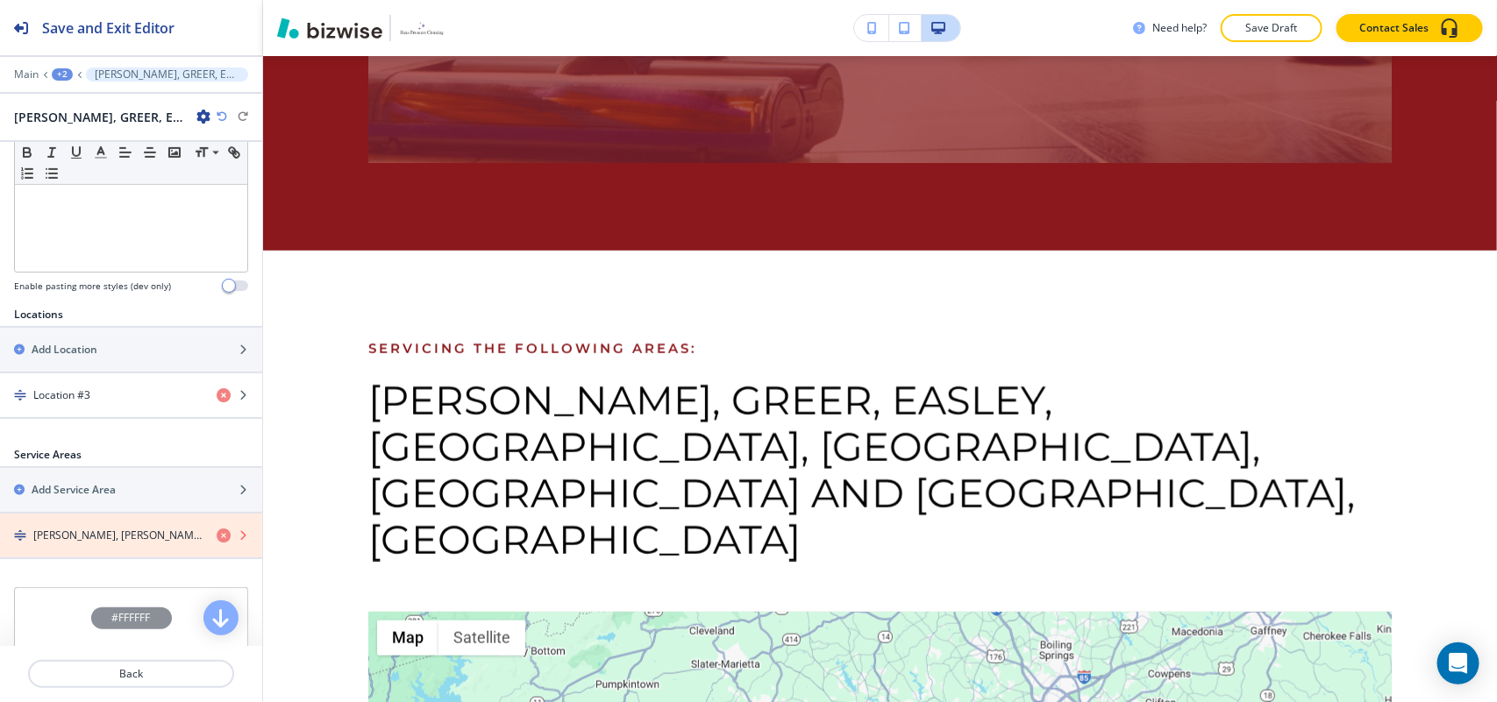
click at [217, 529] on icon "button" at bounding box center [224, 536] width 14 height 14
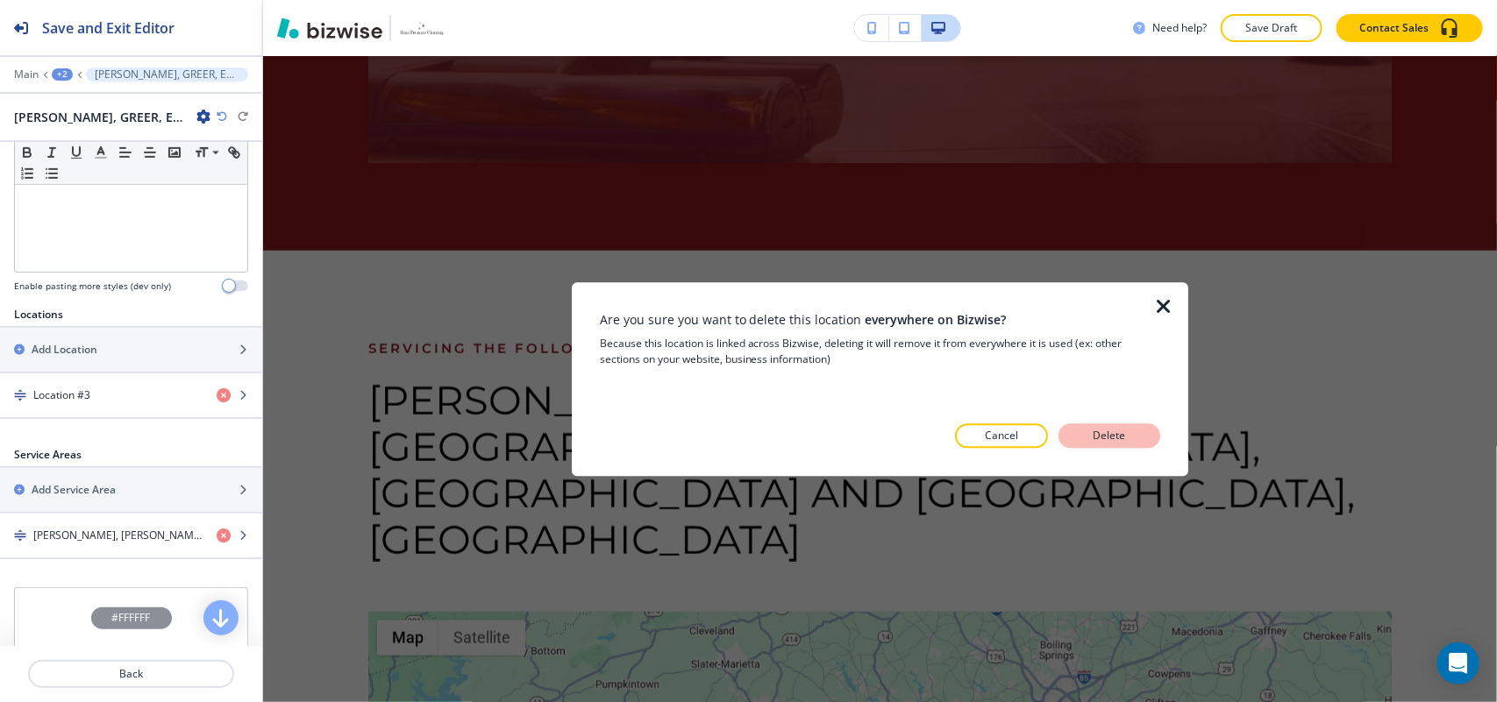
click at [1094, 436] on p "Delete" at bounding box center [1109, 436] width 42 height 16
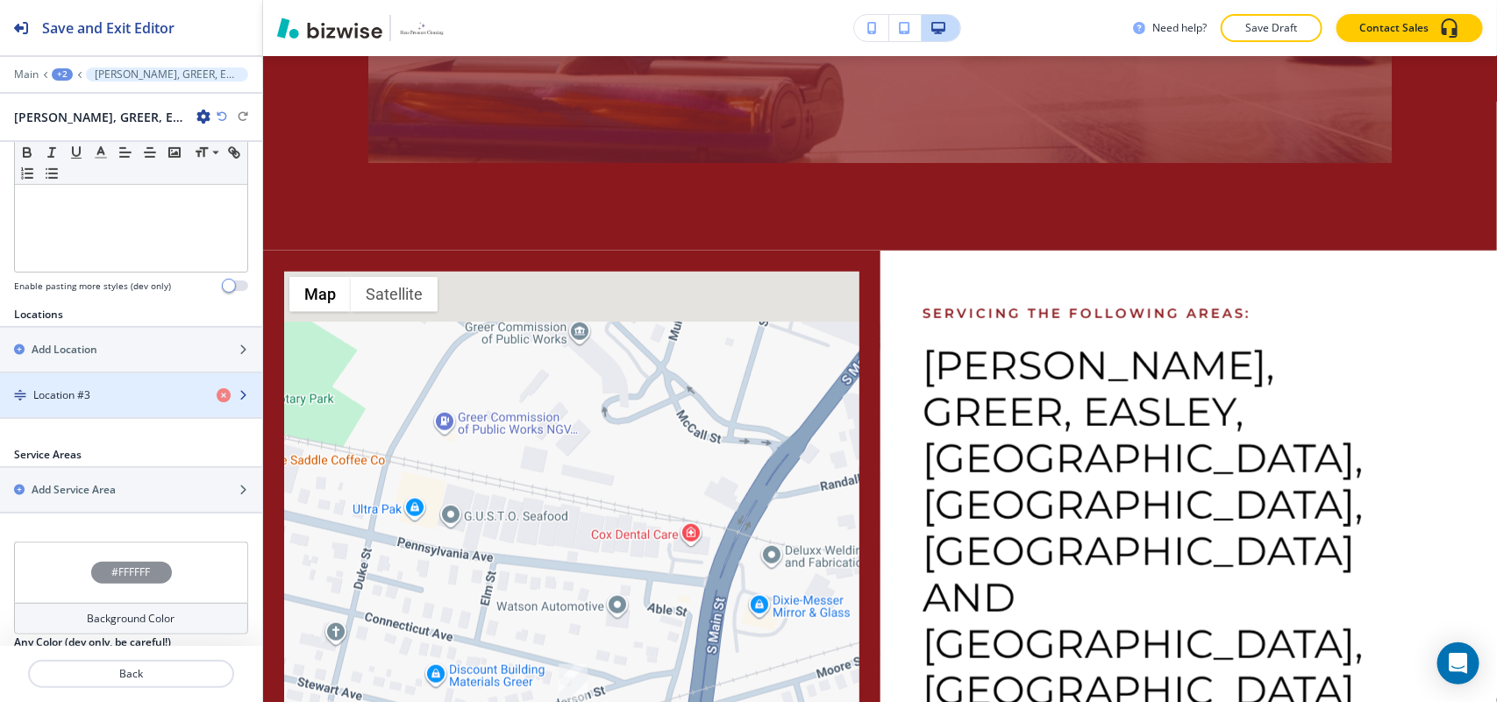
click at [106, 387] on div "Location #3" at bounding box center [101, 395] width 203 height 16
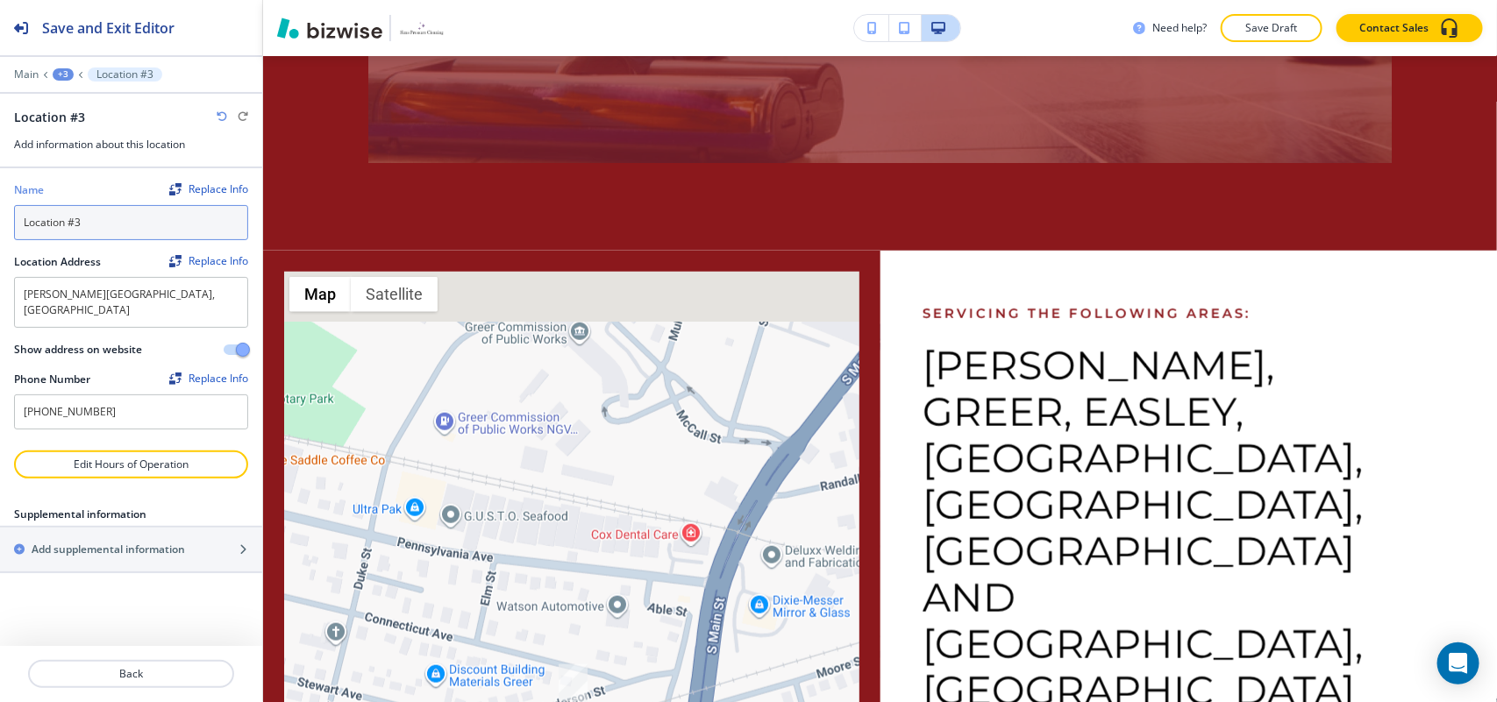
drag, startPoint x: 127, startPoint y: 221, endPoint x: 0, endPoint y: 230, distance: 127.4
click at [0, 230] on div "Name Replace Info Location #3 Location Address Replace Info [PERSON_NAME][GEOGR…" at bounding box center [131, 309] width 262 height 282
type input "Location"
click at [120, 624] on div "Name Replace Info Location Location Address Replace Info [PERSON_NAME][GEOGRAPH…" at bounding box center [131, 407] width 262 height 478
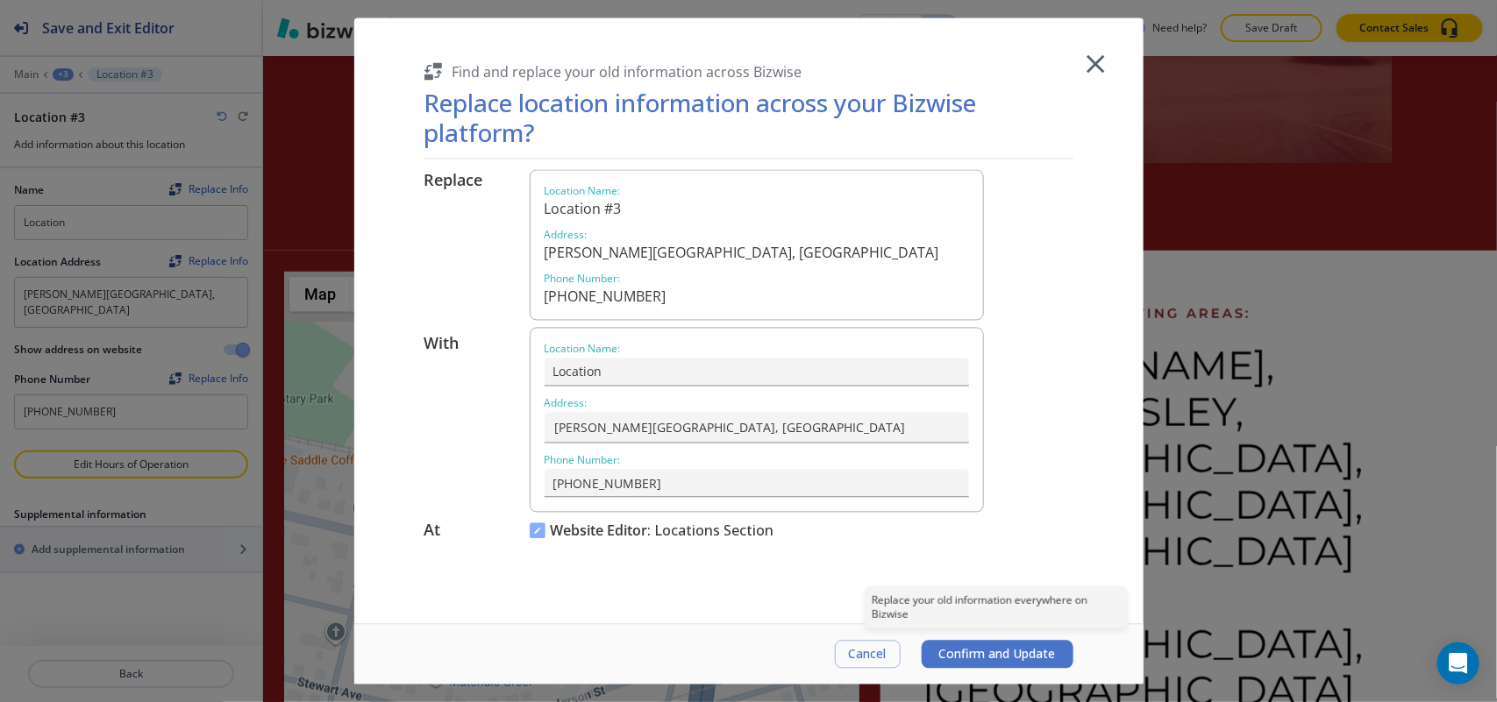
click at [999, 650] on span "Confirm and Update" at bounding box center [997, 655] width 117 height 14
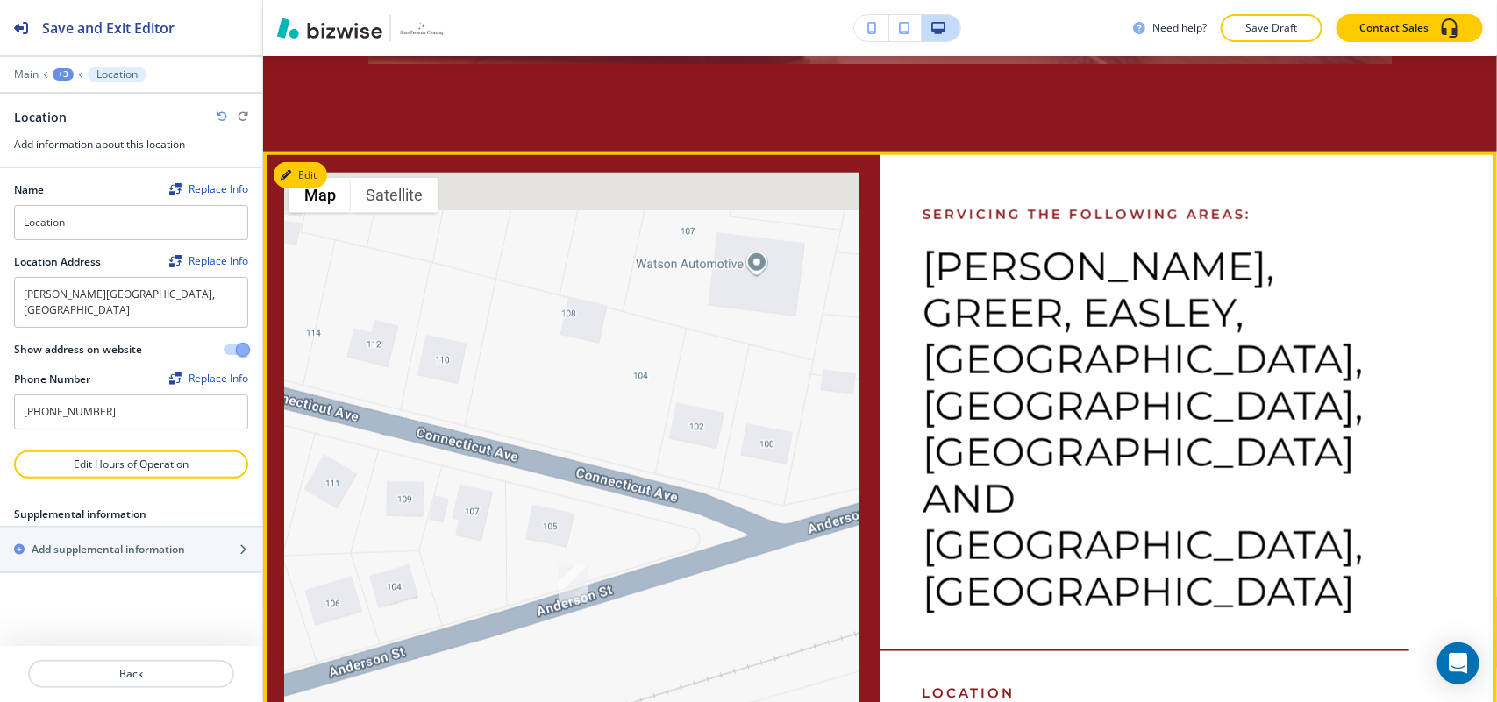
scroll to position [6831, 0]
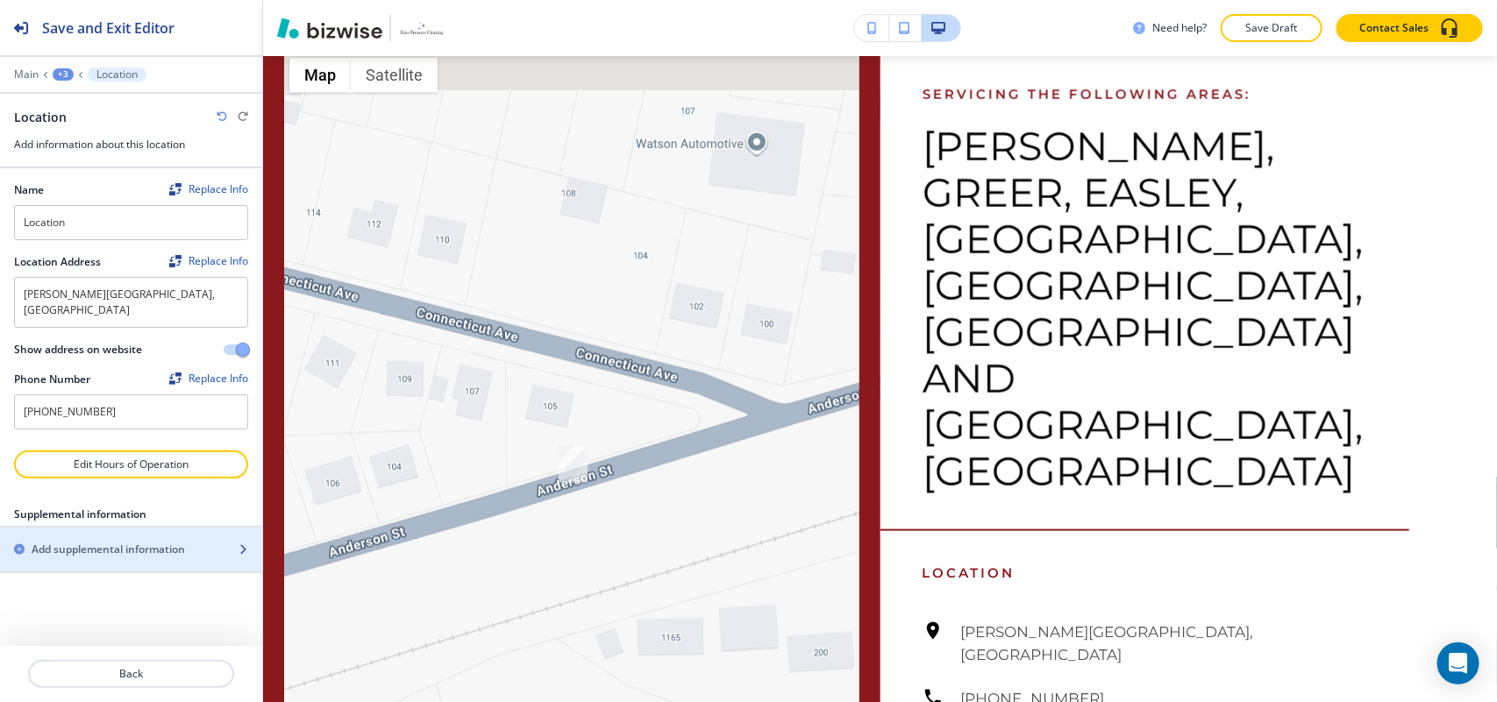
click at [124, 542] on h2 "Add supplemental information" at bounding box center [108, 550] width 153 height 16
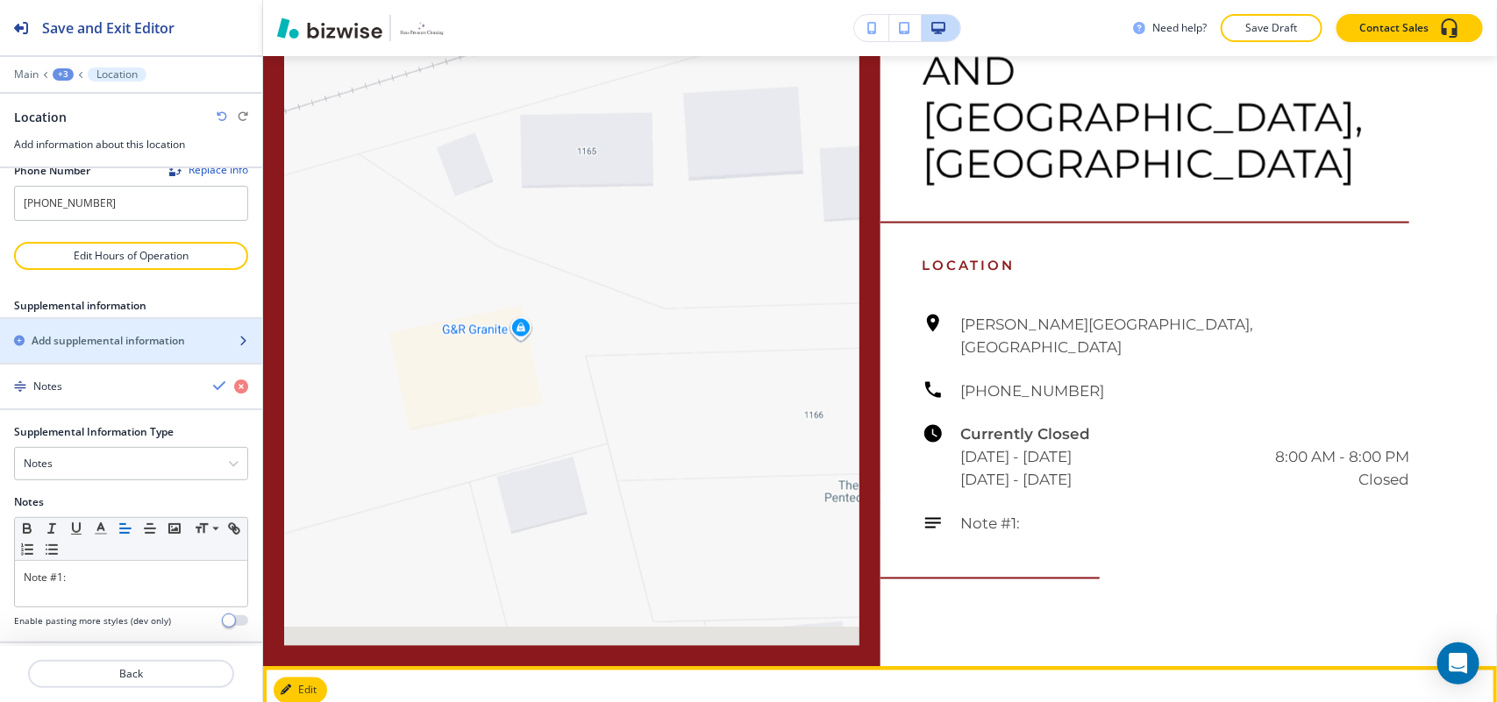
scroll to position [7320, 0]
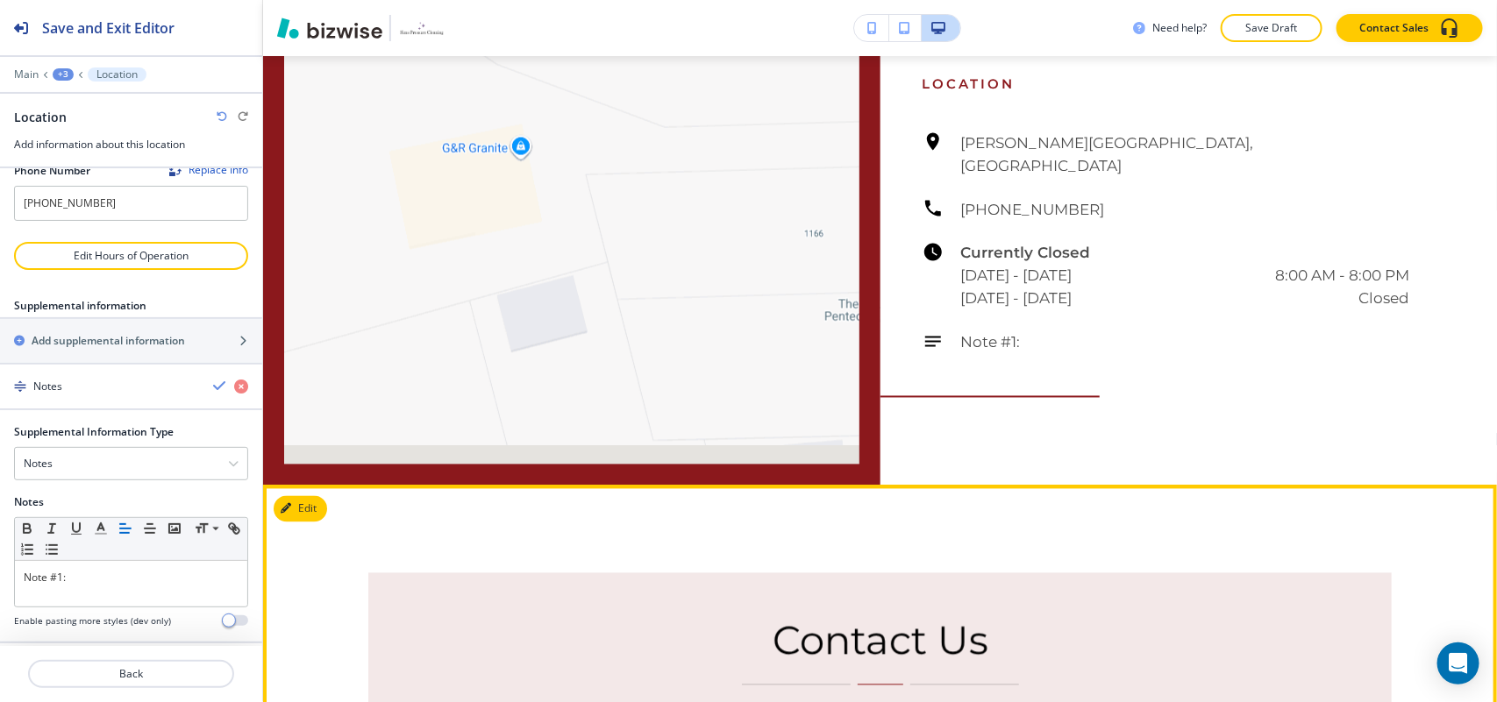
click at [309, 496] on button "Edit This Section" at bounding box center [333, 509] width 118 height 26
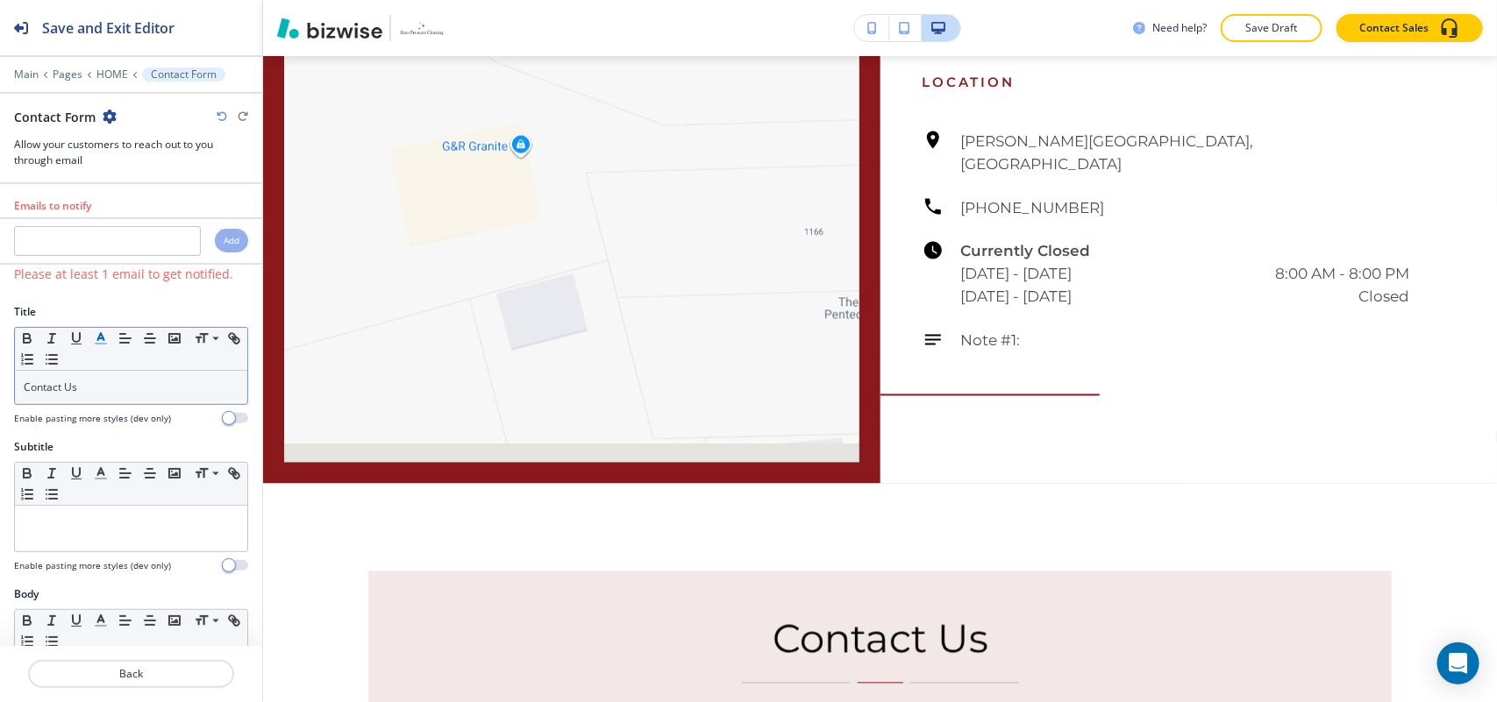
scroll to position [7284, 0]
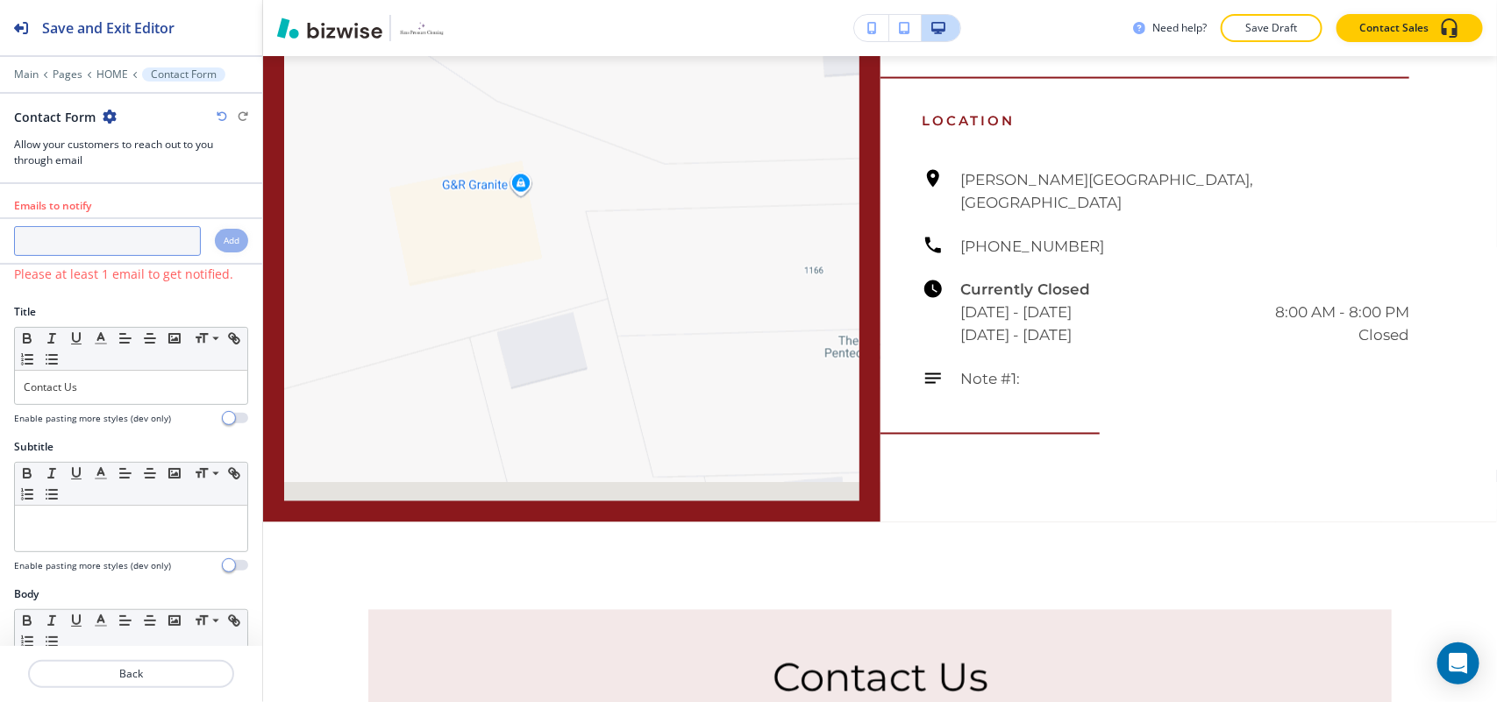
click at [116, 252] on input "text" at bounding box center [107, 241] width 187 height 30
paste input "[EMAIL_ADDRESS][DOMAIN_NAME]"
type input "[EMAIL_ADDRESS][DOMAIN_NAME]"
click at [224, 241] on h4 "Add" at bounding box center [232, 240] width 16 height 13
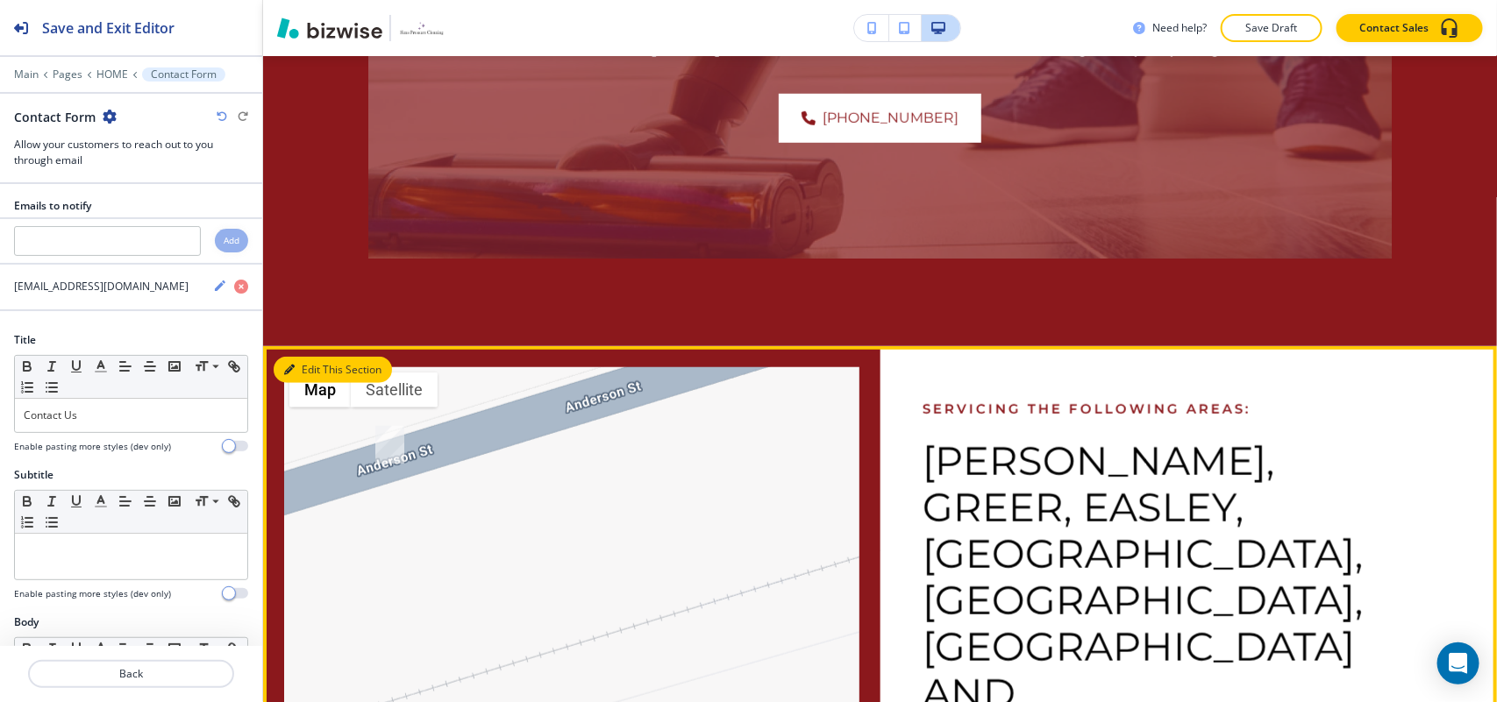
click at [287, 357] on button "Edit This Section" at bounding box center [333, 370] width 118 height 26
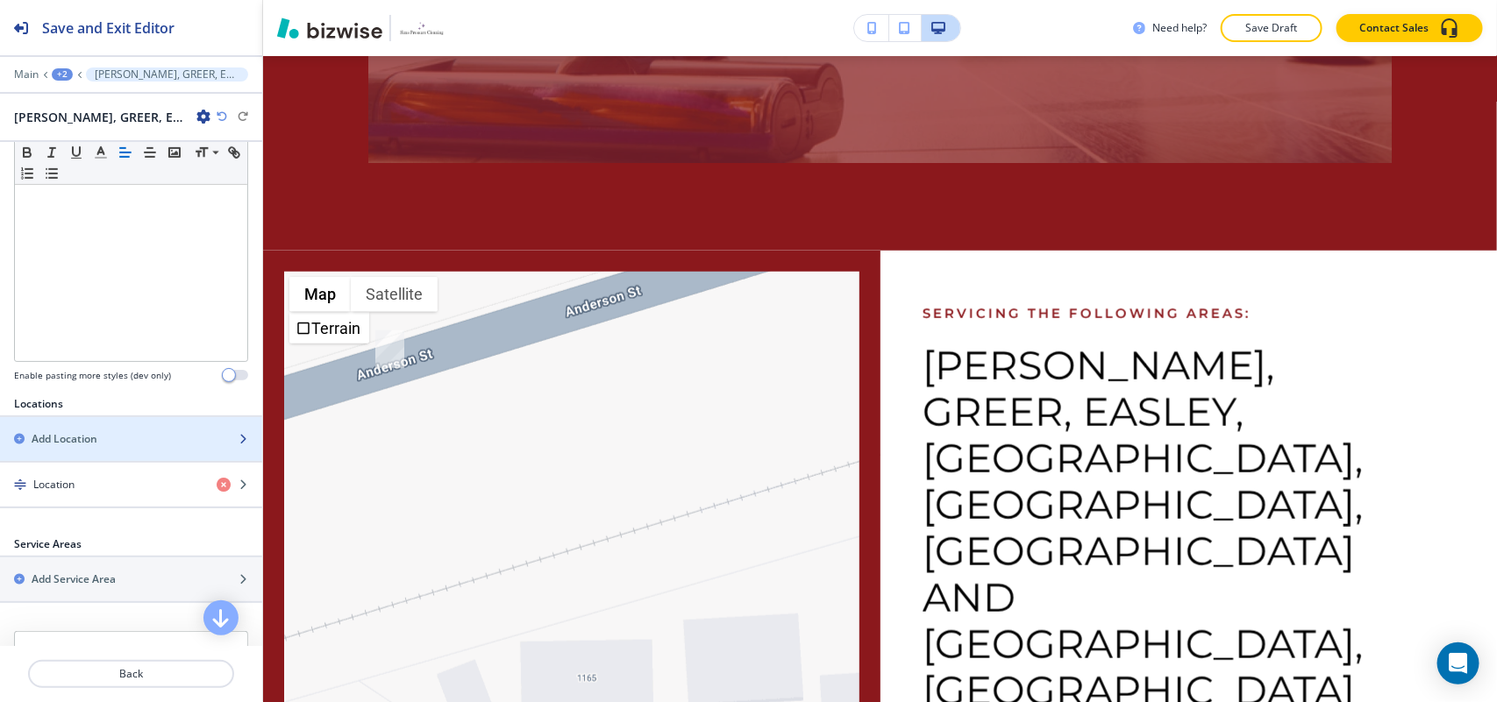
scroll to position [545, 0]
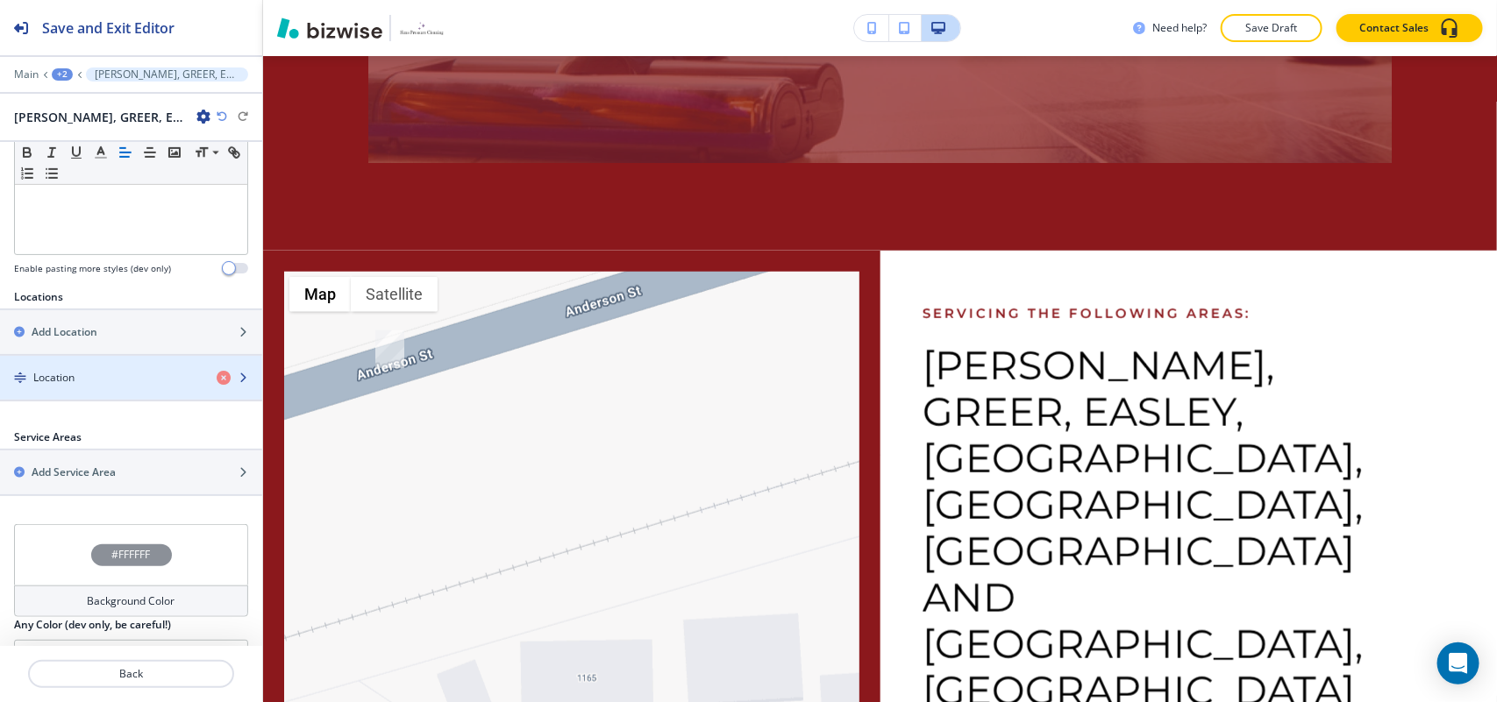
click at [102, 386] on div "button" at bounding box center [131, 393] width 262 height 14
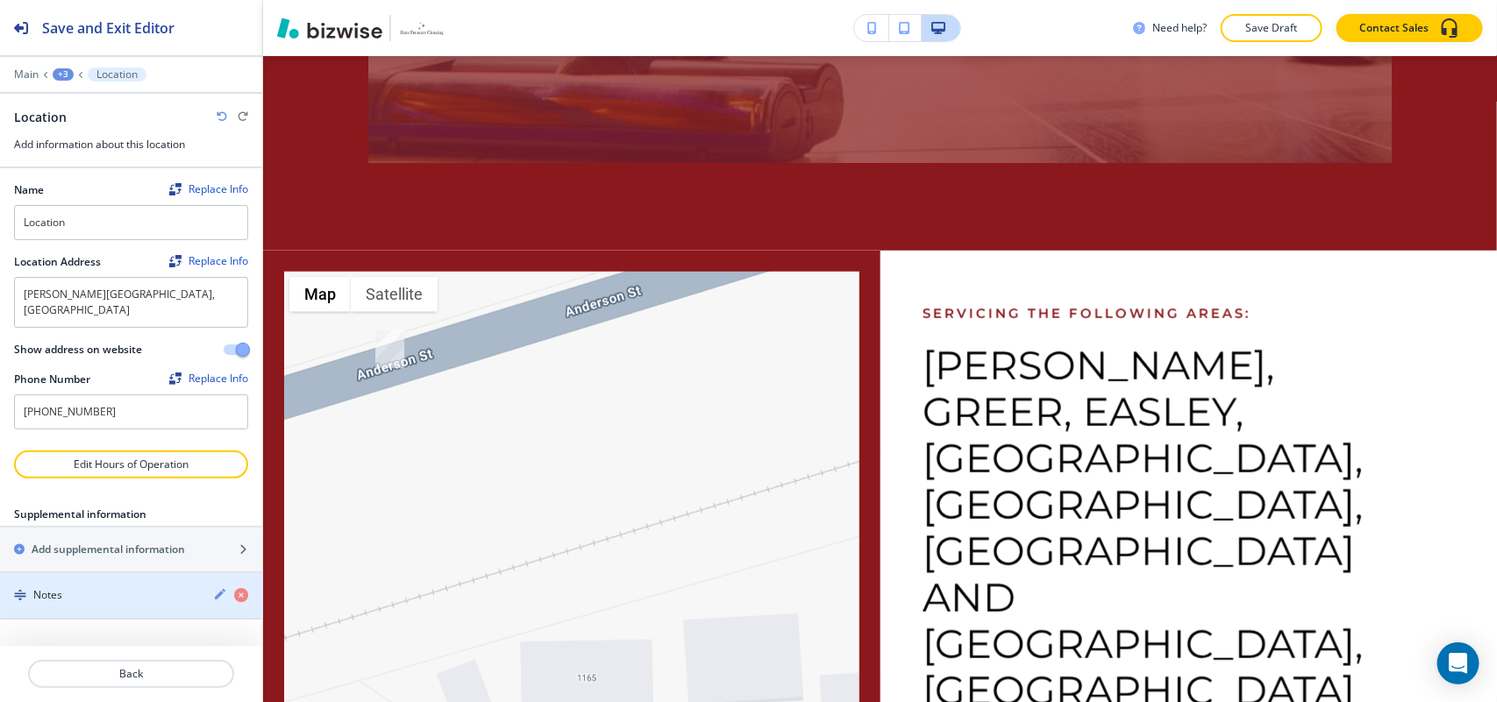
click at [81, 587] on div "Notes" at bounding box center [99, 595] width 199 height 16
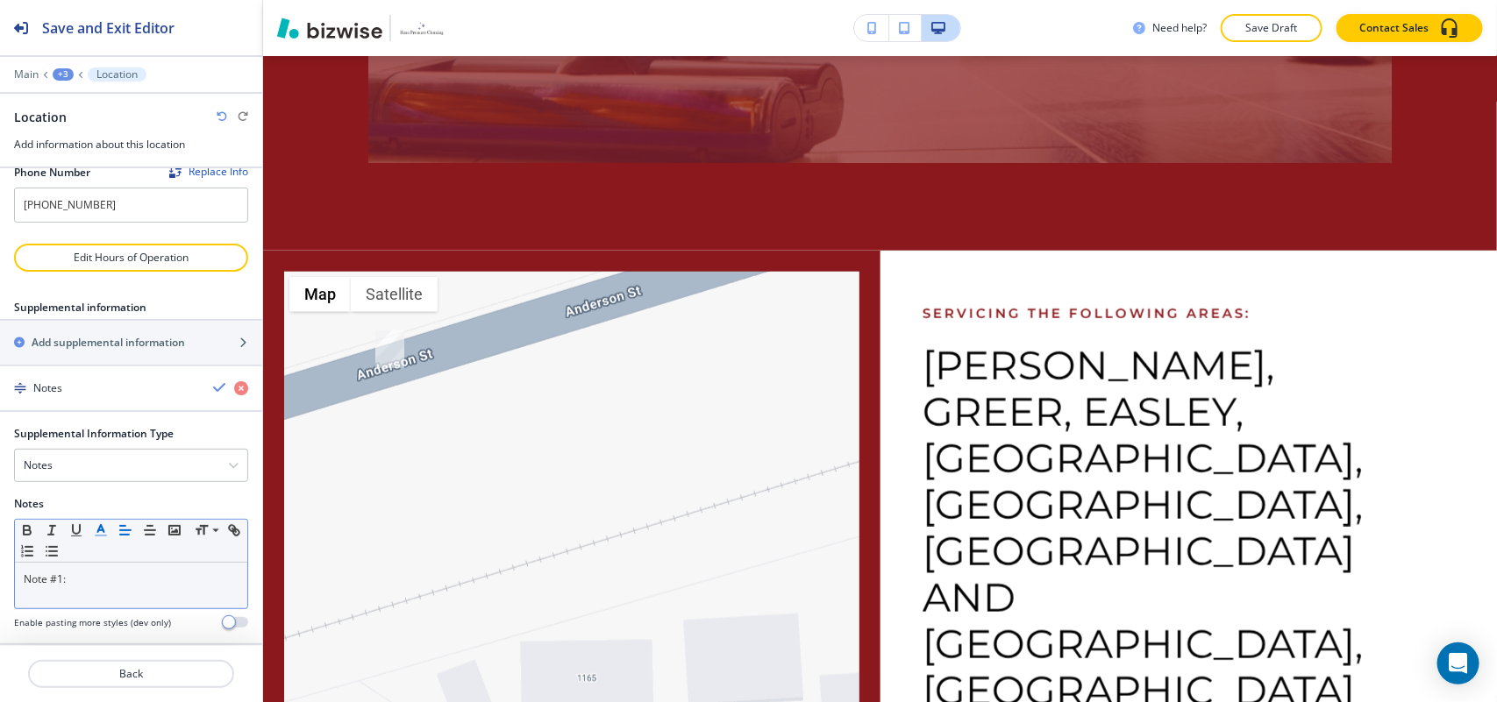
scroll to position [209, 0]
click at [73, 459] on div "Notes" at bounding box center [131, 464] width 232 height 32
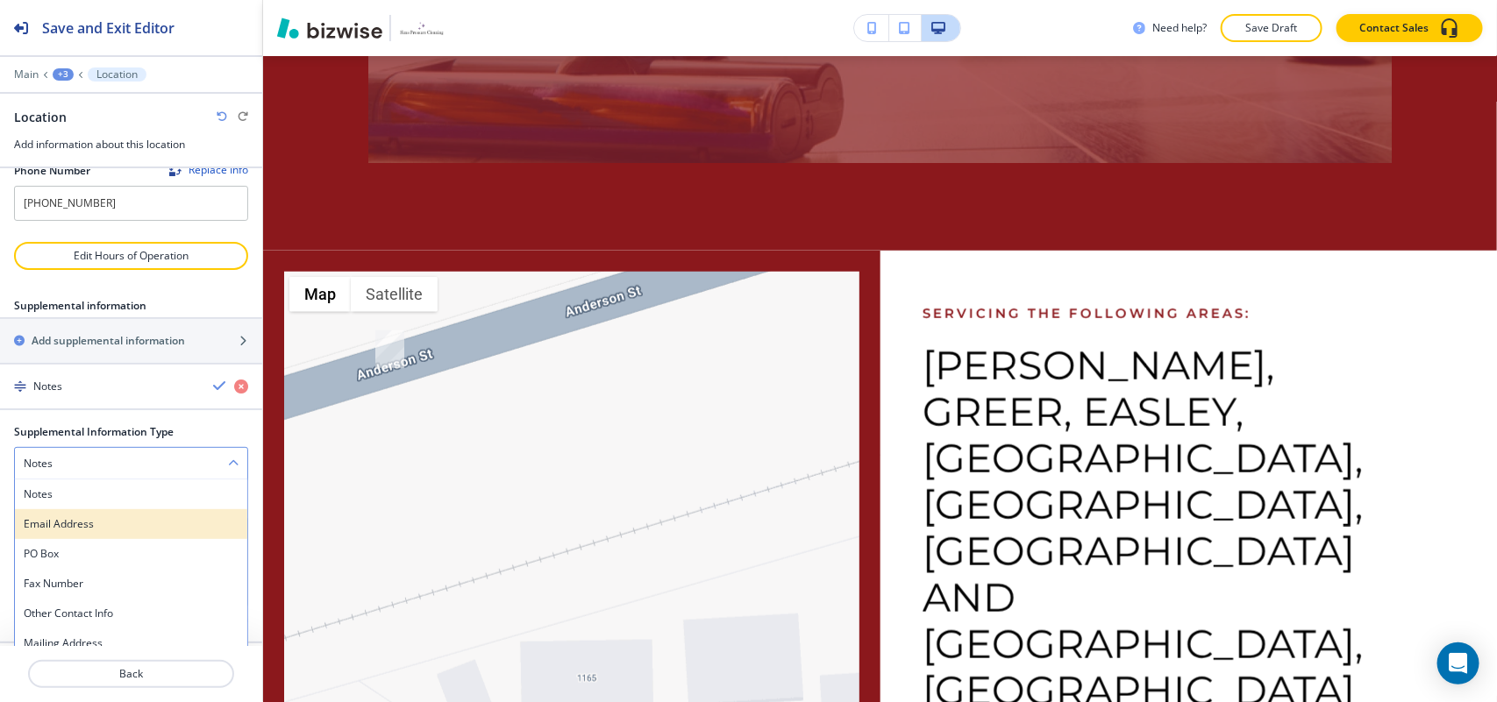
click at [77, 516] on h4 "Email Address" at bounding box center [131, 524] width 215 height 16
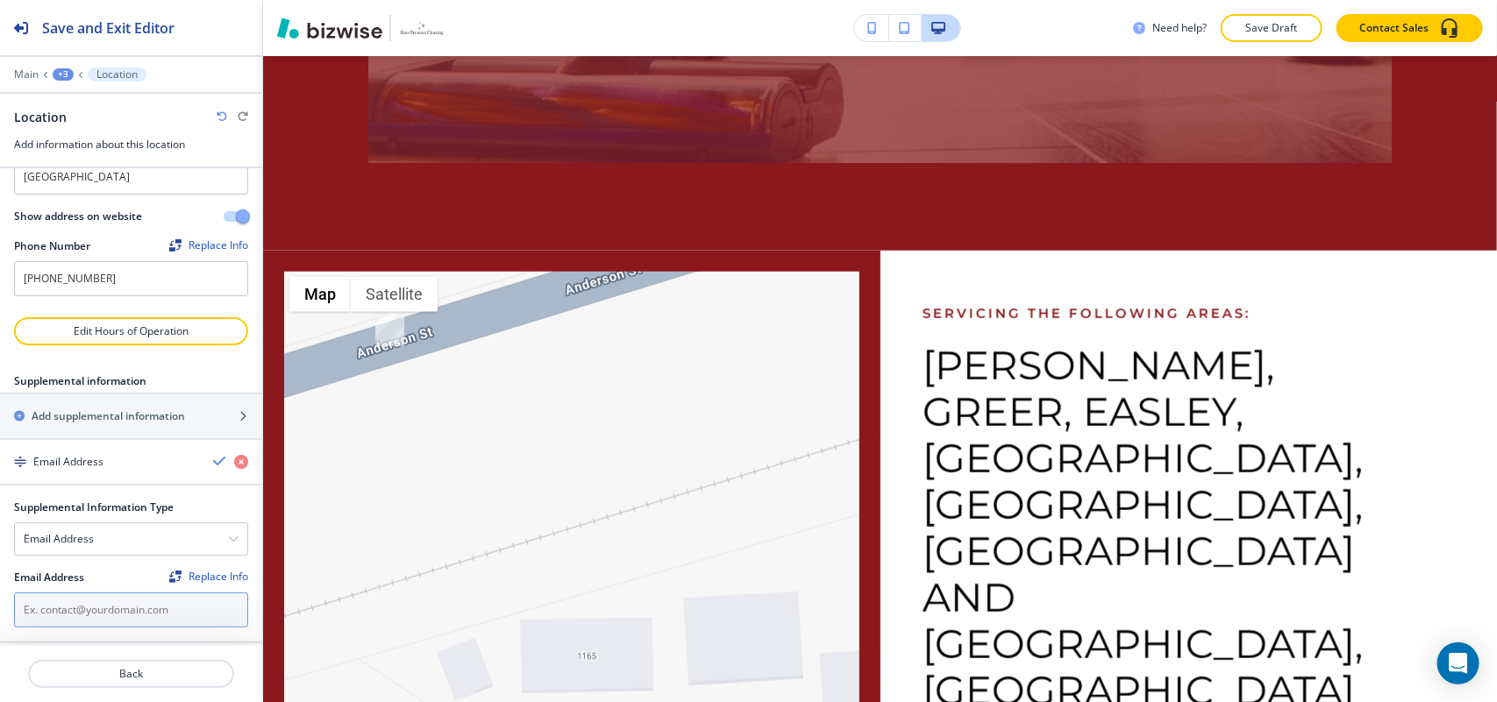
click at [73, 593] on input "text" at bounding box center [131, 610] width 234 height 35
paste input "[EMAIL_ADDRESS][DOMAIN_NAME]"
type input "[EMAIL_ADDRESS][DOMAIN_NAME]"
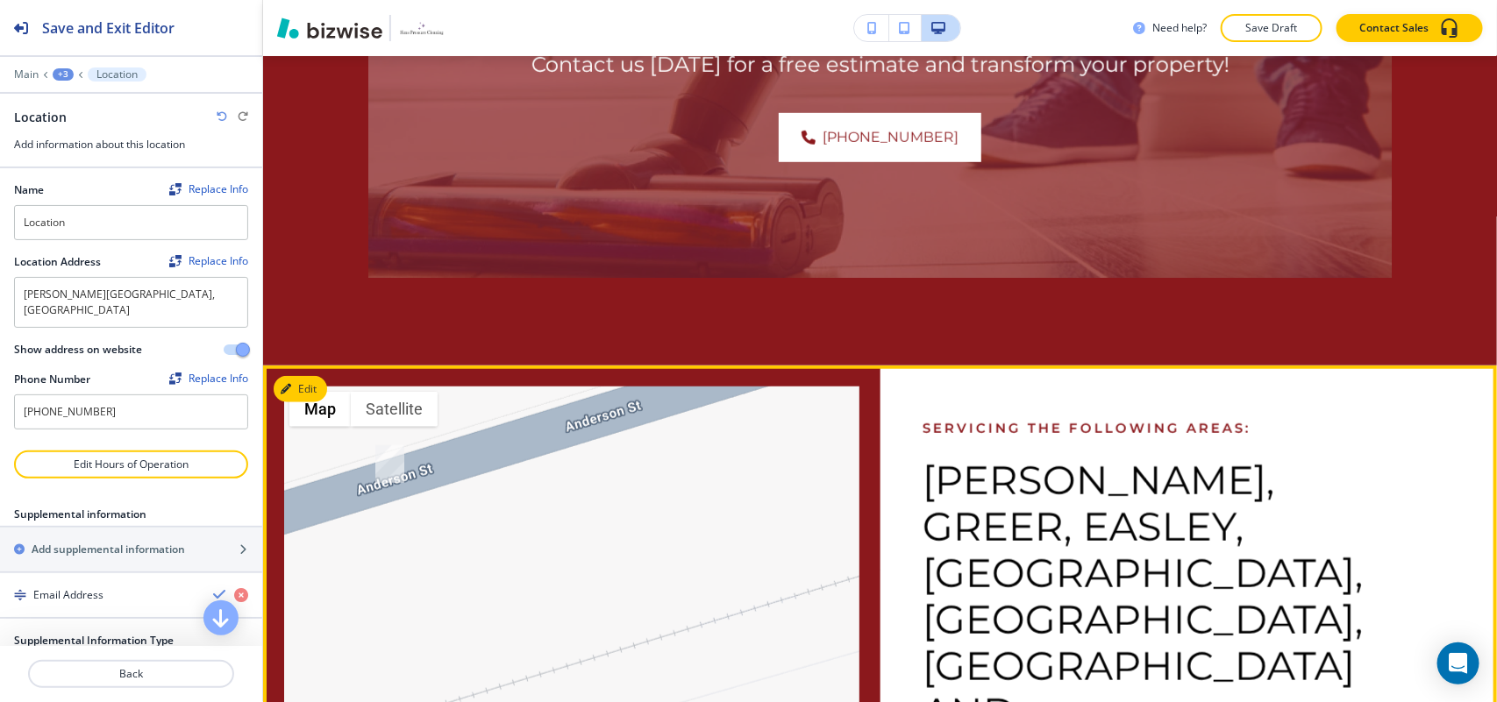
scroll to position [6393, 0]
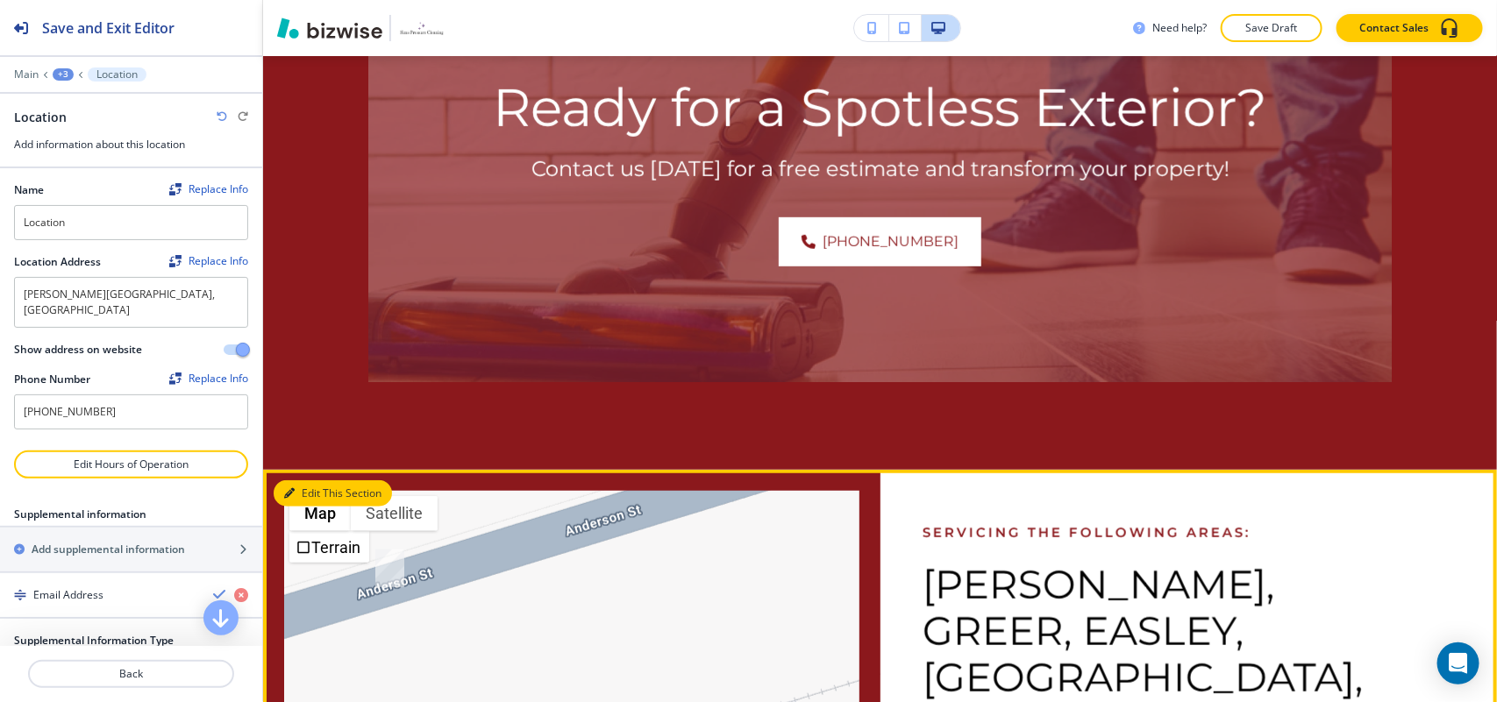
click at [308, 480] on button "Edit This Section" at bounding box center [333, 493] width 118 height 26
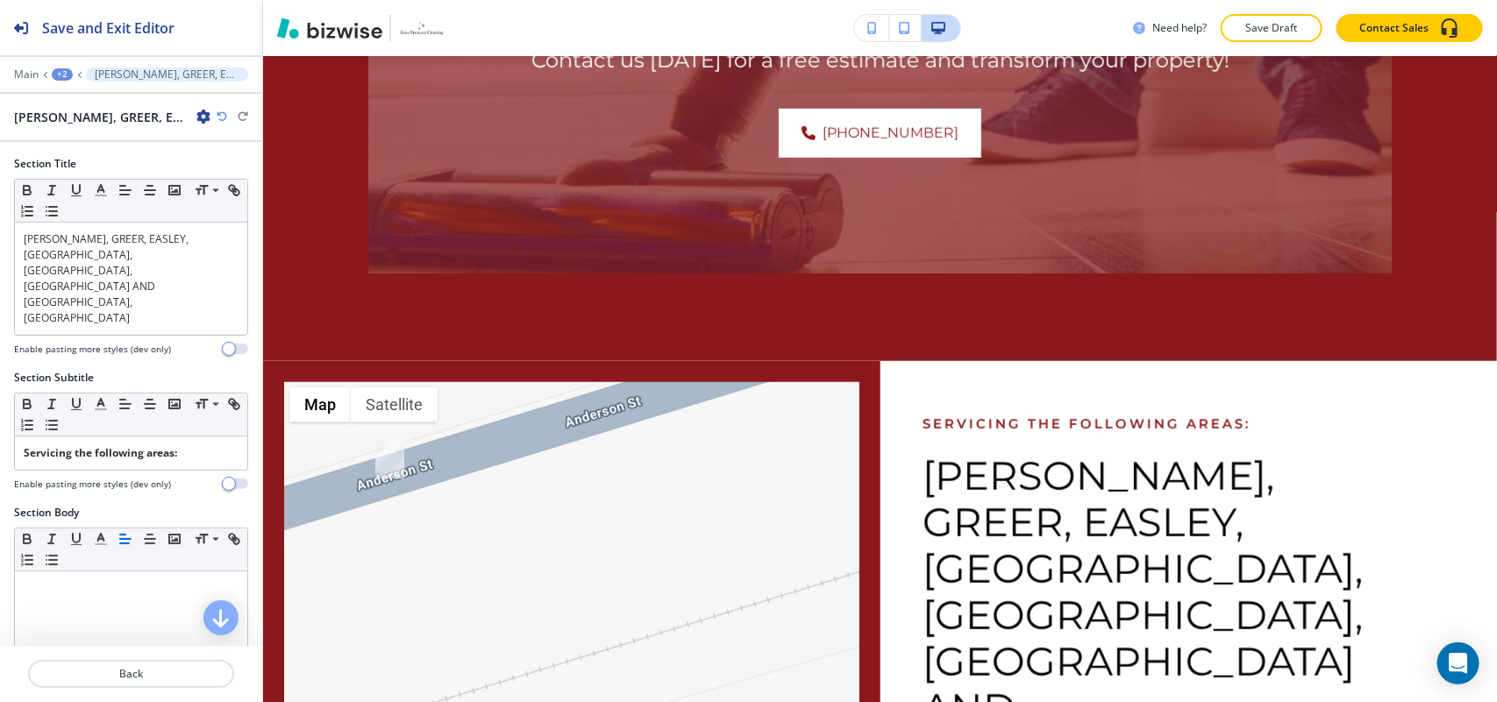
scroll to position [6612, 0]
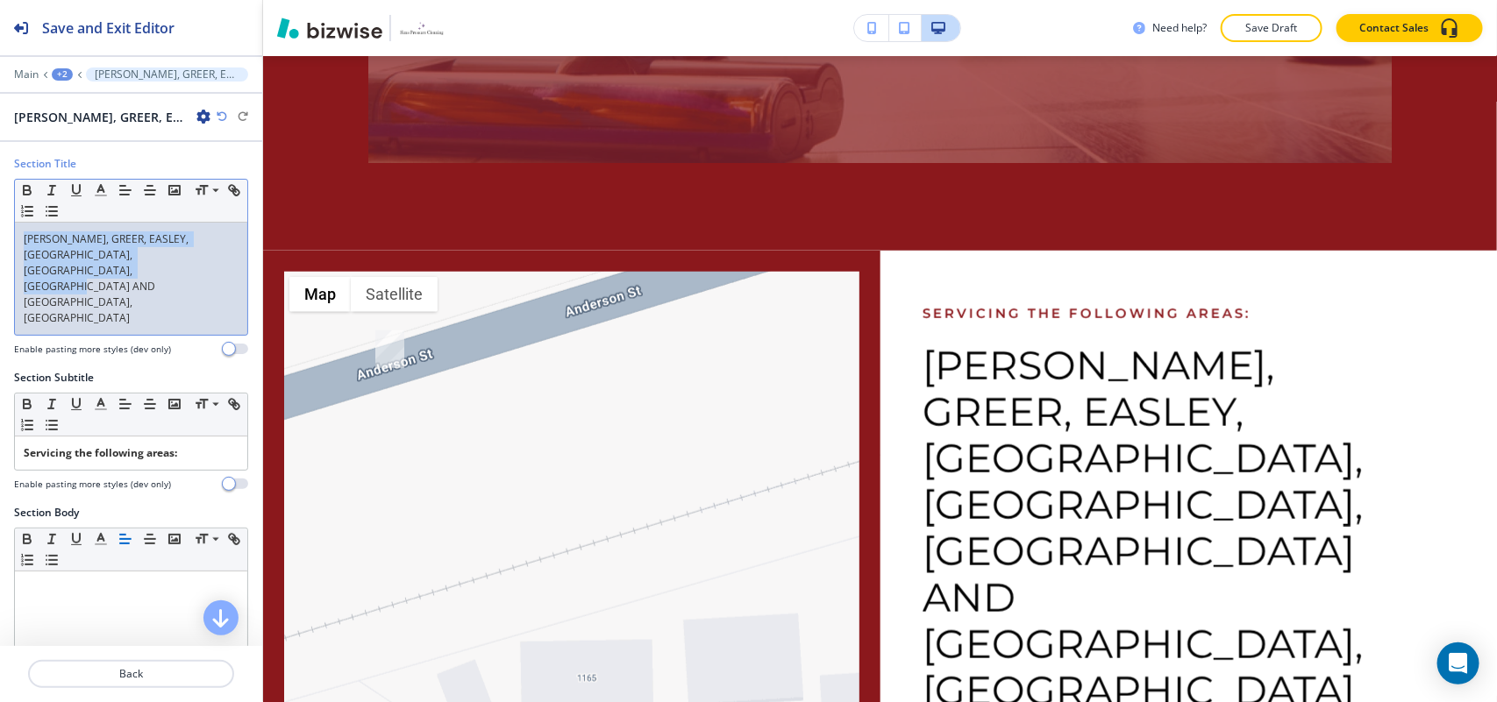
drag, startPoint x: 225, startPoint y: 266, endPoint x: 0, endPoint y: 241, distance: 226.6
click at [0, 241] on div "Section Title Small Normal Large [PERSON_NAME], GREER, EASLEY, [GEOGRAPHIC_DATA…" at bounding box center [131, 263] width 262 height 214
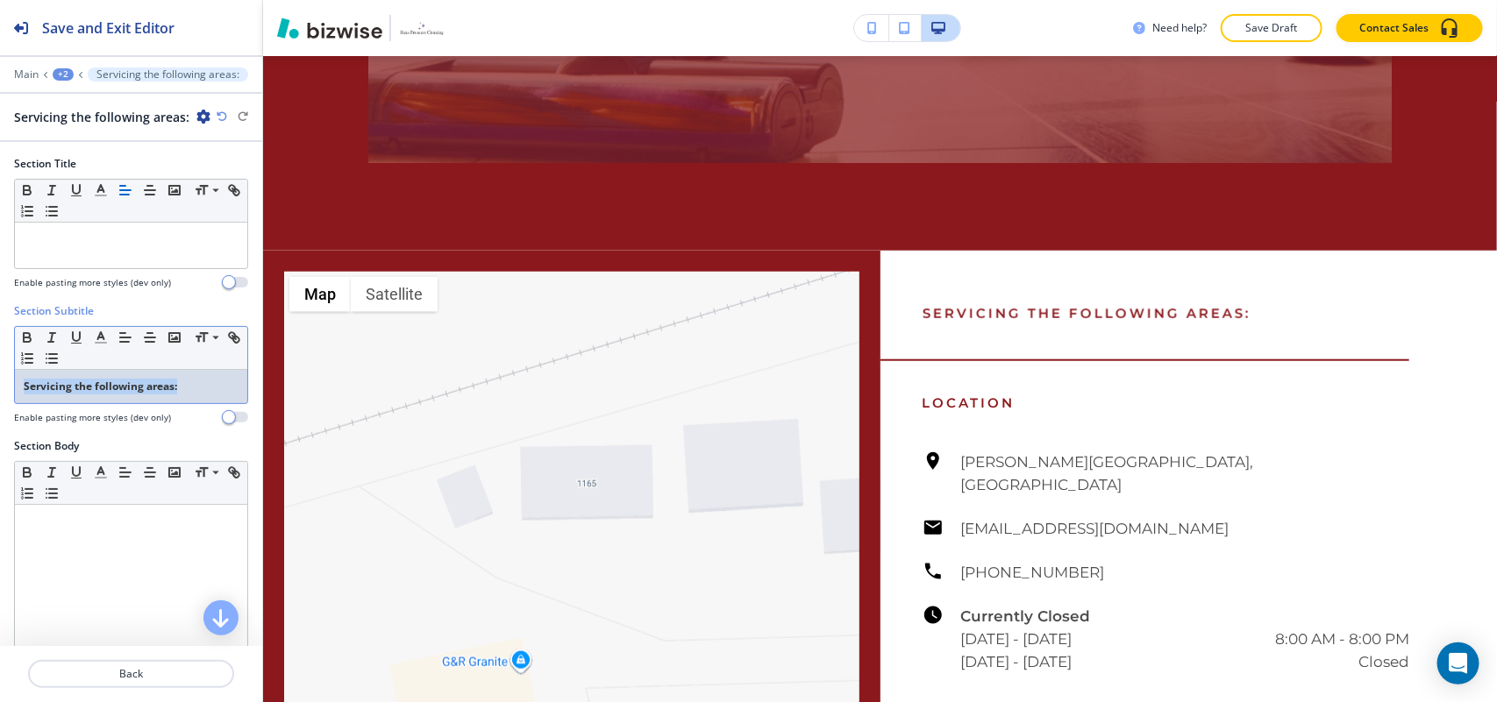
drag, startPoint x: 208, startPoint y: 390, endPoint x: 0, endPoint y: 391, distance: 207.8
click at [0, 391] on div "Section Subtitle Small Normal Large Huge Servicing the following areas: Enable …" at bounding box center [131, 370] width 262 height 135
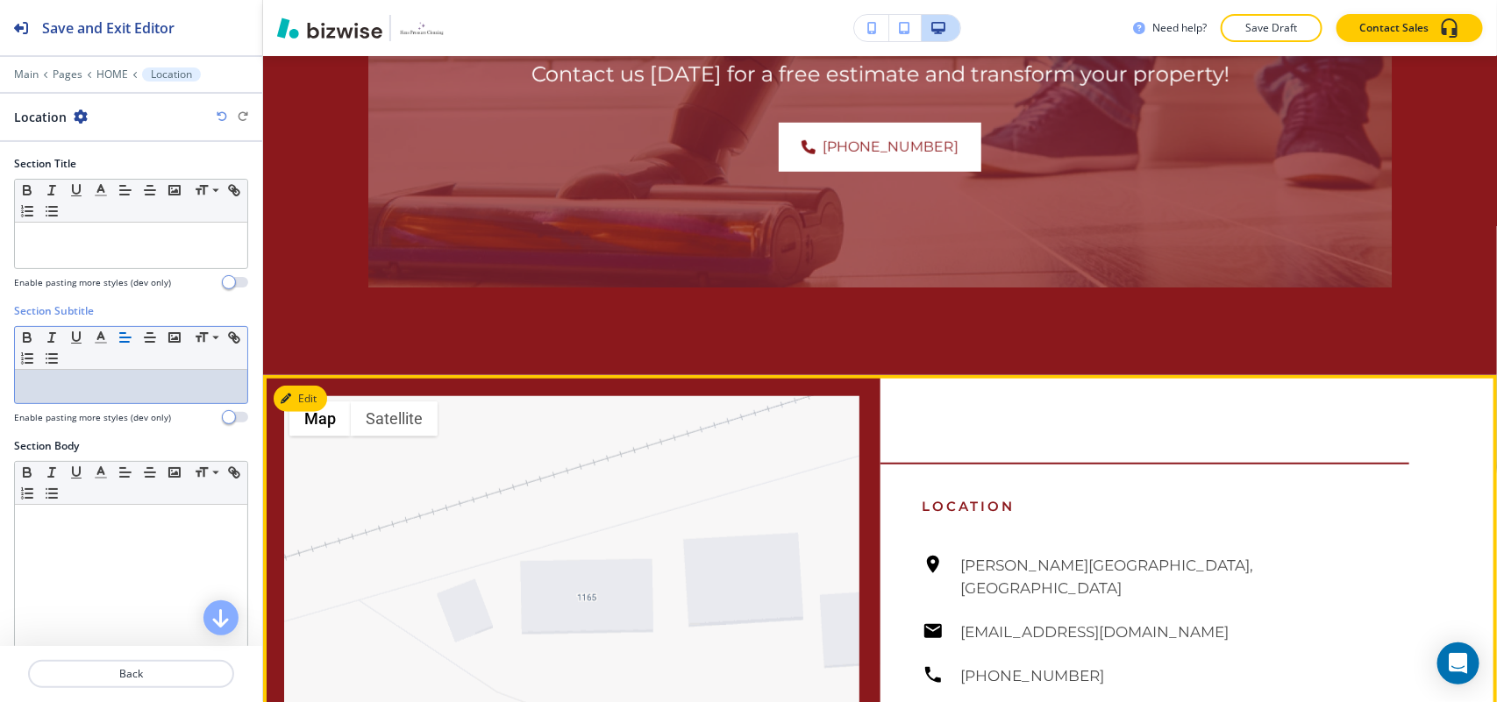
scroll to position [6393, 0]
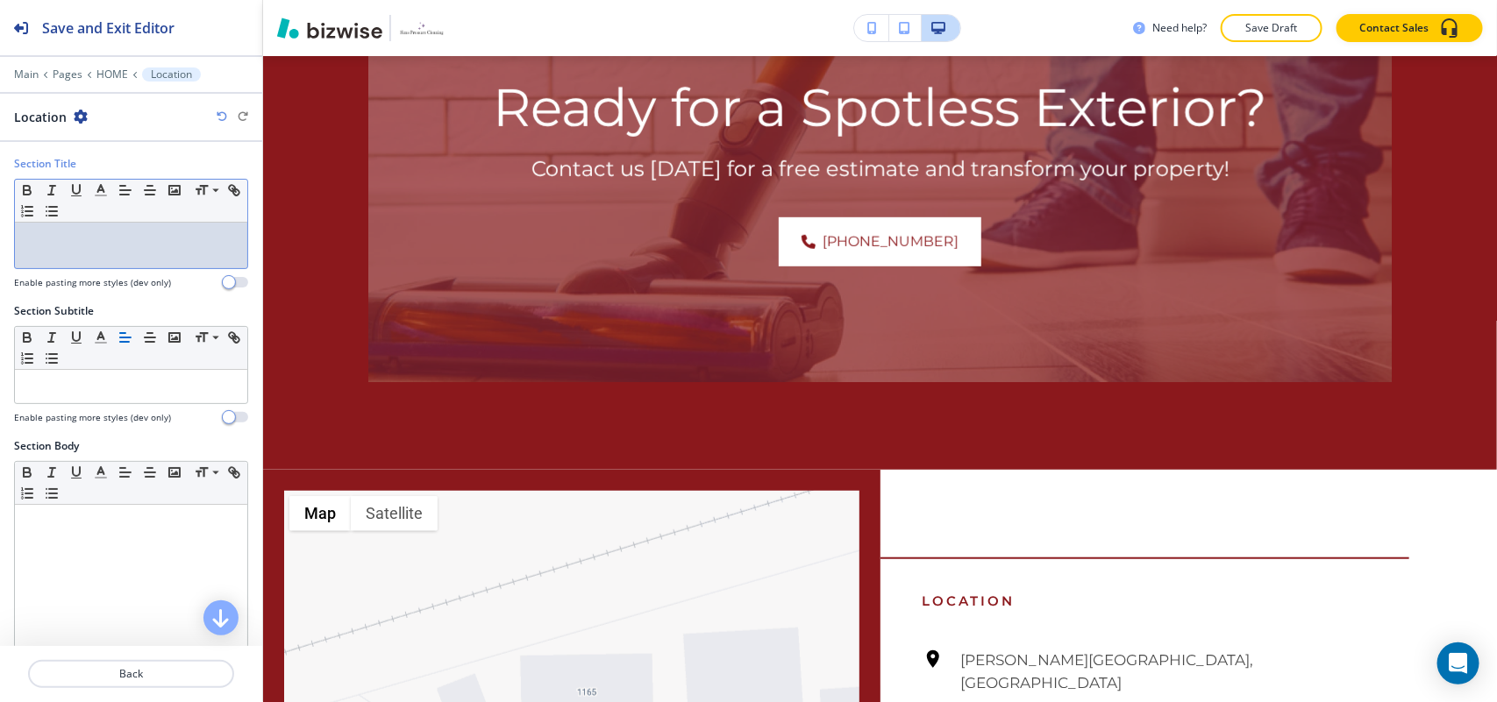
click at [110, 246] on p at bounding box center [131, 239] width 215 height 16
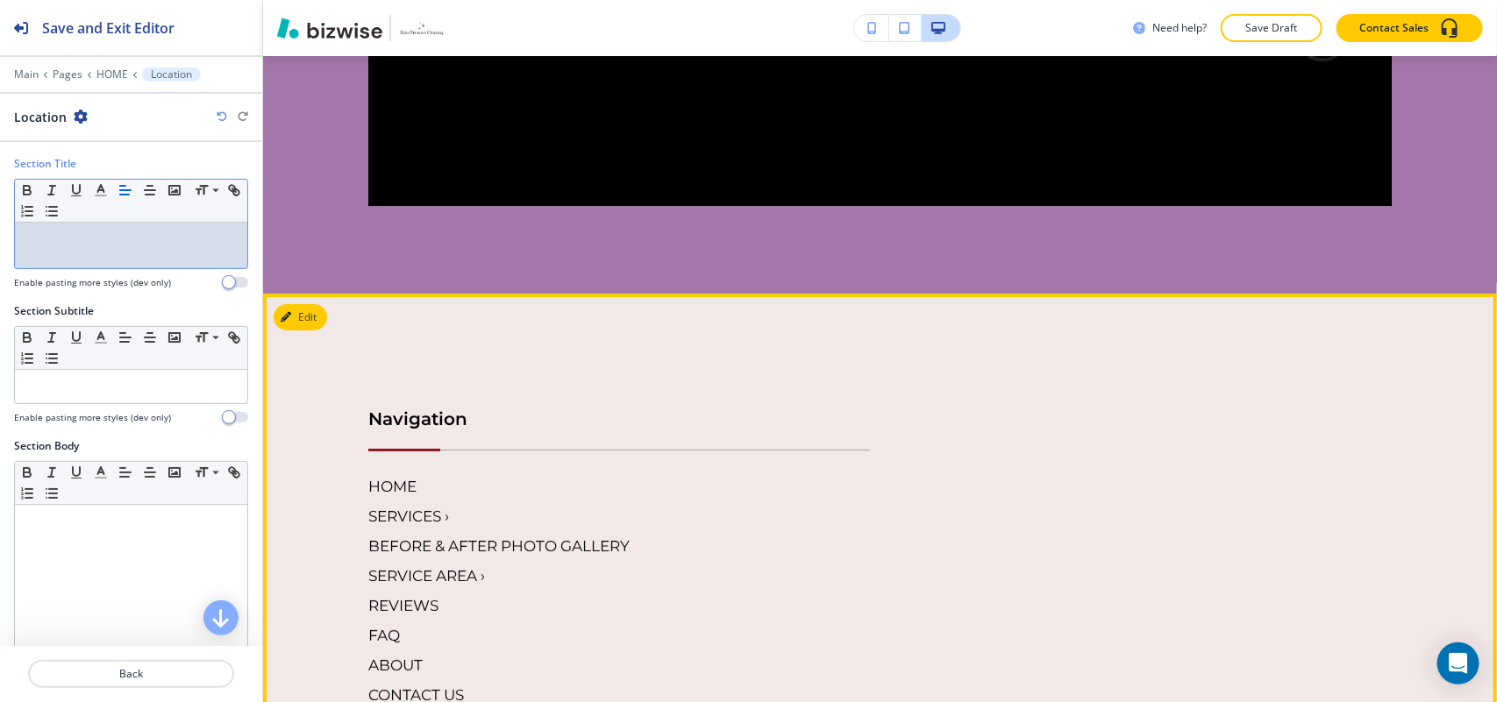
scroll to position [8912, 0]
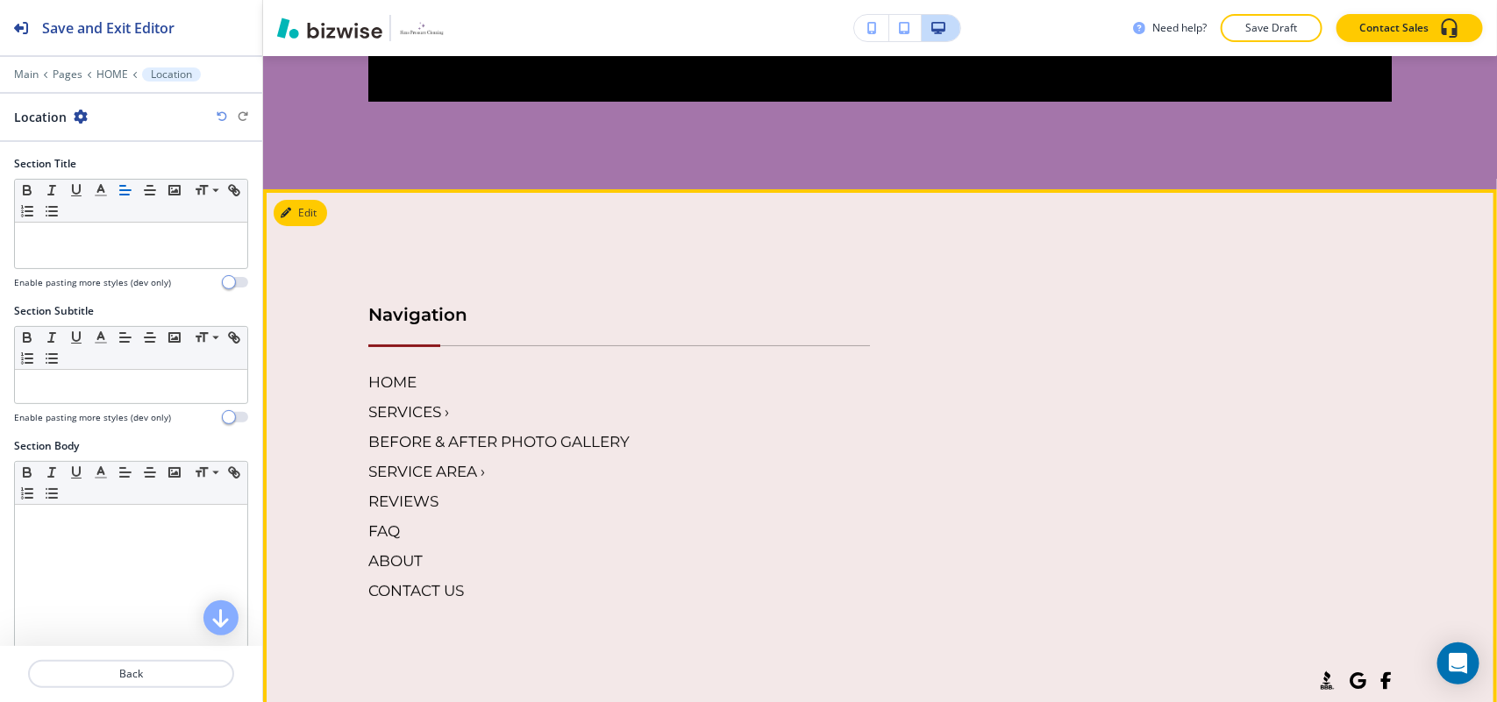
drag, startPoint x: 1230, startPoint y: 567, endPoint x: 1164, endPoint y: 563, distance: 65.9
click at [1168, 570] on footer "Navigation HOME SERVICES › BEFORE & AFTER PHOTO GALLERY SERVICE AREA › REVIEWS …" at bounding box center [880, 553] width 1234 height 729
copy h6 "[PERSON_NAME] Pressure Cleaning"
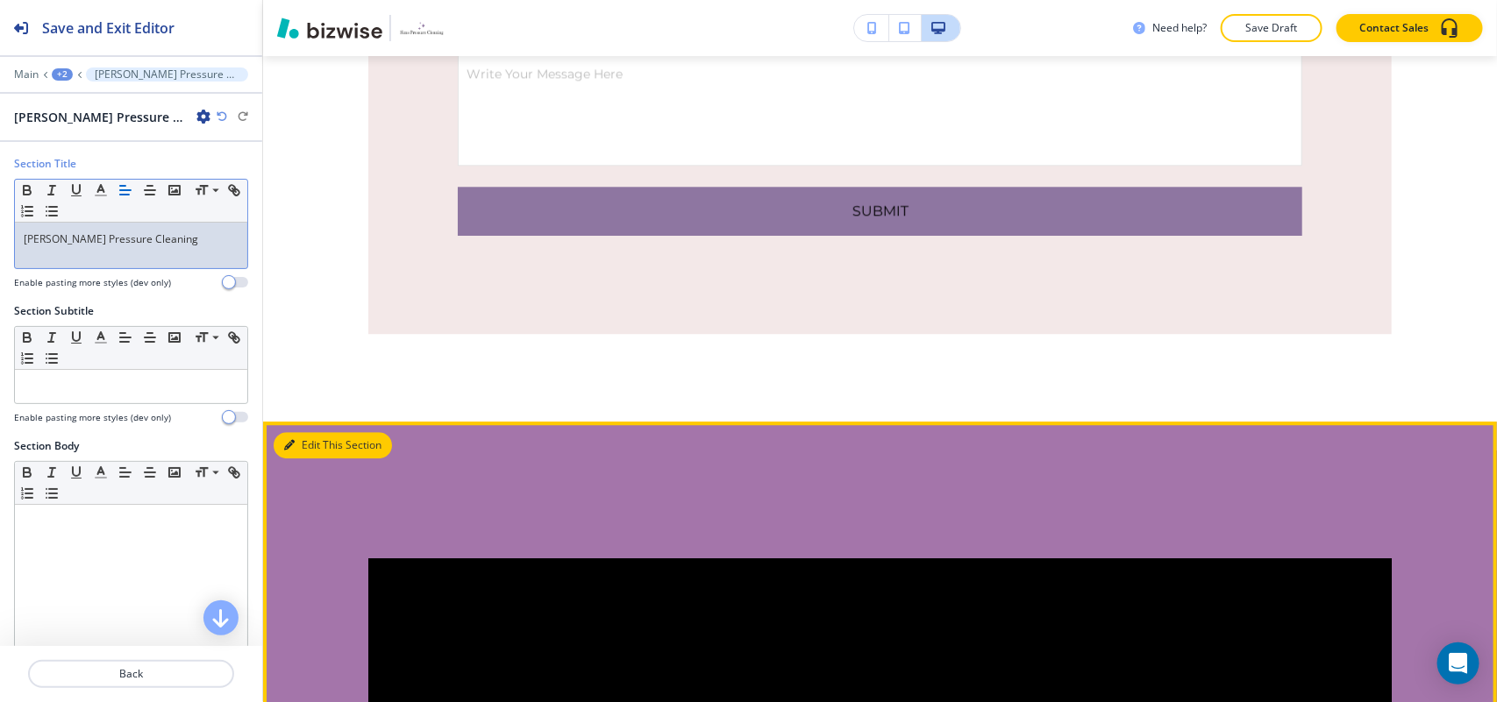
click at [303, 432] on button "Edit This Section" at bounding box center [333, 445] width 118 height 26
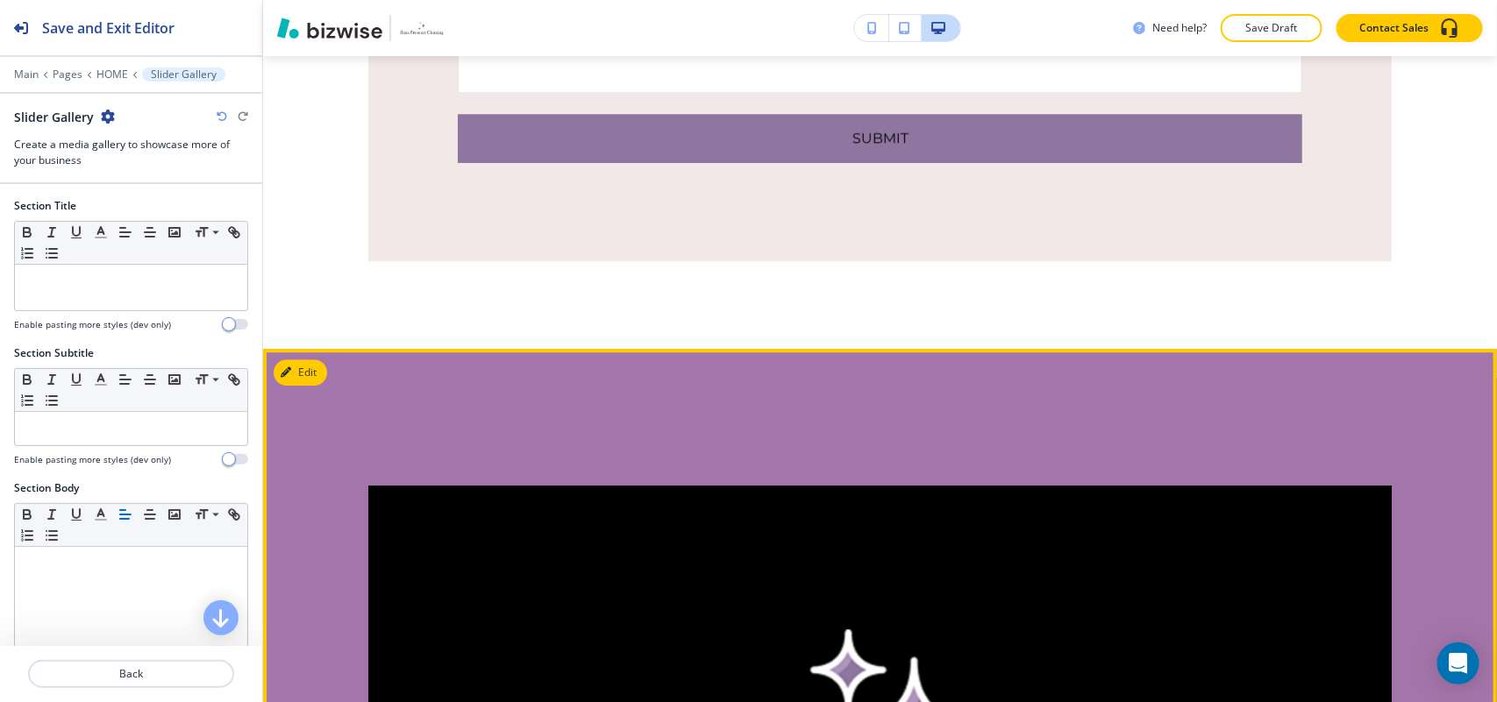
scroll to position [8075, 0]
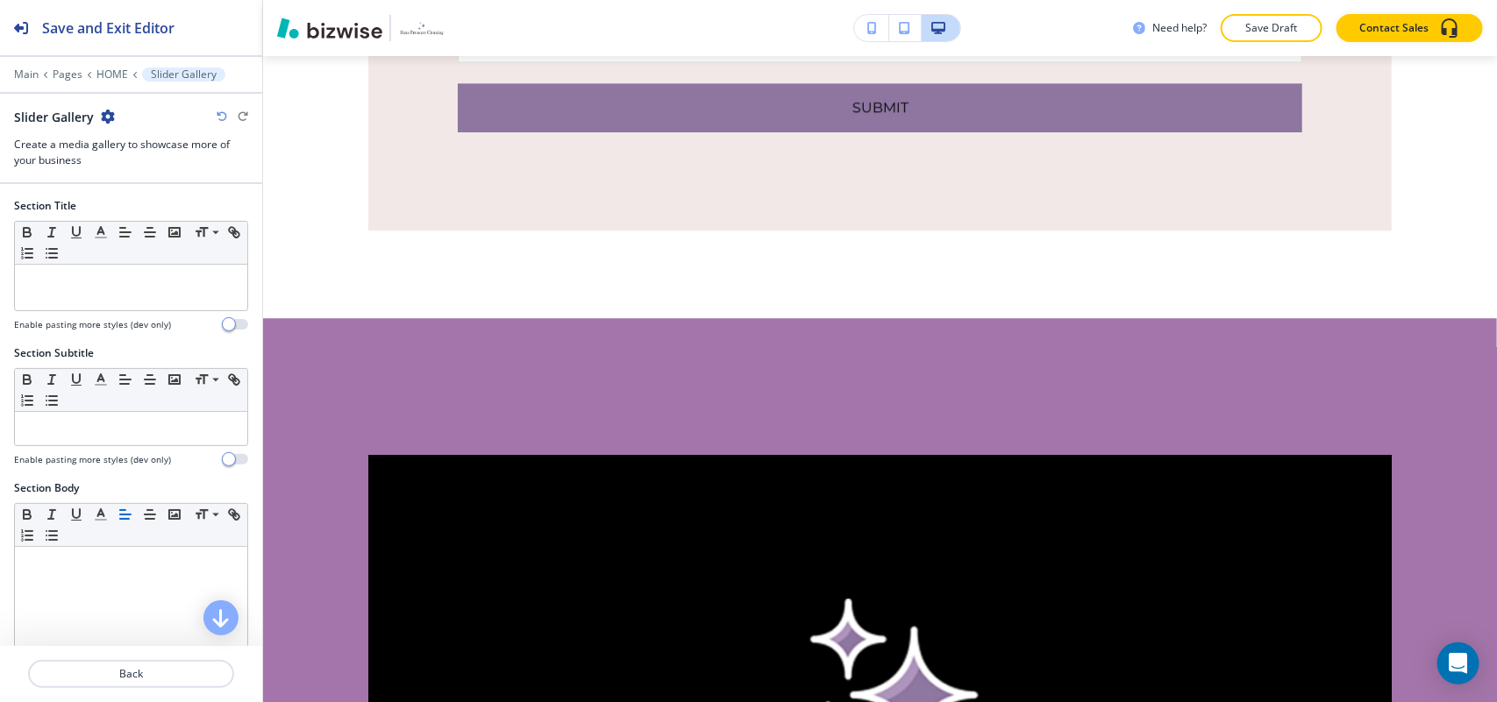
click at [110, 116] on icon "button" at bounding box center [108, 117] width 14 height 14
click at [159, 213] on p "Delete Section" at bounding box center [155, 210] width 89 height 16
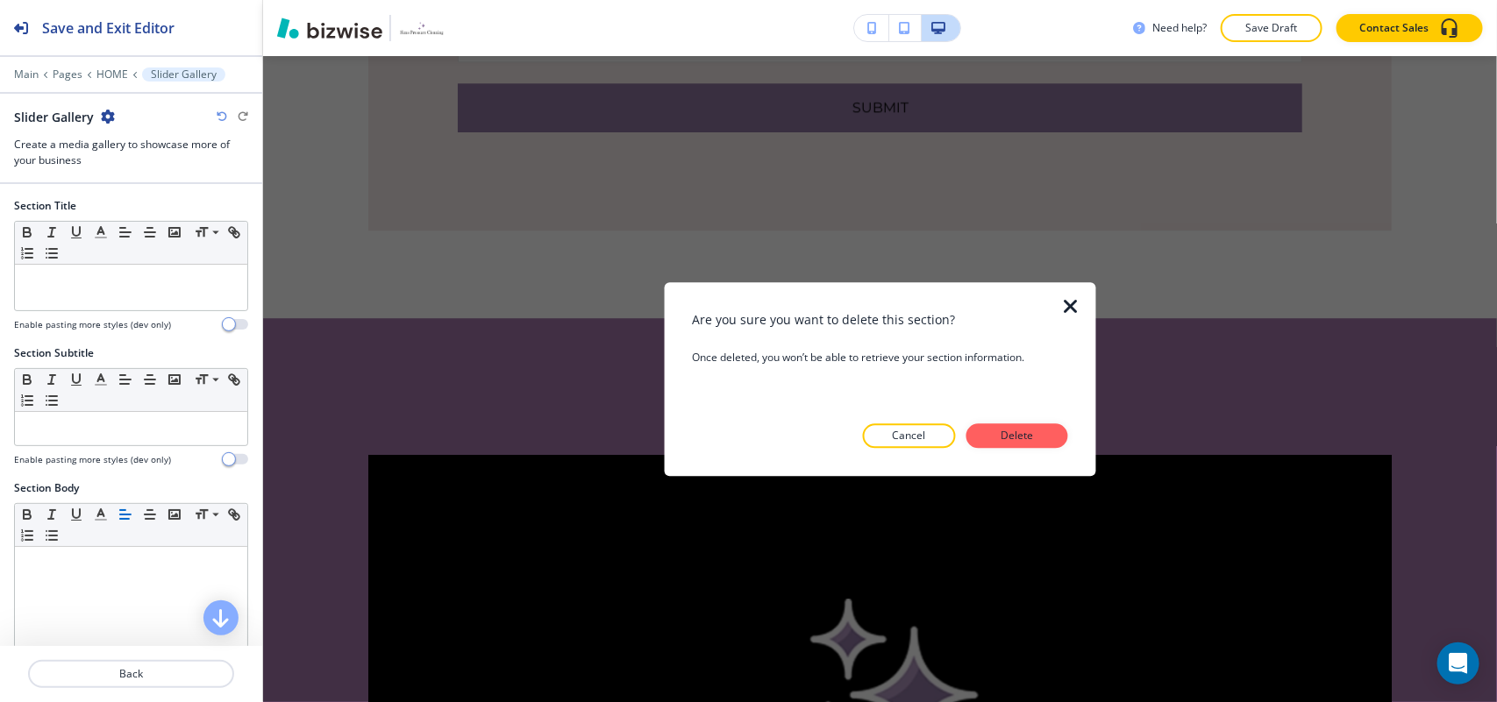
click at [1010, 435] on p "Delete" at bounding box center [1017, 436] width 42 height 16
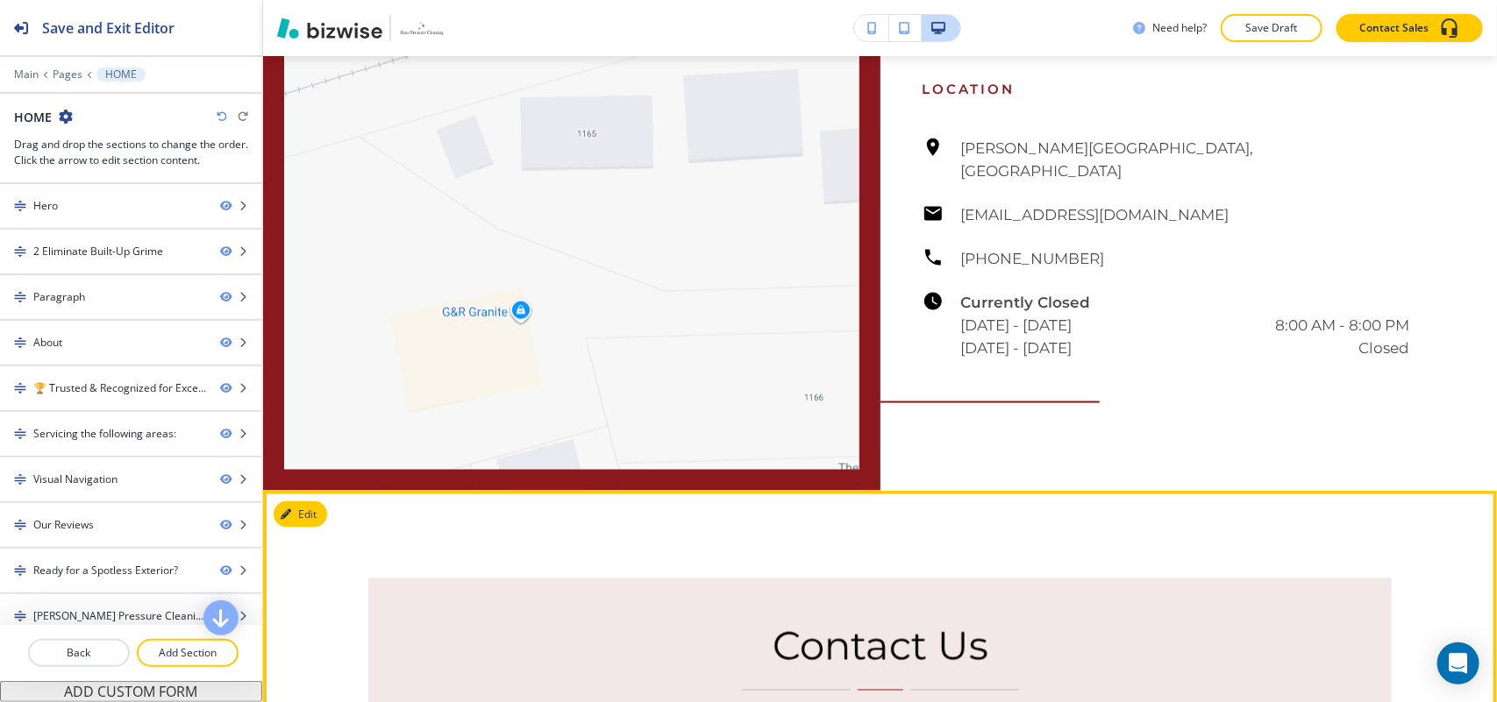
scroll to position [6760, 0]
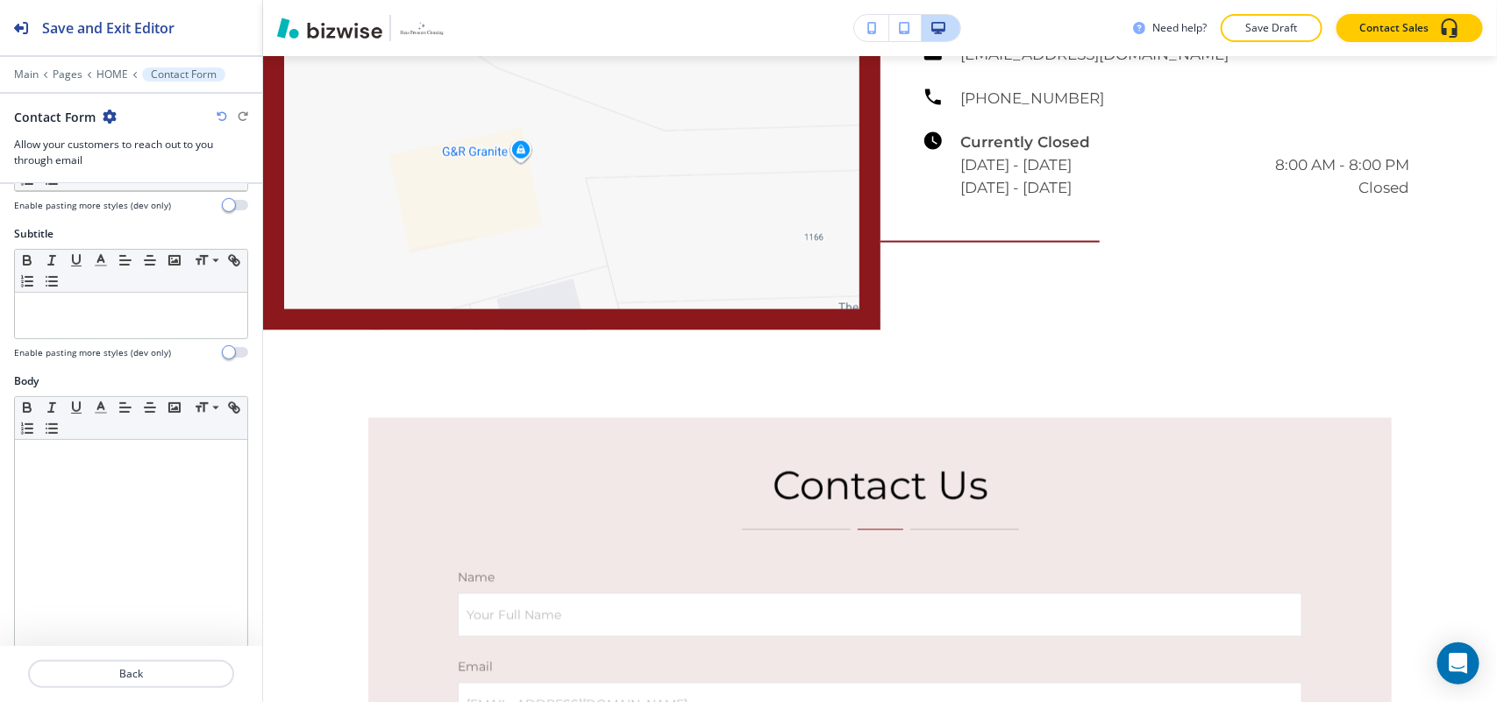
scroll to position [7169, 0]
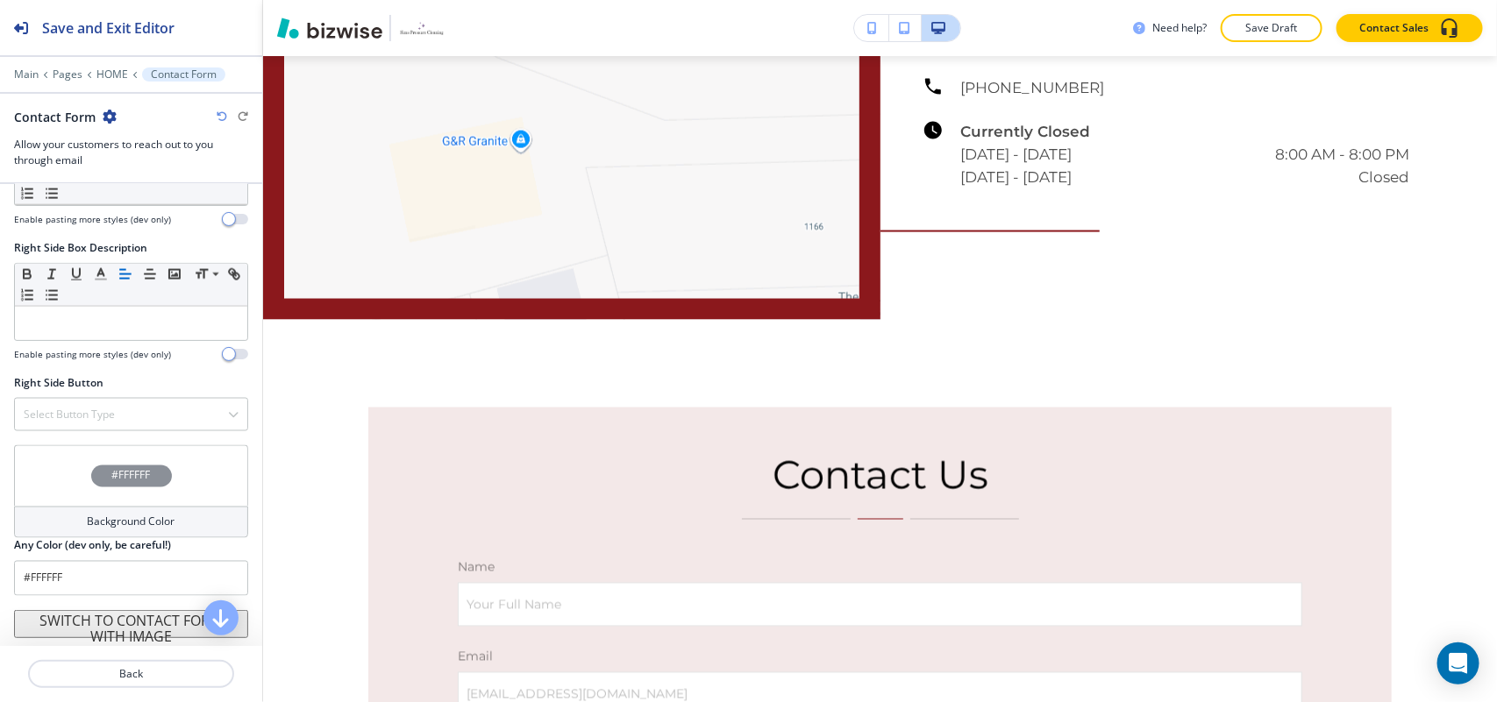
click at [81, 474] on div "#FFFFFF" at bounding box center [131, 475] width 234 height 61
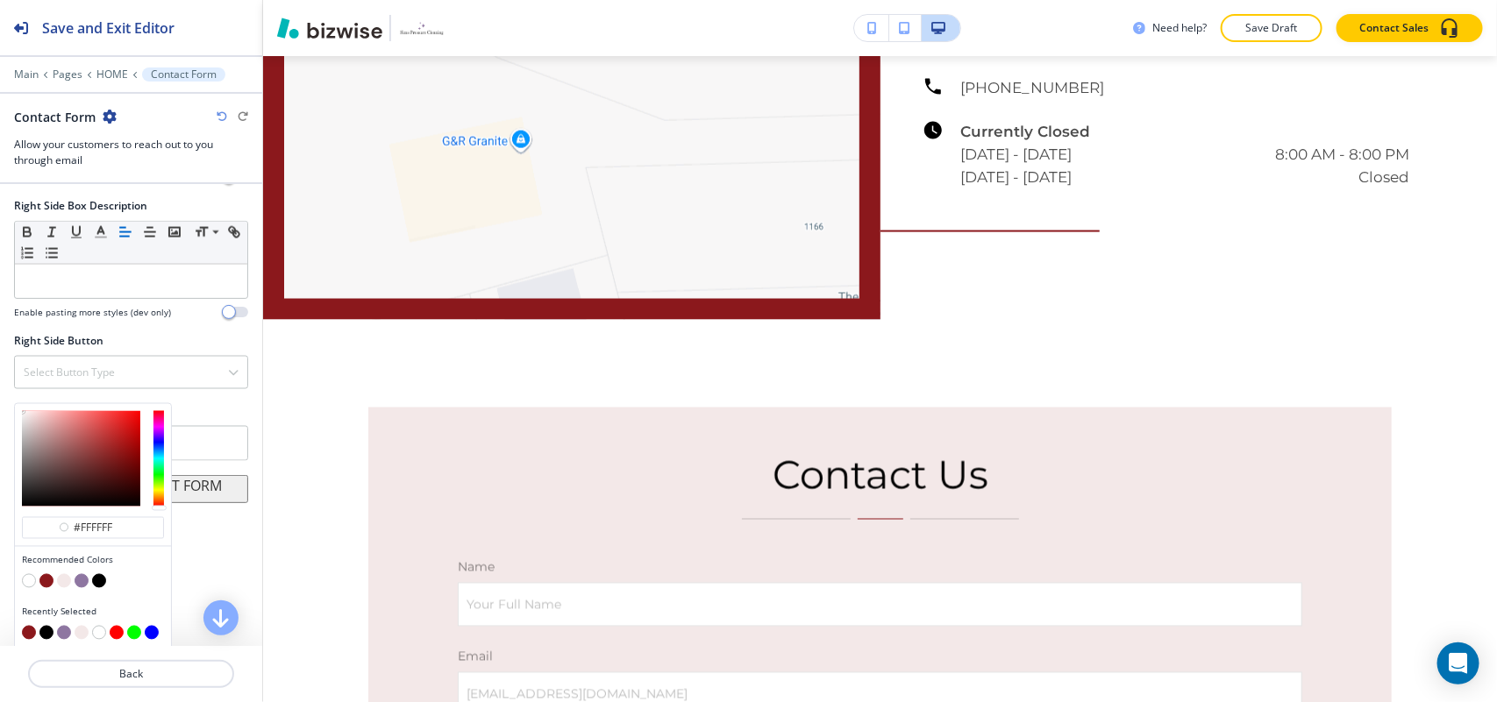
scroll to position [1316, 0]
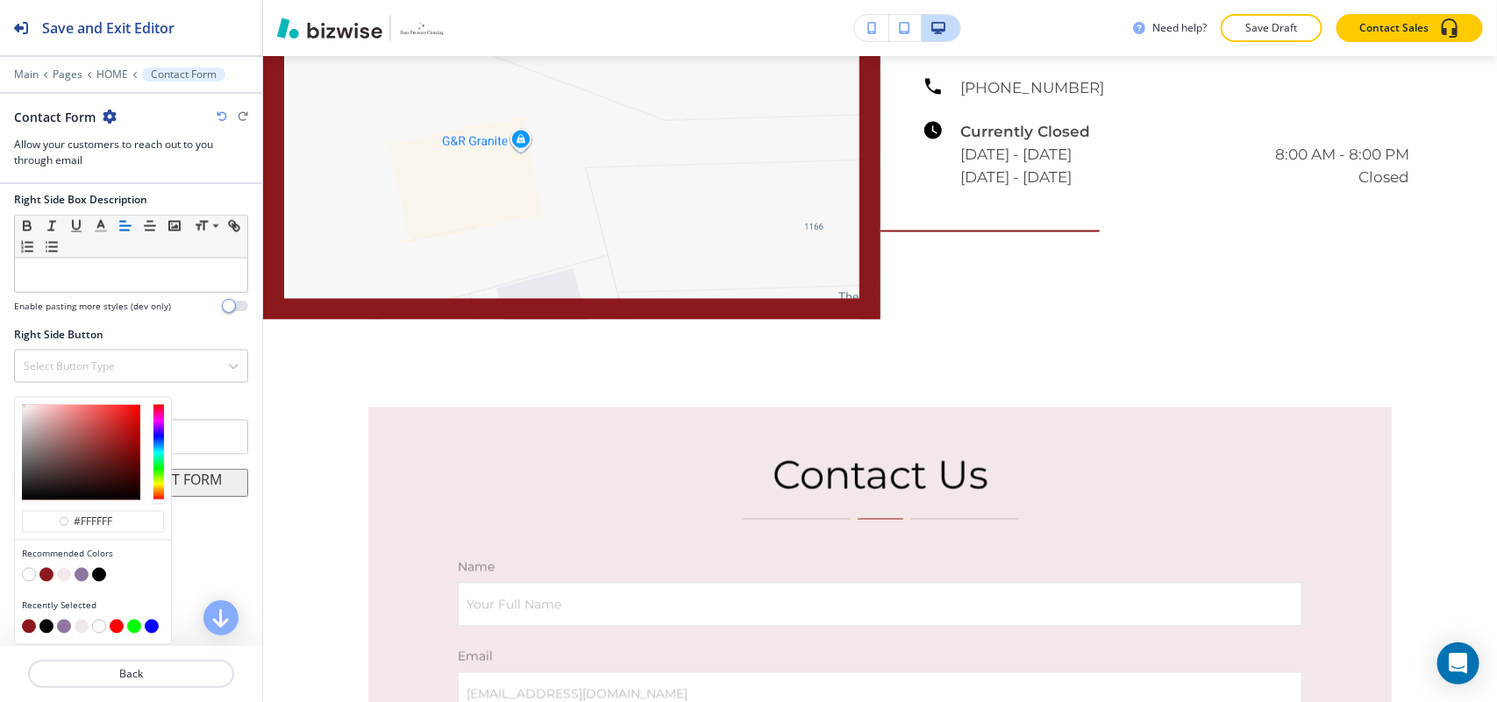
click at [45, 575] on button "button" at bounding box center [46, 575] width 14 height 14
type input "#8b181c"
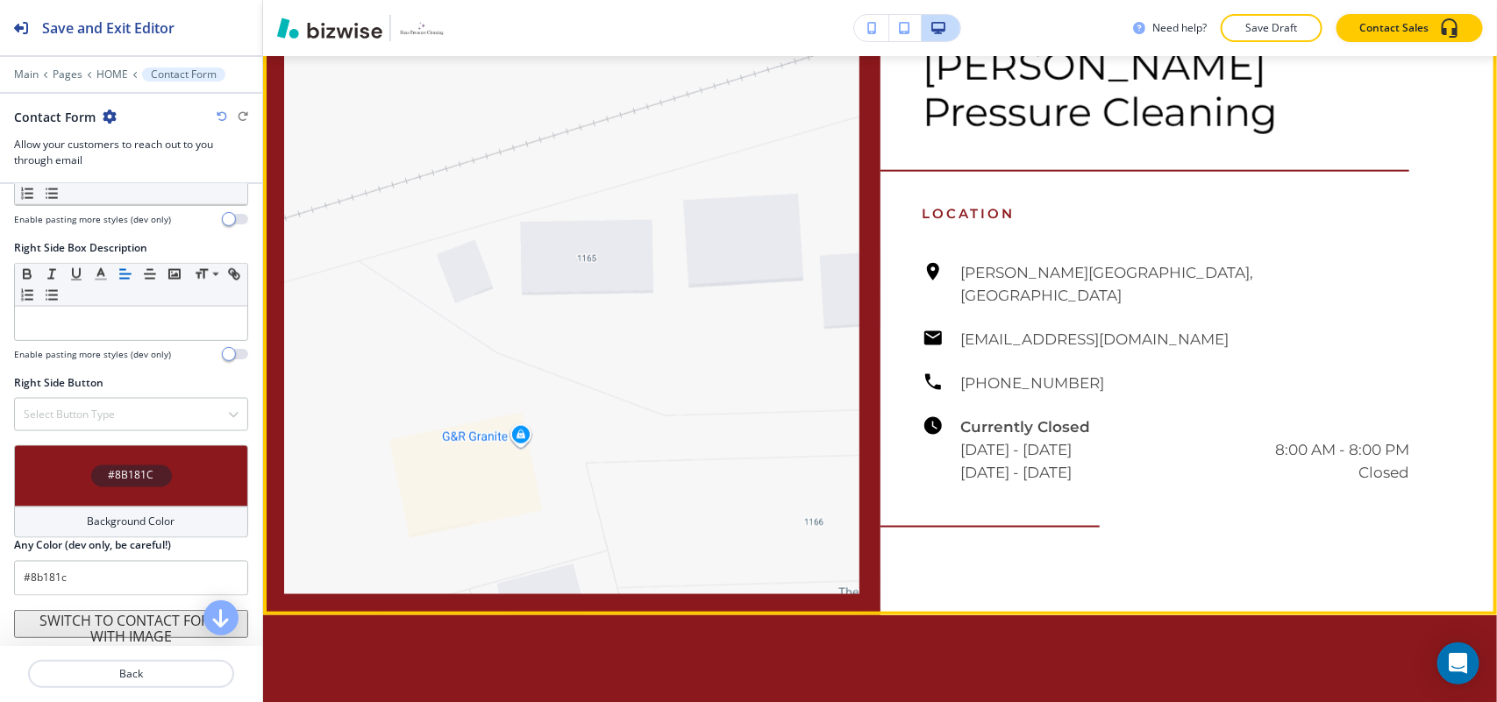
scroll to position [7169, 0]
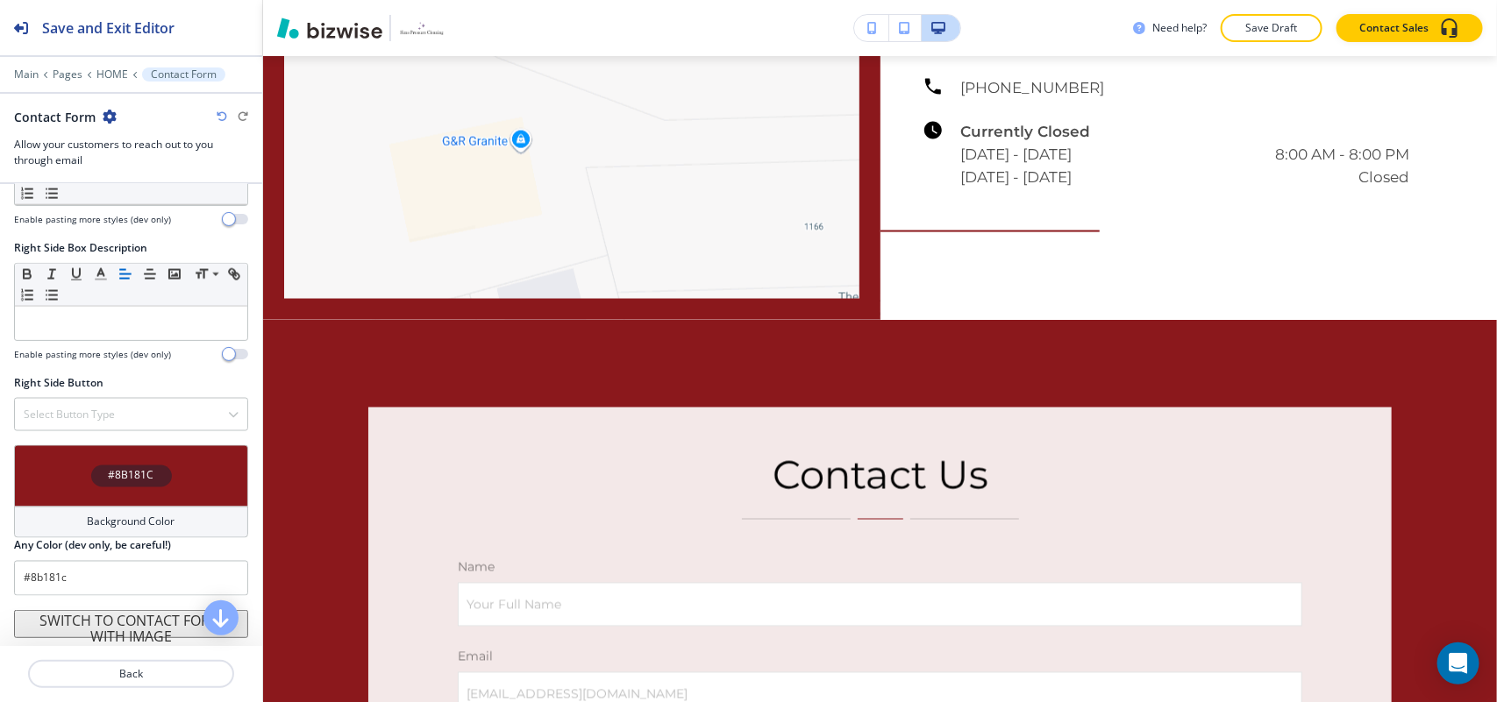
click at [134, 633] on button "SWITCH TO CONTACT FORM WITH IMAGE" at bounding box center [131, 624] width 234 height 28
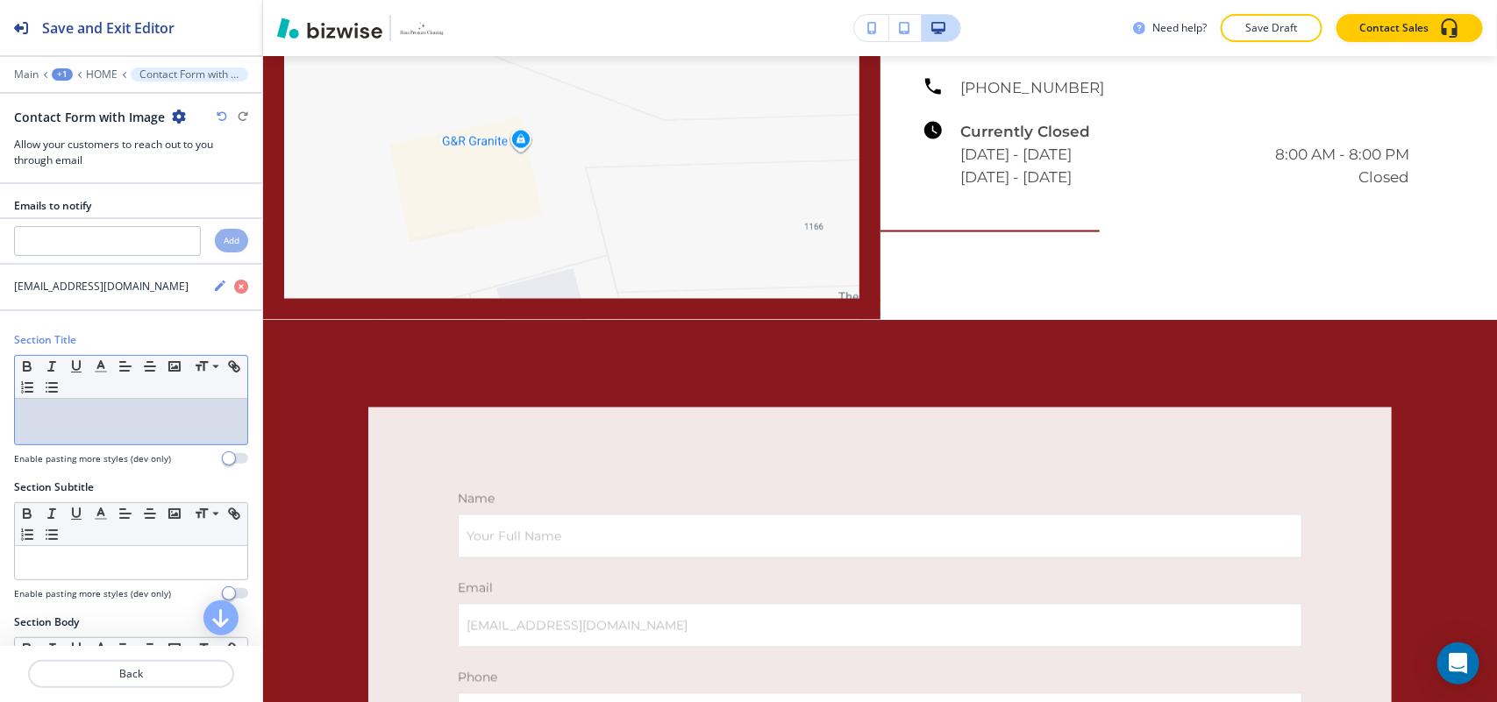
click at [71, 412] on p at bounding box center [131, 416] width 215 height 16
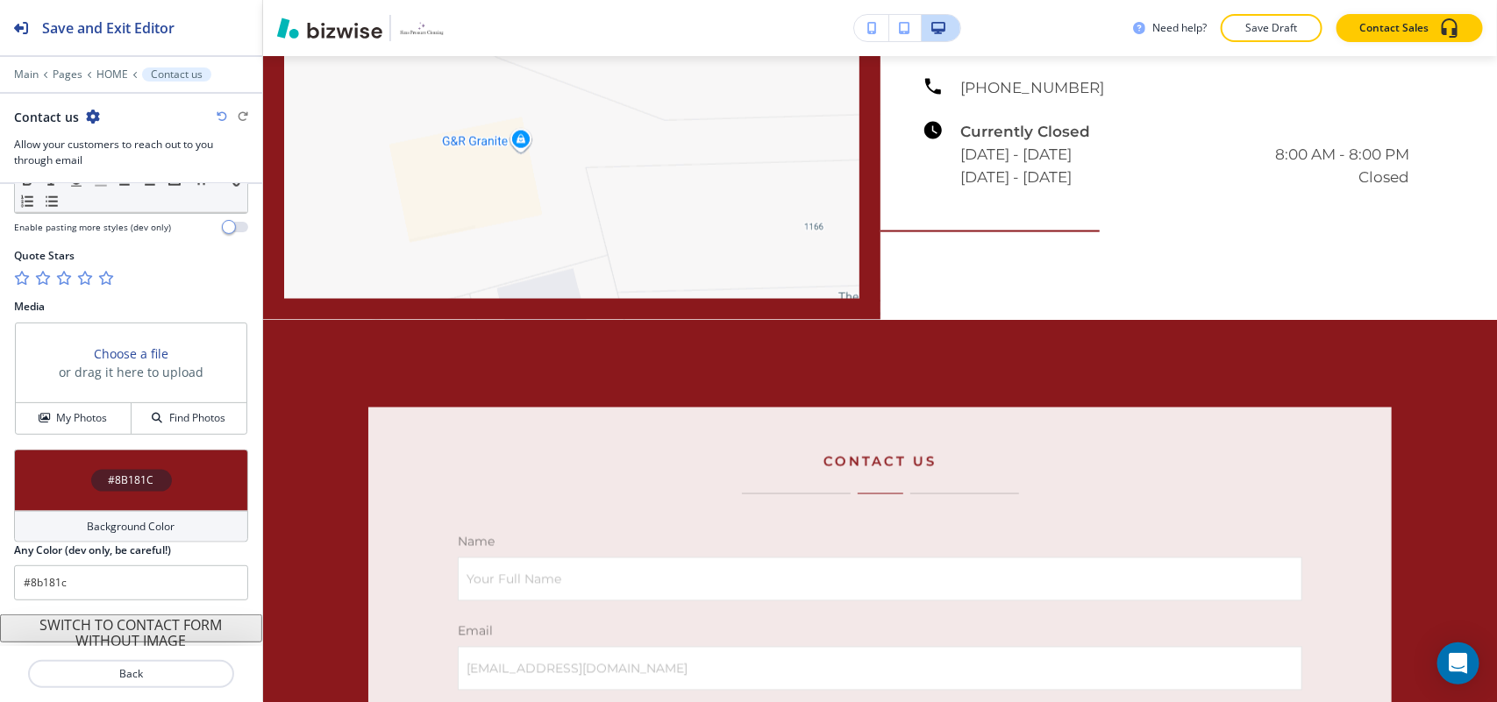
scroll to position [976, 0]
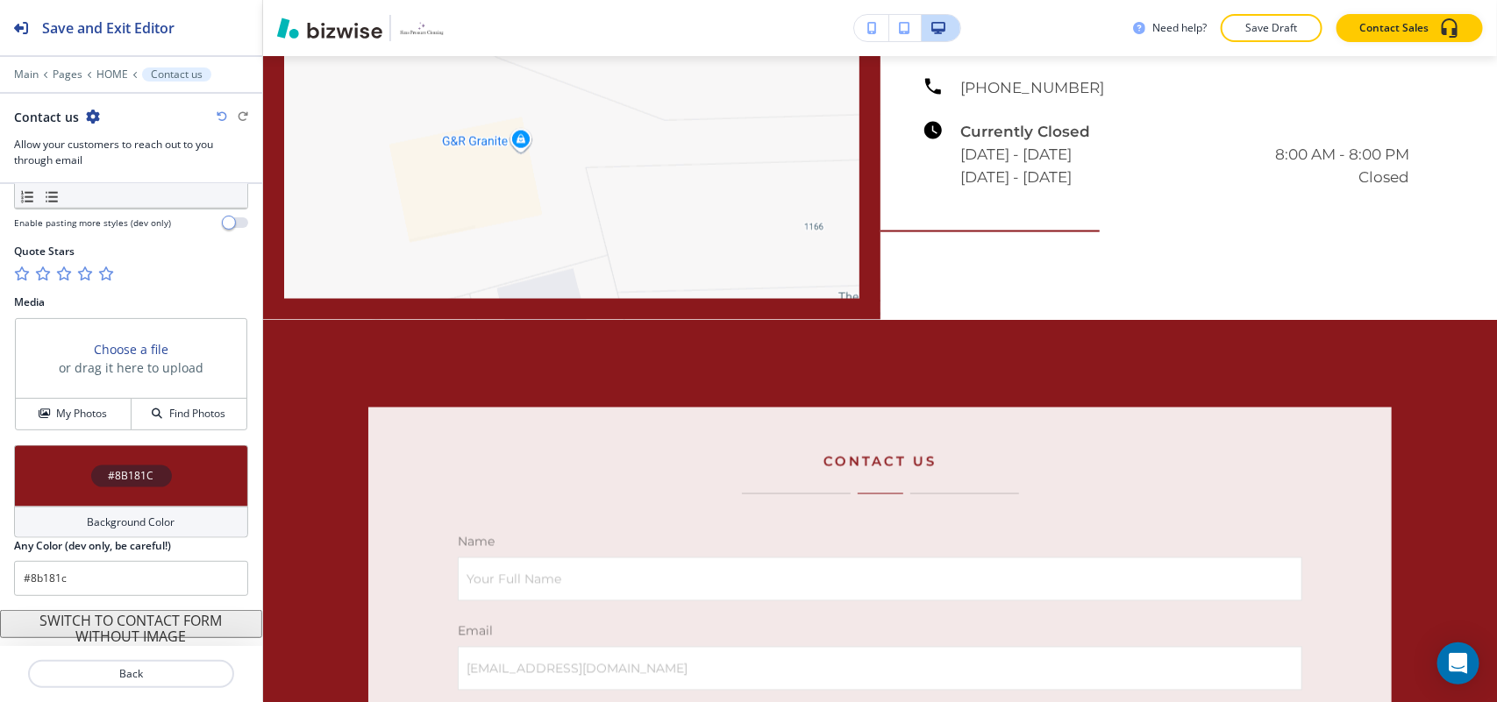
click at [114, 270] on div at bounding box center [115, 274] width 7 height 14
click at [99, 269] on icon "button" at bounding box center [105, 274] width 14 height 14
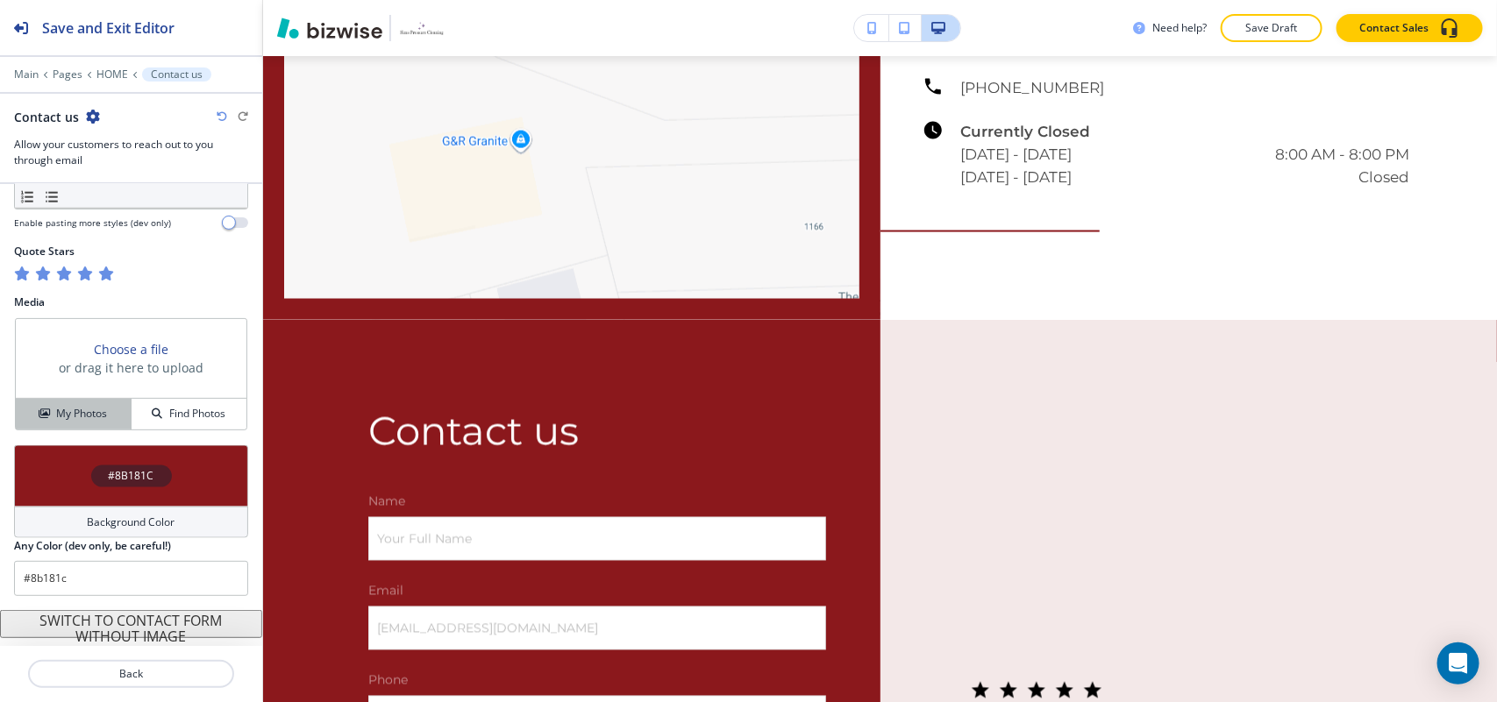
click at [96, 417] on h4 "My Photos" at bounding box center [81, 414] width 51 height 16
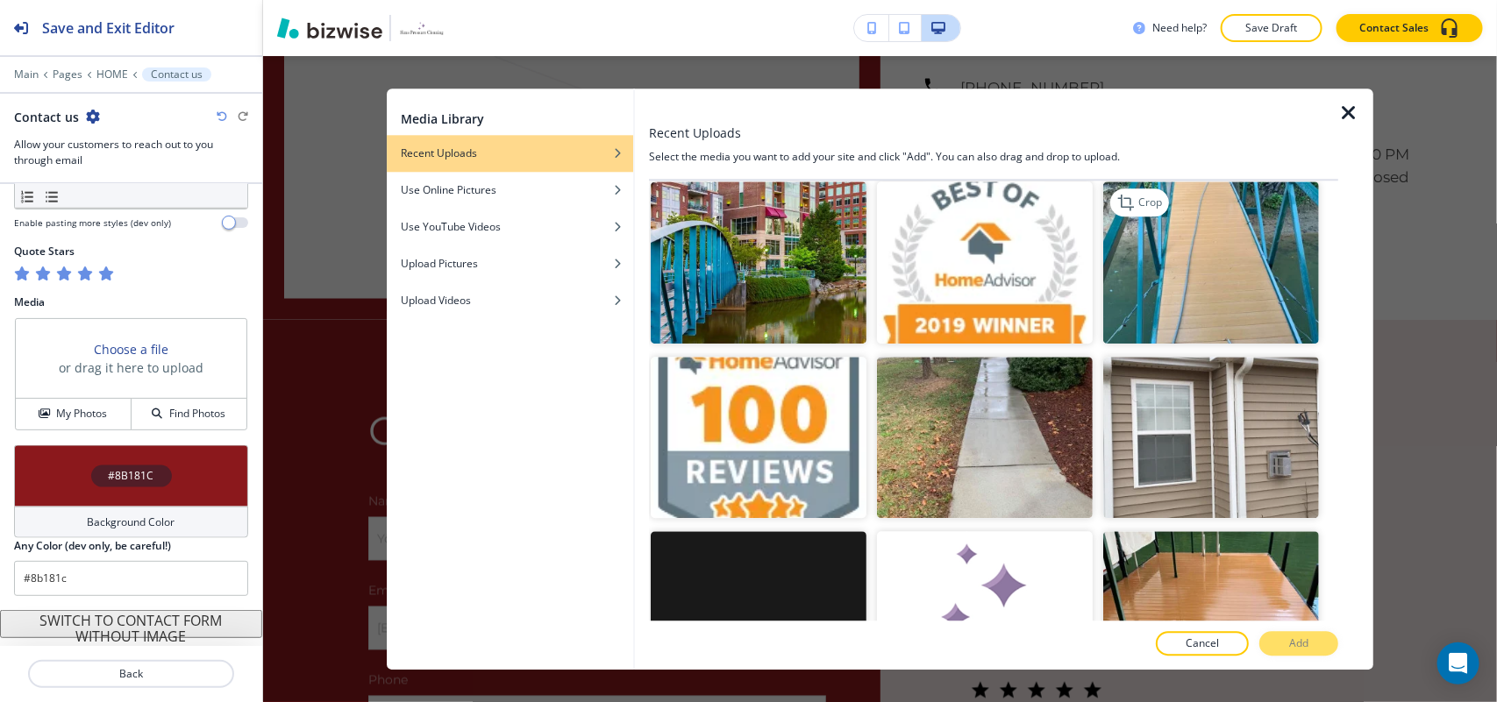
scroll to position [3175, 0]
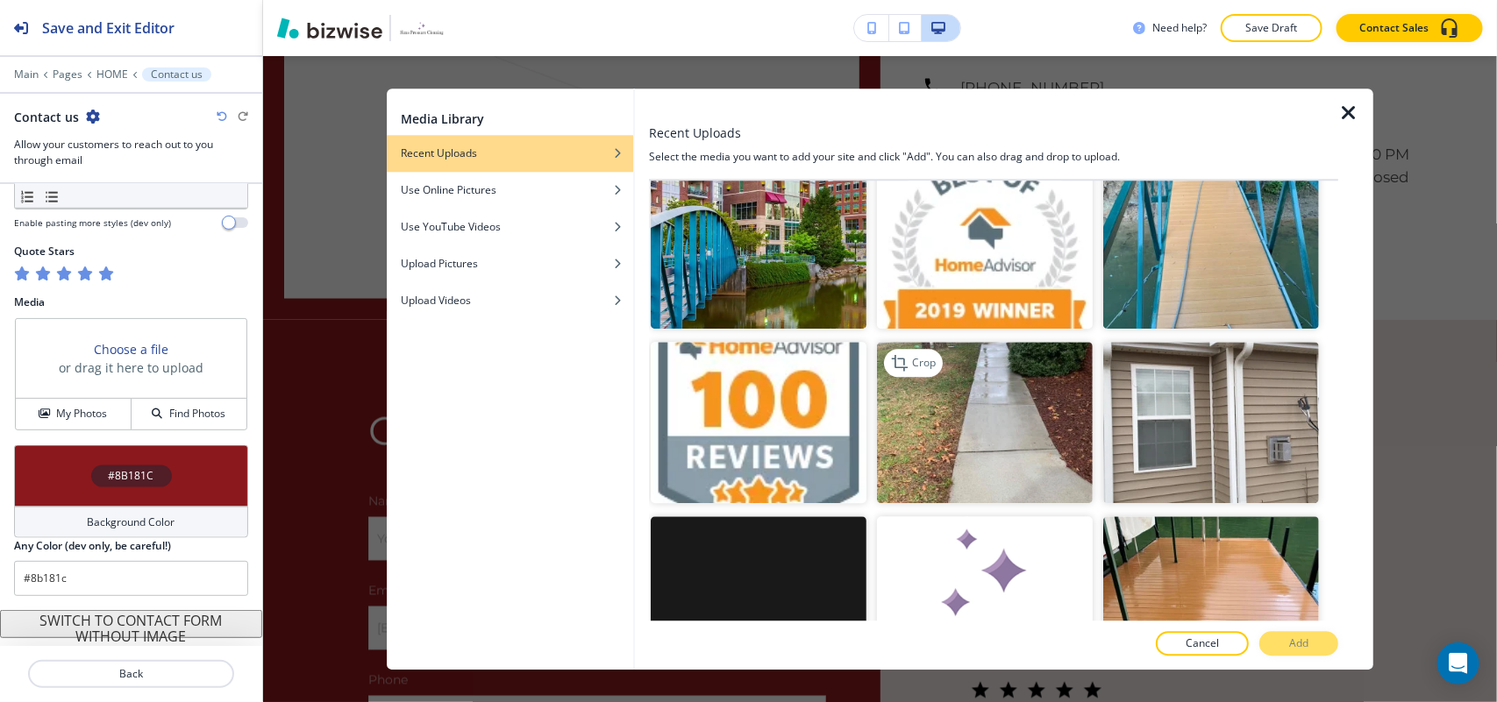
click at [1005, 352] on img "button" at bounding box center [985, 423] width 216 height 162
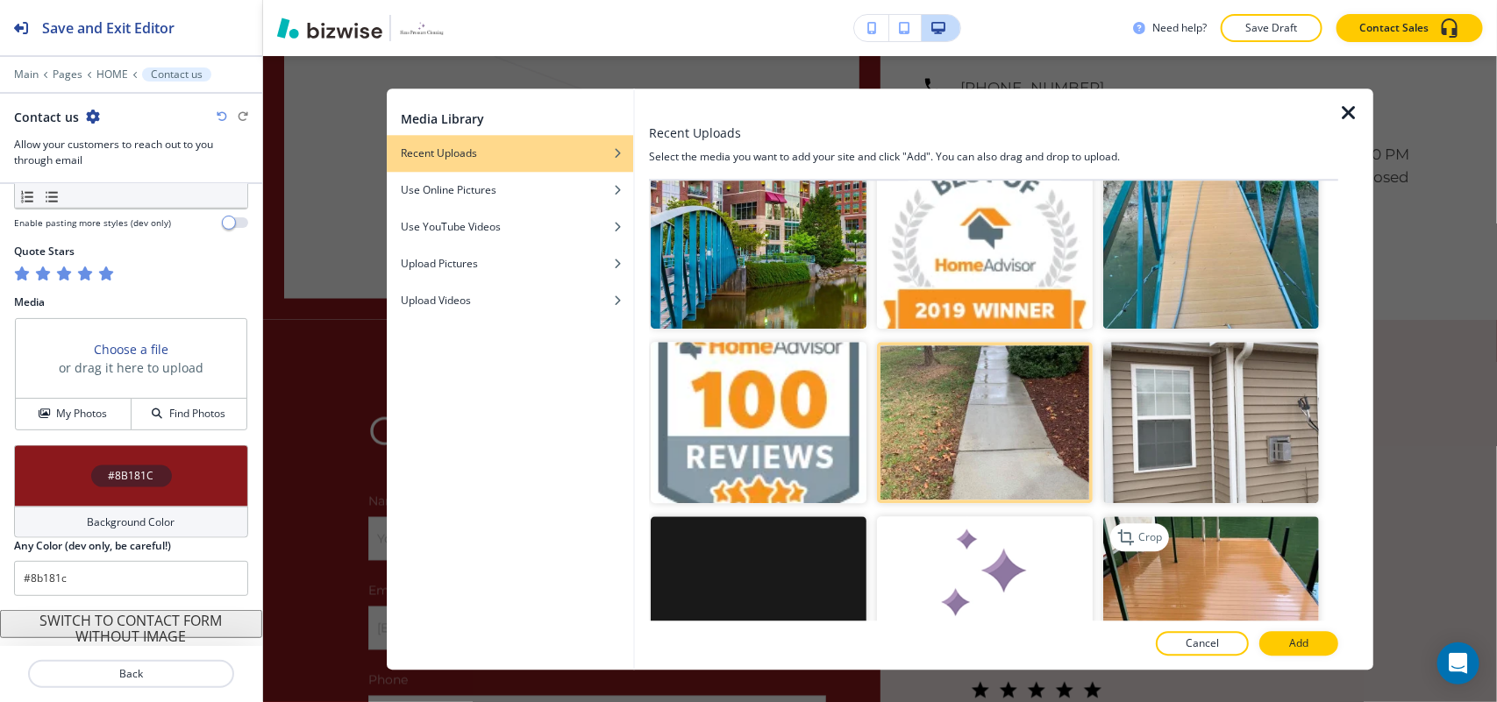
click at [1219, 523] on img "button" at bounding box center [1211, 598] width 216 height 162
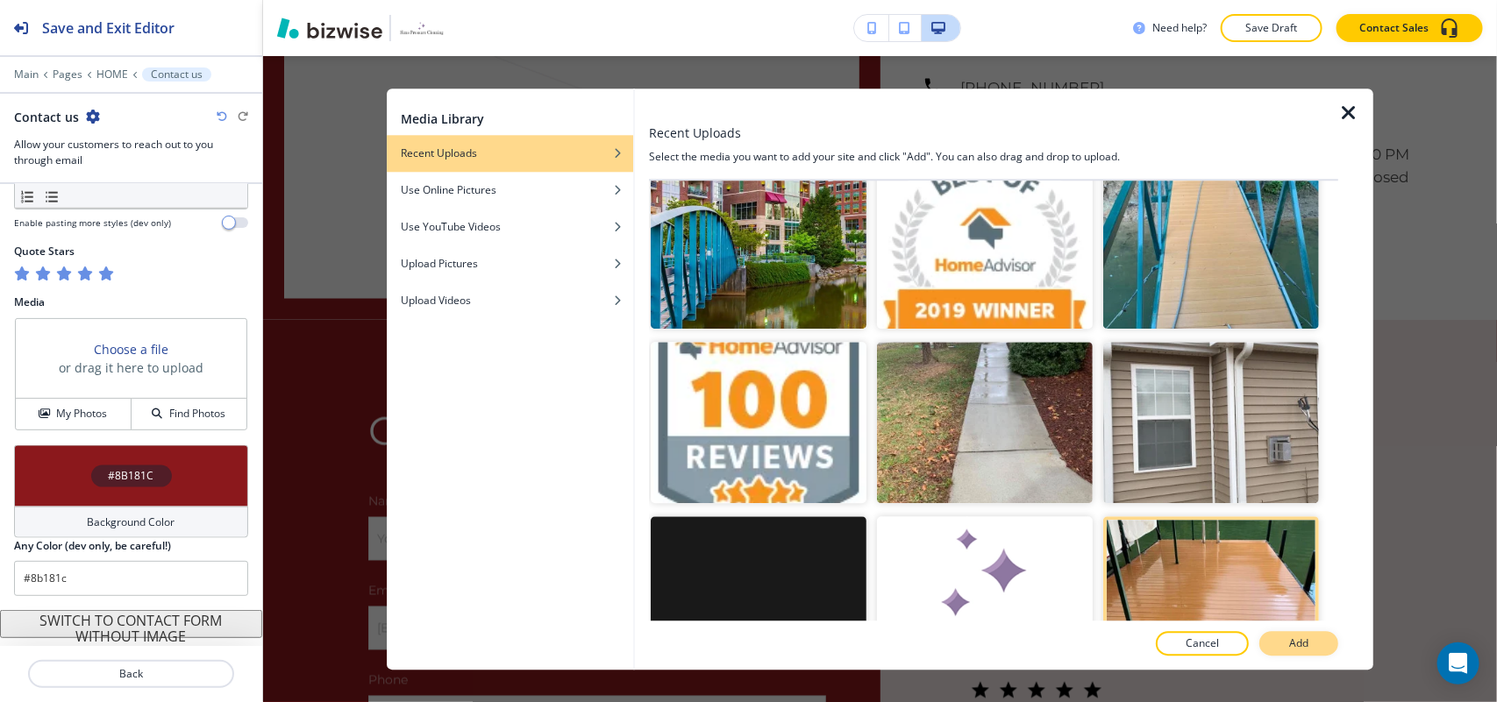
click at [1299, 637] on p "Add" at bounding box center [1298, 644] width 19 height 16
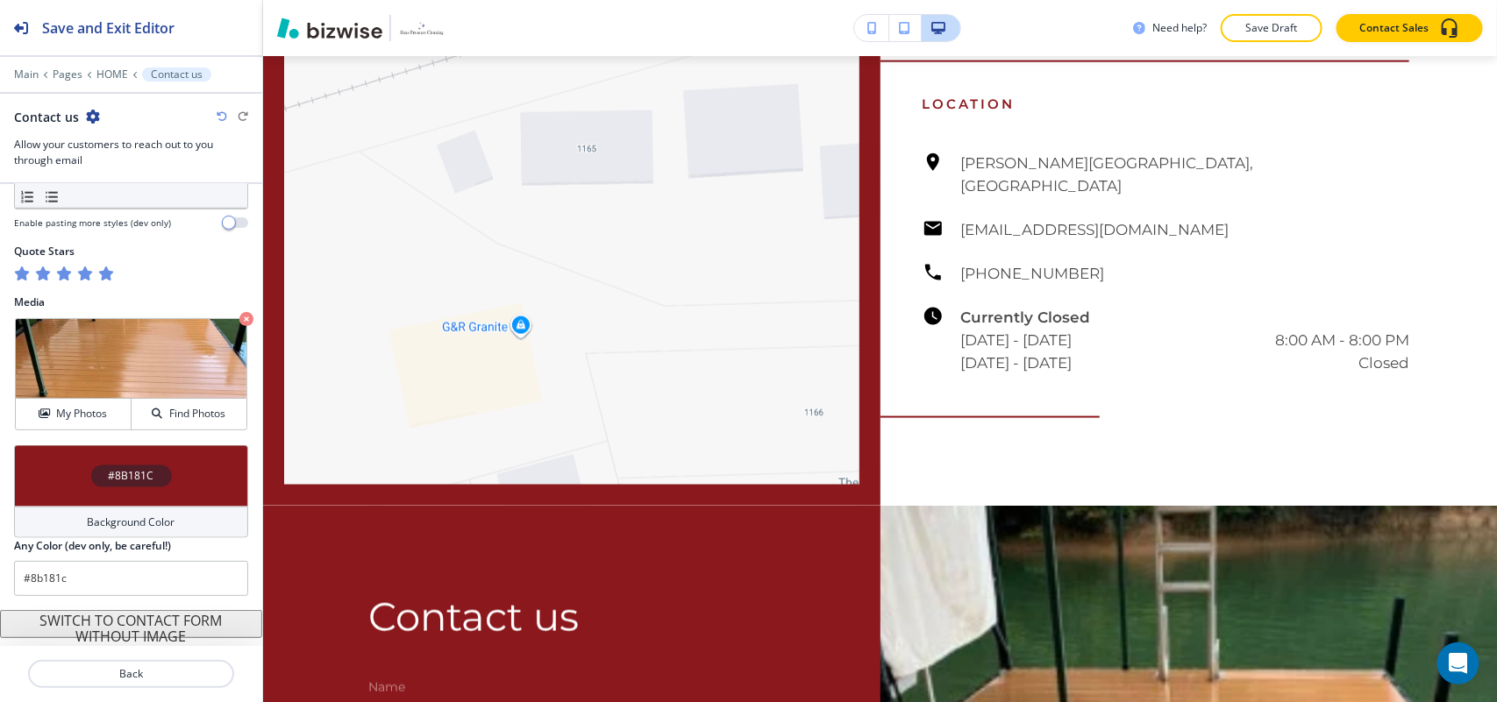
scroll to position [6964, 0]
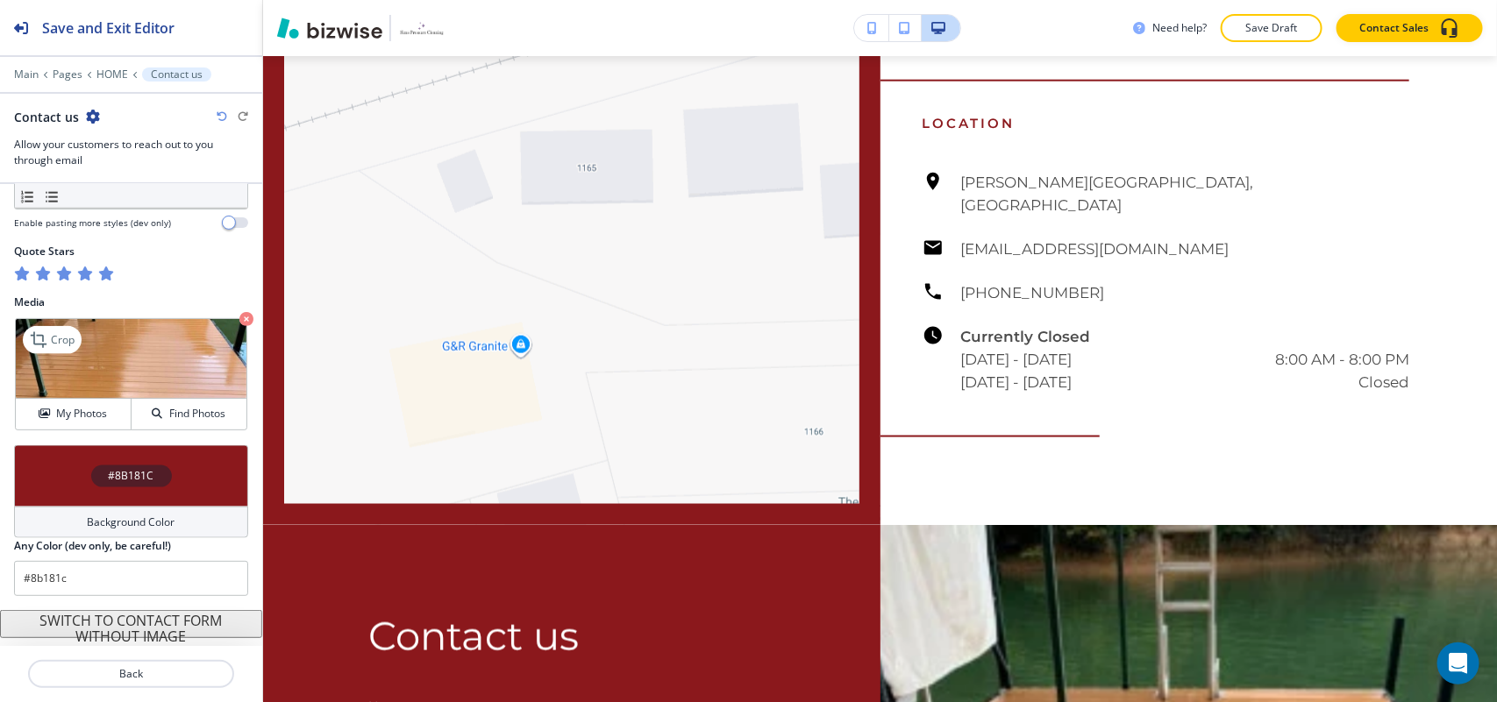
click at [239, 317] on icon "button" at bounding box center [246, 319] width 14 height 14
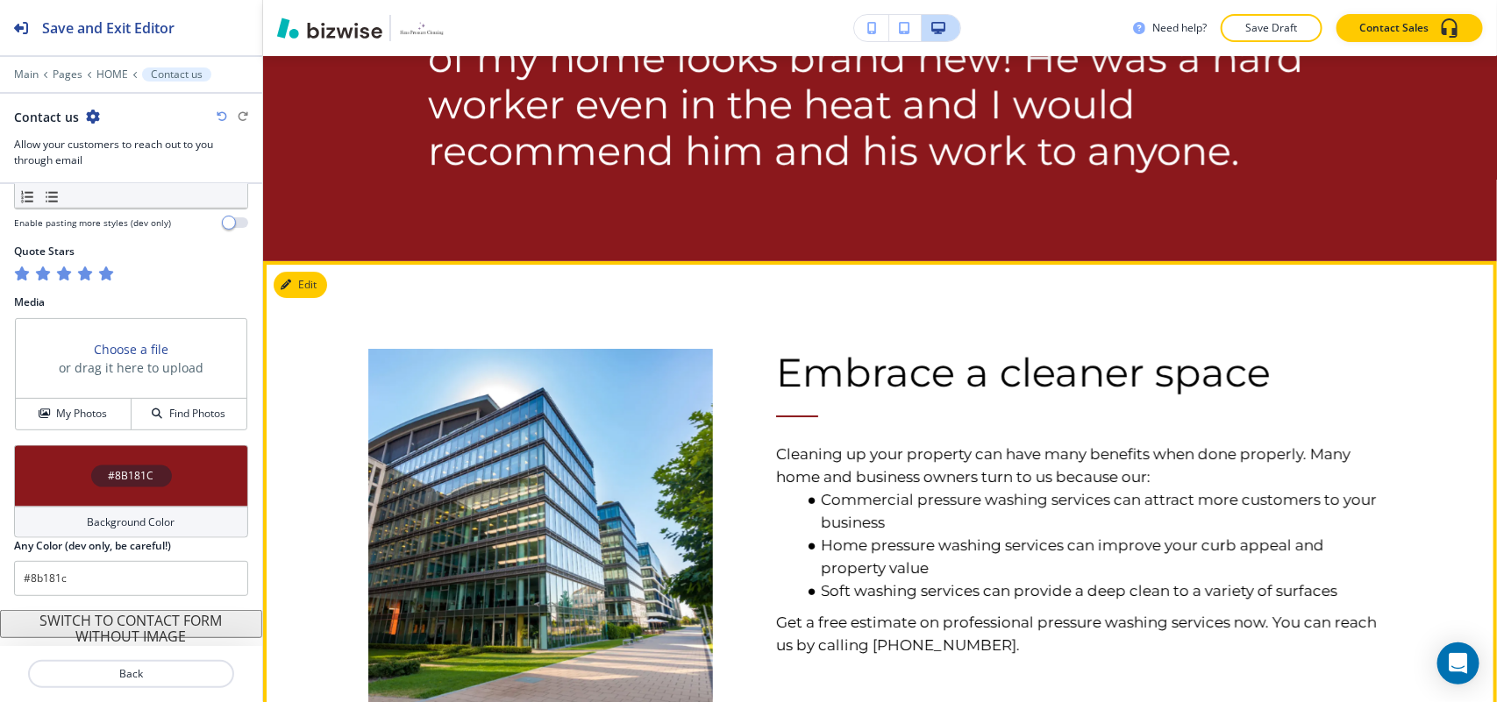
scroll to position [2142, 0]
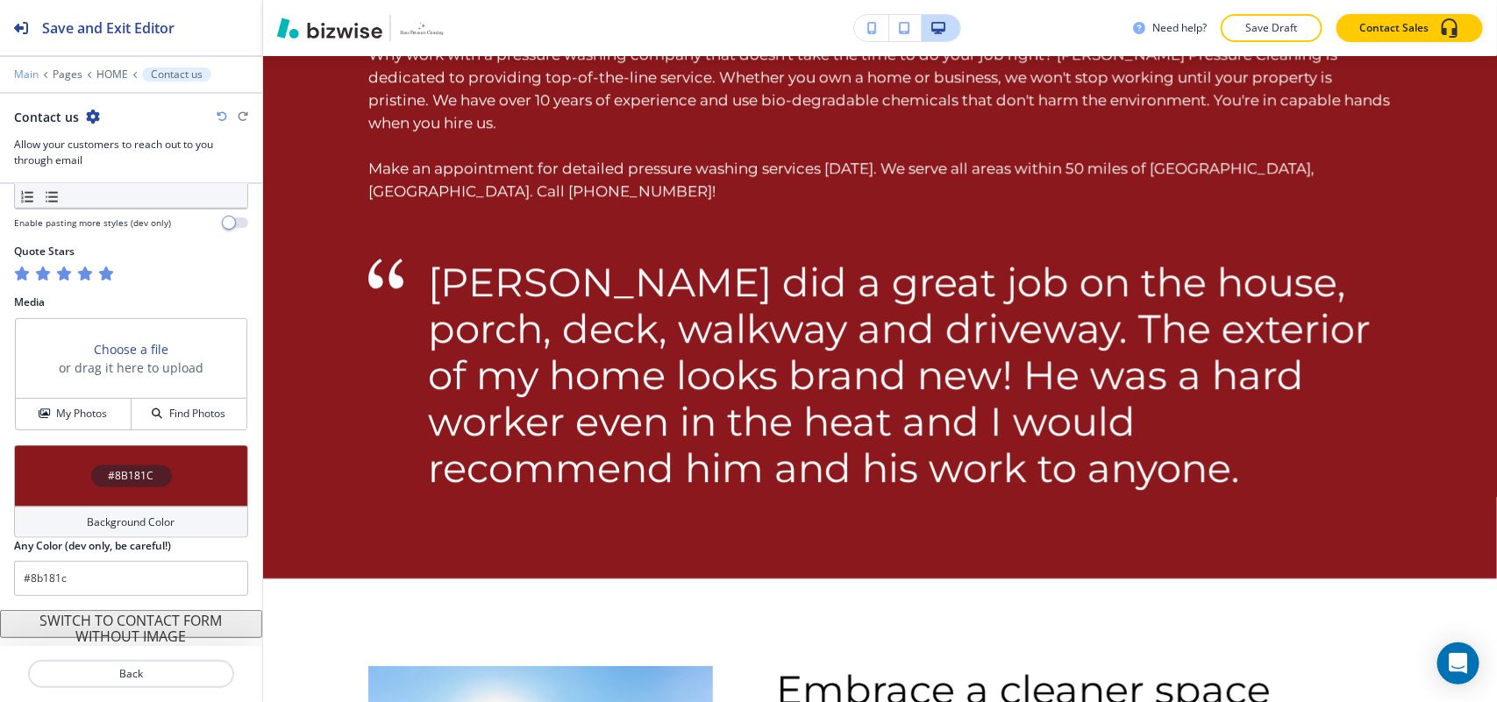
click at [18, 75] on p "Main" at bounding box center [26, 74] width 25 height 12
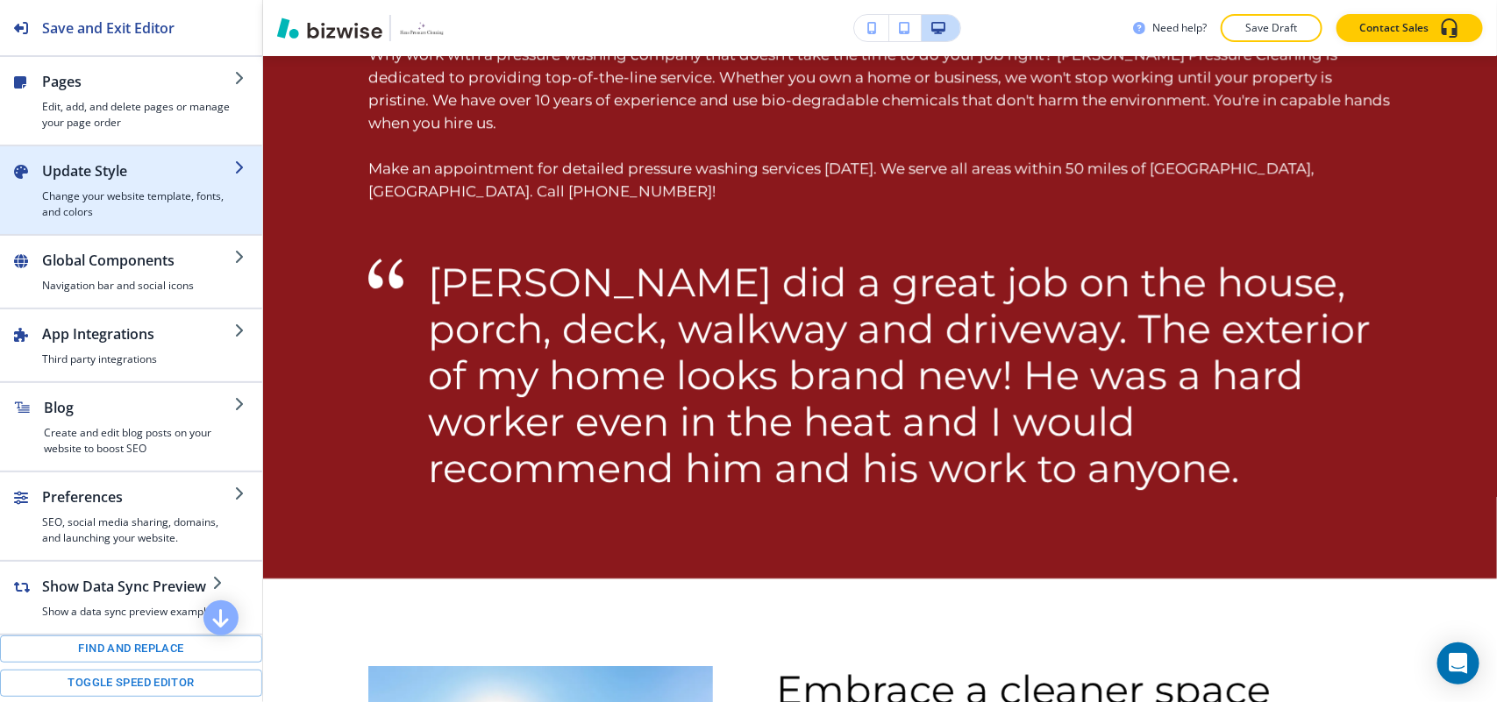
click at [95, 197] on h4 "Change your website template, fonts, and colors" at bounding box center [138, 204] width 192 height 32
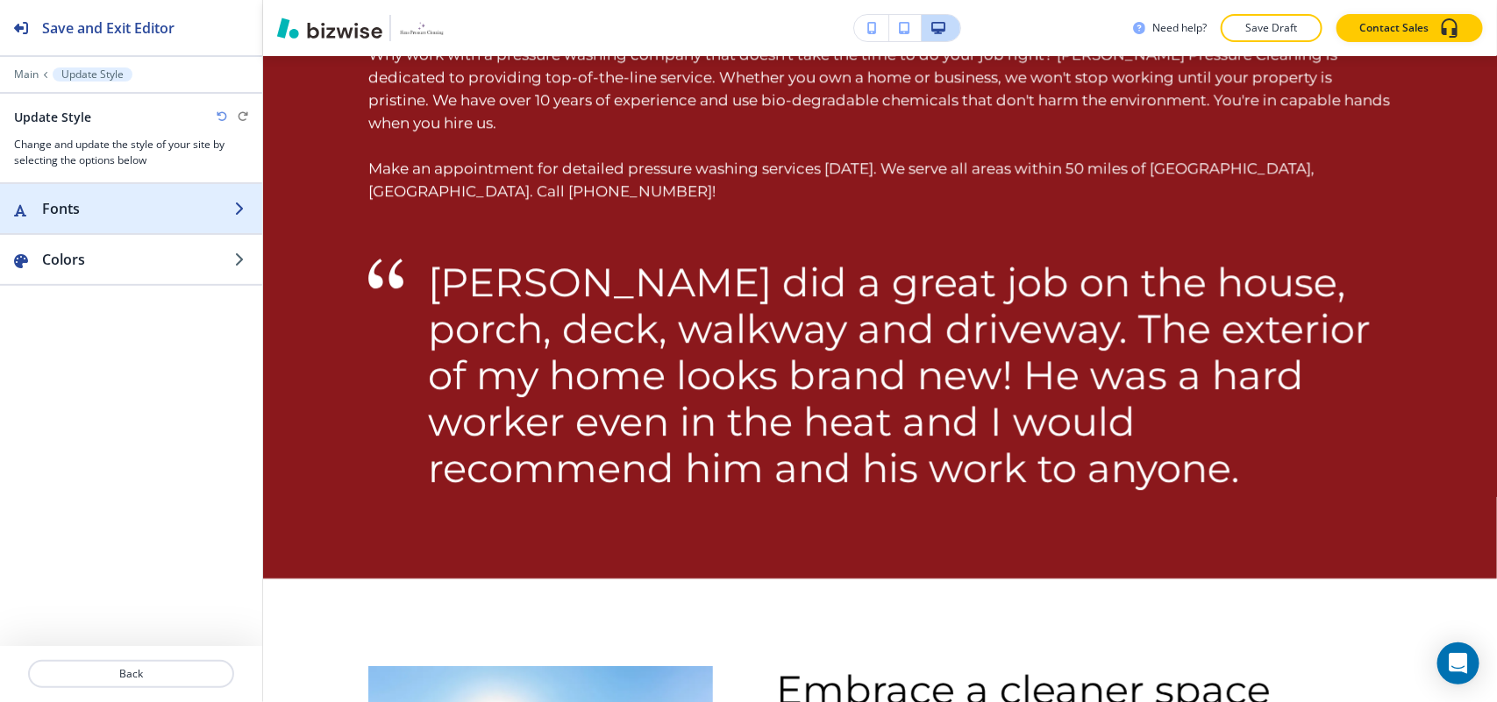
click at [139, 219] on h2 "Fonts" at bounding box center [138, 208] width 192 height 21
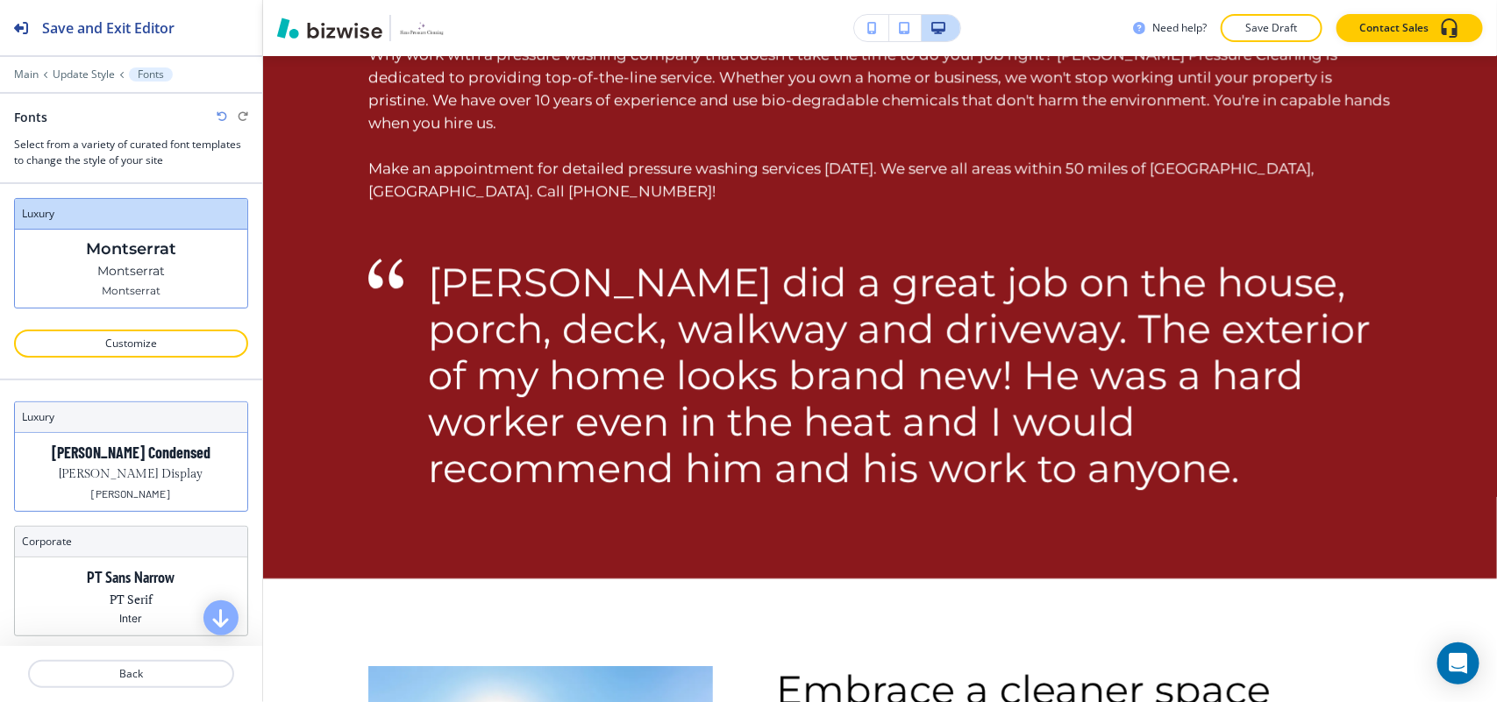
drag, startPoint x: 115, startPoint y: 471, endPoint x: 124, endPoint y: 472, distance: 9.7
click at [116, 469] on p "[PERSON_NAME] Display" at bounding box center [132, 475] width 144 height 18
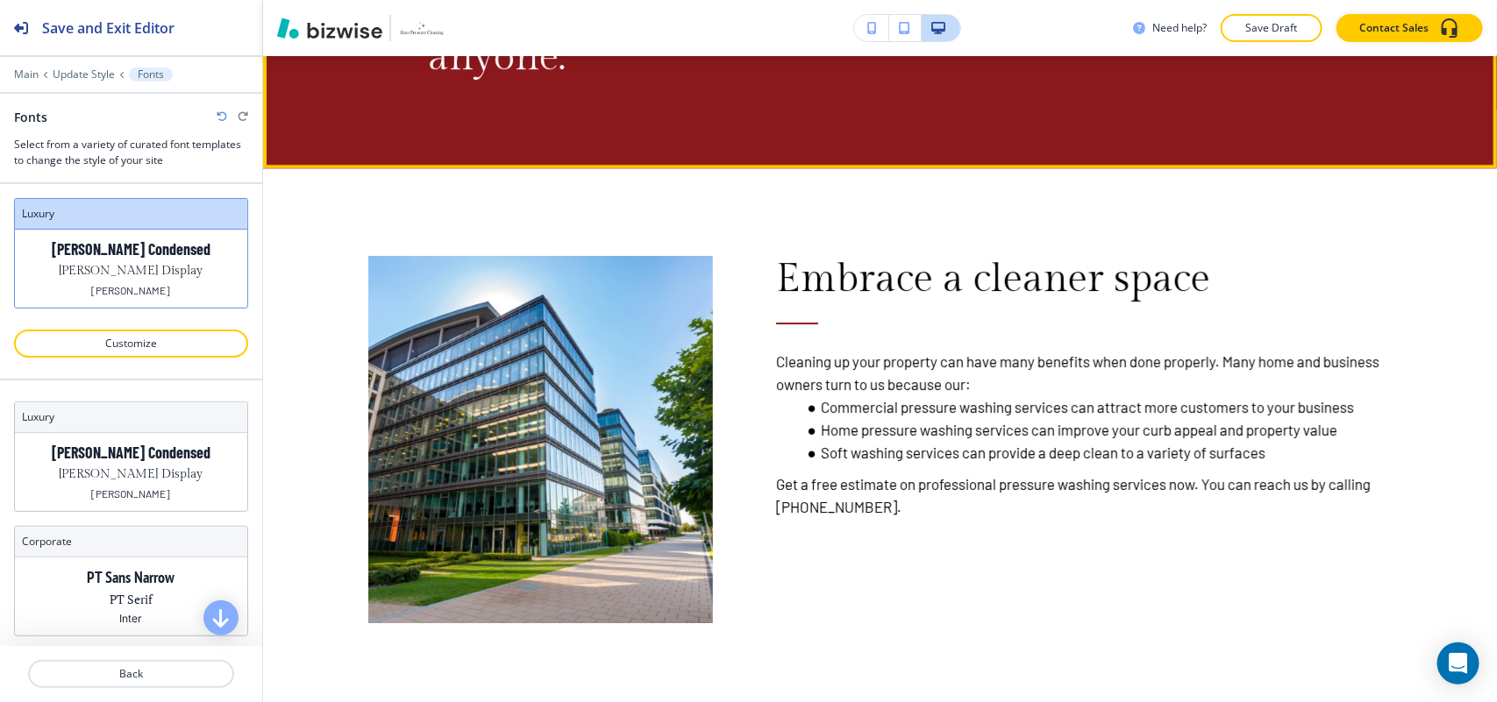
scroll to position [2448, 0]
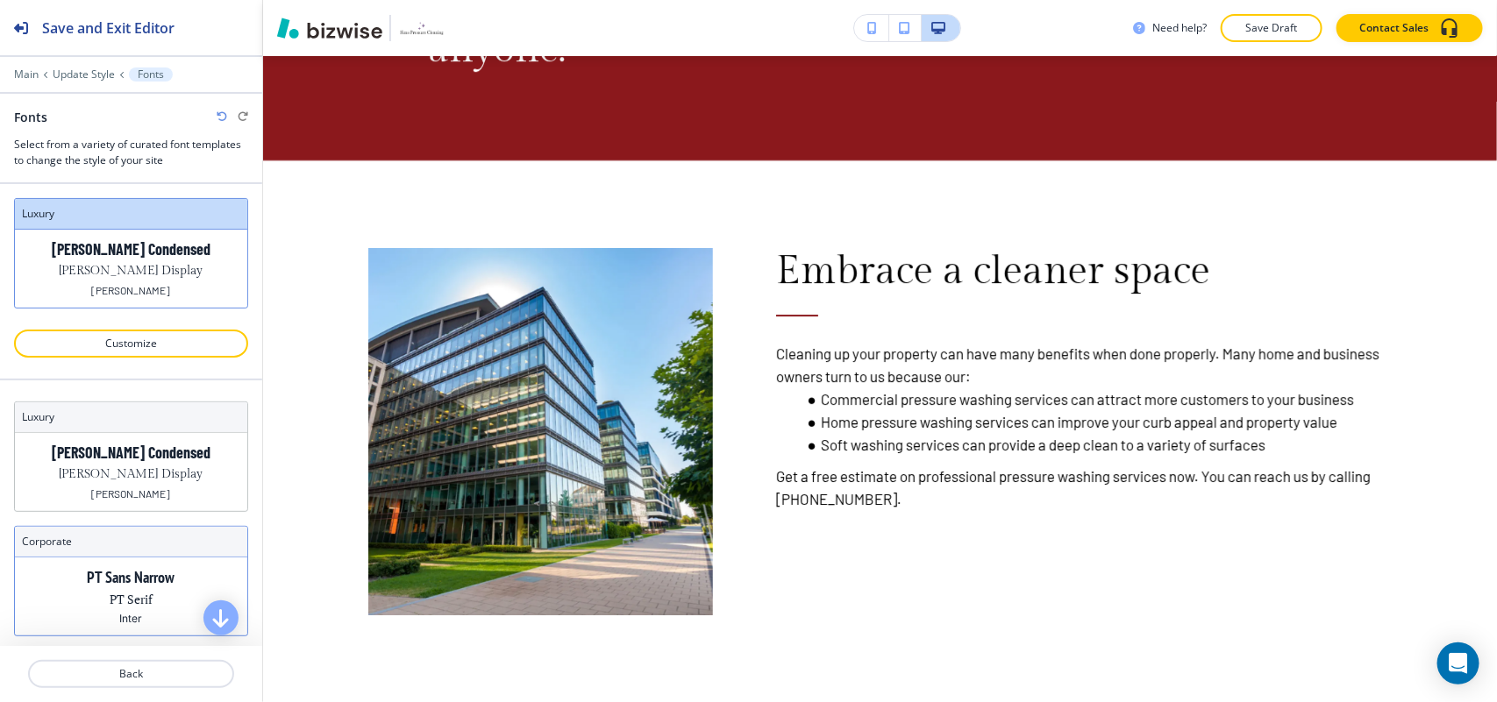
drag, startPoint x: 68, startPoint y: 576, endPoint x: 61, endPoint y: 550, distance: 27.0
click at [71, 579] on div "PT Sans Narrow PT Serif Inter" at bounding box center [131, 597] width 232 height 78
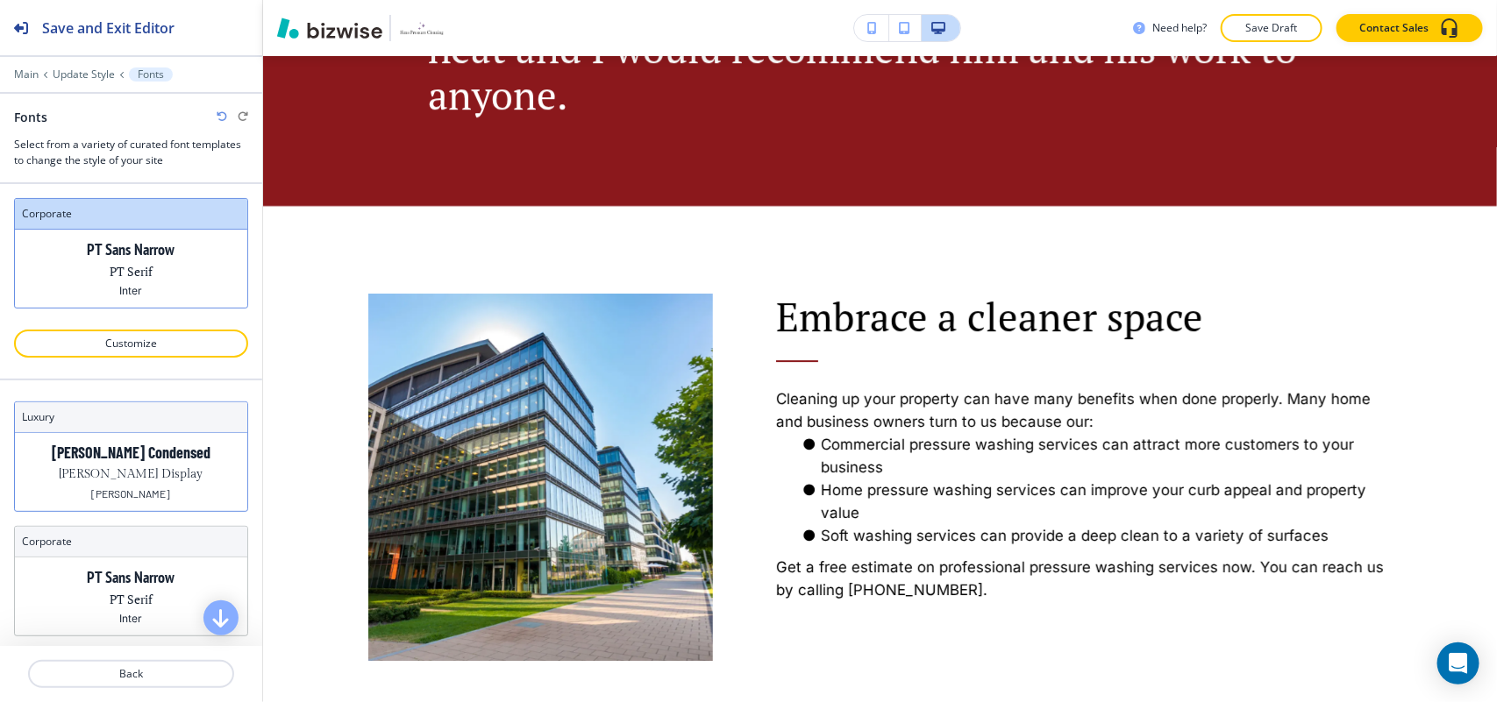
scroll to position [2471, 0]
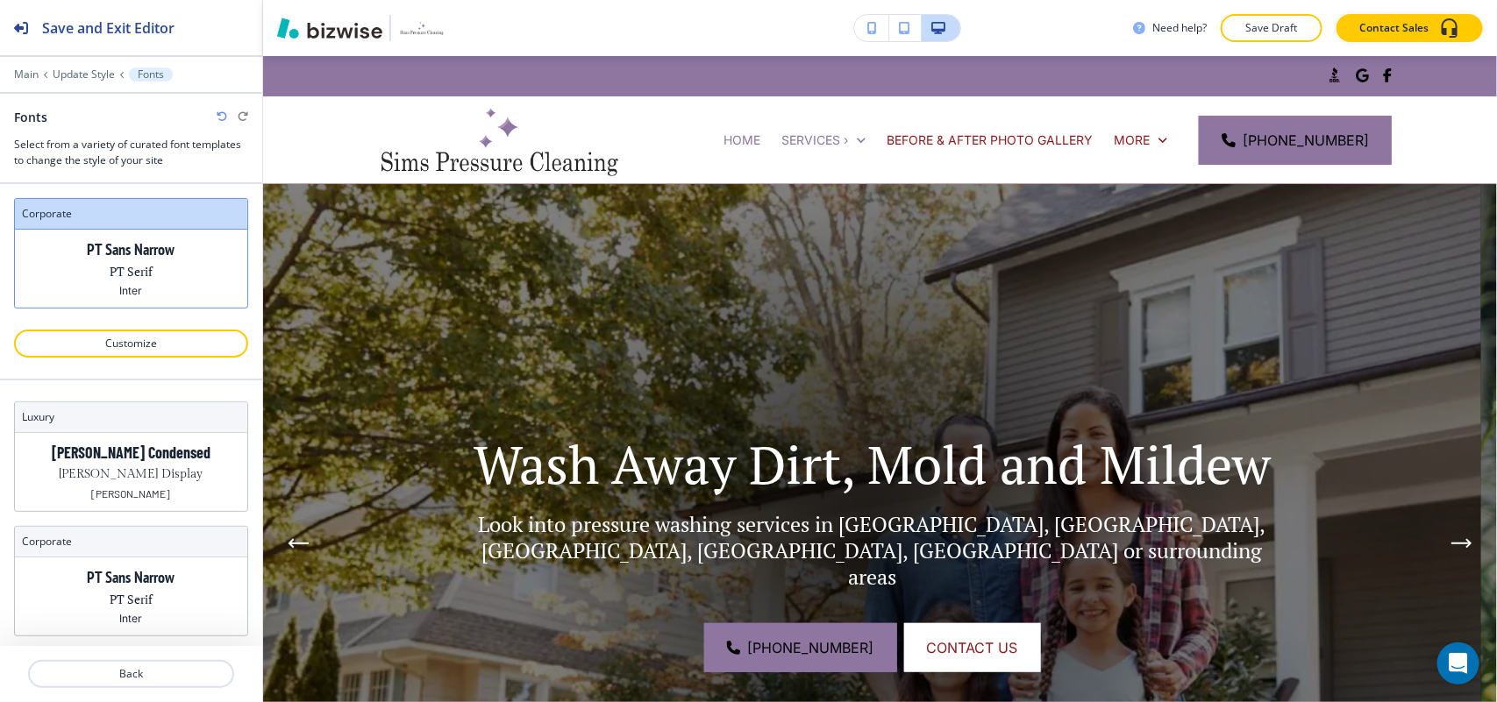
scroll to position [2471, 0]
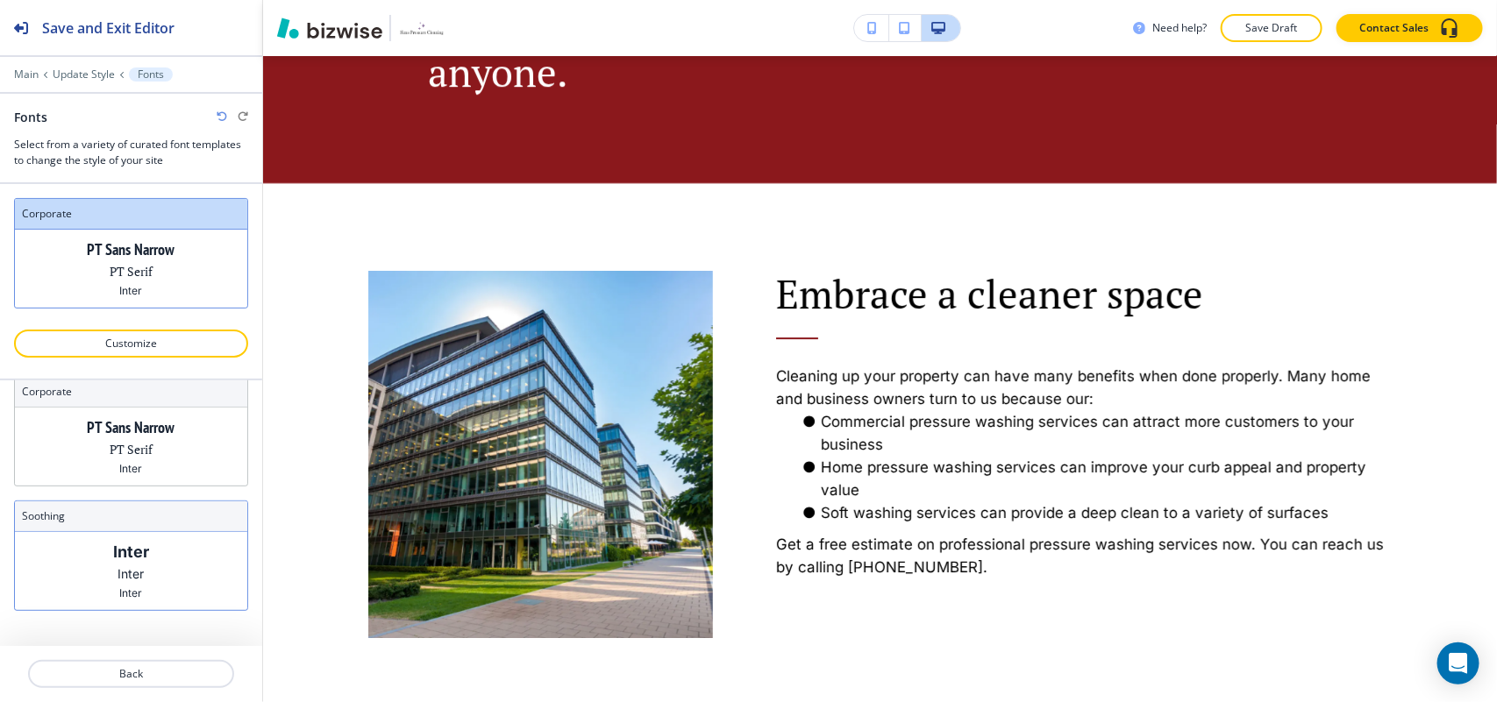
click at [120, 540] on div "Inter Inter Inter" at bounding box center [131, 571] width 232 height 78
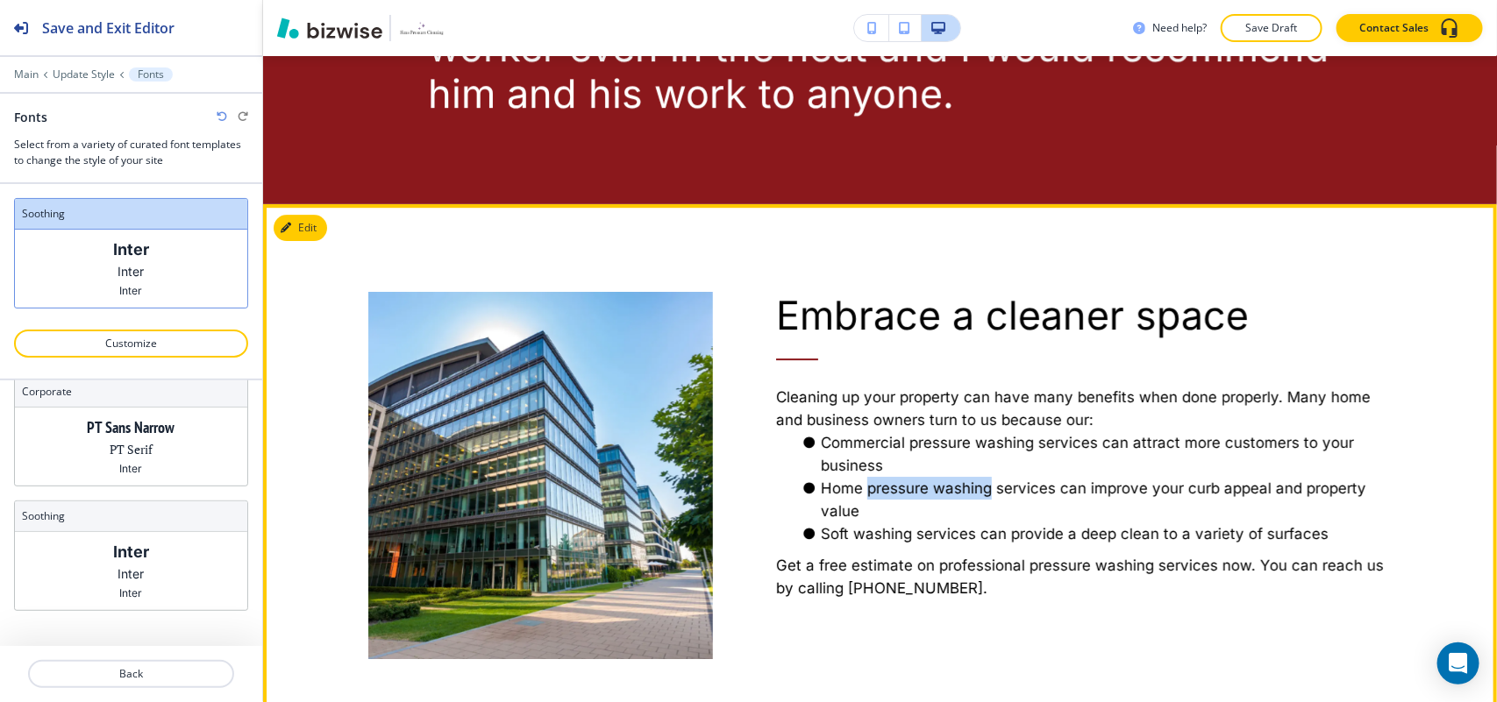
drag, startPoint x: 860, startPoint y: 392, endPoint x: 985, endPoint y: 387, distance: 124.6
click at [985, 477] on li "Home pressure washing services can improve your curb appeal and property value" at bounding box center [1095, 500] width 594 height 46
copy li "pressure washing"
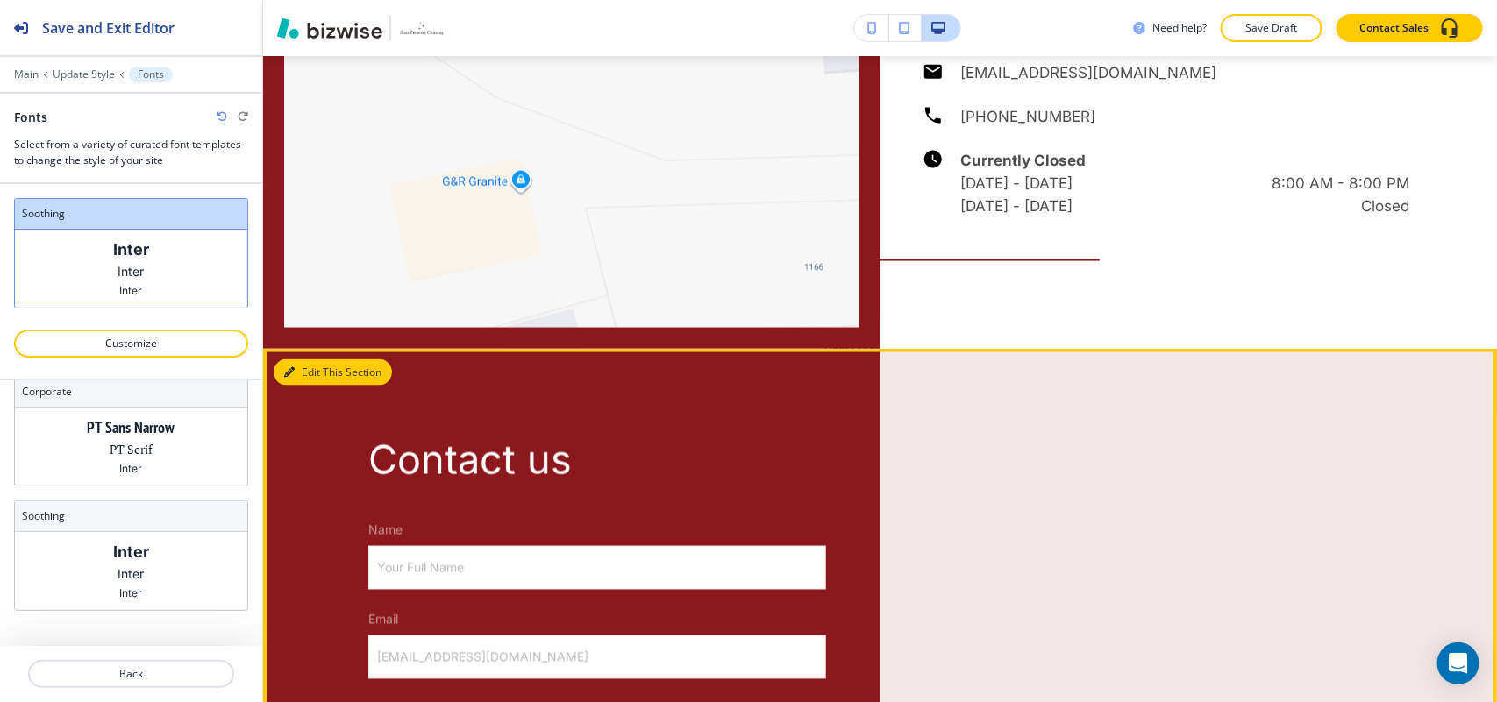
click at [311, 359] on button "Edit This Section" at bounding box center [333, 372] width 118 height 26
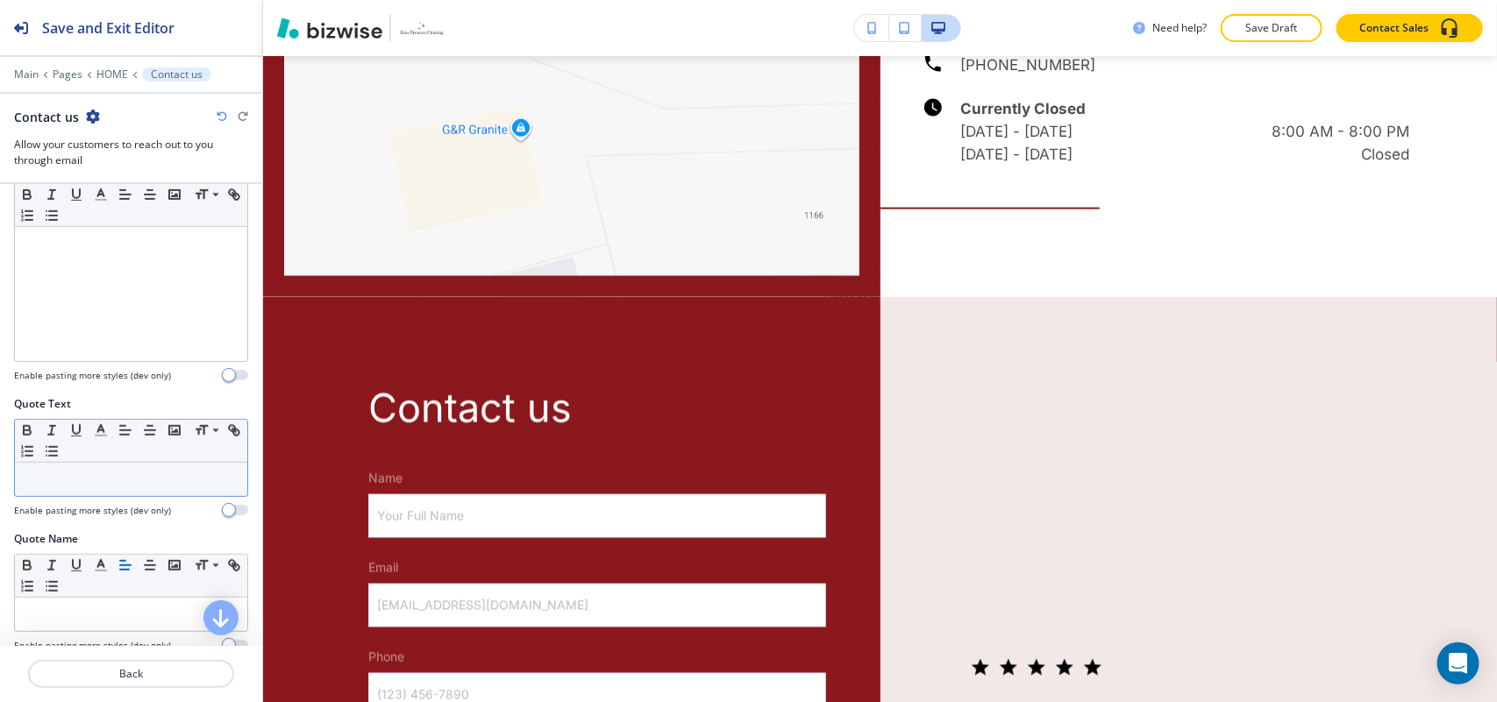
scroll to position [976, 0]
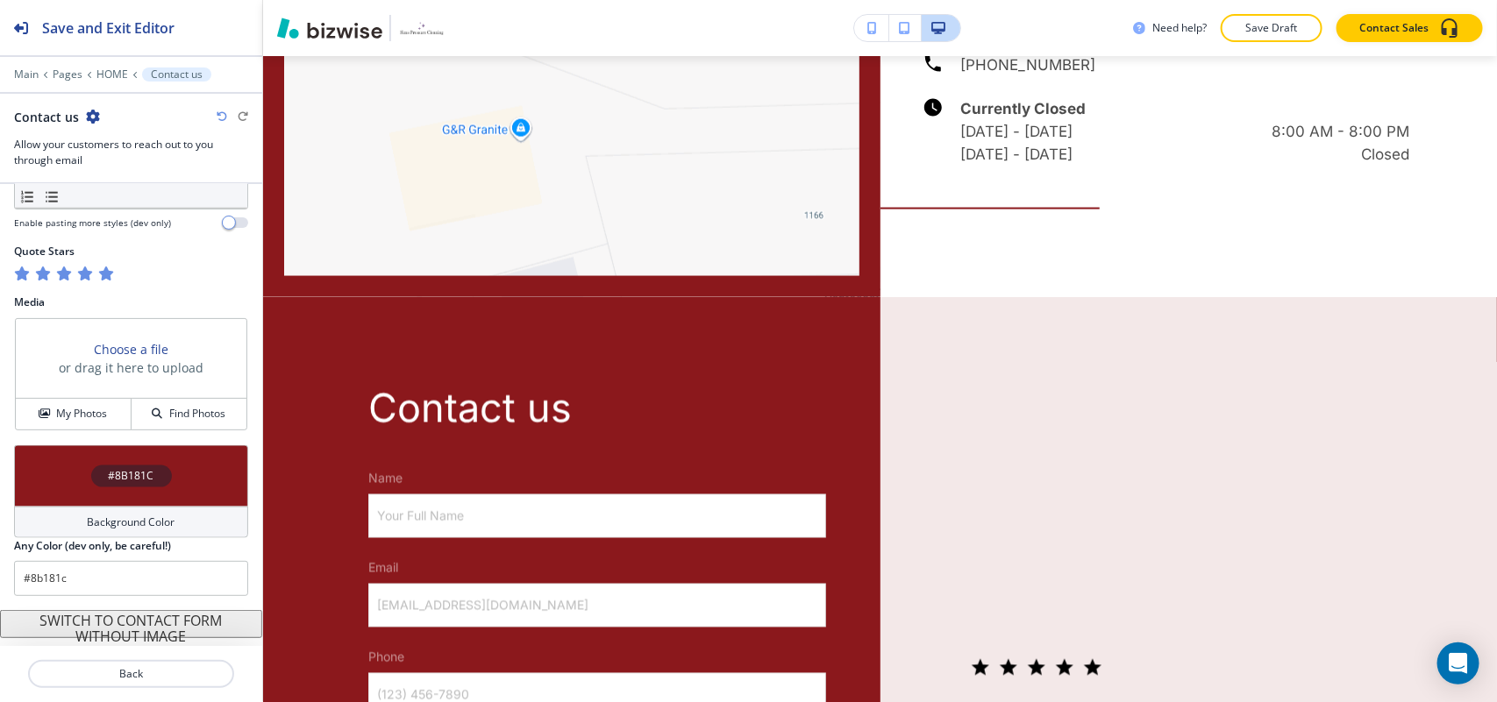
click at [70, 393] on div "Choose a file or drag it here to upload" at bounding box center [131, 359] width 231 height 80
click at [68, 418] on h4 "My Photos" at bounding box center [81, 414] width 51 height 16
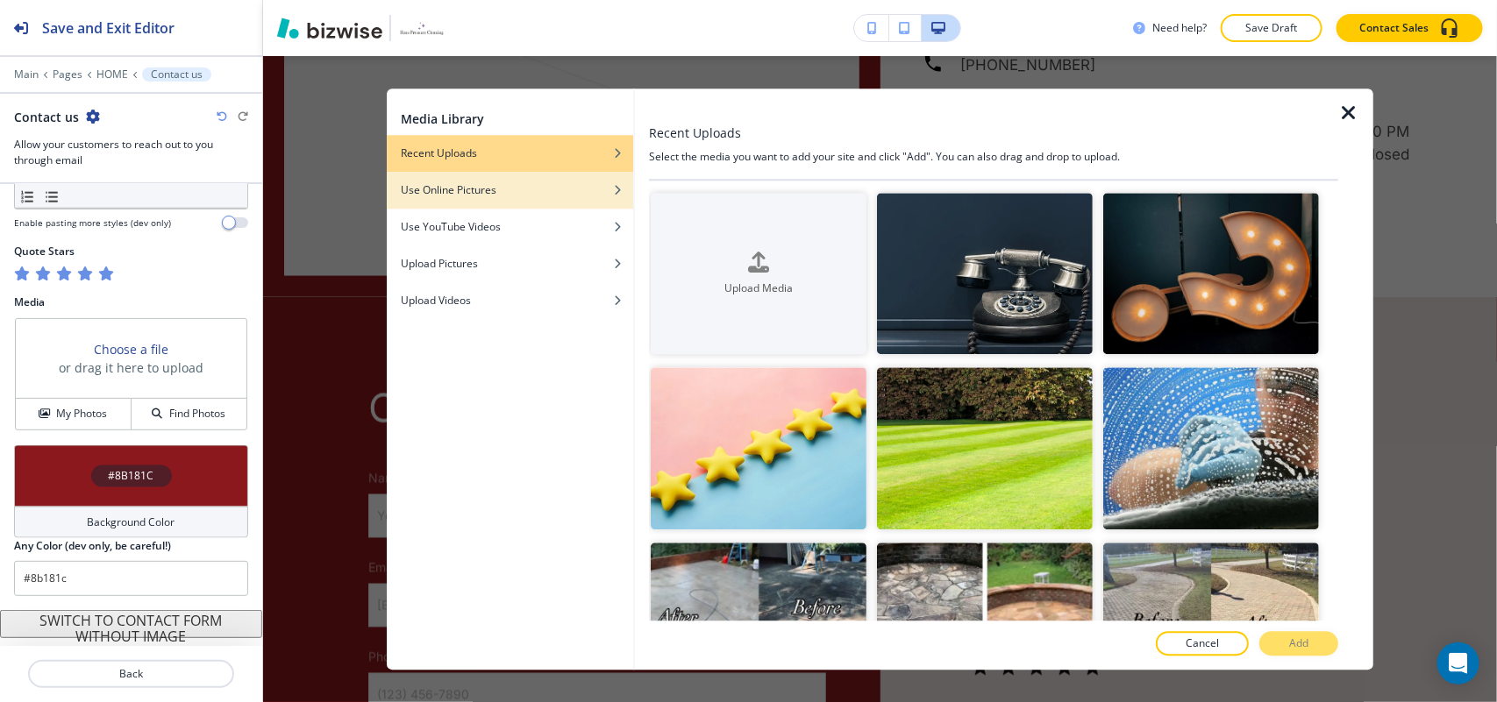
click at [542, 200] on div "button" at bounding box center [510, 203] width 246 height 11
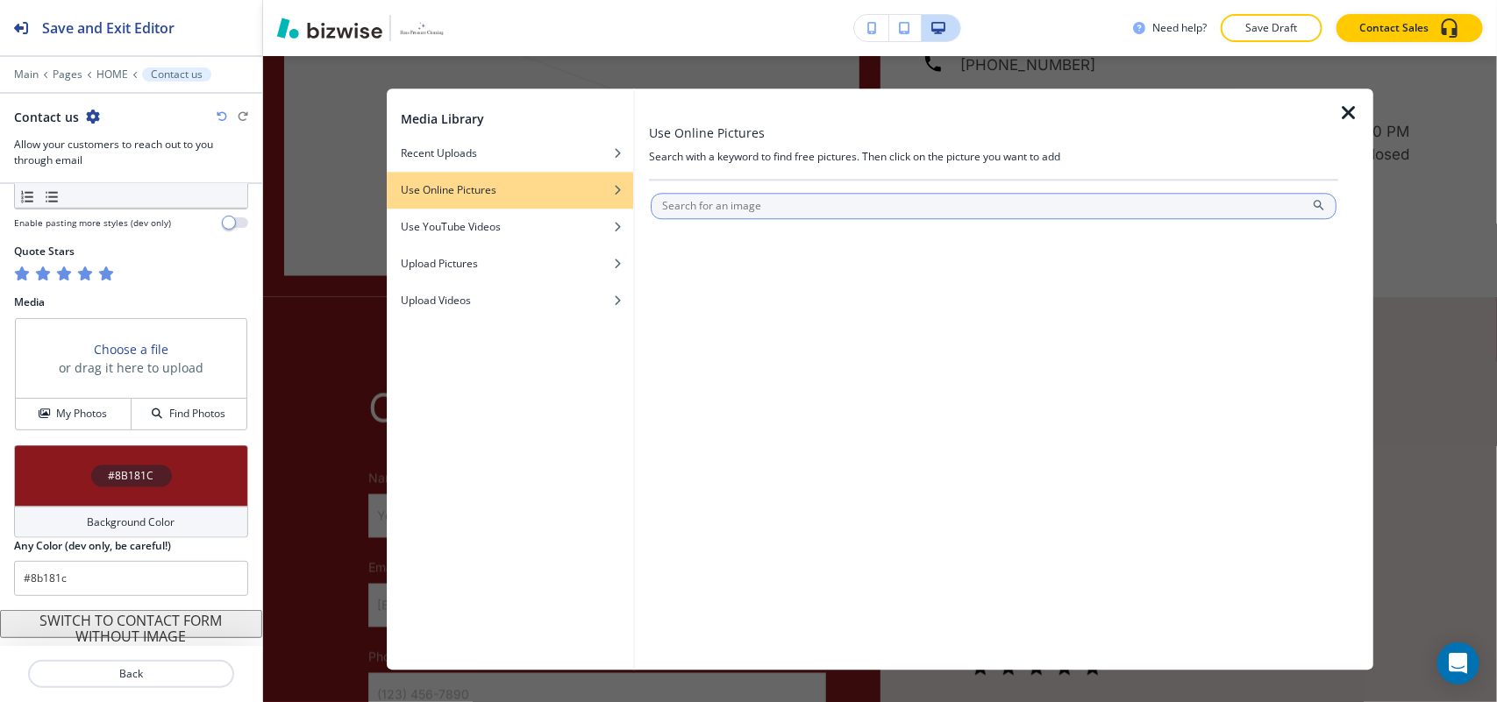
click at [729, 194] on input "text" at bounding box center [994, 206] width 686 height 26
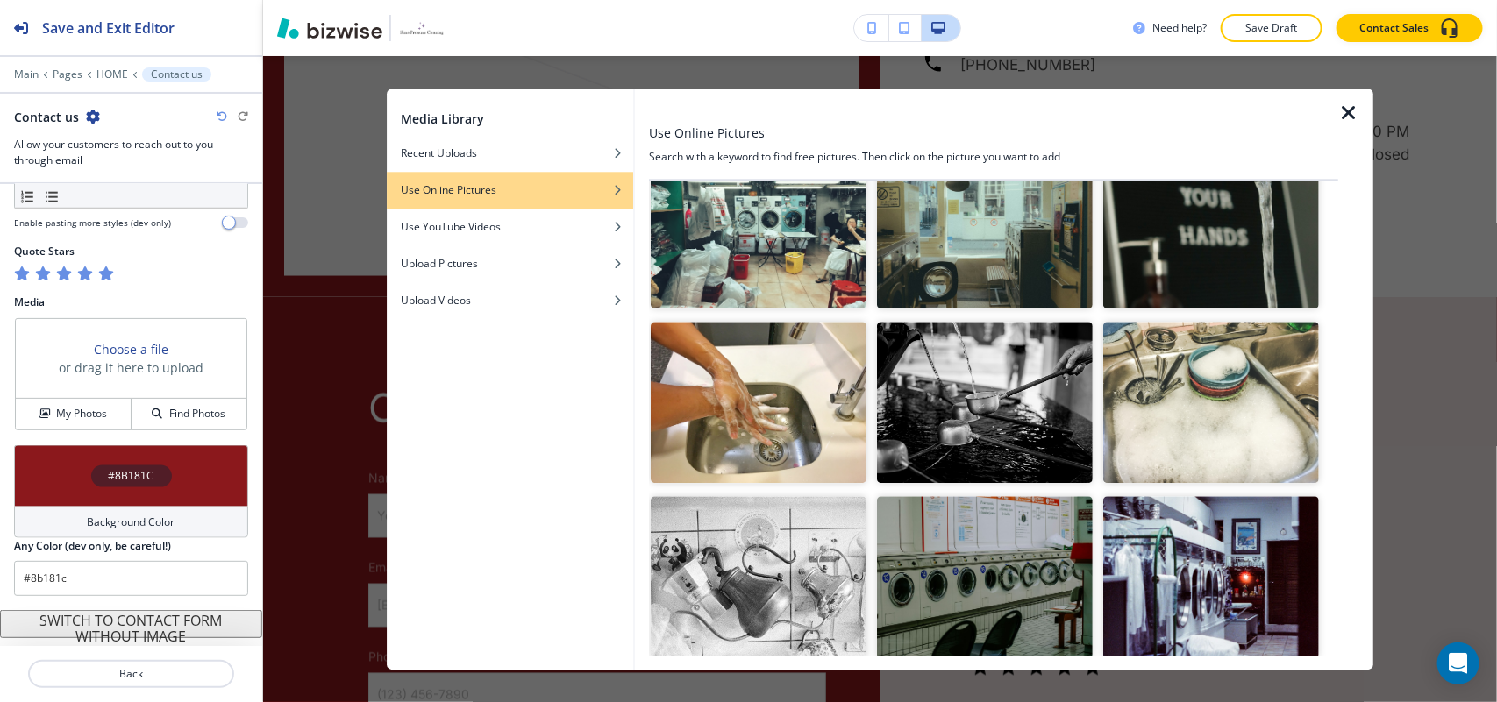
scroll to position [0, 0]
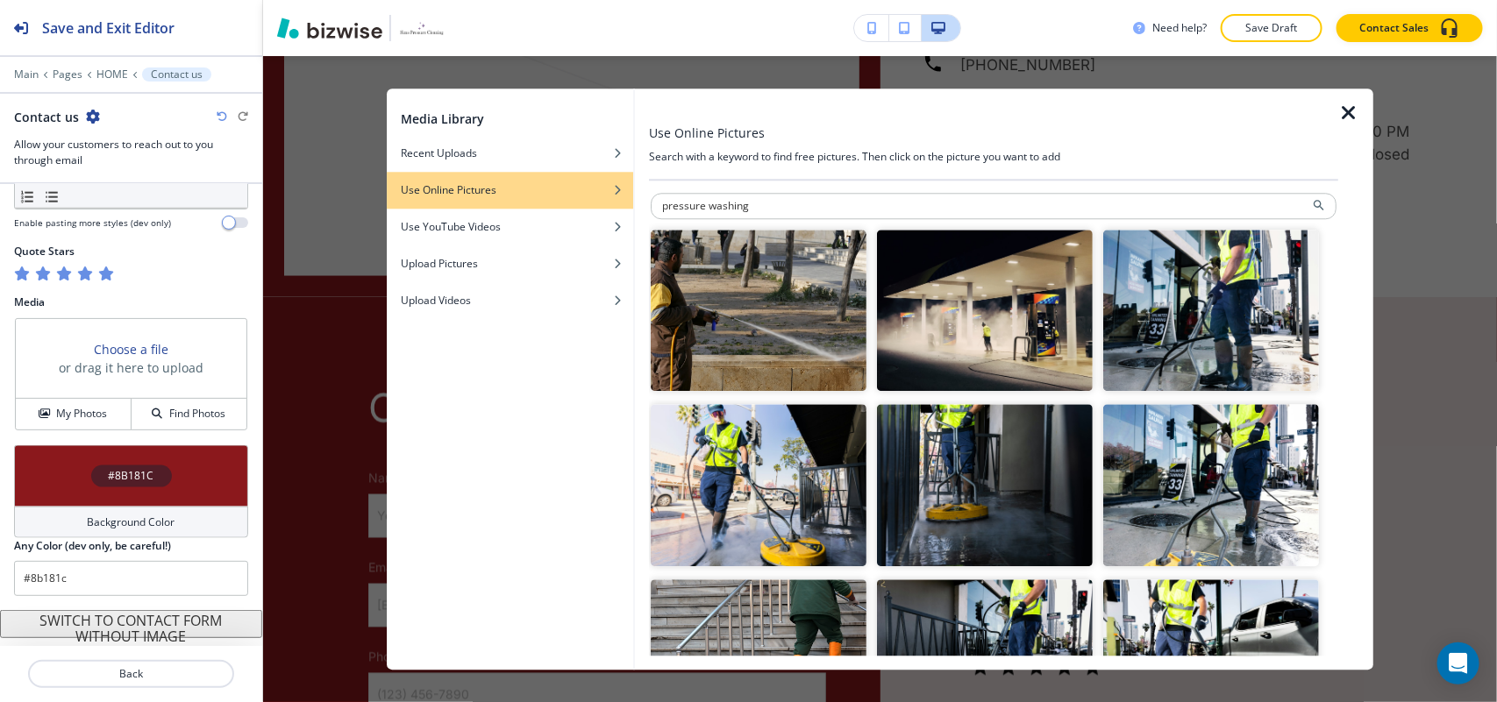
drag, startPoint x: 767, startPoint y: 209, endPoint x: 480, endPoint y: 207, distance: 286.7
click at [480, 207] on div "Media Library Recent Uploads Use Online Pictures Use YouTube Videos Upload Pict…" at bounding box center [880, 379] width 987 height 581
type input "window cleaning"
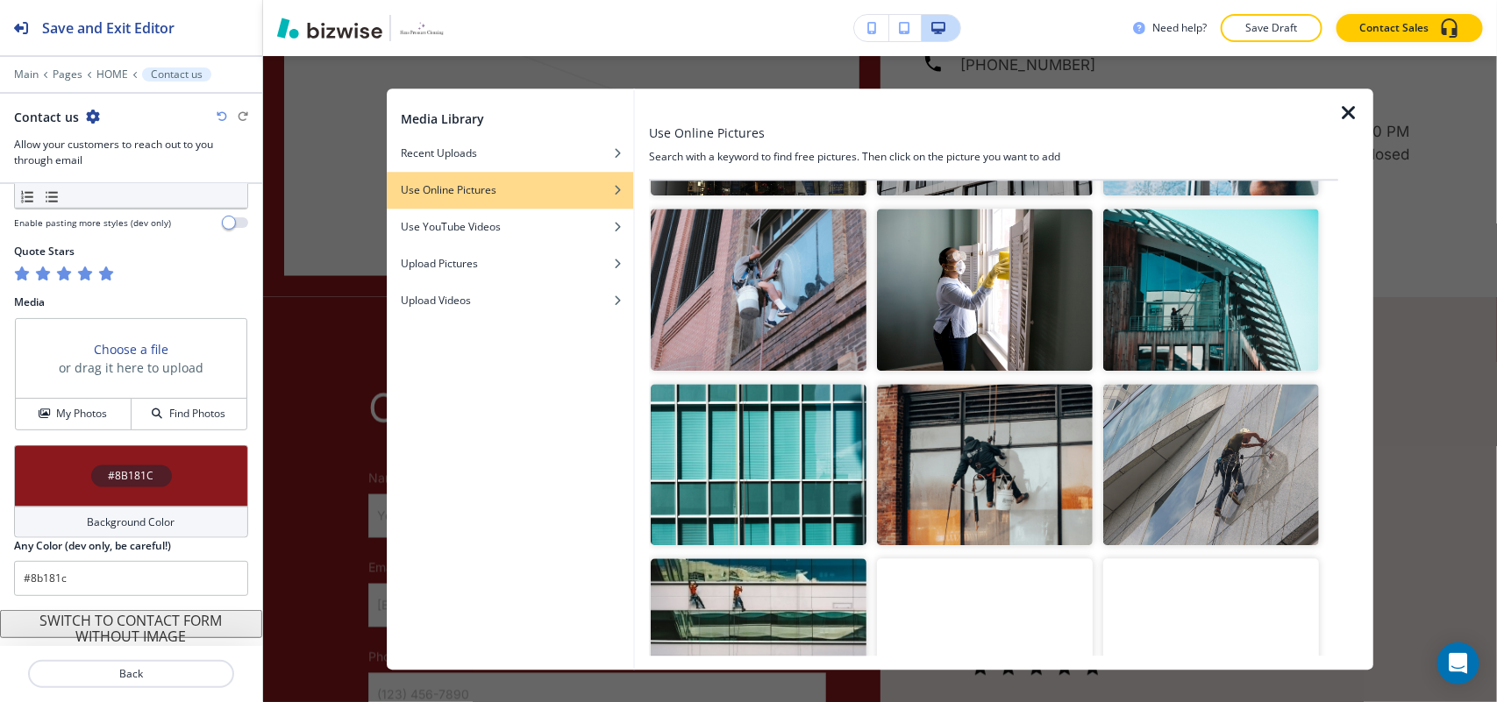
scroll to position [329, 0]
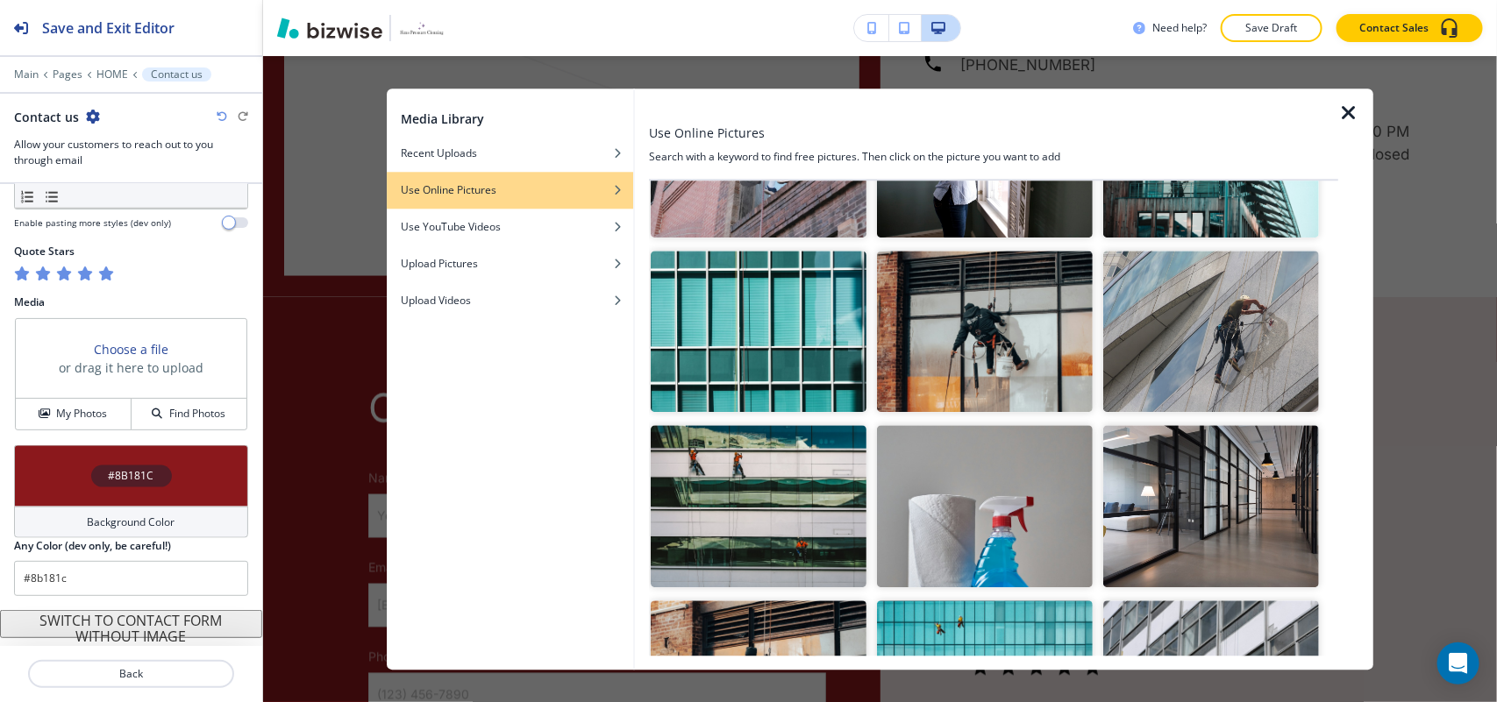
click at [992, 339] on img "button" at bounding box center [985, 332] width 216 height 162
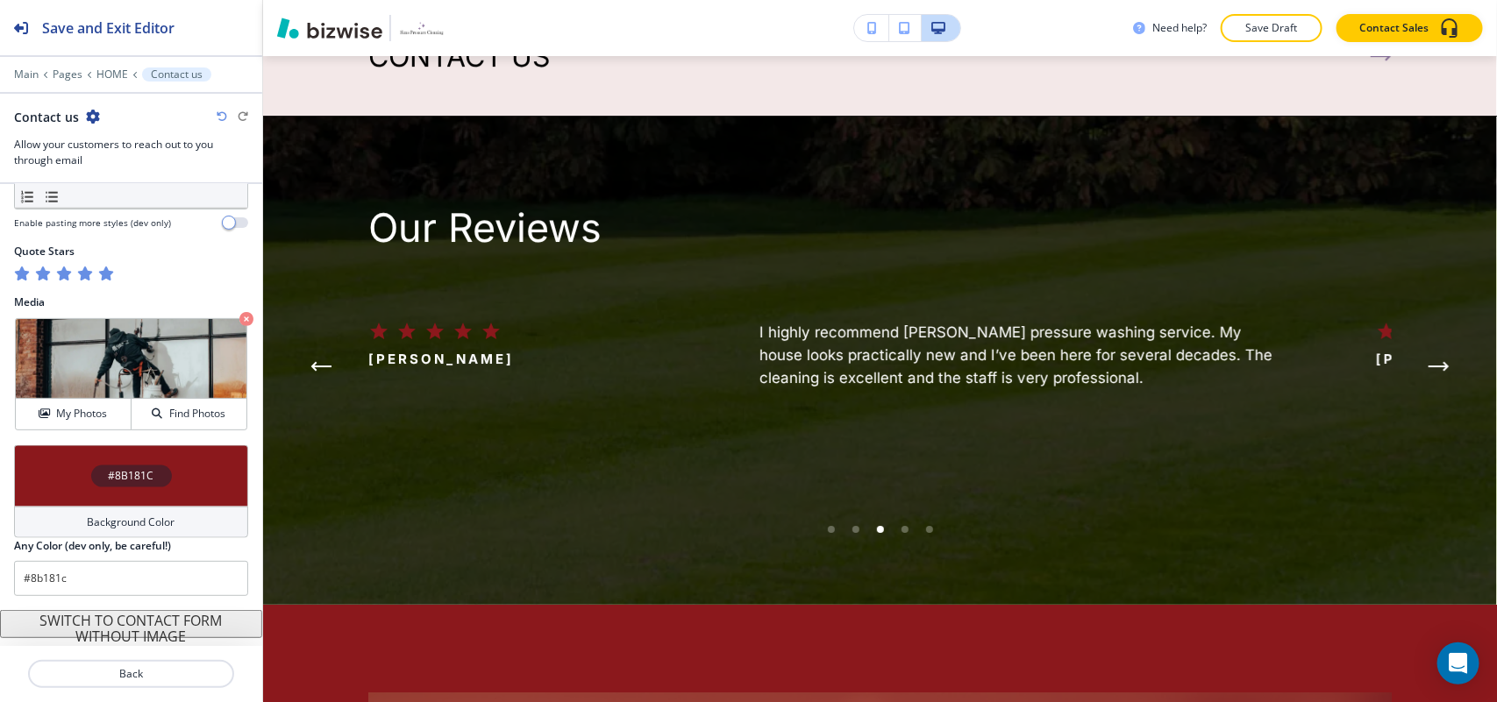
scroll to position [5524, 0]
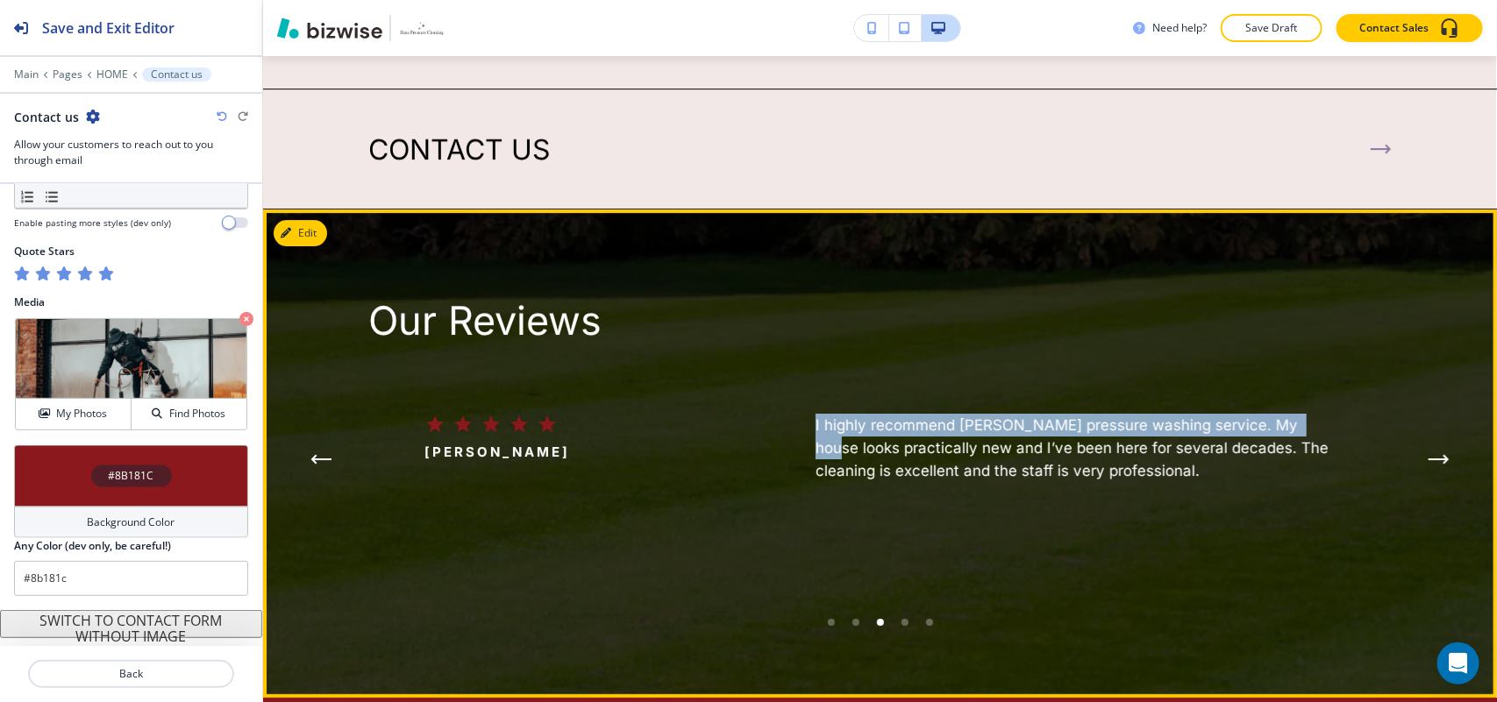
drag, startPoint x: 757, startPoint y: 225, endPoint x: 811, endPoint y: 251, distance: 60.0
click at [812, 414] on div "I highly recommend [PERSON_NAME] pressure washing service. My house looks pract…" at bounding box center [1041, 448] width 781 height 68
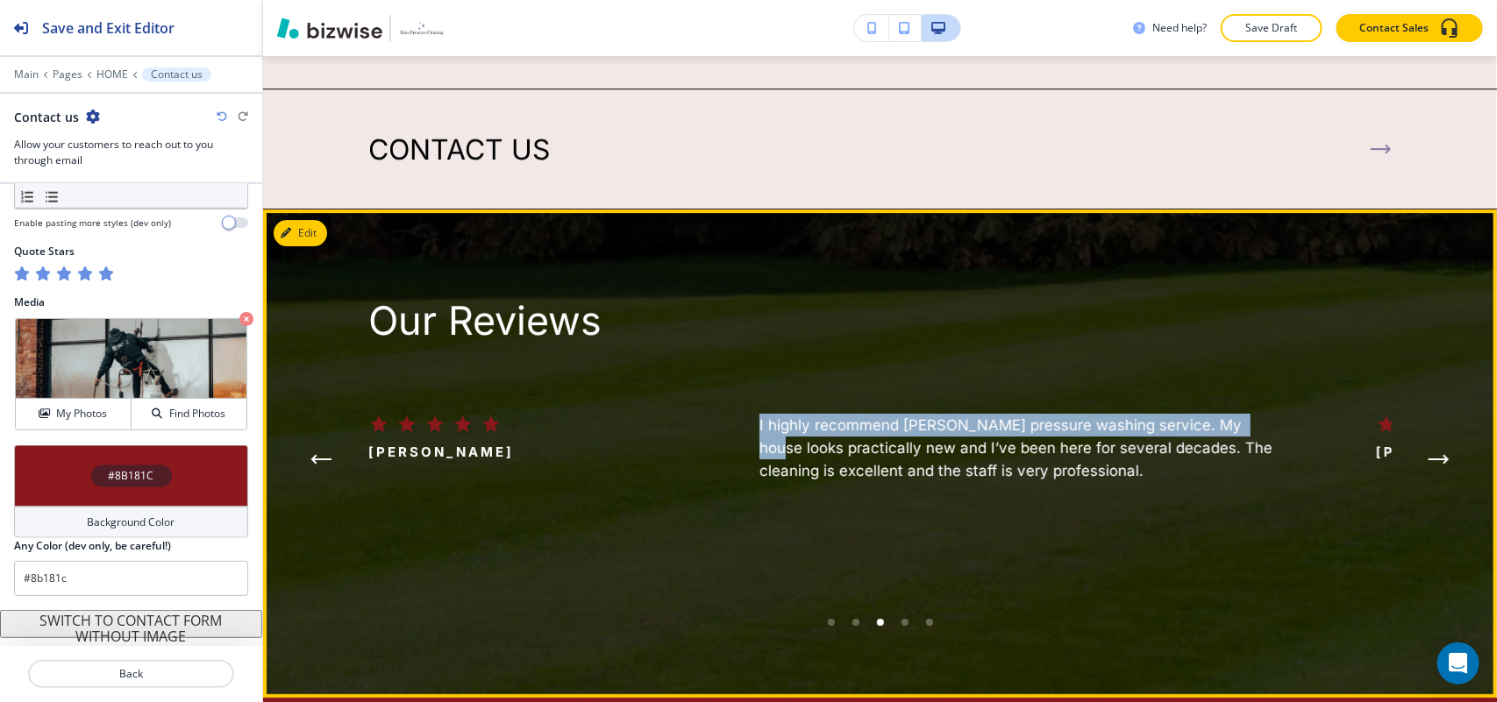
click at [829, 414] on h6 "I highly recommend [PERSON_NAME] pressure washing service. My house looks pract…" at bounding box center [1020, 448] width 523 height 68
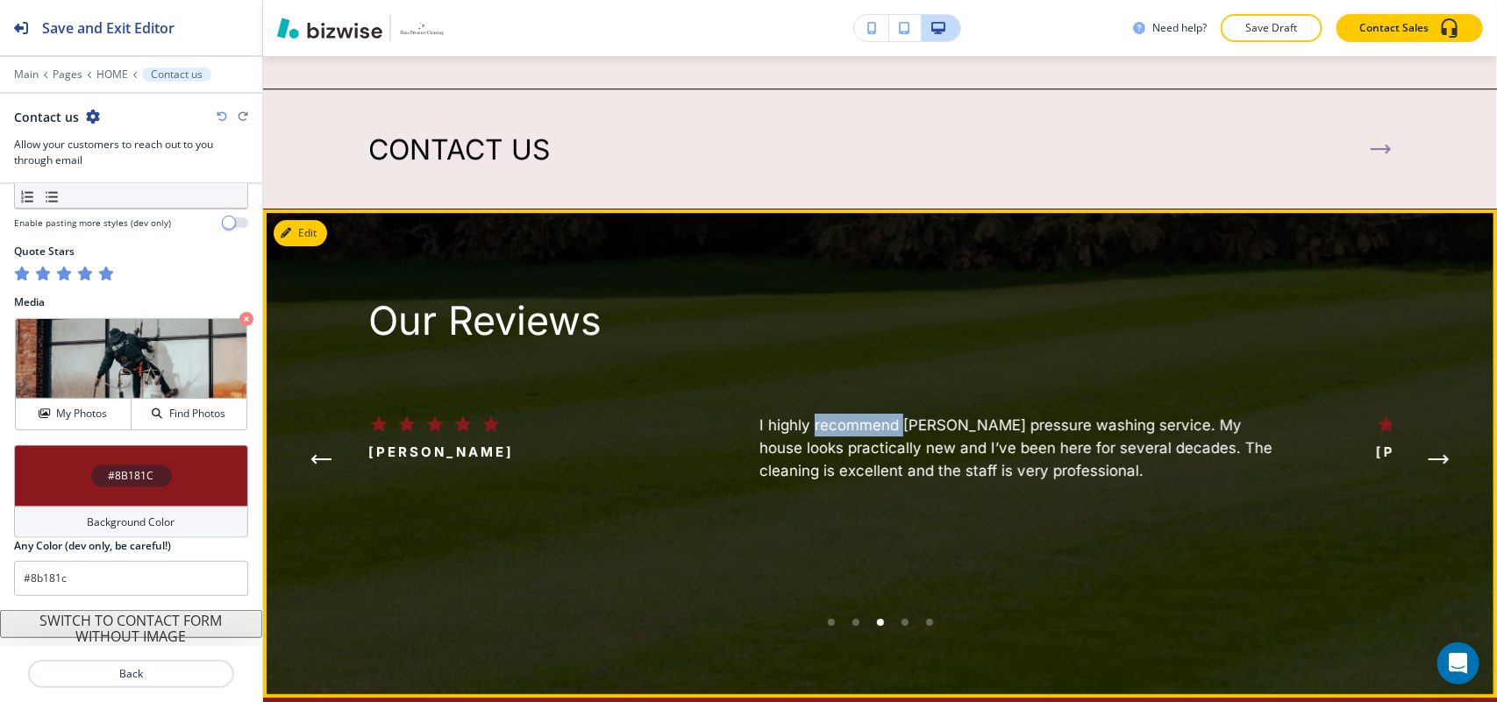
click at [829, 414] on h6 "I highly recommend [PERSON_NAME] pressure washing service. My house looks pract…" at bounding box center [1020, 448] width 523 height 68
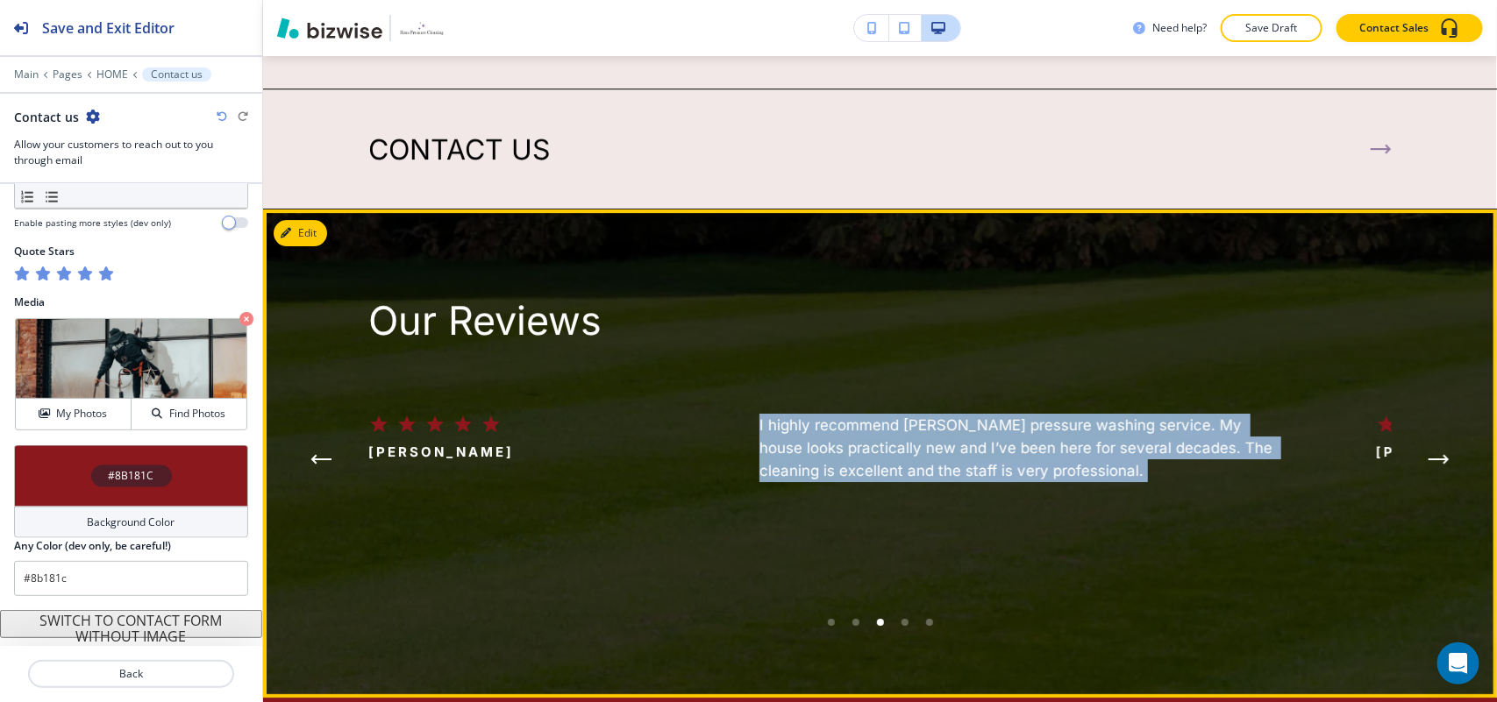
click at [829, 414] on h6 "I highly recommend [PERSON_NAME] pressure washing service. My house looks pract…" at bounding box center [1020, 448] width 523 height 68
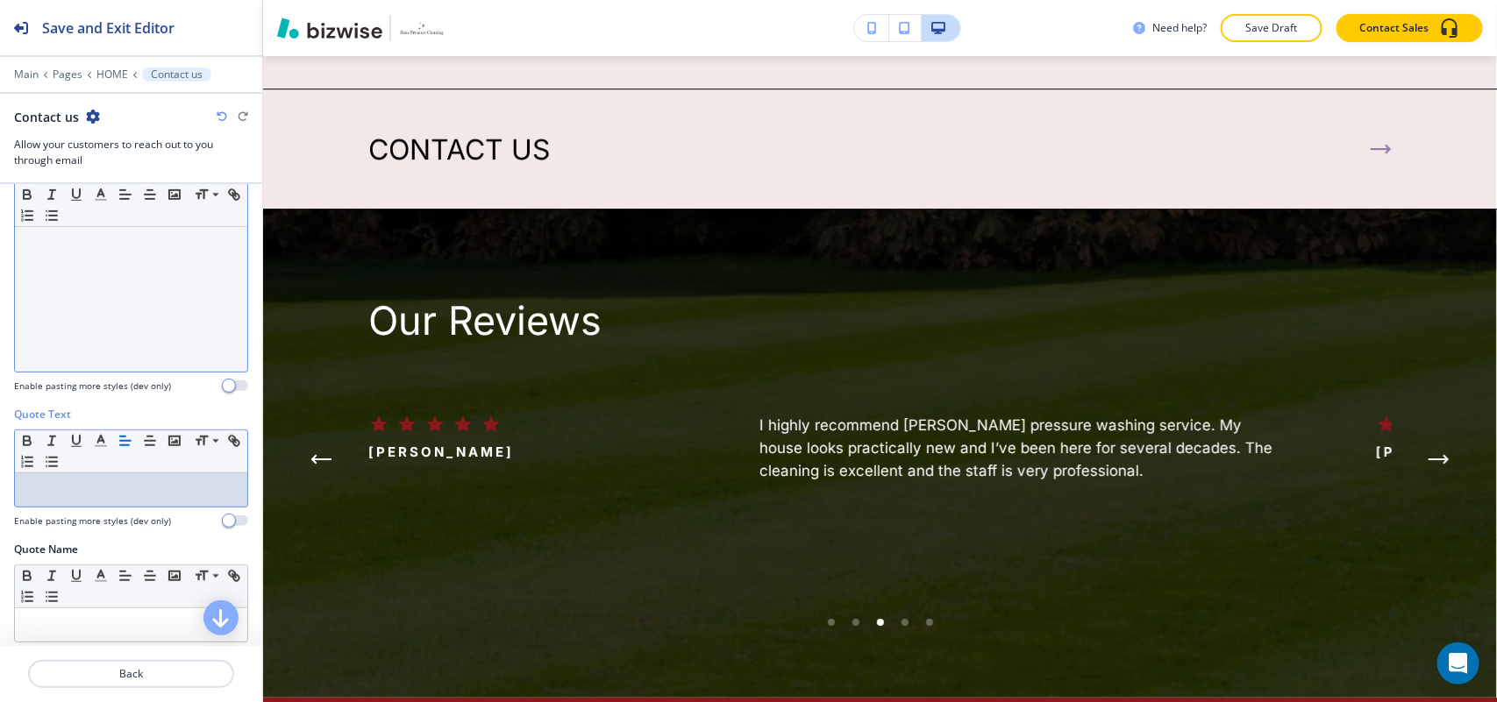
scroll to position [0, 0]
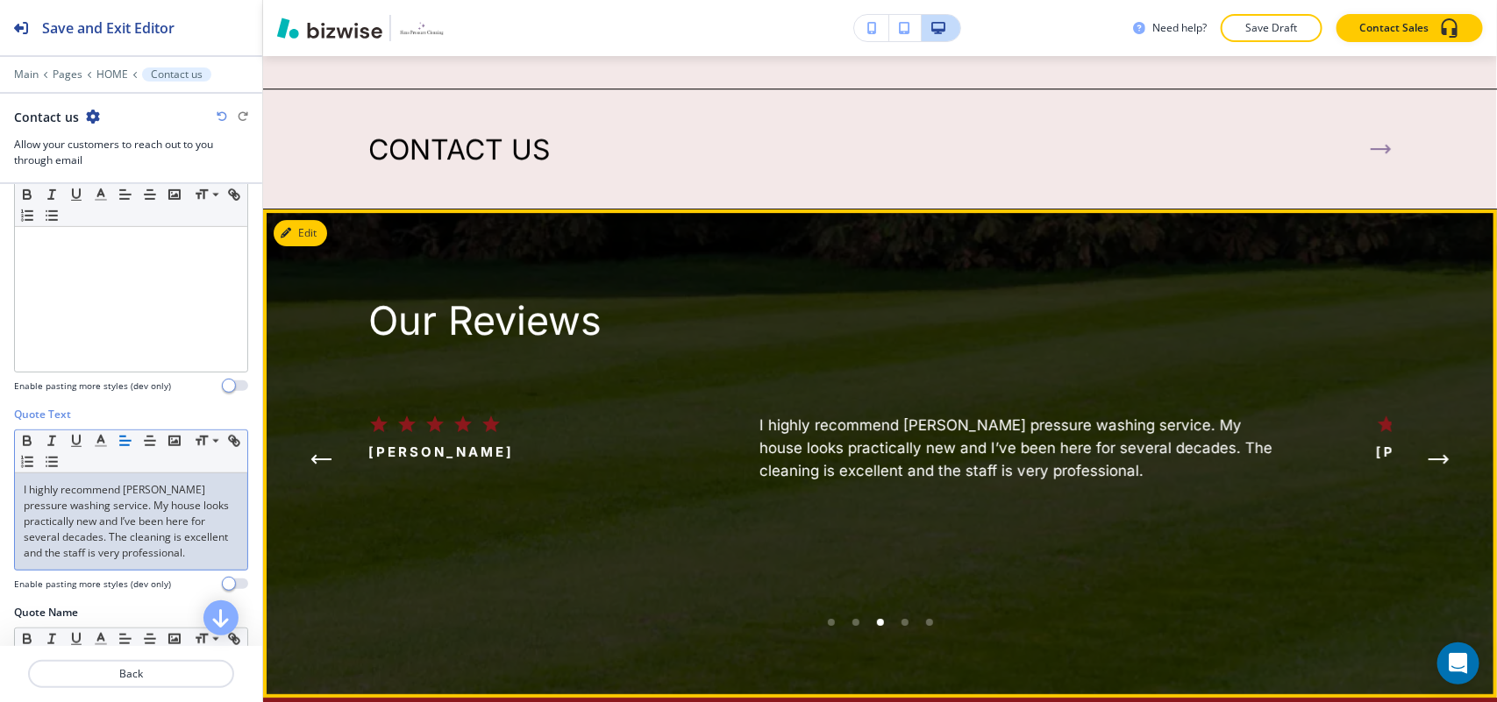
click at [447, 442] on p "[PERSON_NAME]" at bounding box center [441, 452] width 146 height 21
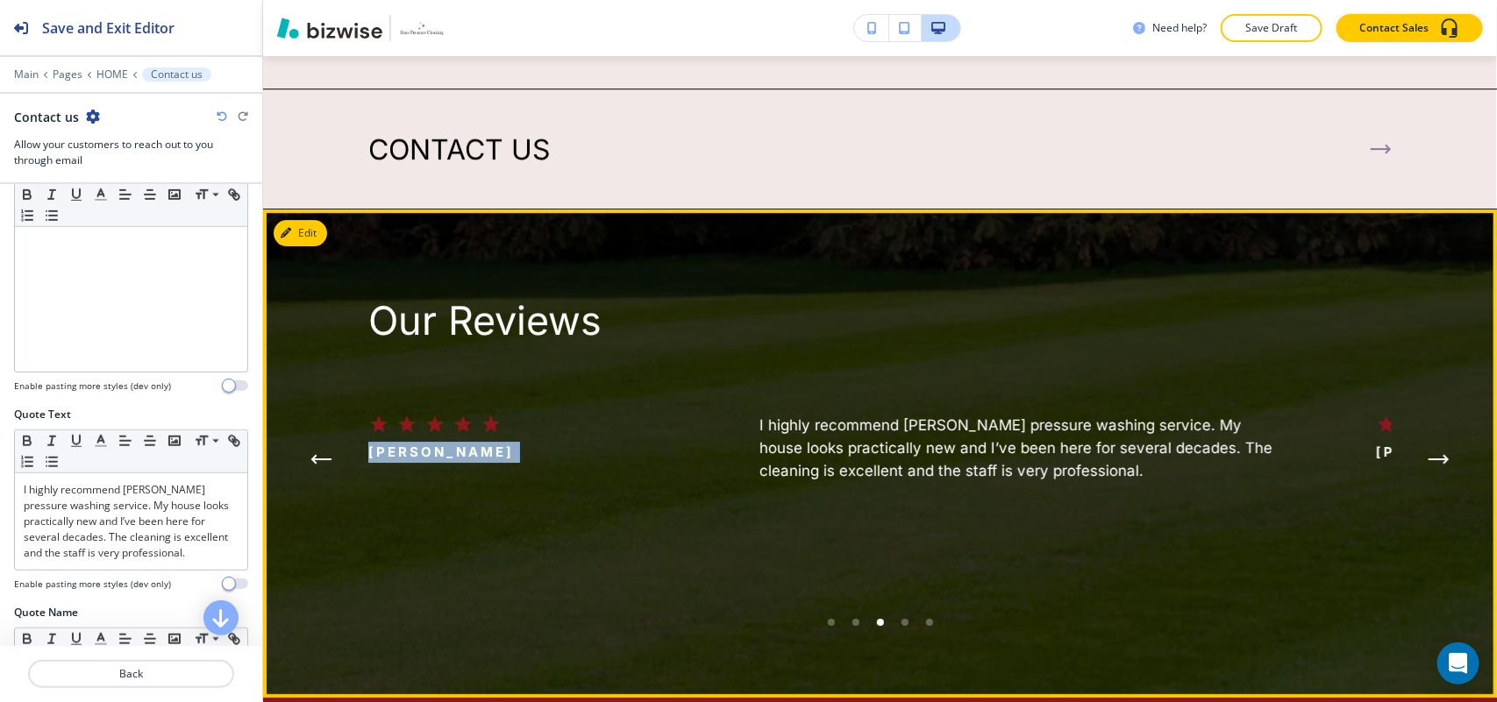
click at [447, 442] on p "[PERSON_NAME]" at bounding box center [441, 452] width 146 height 21
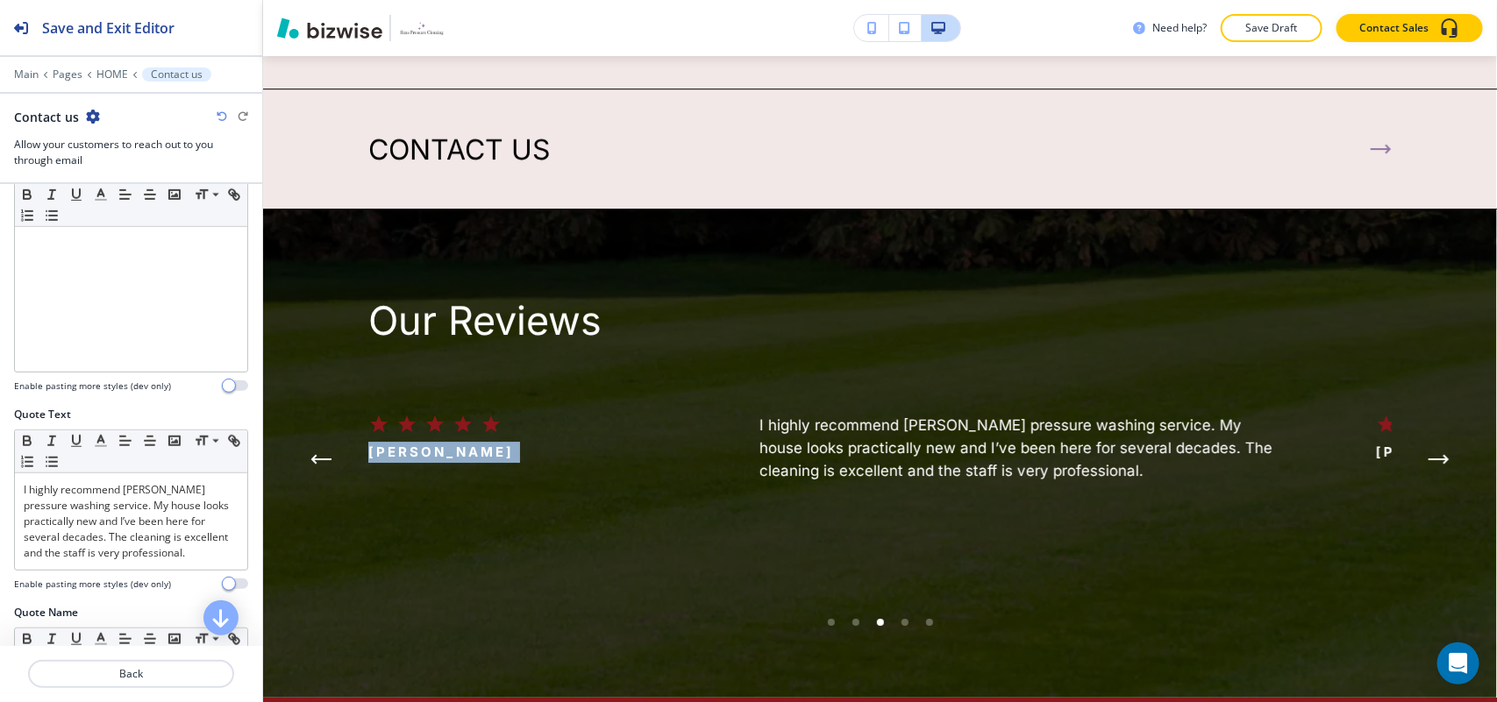
copy p "[PERSON_NAME]"
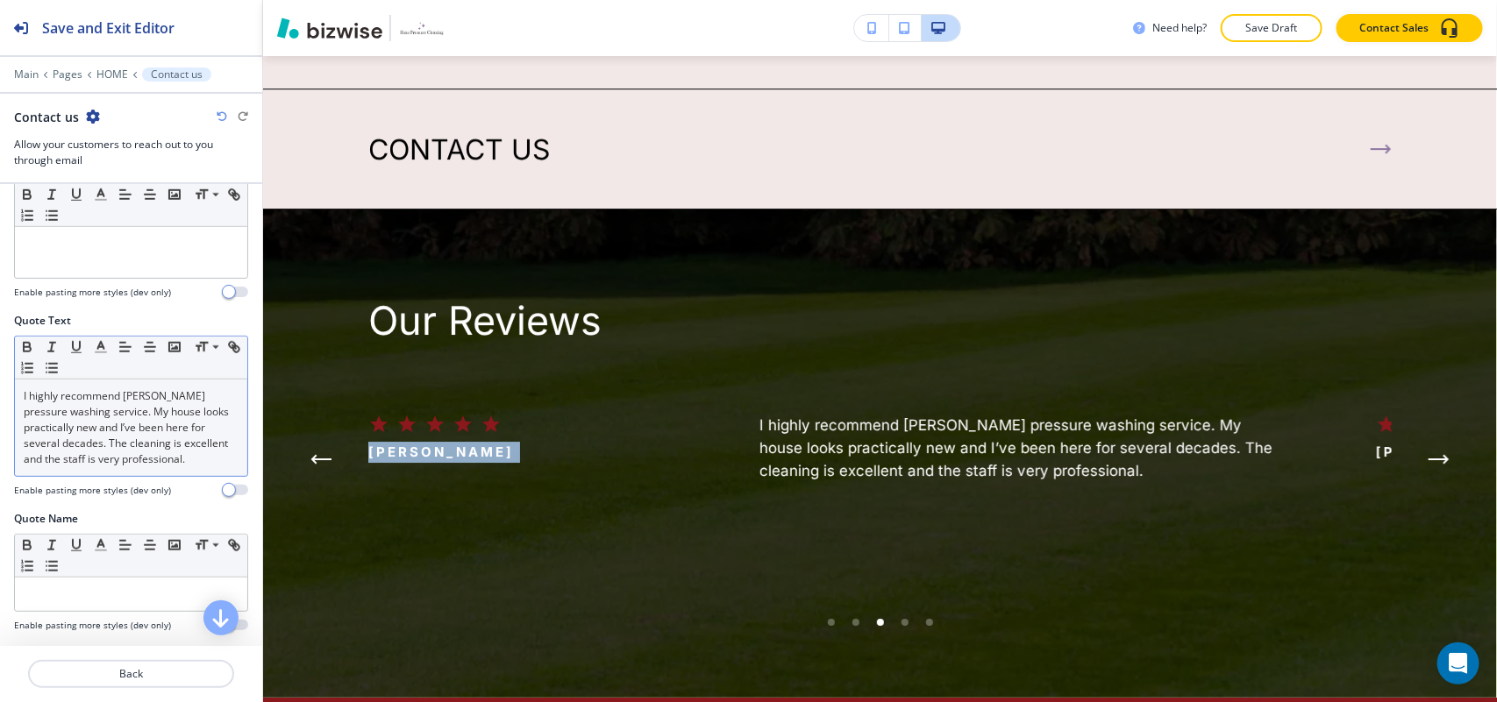
scroll to position [866, 0]
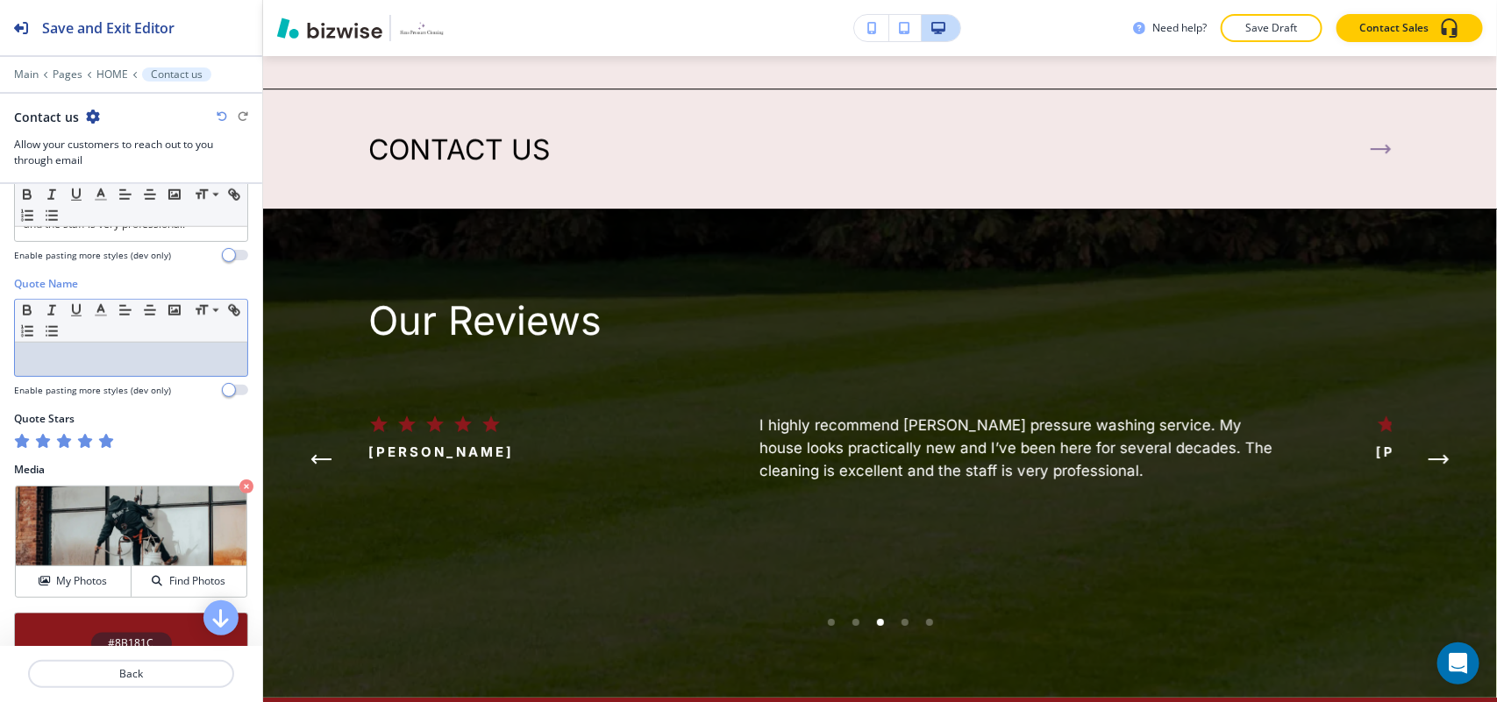
drag, startPoint x: 102, startPoint y: 357, endPoint x: 60, endPoint y: 375, distance: 45.9
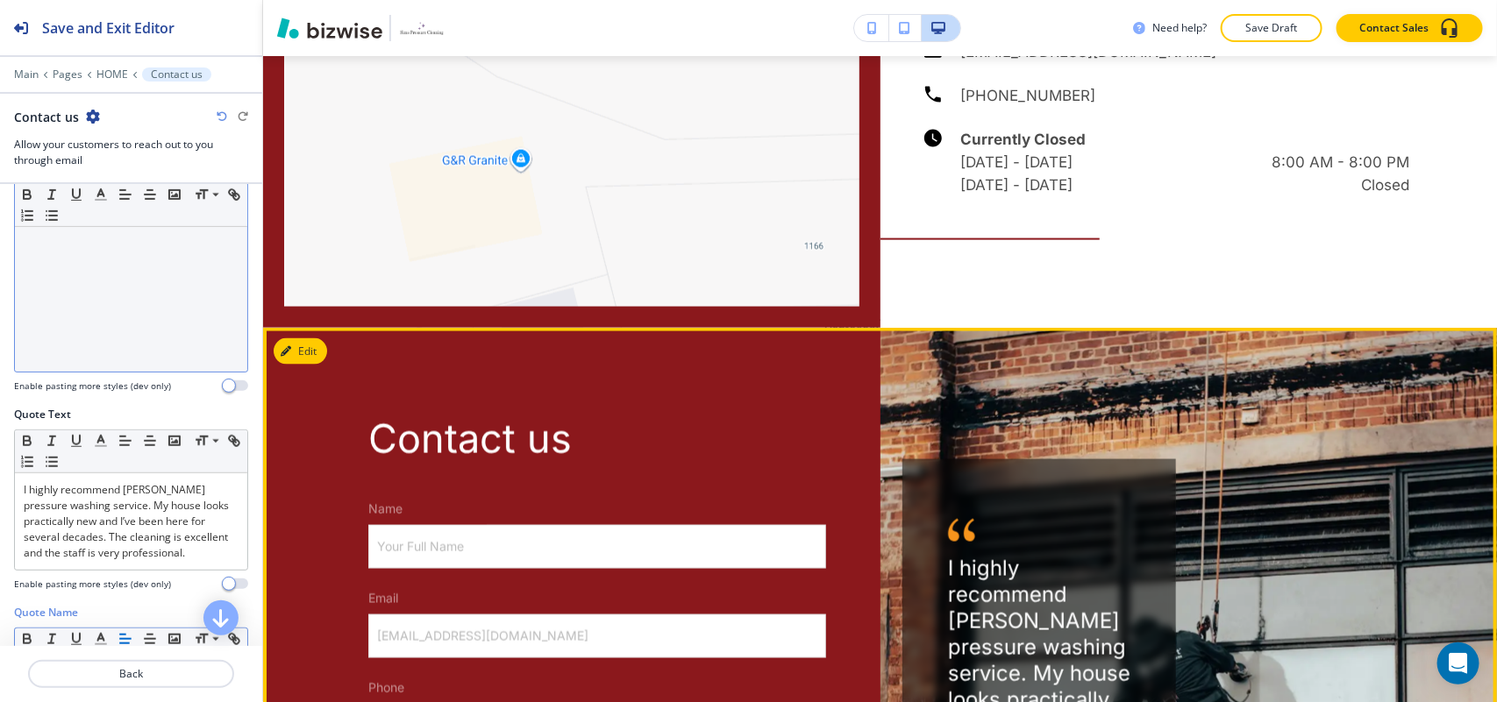
scroll to position [7058, 0]
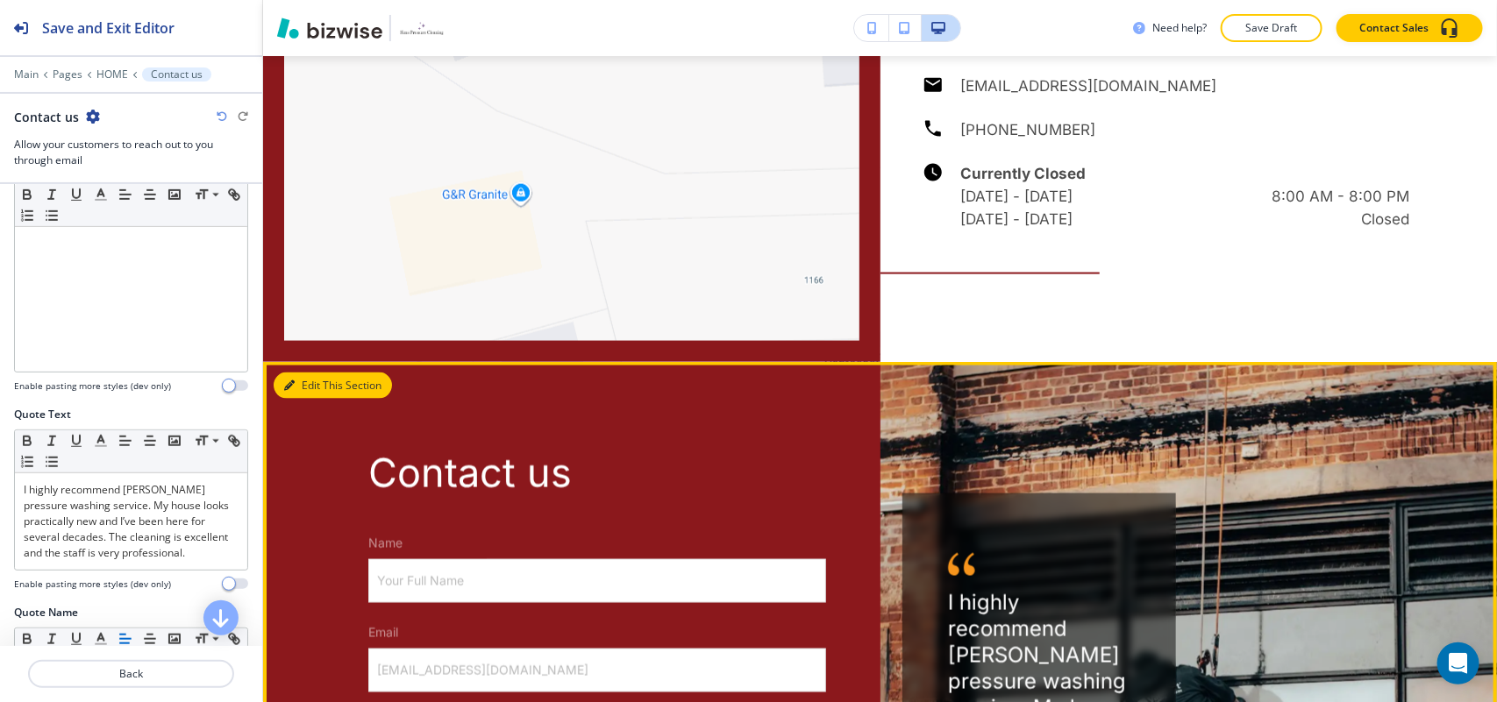
click at [313, 373] on button "Edit This Section" at bounding box center [333, 386] width 118 height 26
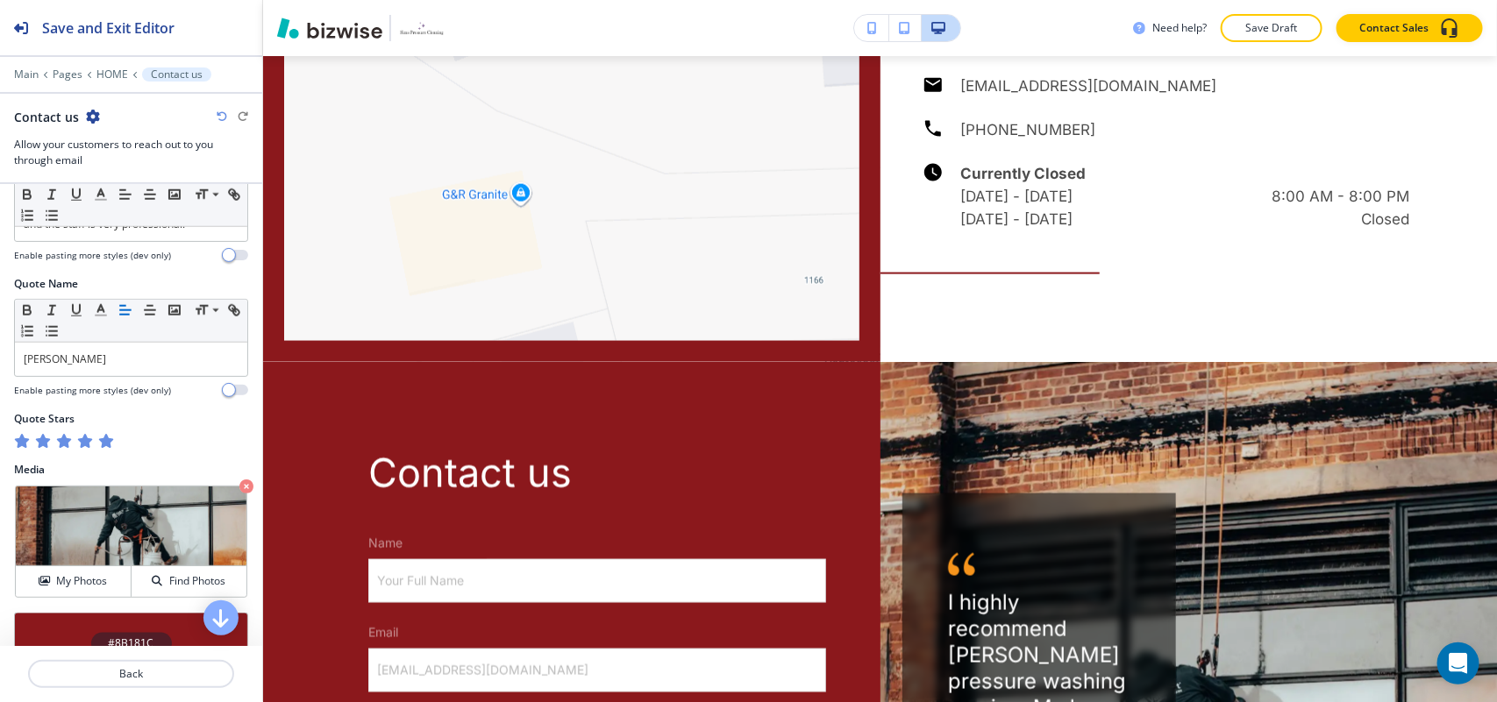
scroll to position [976, 0]
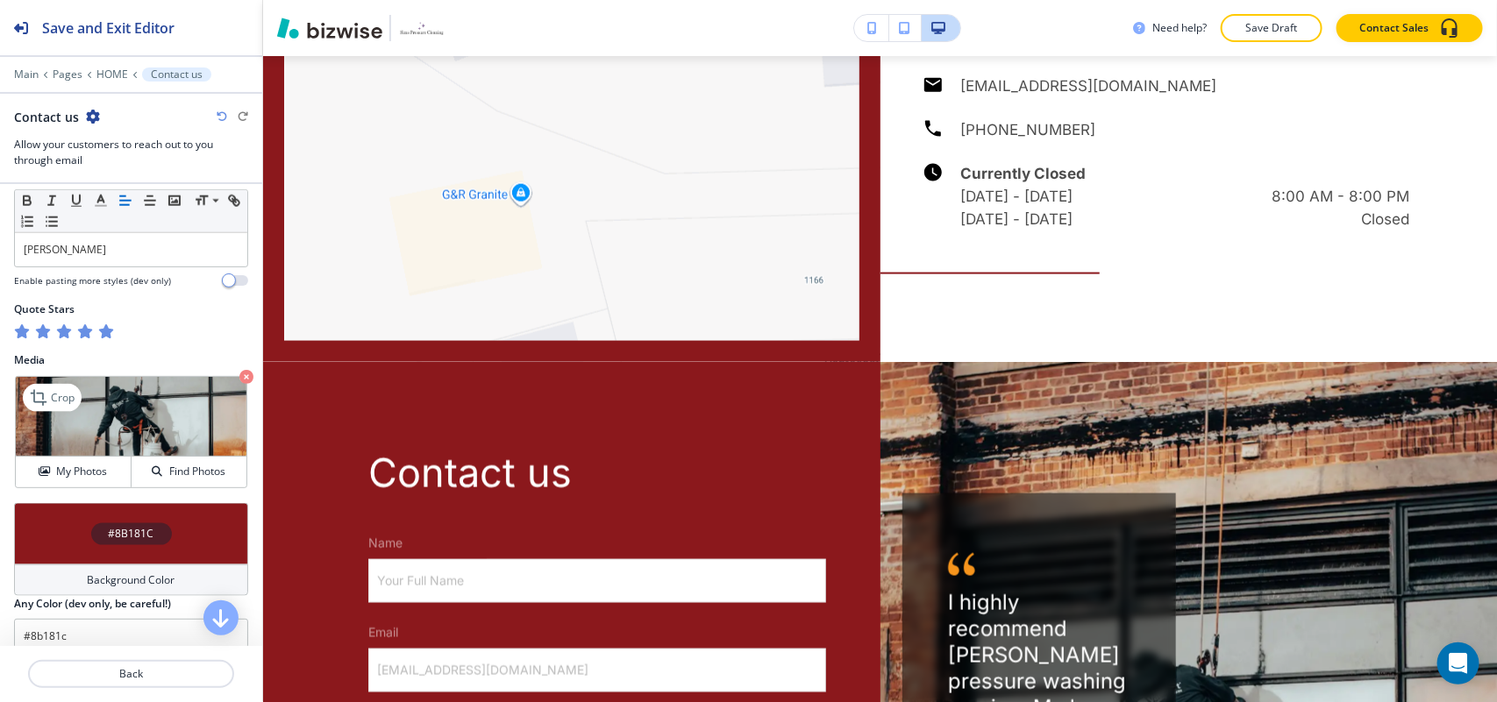
click at [239, 384] on icon "button" at bounding box center [246, 377] width 14 height 14
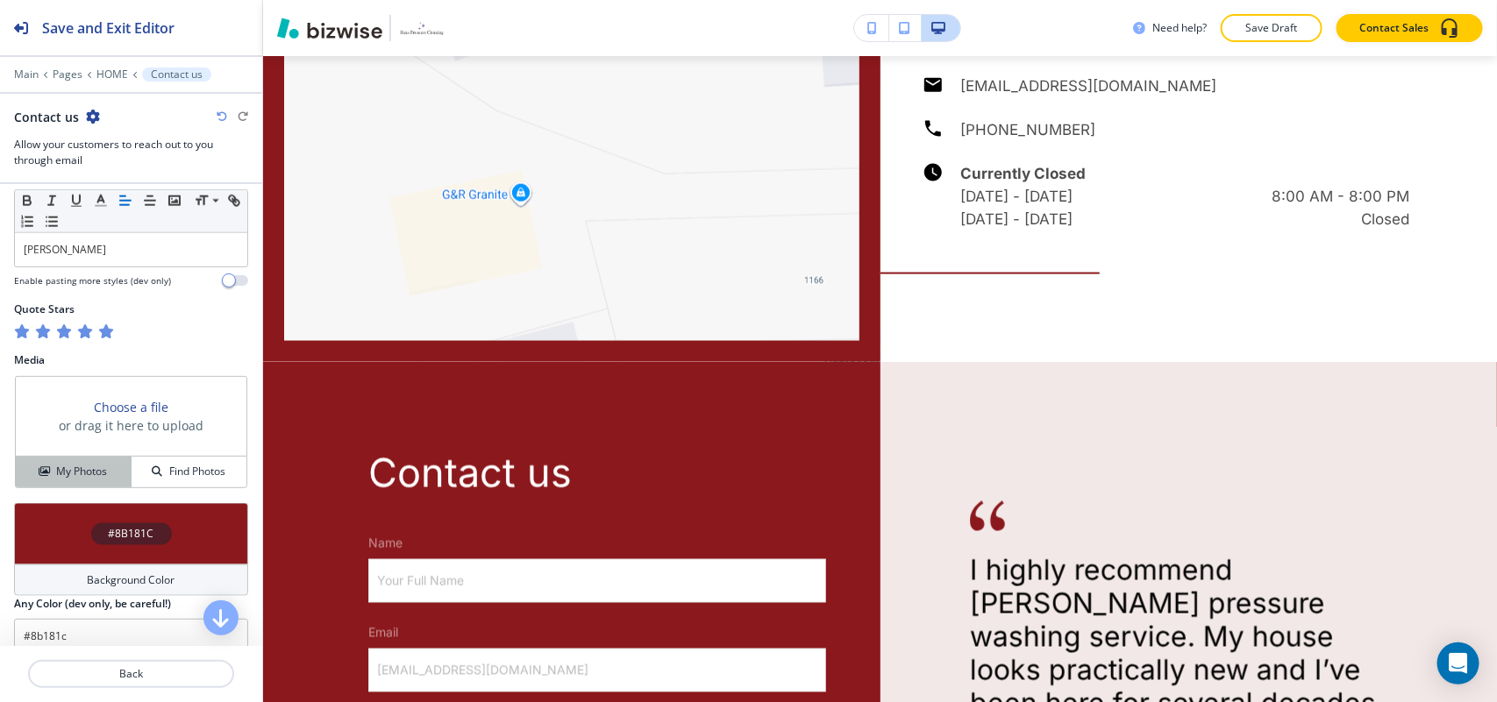
click at [61, 487] on button "My Photos" at bounding box center [74, 472] width 116 height 31
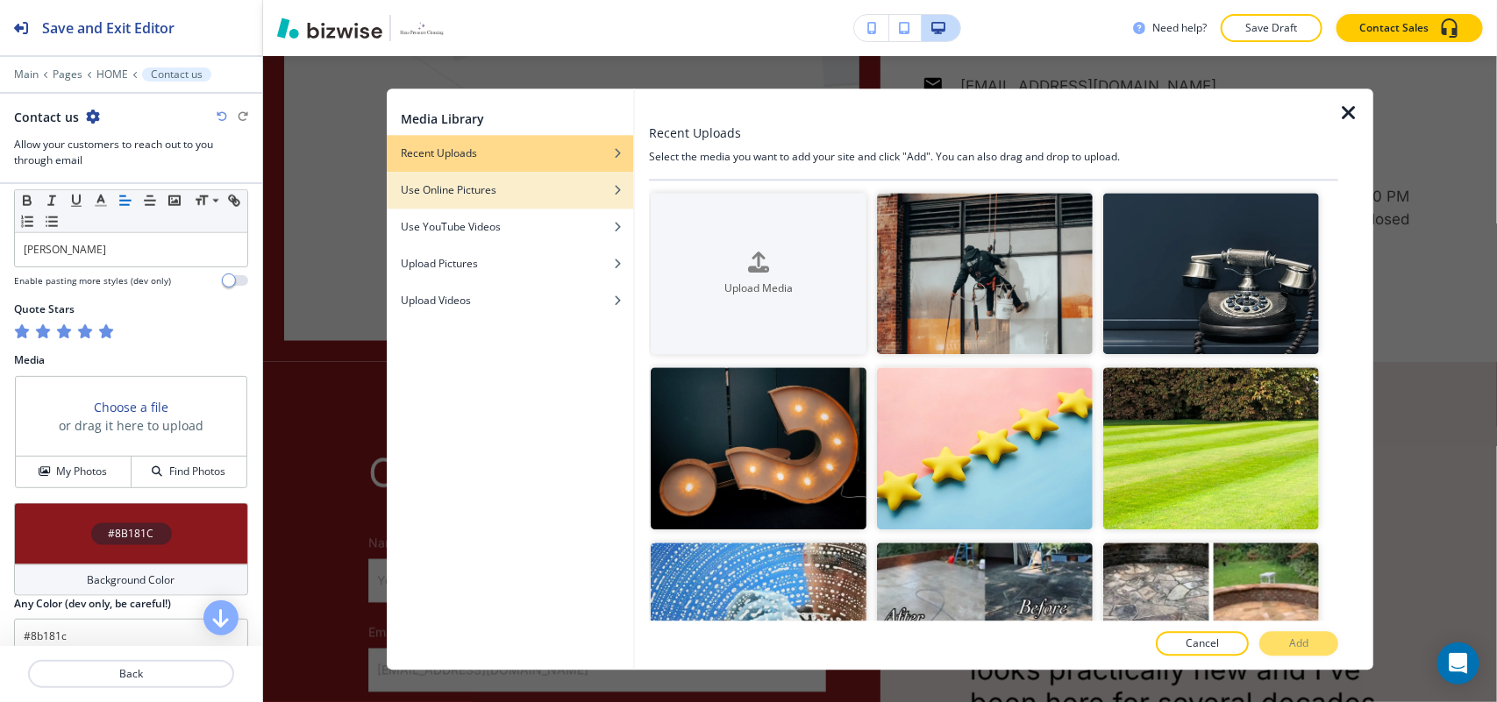
click at [519, 193] on div "Use Online Pictures" at bounding box center [510, 190] width 246 height 16
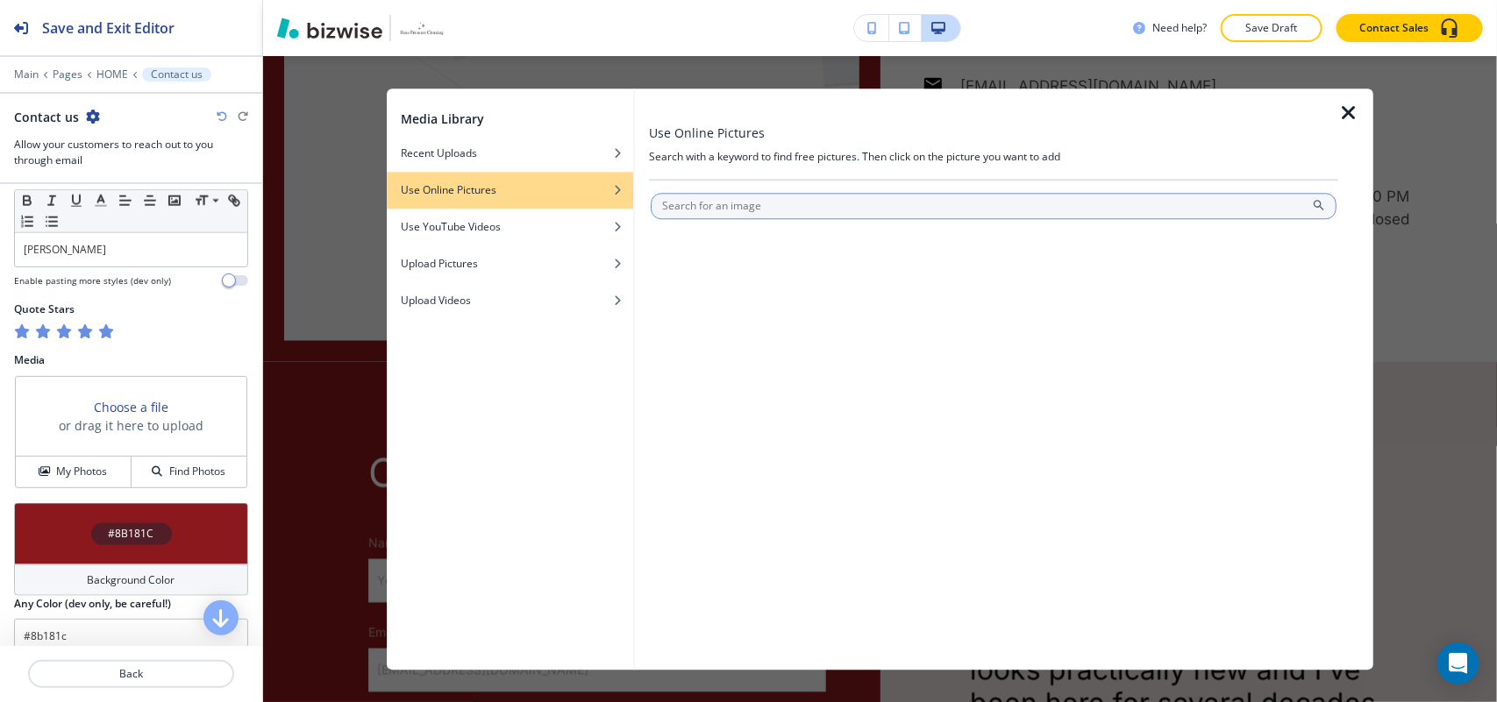
click at [760, 204] on input "text" at bounding box center [994, 206] width 686 height 26
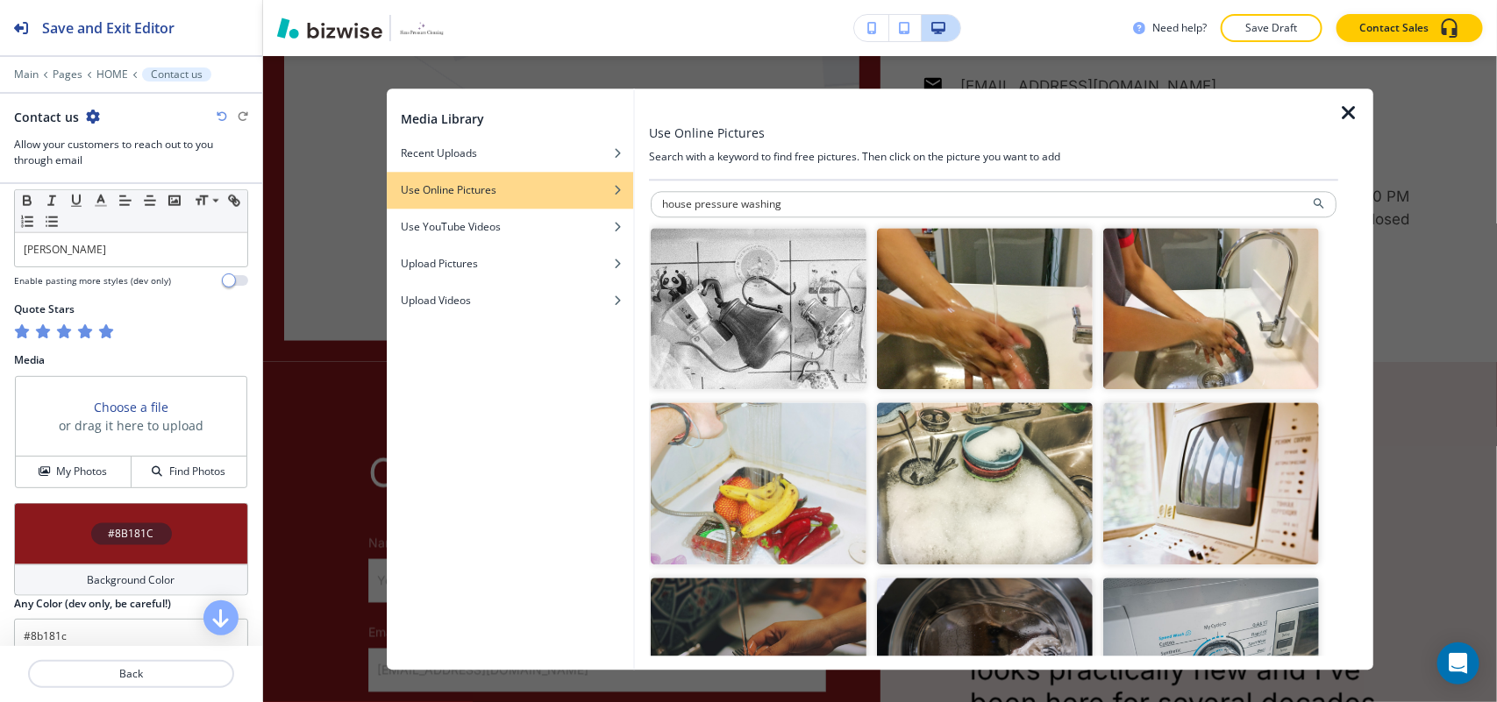
scroll to position [0, 0]
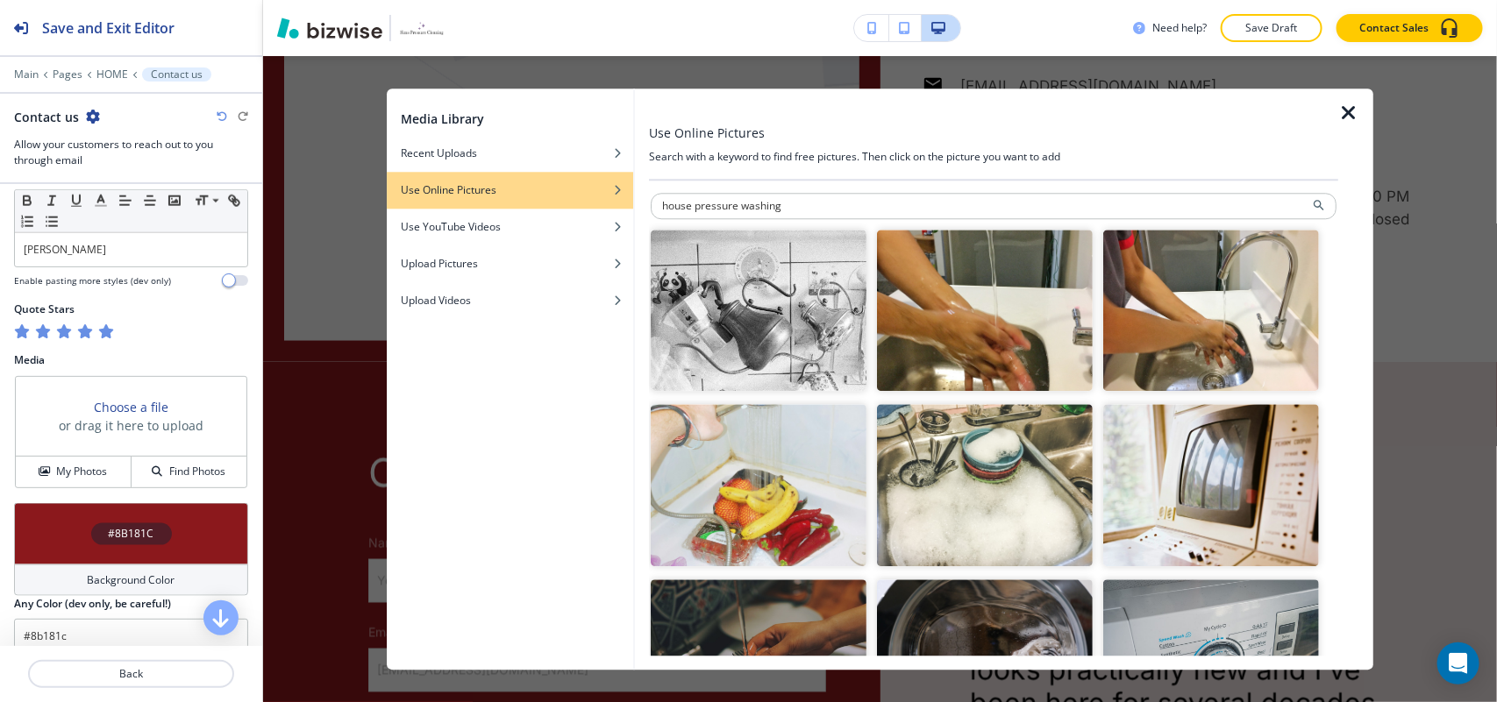
drag, startPoint x: 821, startPoint y: 197, endPoint x: 406, endPoint y: 202, distance: 414.7
click at [412, 203] on div "Media Library Recent Uploads Use Online Pictures Use YouTube Videos Upload Pict…" at bounding box center [880, 379] width 987 height 581
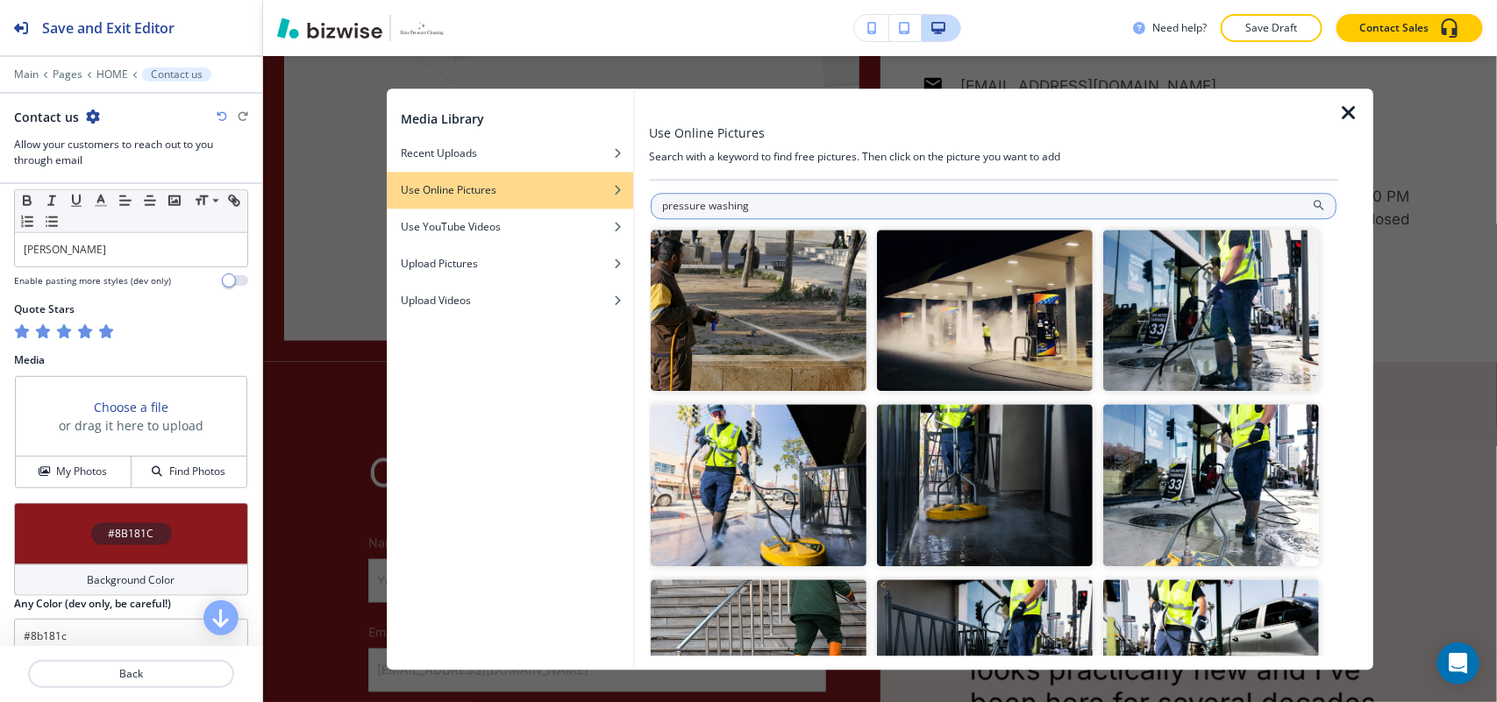
drag, startPoint x: 738, startPoint y: 212, endPoint x: 815, endPoint y: 210, distance: 77.2
click at [815, 210] on input "pressure washing" at bounding box center [994, 206] width 686 height 26
type input "pressure washer"
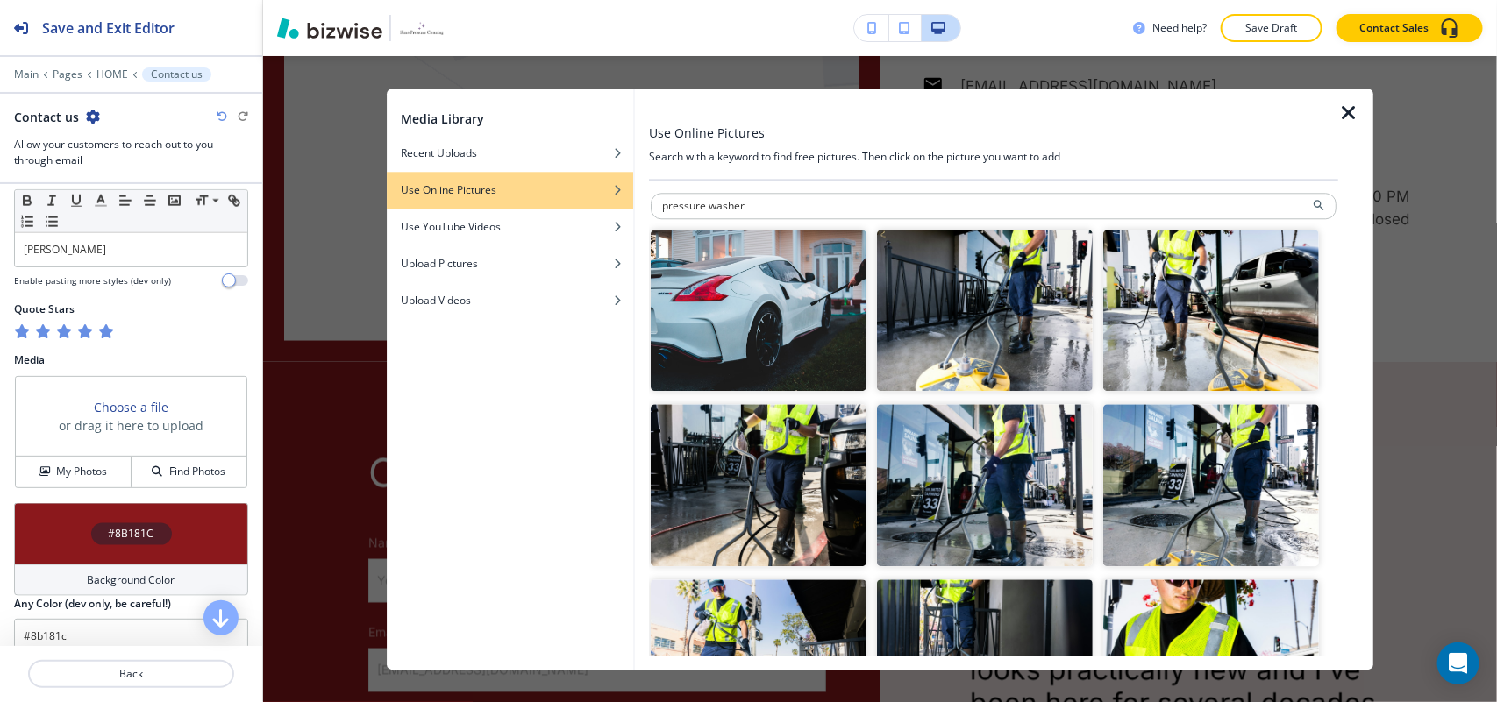
click at [1351, 103] on icon "button" at bounding box center [1348, 113] width 21 height 21
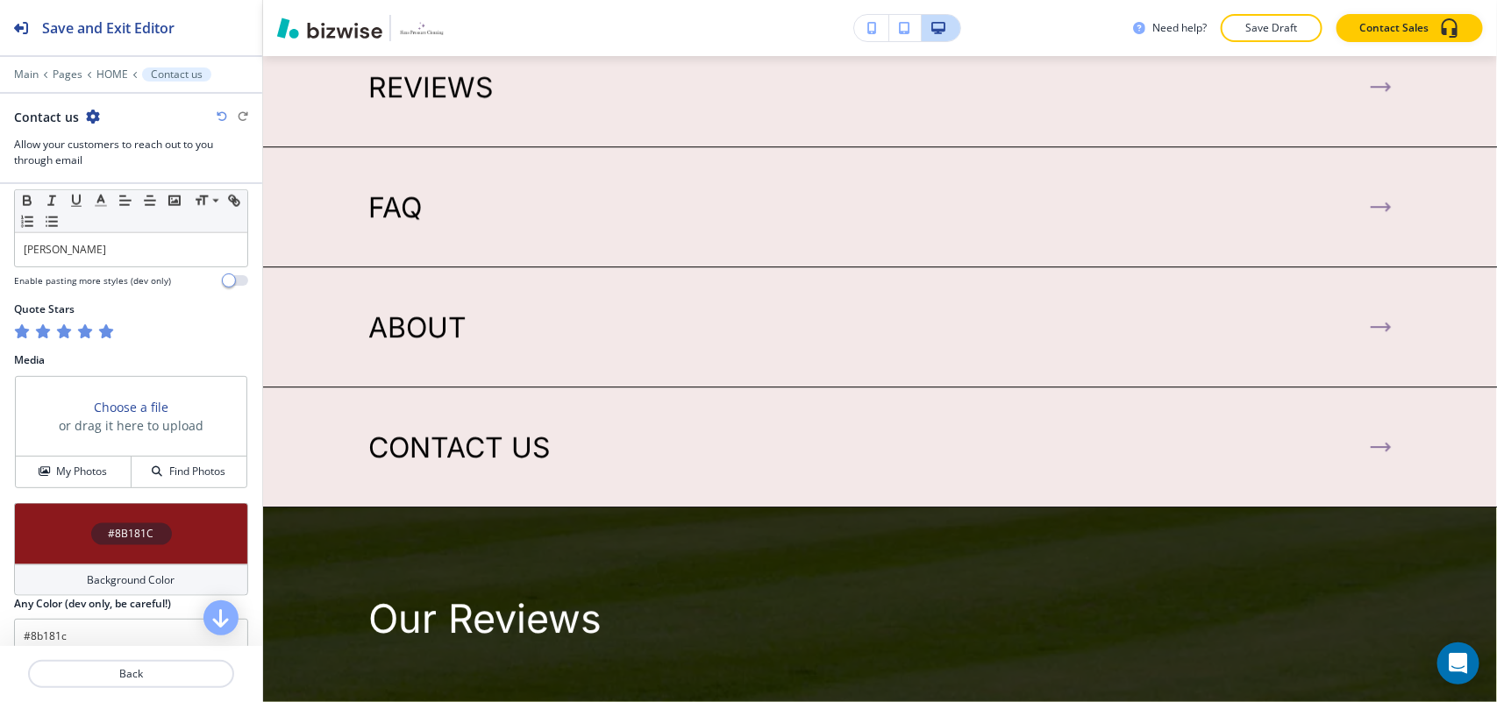
scroll to position [5459, 0]
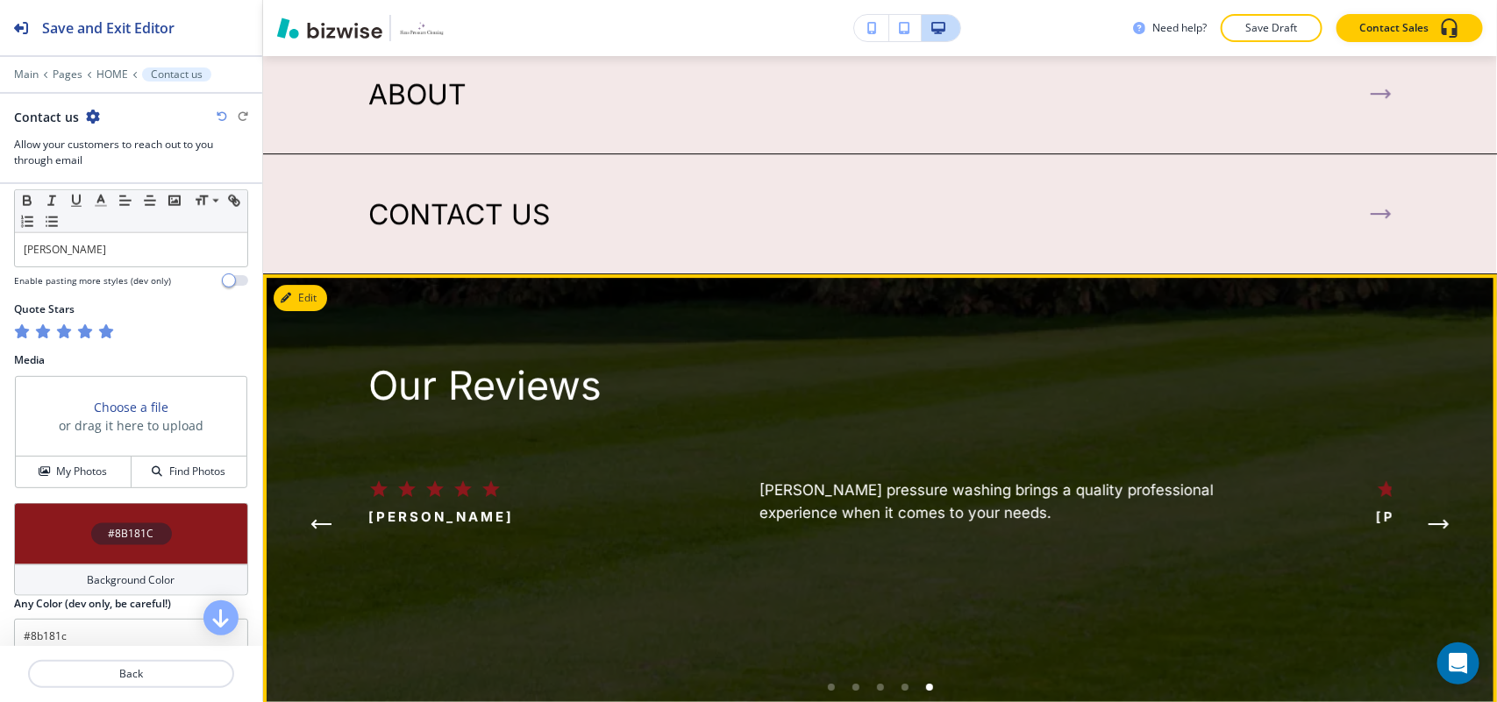
click at [1421, 507] on button "Next Testimonial" at bounding box center [1438, 524] width 35 height 35
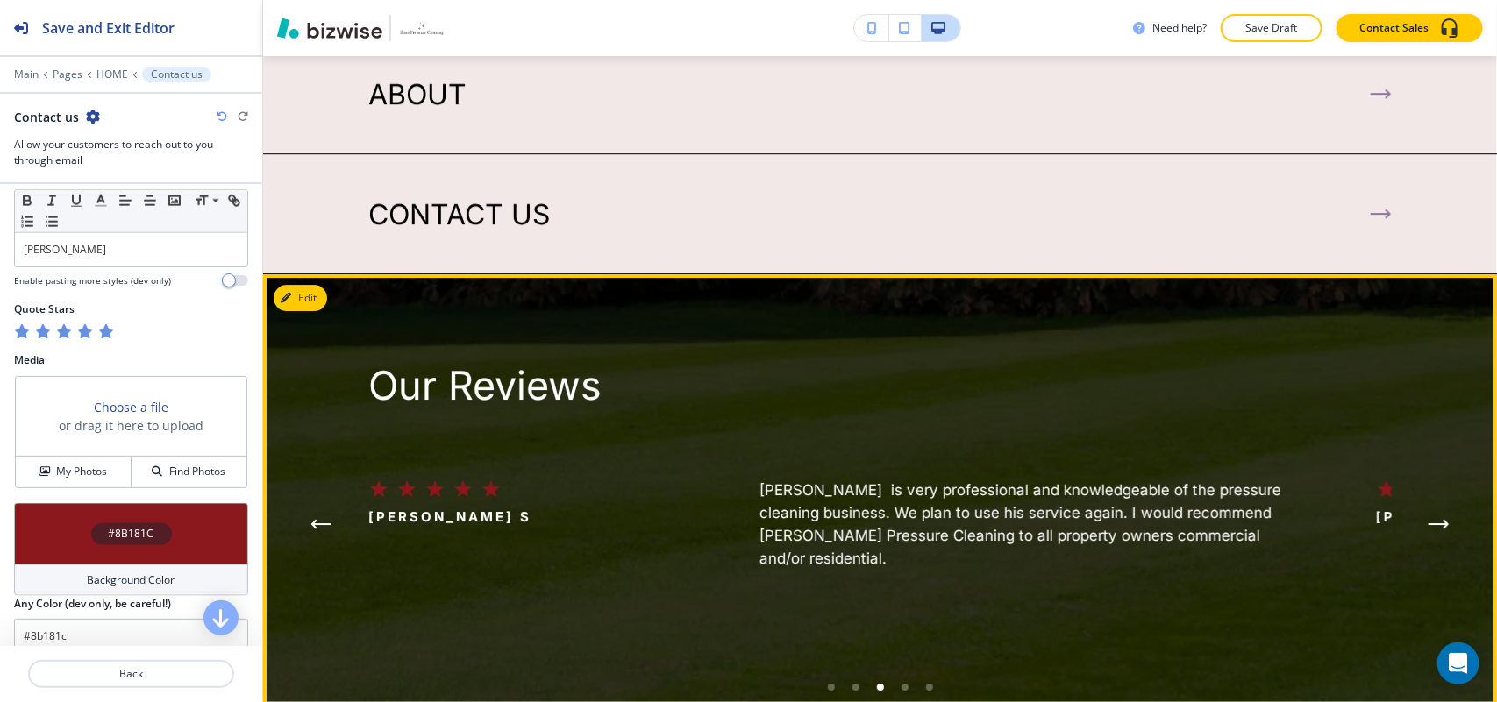
click at [320, 519] on icon "Previous Testimonial" at bounding box center [320, 524] width 21 height 11
click at [949, 479] on h6 "[PERSON_NAME] did a great job on the house, porch, deck, walkway and driveway. …" at bounding box center [1020, 524] width 523 height 91
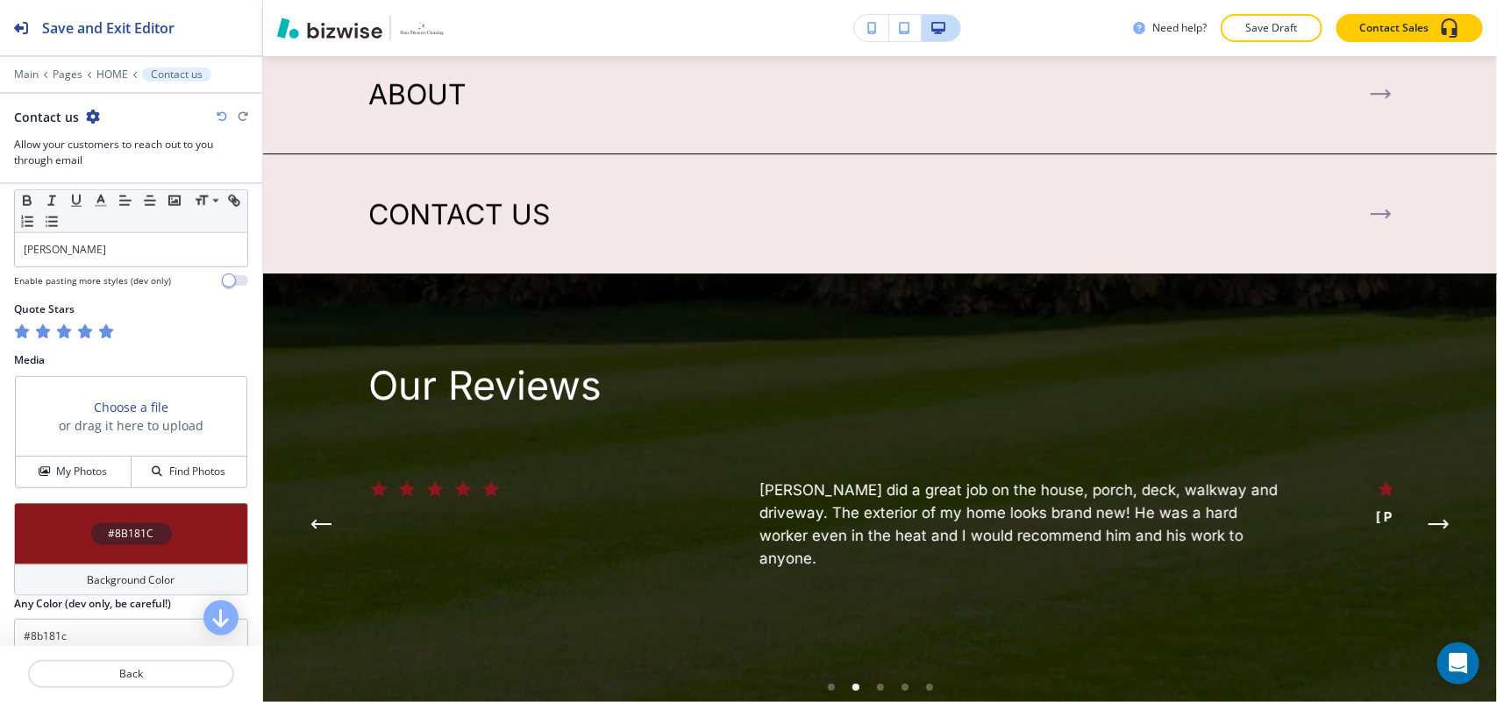
click at [320, 519] on icon "Previous Testimonial" at bounding box center [320, 524] width 21 height 11
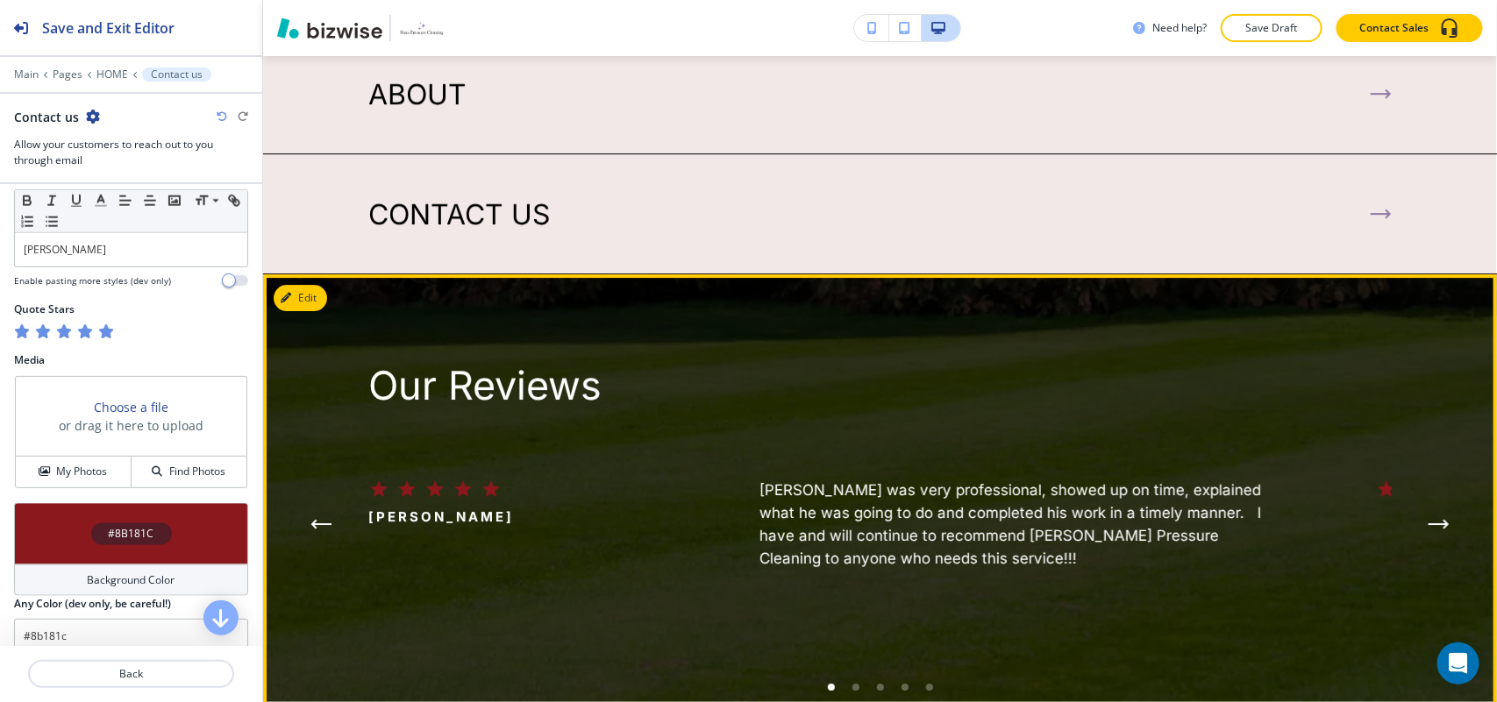
click at [910, 479] on h6 "[PERSON_NAME] was very professional, showed up on time, explained what he was g…" at bounding box center [1020, 524] width 523 height 91
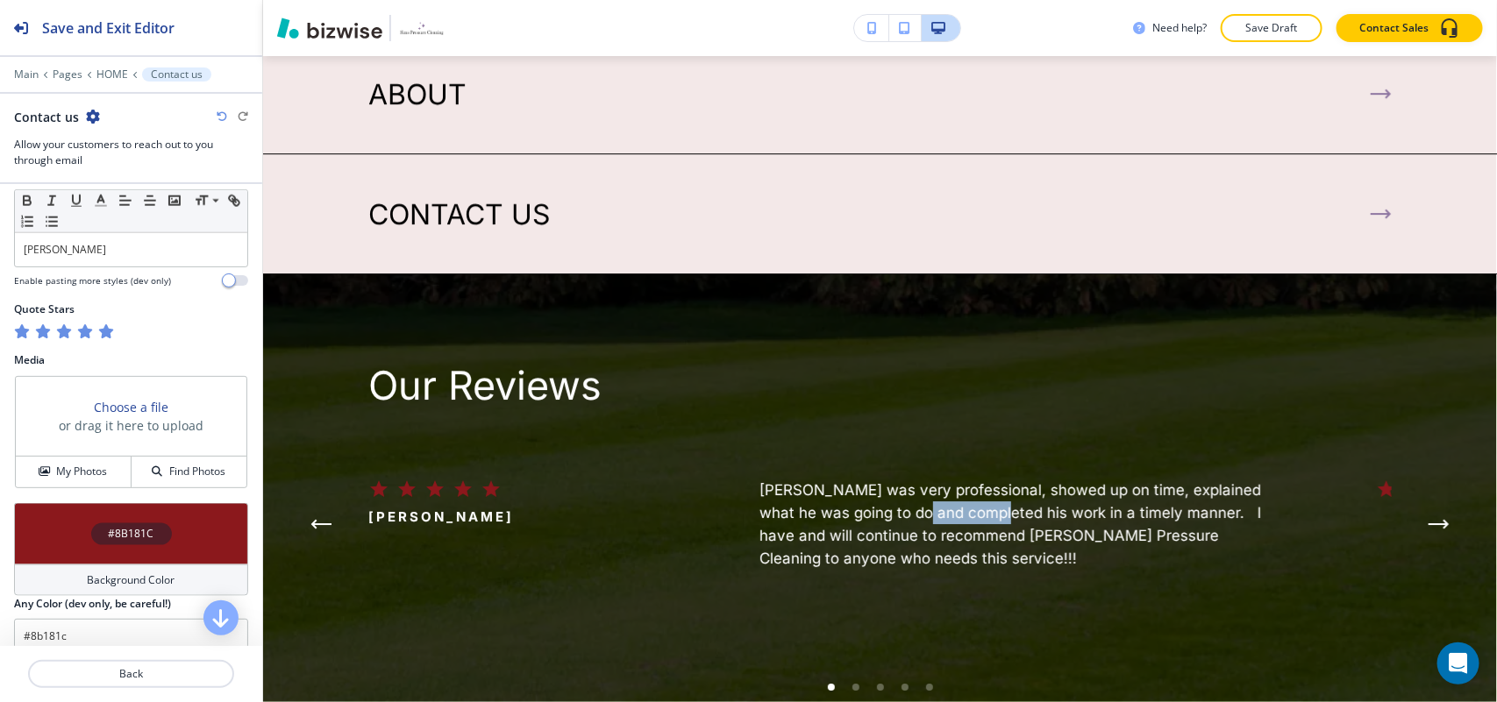
click at [910, 479] on h6 "[PERSON_NAME] was very professional, showed up on time, explained what he was g…" at bounding box center [1020, 524] width 523 height 91
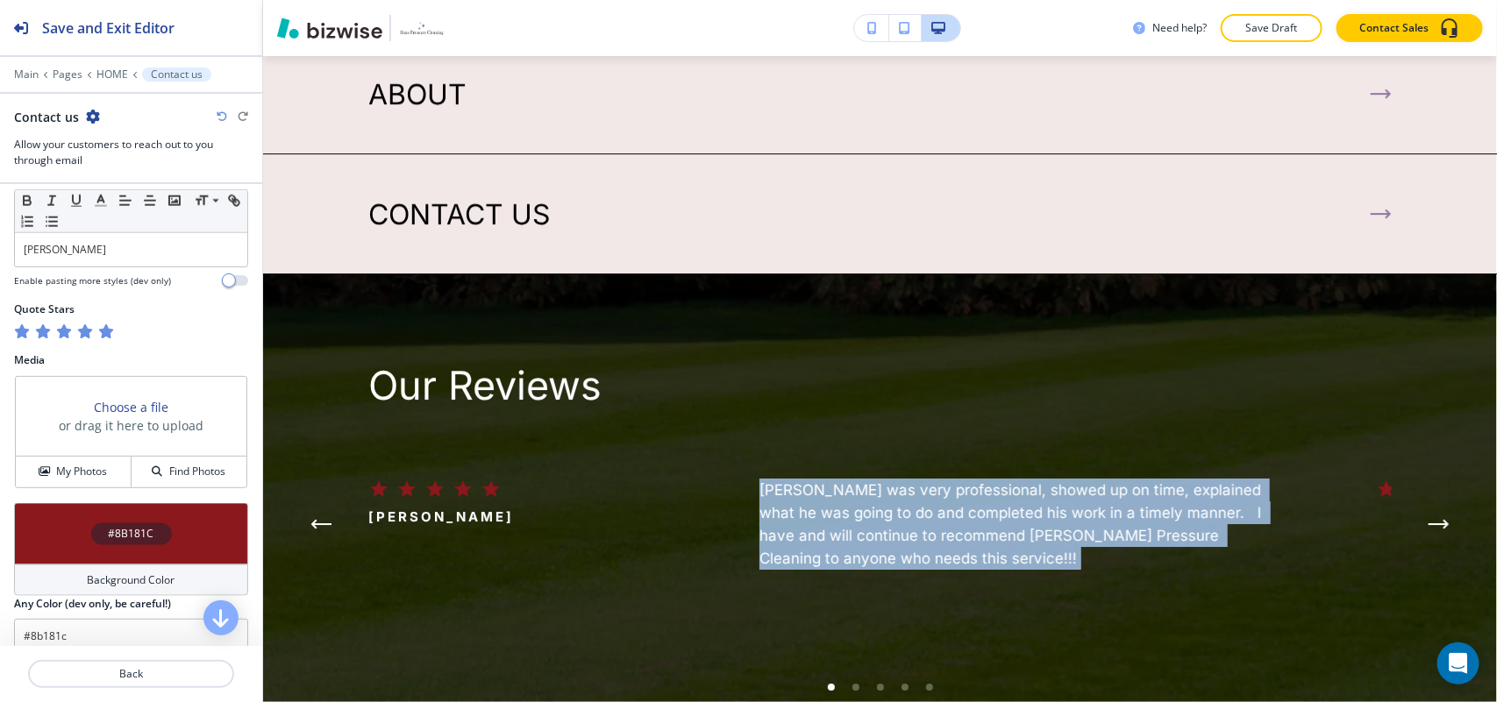
click at [910, 479] on h6 "[PERSON_NAME] was very professional, showed up on time, explained what he was g…" at bounding box center [1020, 524] width 523 height 91
copy div "[PERSON_NAME] was very professional, showed up on time, explained what he was g…"
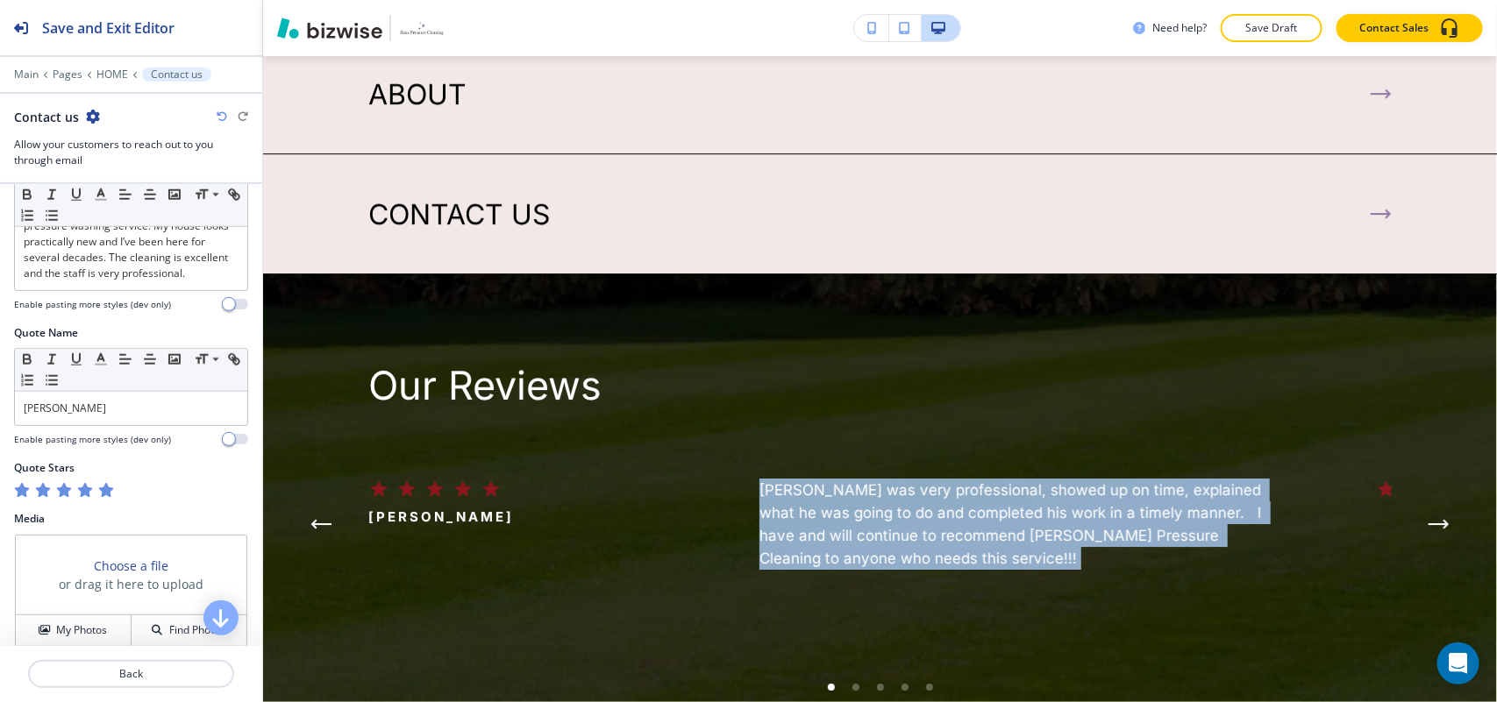
scroll to position [647, 0]
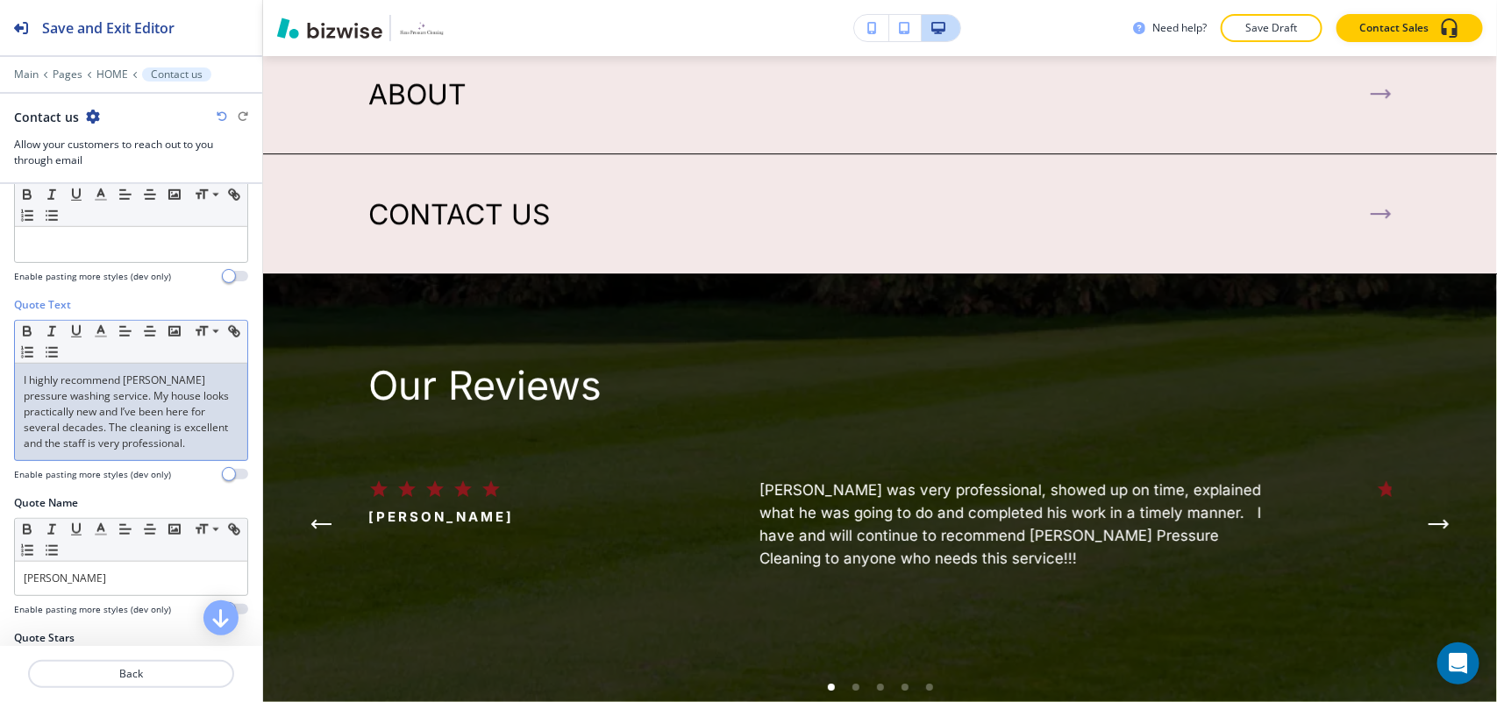
click at [49, 419] on p "I highly recommend [PERSON_NAME] pressure washing service. My house looks pract…" at bounding box center [131, 412] width 215 height 79
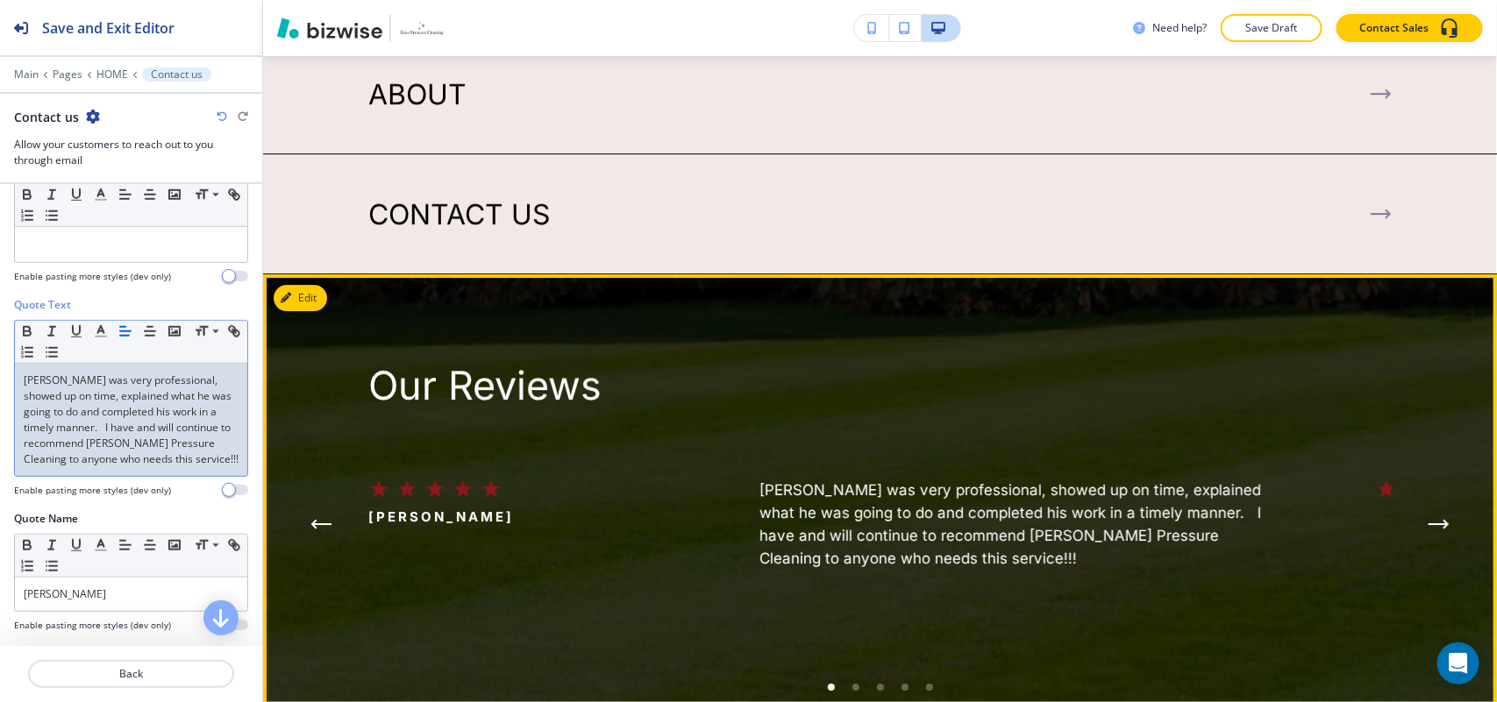
click at [456, 507] on p "[PERSON_NAME]" at bounding box center [441, 517] width 146 height 21
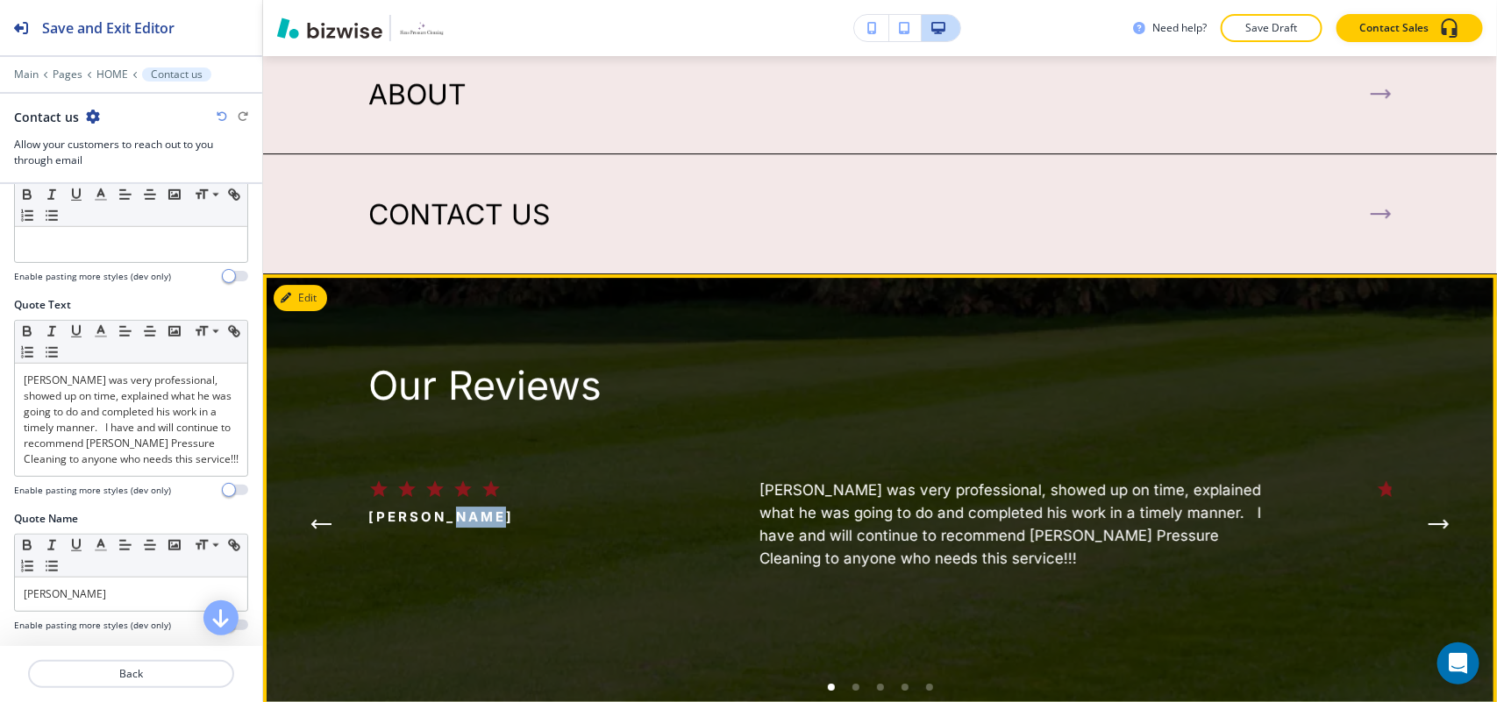
click at [456, 507] on p "[PERSON_NAME]" at bounding box center [441, 517] width 146 height 21
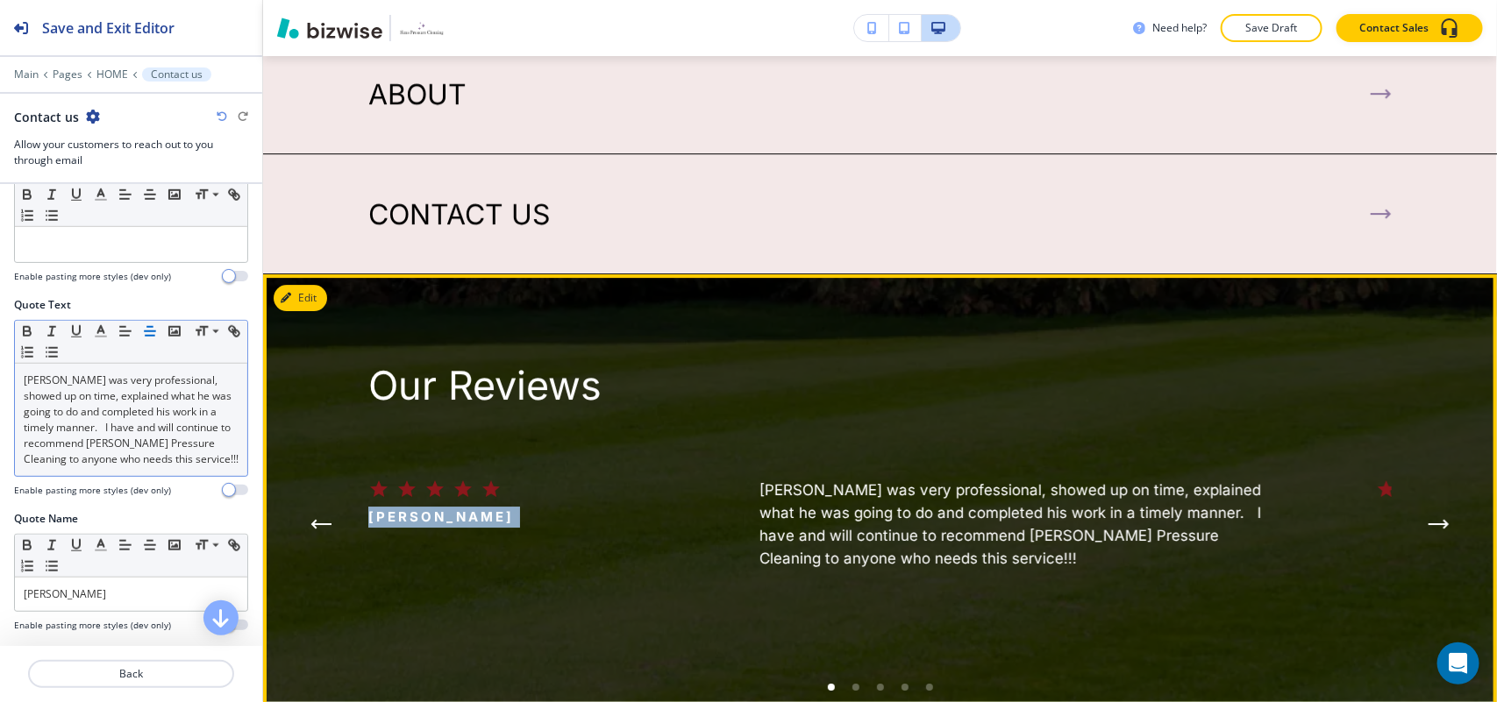
copy p "[PERSON_NAME]"
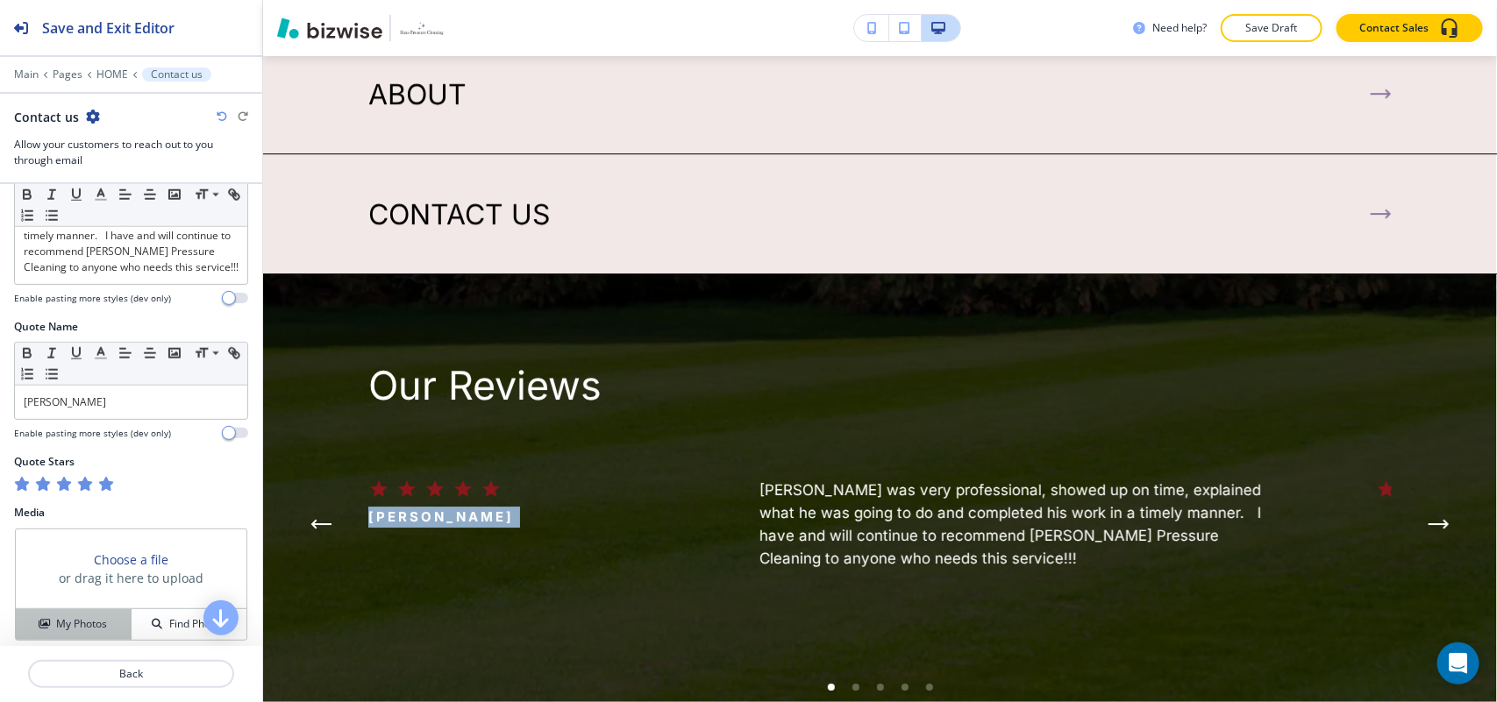
scroll to position [976, 0]
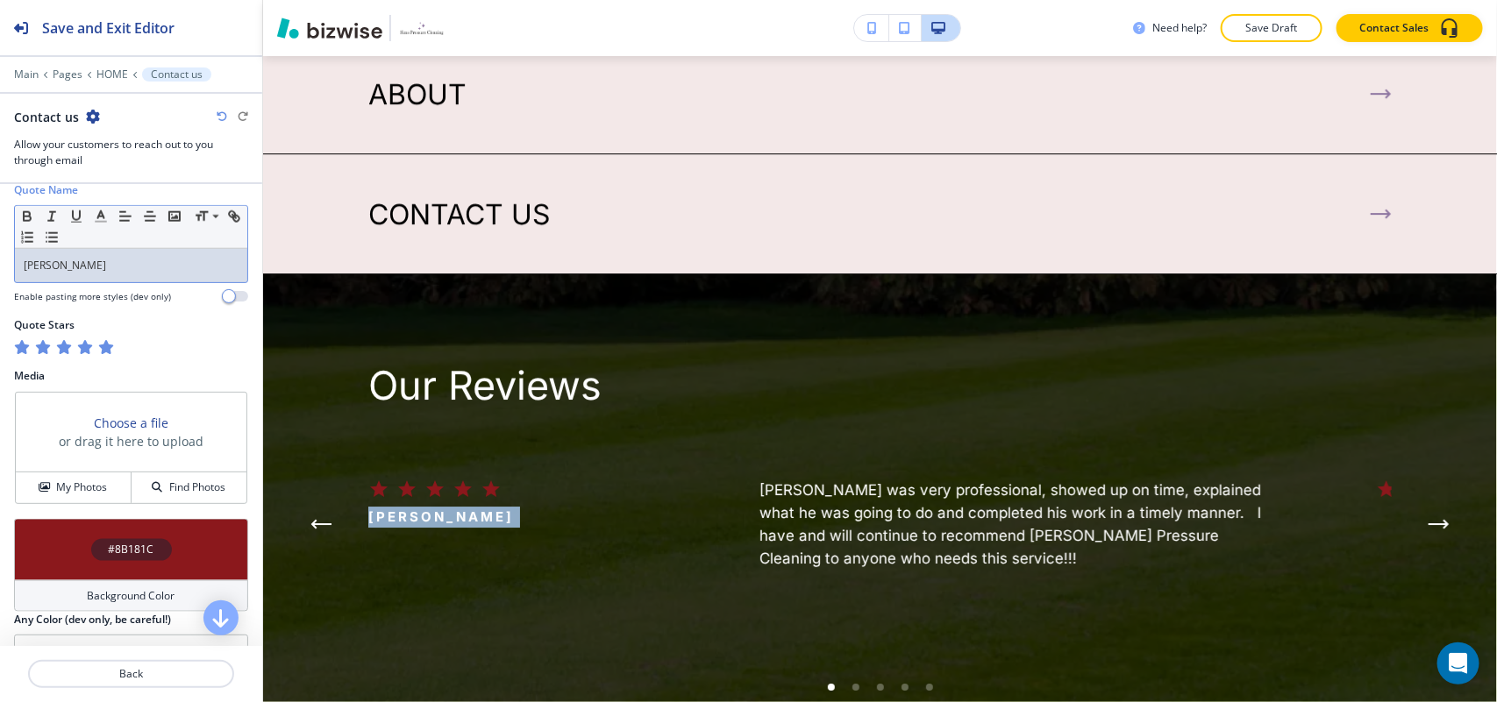
drag, startPoint x: 141, startPoint y: 279, endPoint x: 0, endPoint y: 265, distance: 141.8
click at [0, 265] on div "Quote Name Small Normal Large Huge Victoria Thompson Enable pasting more styles…" at bounding box center [131, 249] width 262 height 135
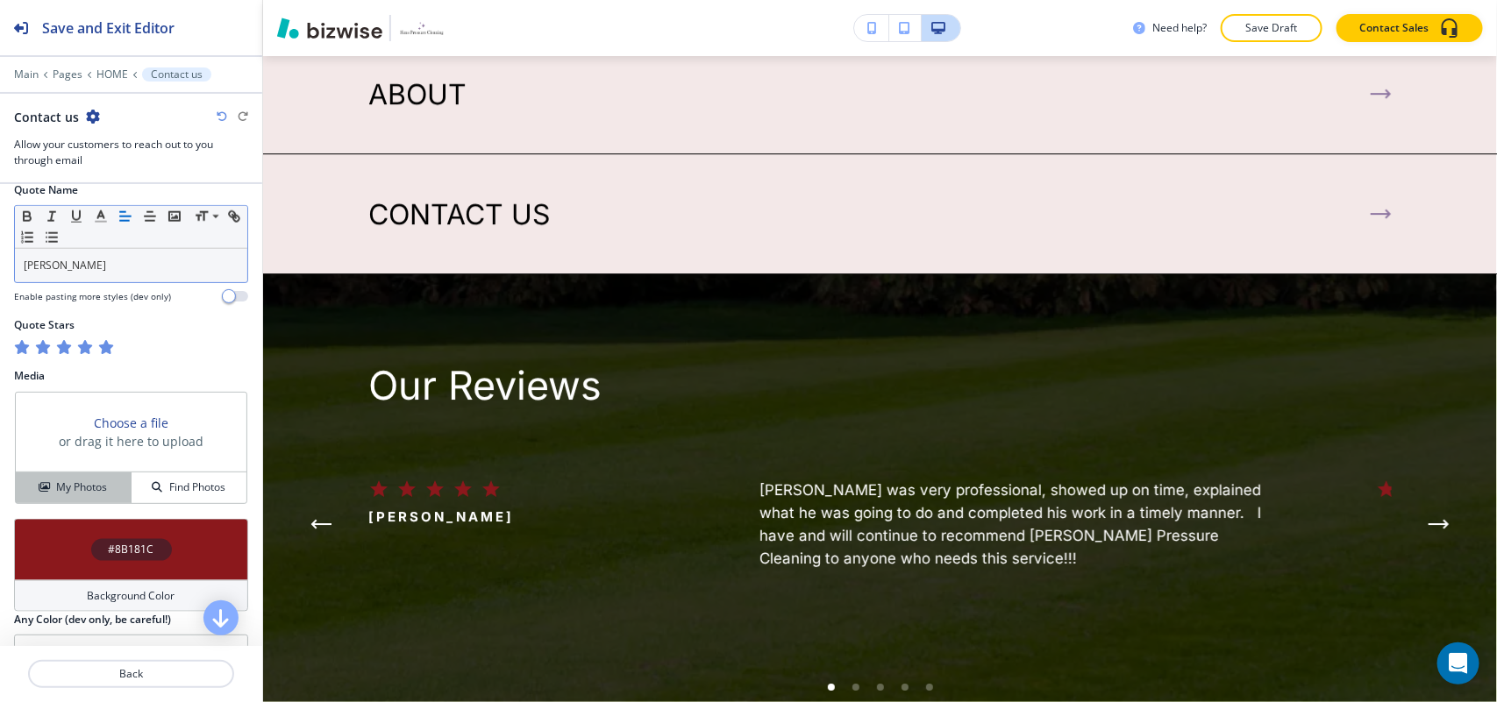
click at [63, 501] on button "My Photos" at bounding box center [74, 488] width 116 height 31
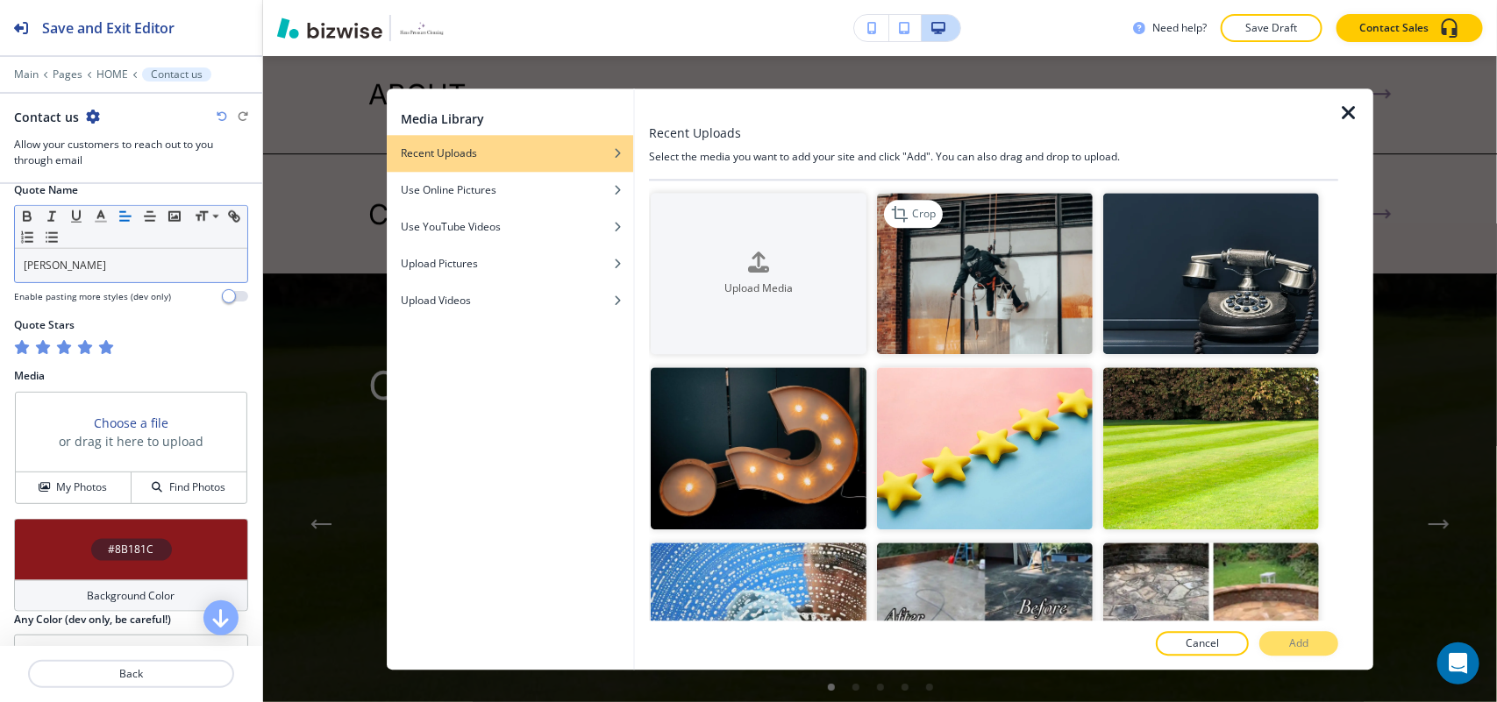
click at [1006, 246] on img "button" at bounding box center [985, 274] width 216 height 162
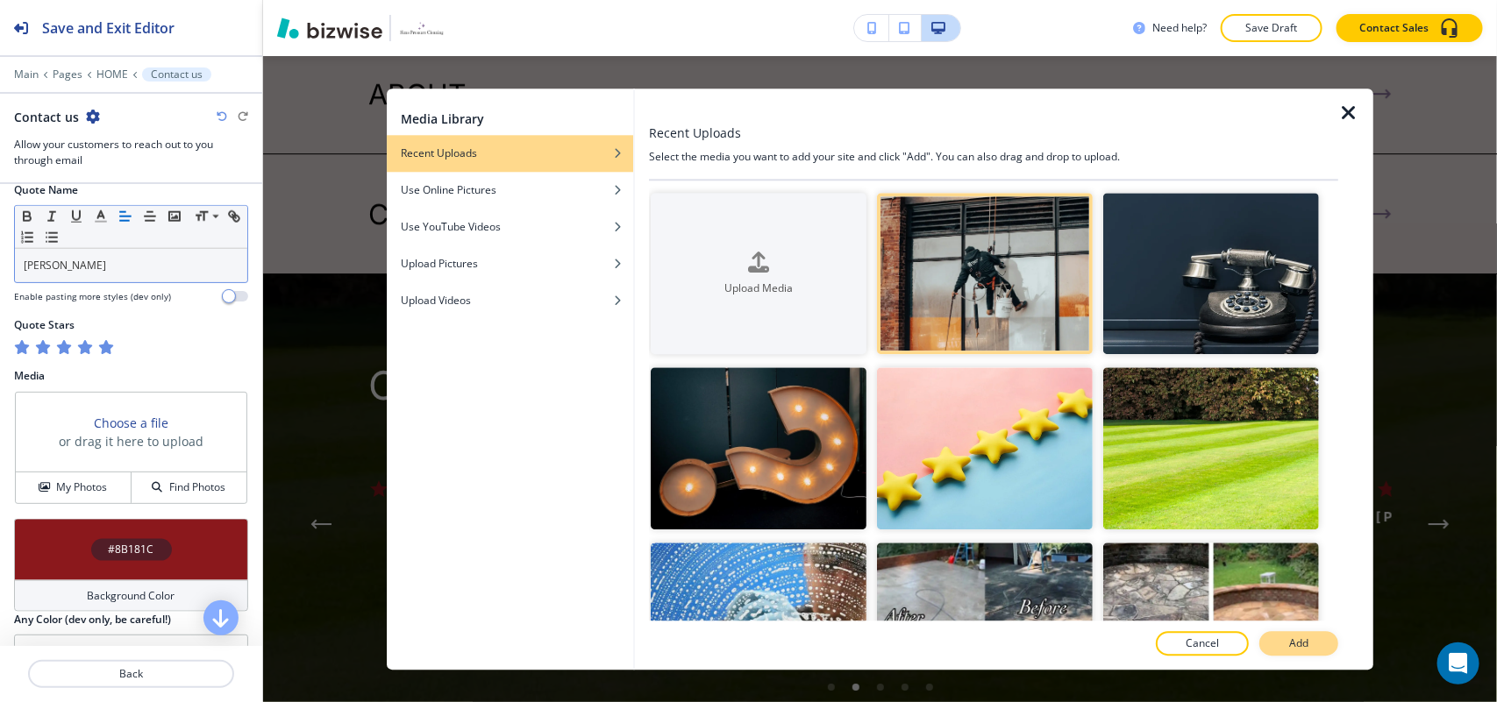
click at [1303, 637] on p "Add" at bounding box center [1298, 644] width 19 height 16
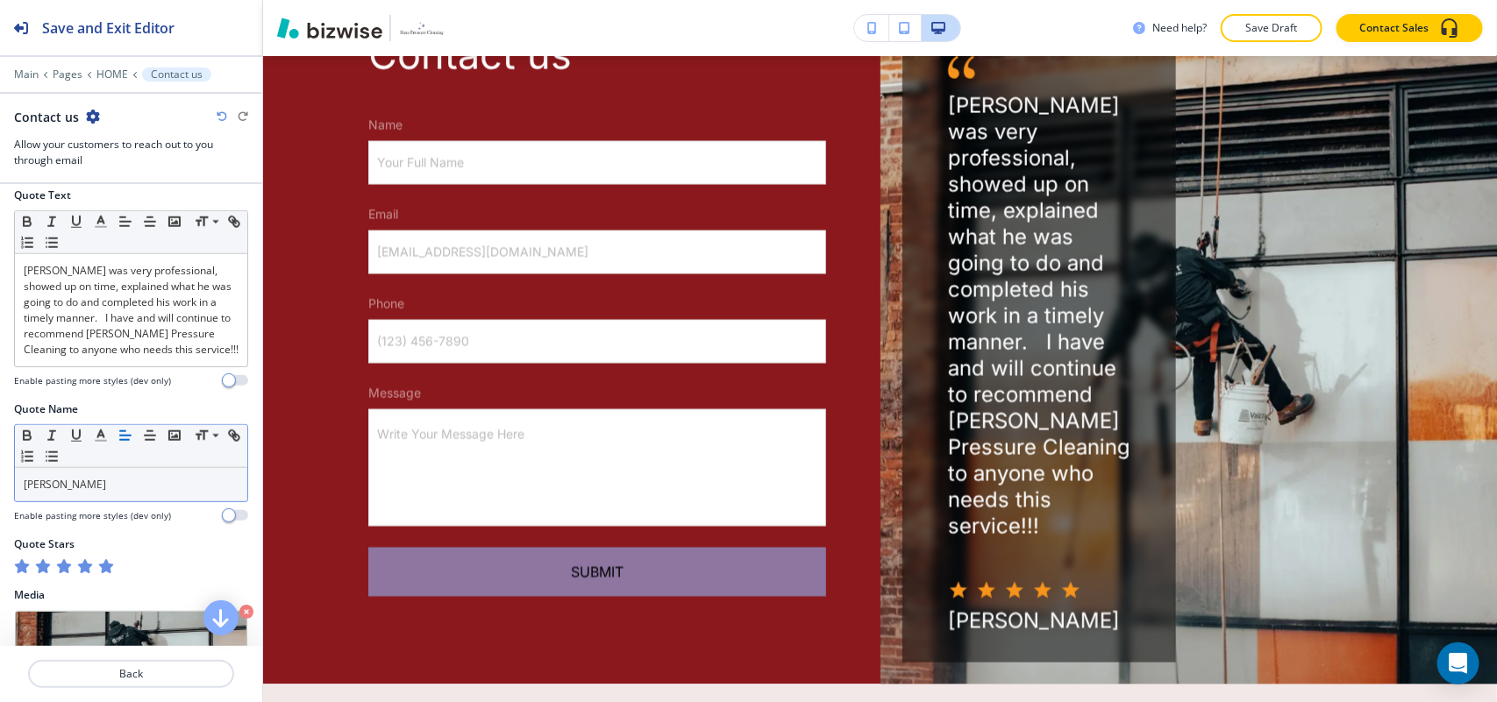
scroll to position [647, 0]
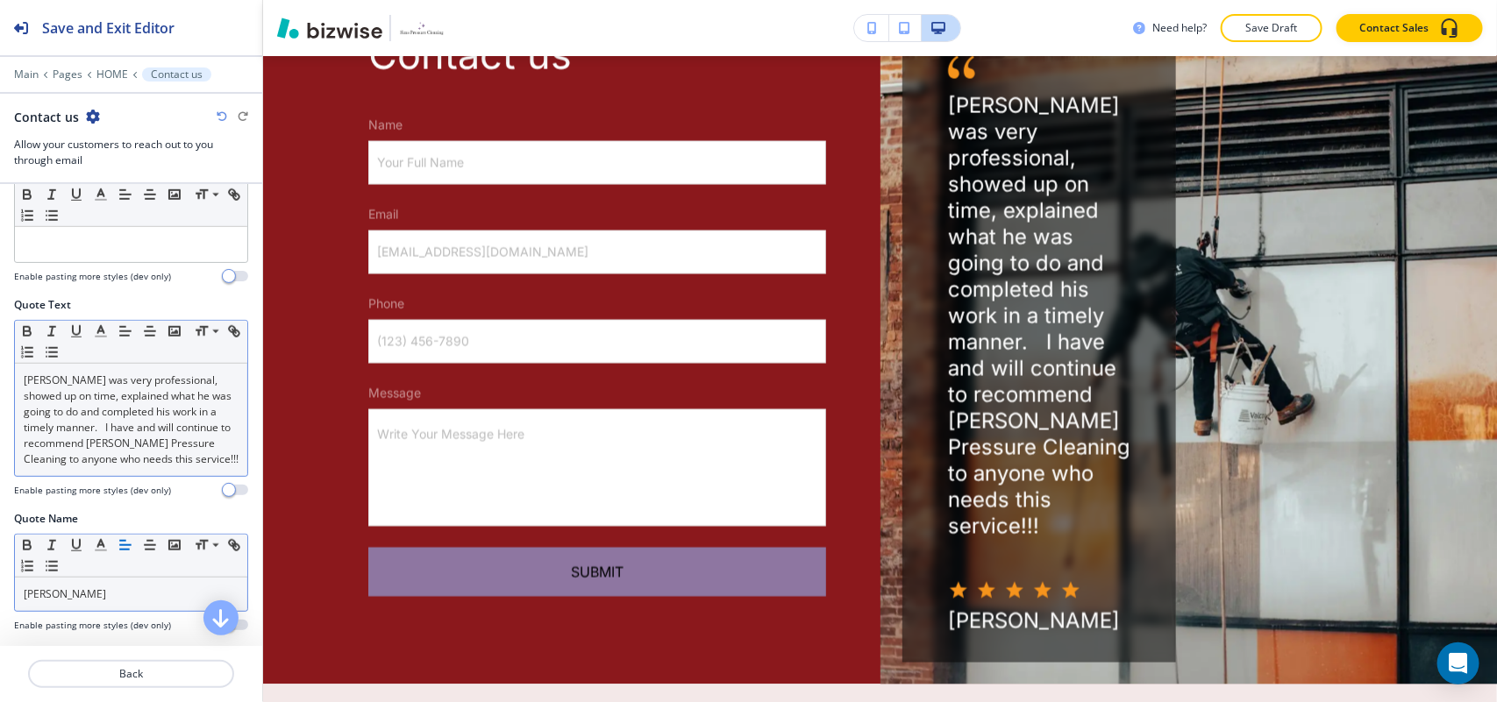
click at [224, 462] on div "[PERSON_NAME] was very professional, showed up on time, explained what he was g…" at bounding box center [131, 420] width 232 height 112
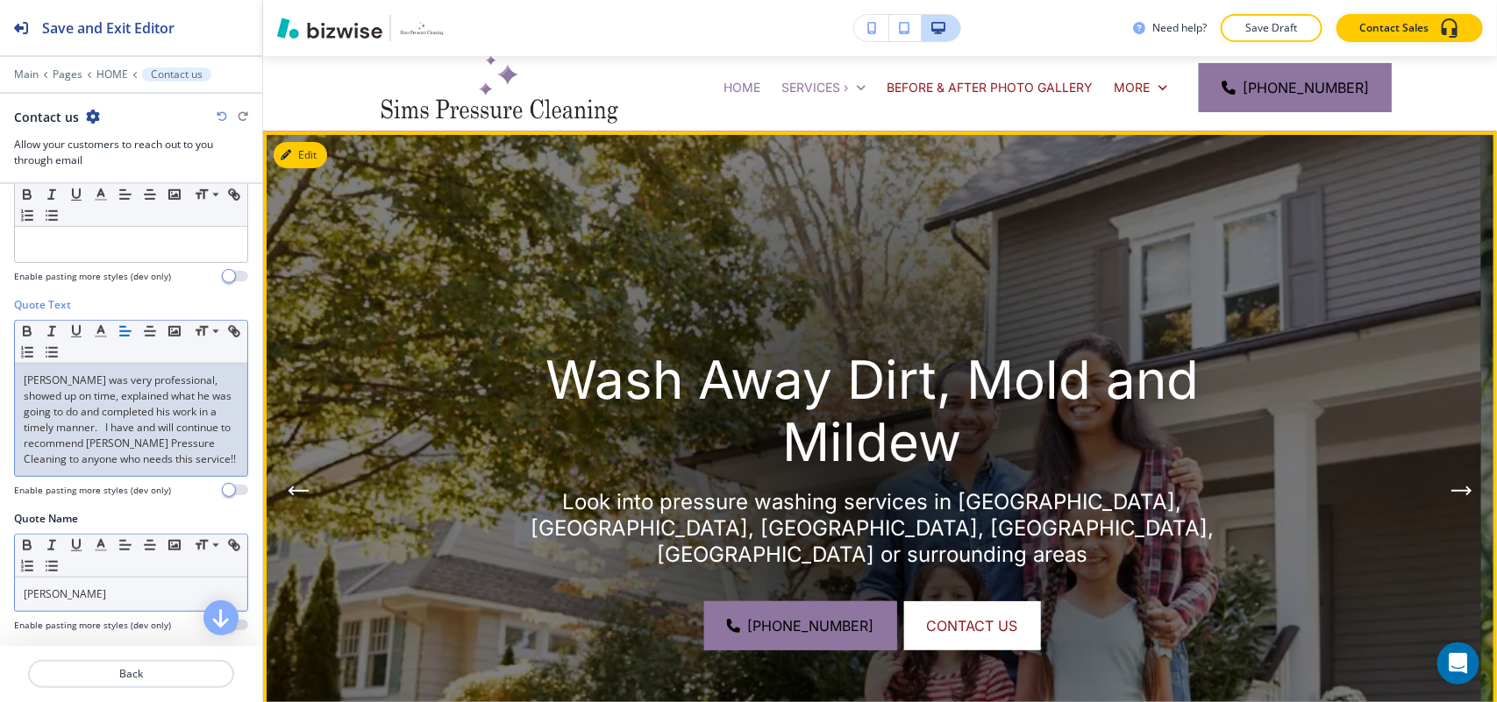
scroll to position [0, 0]
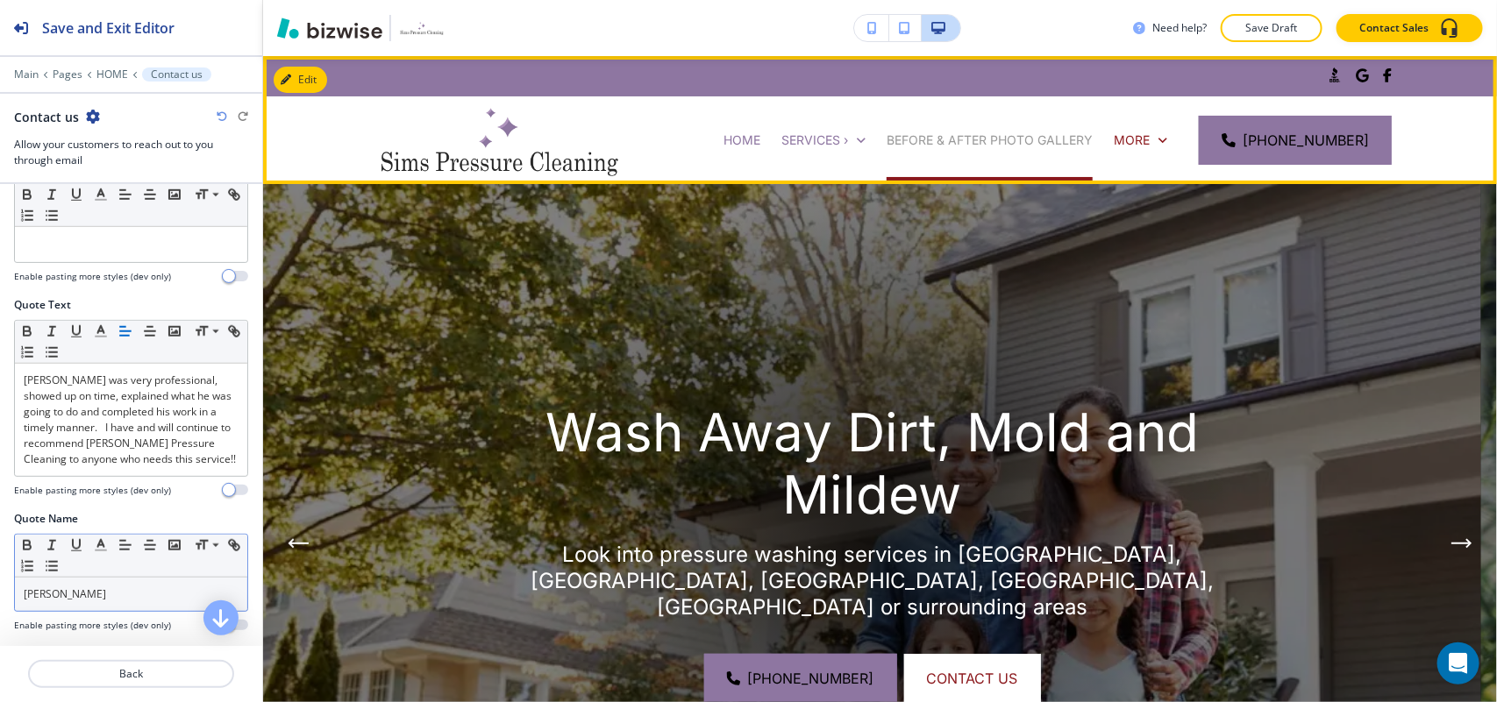
click at [965, 134] on p "BEFORE & AFTER PHOTO GALLERY" at bounding box center [989, 141] width 206 height 18
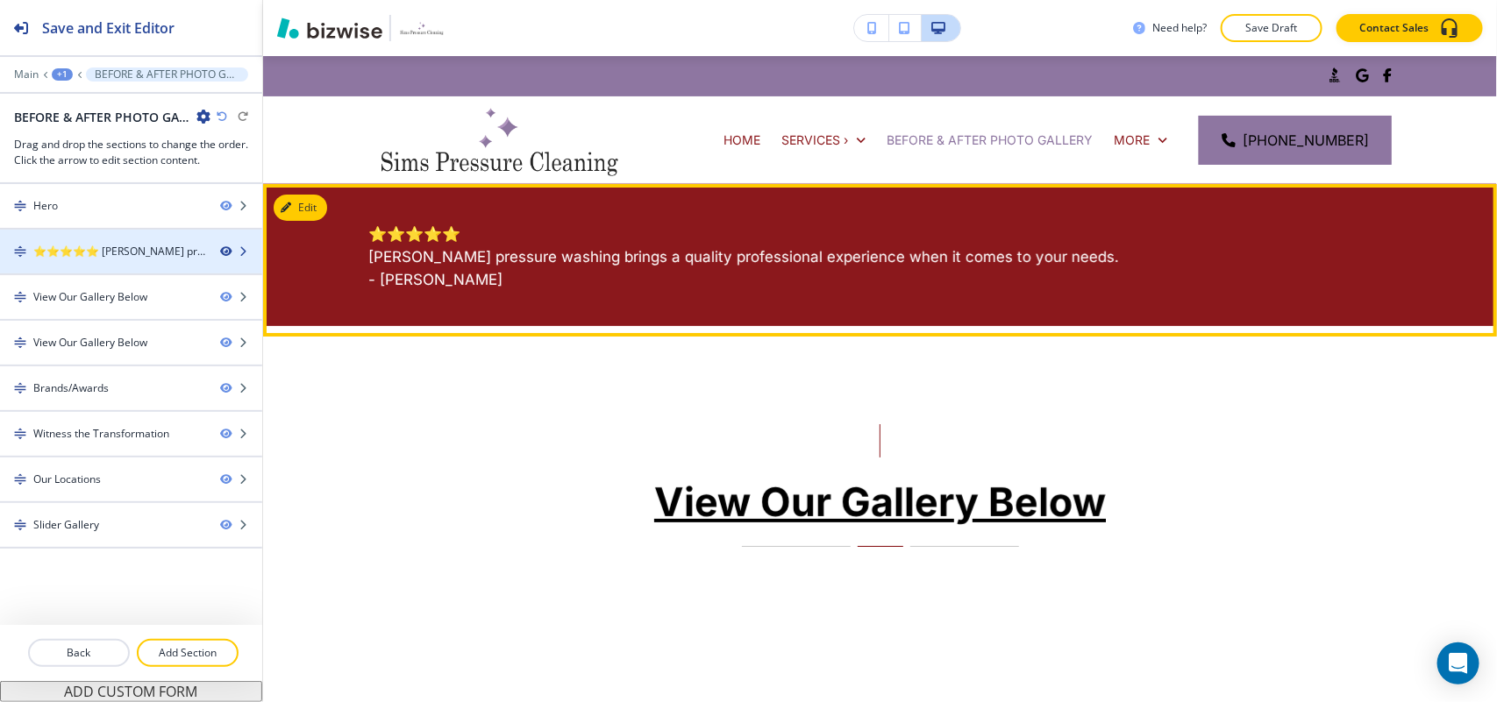
click at [226, 251] on icon "button" at bounding box center [225, 251] width 11 height 11
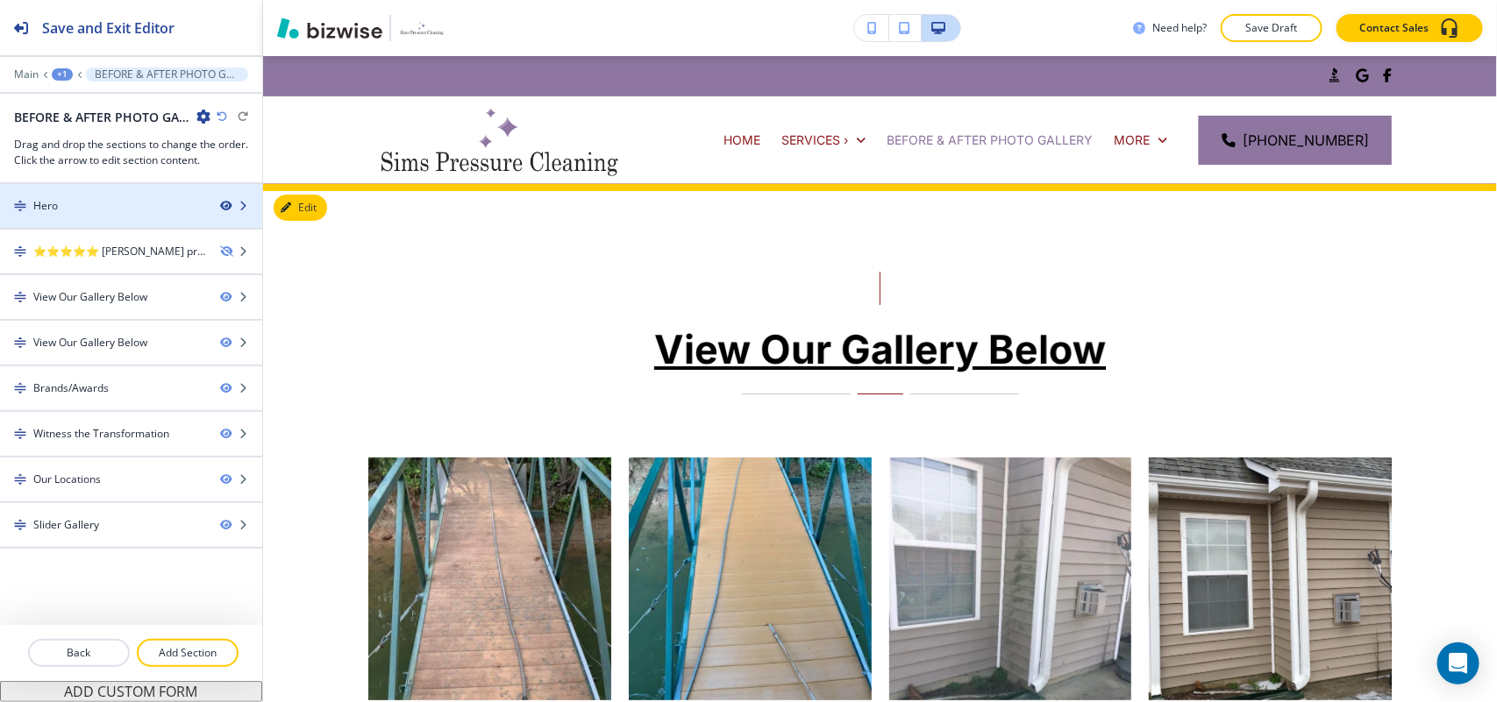
click at [221, 206] on icon "button" at bounding box center [225, 206] width 11 height 11
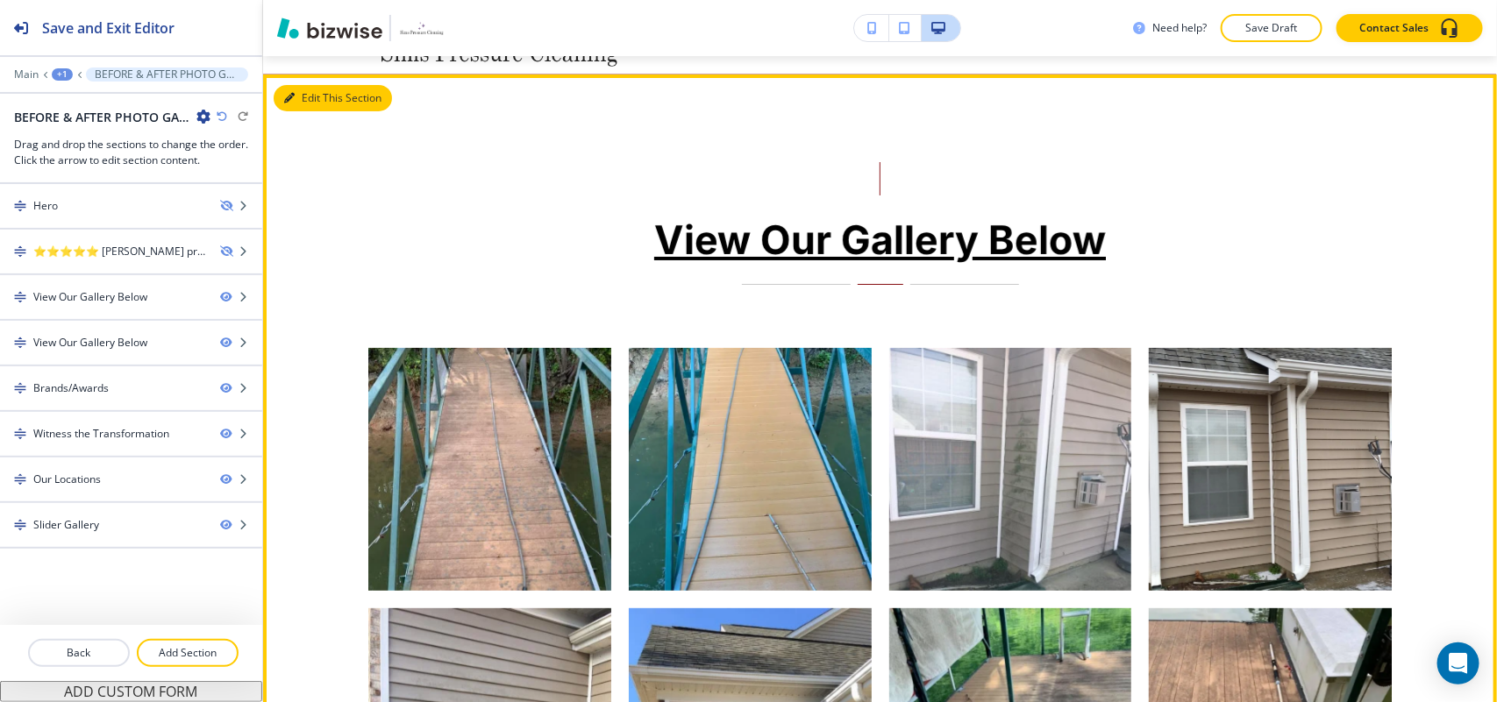
click at [279, 93] on button "Edit This Section" at bounding box center [333, 98] width 118 height 26
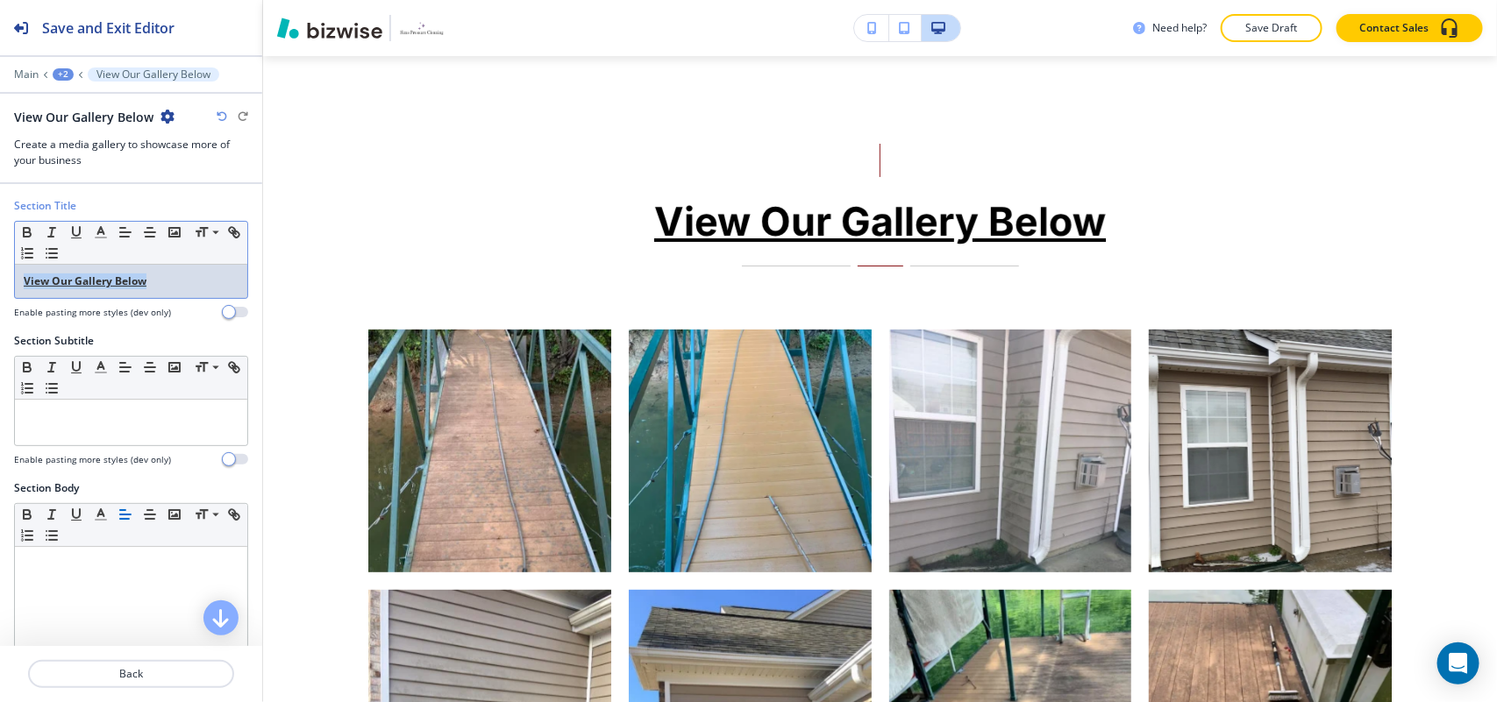
drag, startPoint x: 180, startPoint y: 285, endPoint x: 0, endPoint y: 286, distance: 179.7
click at [0, 286] on div "Section Title Small Normal Large Huge View Our Gallery Below Enable pasting mor…" at bounding box center [131, 265] width 262 height 135
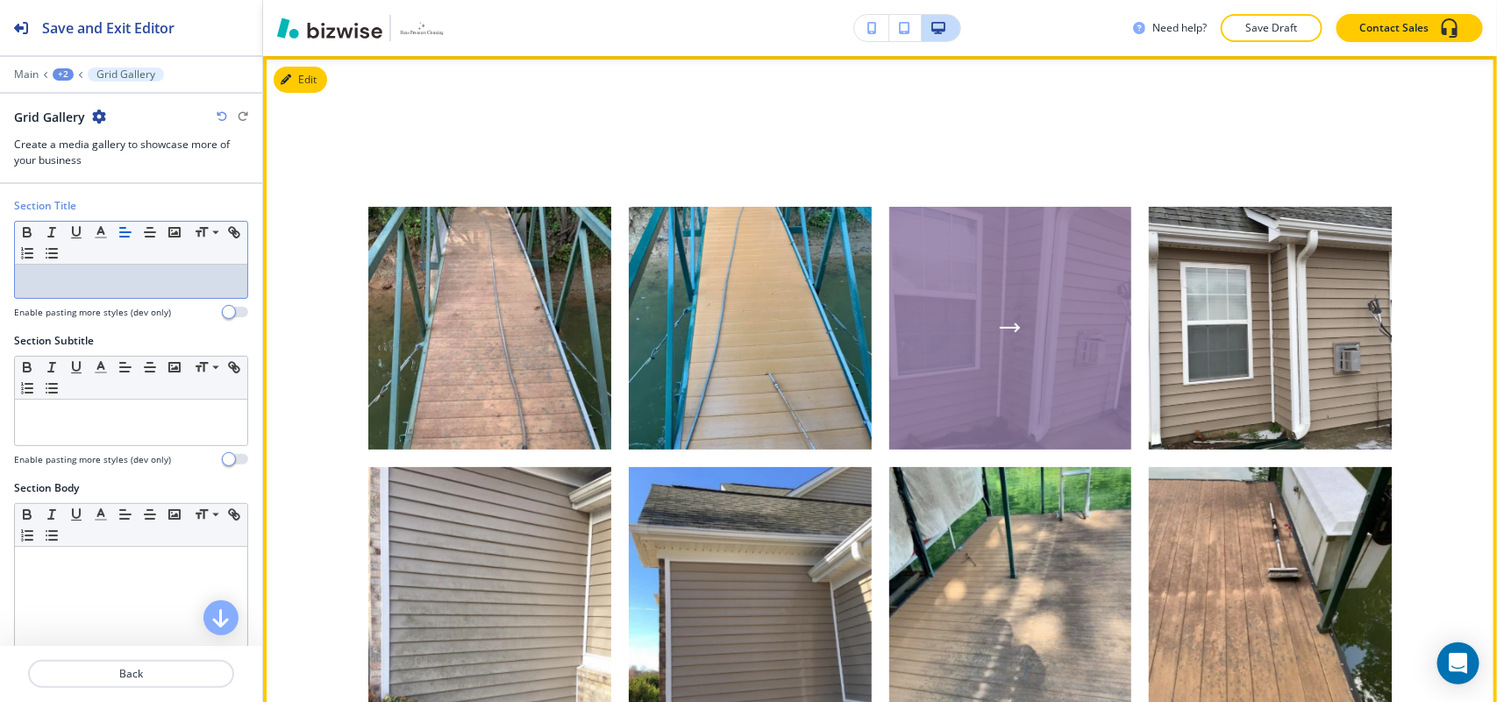
scroll to position [0, 0]
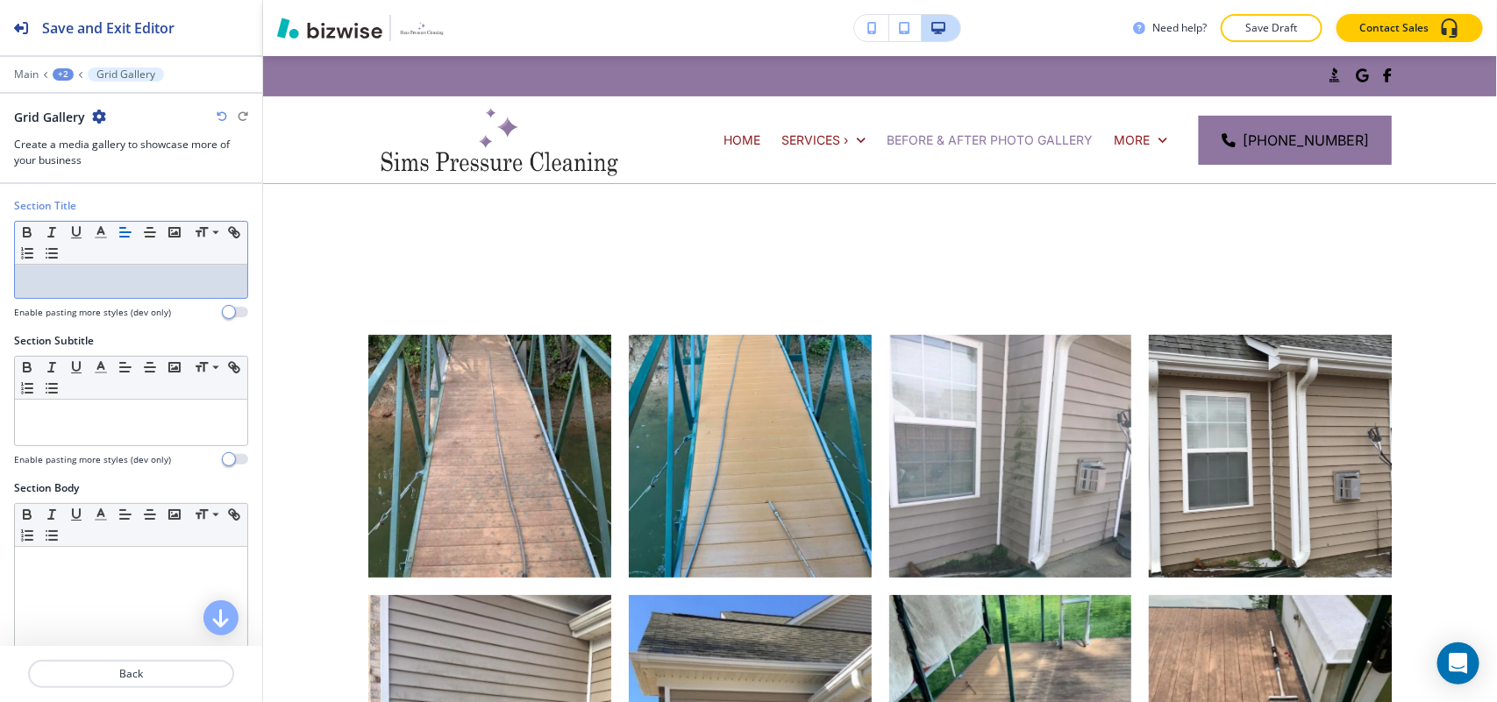
click at [60, 76] on div "+2" at bounding box center [63, 74] width 21 height 12
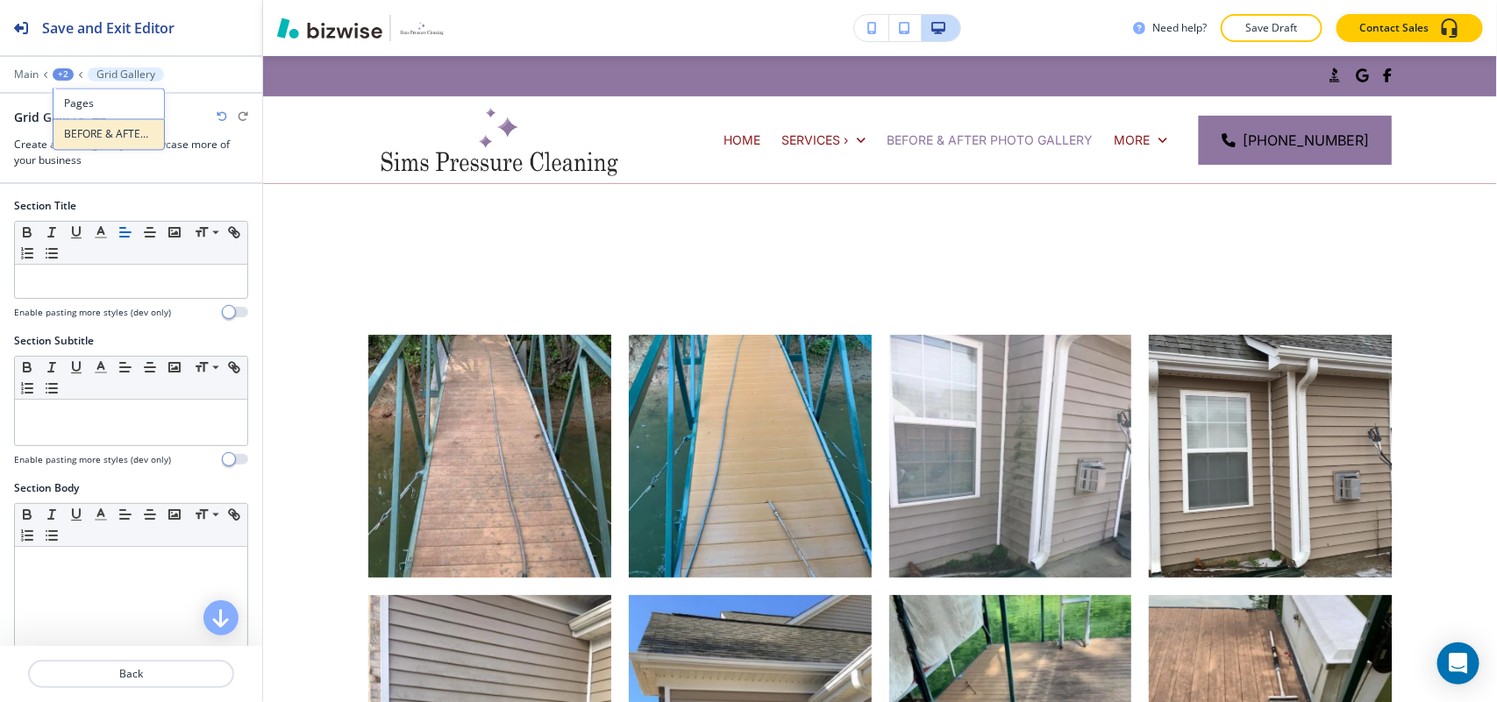
click at [81, 132] on p "BEFORE & AFTER PHOTO GALLERY" at bounding box center [108, 135] width 89 height 16
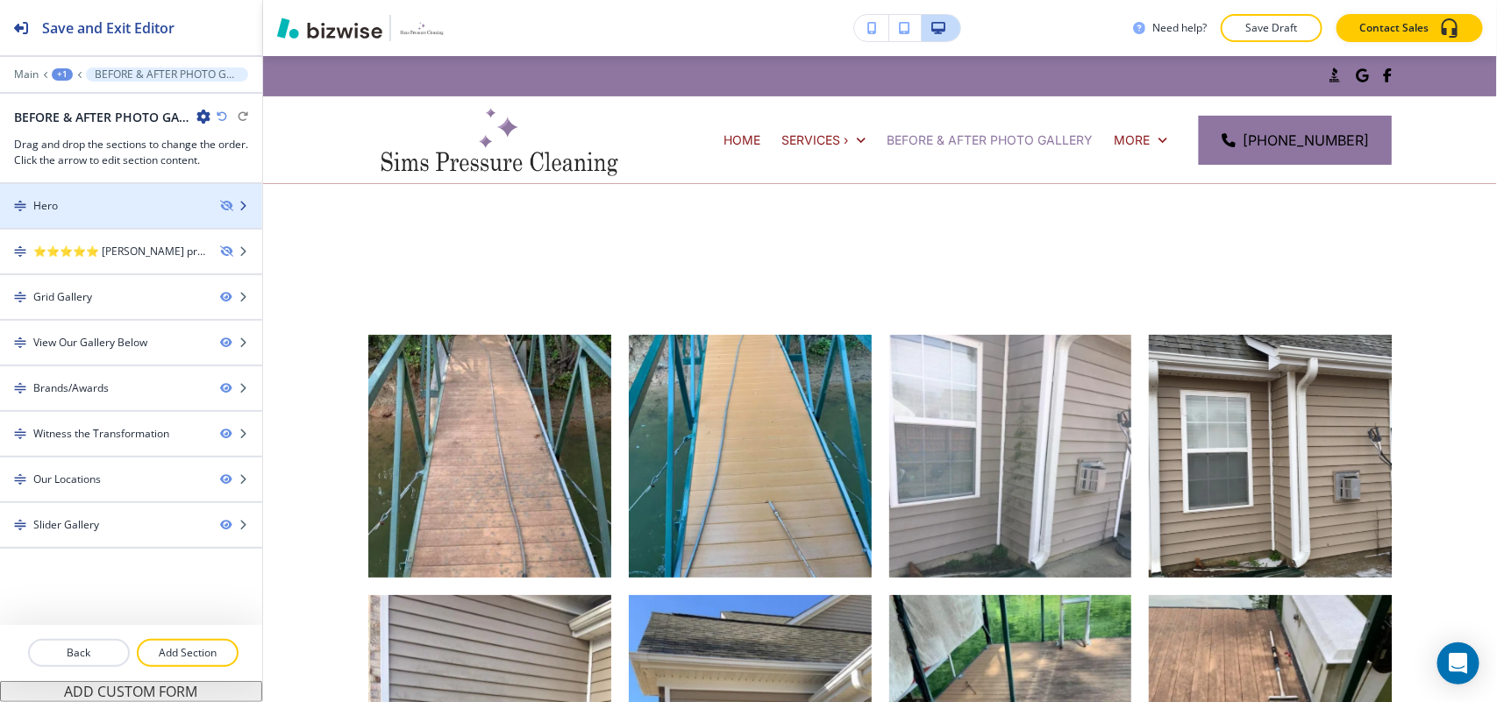
click at [129, 206] on div "Hero" at bounding box center [103, 206] width 206 height 16
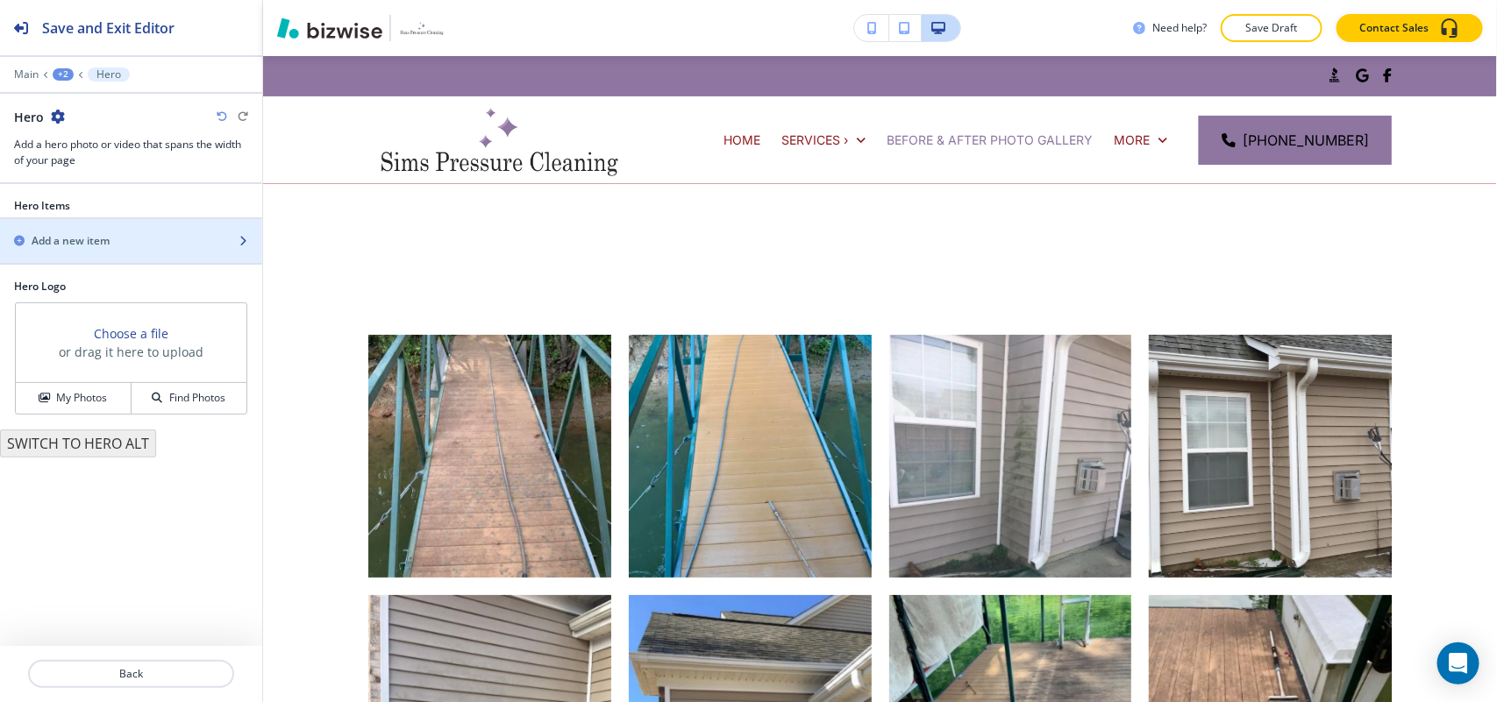
click at [107, 245] on h2 "Add a new item" at bounding box center [71, 241] width 78 height 16
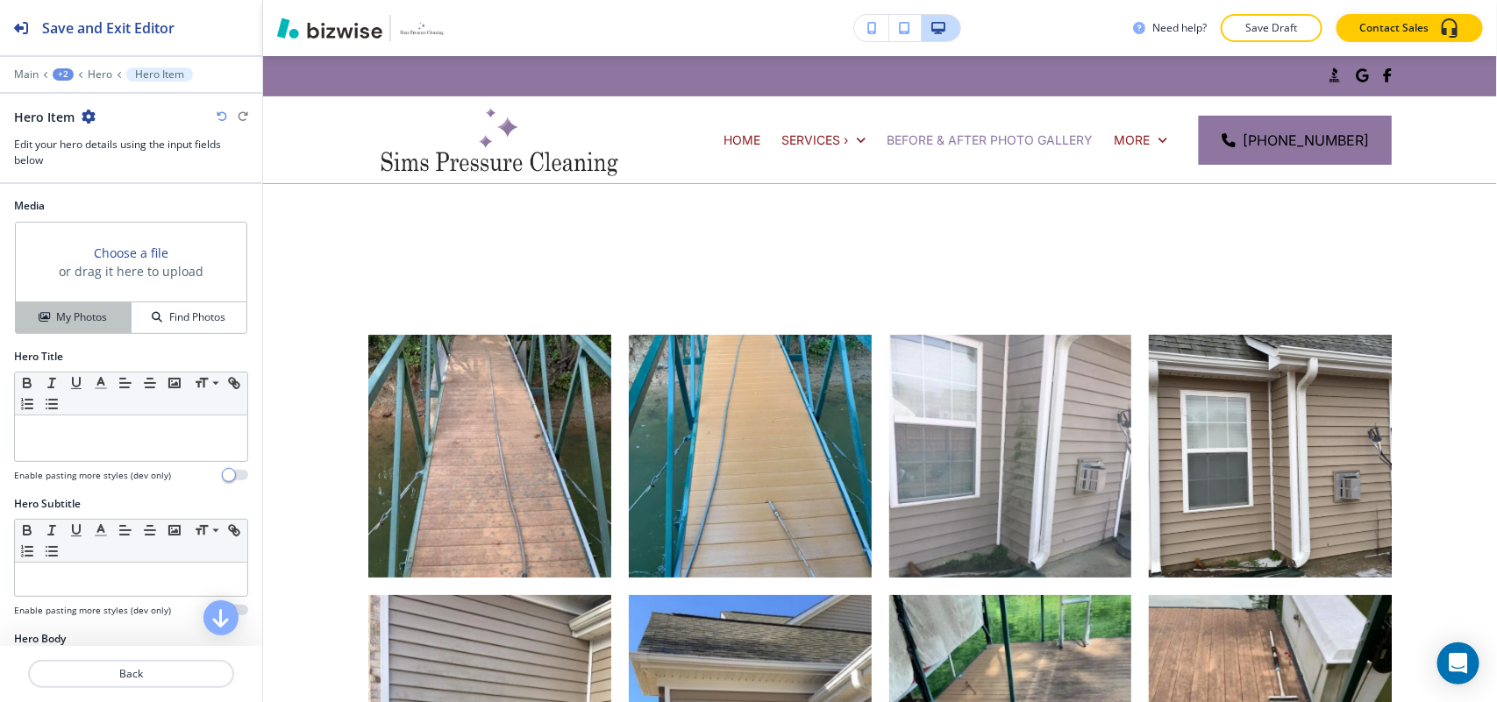
click at [79, 313] on h4 "My Photos" at bounding box center [81, 317] width 51 height 16
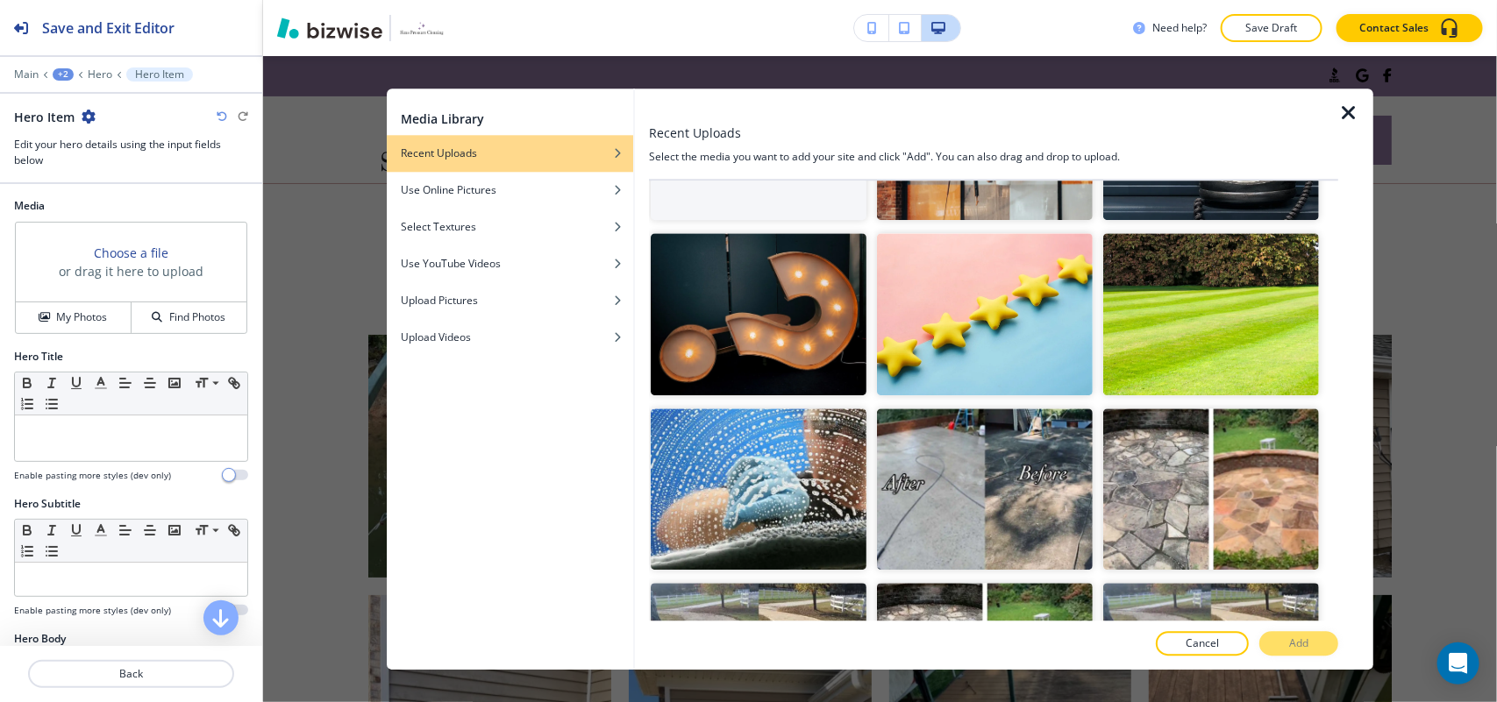
scroll to position [124, 0]
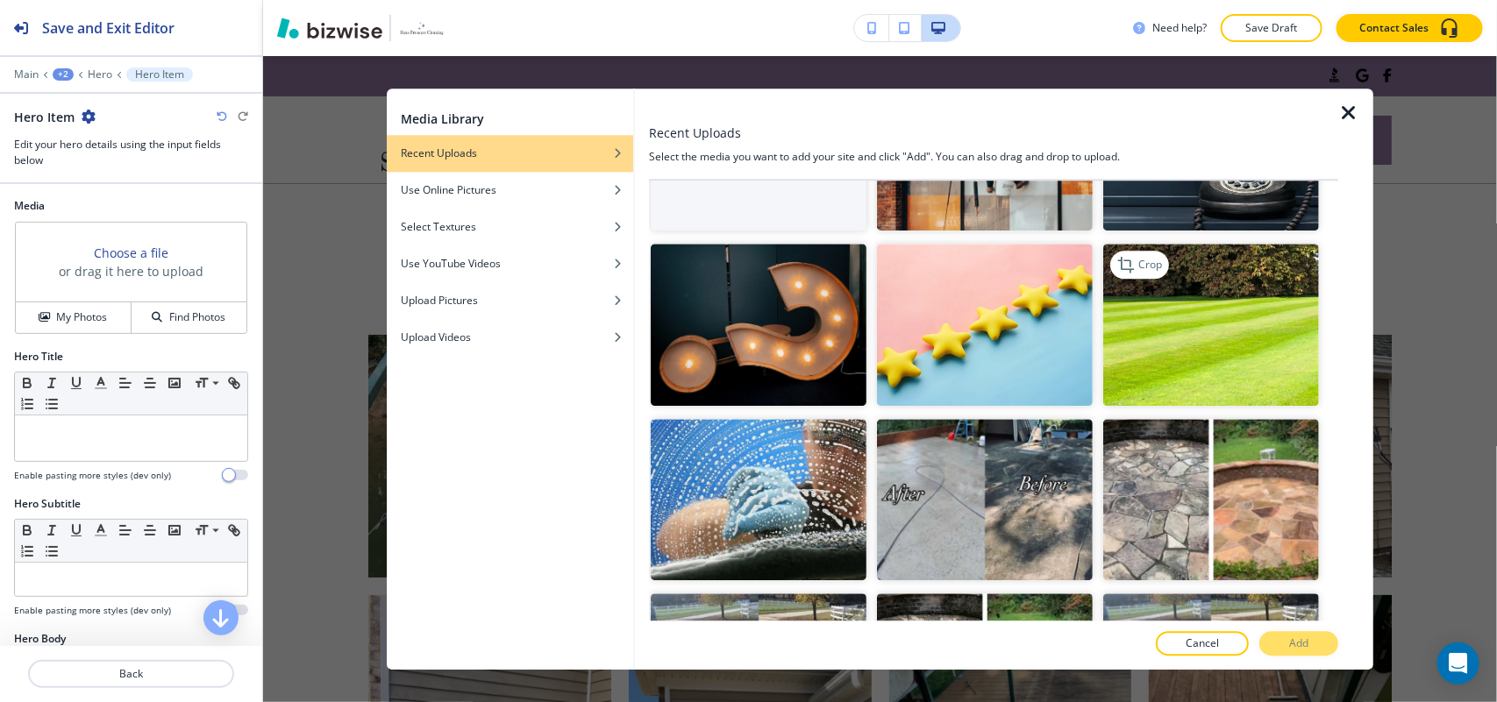
click at [1208, 374] on img "button" at bounding box center [1211, 325] width 216 height 162
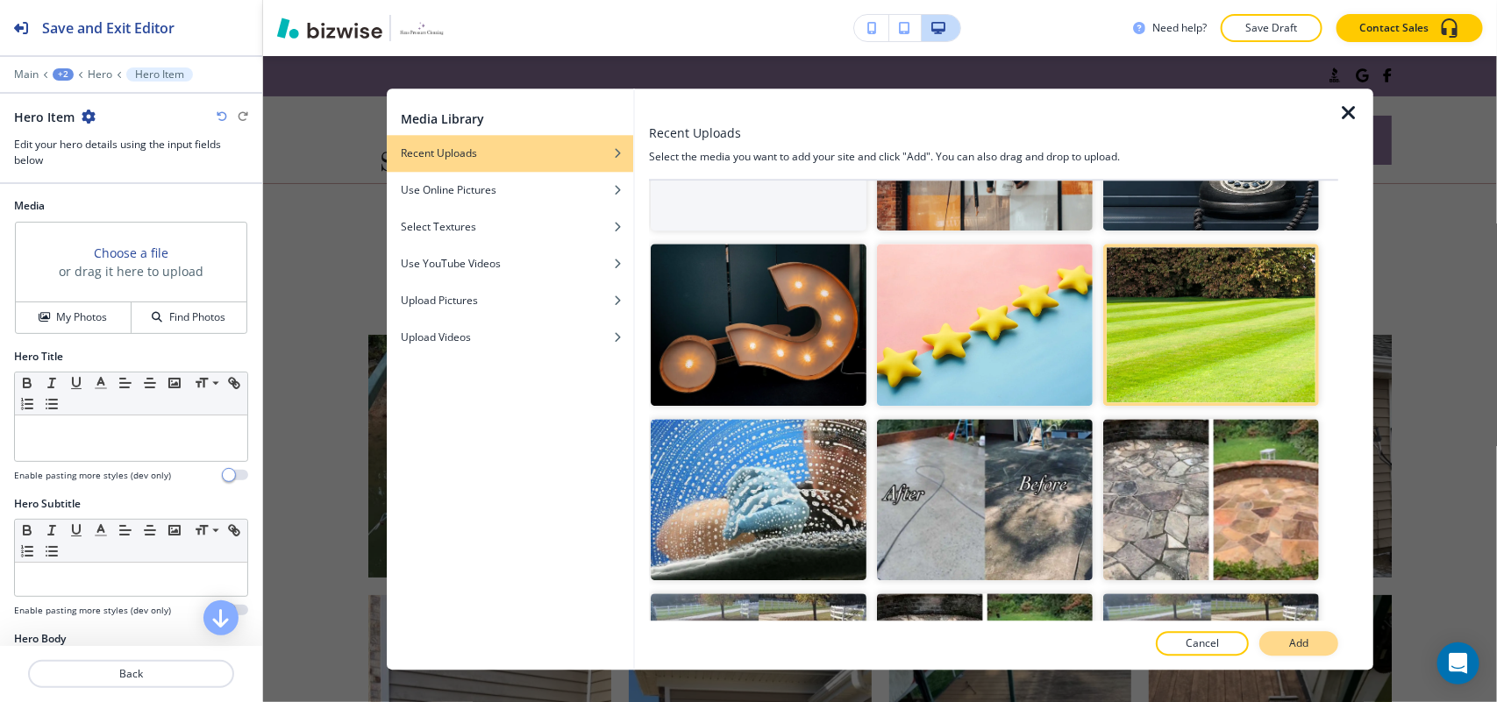
click at [1308, 640] on p "Add" at bounding box center [1298, 644] width 19 height 16
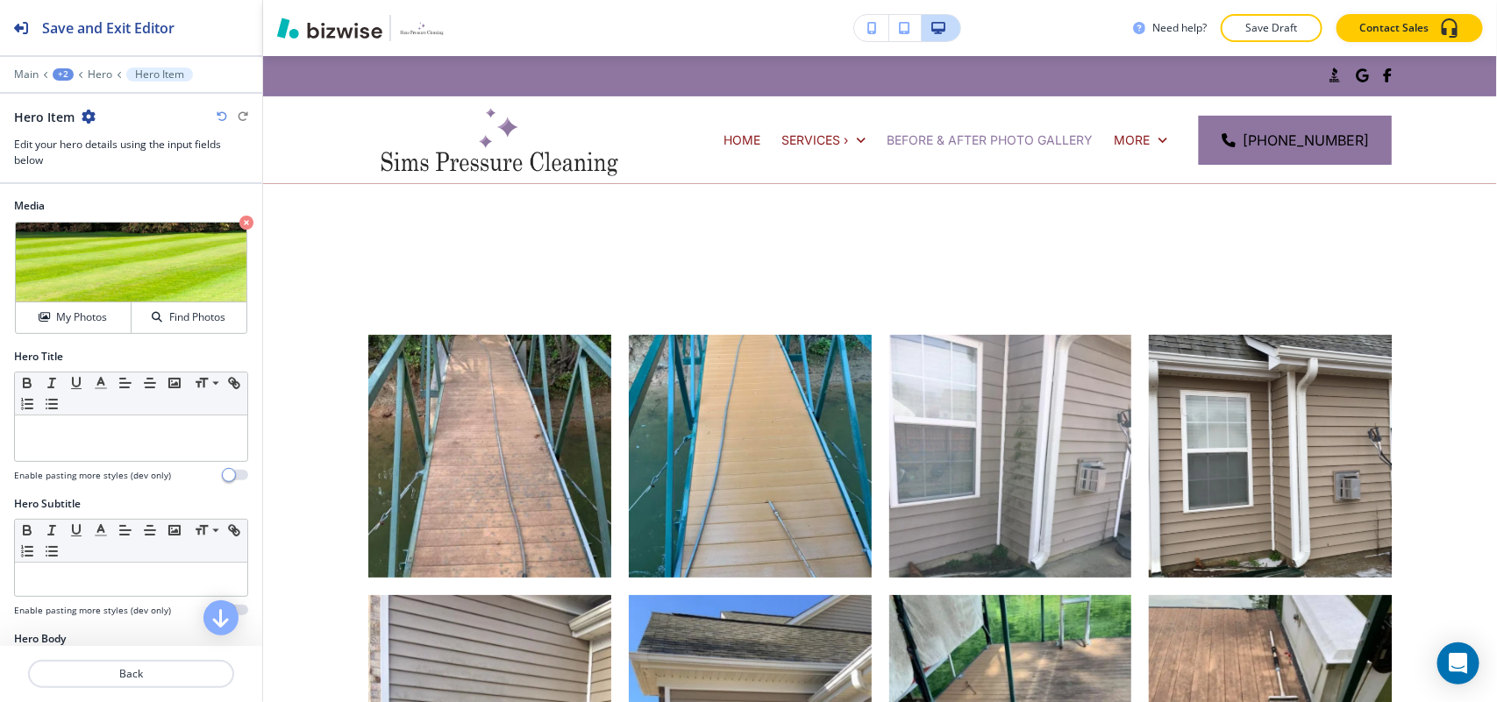
click at [84, 76] on div "Main +2 Hero Hero Item" at bounding box center [131, 75] width 234 height 14
click at [101, 75] on p "Hero" at bounding box center [100, 74] width 25 height 12
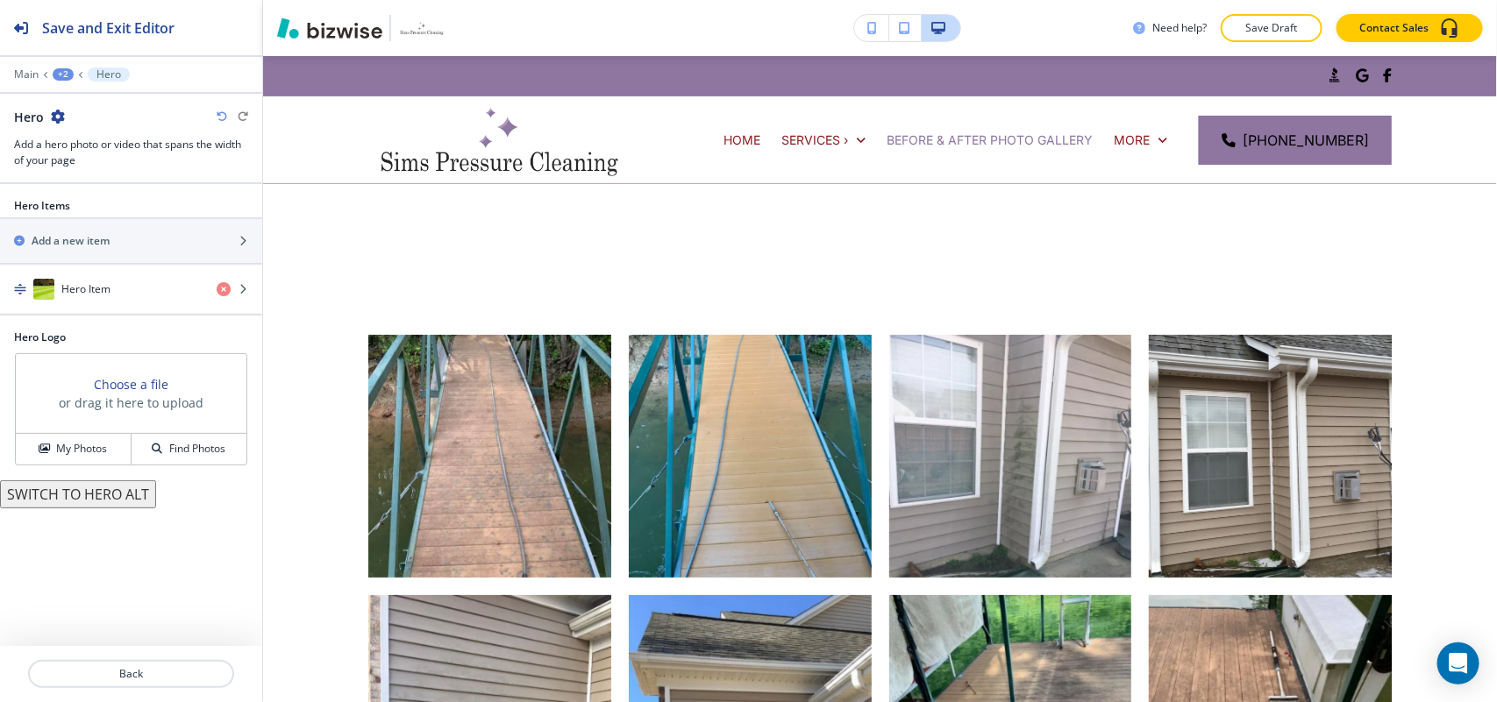
click at [62, 72] on div "+2" at bounding box center [63, 74] width 21 height 12
click at [79, 130] on p "BEFORE & AFTER PHOTO GALLERY" at bounding box center [108, 135] width 89 height 16
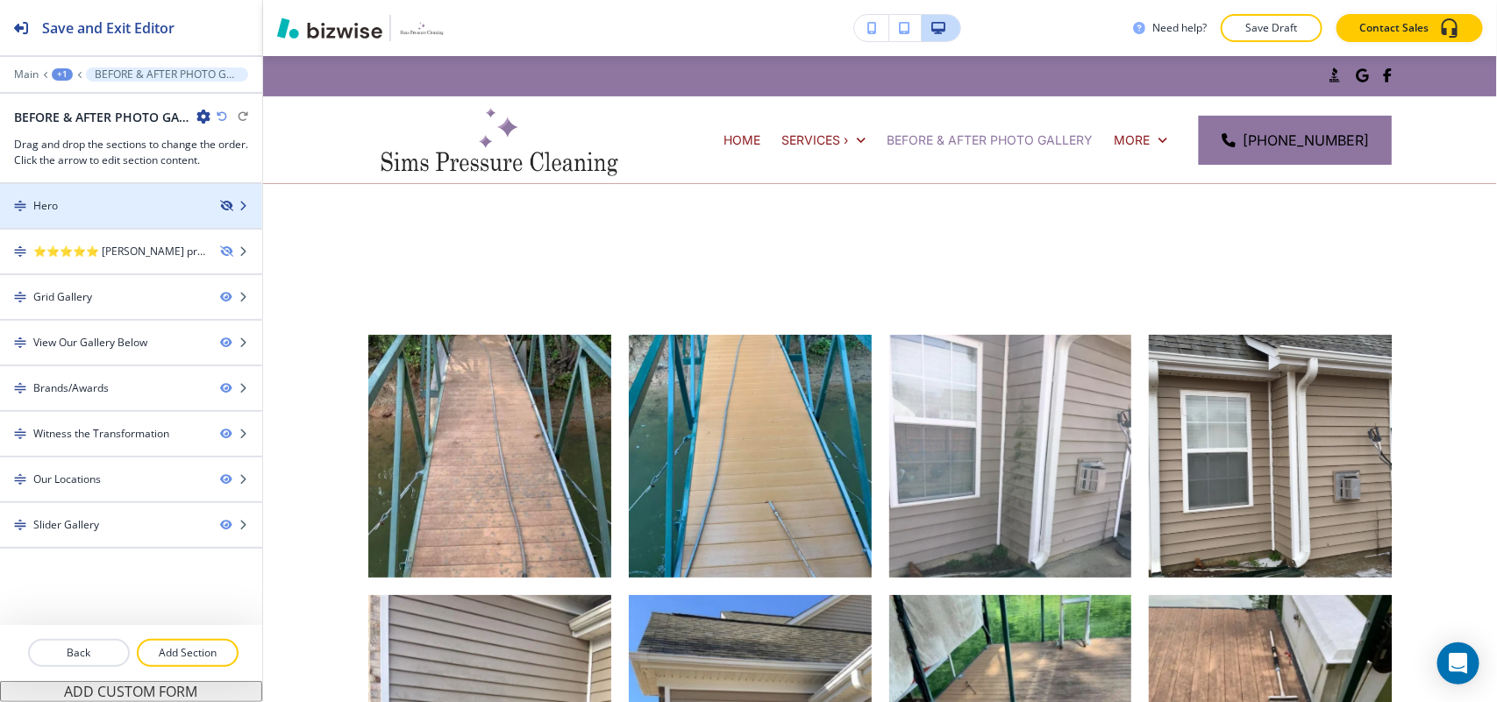
click at [225, 206] on icon "button" at bounding box center [225, 206] width 11 height 11
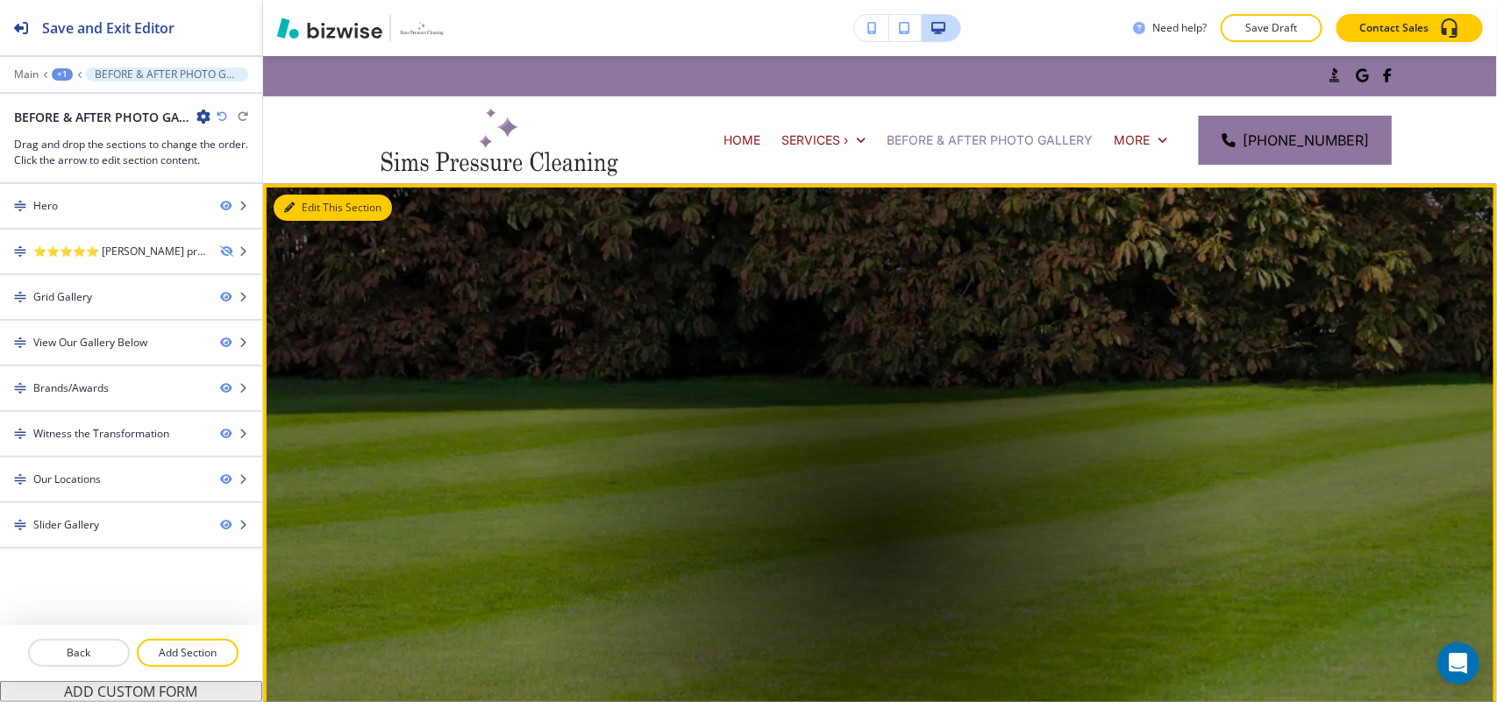
click at [302, 203] on button "Edit This Section" at bounding box center [333, 208] width 118 height 26
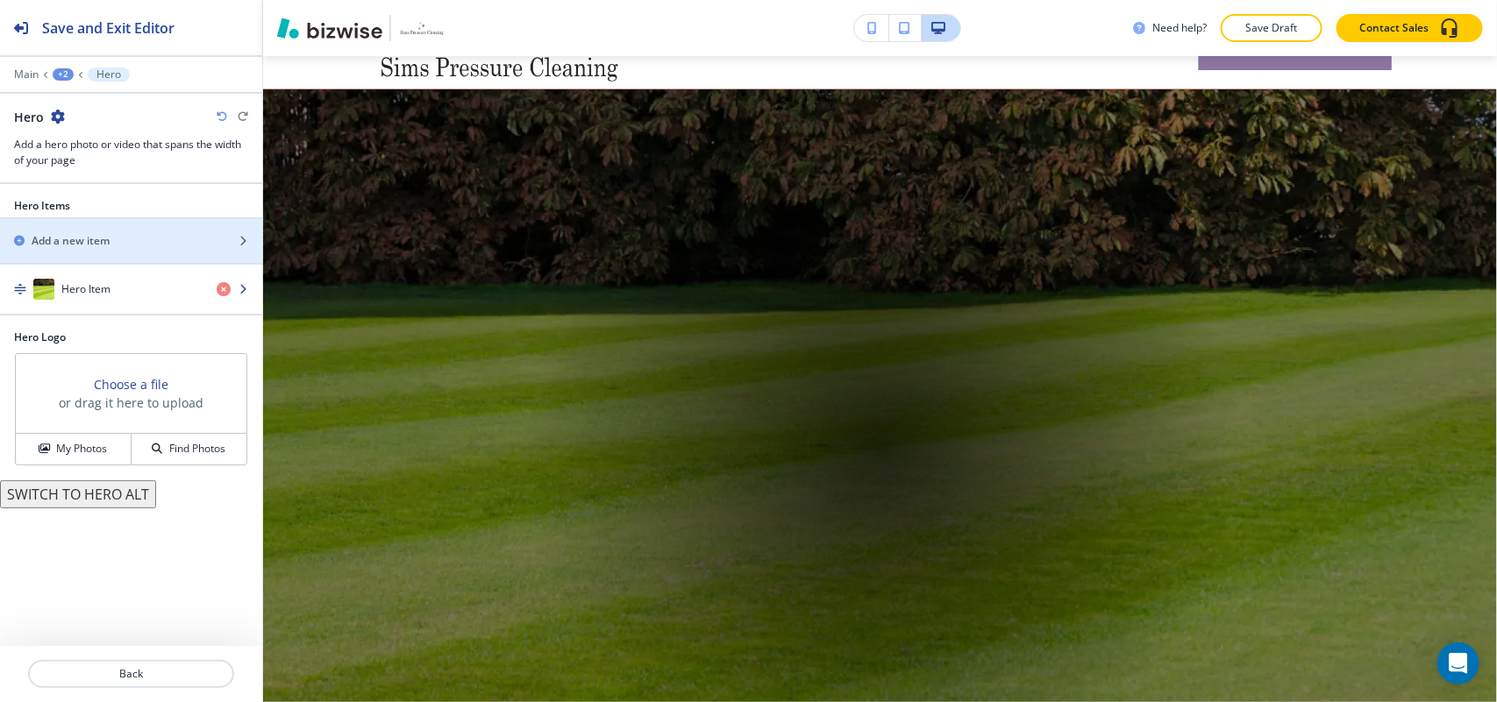
scroll to position [128, 0]
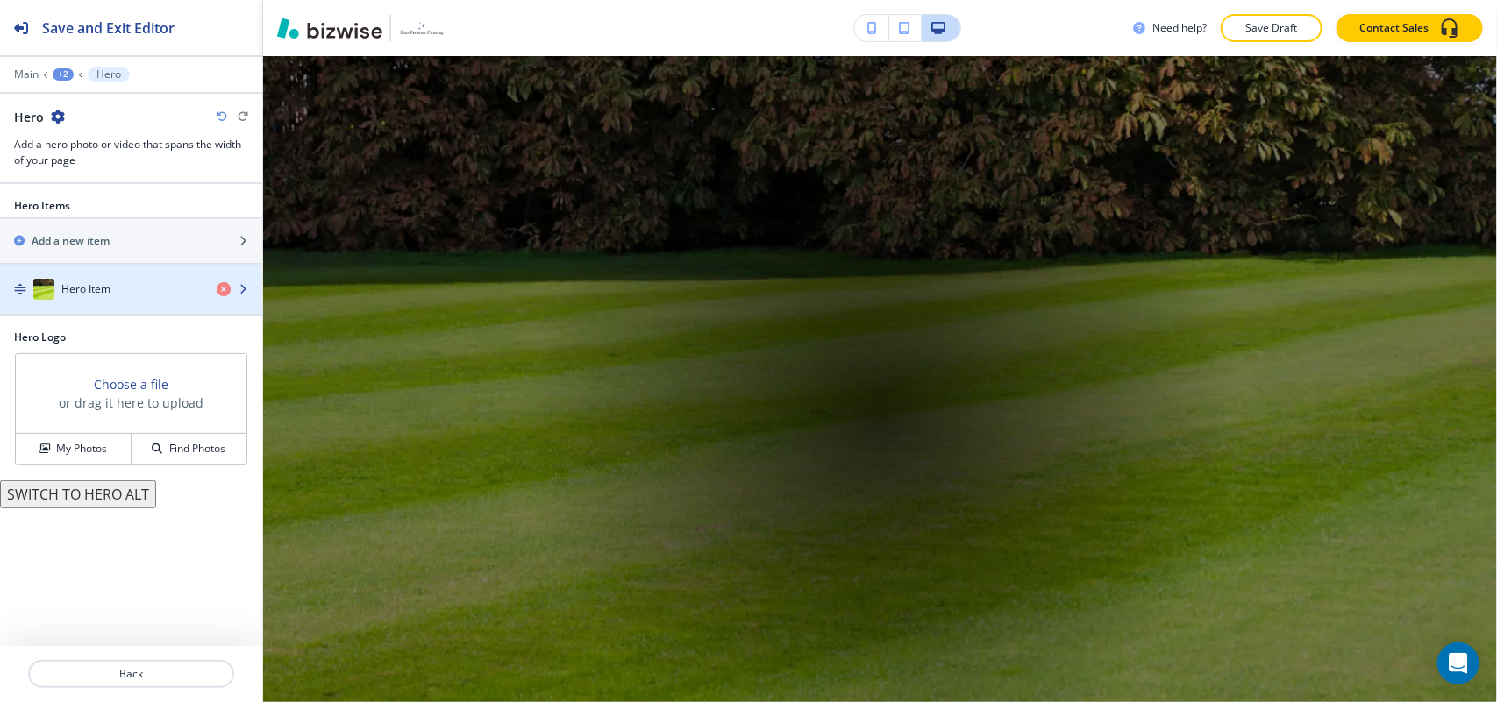
click at [98, 296] on h4 "Hero Item" at bounding box center [85, 289] width 49 height 16
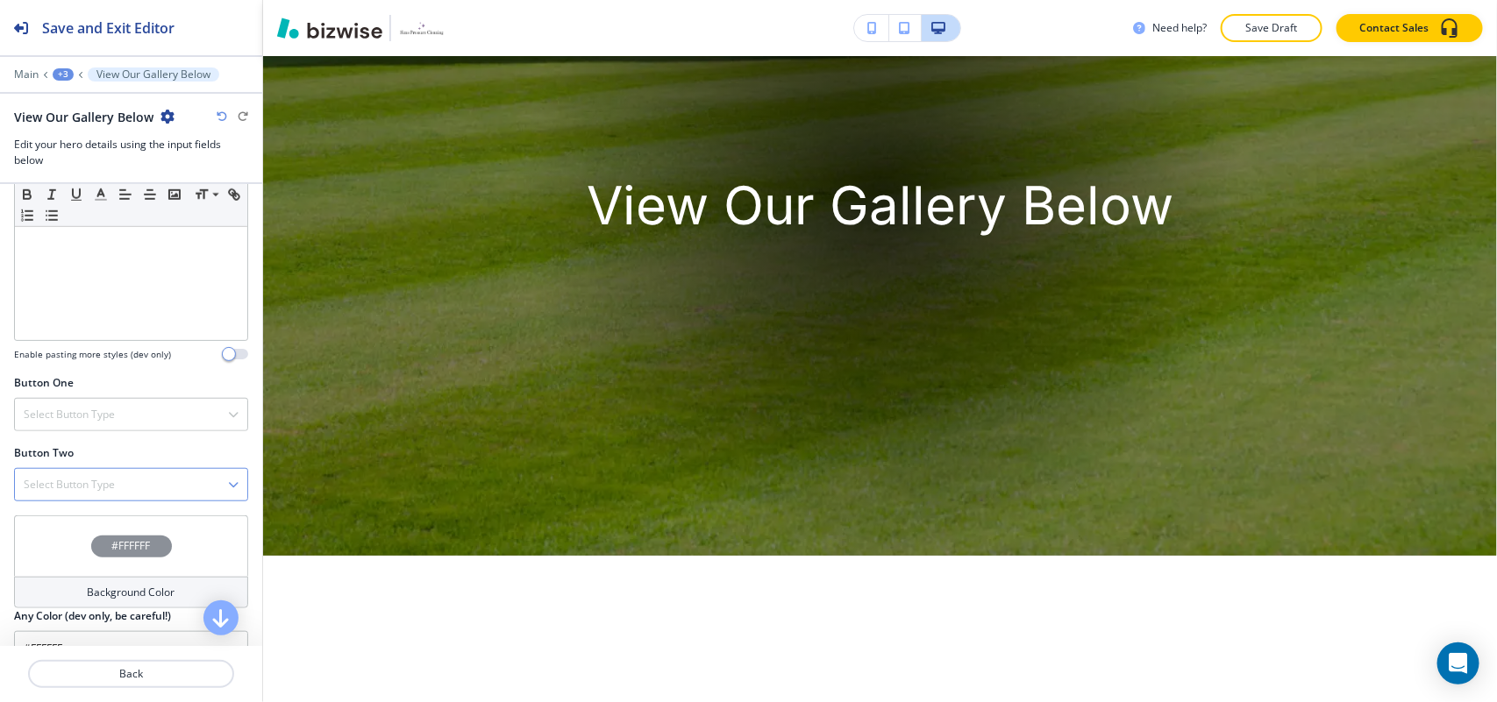
scroll to position [623, 0]
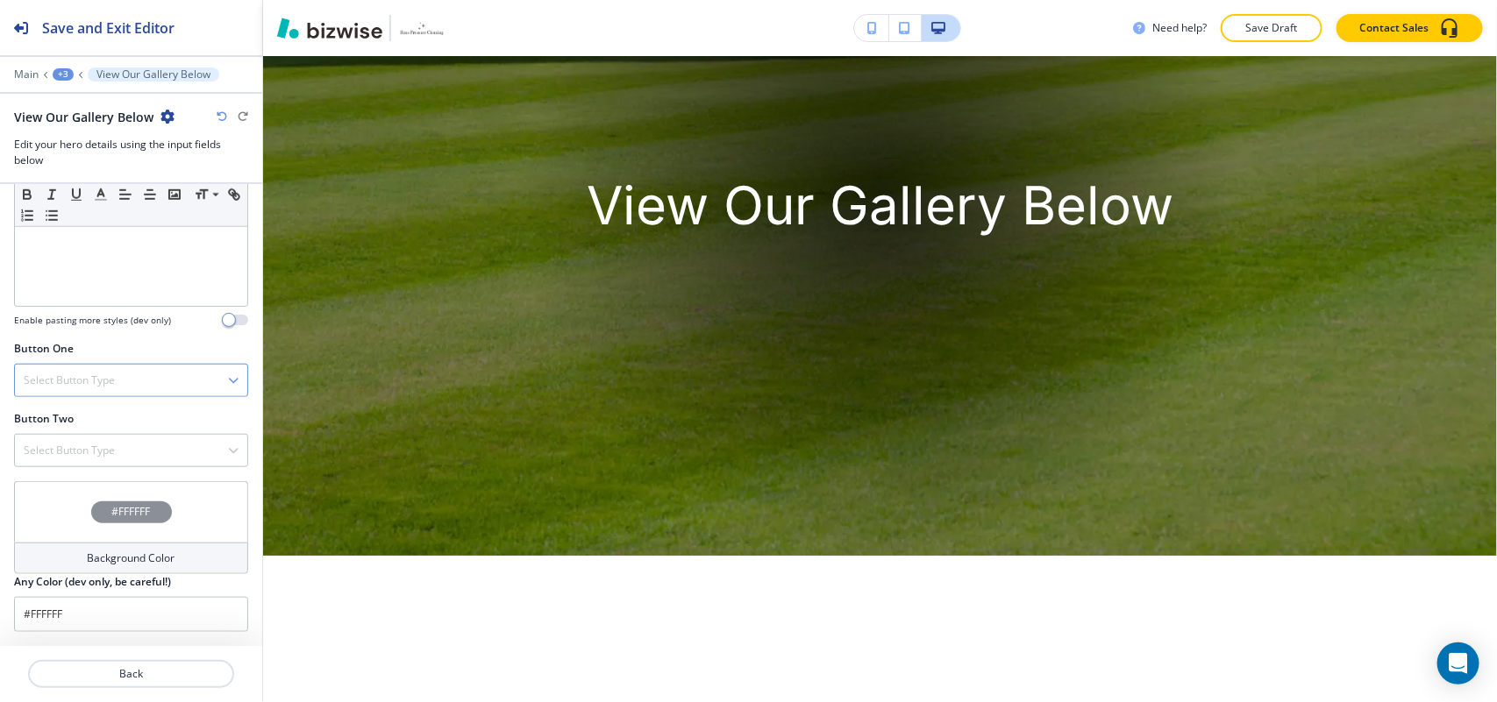
click at [105, 384] on h4 "Select Button Type" at bounding box center [69, 381] width 91 height 16
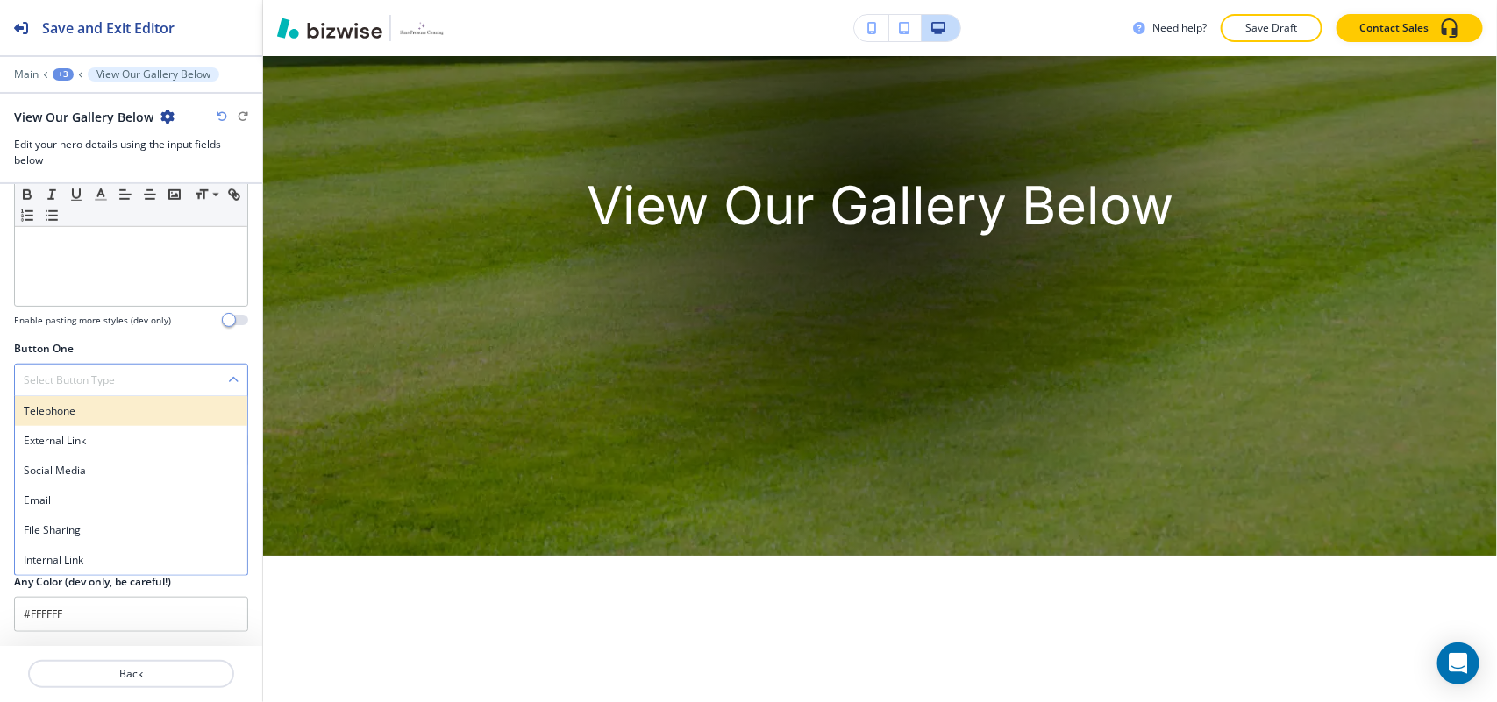
click at [83, 412] on h4 "Telephone" at bounding box center [131, 411] width 215 height 16
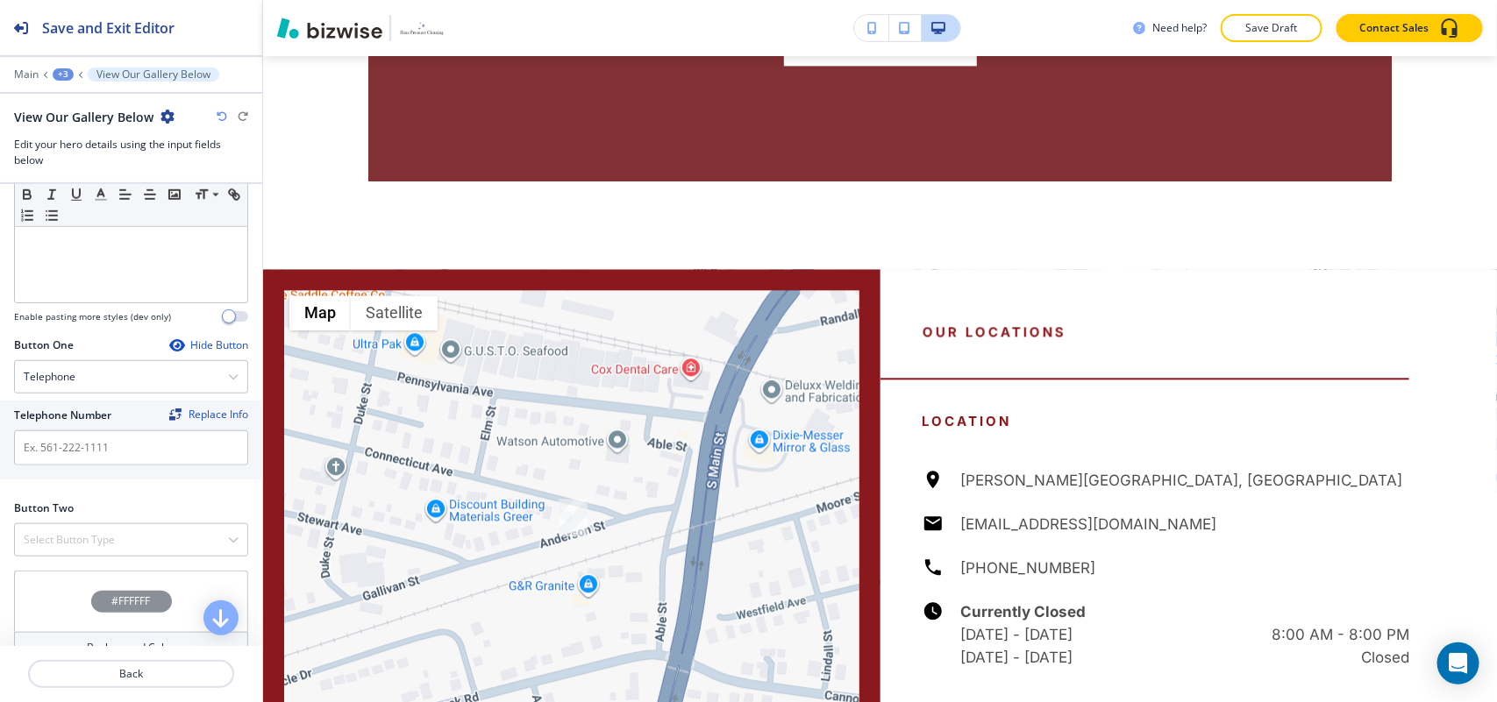
scroll to position [4789, 0]
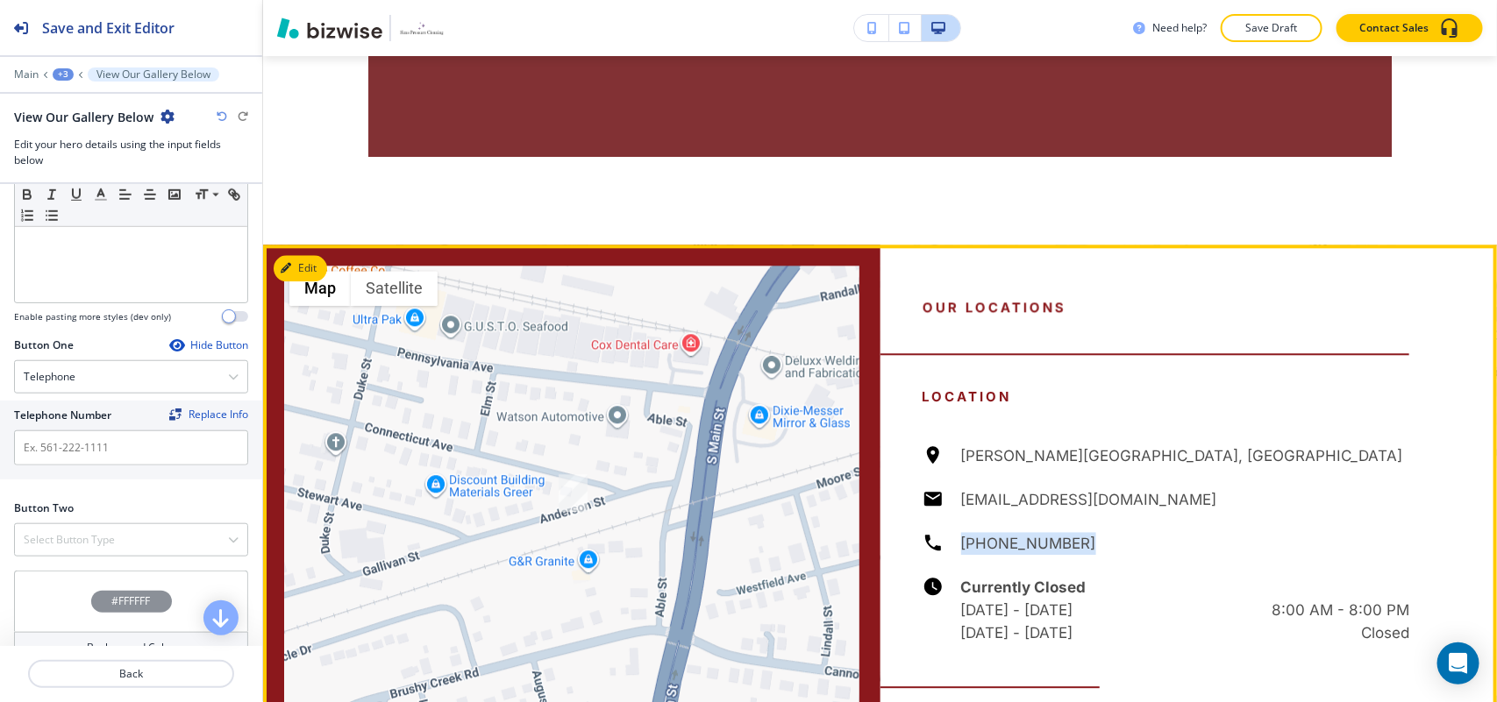
drag, startPoint x: 1075, startPoint y: 492, endPoint x: 944, endPoint y: 494, distance: 130.6
click at [944, 494] on div "Anderson St, Greer, SC 29650, USA simspressurecleaning@gmail.com (864) 314-2328…" at bounding box center [1165, 544] width 487 height 200
copy h6 "[PHONE_NUMBER]"
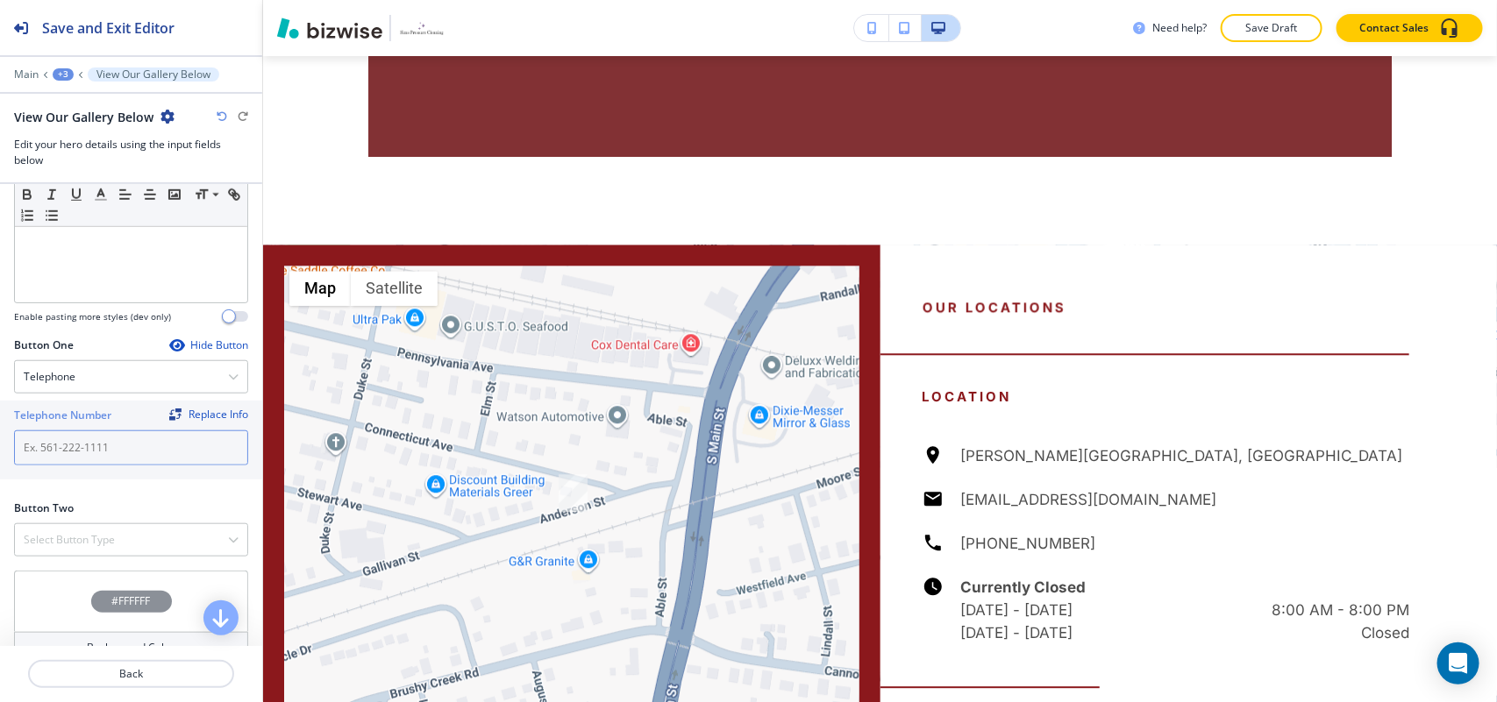
click at [79, 458] on input "text" at bounding box center [131, 447] width 234 height 35
paste input "[PHONE_NUMBER]"
type input "[PHONE_NUMBER]"
click at [59, 548] on h4 "Select Button Type" at bounding box center [69, 540] width 91 height 16
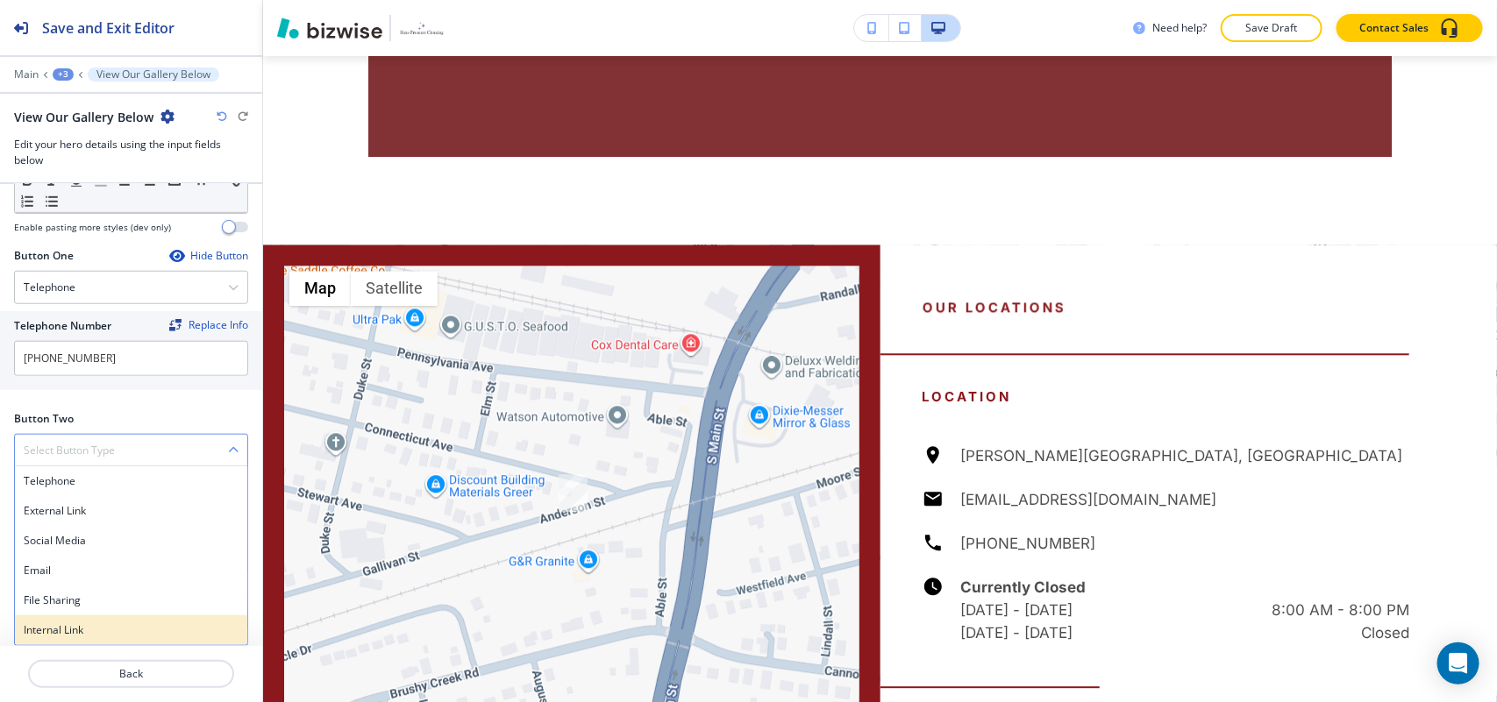
click at [73, 627] on h4 "Internal Link" at bounding box center [131, 630] width 215 height 16
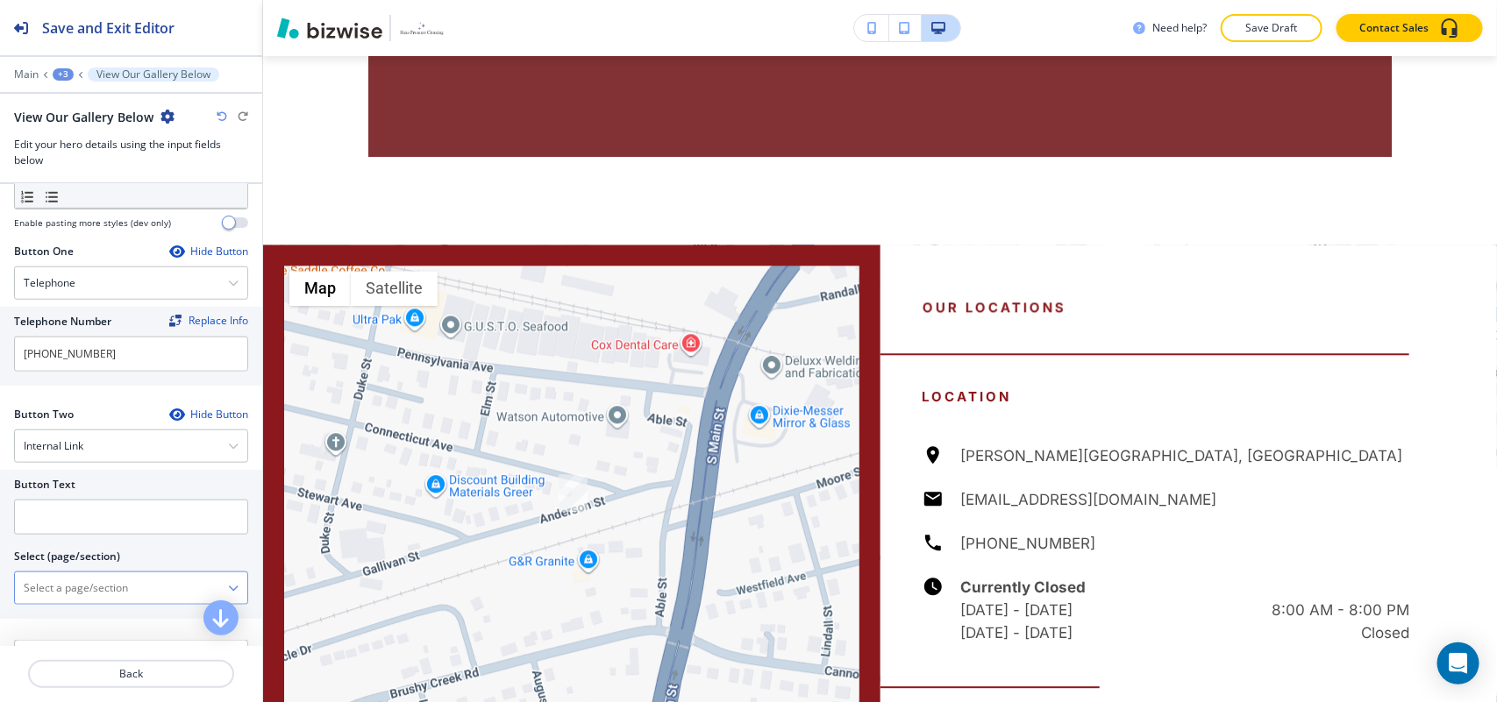
drag, startPoint x: 108, startPoint y: 572, endPoint x: 111, endPoint y: 594, distance: 22.2
click at [108, 571] on div at bounding box center [131, 568] width 234 height 7
drag, startPoint x: 111, startPoint y: 594, endPoint x: 145, endPoint y: 579, distance: 36.5
click at [111, 594] on \(page\/section\) "Manual Input" at bounding box center [121, 588] width 213 height 30
type \(page\/section\) "CONTACT US"
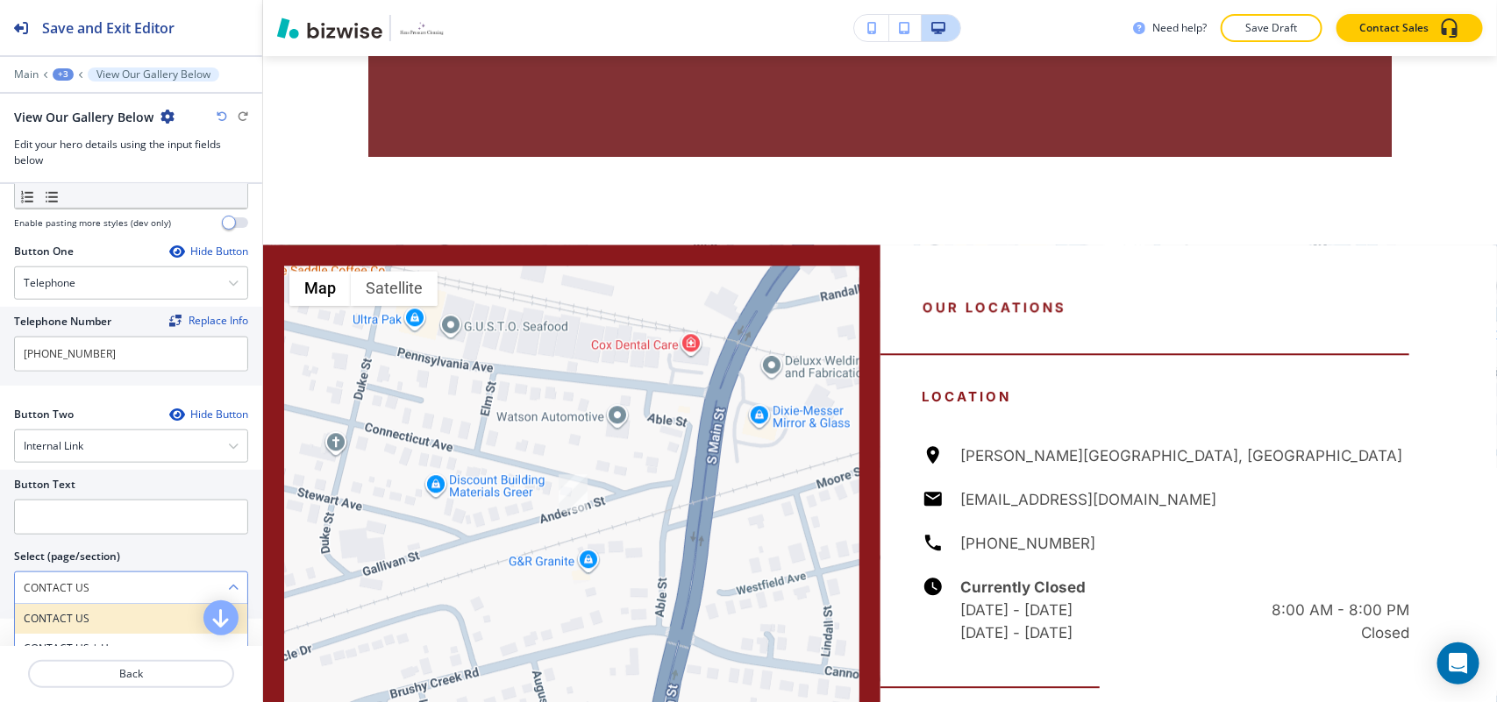
click at [57, 615] on h4 "CONTACT US" at bounding box center [131, 619] width 215 height 16
click at [92, 548] on div at bounding box center [131, 542] width 234 height 14
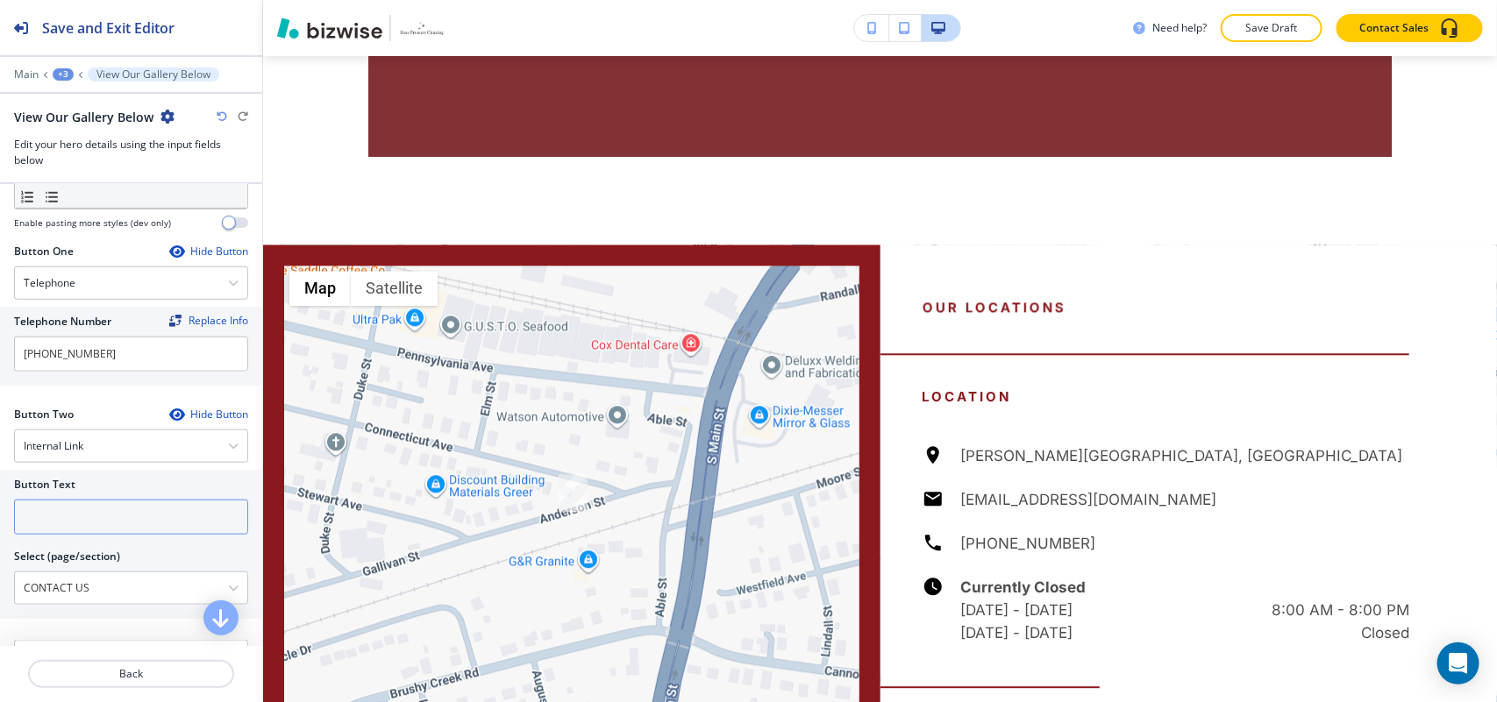
click at [96, 527] on input "text" at bounding box center [131, 517] width 234 height 35
paste input "CONTACT US"
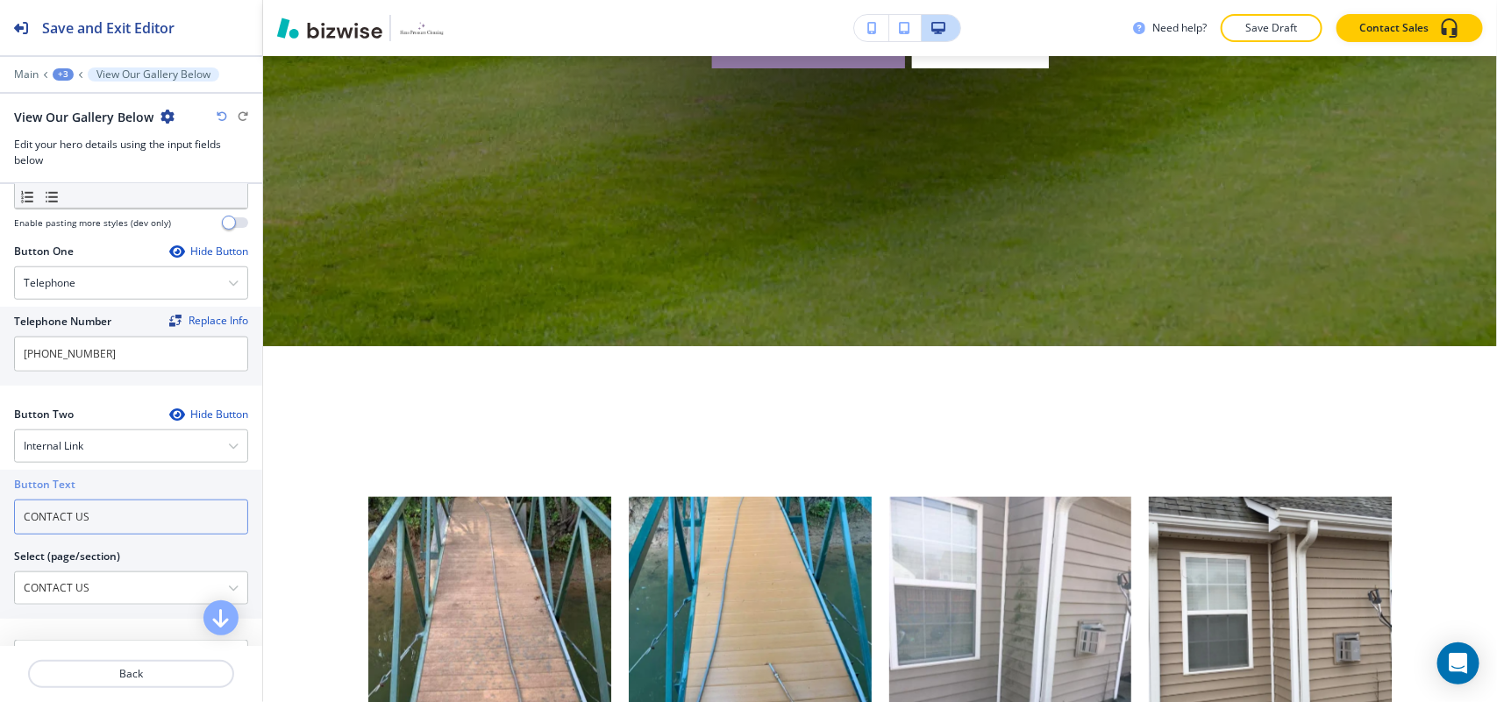
scroll to position [859, 0]
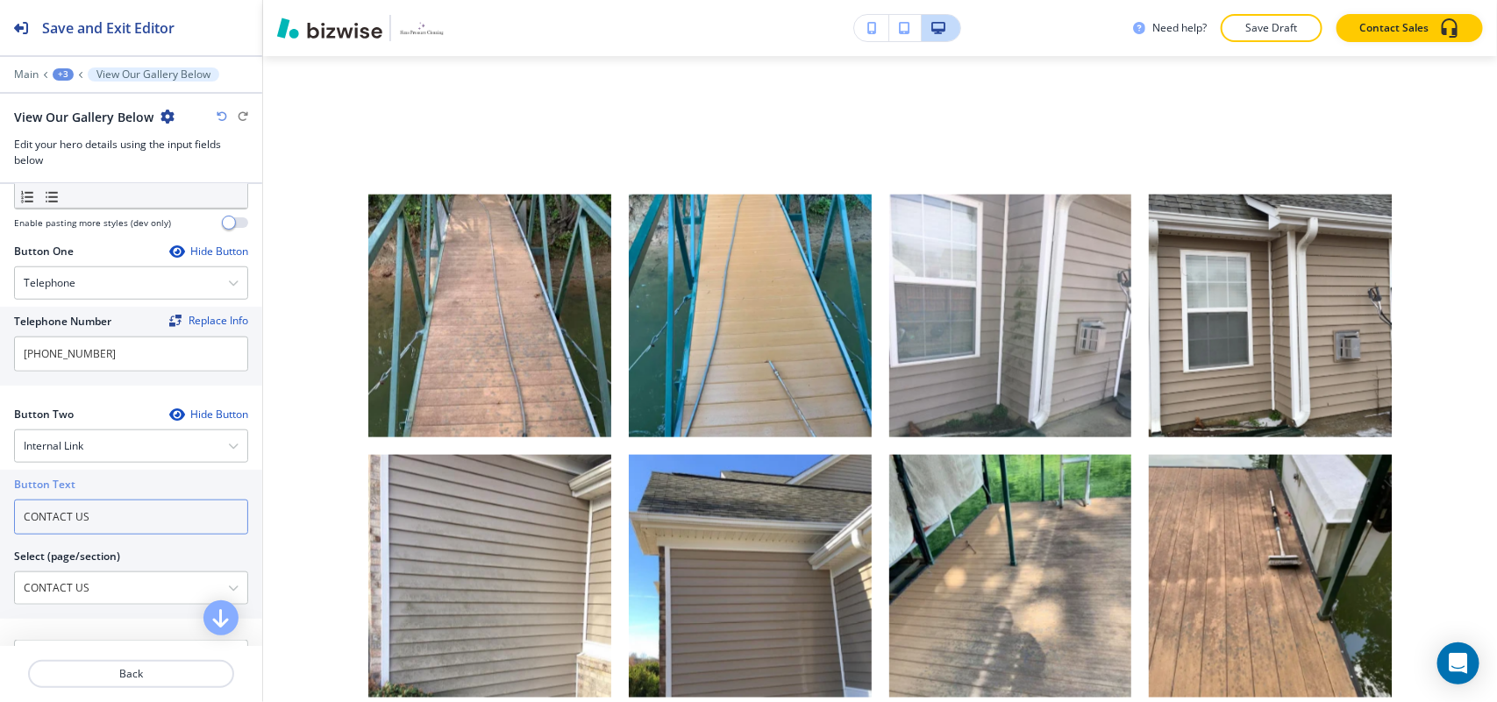
type input "CONTACT US"
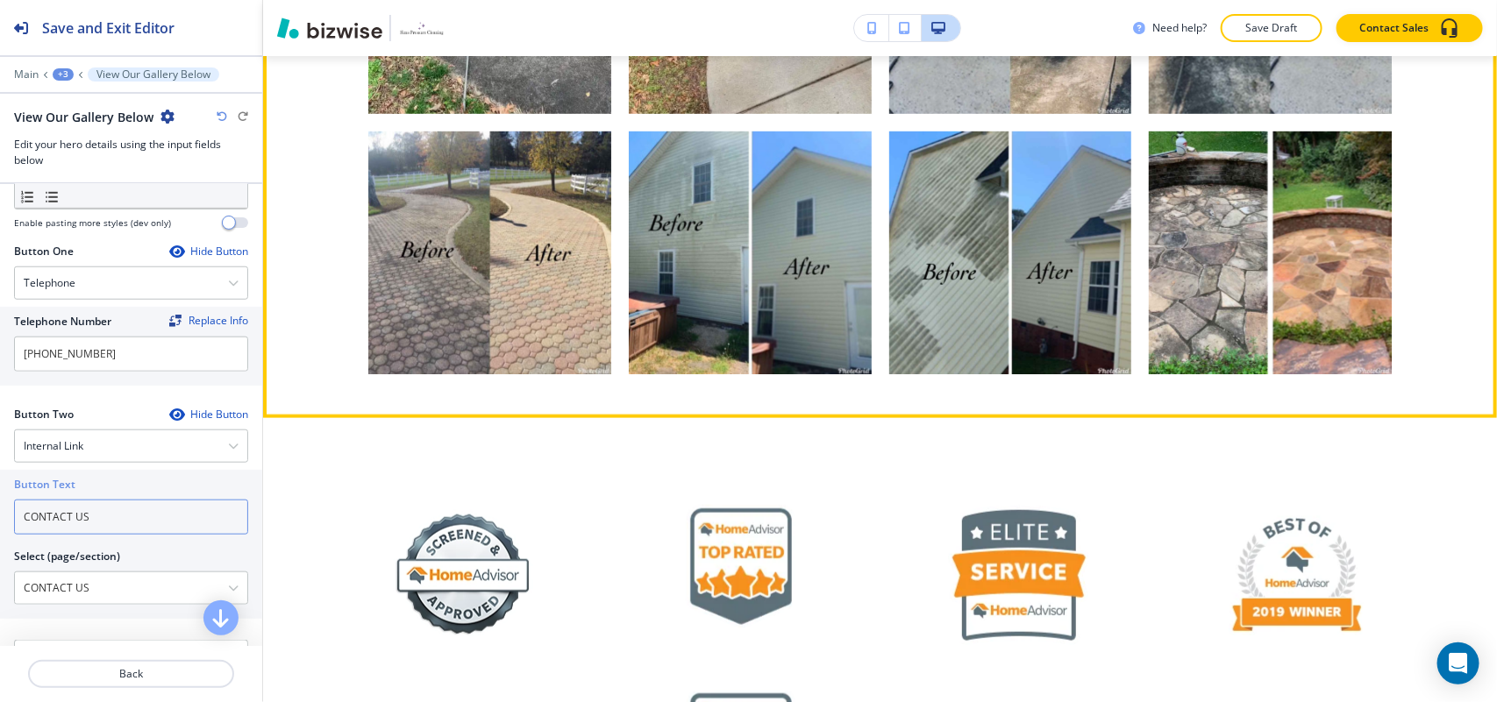
scroll to position [3489, 0]
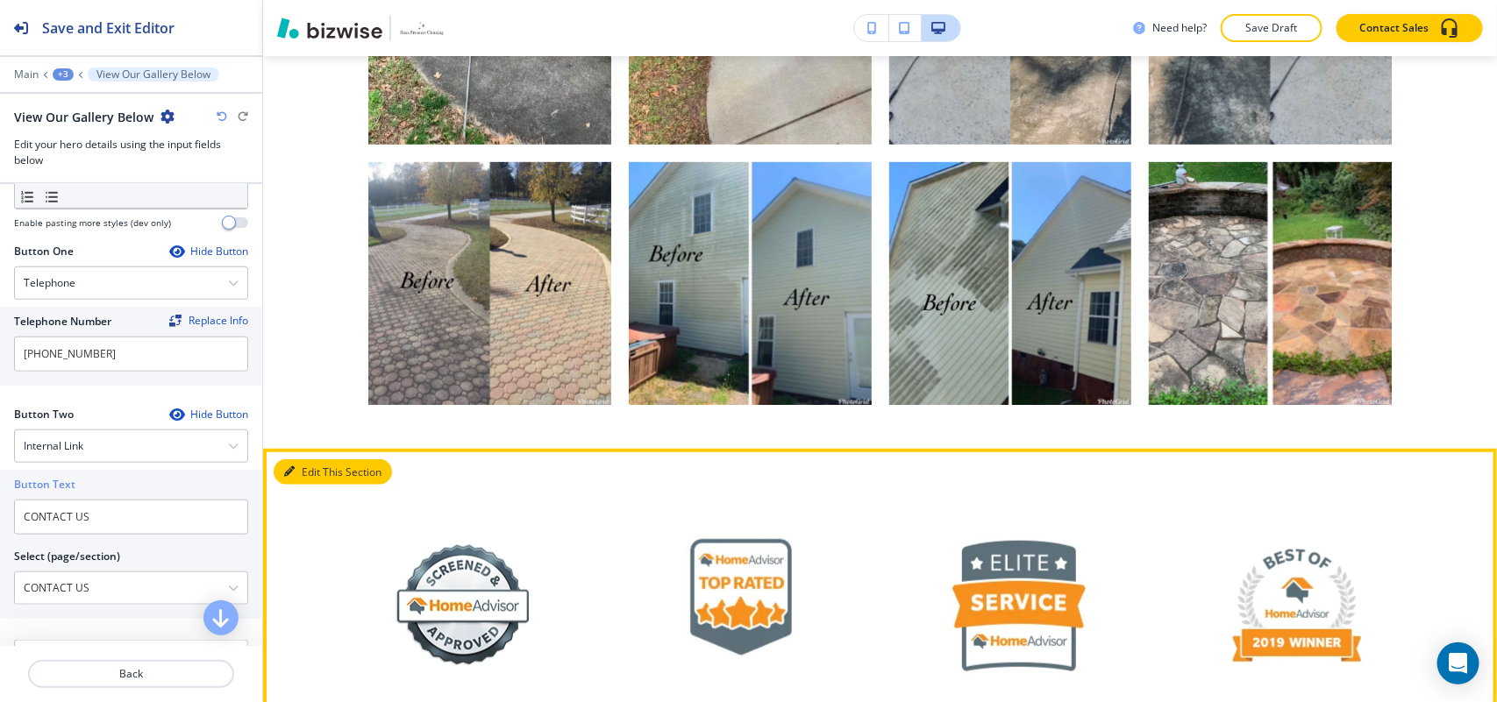
click at [318, 459] on button "Edit This Section" at bounding box center [333, 472] width 118 height 26
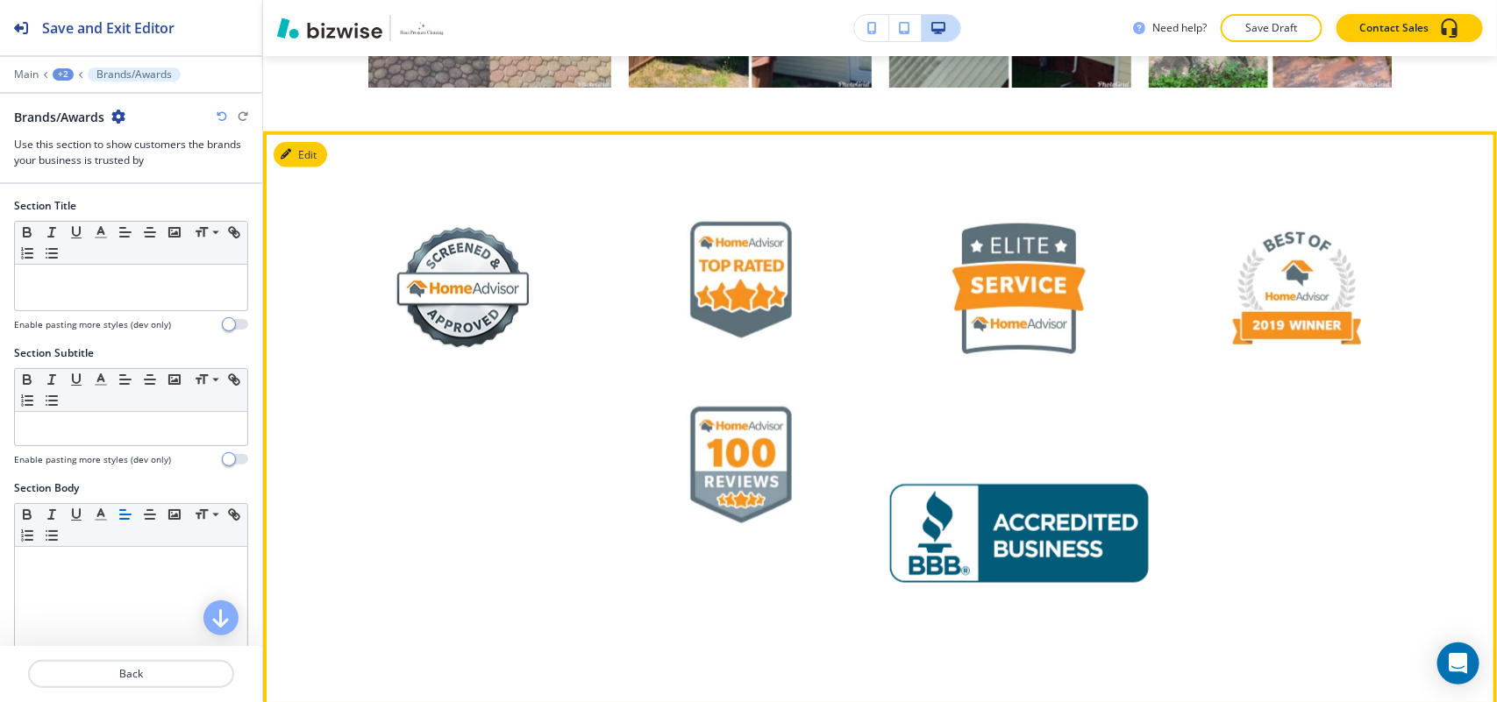
scroll to position [3841, 0]
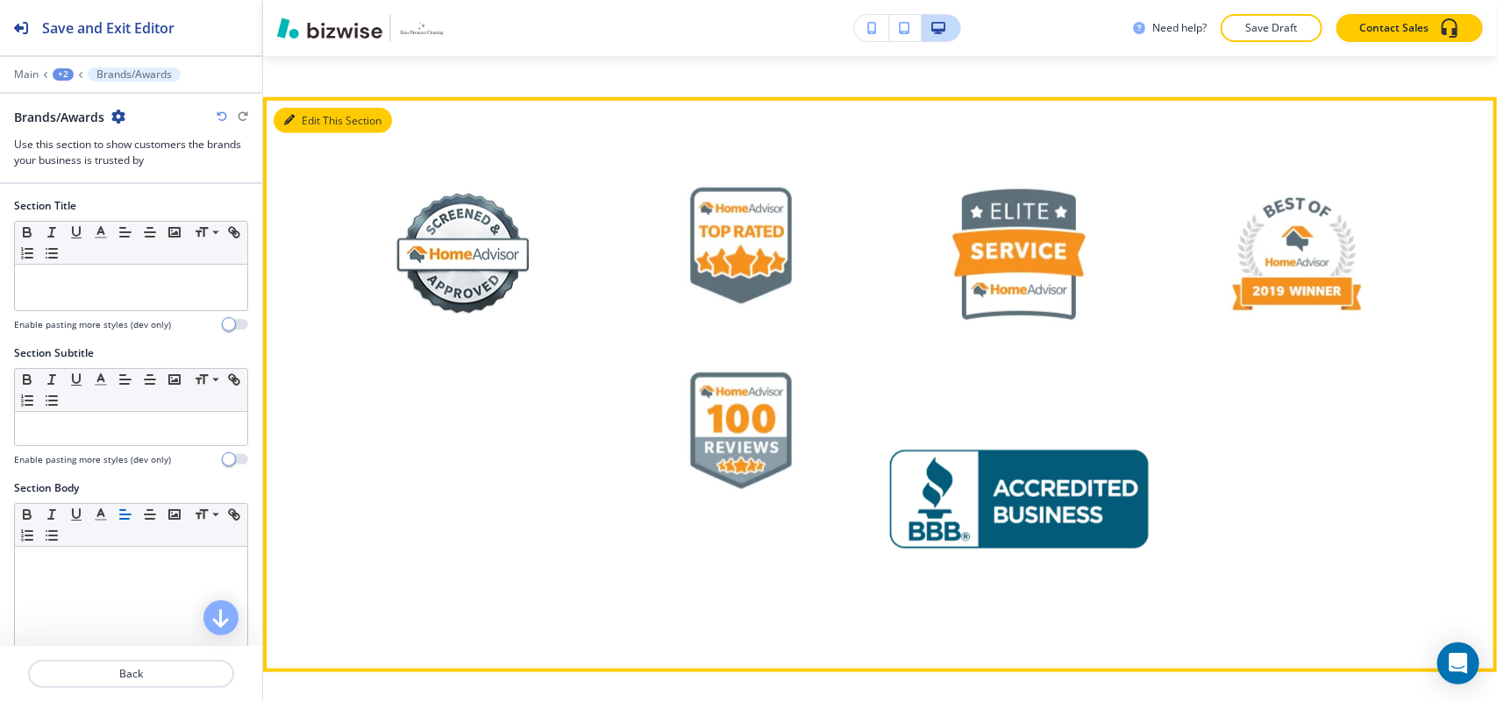
drag, startPoint x: 313, startPoint y: 79, endPoint x: 220, endPoint y: 102, distance: 95.7
click at [314, 108] on button "Edit This Section" at bounding box center [333, 121] width 118 height 26
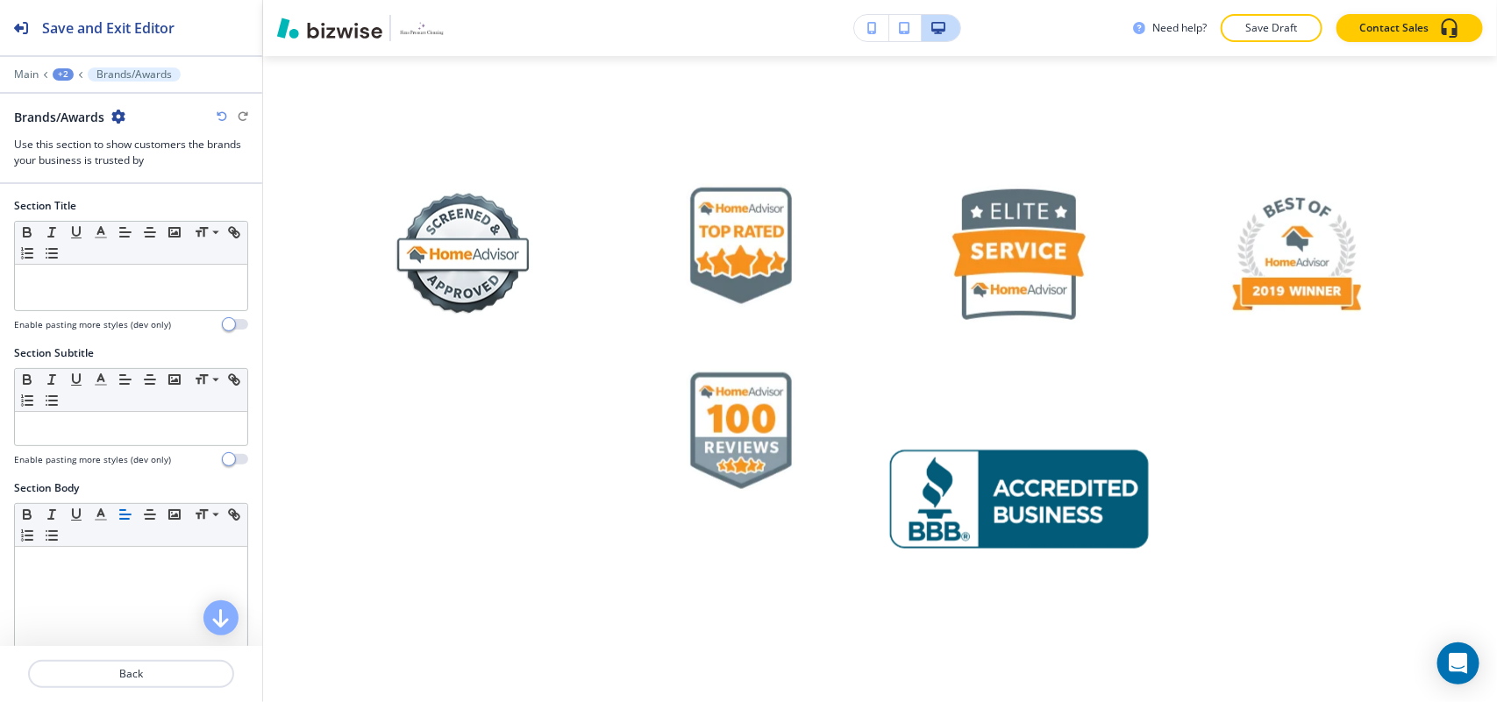
click at [107, 117] on div "Brands/Awards" at bounding box center [69, 117] width 111 height 18
click at [118, 116] on icon "button" at bounding box center [118, 117] width 14 height 14
click at [142, 206] on p "Delete Section" at bounding box center [168, 210] width 89 height 16
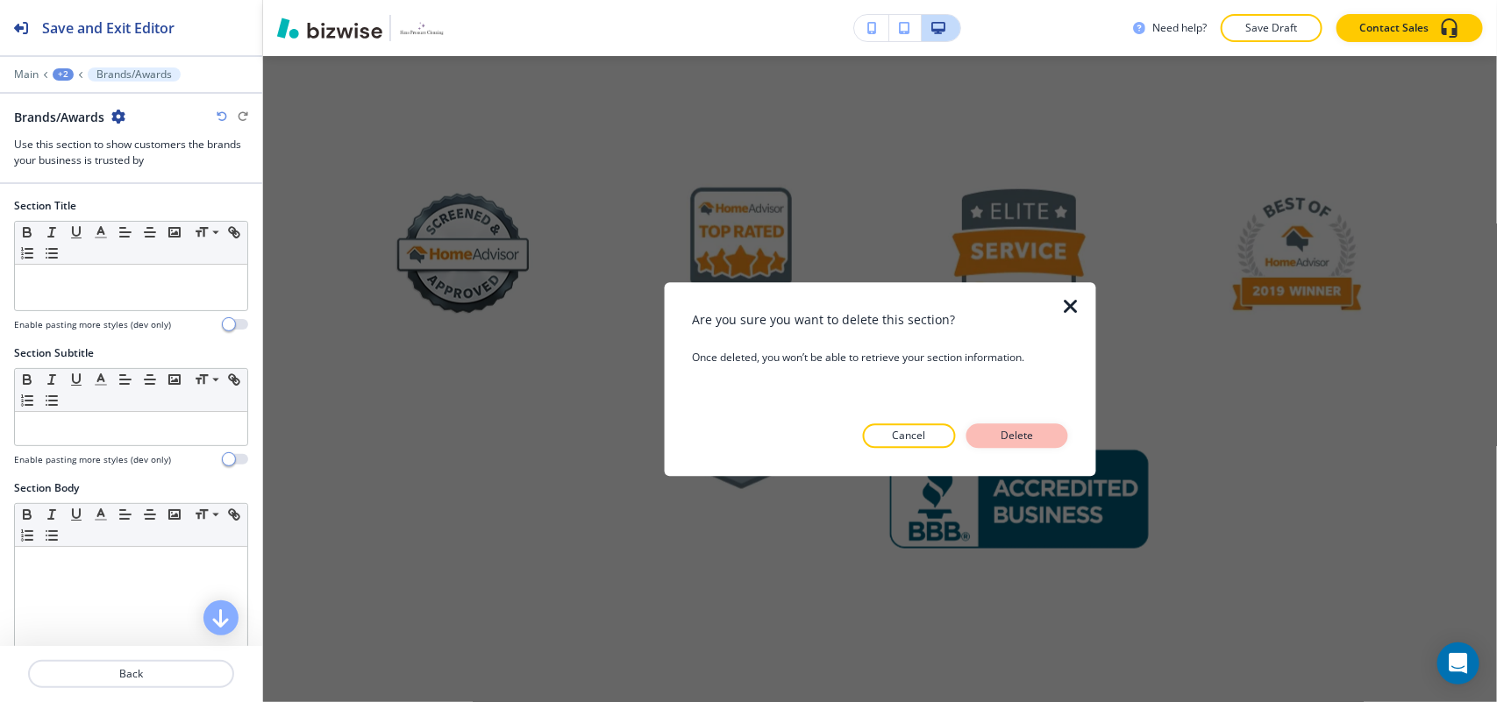
click at [1017, 431] on p "Delete" at bounding box center [1017, 436] width 42 height 16
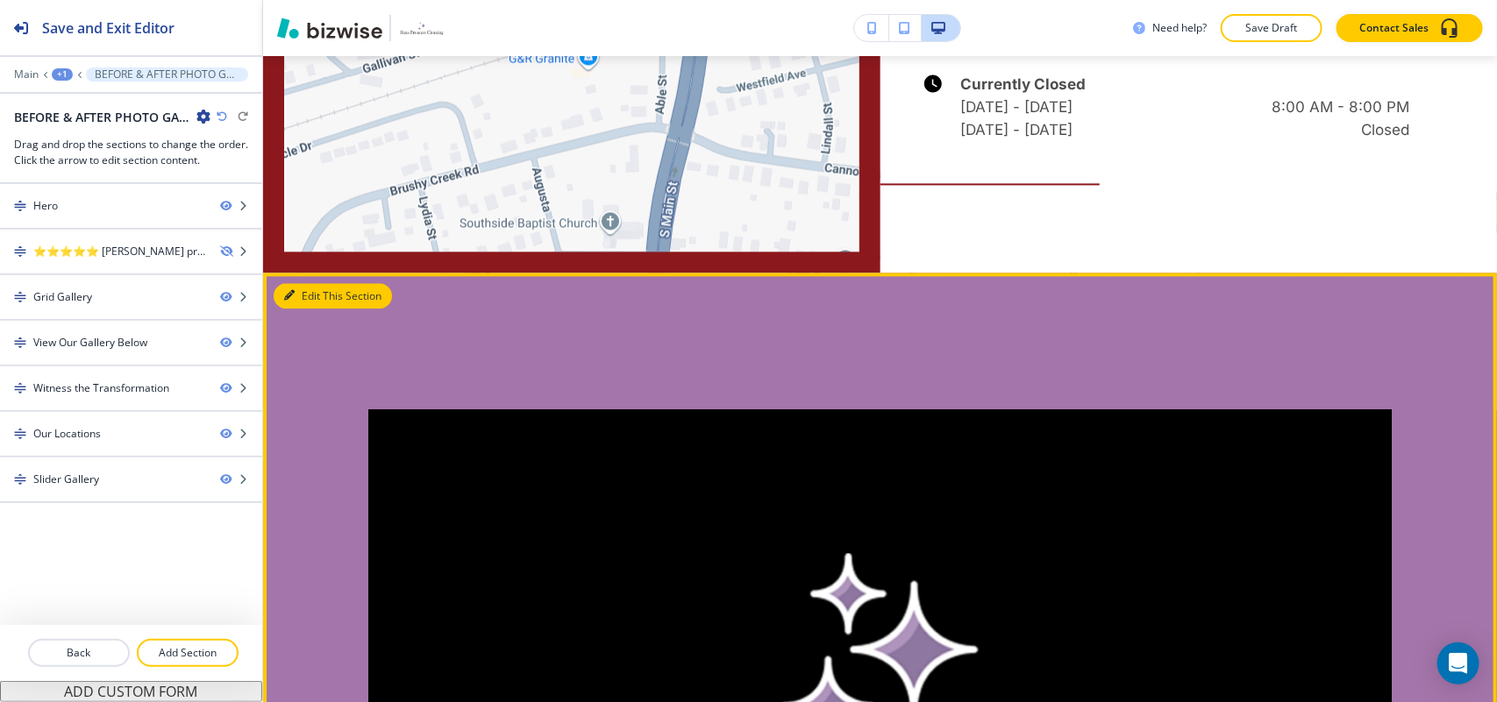
click at [296, 283] on button "Edit This Section" at bounding box center [333, 296] width 118 height 26
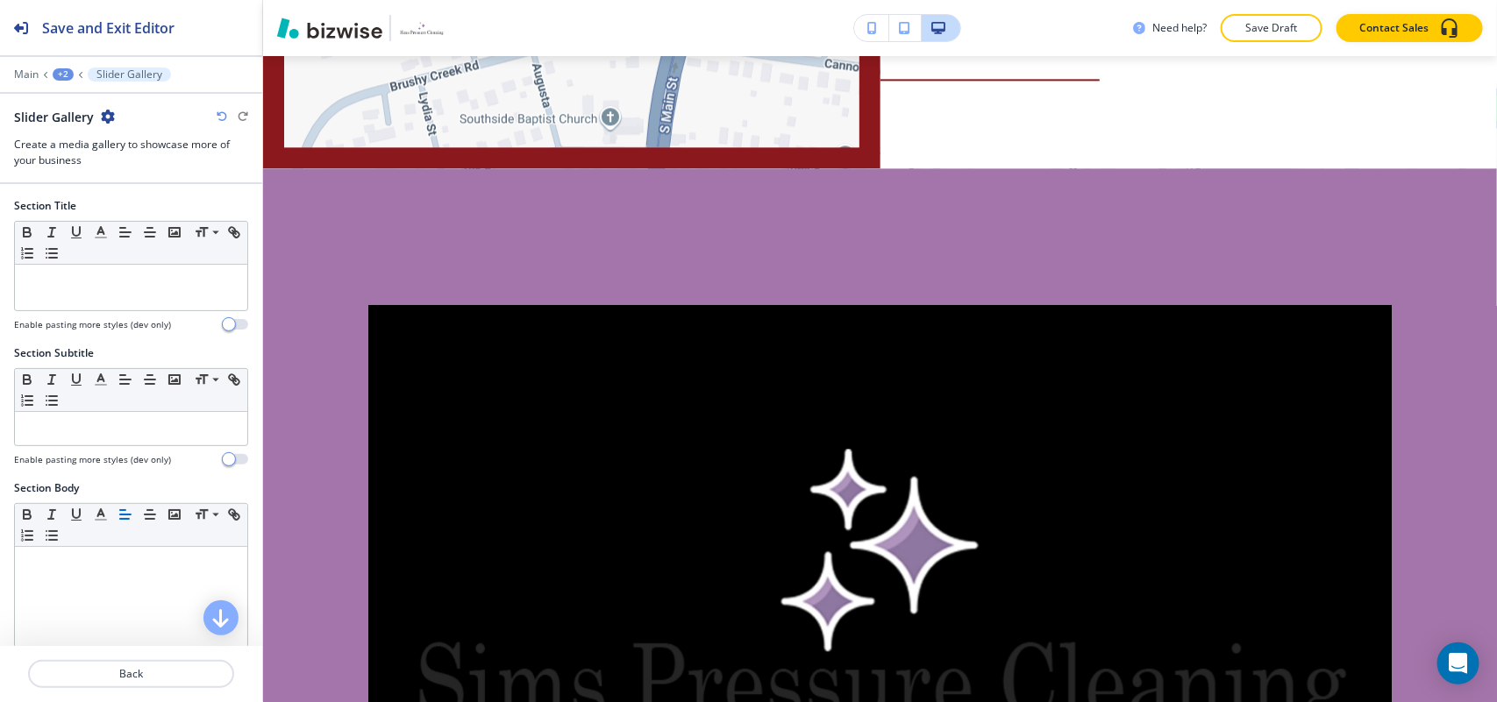
scroll to position [4894, 0]
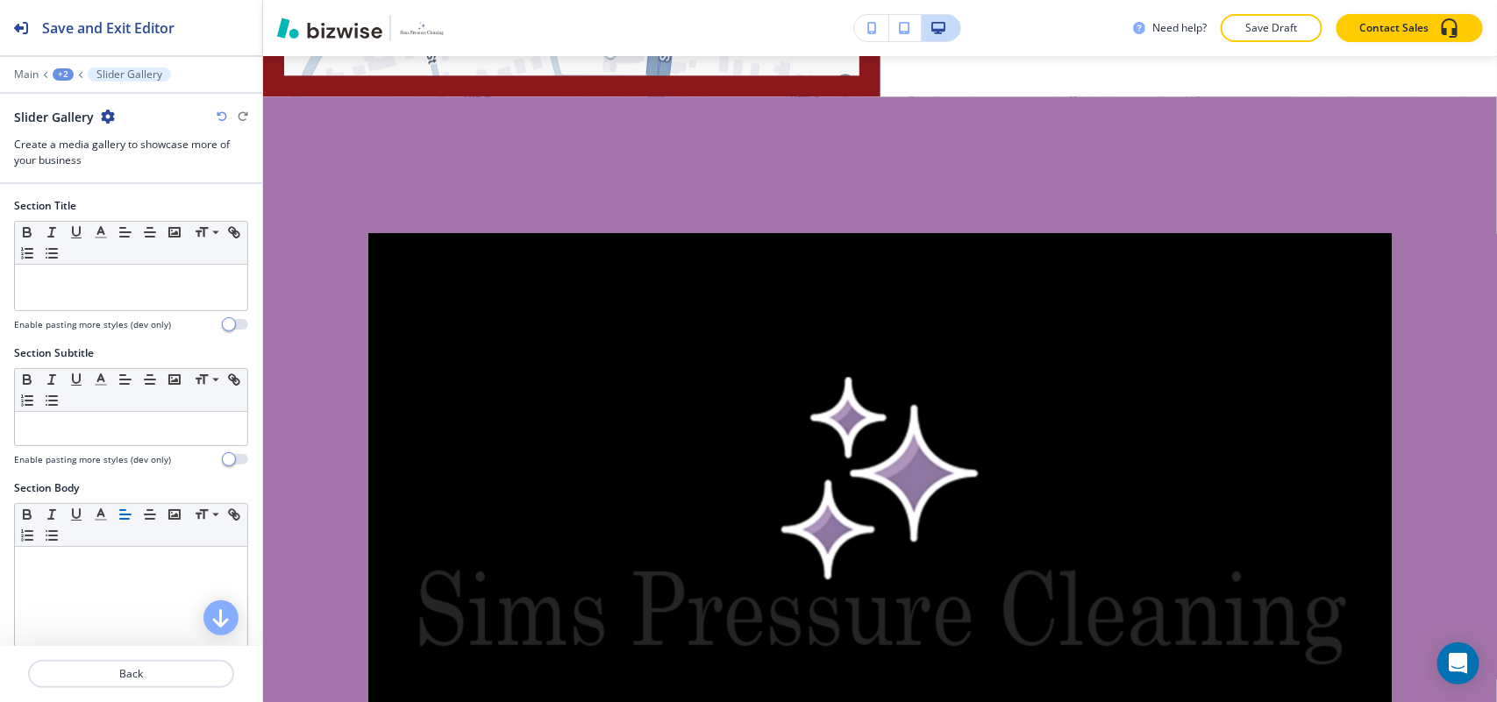
click at [103, 114] on icon "button" at bounding box center [108, 117] width 14 height 14
click at [134, 196] on button "Delete Section" at bounding box center [156, 210] width 112 height 32
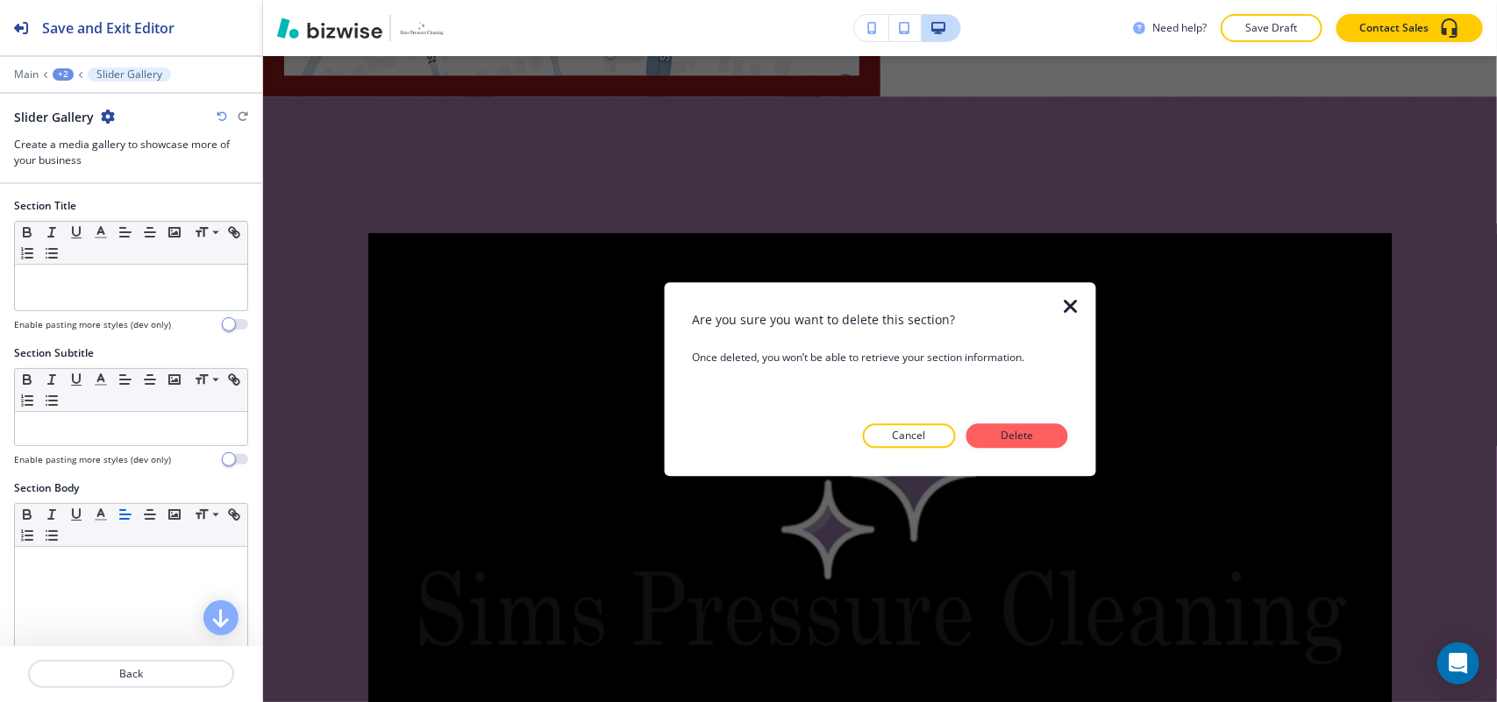
drag, startPoint x: 1034, startPoint y: 438, endPoint x: 1063, endPoint y: 439, distance: 28.1
click at [1035, 438] on p "Delete" at bounding box center [1017, 436] width 42 height 16
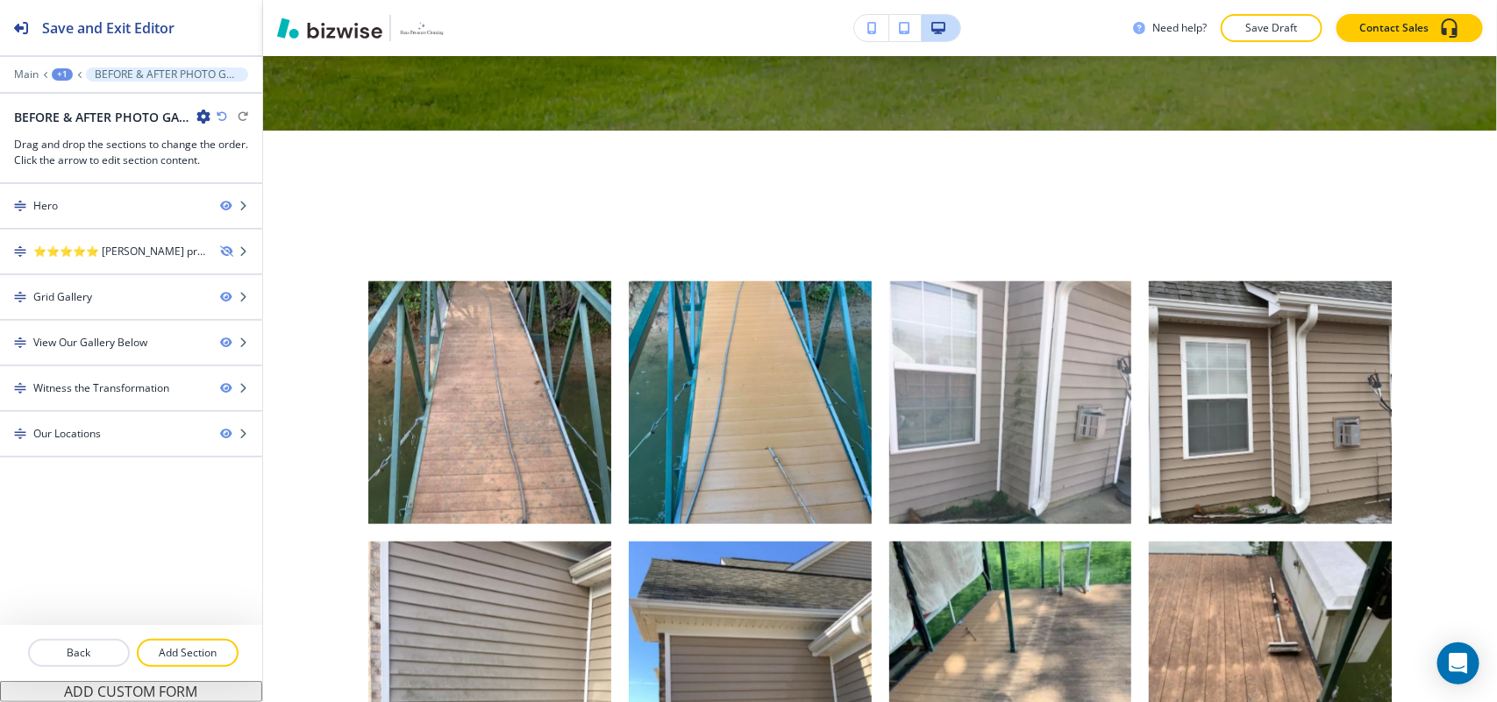
scroll to position [680, 0]
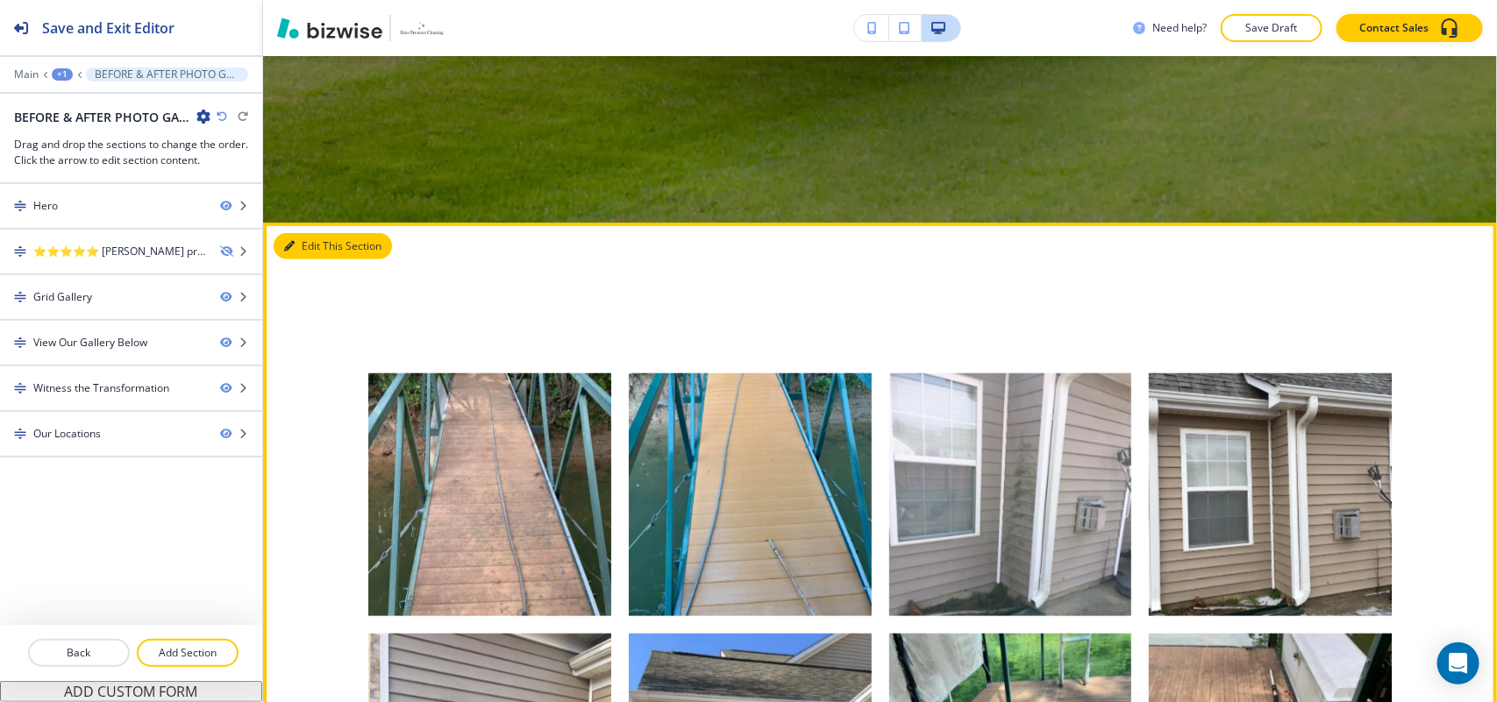
click at [298, 250] on button "Edit This Section" at bounding box center [333, 246] width 118 height 26
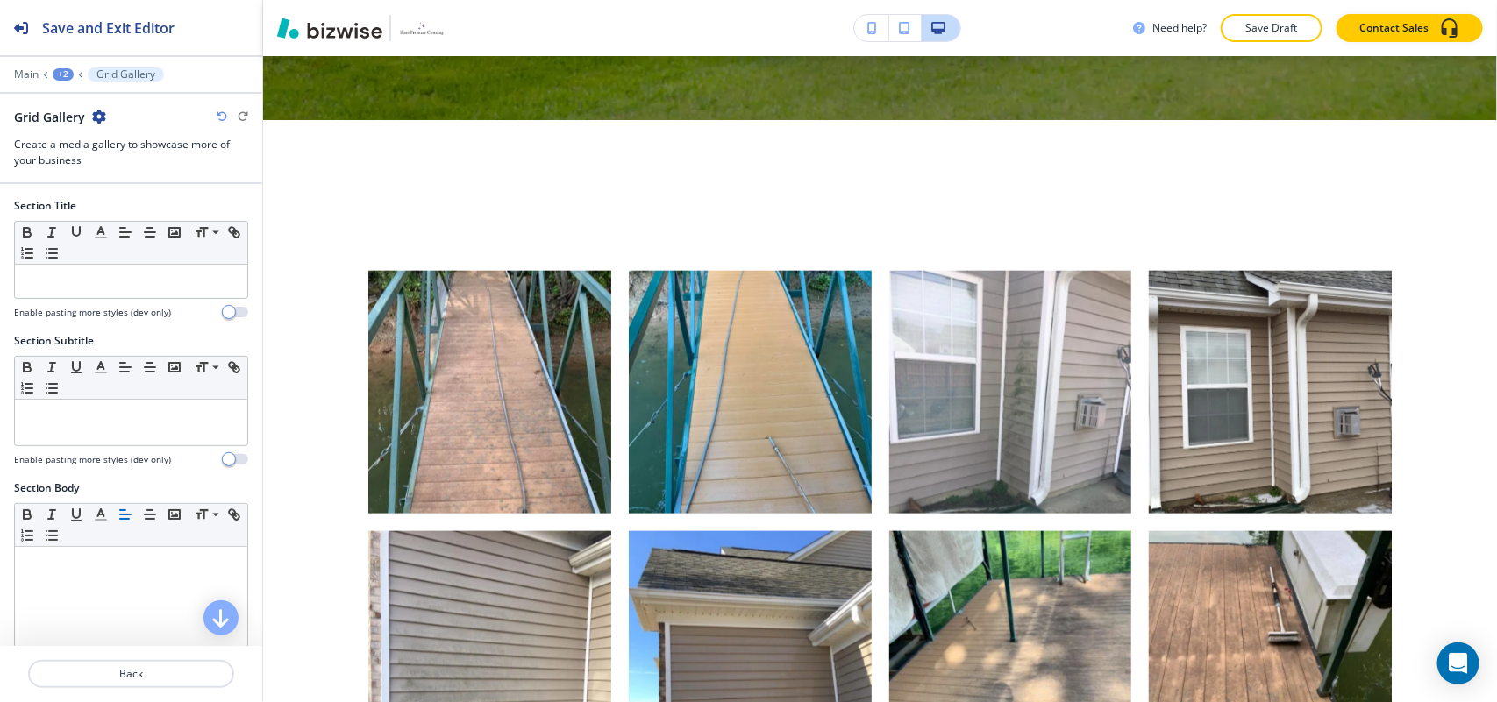
scroll to position [847, 0]
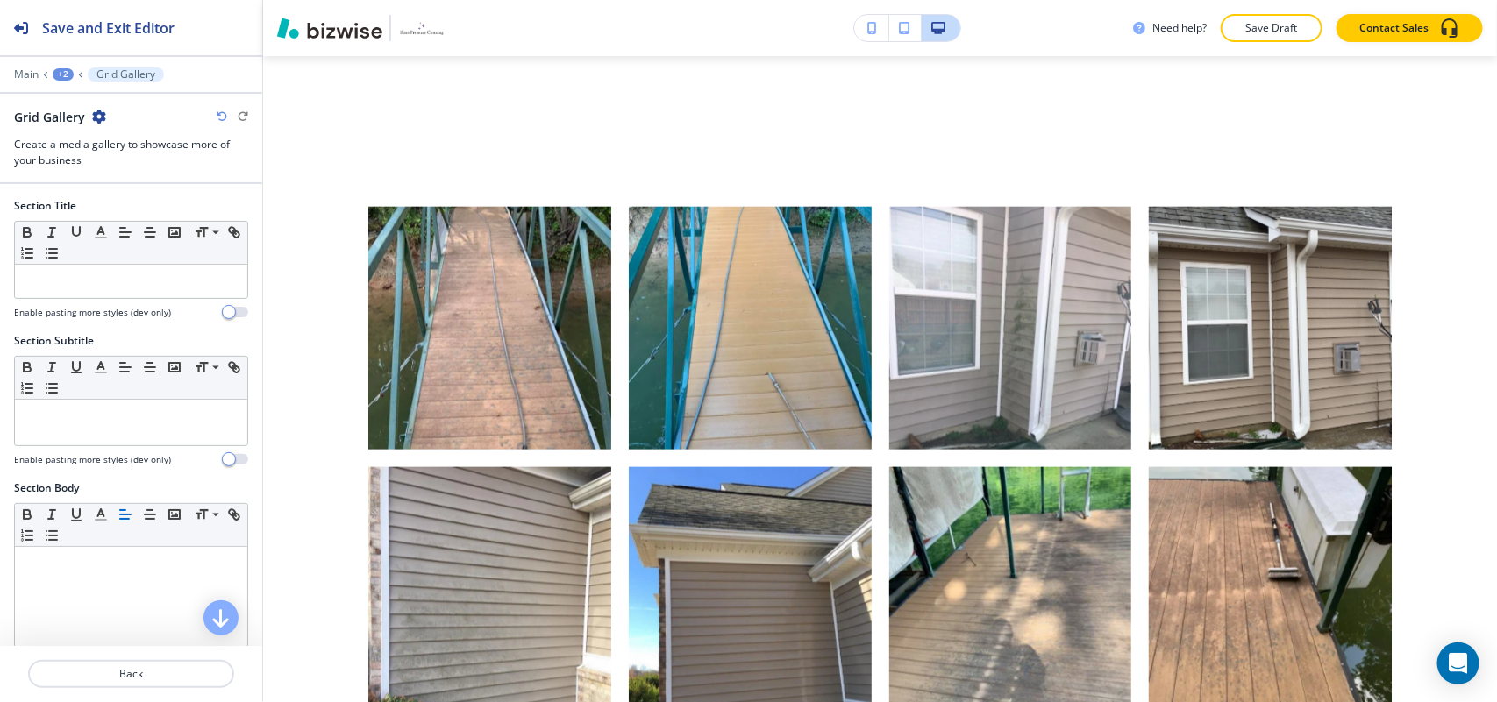
click at [94, 116] on icon "button" at bounding box center [99, 117] width 14 height 14
click at [115, 196] on button "Delete Section" at bounding box center [147, 210] width 112 height 32
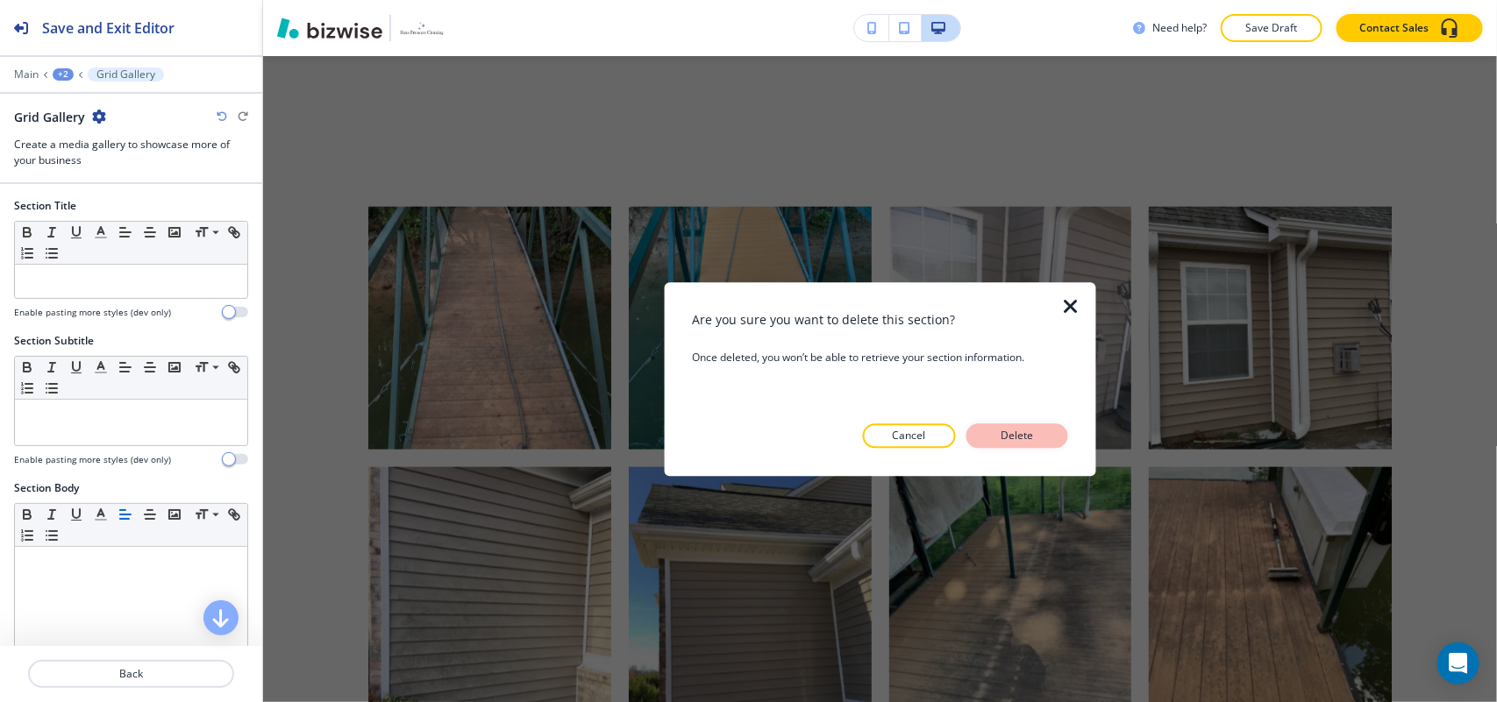
click at [1039, 443] on button "Delete" at bounding box center [1017, 435] width 102 height 25
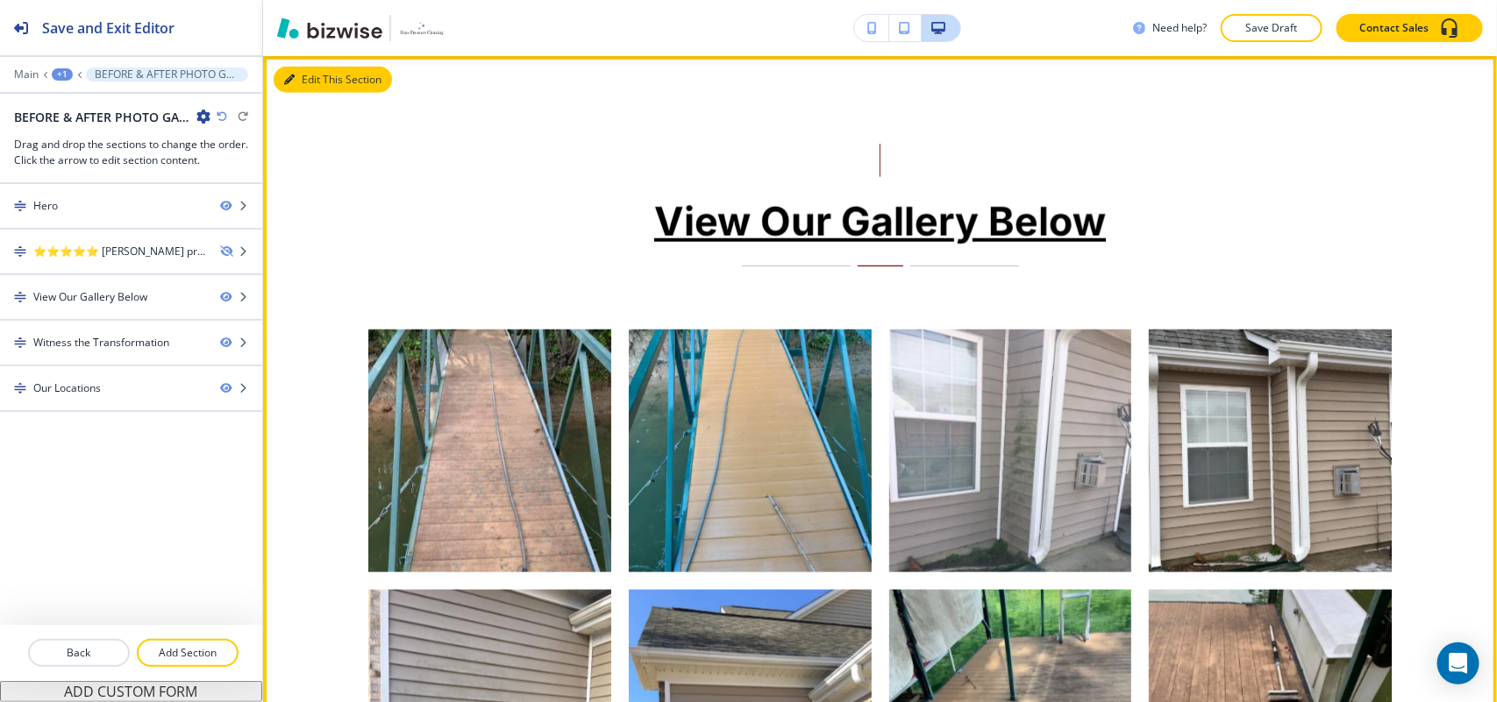
click at [299, 79] on button "Edit This Section" at bounding box center [333, 80] width 118 height 26
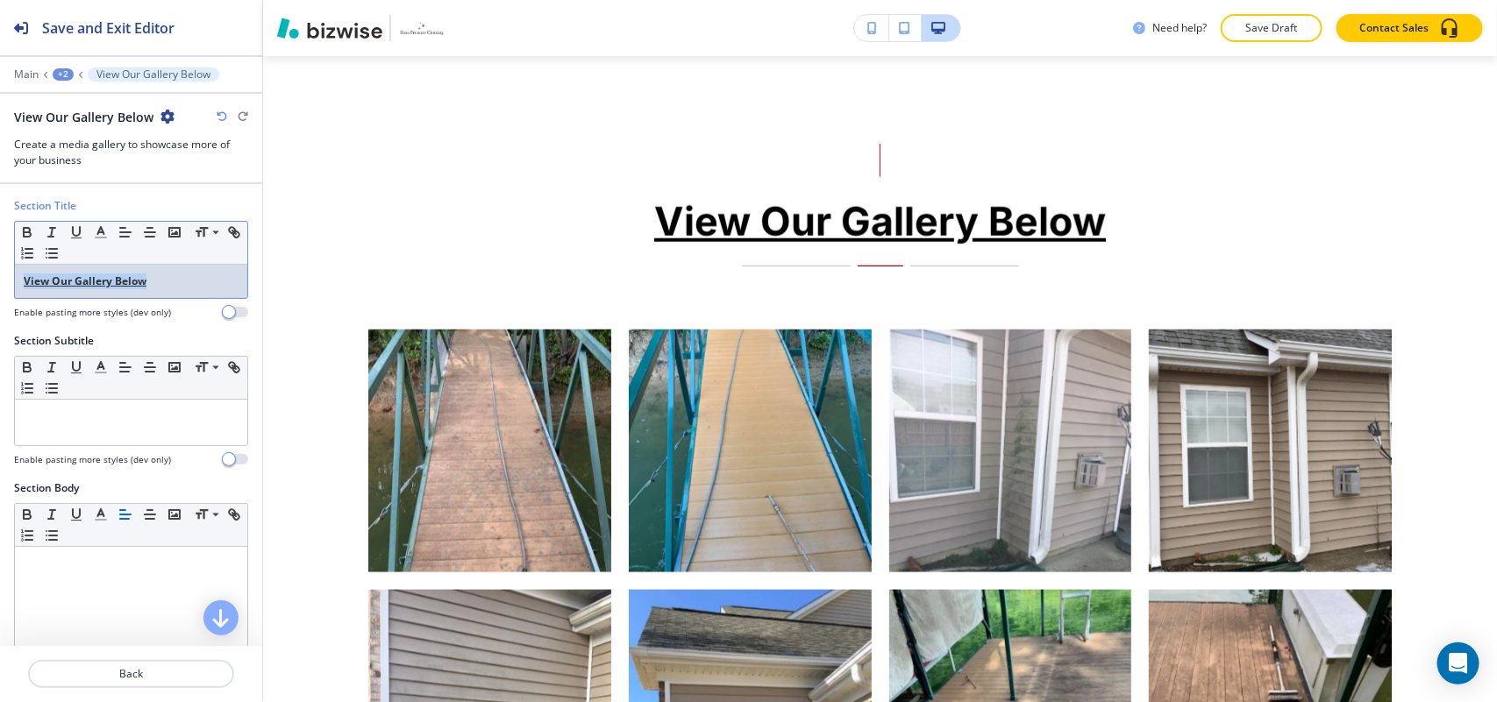
drag, startPoint x: 181, startPoint y: 285, endPoint x: 0, endPoint y: 277, distance: 180.8
click at [0, 277] on div "Section Title Small Normal Large Huge View Our Gallery Below Enable pasting mor…" at bounding box center [131, 265] width 262 height 135
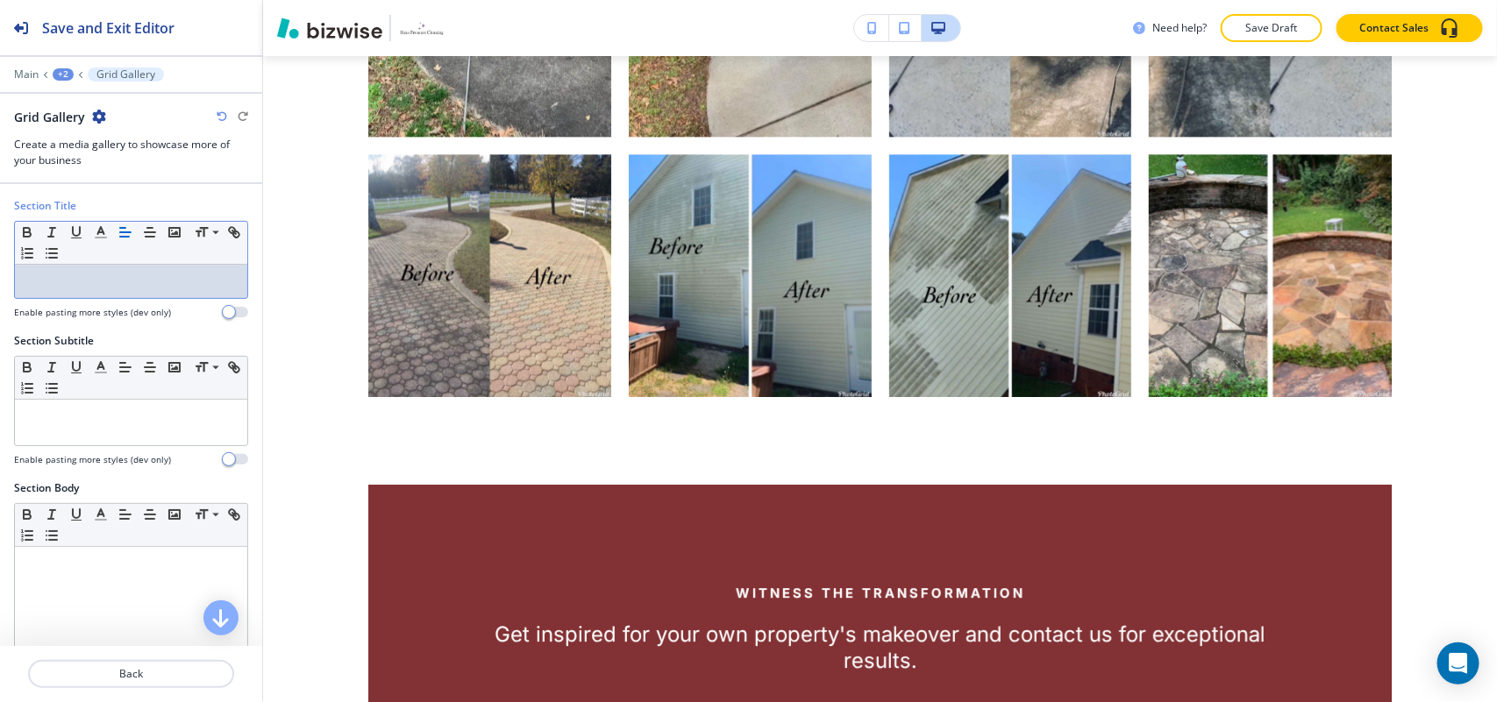
scroll to position [1943, 0]
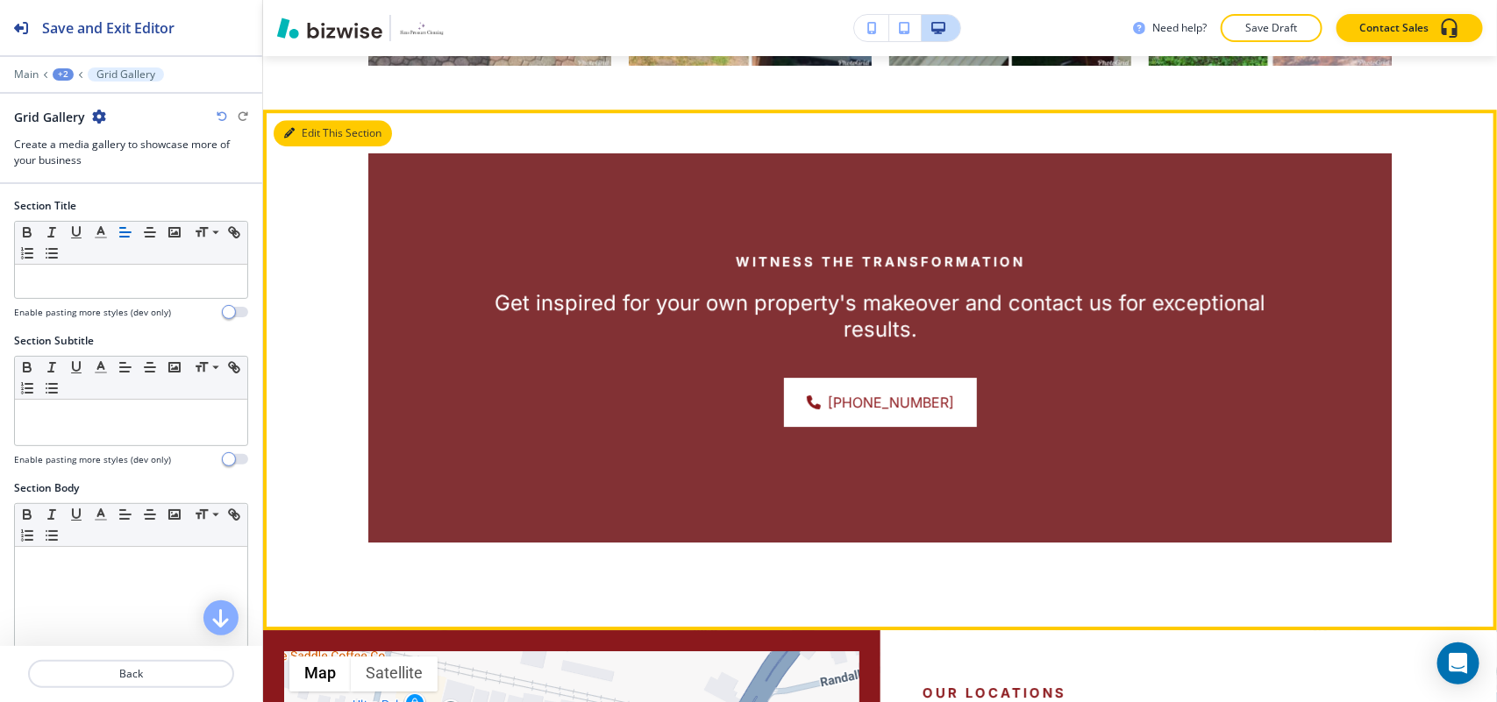
click at [300, 120] on button "Edit This Section" at bounding box center [333, 133] width 118 height 26
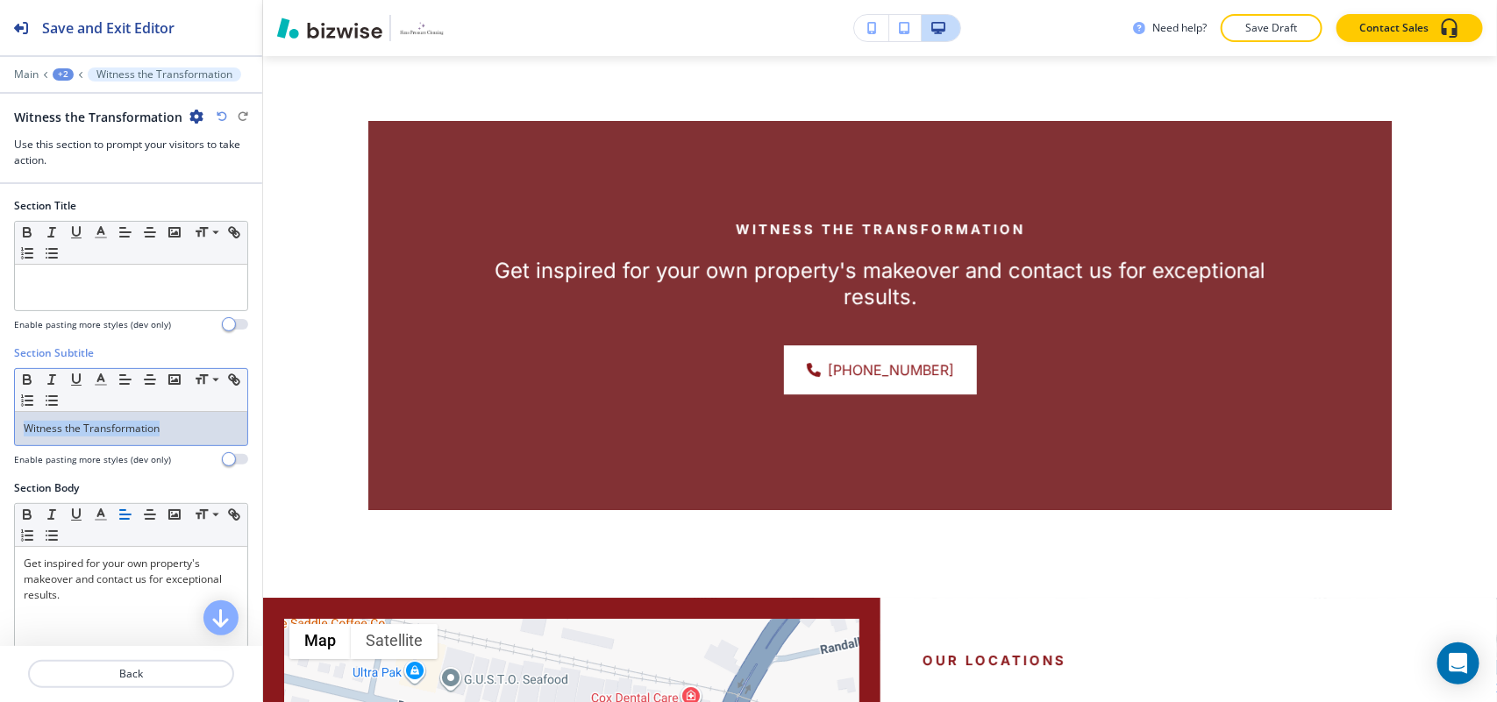
drag, startPoint x: 178, startPoint y: 437, endPoint x: 0, endPoint y: 431, distance: 178.0
click at [0, 432] on div "Section Subtitle Small Normal Large Huge Witness the Transformation Enable past…" at bounding box center [131, 412] width 262 height 135
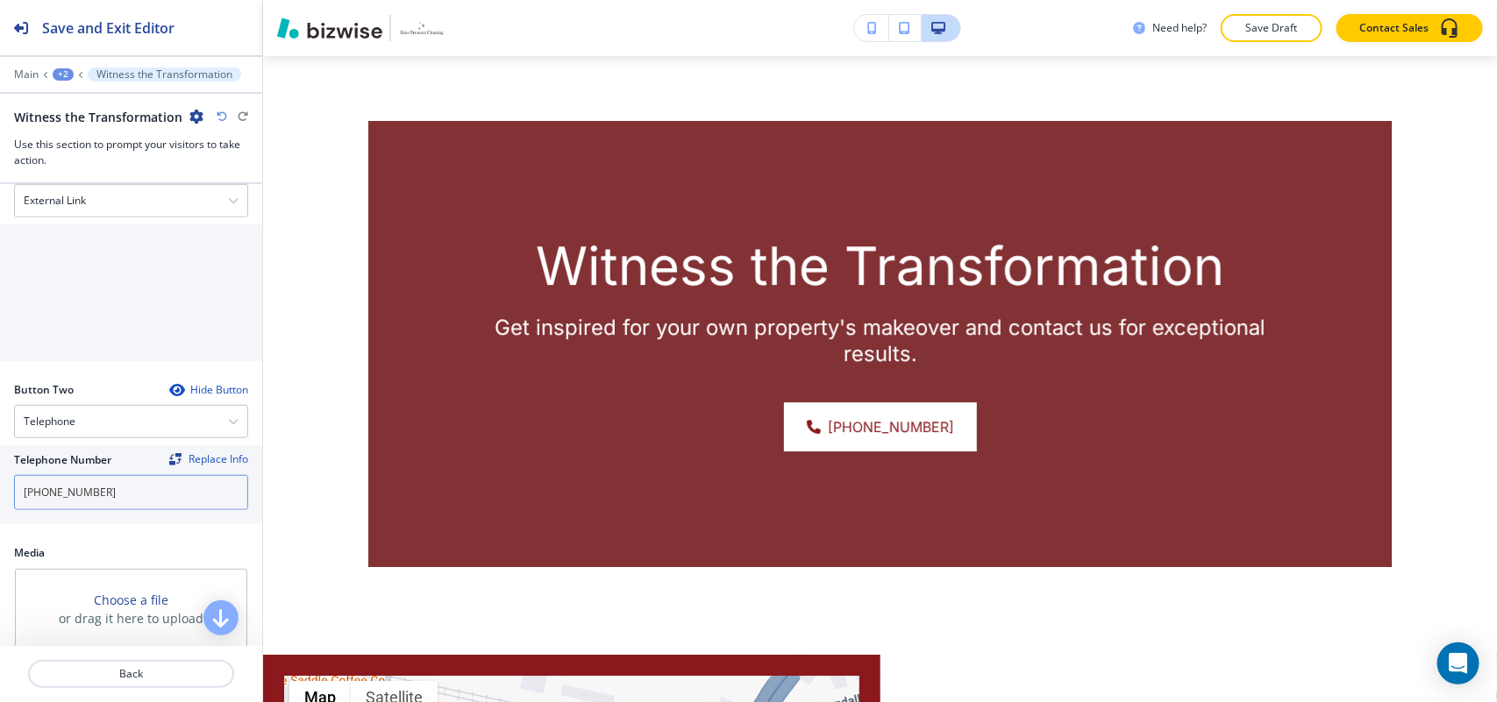
scroll to position [658, 0]
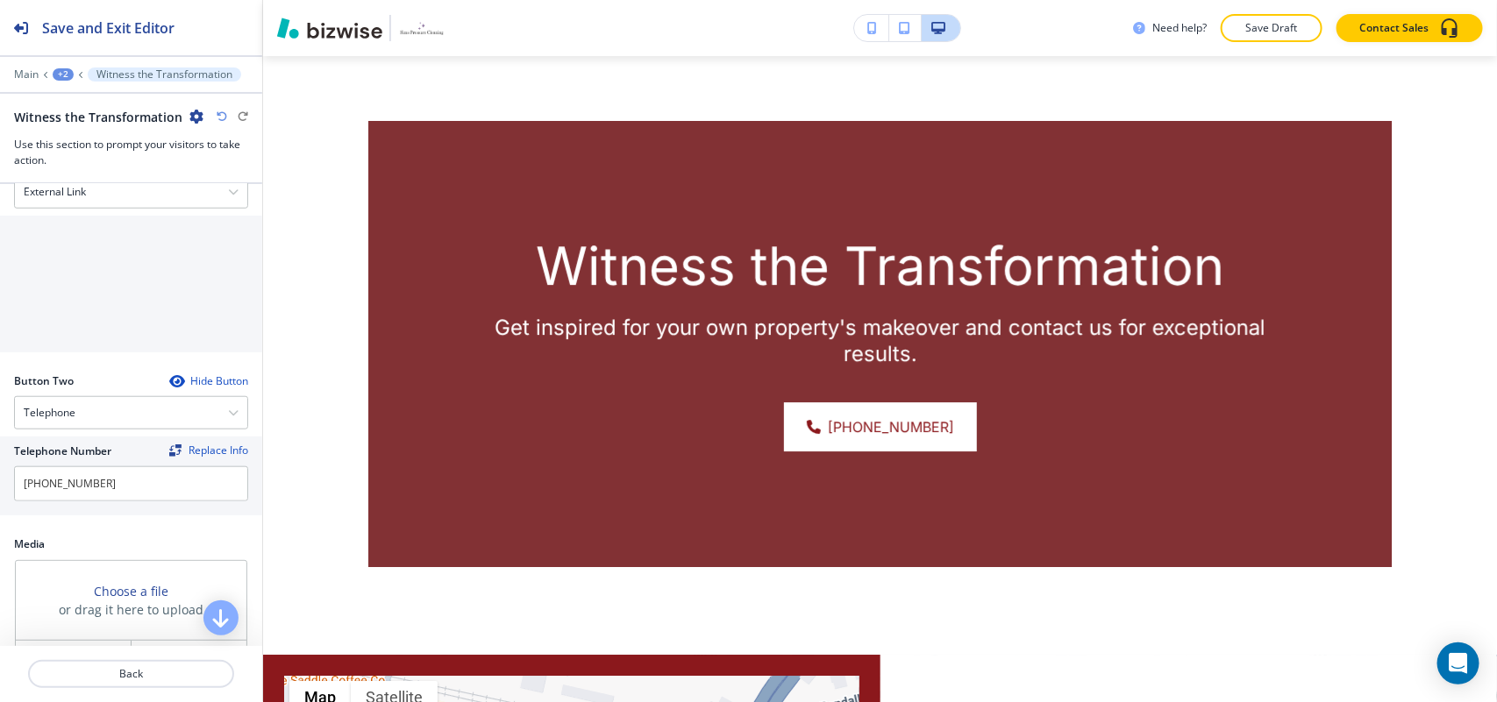
click at [75, 177] on div at bounding box center [131, 175] width 262 height 14
click at [72, 203] on div "External Link" at bounding box center [131, 192] width 232 height 32
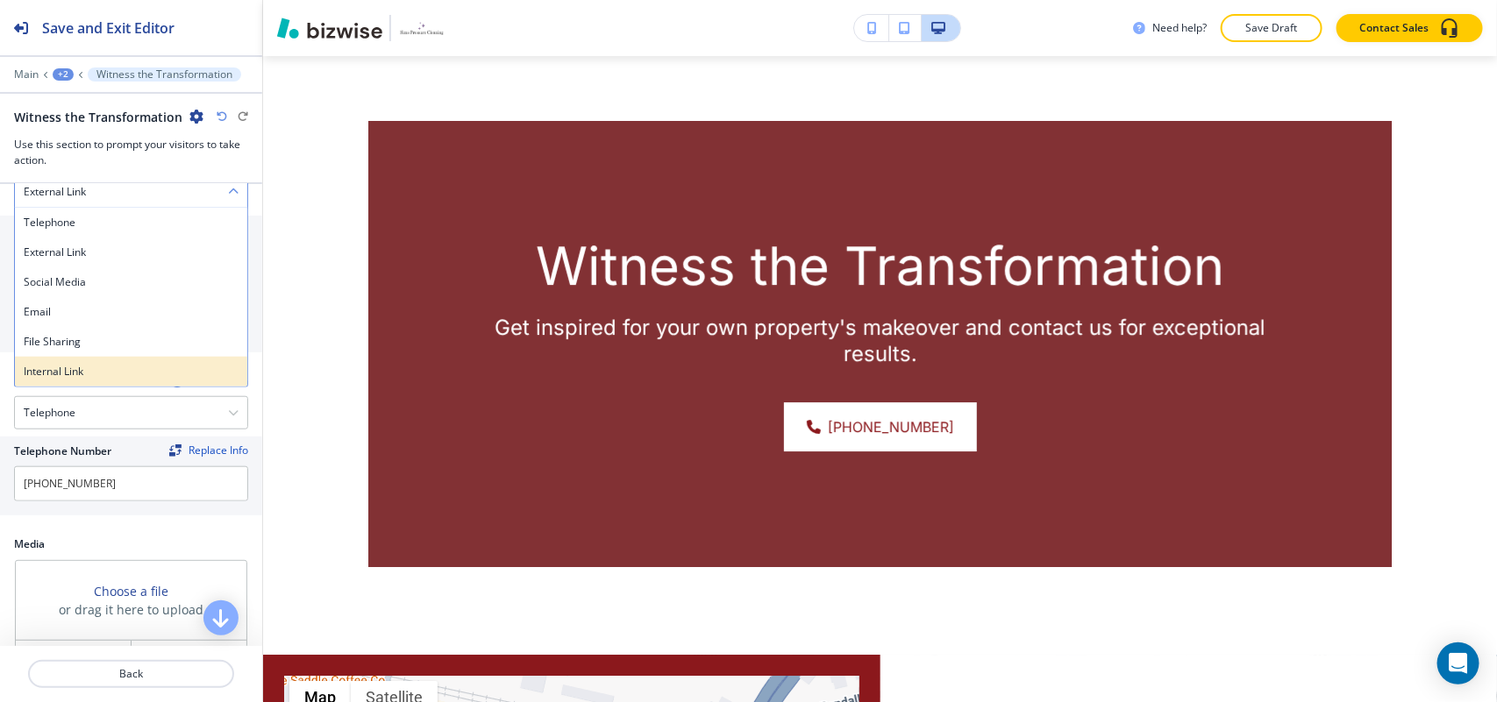
click at [68, 380] on h4 "Internal Link" at bounding box center [131, 372] width 215 height 16
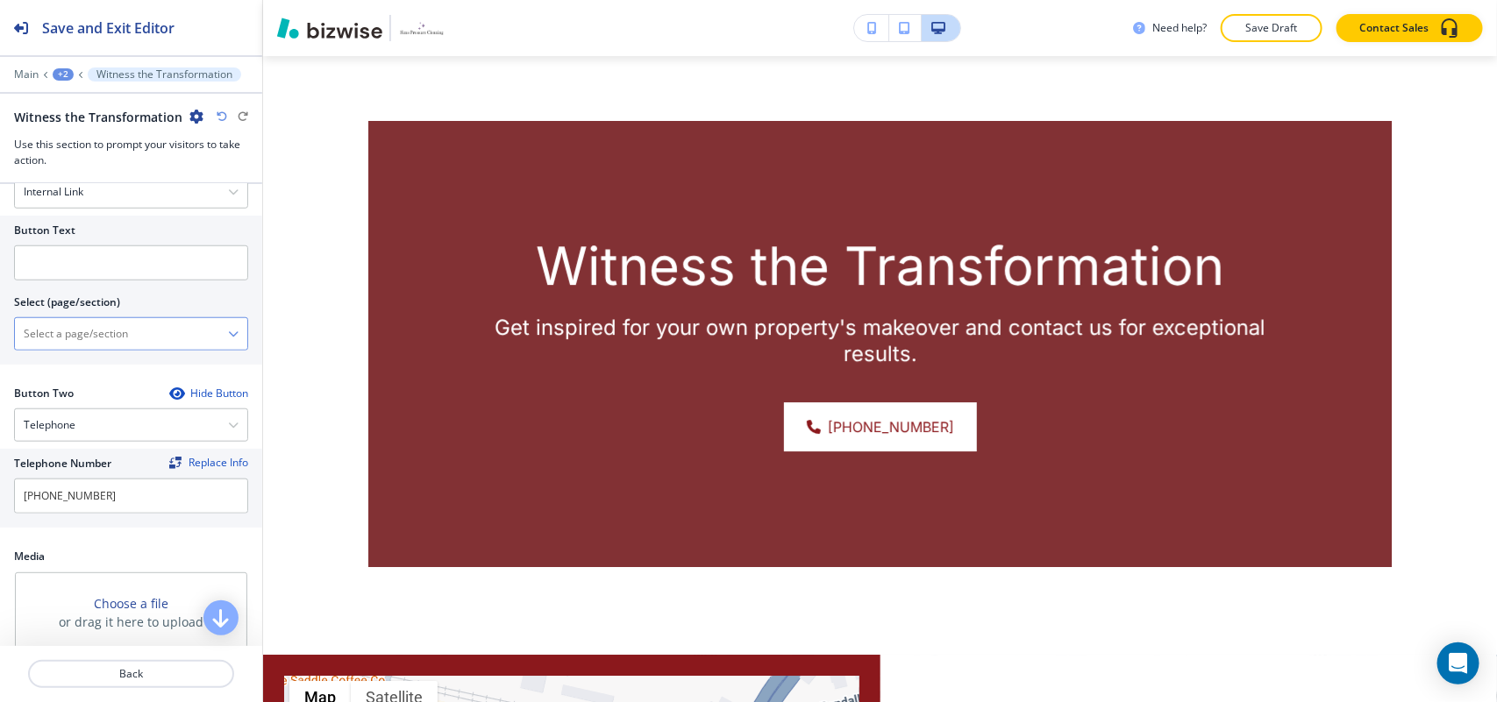
click at [106, 356] on div "Button Text Select (page/section) HOME HOME | Hero HOME | DEPEND ON A RENOWNED …" at bounding box center [131, 290] width 262 height 149
click at [108, 338] on \(page\/section\) "Manual Input" at bounding box center [121, 334] width 213 height 30
type \(page\/section\) "CONTACT US"
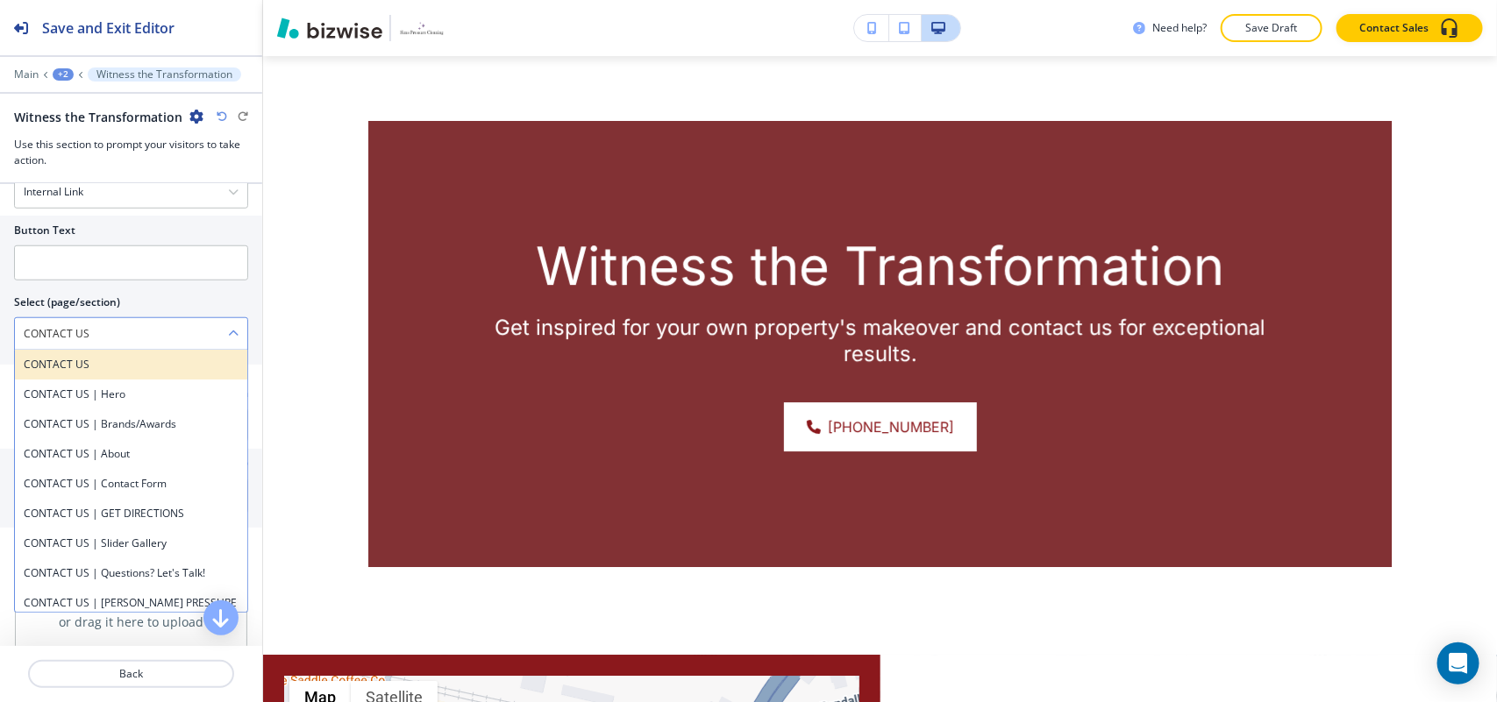
click at [83, 359] on div "CONTACT US" at bounding box center [131, 365] width 232 height 30
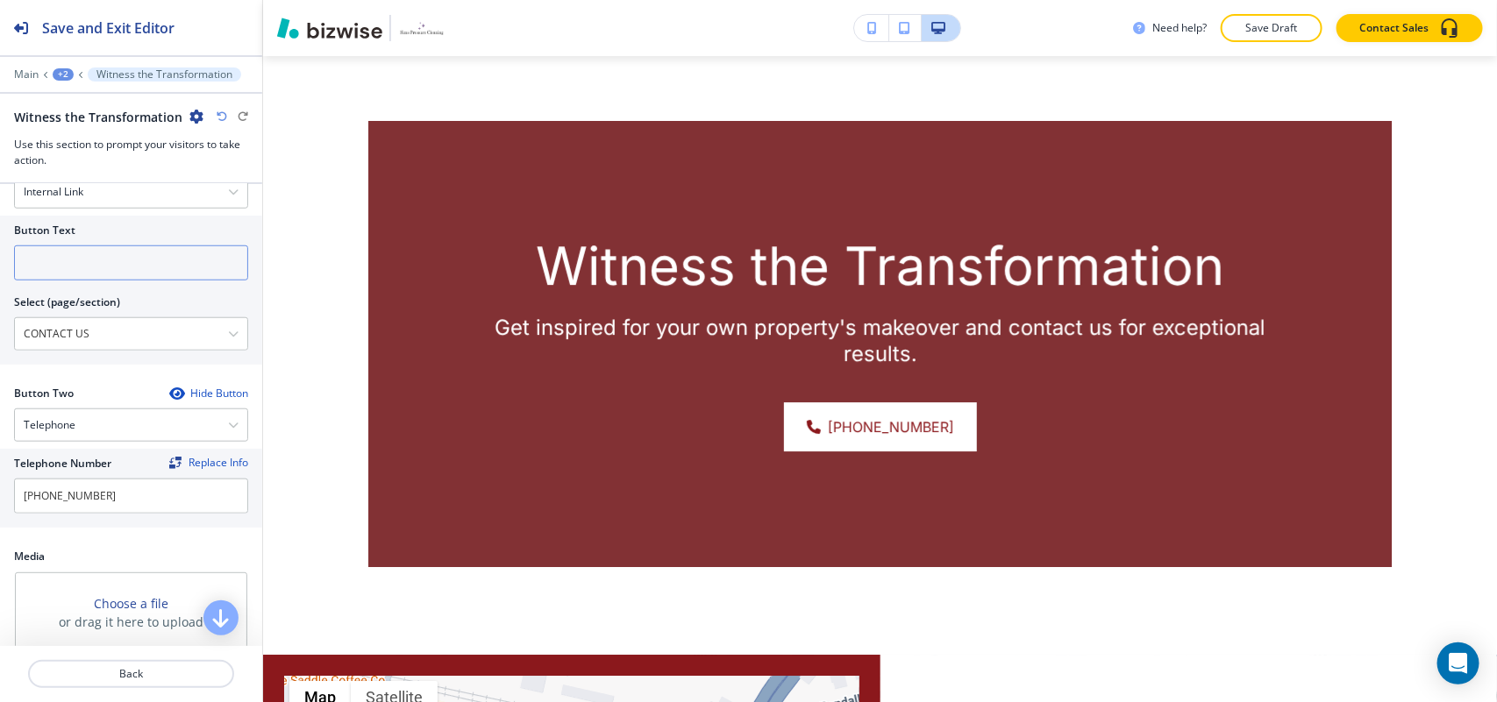
click at [110, 266] on input "text" at bounding box center [131, 262] width 234 height 35
paste input "CONTACT US"
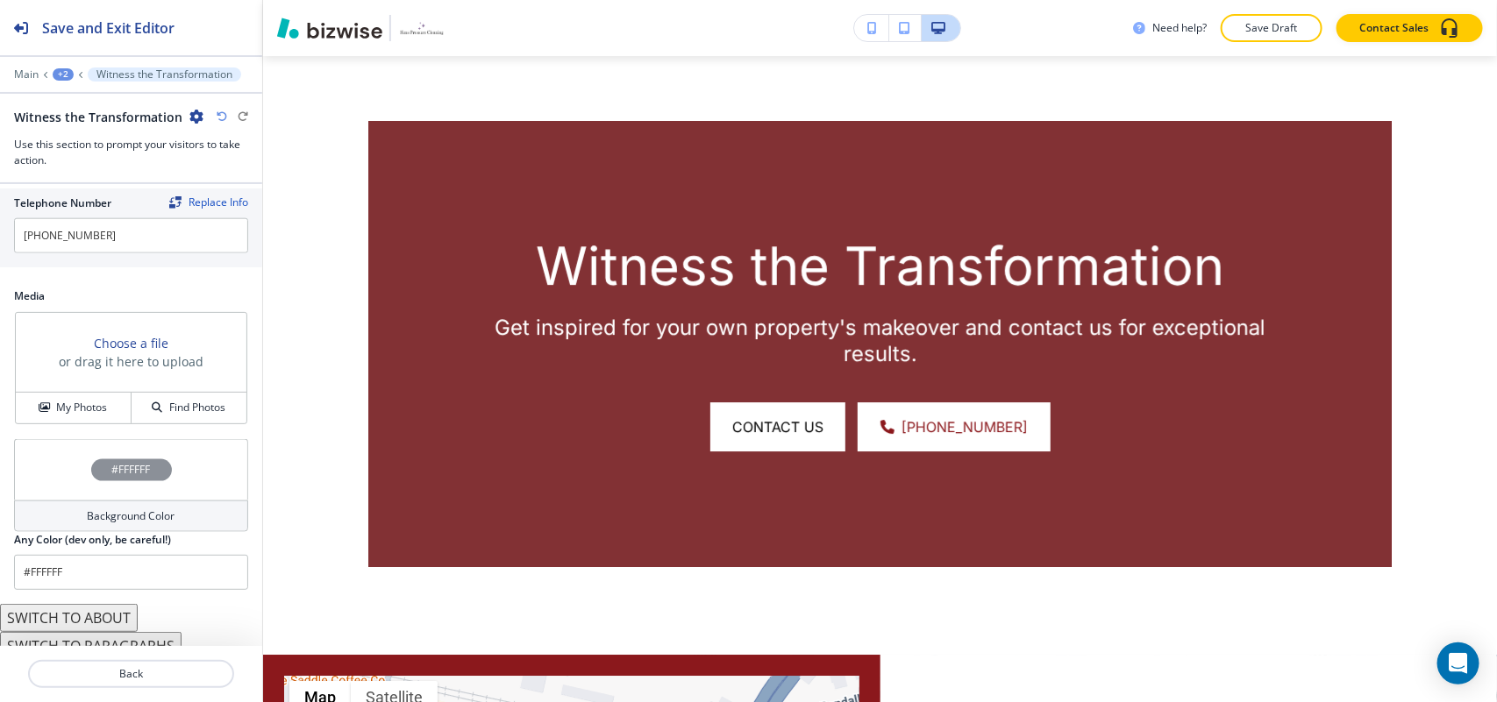
scroll to position [936, 0]
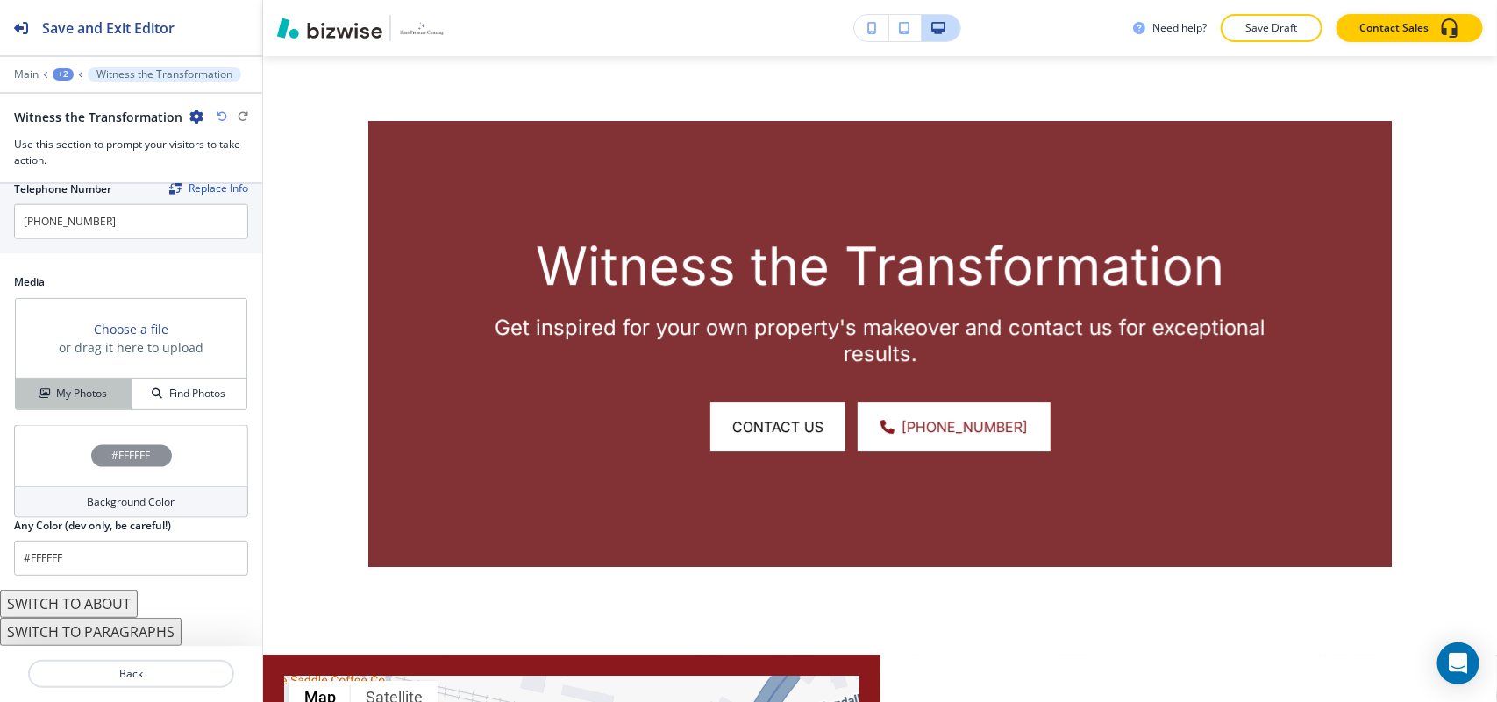
type input "CONTACT US"
click at [75, 390] on h4 "My Photos" at bounding box center [81, 394] width 51 height 16
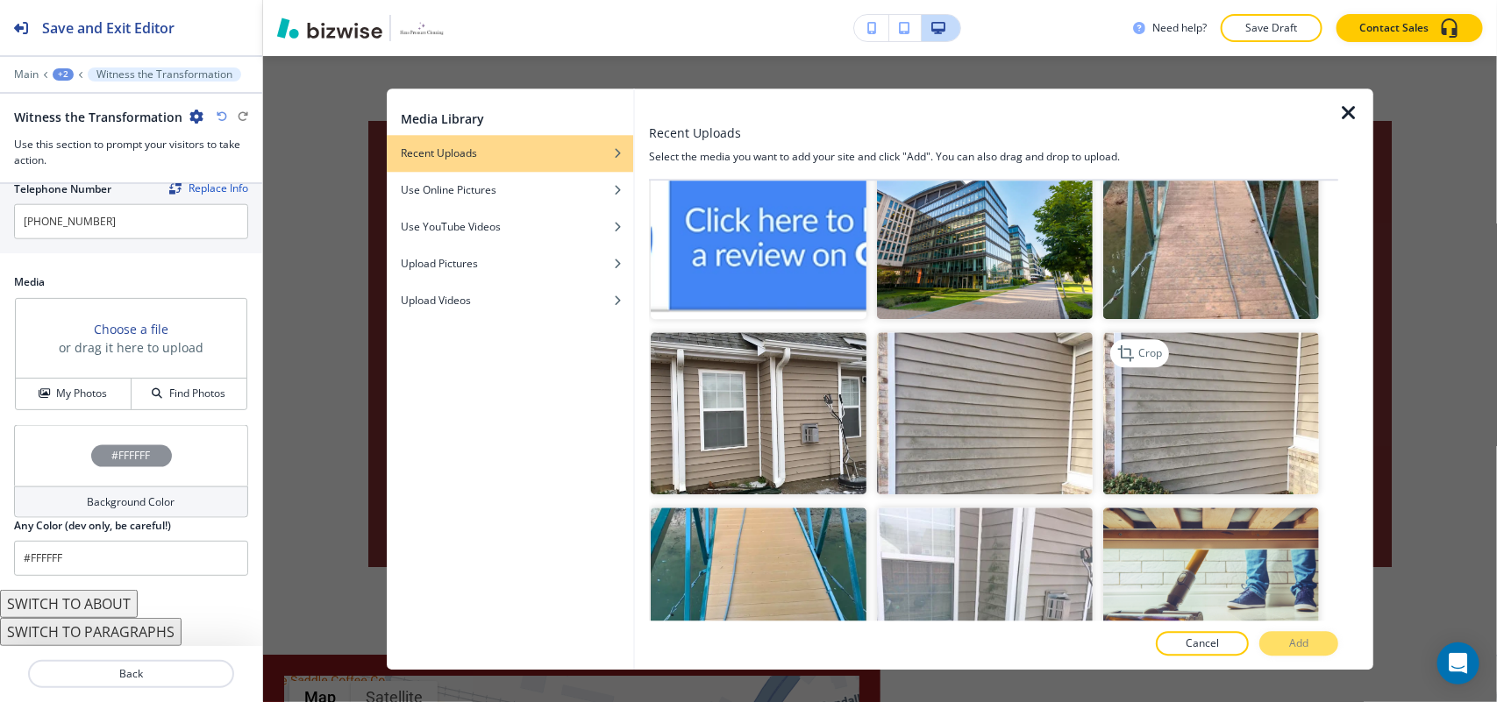
scroll to position [2411, 0]
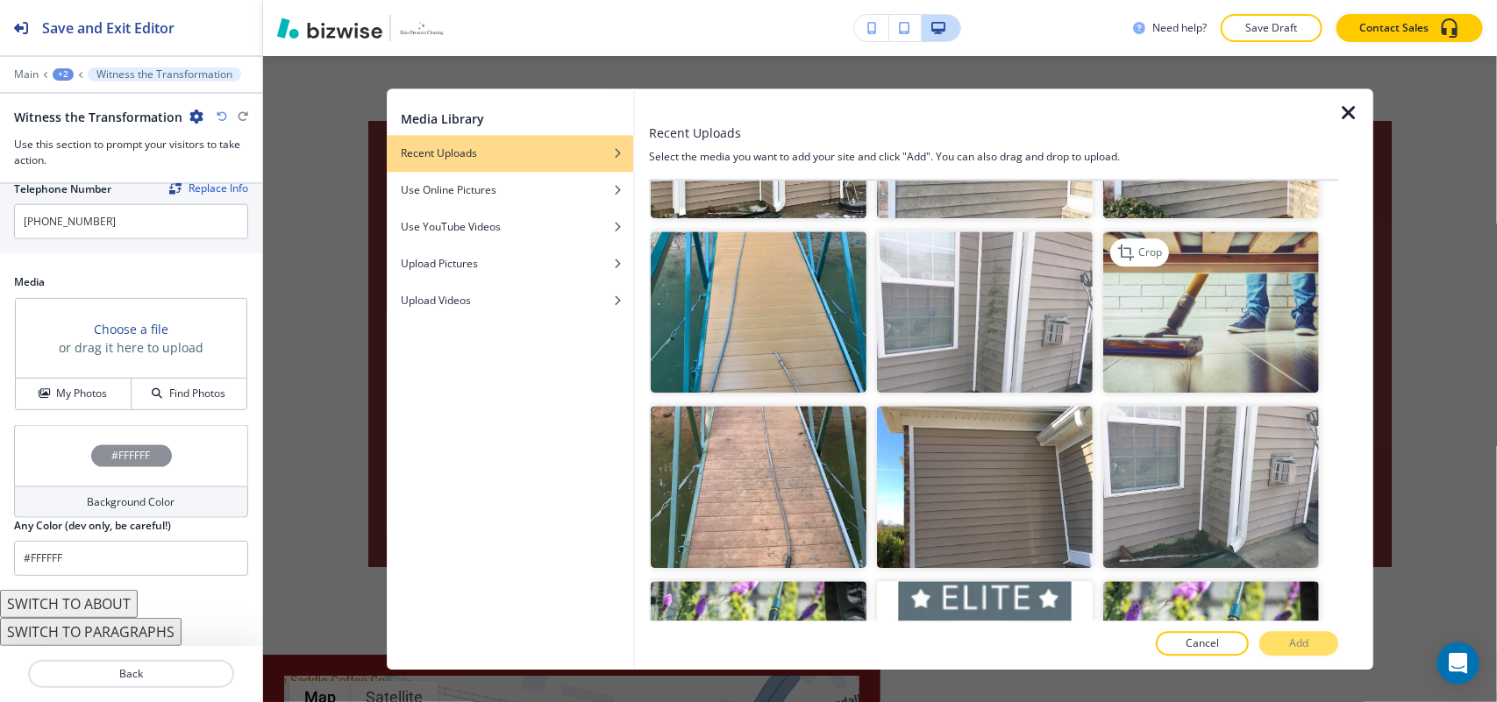
click at [1184, 274] on img "button" at bounding box center [1211, 312] width 216 height 162
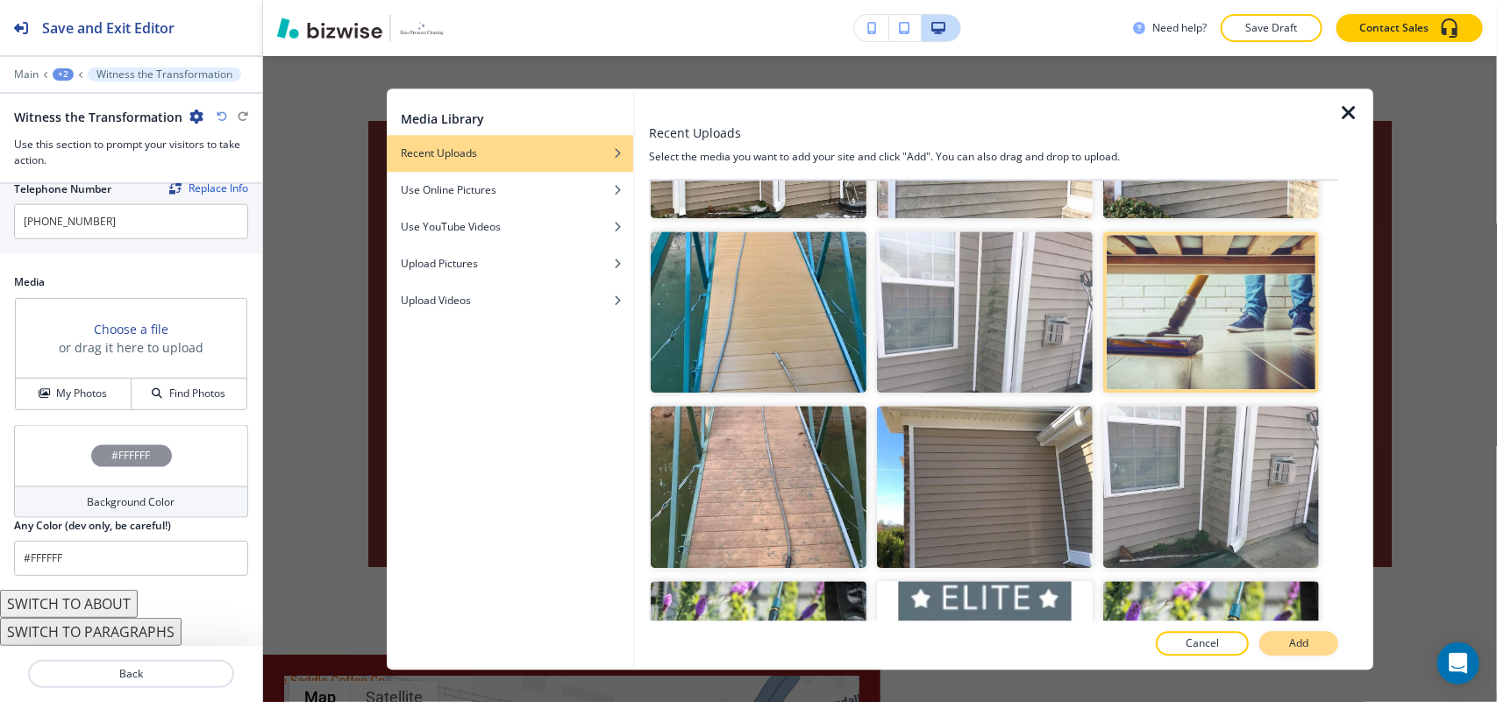
click at [1299, 637] on p "Add" at bounding box center [1298, 644] width 19 height 16
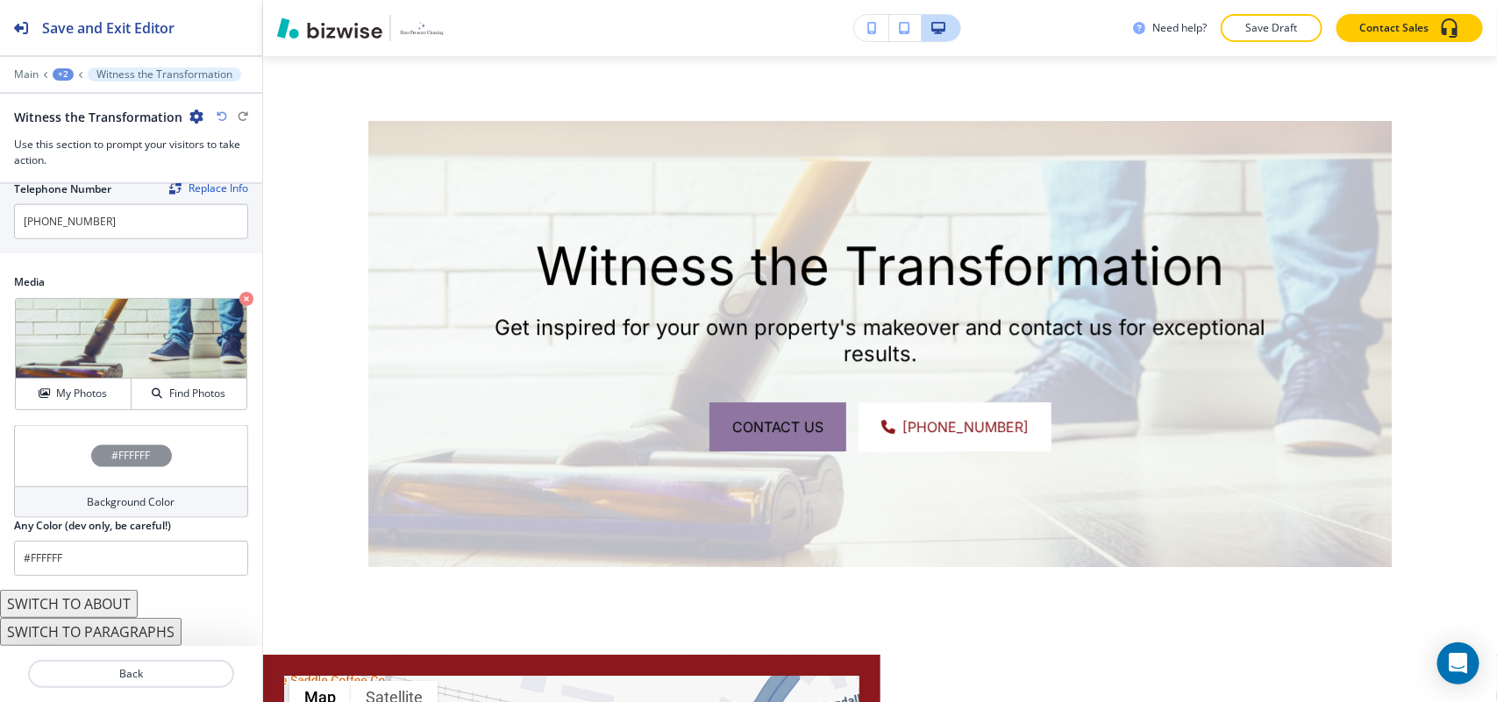
click at [54, 445] on div "#FFFFFF" at bounding box center [131, 455] width 234 height 61
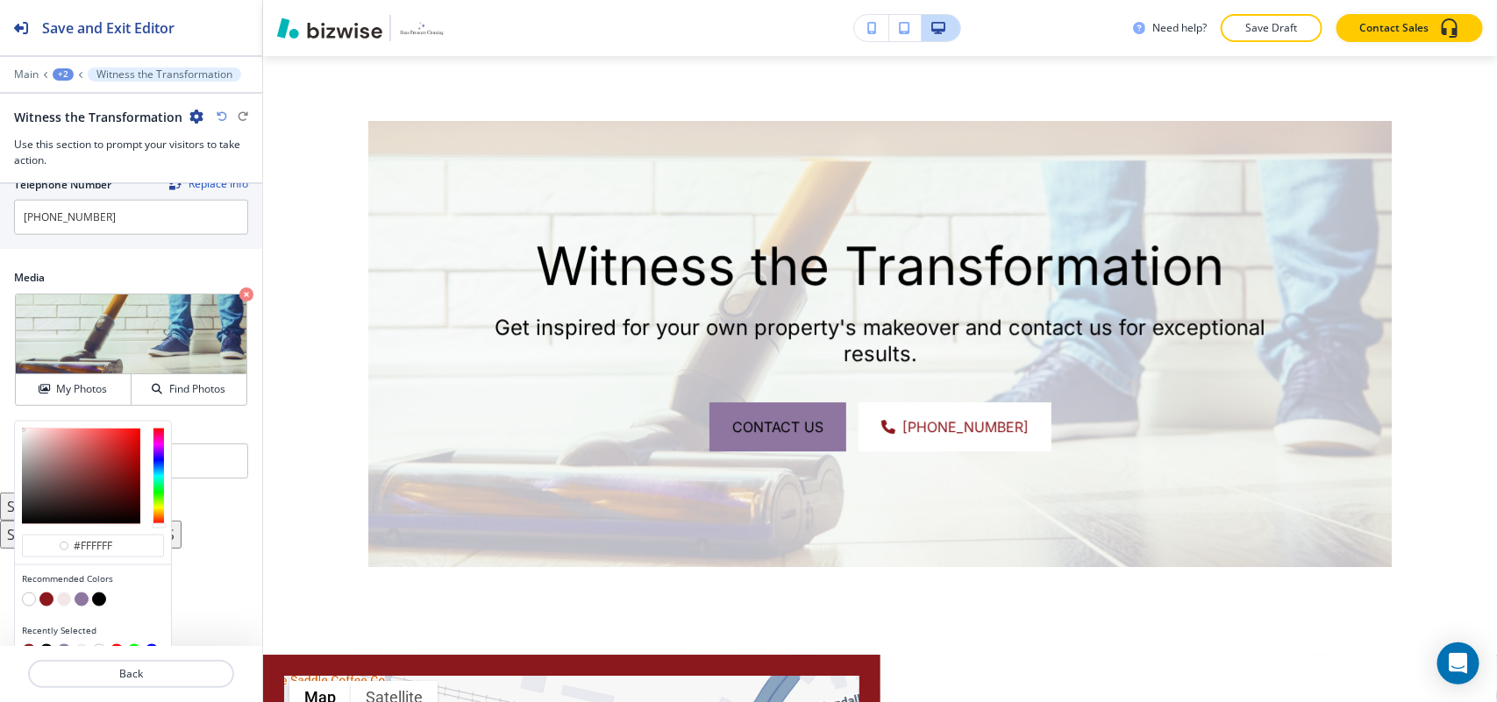
click at [50, 599] on button "button" at bounding box center [46, 600] width 14 height 14
type input "#8b181c"
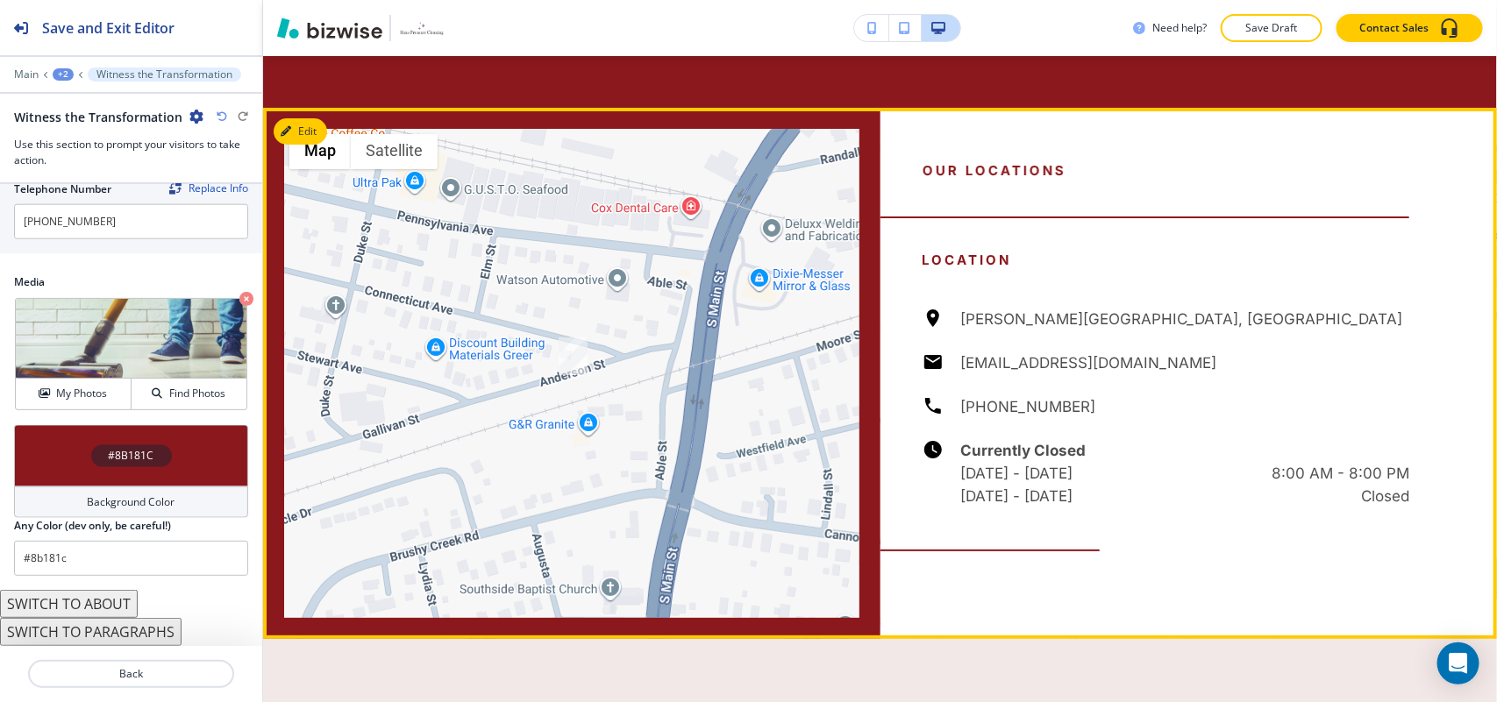
scroll to position [2707, 0]
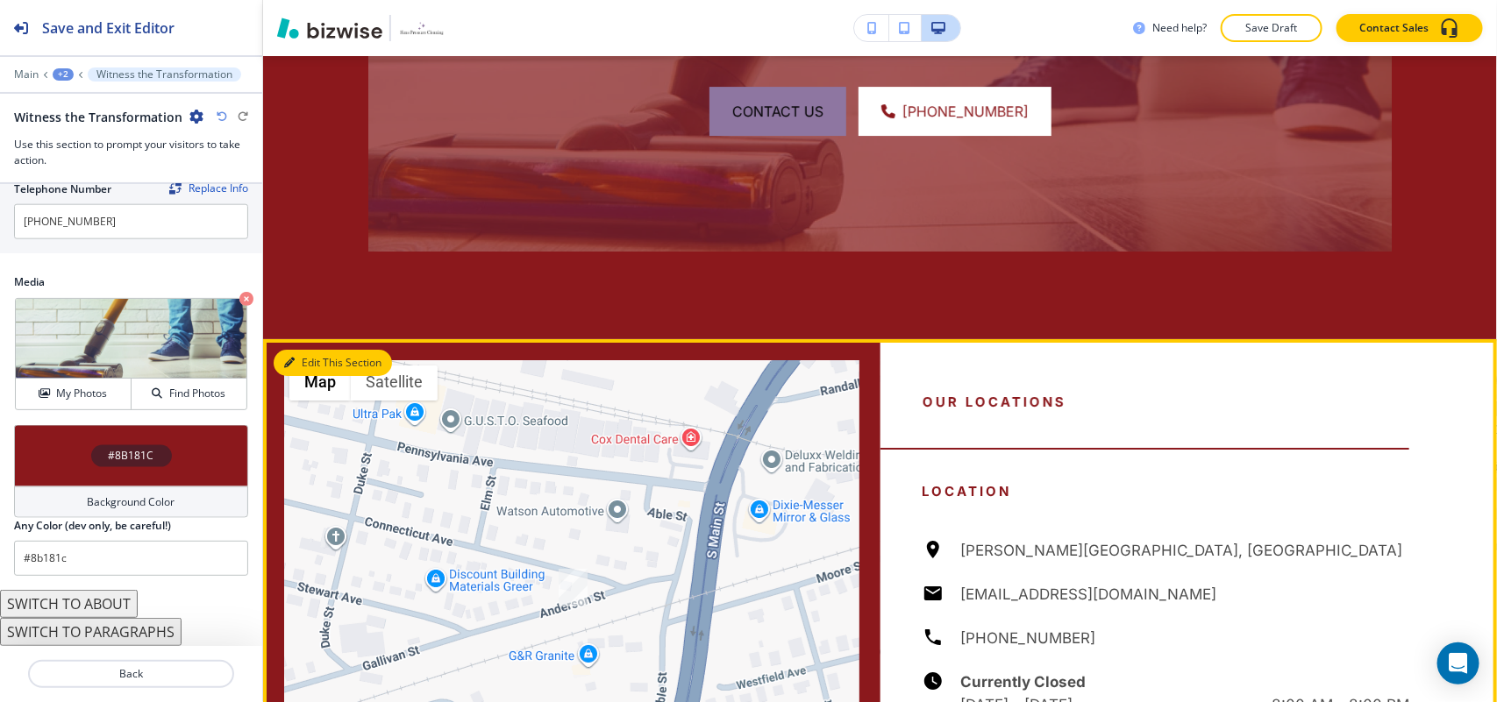
click at [334, 352] on button "Edit This Section" at bounding box center [333, 363] width 118 height 26
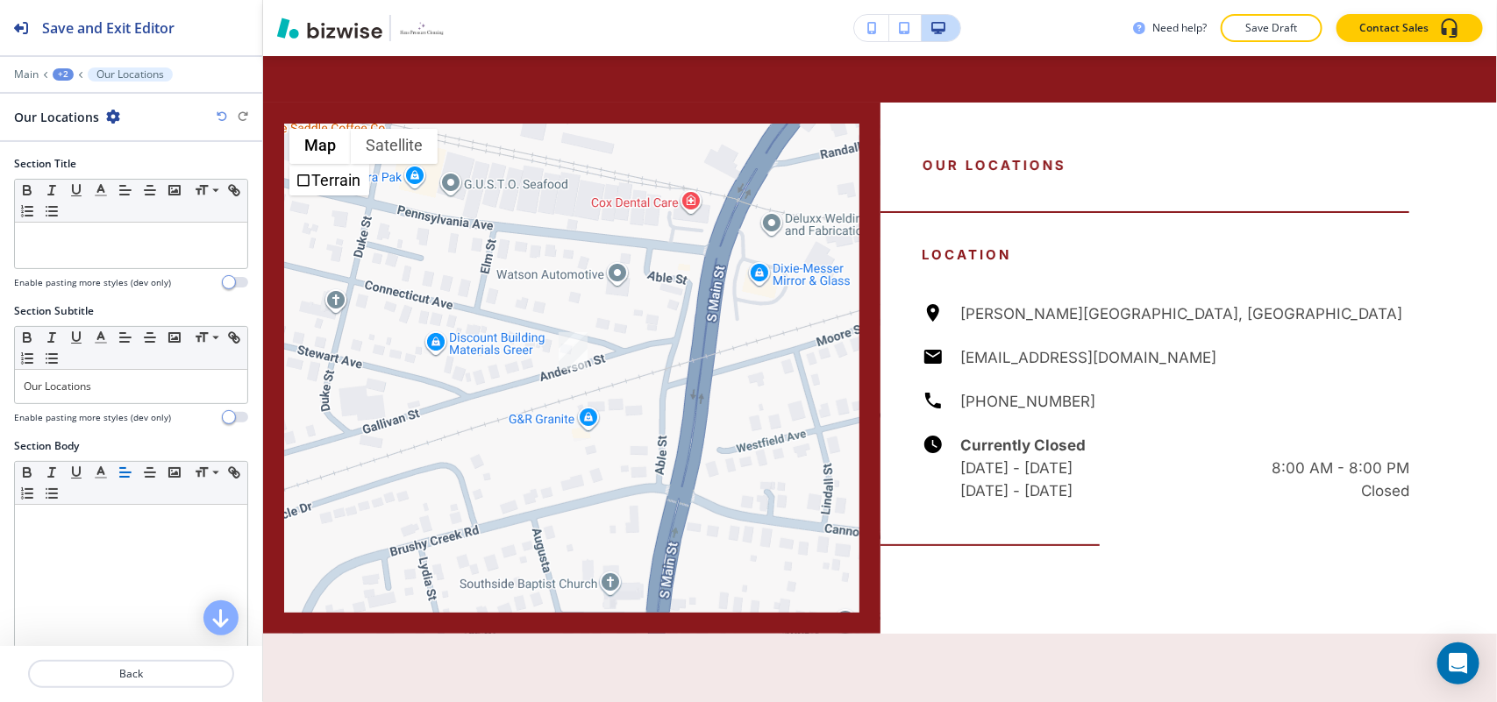
scroll to position [2970, 0]
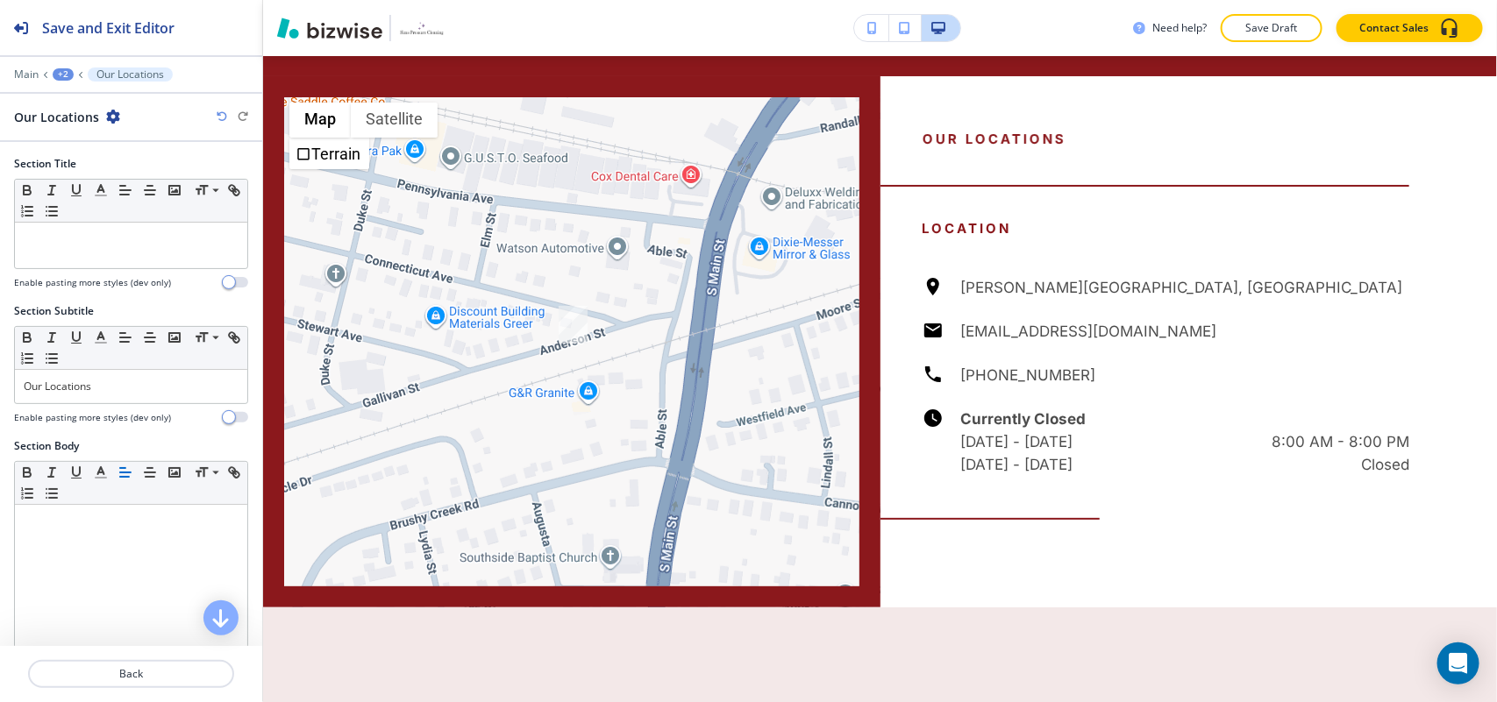
click at [117, 110] on icon "button" at bounding box center [113, 117] width 14 height 14
click at [153, 203] on p "Delete Section" at bounding box center [160, 210] width 89 height 16
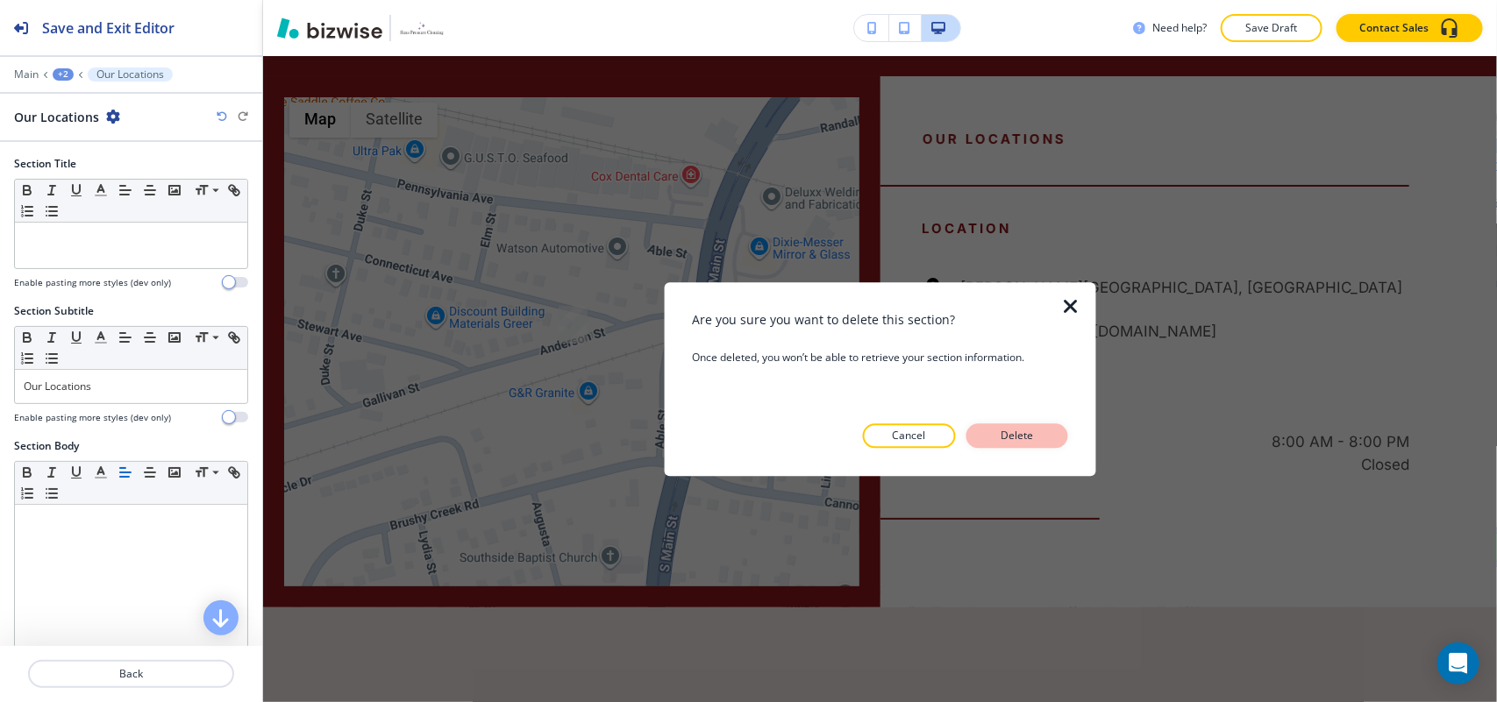
click at [1057, 439] on button "Delete" at bounding box center [1017, 435] width 102 height 25
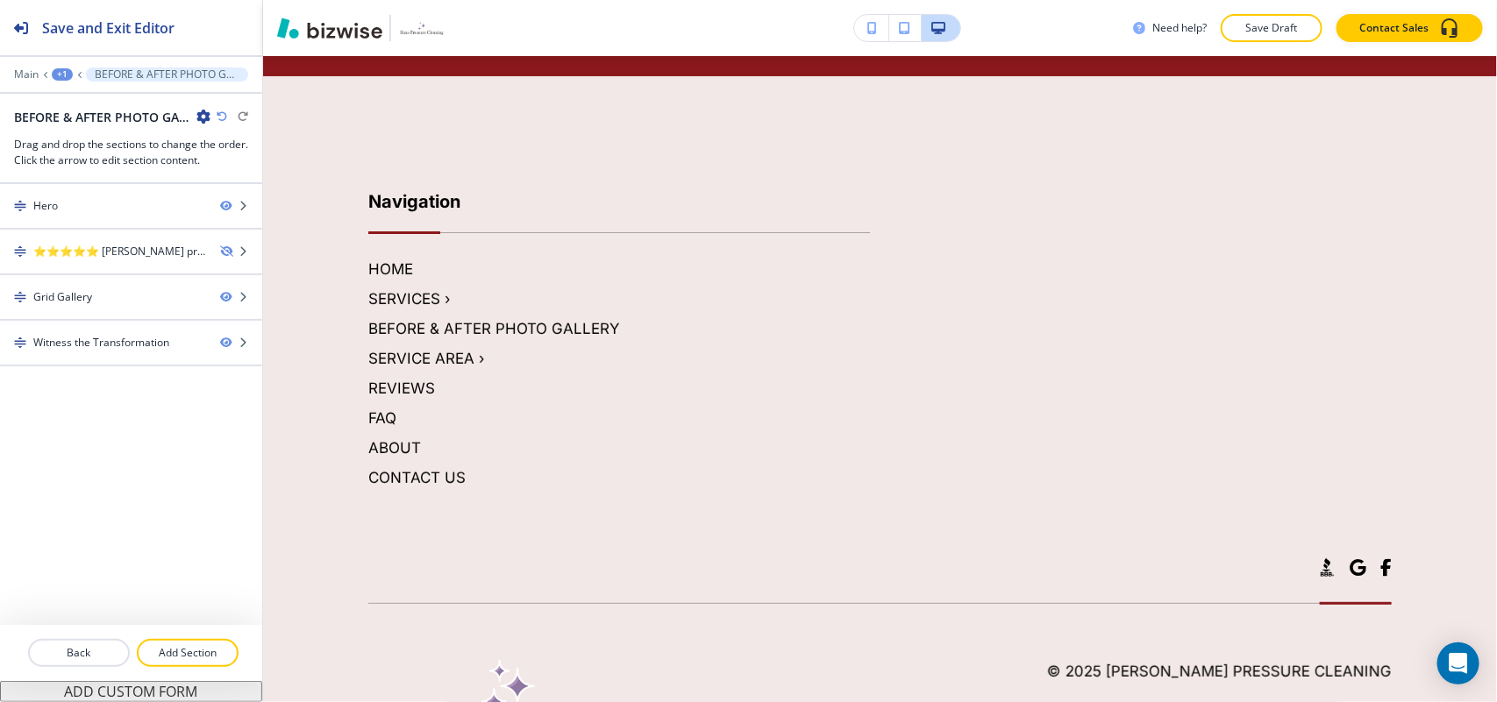
click at [14, 82] on div at bounding box center [131, 87] width 262 height 11
click at [15, 75] on p "Main" at bounding box center [26, 74] width 25 height 12
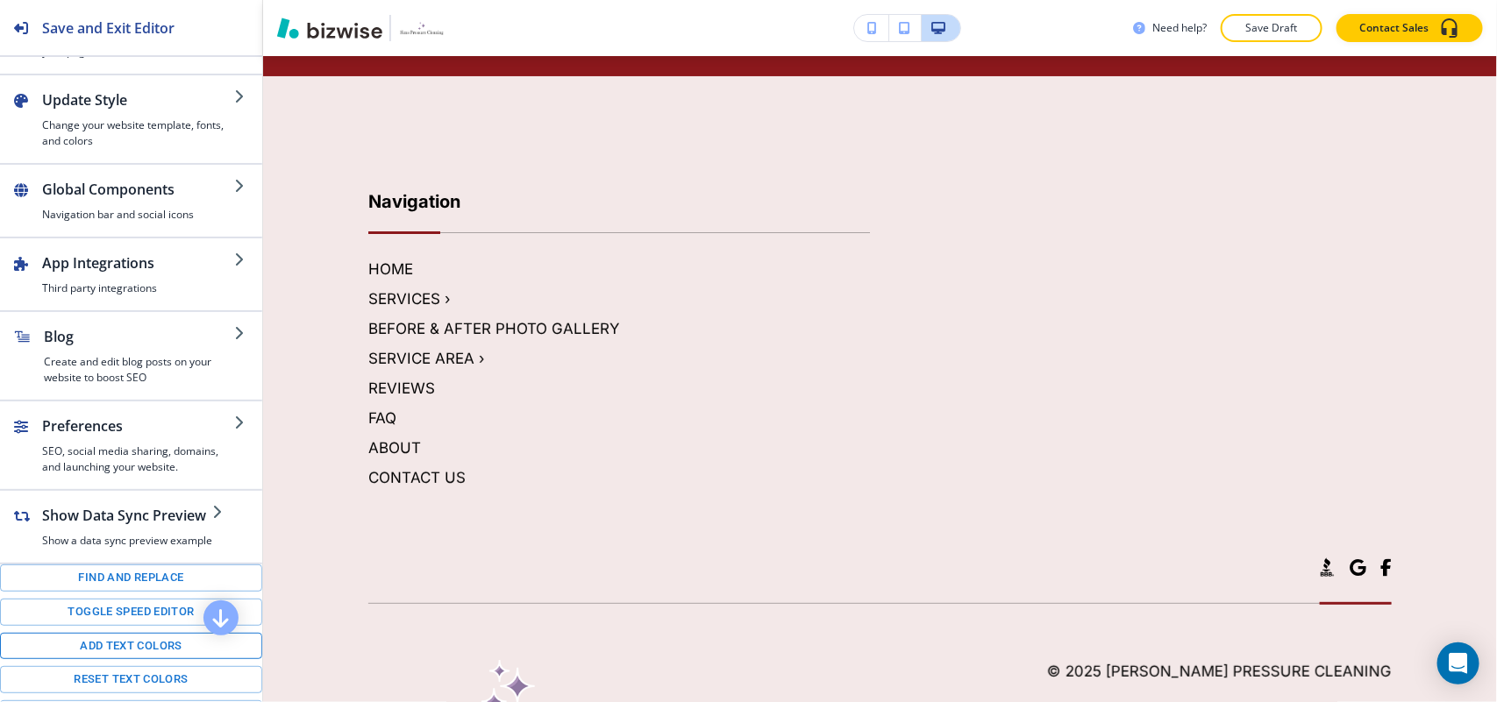
scroll to position [110, 0]
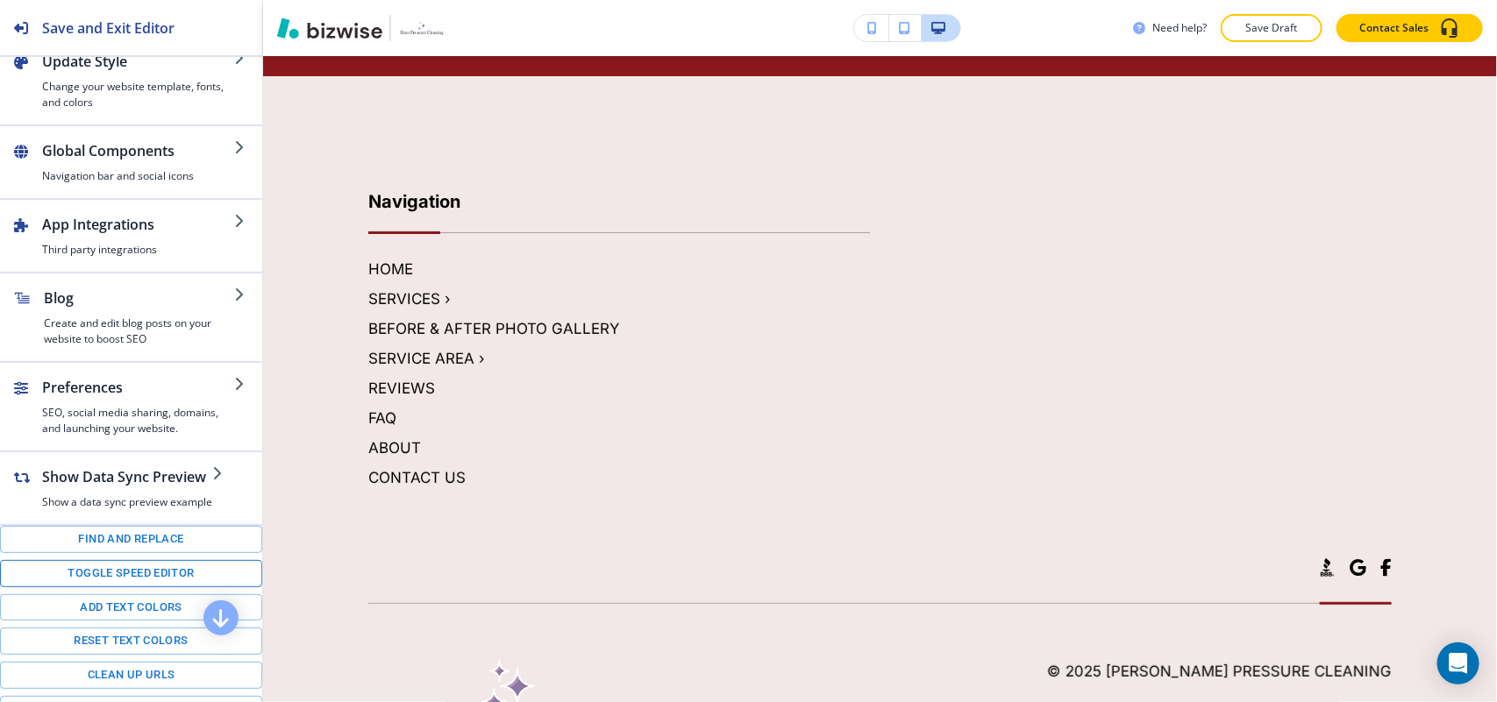
click at [125, 587] on button "Toggle speed editor" at bounding box center [131, 573] width 262 height 27
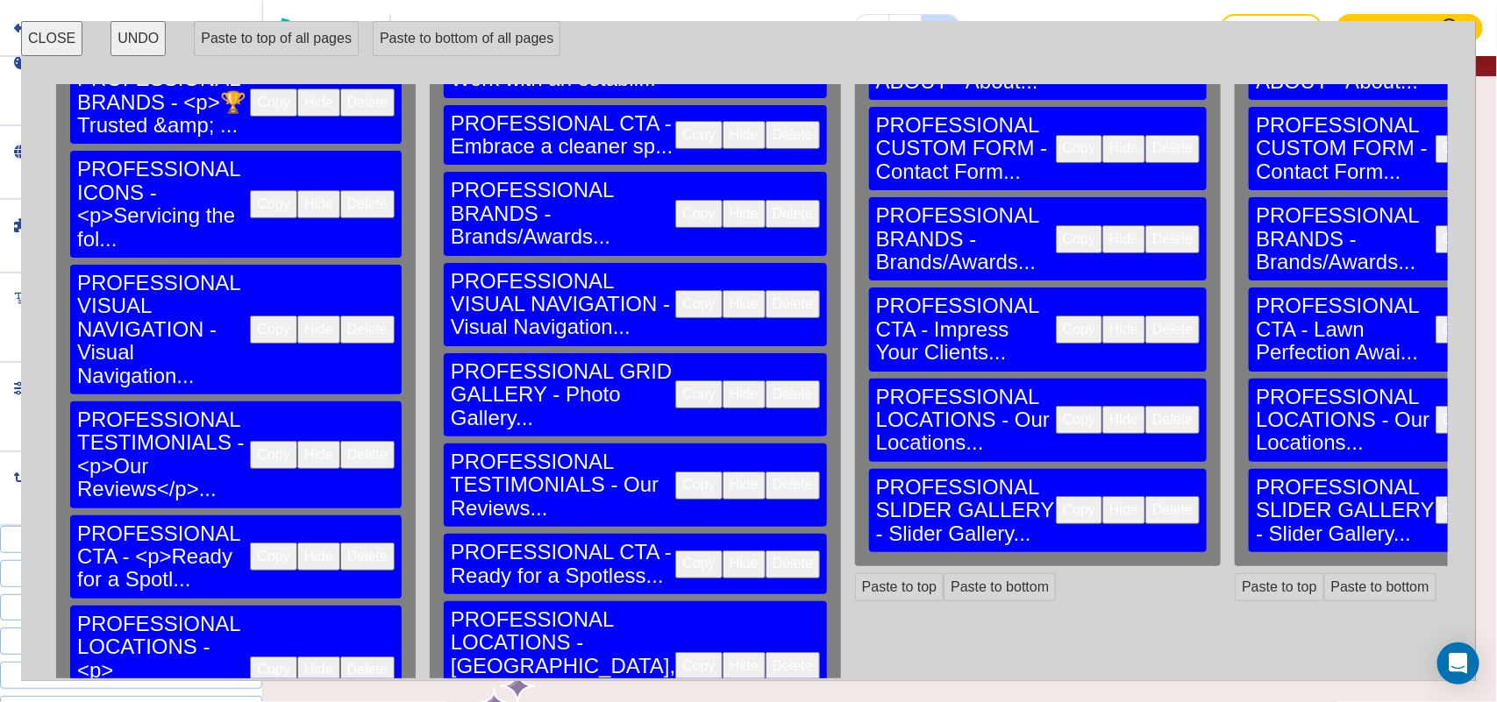
scroll to position [296, 0]
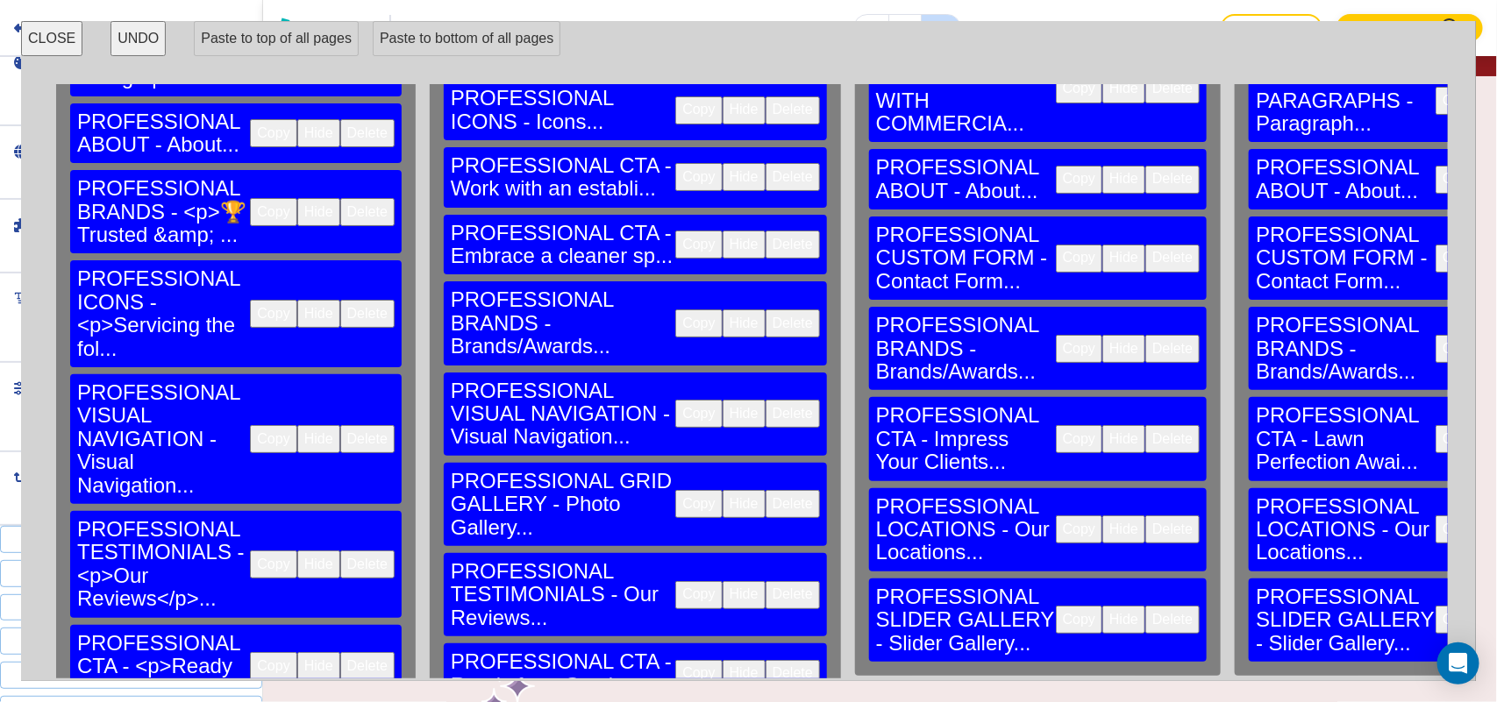
click at [250, 198] on button "Copy" at bounding box center [273, 212] width 46 height 28
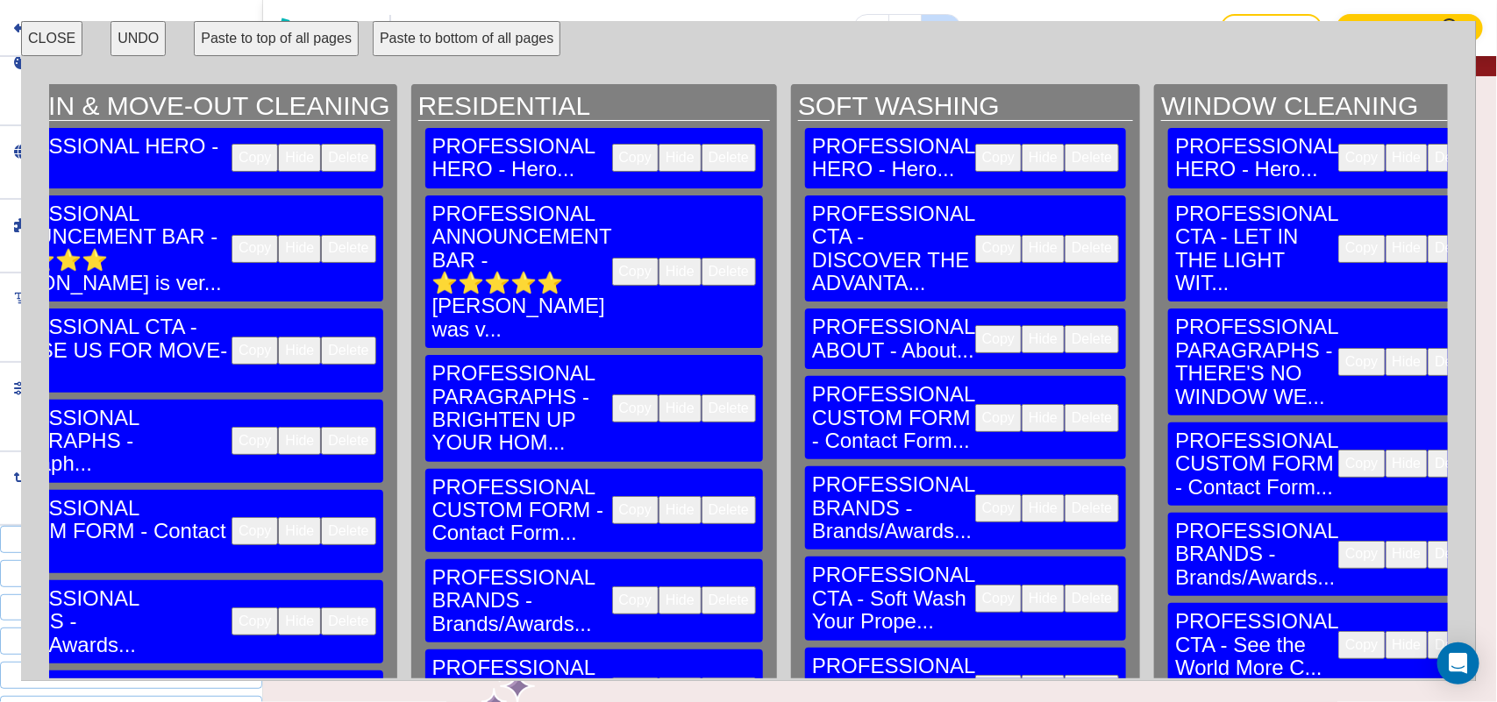
scroll to position [0, 1904]
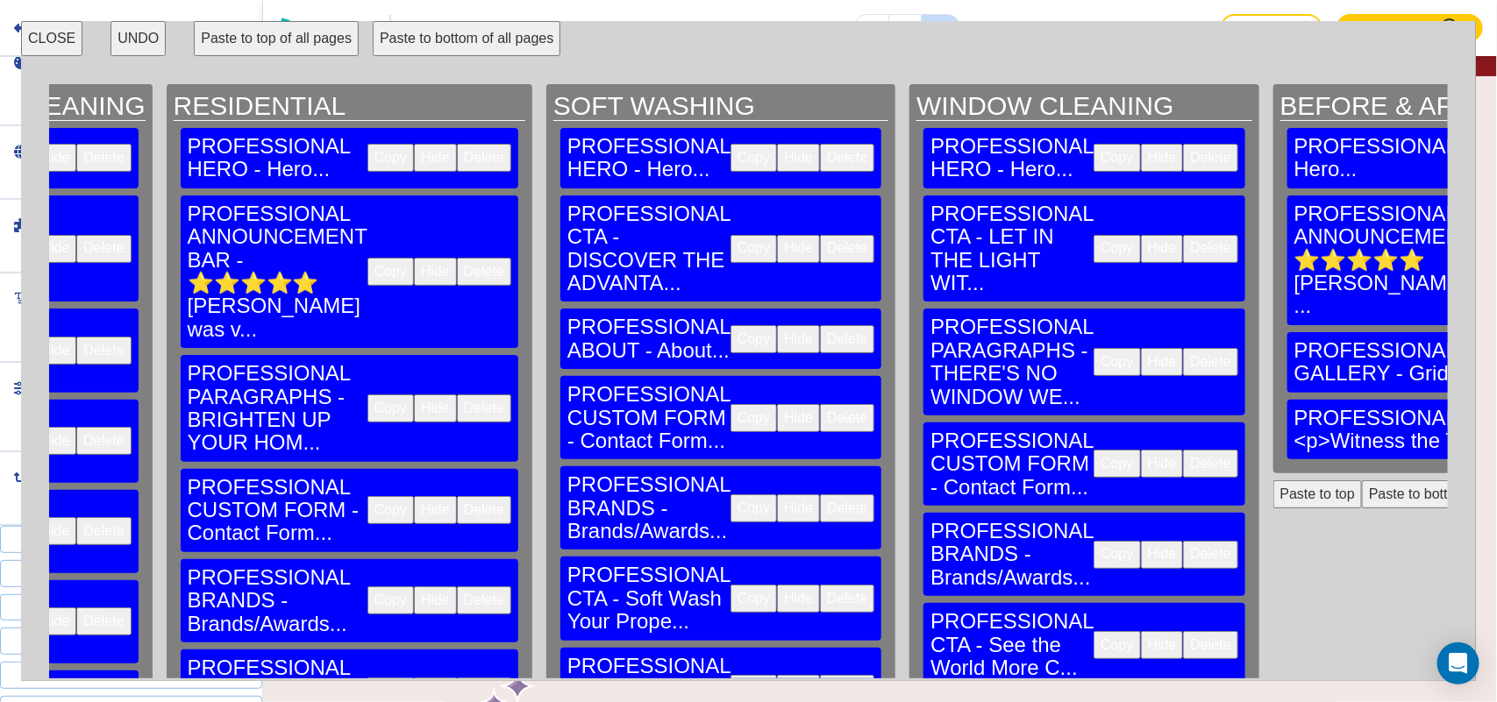
click at [1362, 480] on button "Paste to bottom" at bounding box center [1418, 494] width 112 height 28
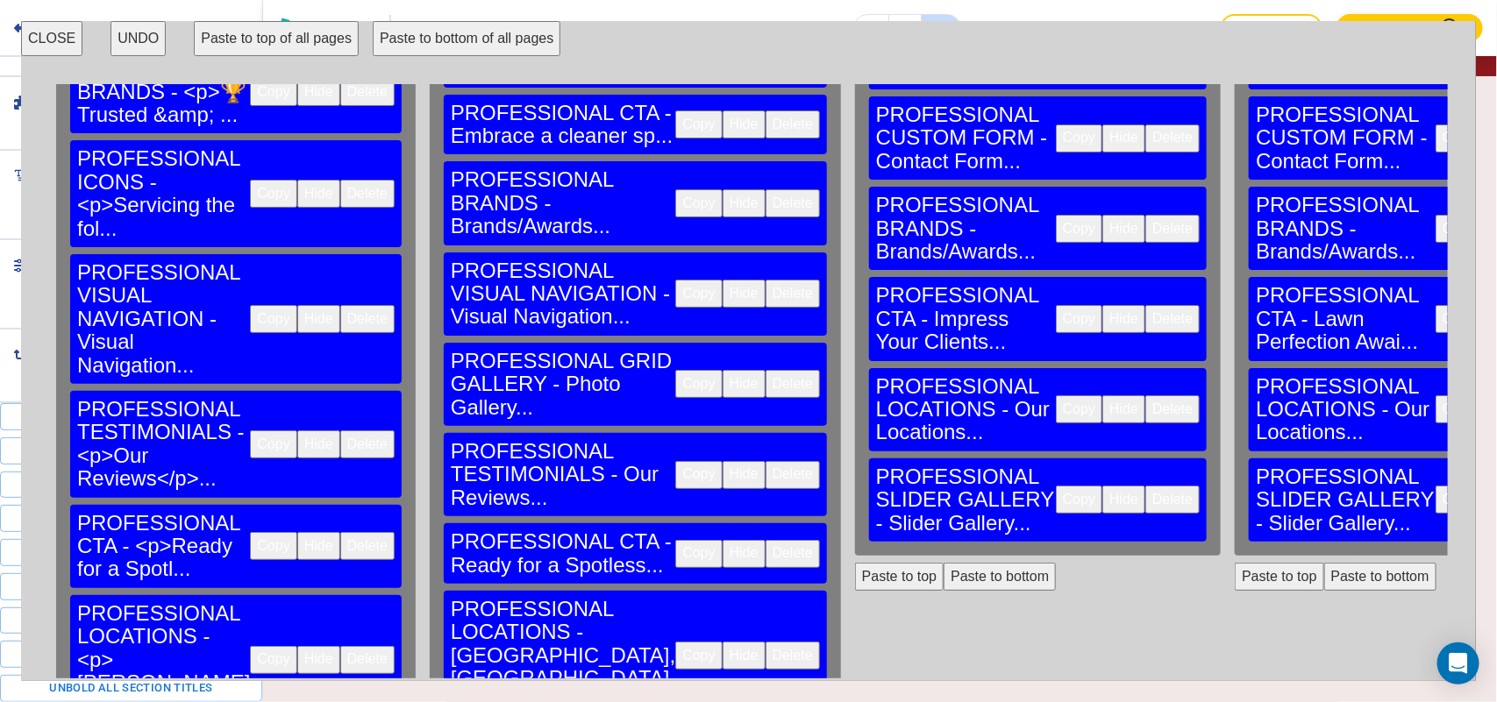
scroll to position [515, 0]
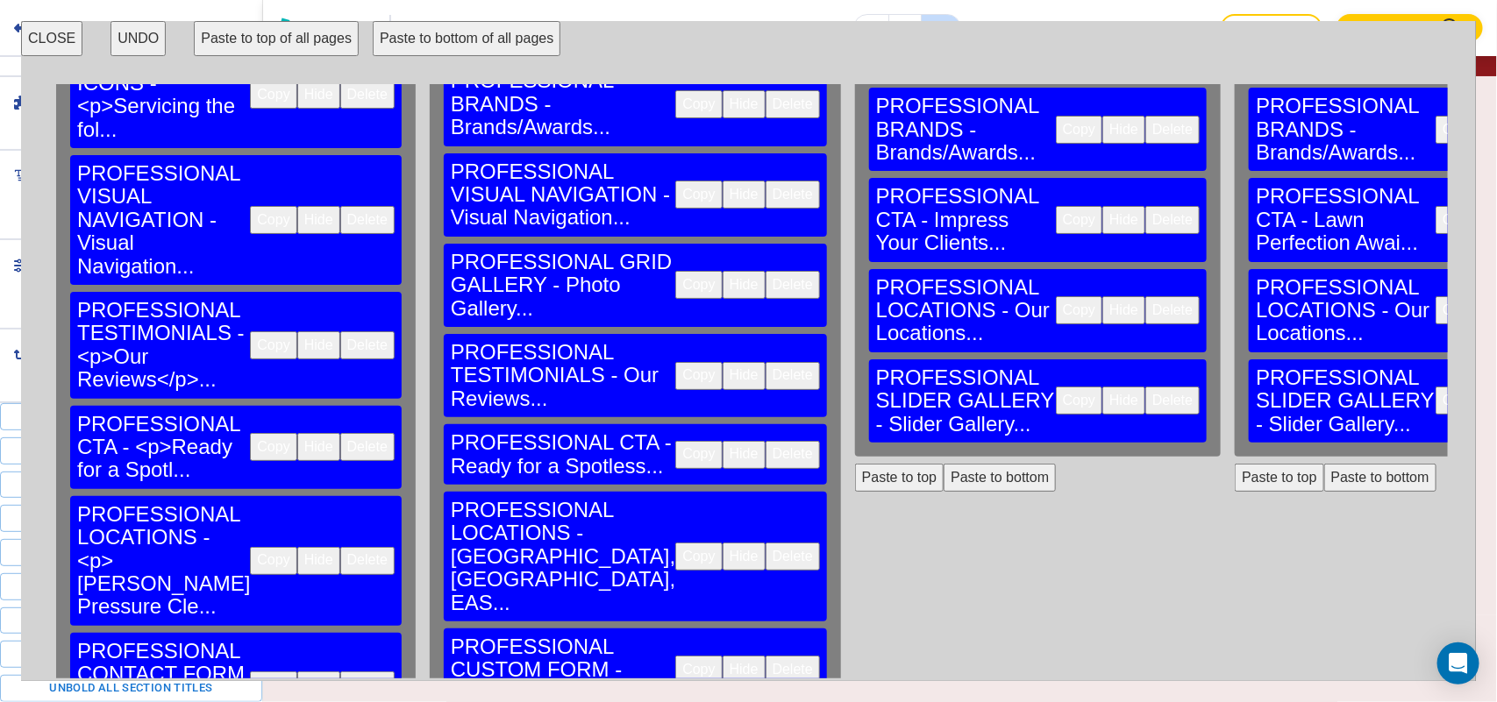
click at [250, 672] on button "Copy" at bounding box center [273, 686] width 46 height 28
click at [250, 547] on button "Copy" at bounding box center [273, 561] width 46 height 28
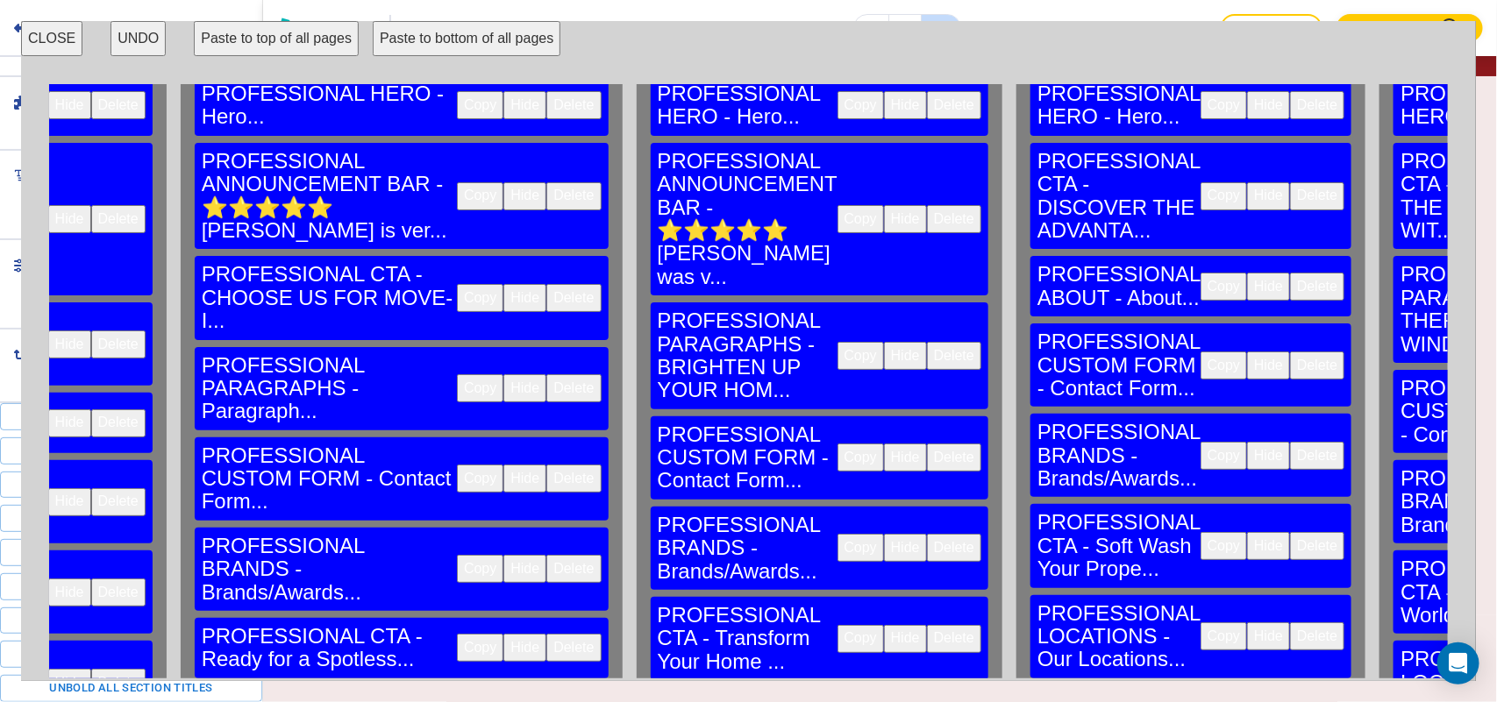
scroll to position [0, 1434]
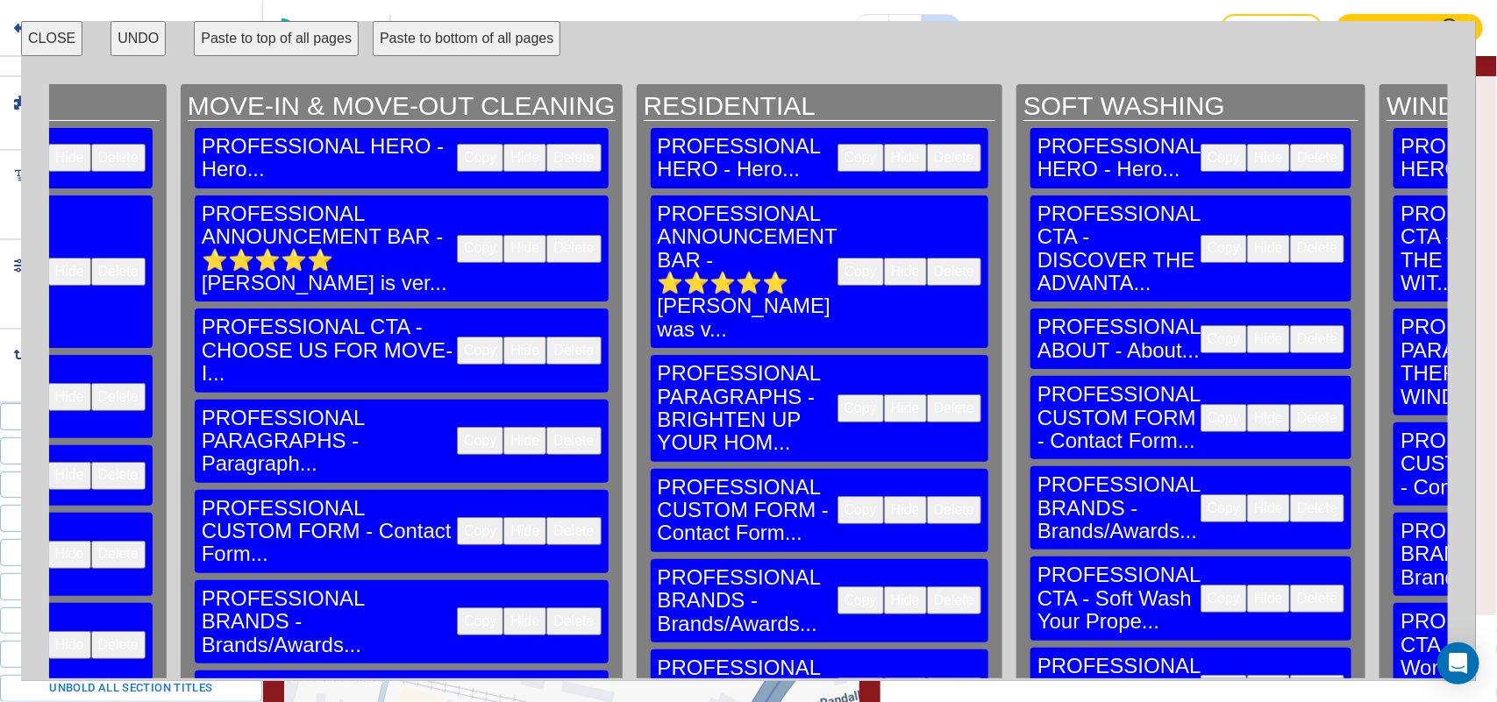
click at [59, 35] on button "CLOSE" at bounding box center [51, 38] width 61 height 35
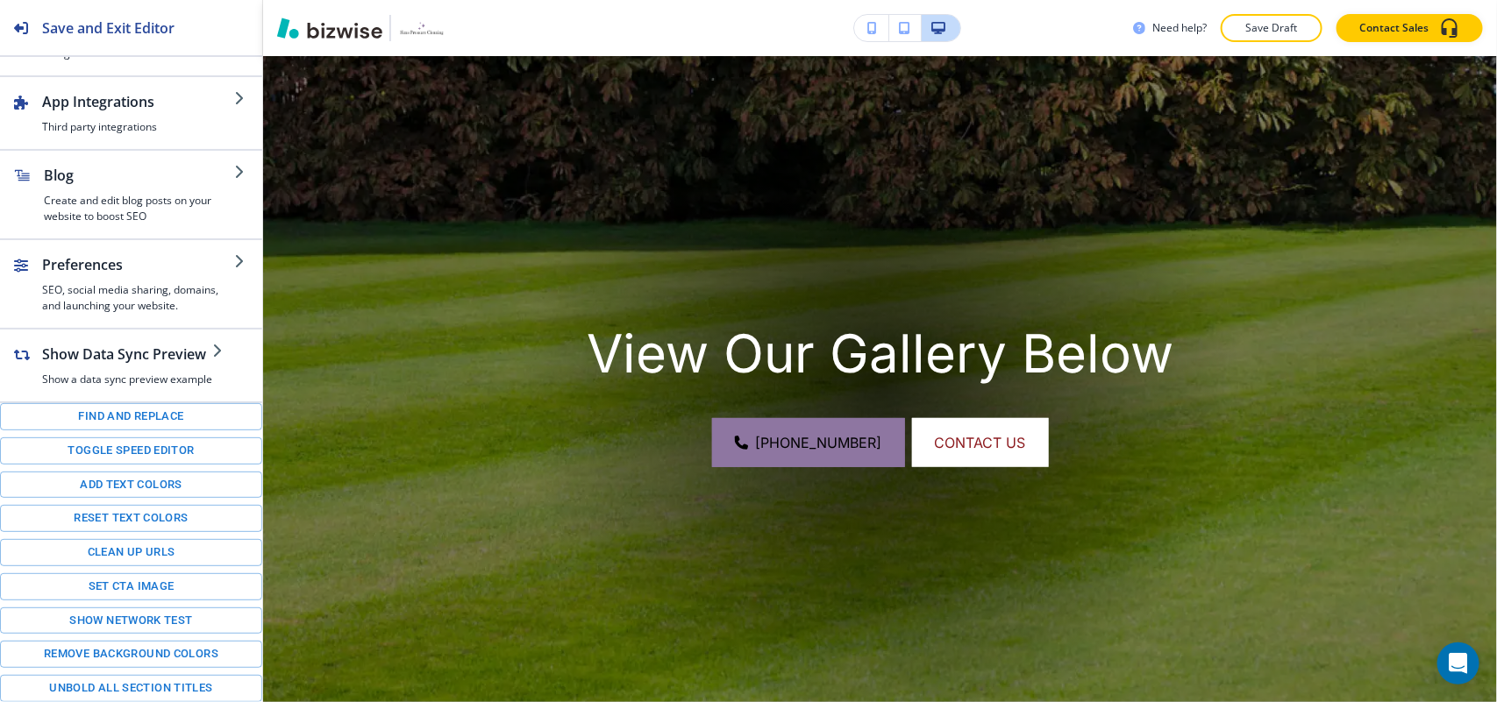
scroll to position [0, 0]
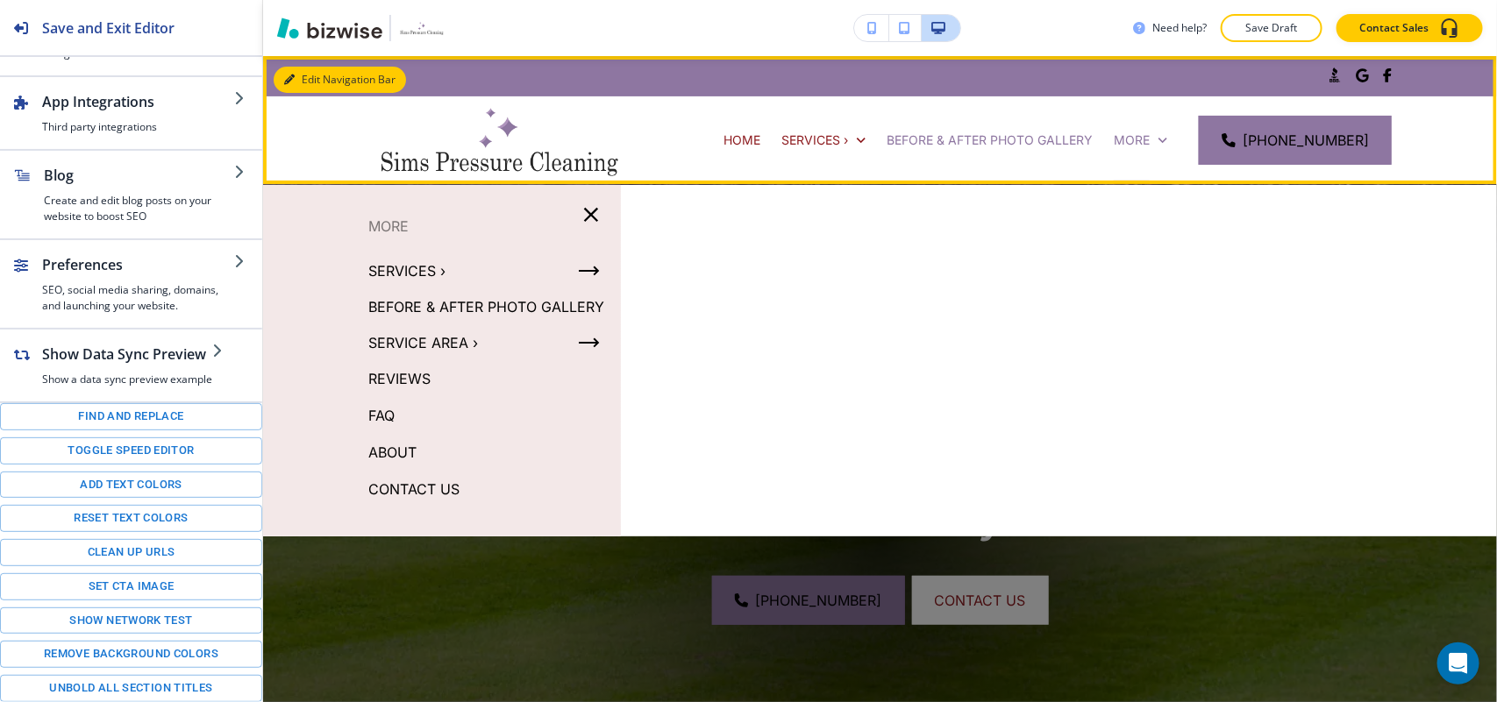
click at [312, 80] on div "Edit Navigation Bar .st0{fill:#015A75;} HOME SERVICES › BEFORE & AFTER PHOTO GA…" at bounding box center [880, 120] width 1234 height 128
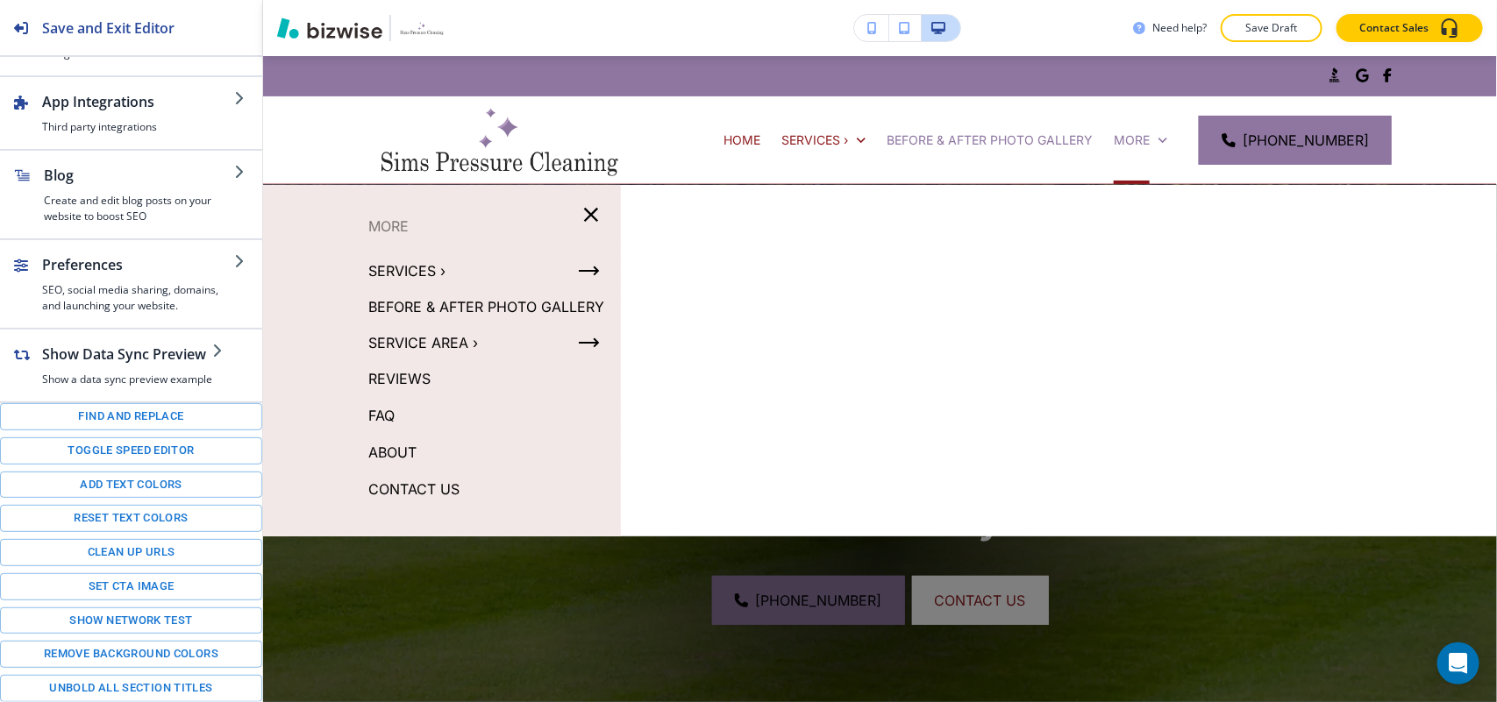
click at [601, 212] on button "button" at bounding box center [591, 215] width 46 height 46
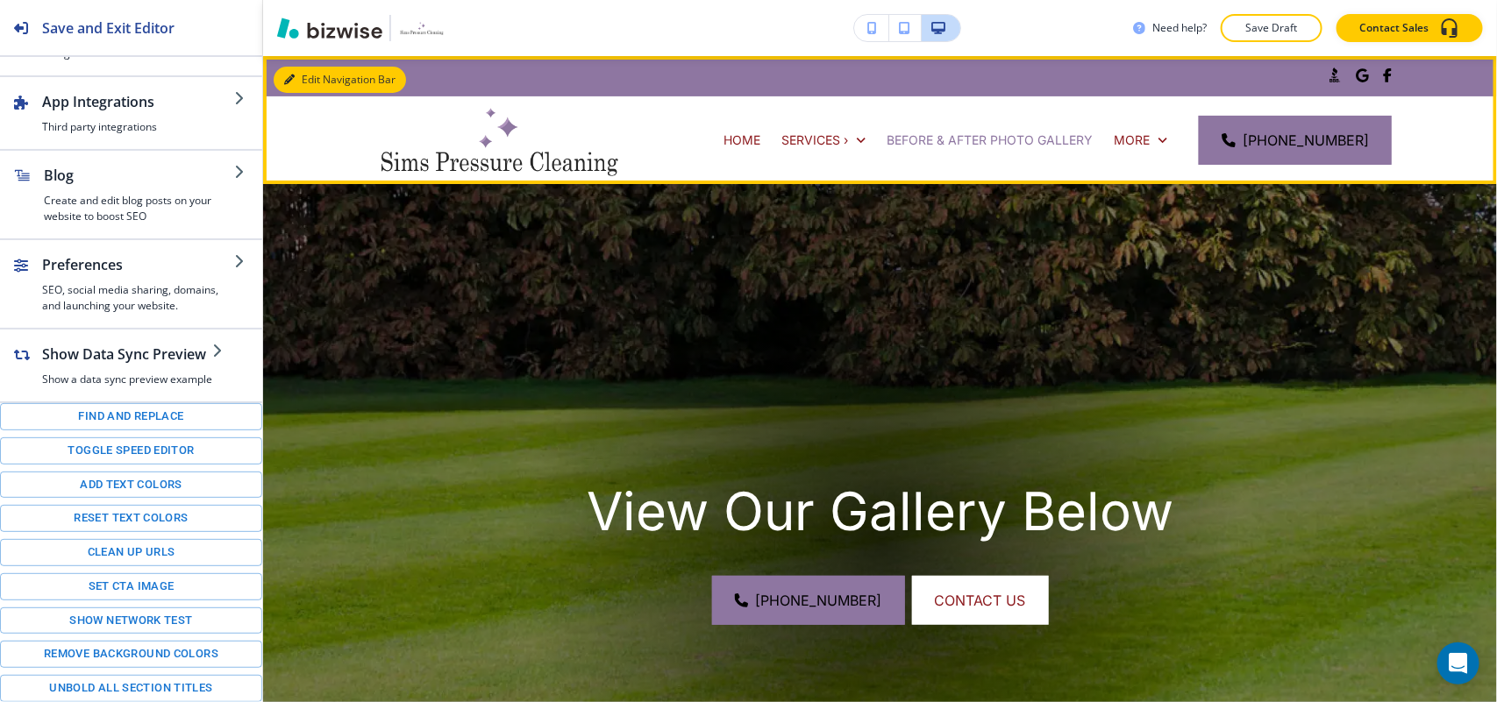
click at [303, 71] on button "Edit Navigation Bar" at bounding box center [340, 80] width 132 height 26
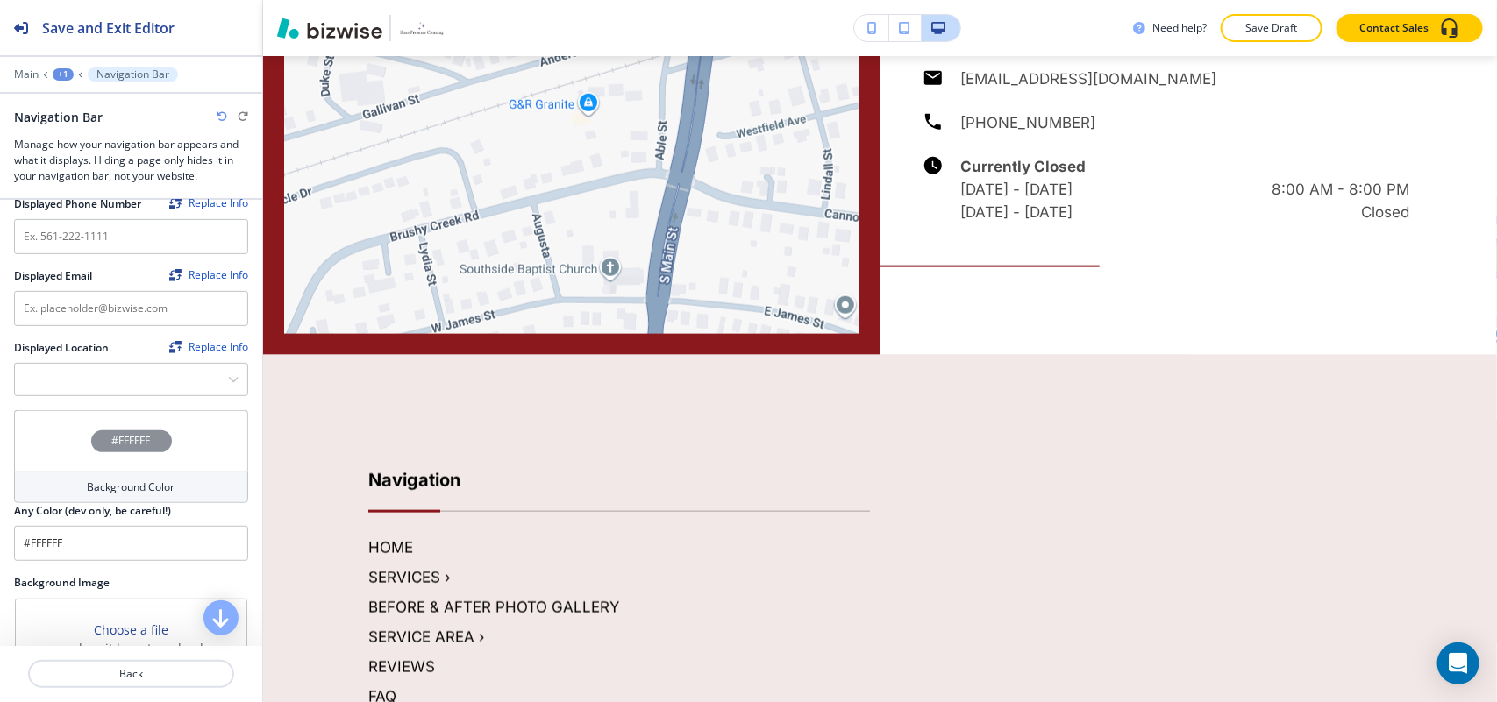
scroll to position [3358, 0]
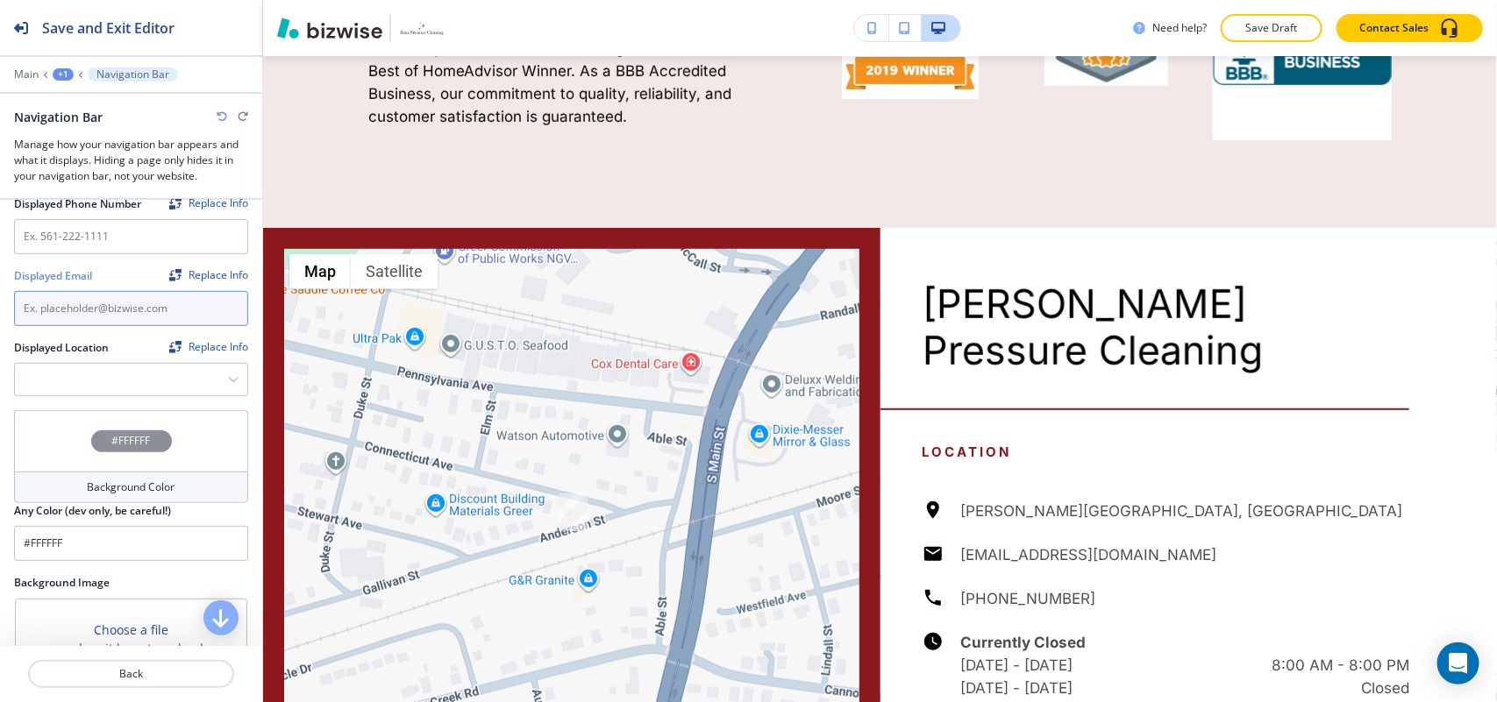
click at [127, 299] on input "text" at bounding box center [131, 308] width 234 height 35
paste input "[EMAIL_ADDRESS][DOMAIN_NAME]"
type input "[EMAIL_ADDRESS][DOMAIN_NAME]"
click at [81, 387] on Location "Manual Input" at bounding box center [121, 380] width 213 height 30
click at [228, 377] on icon "button" at bounding box center [233, 379] width 11 height 11
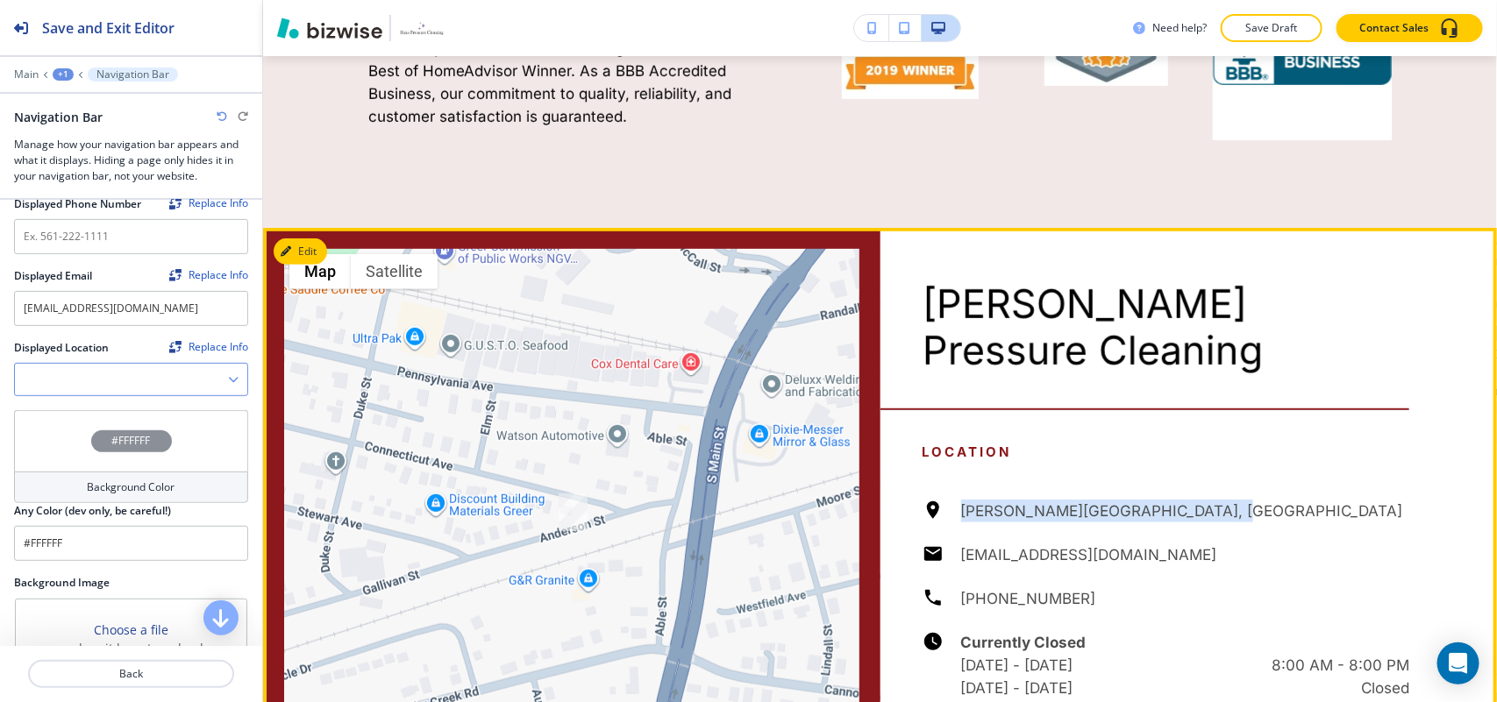
drag, startPoint x: 1050, startPoint y: 443, endPoint x: 886, endPoint y: 439, distance: 164.0
click at [954, 500] on div "Anderson St, Greer, SC 29650, USA simspressurecleaning@gmail.com (864) 314-2328…" at bounding box center [1165, 600] width 487 height 200
copy h6 "[PERSON_NAME][GEOGRAPHIC_DATA], [GEOGRAPHIC_DATA]"
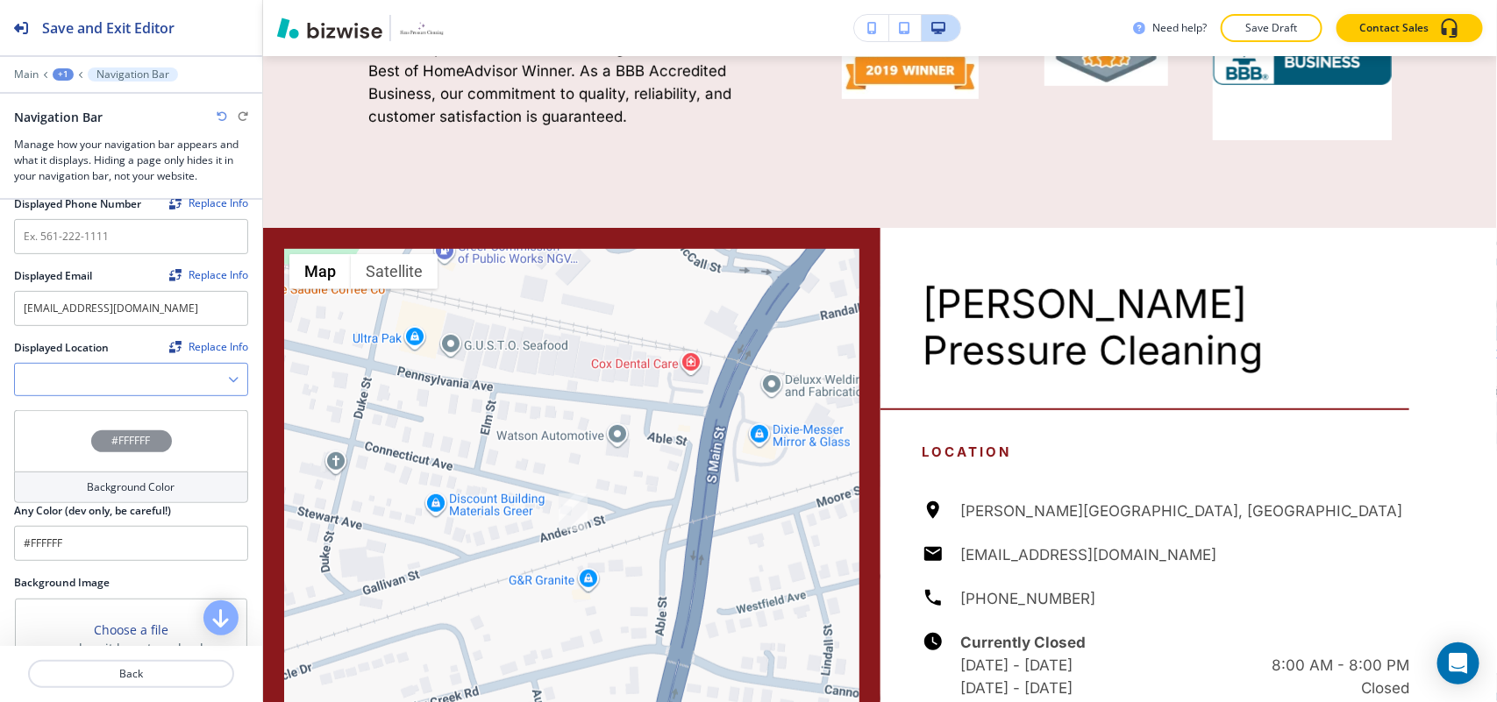
click at [147, 384] on Location "Manual Input" at bounding box center [121, 380] width 213 height 30
paste Location "[PERSON_NAME][GEOGRAPHIC_DATA], [GEOGRAPHIC_DATA]"
type Location "[PERSON_NAME][GEOGRAPHIC_DATA], [GEOGRAPHIC_DATA]"
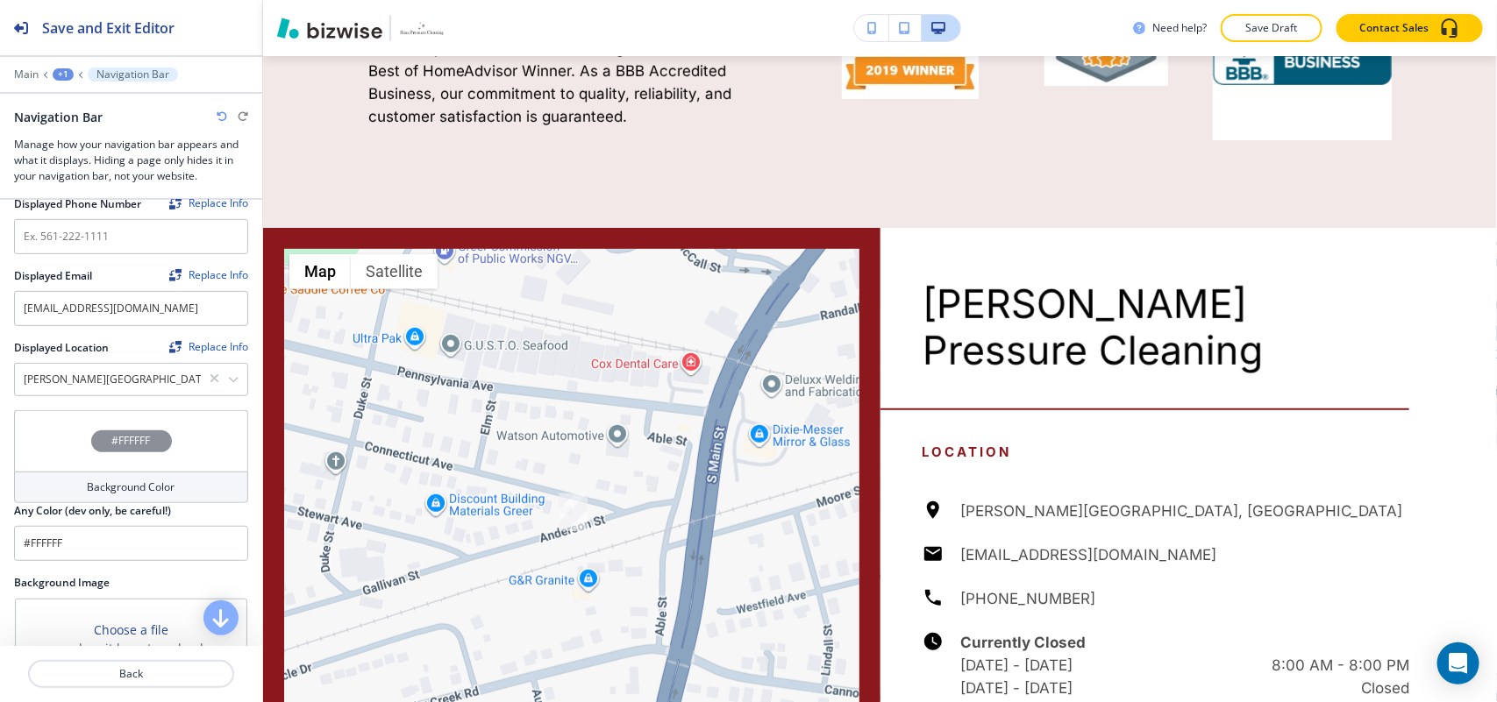
click at [228, 380] on icon "button" at bounding box center [233, 379] width 11 height 11
click at [159, 404] on h4 "[PERSON_NAME][GEOGRAPHIC_DATA], [GEOGRAPHIC_DATA]" at bounding box center [131, 418] width 215 height 32
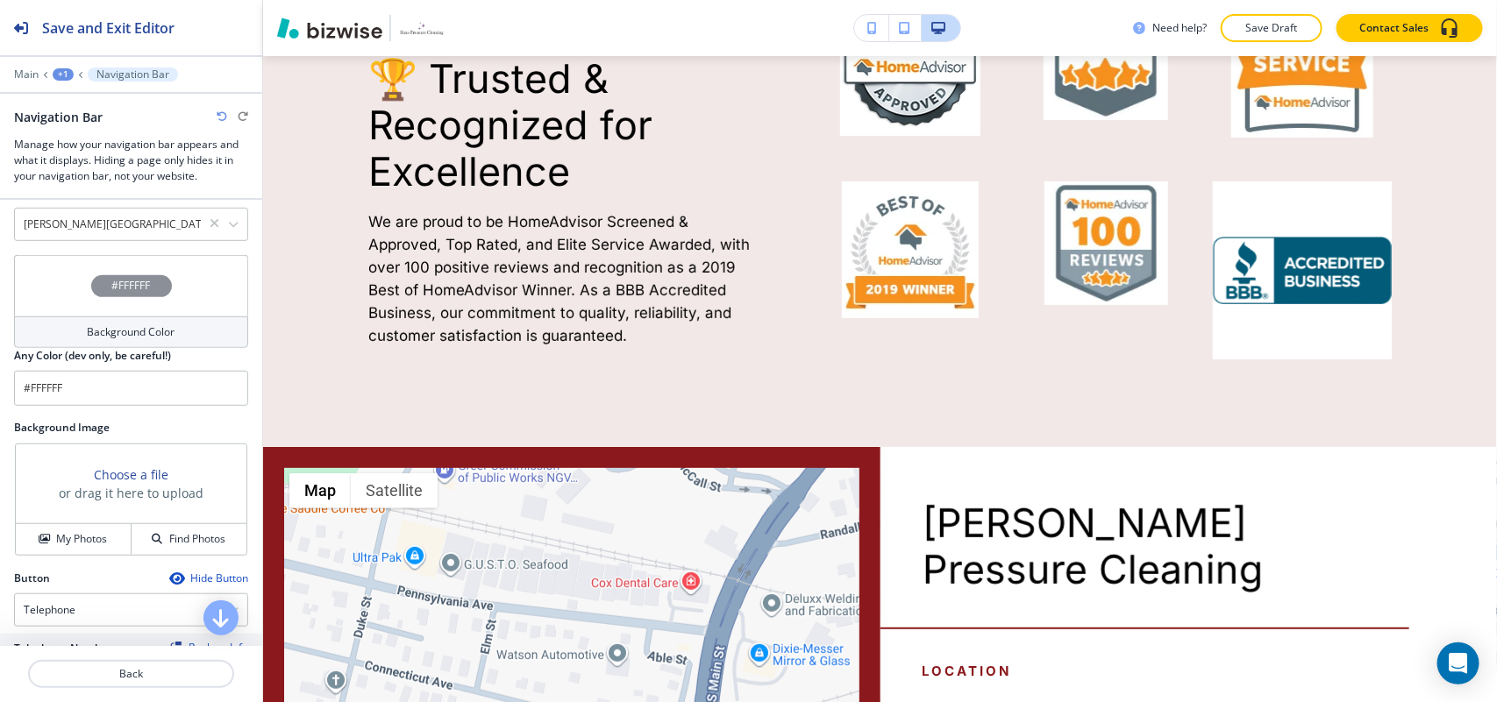
scroll to position [658, 0]
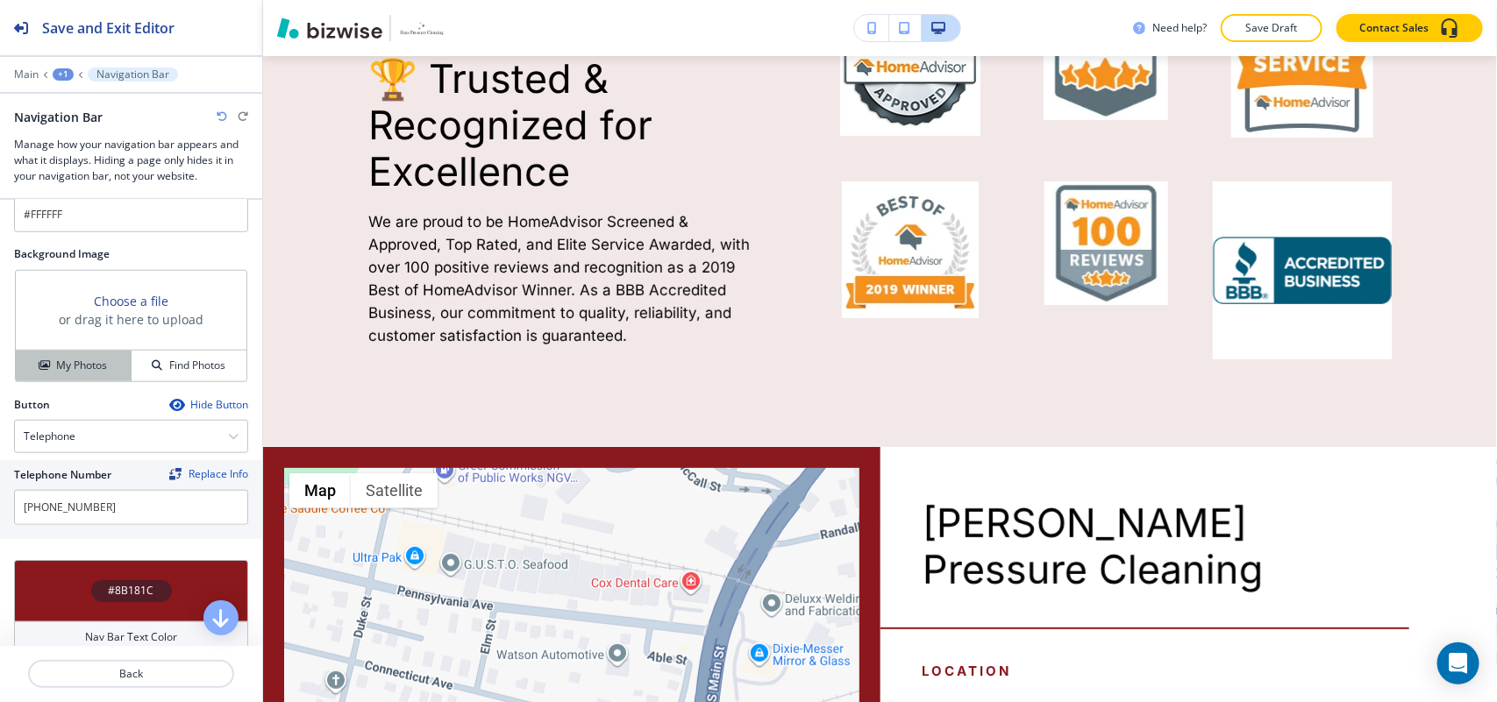
click at [92, 352] on button "My Photos" at bounding box center [74, 366] width 116 height 31
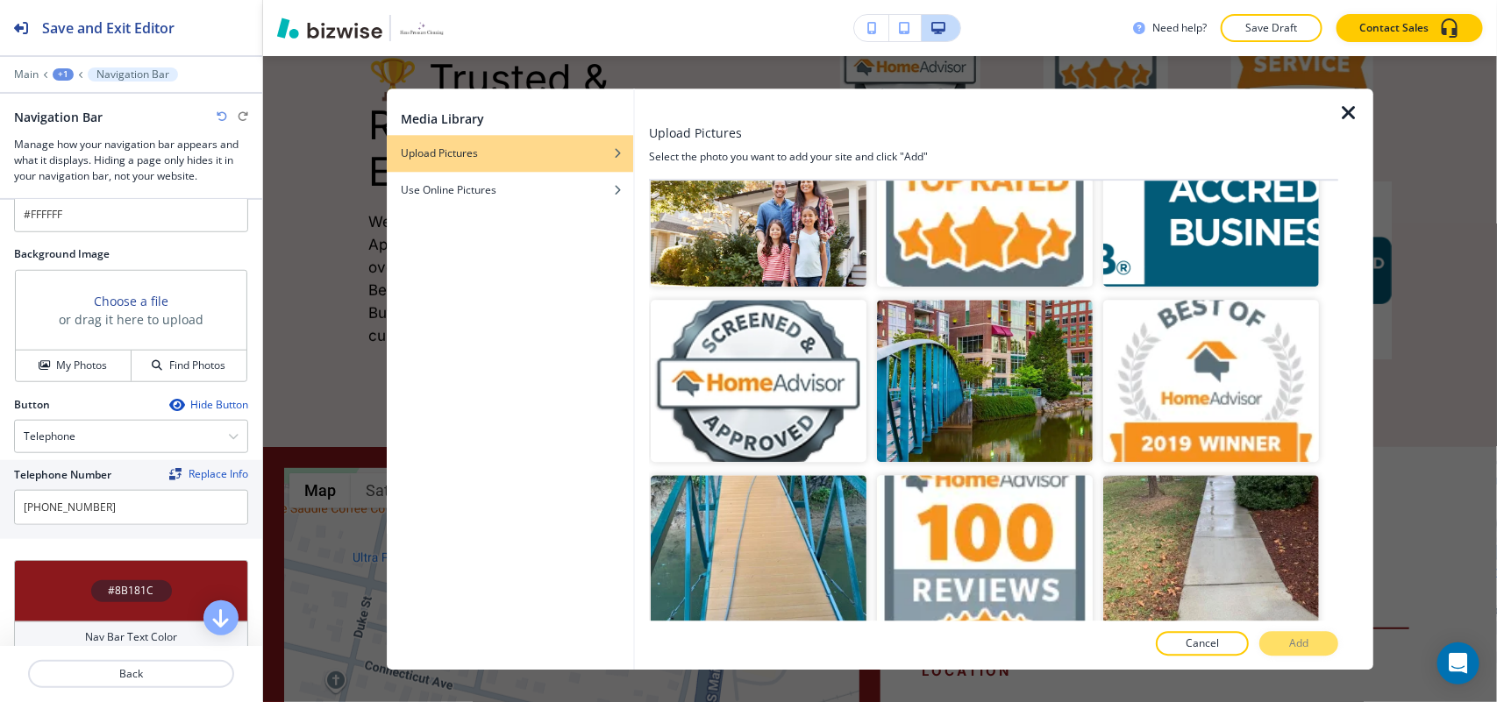
scroll to position [3044, 0]
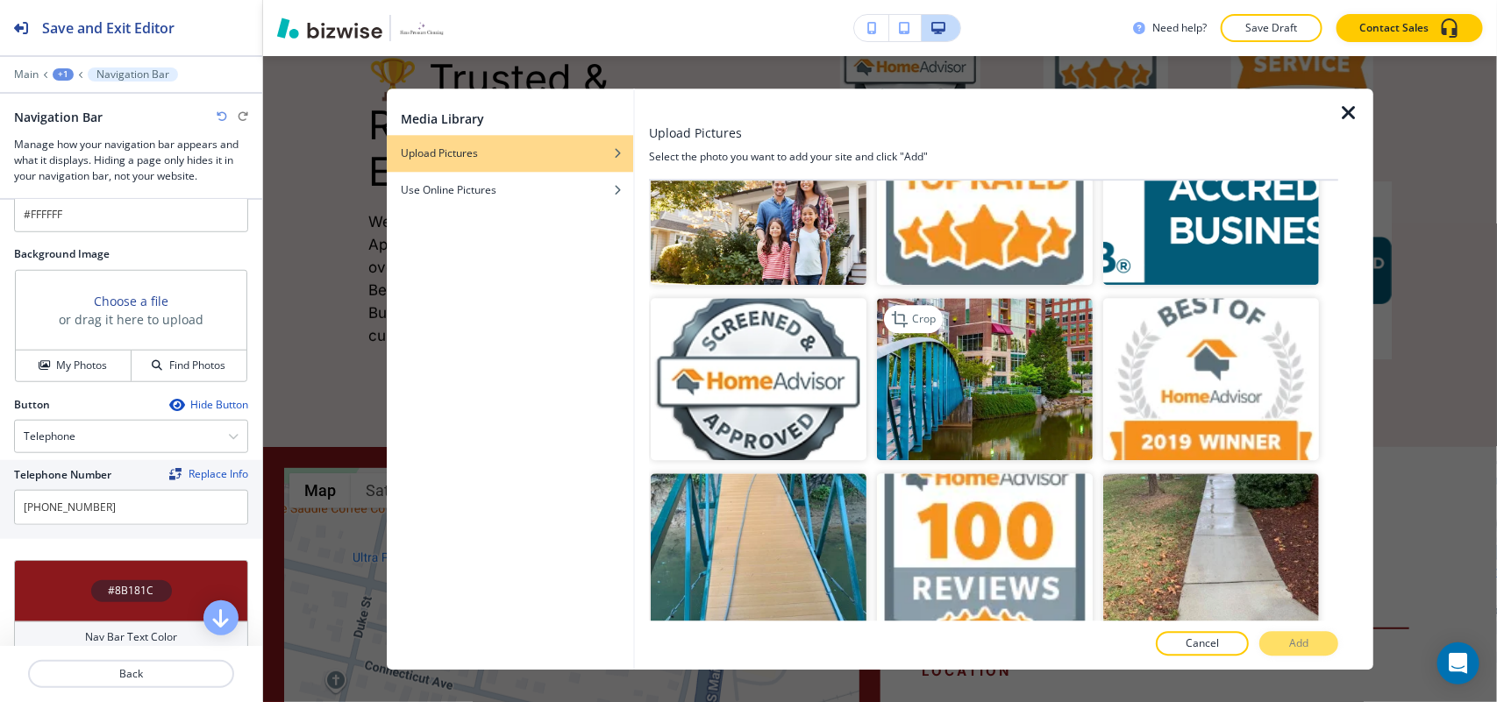
click at [976, 311] on img "button" at bounding box center [985, 380] width 216 height 162
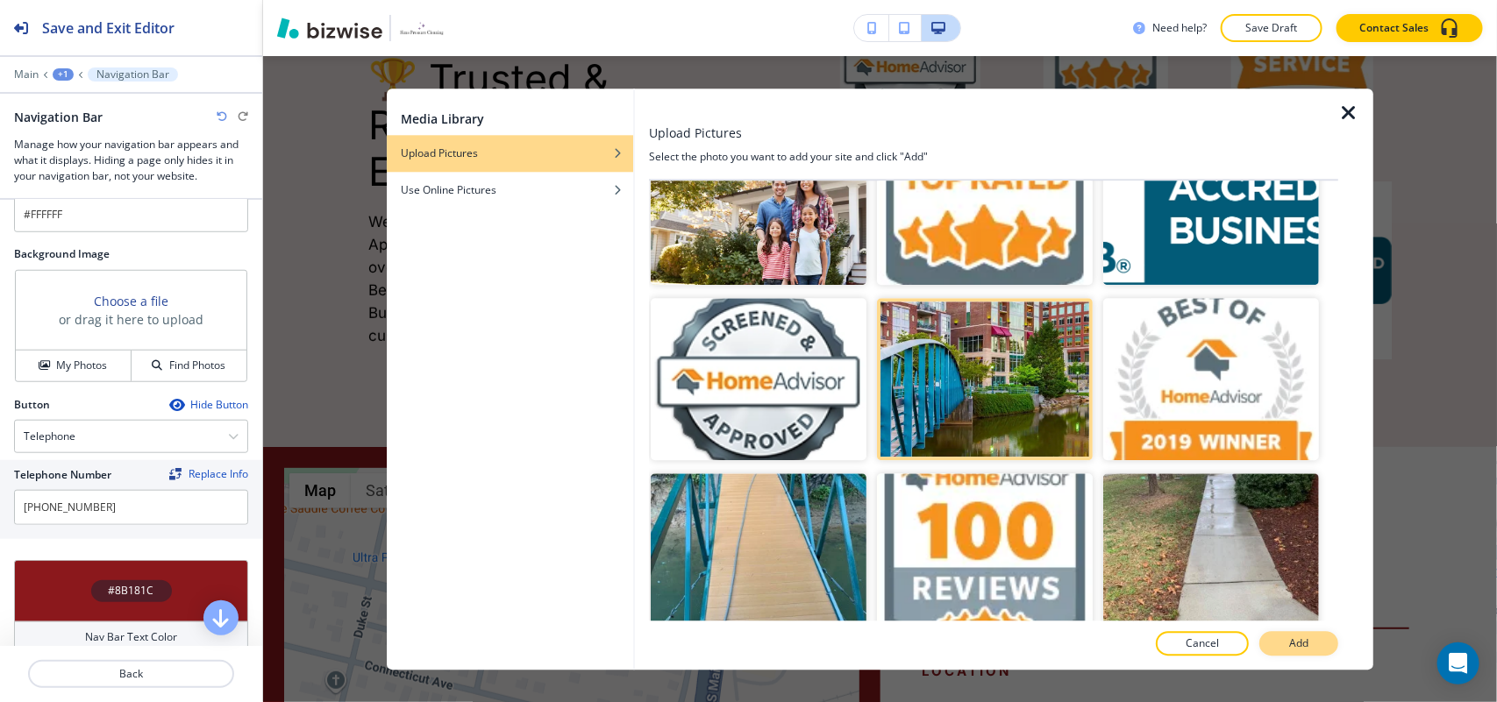
click at [1305, 642] on p "Add" at bounding box center [1298, 644] width 19 height 16
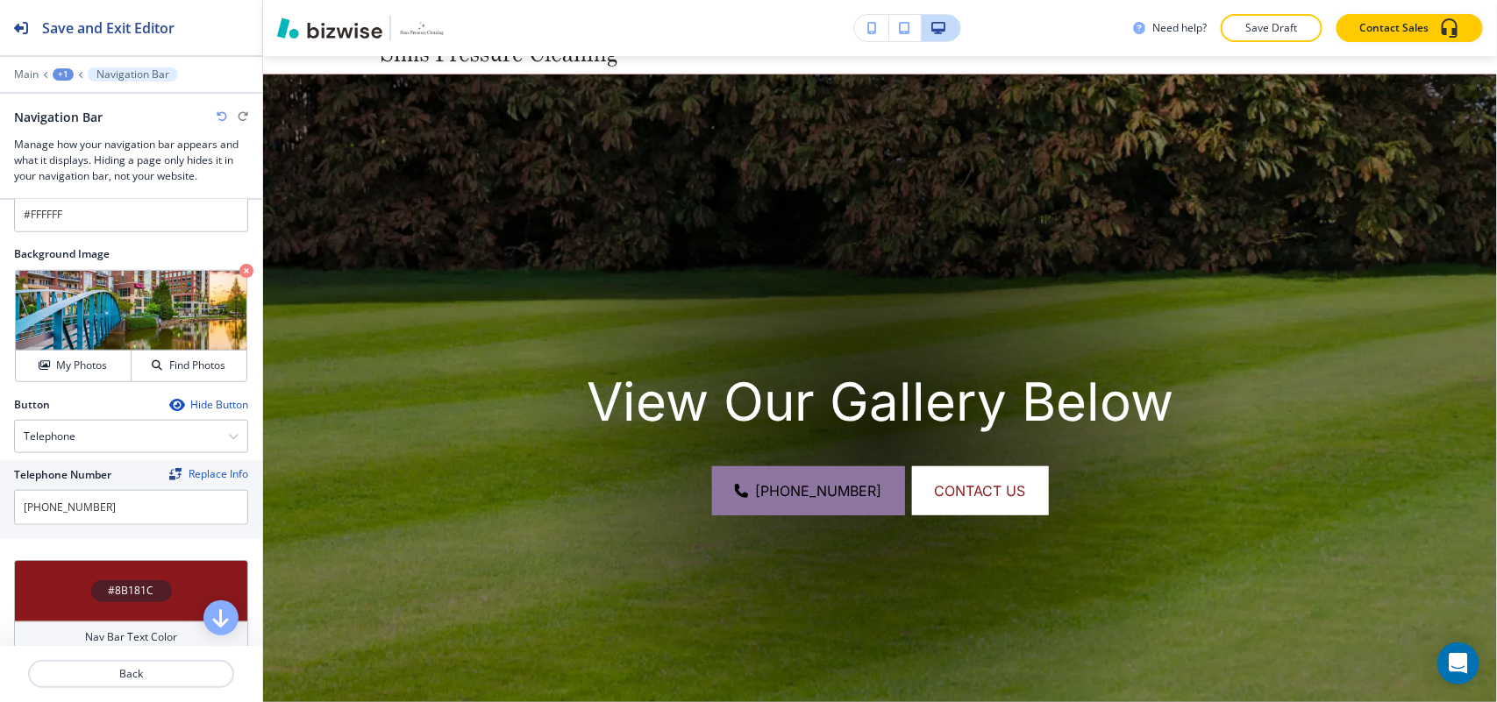
scroll to position [0, 0]
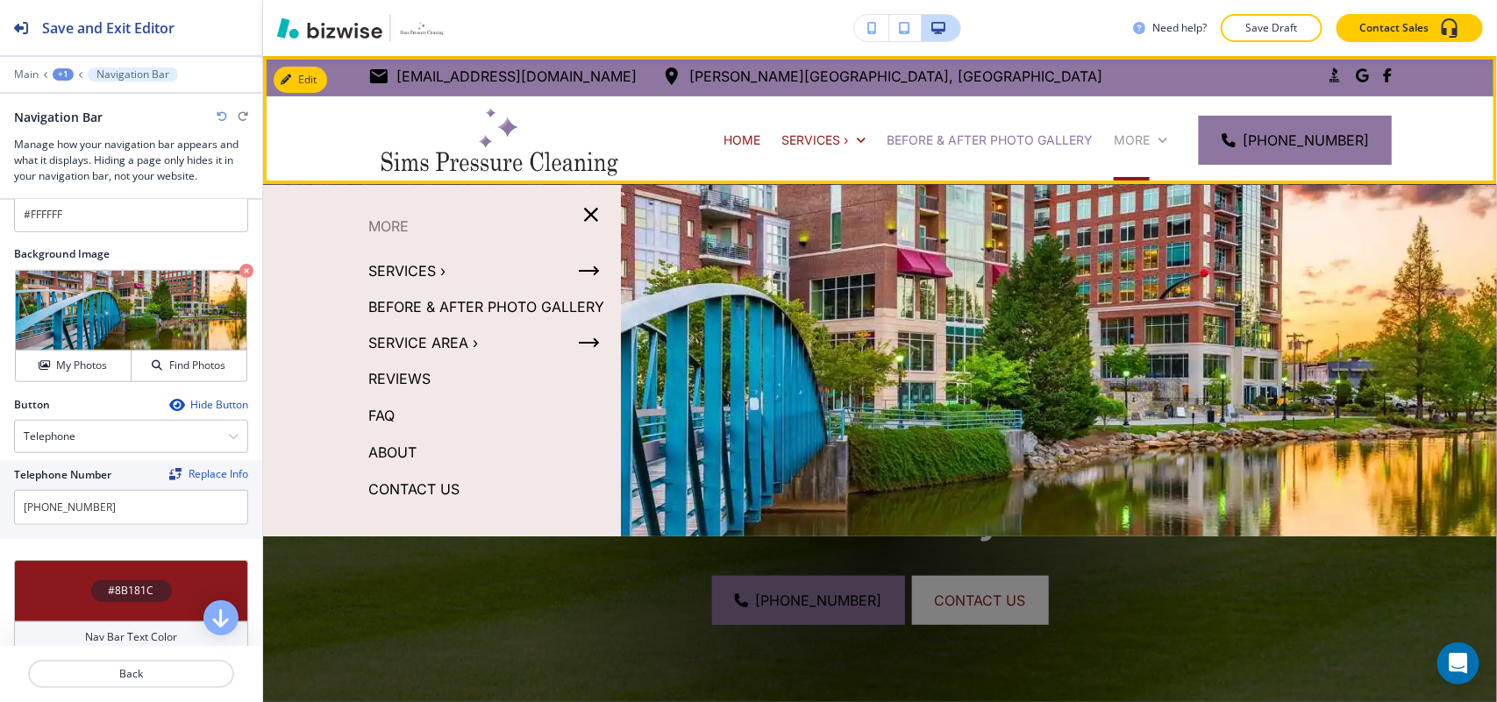
click at [1168, 137] on icon at bounding box center [1163, 141] width 18 height 18
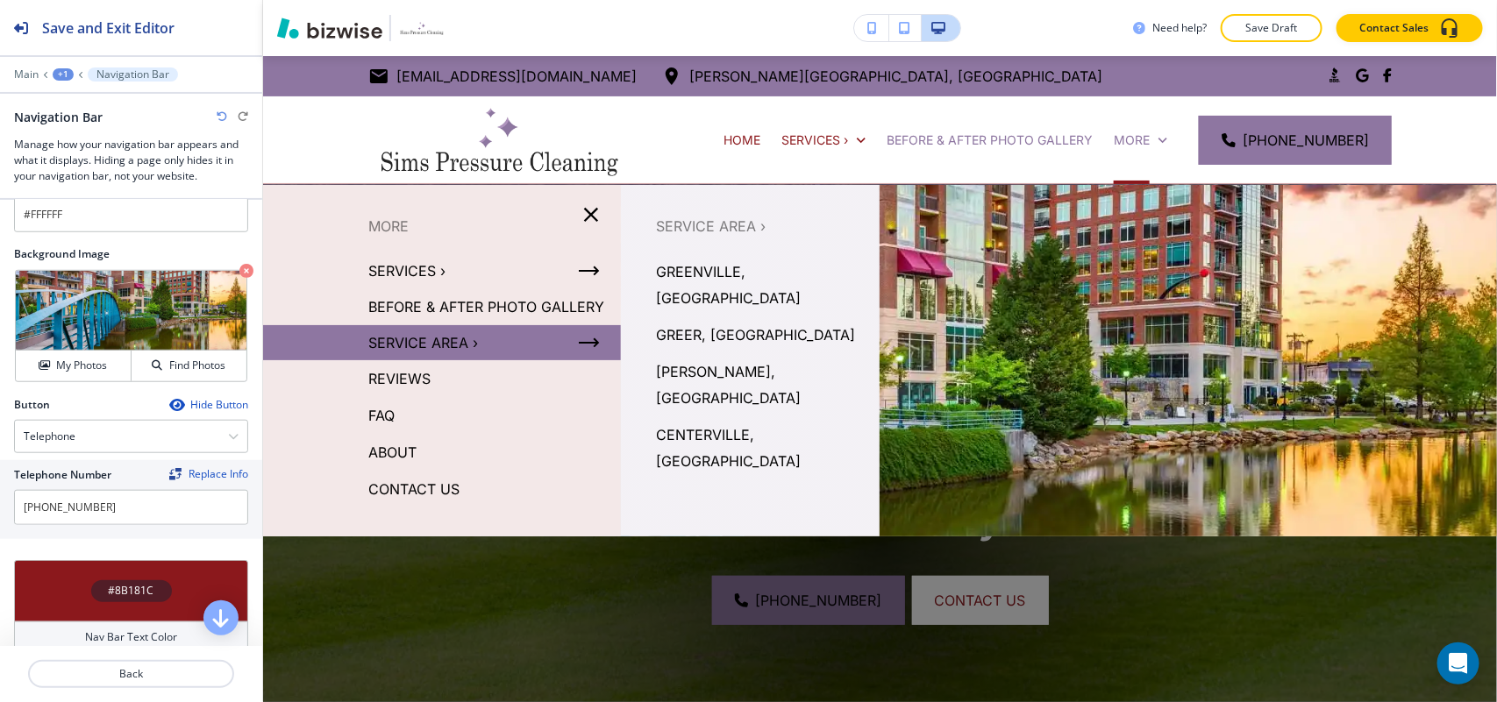
click at [409, 356] on p "SERVICE AREA ›" at bounding box center [423, 343] width 110 height 26
